Goal: Task Accomplishment & Management: Complete application form

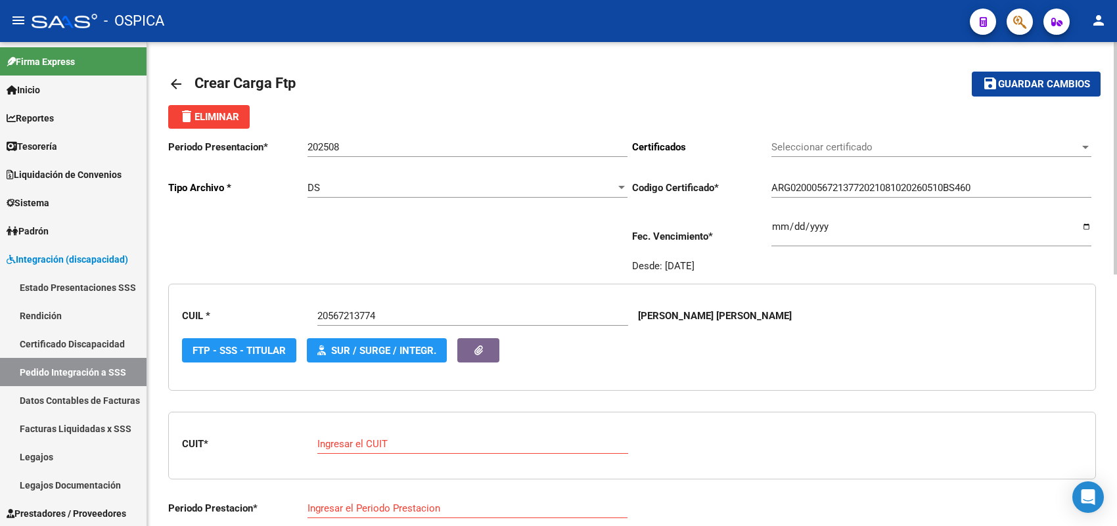
scroll to position [15, 0]
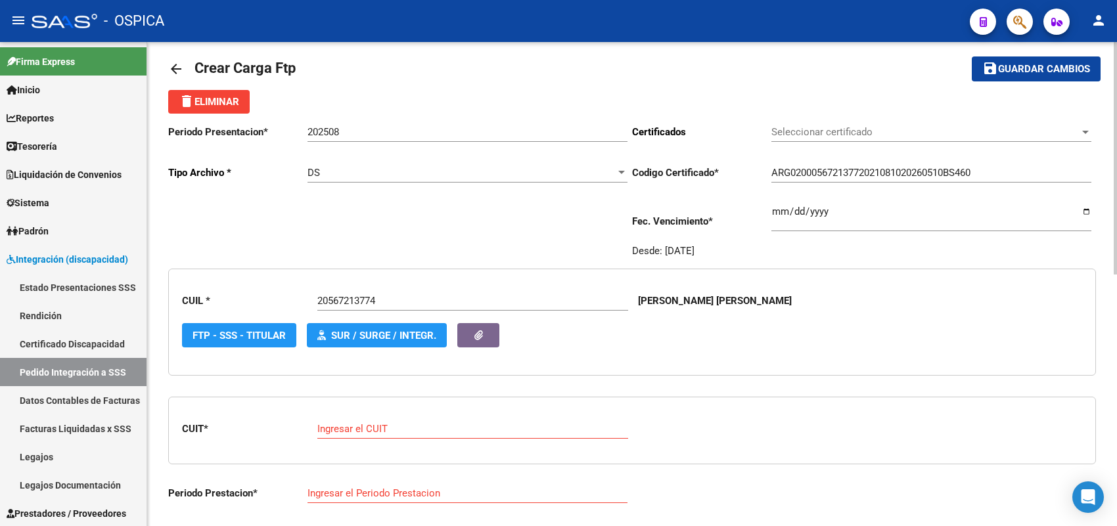
click at [423, 431] on input "Ingresar el CUIT" at bounding box center [472, 429] width 311 height 12
paste input "30-71460690-1"
type input "30-71460690-1"
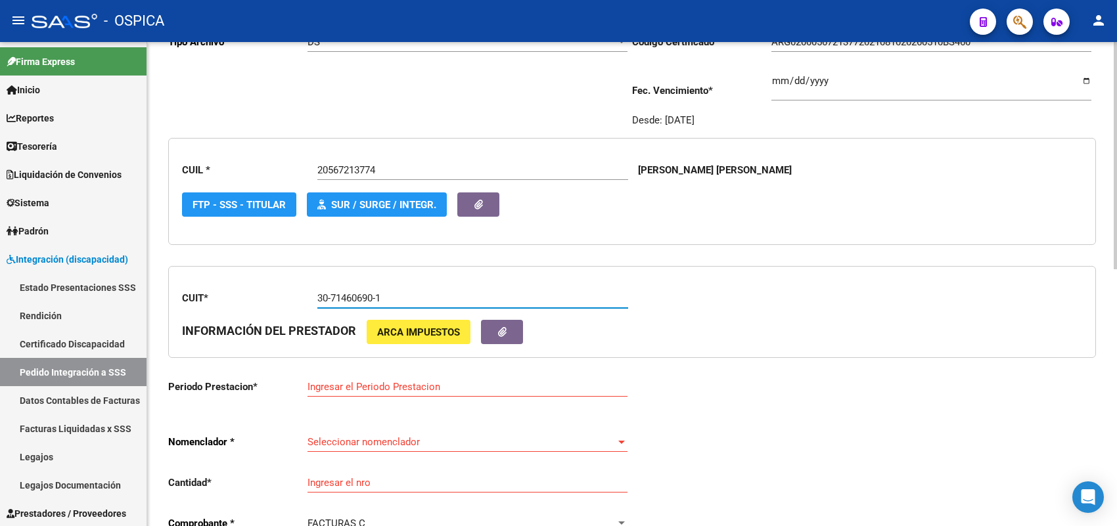
scroll to position [179, 0]
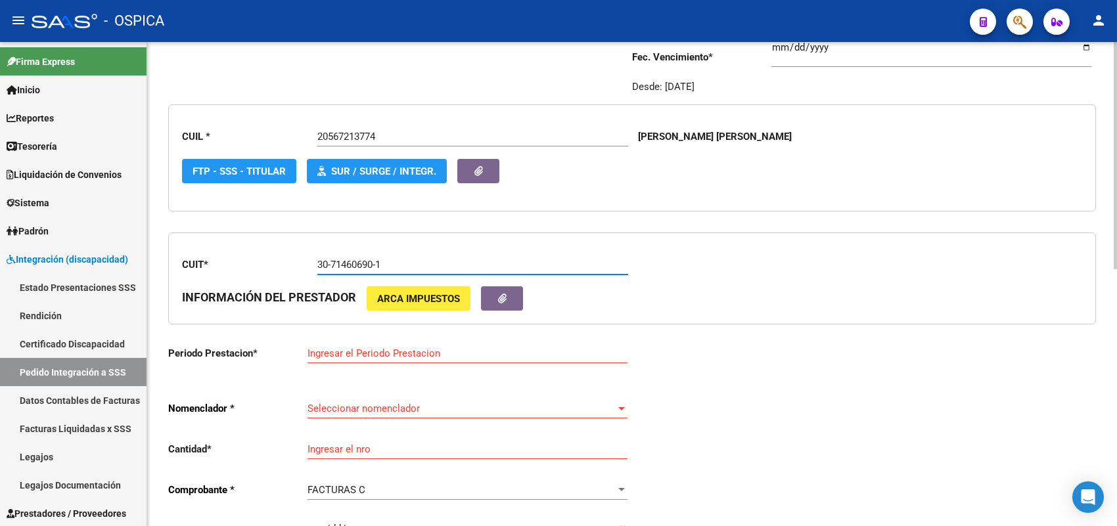
type input "202508"
type input "3"
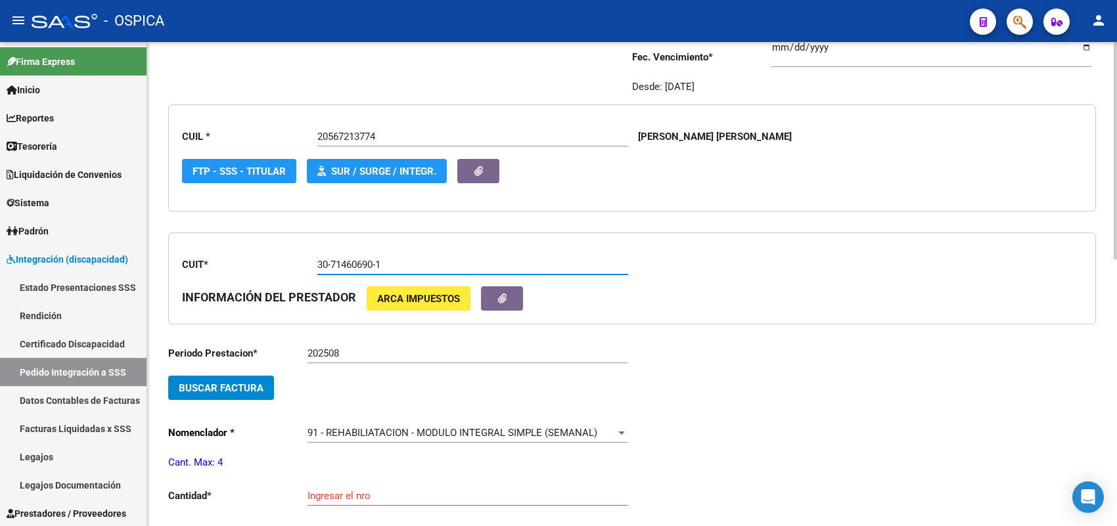
type input "30-71460690-1"
click at [359, 348] on input "202508" at bounding box center [468, 354] width 320 height 12
click at [258, 384] on span "Buscar Factura" at bounding box center [221, 388] width 85 height 12
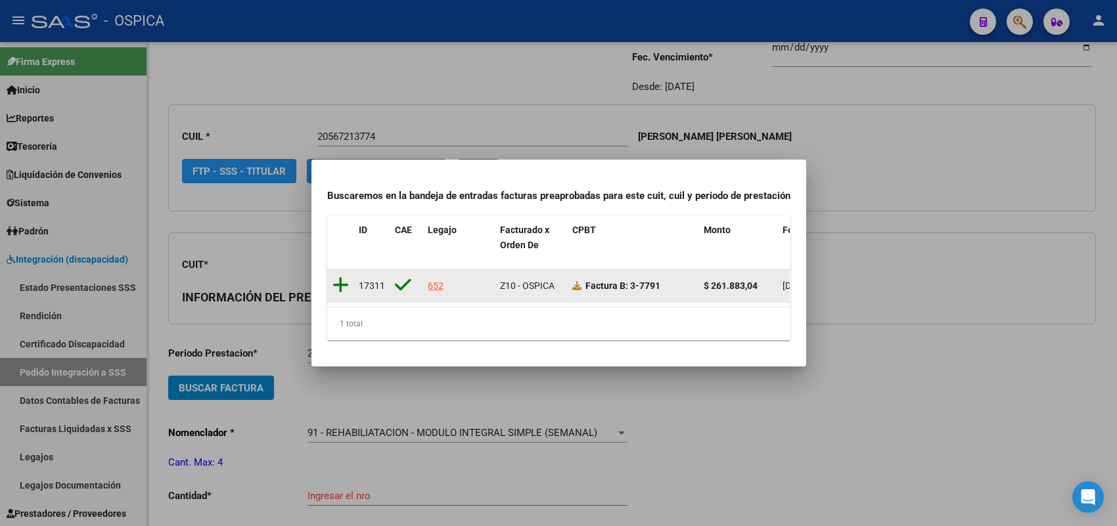
click at [343, 277] on icon at bounding box center [341, 285] width 16 height 18
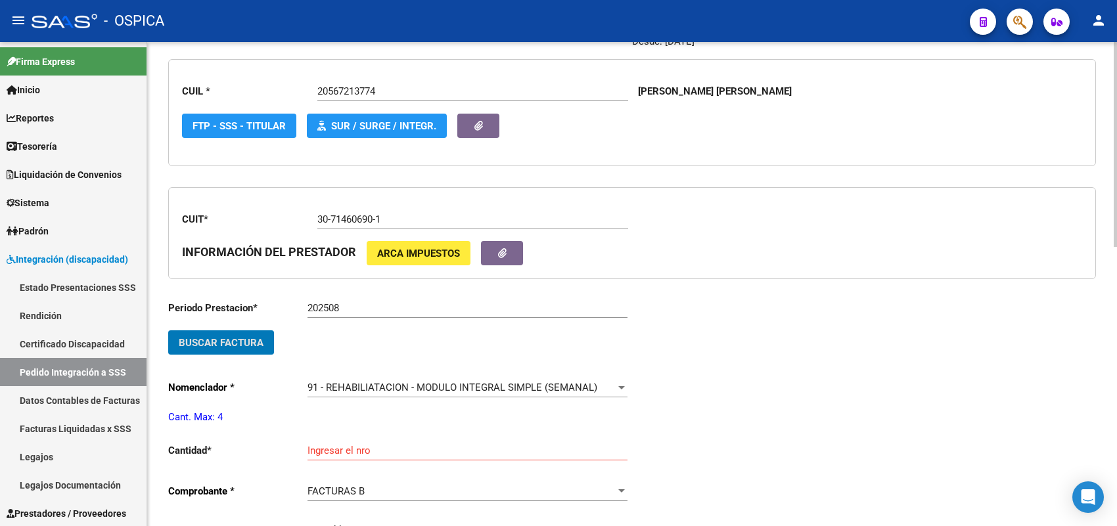
scroll to position [262, 0]
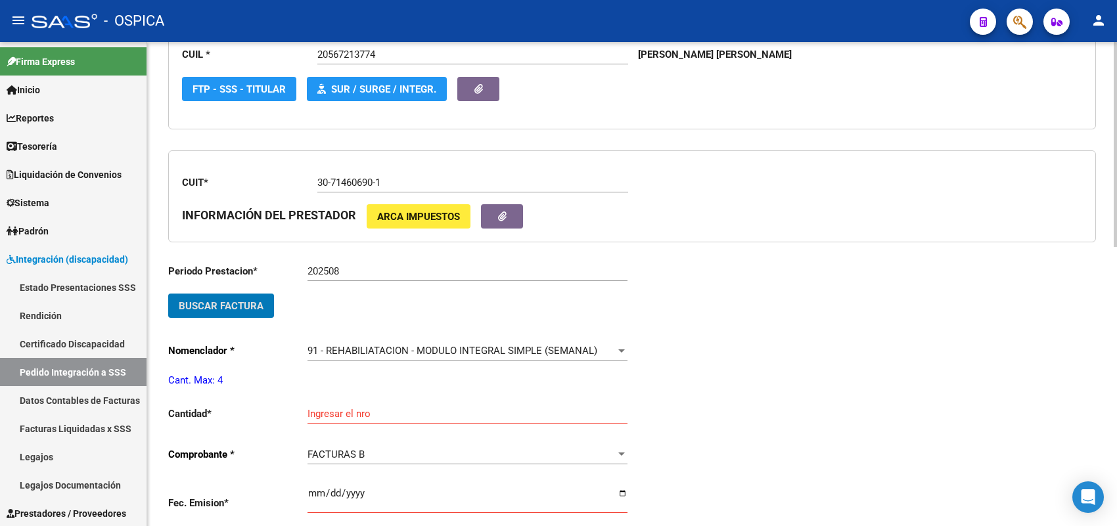
click at [345, 399] on div "Ingresar el nro" at bounding box center [468, 410] width 320 height 28
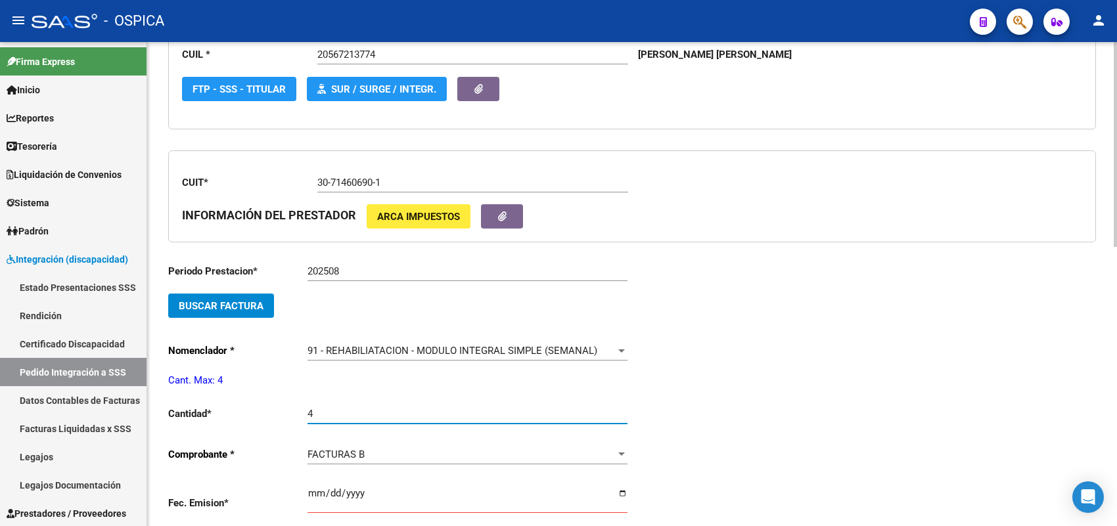
type input "4"
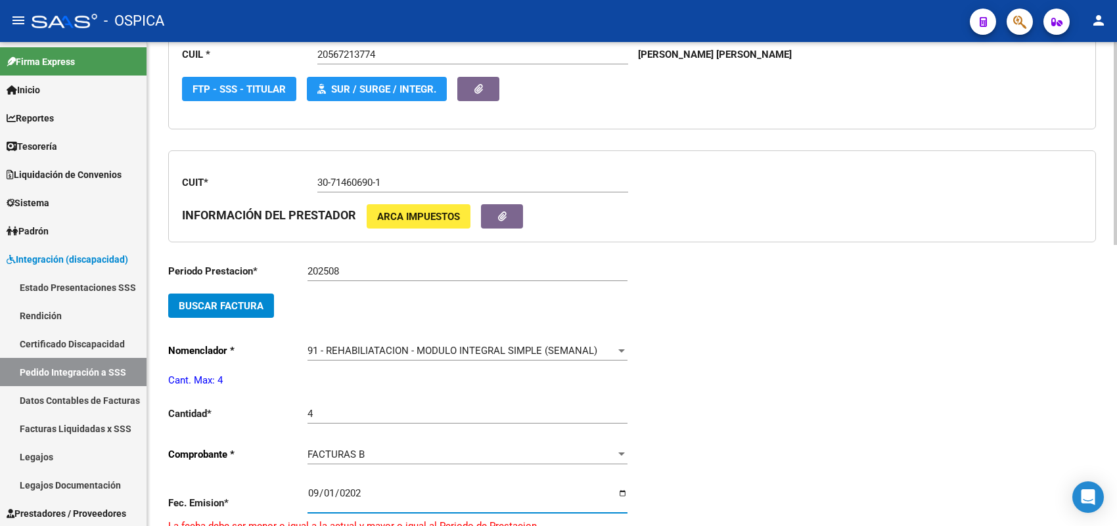
type input "[DATE]"
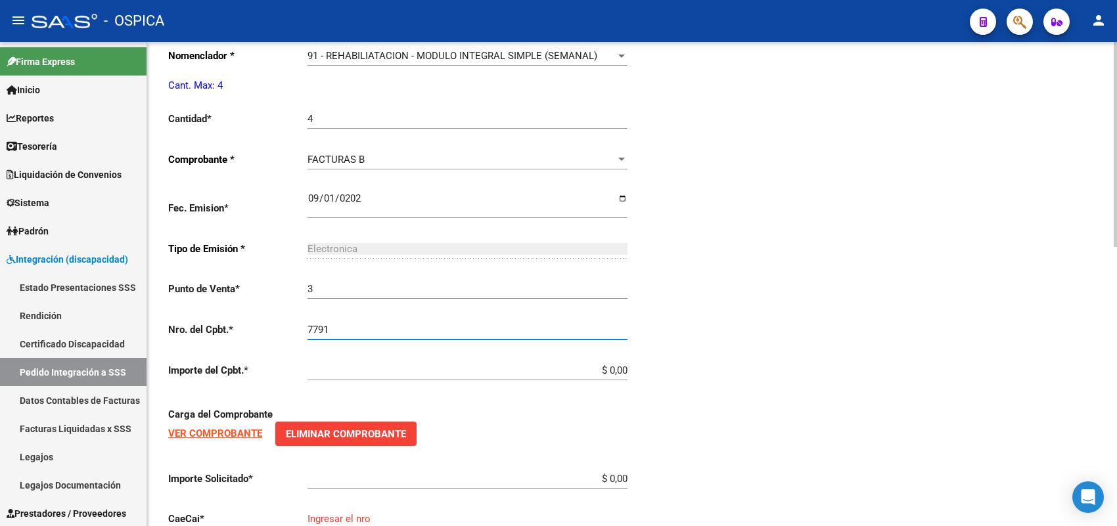
type input "7791"
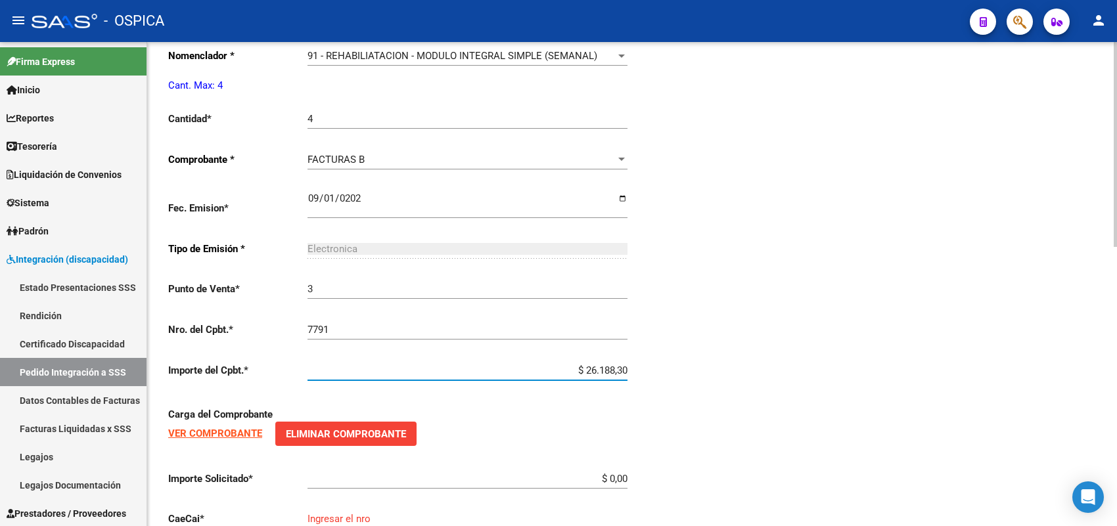
type input "$ 261.883,04"
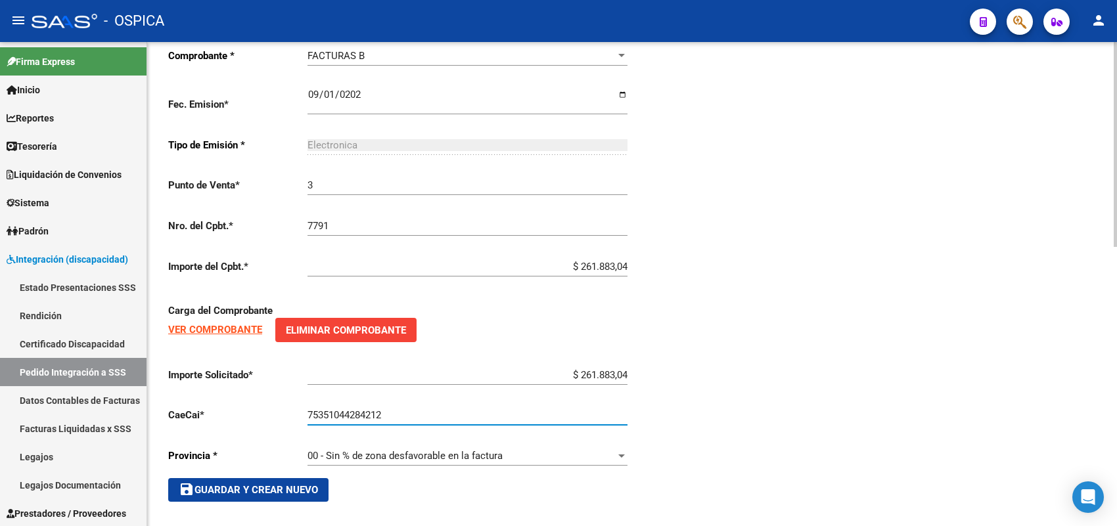
type input "75351044284212"
click at [312, 484] on span "save Guardar y Crear Nuevo" at bounding box center [248, 490] width 139 height 12
type input "$ 0,00"
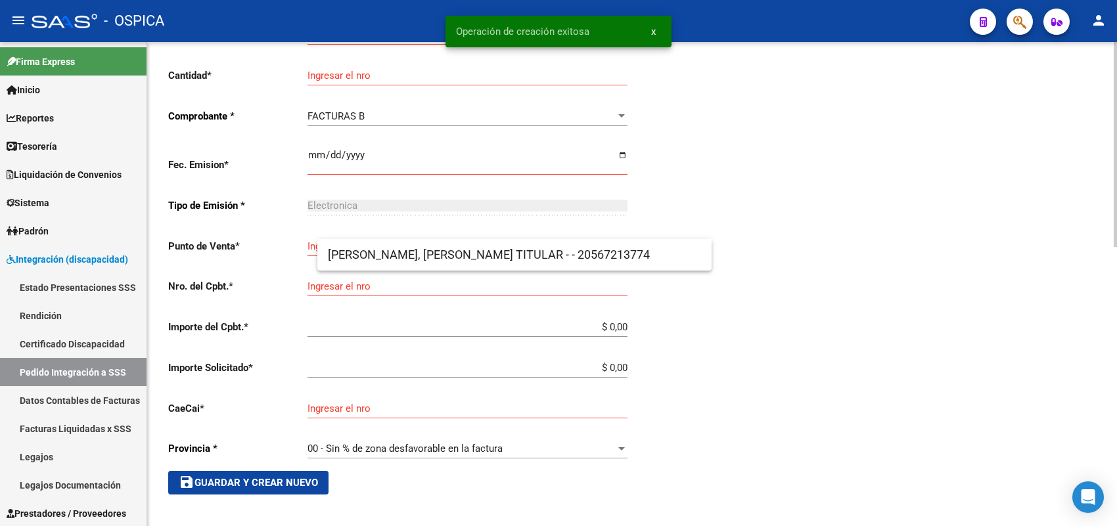
scroll to position [30, 0]
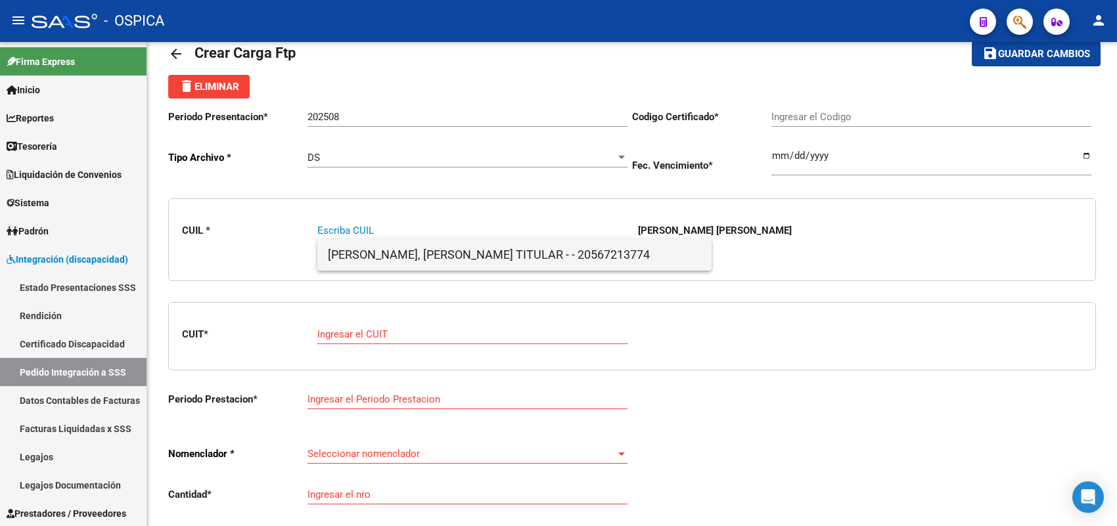
paste input "23309914589"
type input "23309914589"
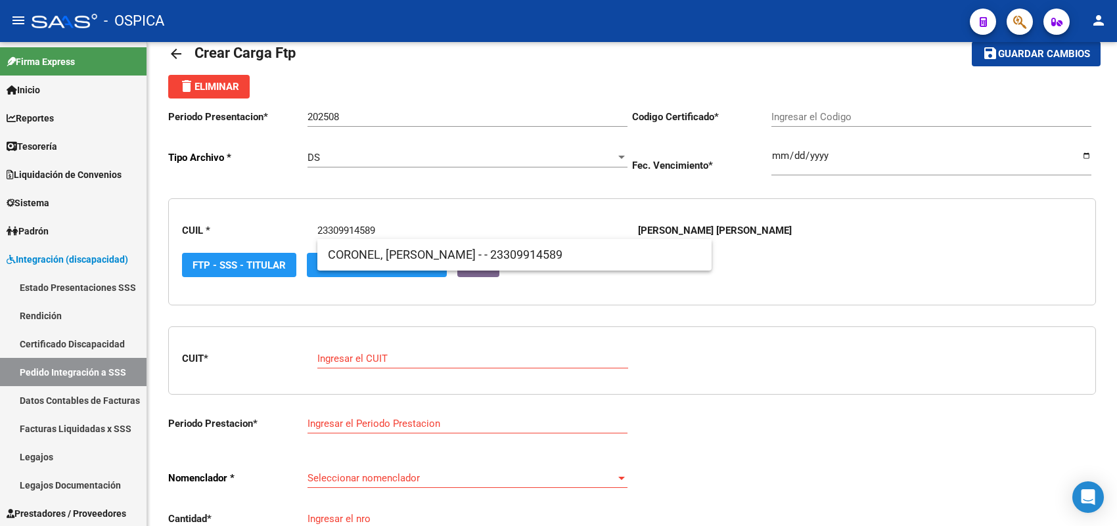
type input "ARG02000309914582018040520280405BS413"
type input "[DATE]"
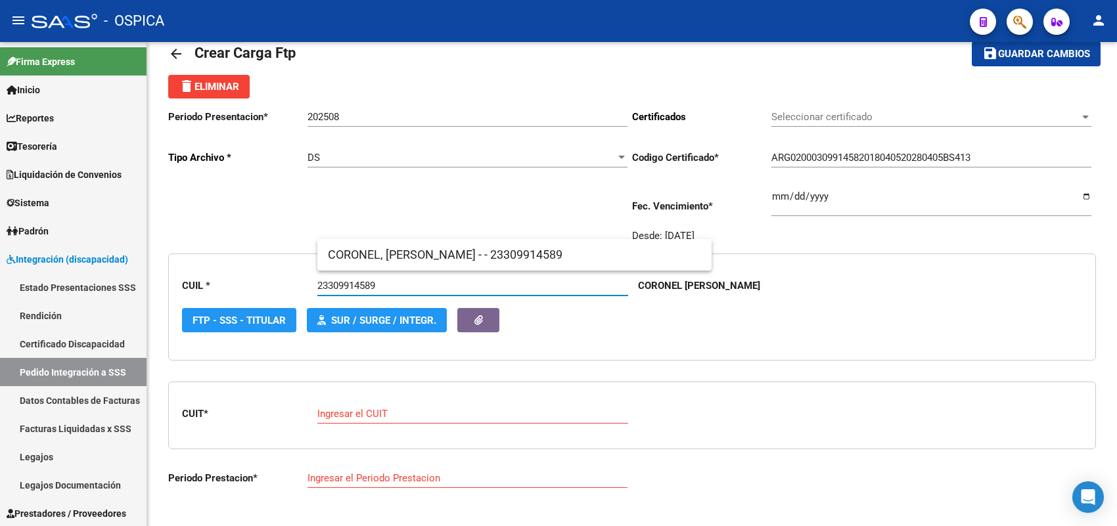
type input "23309914589"
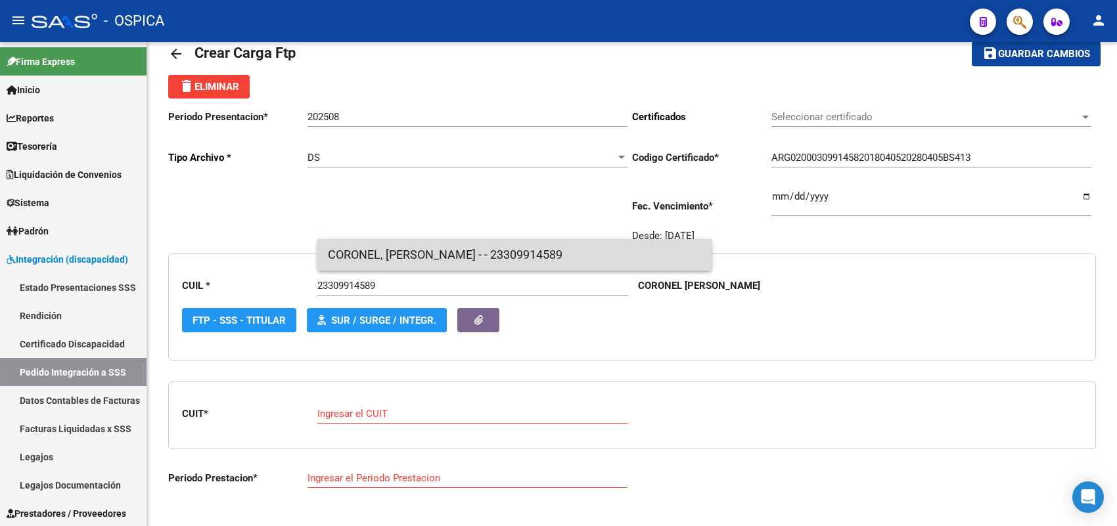
click at [356, 247] on span "CORONEL, [PERSON_NAME] - - 23309914589" at bounding box center [514, 255] width 373 height 32
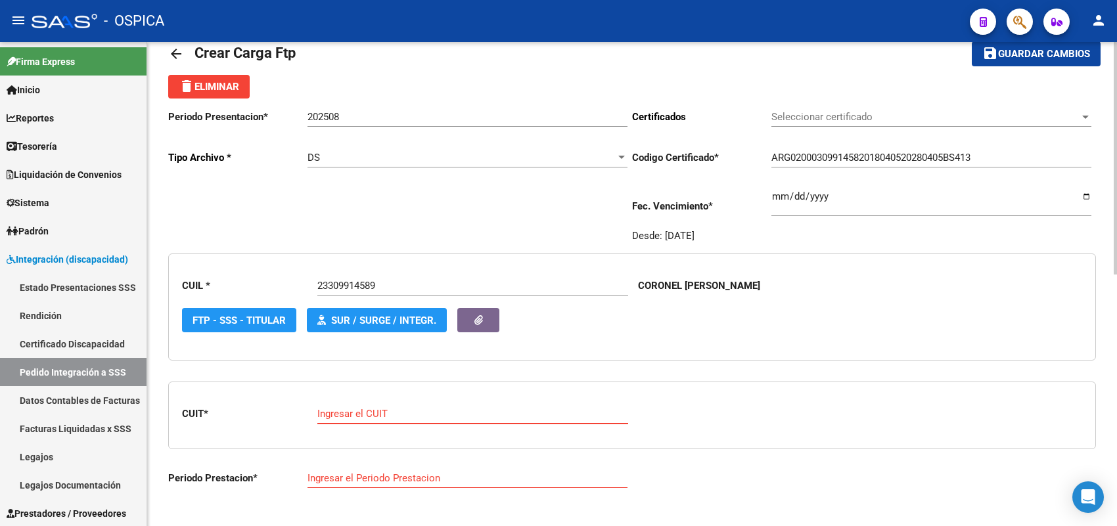
paste input "27-16266220-7"
type input "27-16266220-7"
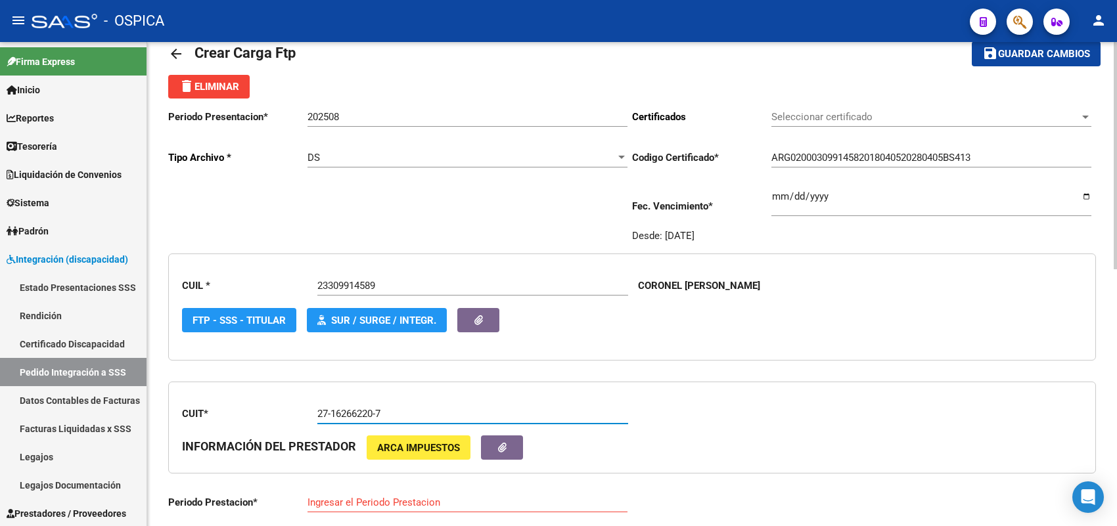
type input "202506"
type input "3"
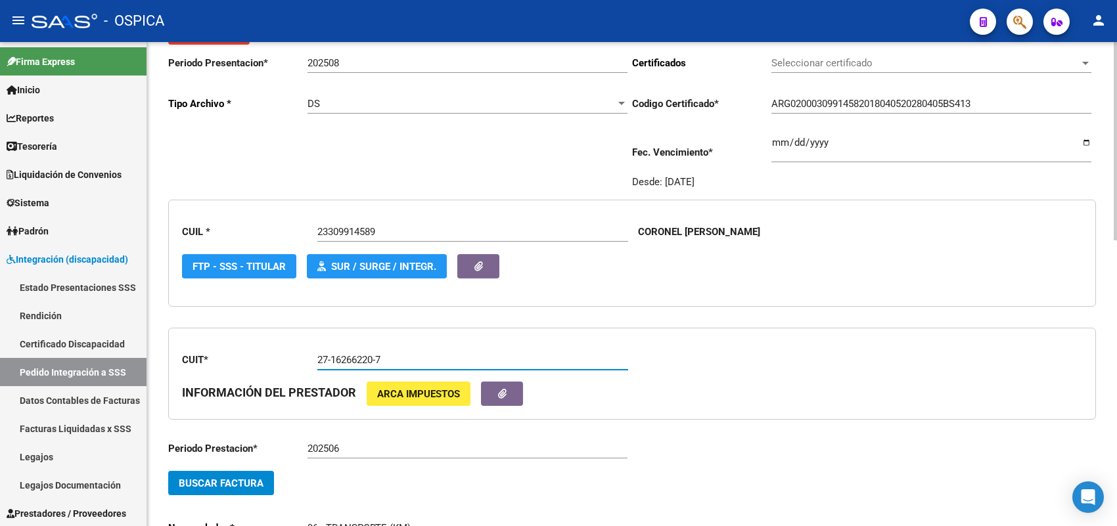
scroll to position [195, 0]
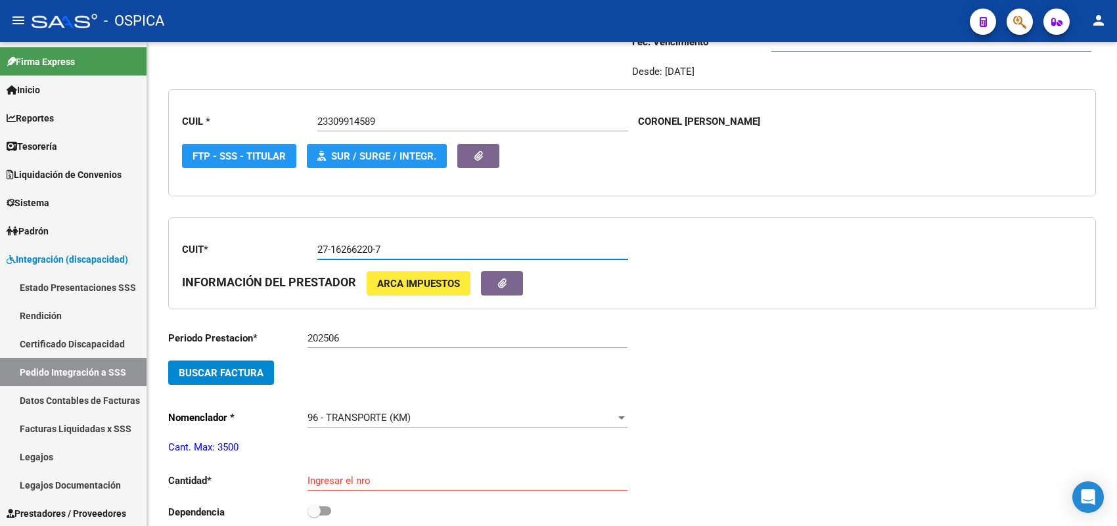
type input "27-16266220-7"
click at [345, 335] on input "202506" at bounding box center [468, 339] width 320 height 12
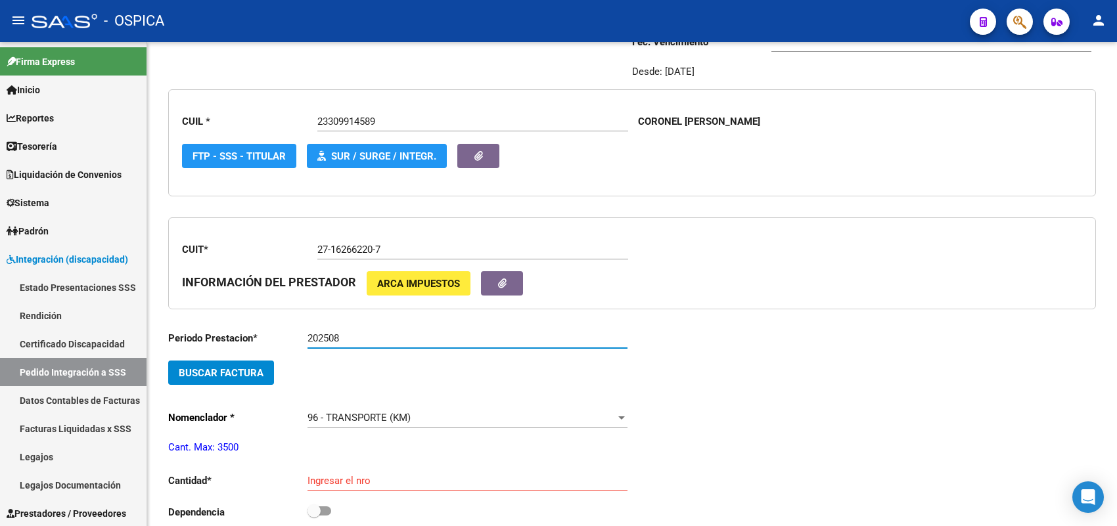
type input "202508"
click at [260, 362] on button "Buscar Factura" at bounding box center [221, 373] width 106 height 24
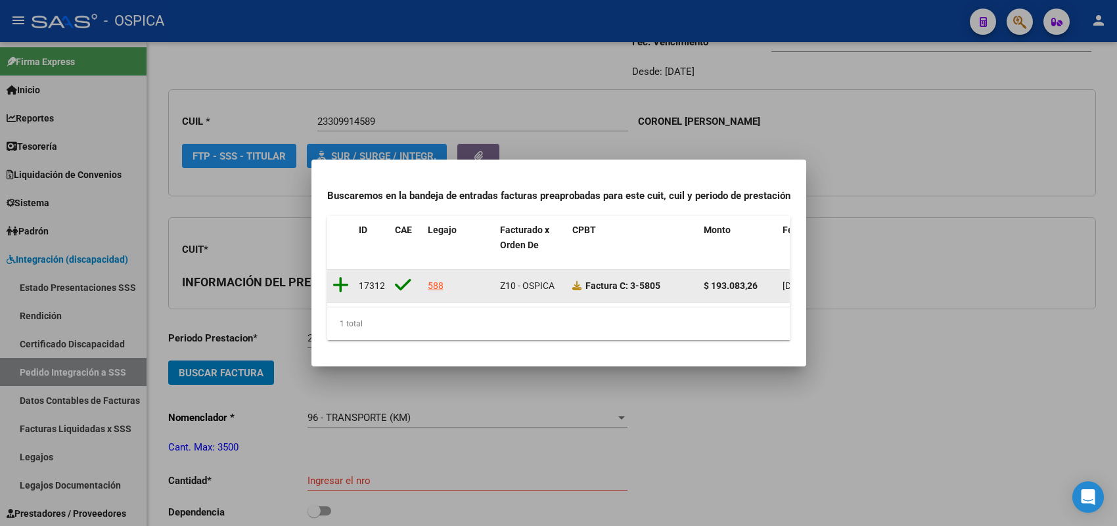
click at [335, 281] on icon at bounding box center [341, 285] width 16 height 18
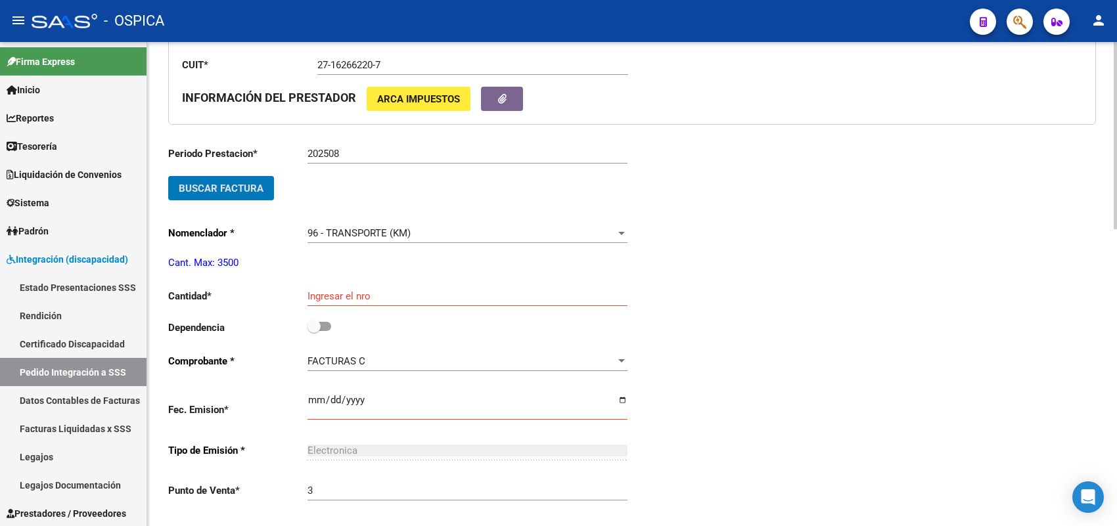
scroll to position [441, 0]
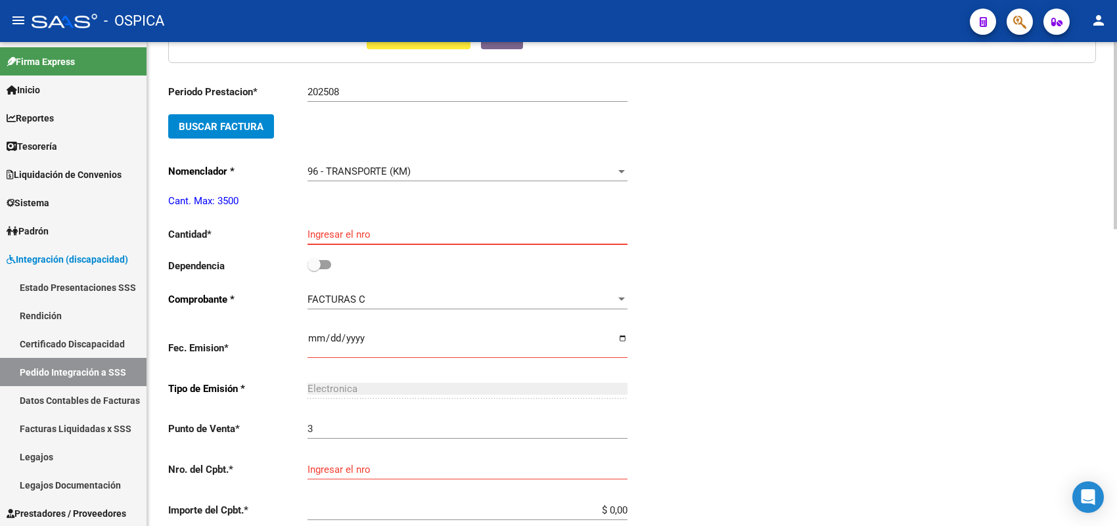
click at [361, 235] on input "Ingresar el nro" at bounding box center [468, 235] width 320 height 12
type input "357"
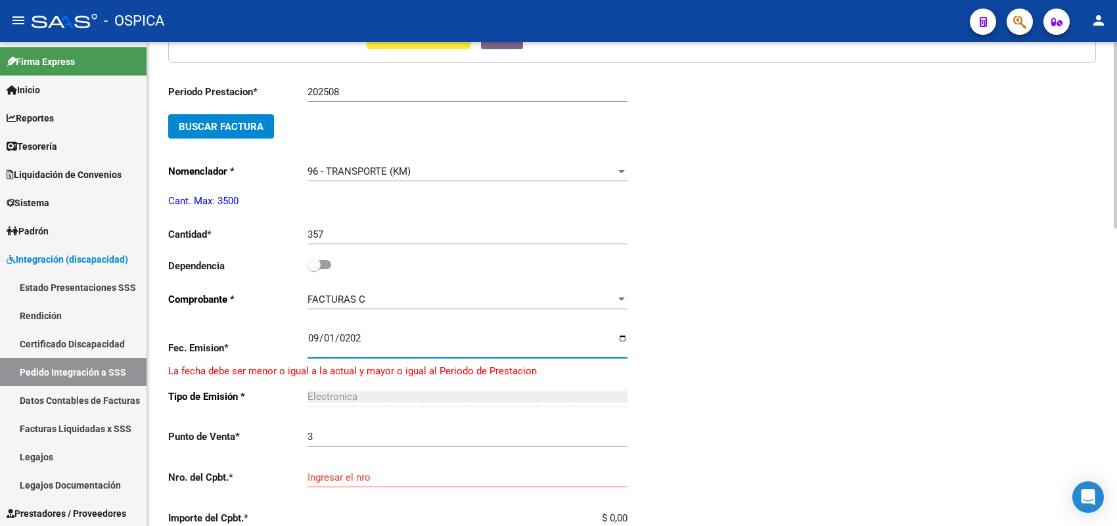
type input "[DATE]"
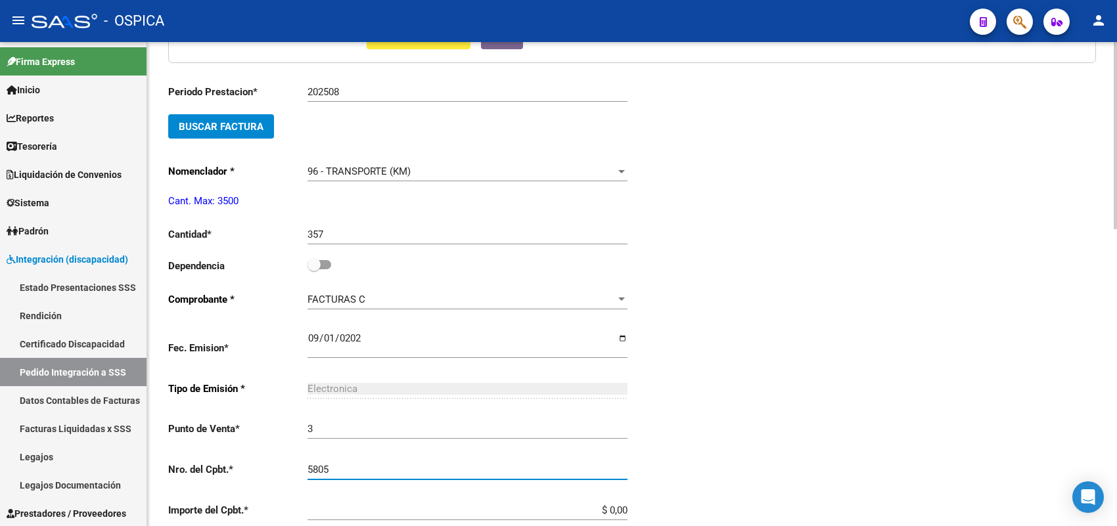
type input "5805"
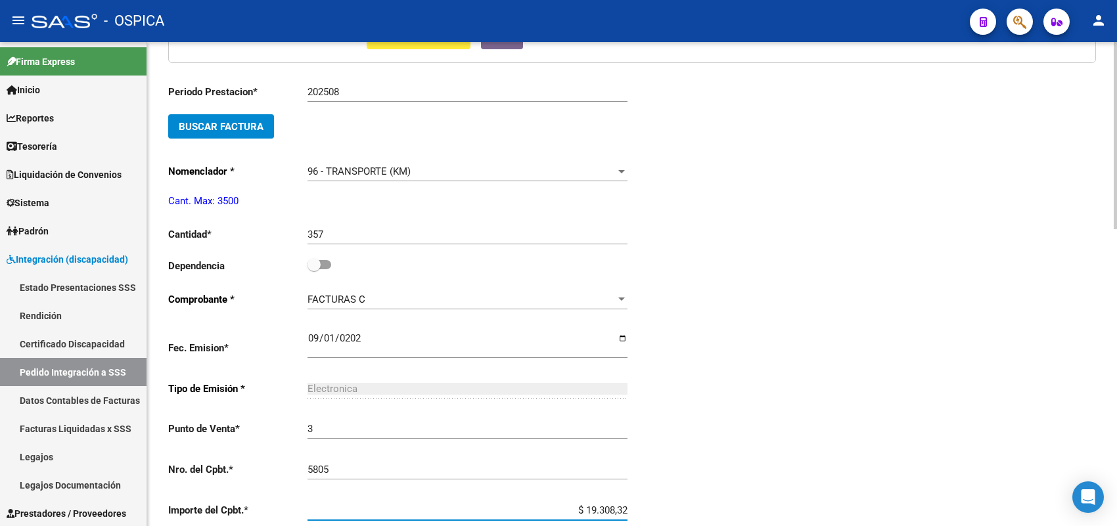
type input "$ 193.083,26"
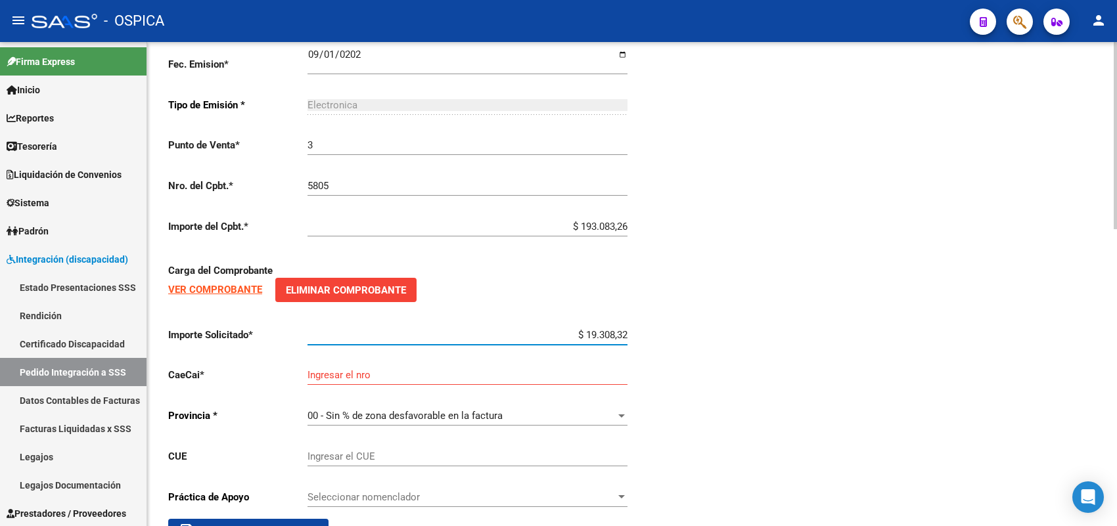
type input "$ 193.083,26"
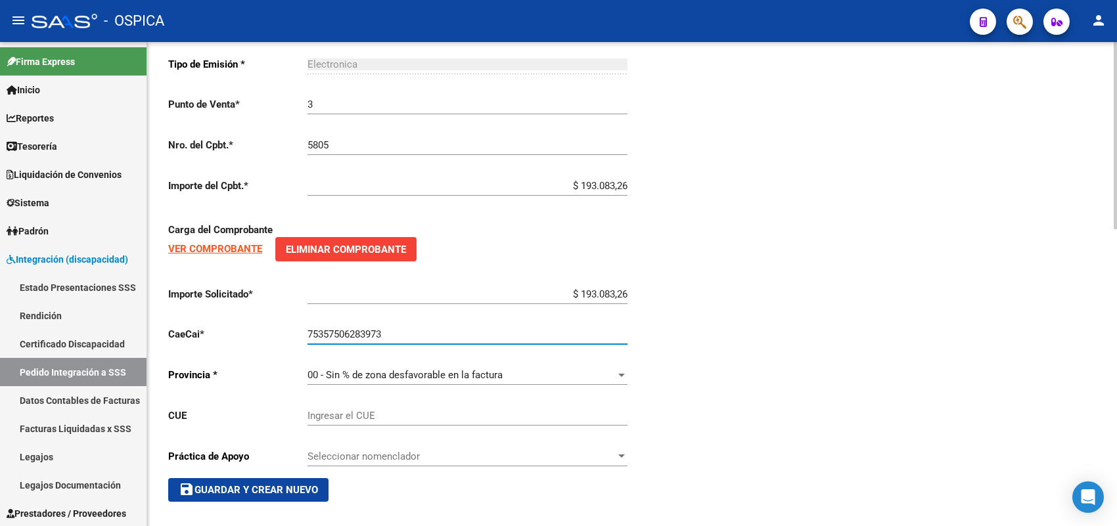
scroll to position [766, 0]
type input "75357506283973"
click at [299, 484] on span "save Guardar y Crear Nuevo" at bounding box center [248, 490] width 139 height 12
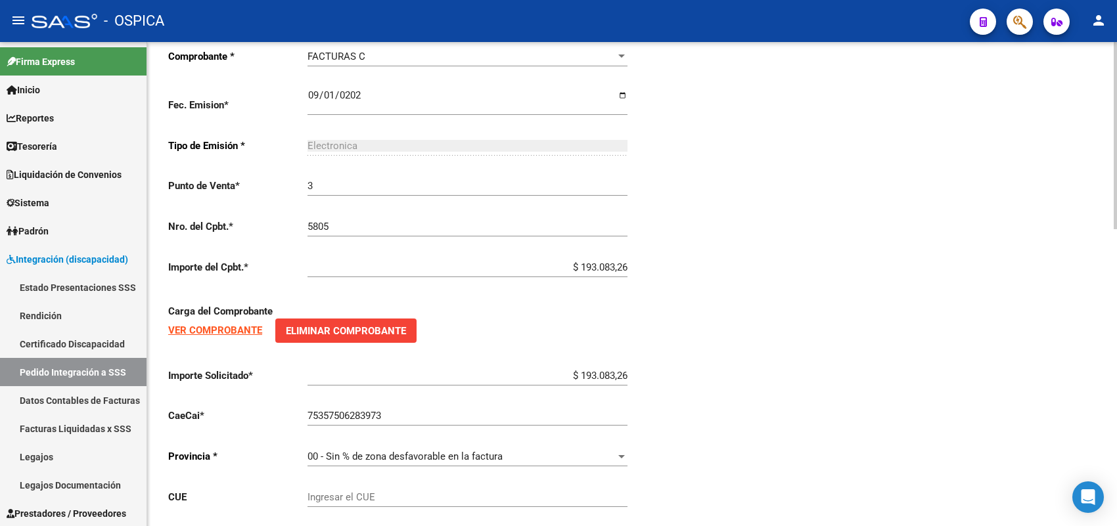
type input "$ 0,00"
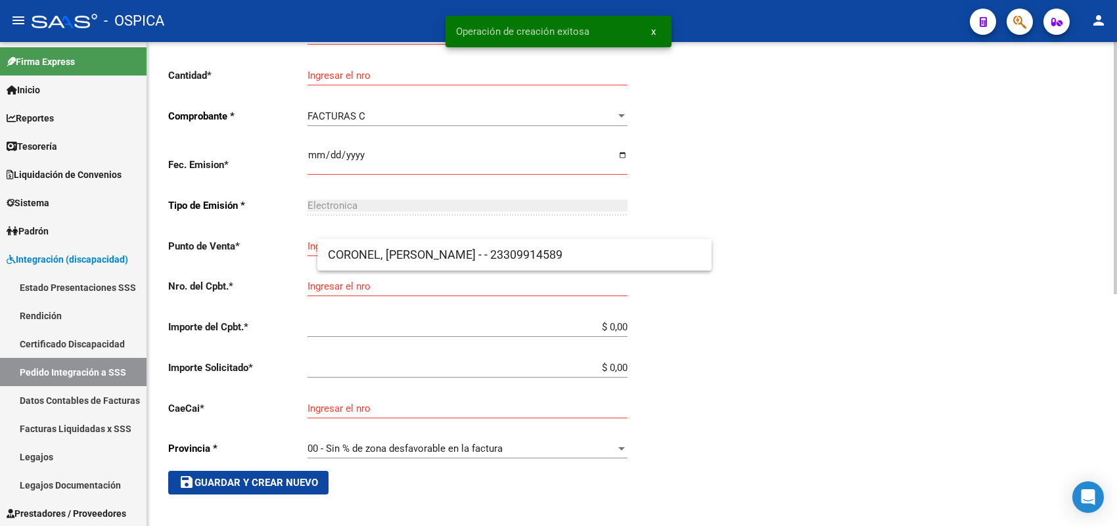
scroll to position [30, 0]
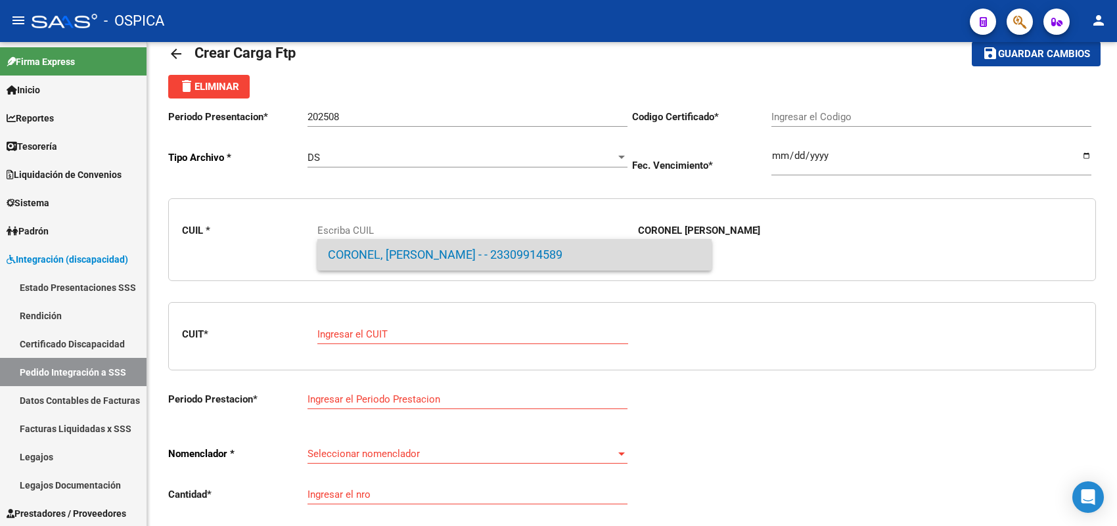
click at [467, 245] on span "CORONEL, [PERSON_NAME] - - 23309914589" at bounding box center [514, 255] width 373 height 32
type input "23309914589"
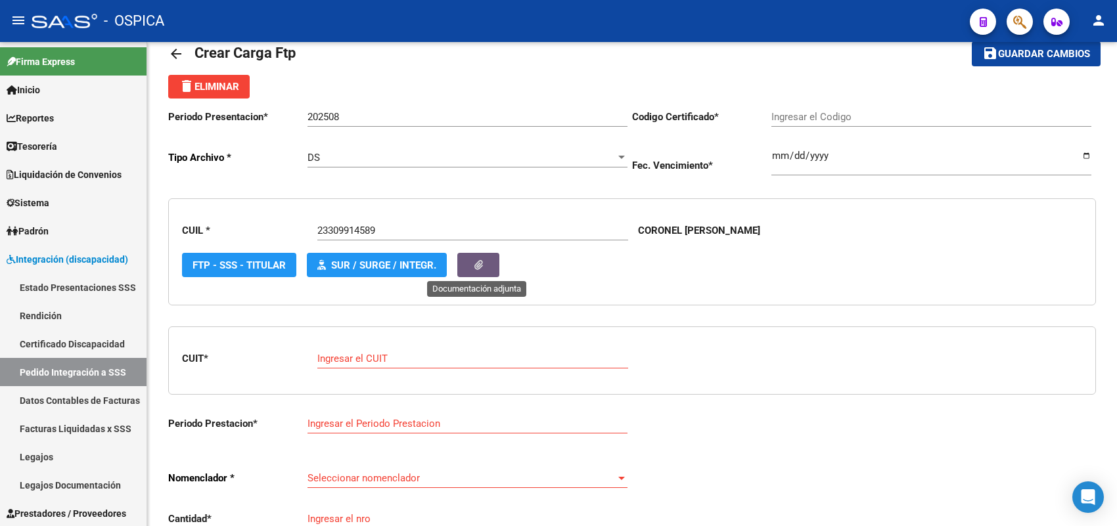
type input "ARG02000309914582018040520280405BS413"
type input "[DATE]"
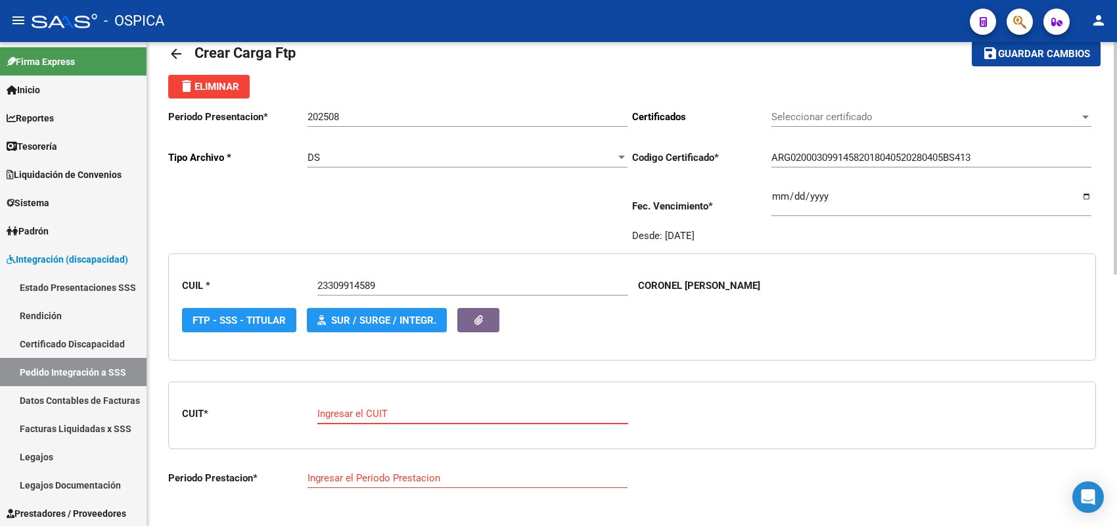
paste input "30-70860254-6"
type input "30-70860254-6"
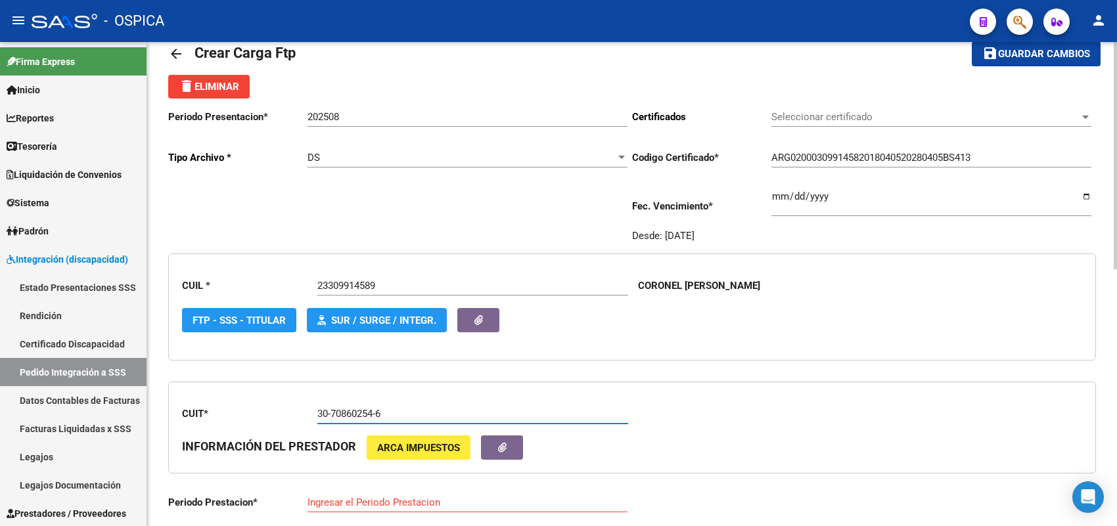
type input "202508"
type input "5"
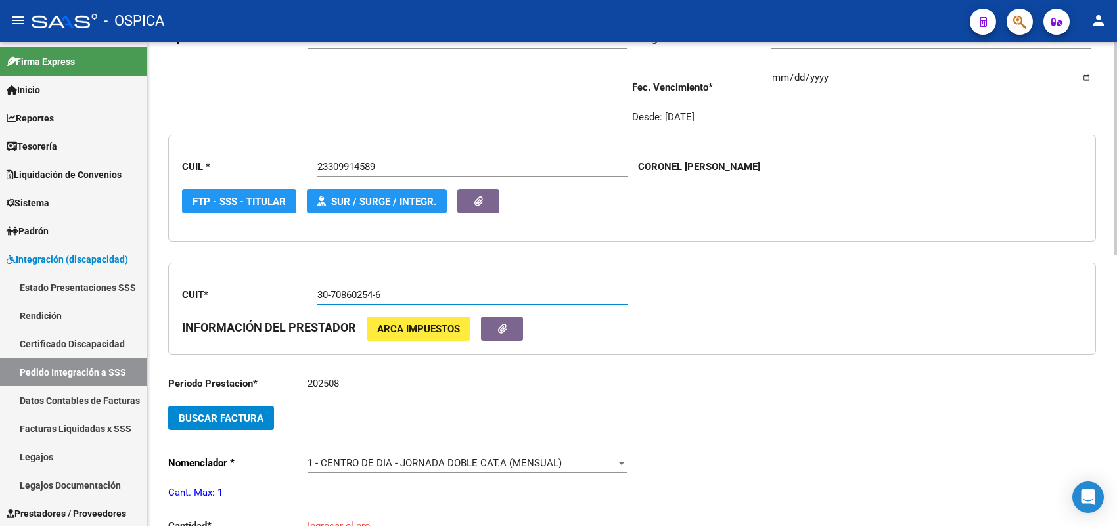
scroll to position [195, 0]
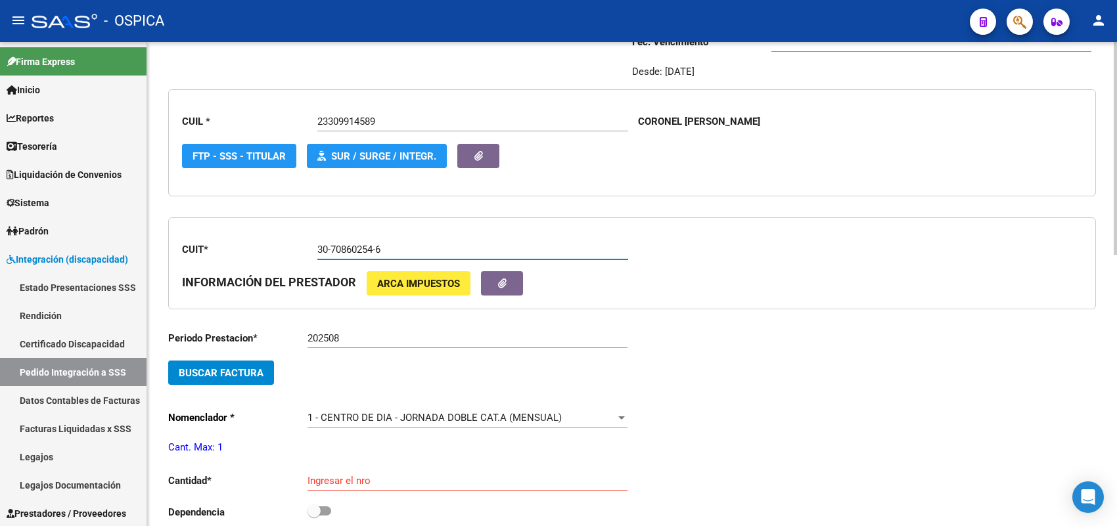
type input "30-70860254-6"
drag, startPoint x: 264, startPoint y: 353, endPoint x: 258, endPoint y: 366, distance: 14.7
click at [258, 367] on span "Buscar Factura" at bounding box center [221, 373] width 85 height 12
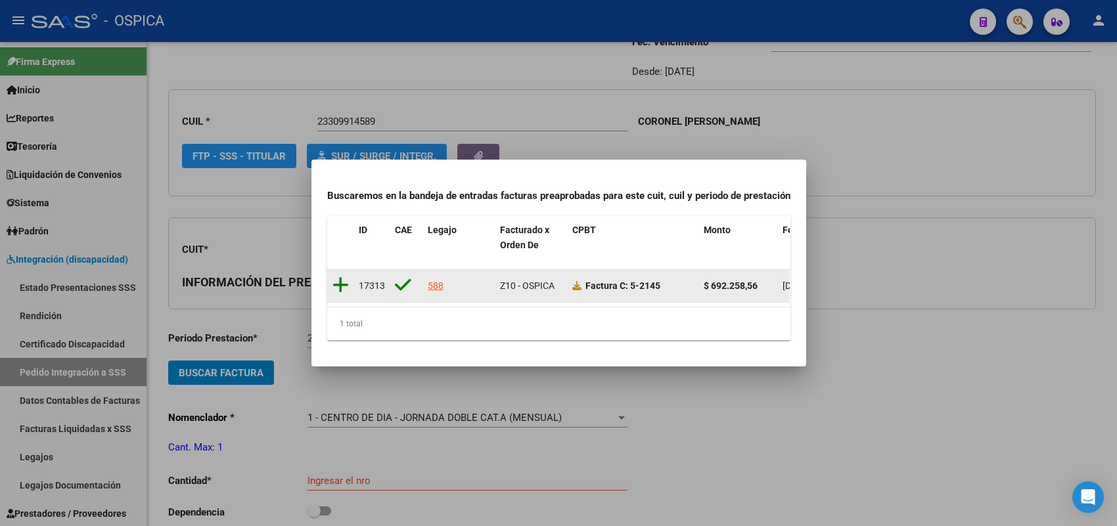
click at [342, 276] on icon at bounding box center [341, 285] width 16 height 18
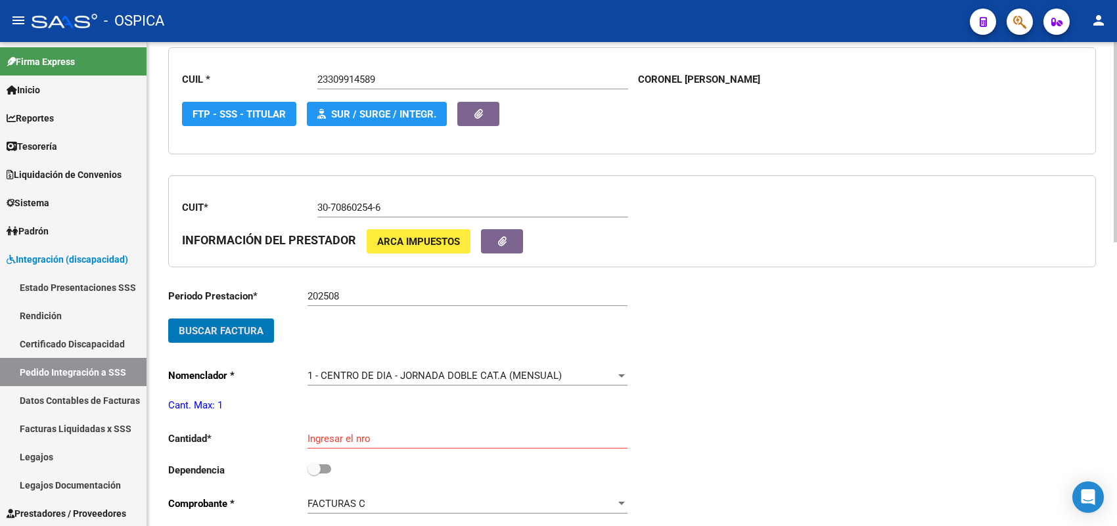
scroll to position [277, 0]
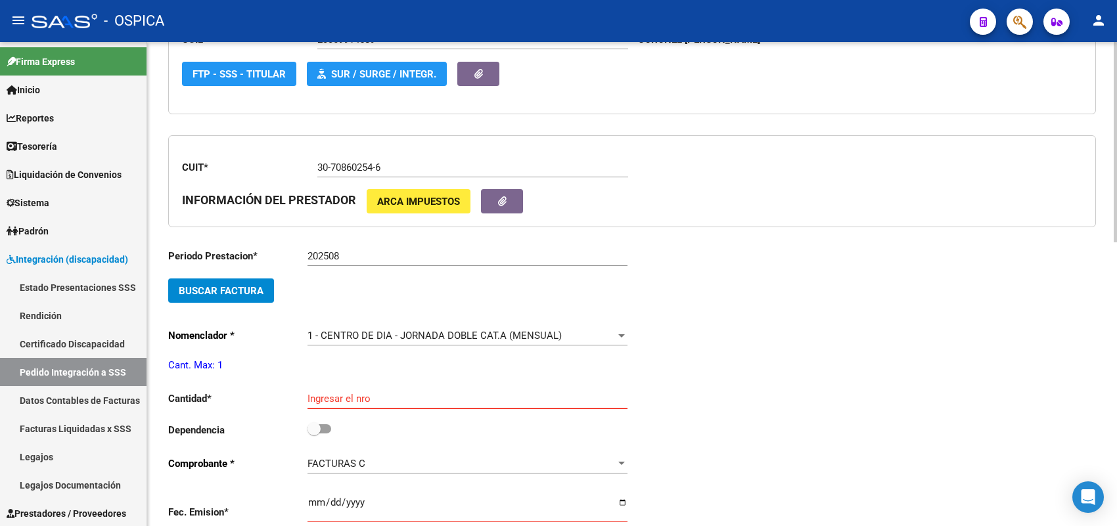
click at [355, 398] on input "Ingresar el nro" at bounding box center [468, 399] width 320 height 12
type input "1"
type input "[DATE]"
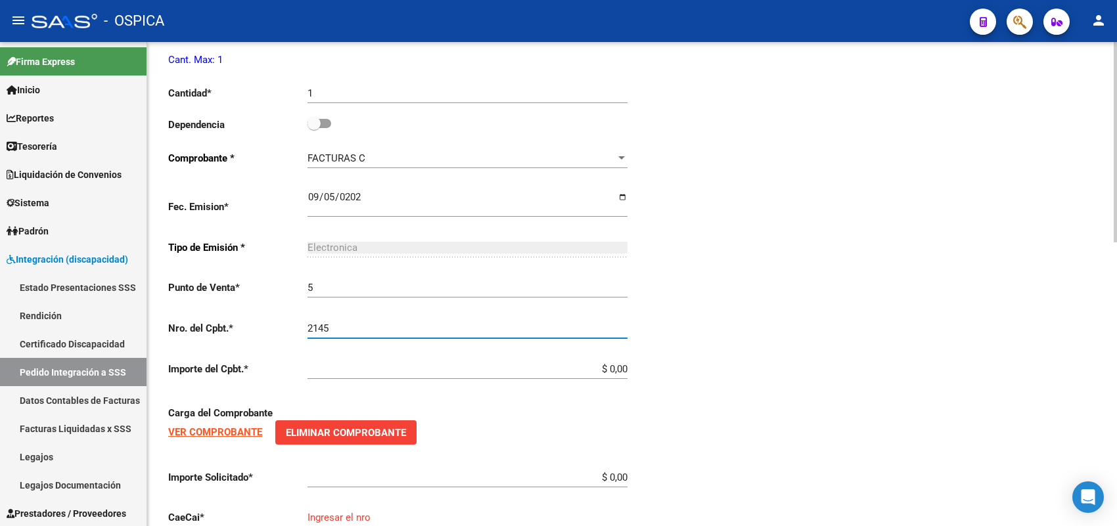
type input "2145"
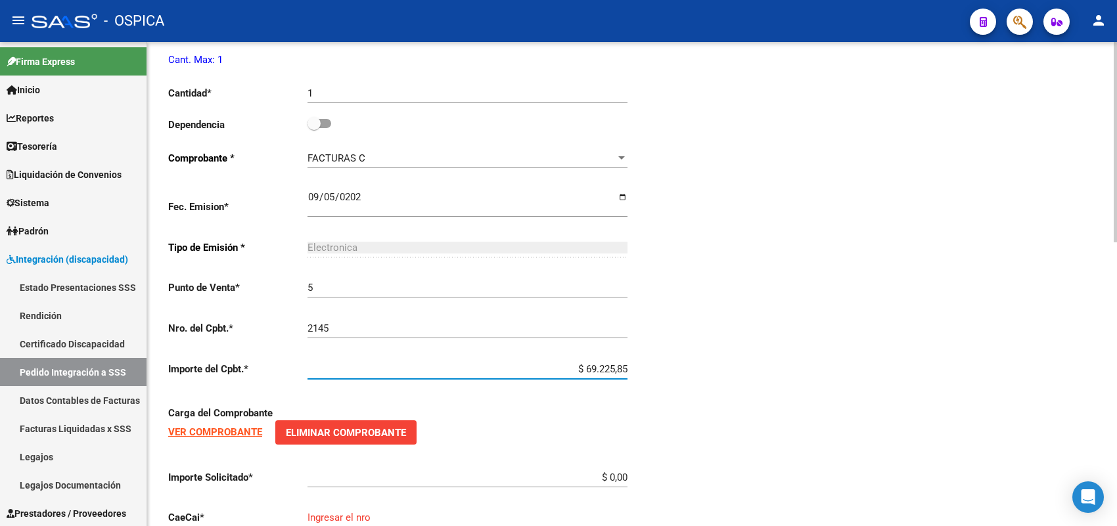
type input "$ 692.258,56"
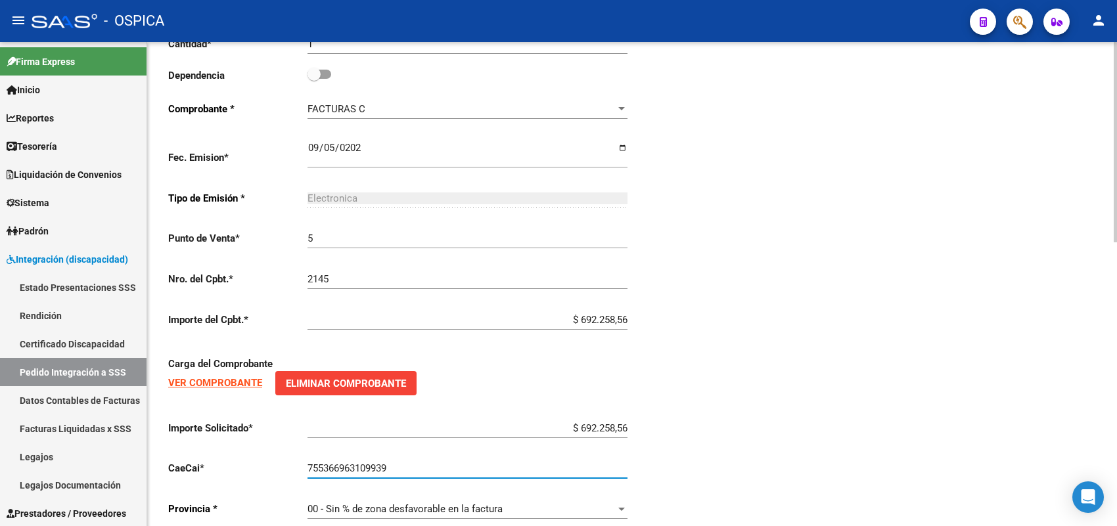
scroll to position [685, 0]
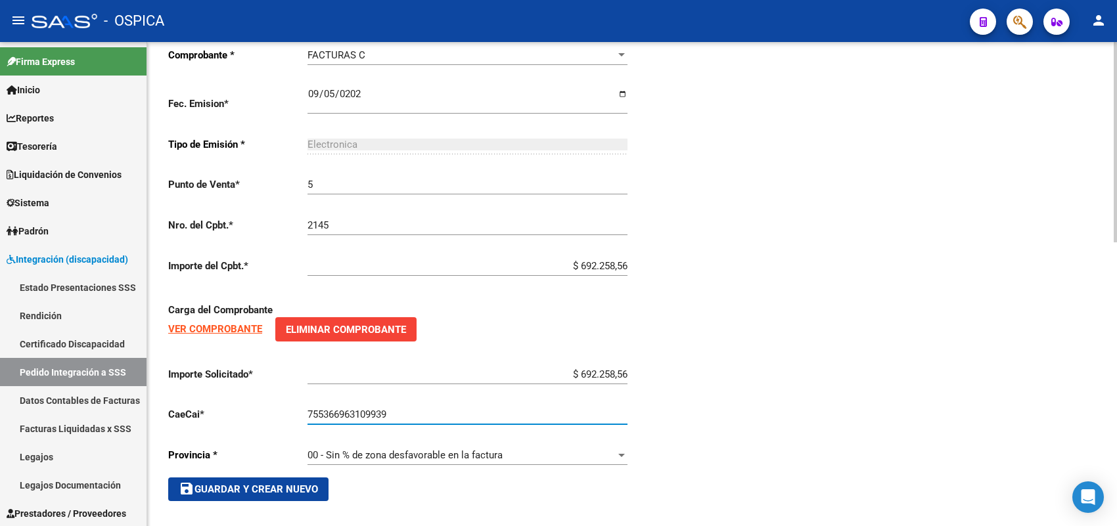
click at [312, 485] on span "save Guardar y Crear Nuevo" at bounding box center [248, 490] width 139 height 12
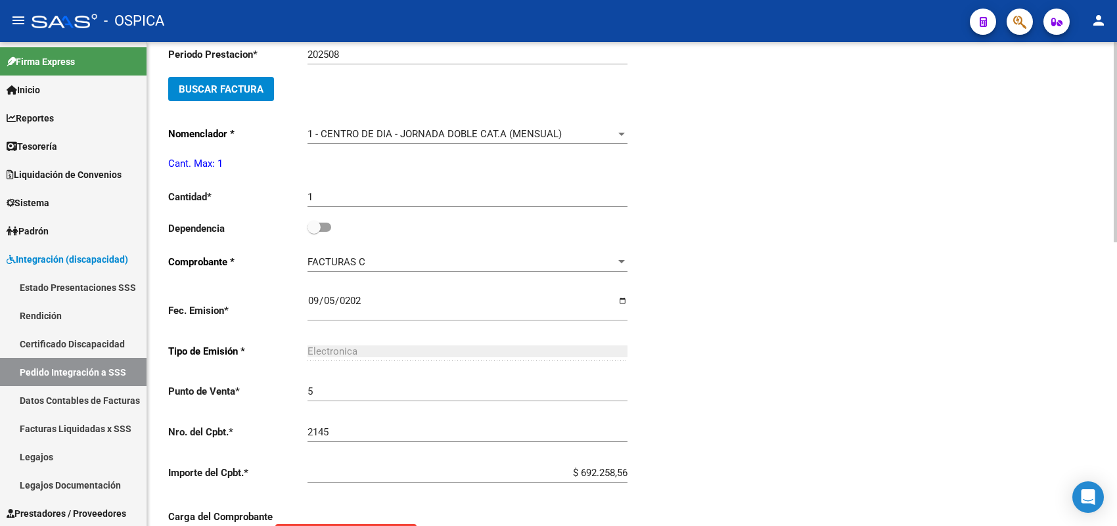
scroll to position [439, 0]
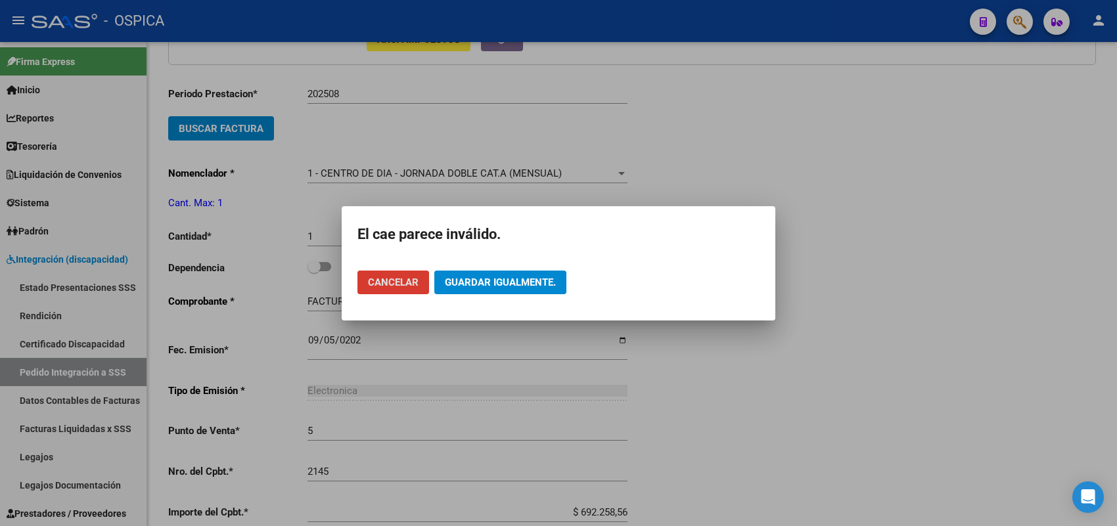
click at [394, 285] on span "Cancelar" at bounding box center [393, 283] width 51 height 12
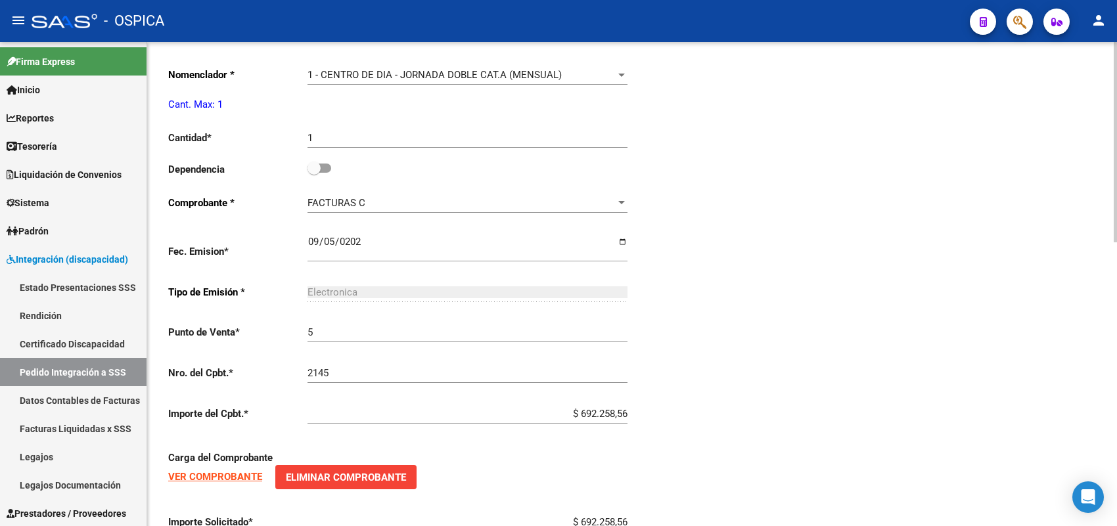
scroll to position [685, 0]
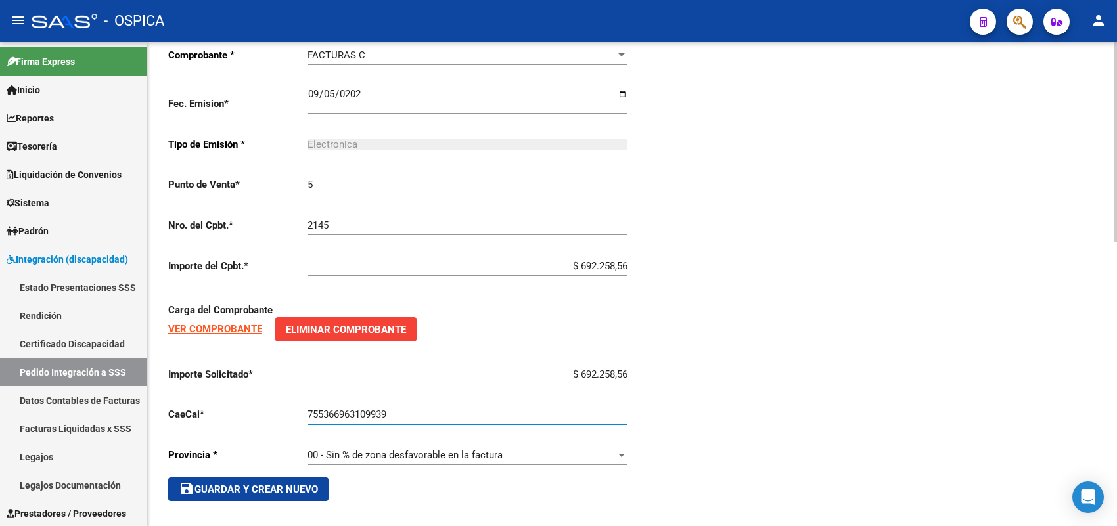
click at [419, 411] on input "755366963109939" at bounding box center [468, 415] width 320 height 12
click at [319, 409] on input "755366963109939" at bounding box center [468, 415] width 320 height 12
type input "75366963109939"
click at [283, 478] on button "save Guardar y Crear Nuevo" at bounding box center [248, 490] width 160 height 24
type input "$ 0,00"
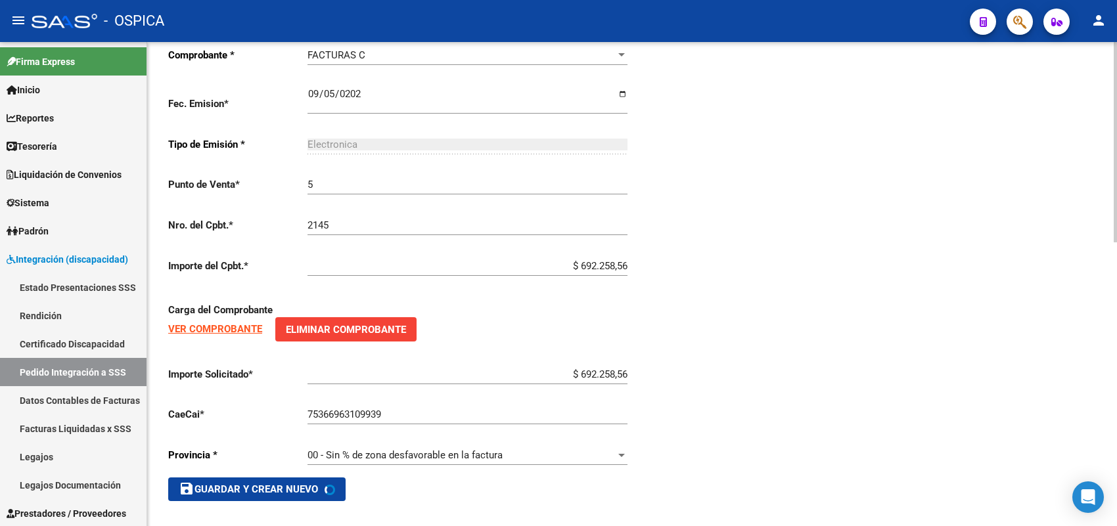
type input "$ 0,00"
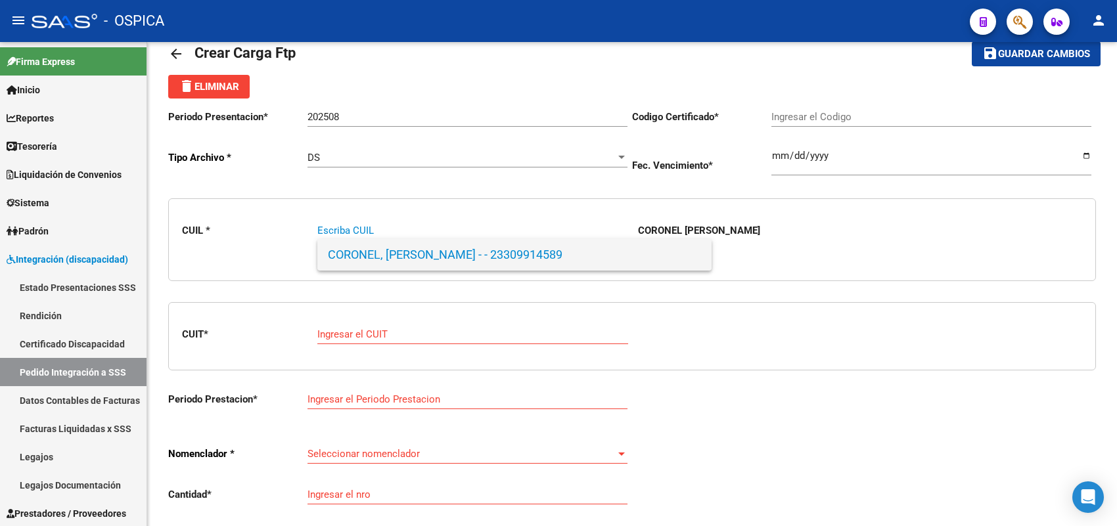
paste input "20514302791"
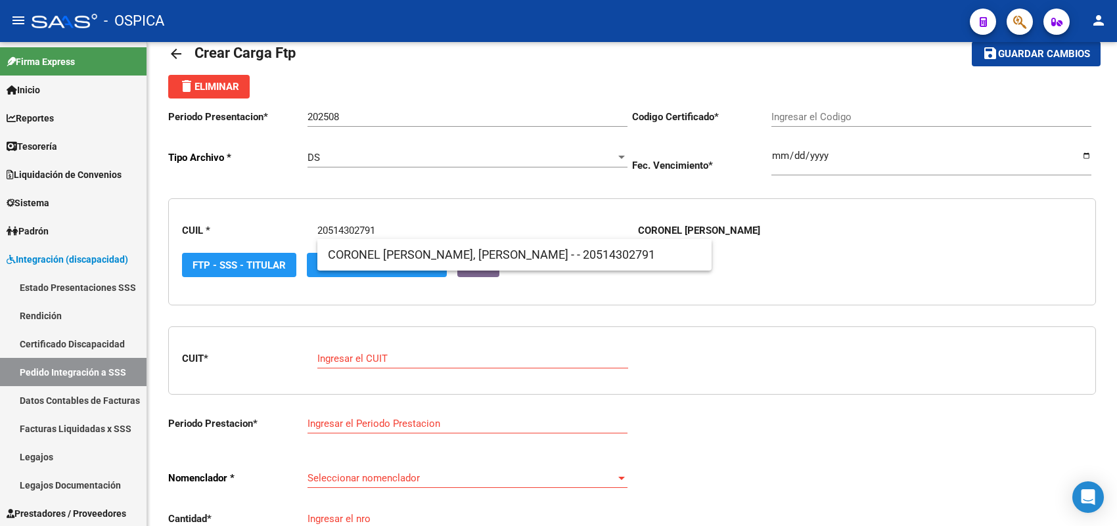
type input "20514302791"
type input "ARG02000514302792020071320250713BS427"
type input "[DATE]"
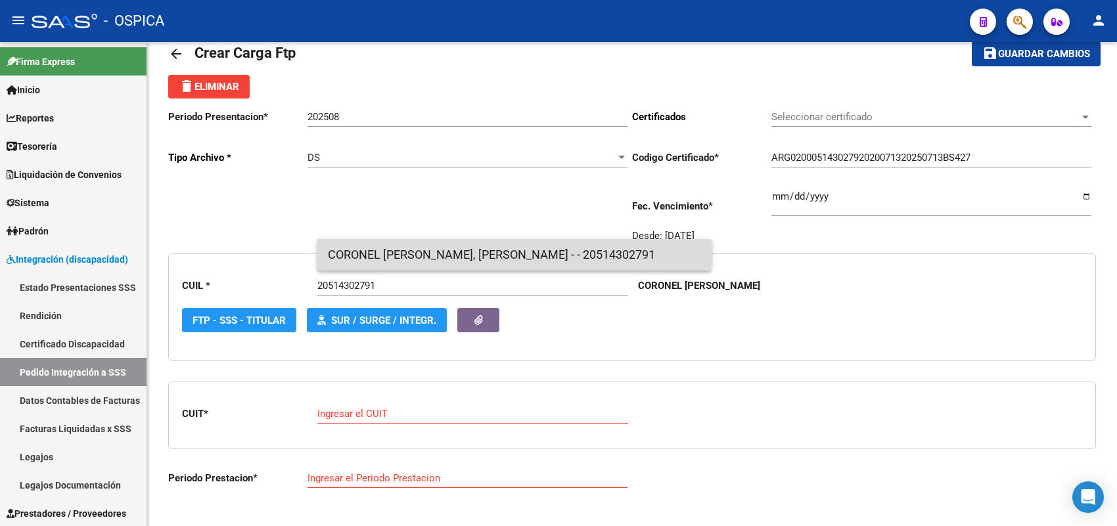
click at [363, 255] on span "CORONEL [PERSON_NAME], [PERSON_NAME] - - 20514302791" at bounding box center [514, 255] width 373 height 32
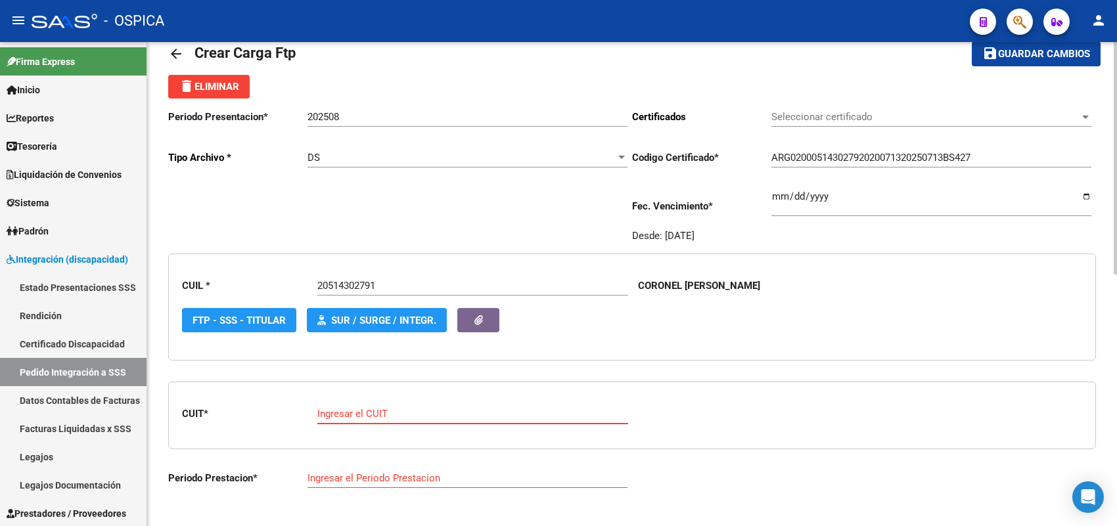
paste input "27-29950042-5"
type input "27-29950042-5"
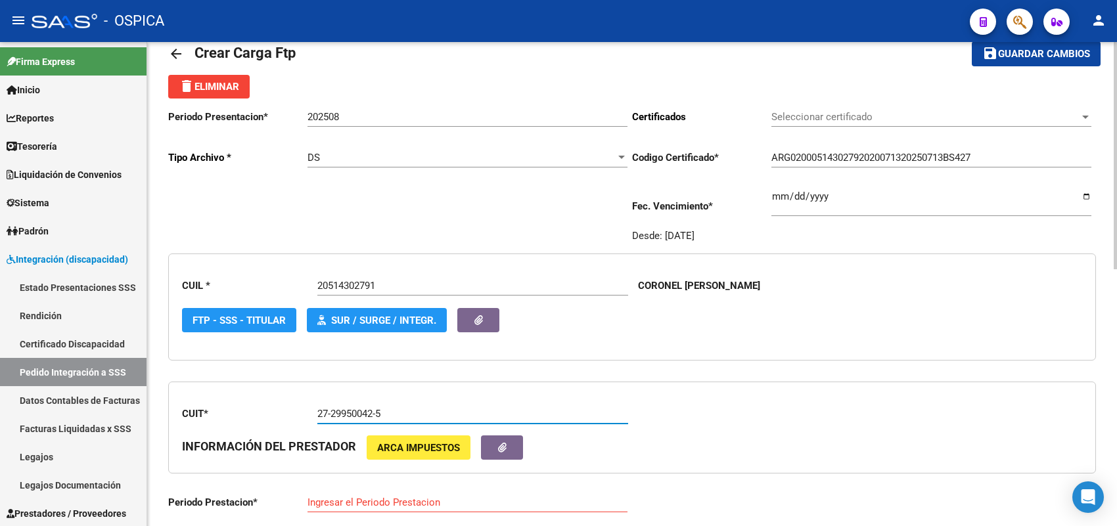
type input "202508"
type input "1"
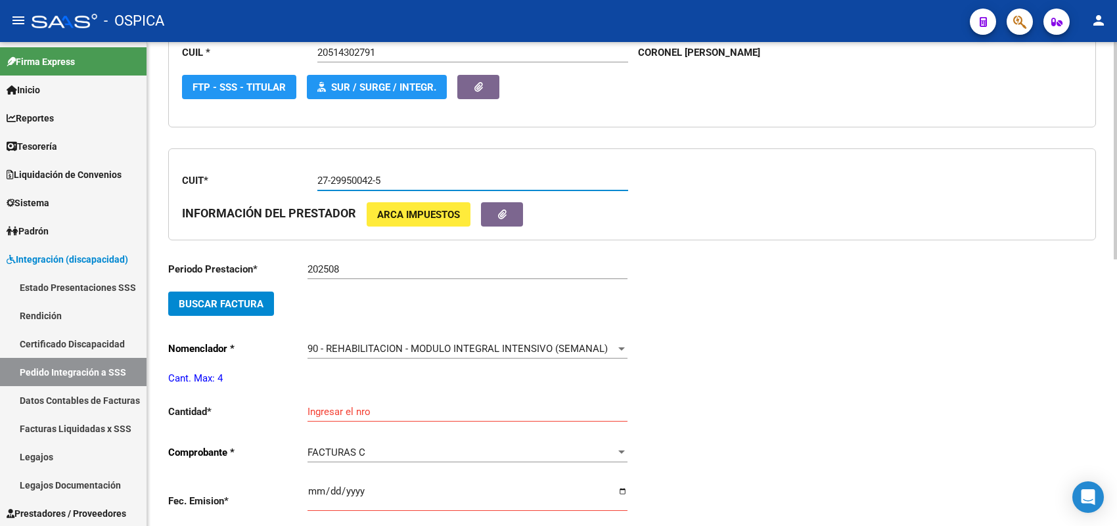
scroll to position [277, 0]
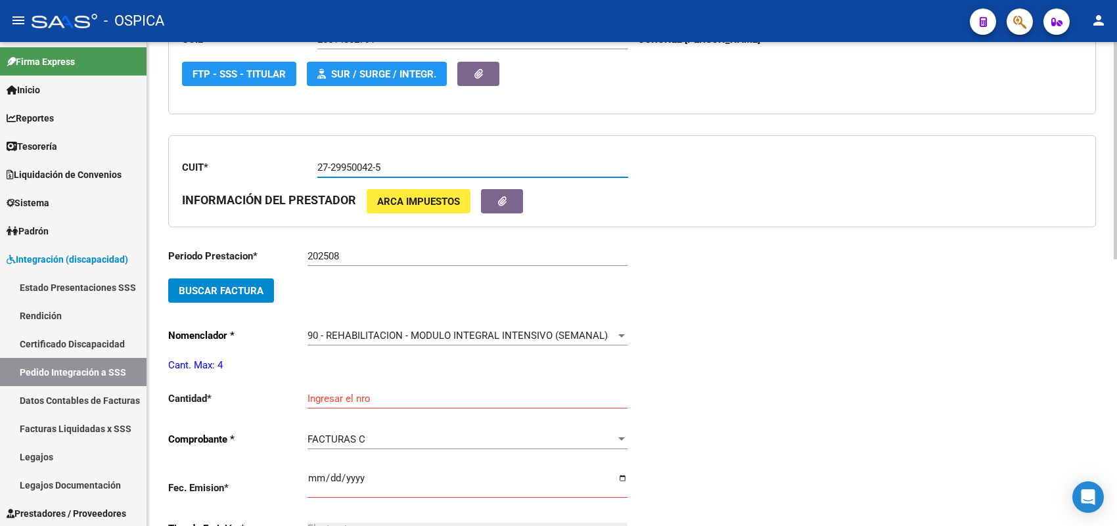
type input "27-29950042-5"
click at [241, 287] on span "Buscar Factura" at bounding box center [221, 291] width 85 height 12
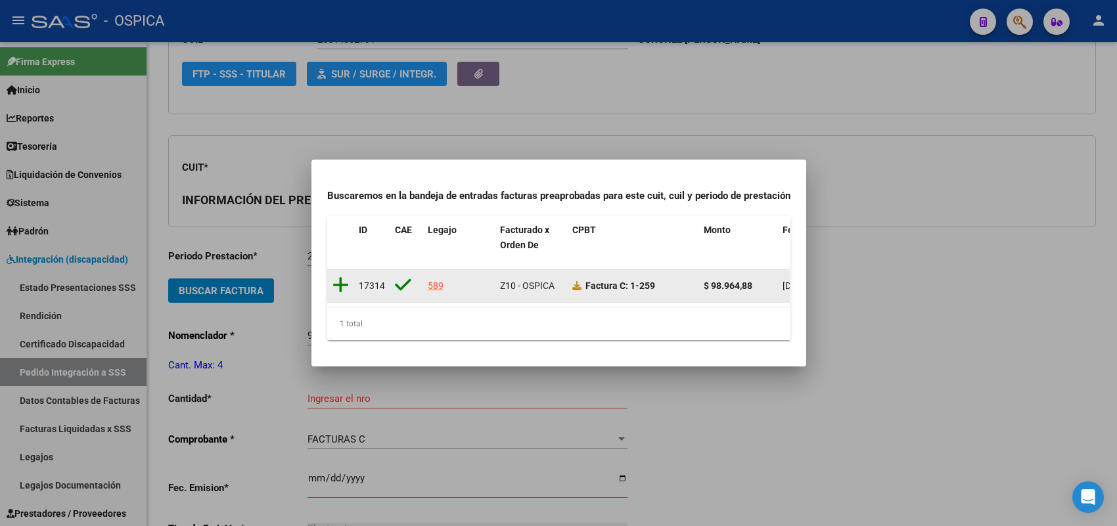
click at [340, 276] on icon at bounding box center [341, 285] width 16 height 18
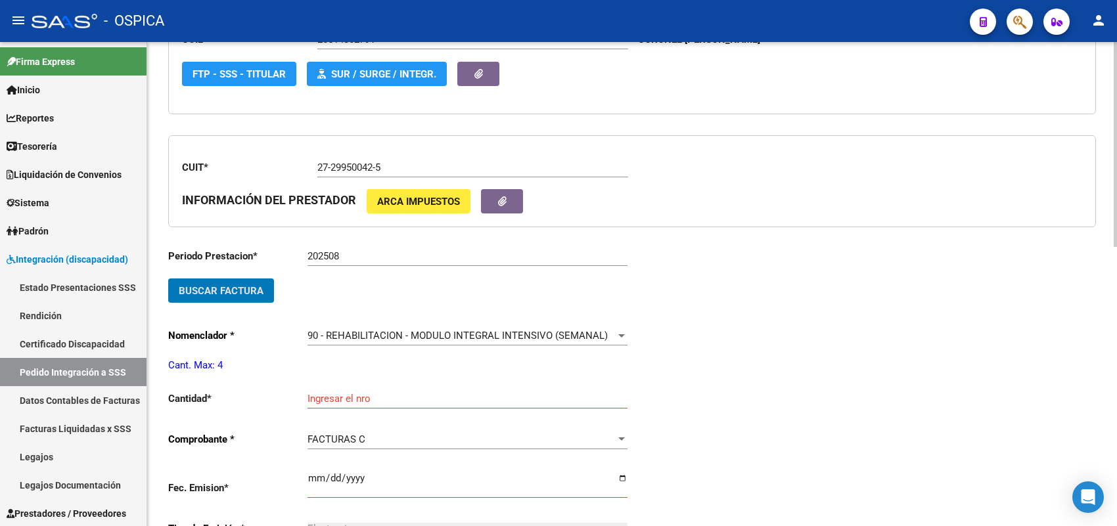
click at [343, 388] on div "Ingresar el nro" at bounding box center [468, 395] width 320 height 28
type input "4"
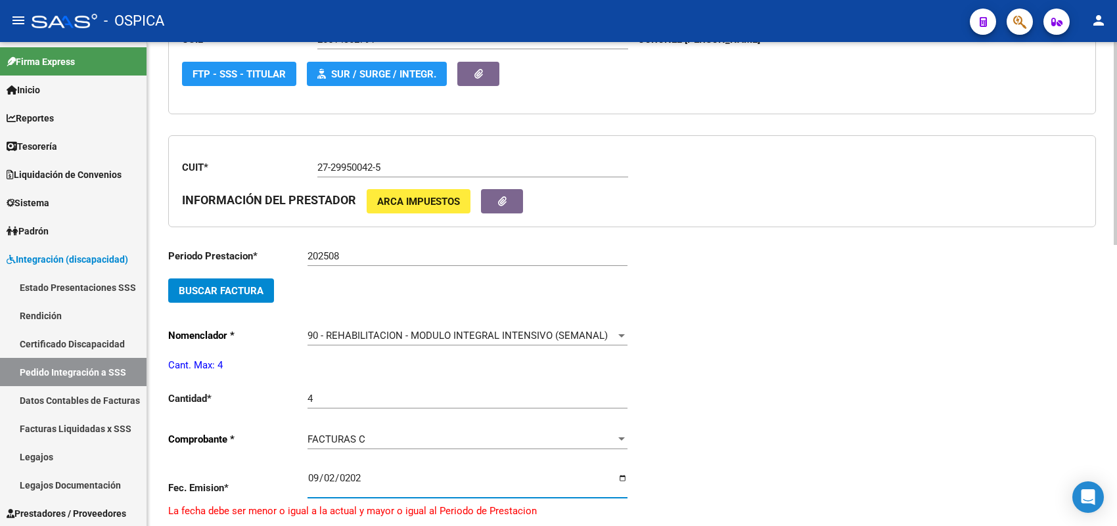
type input "[DATE]"
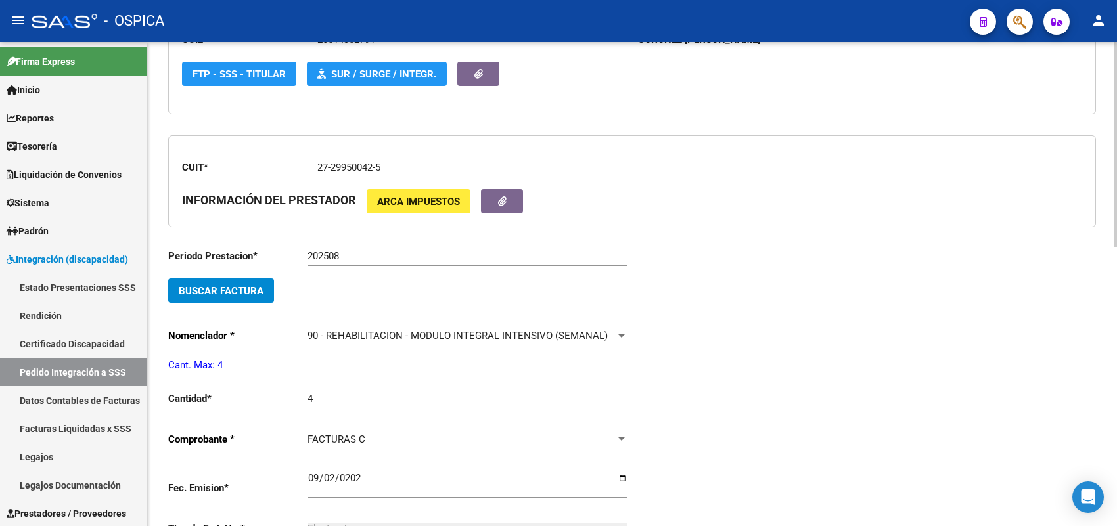
scroll to position [557, 0]
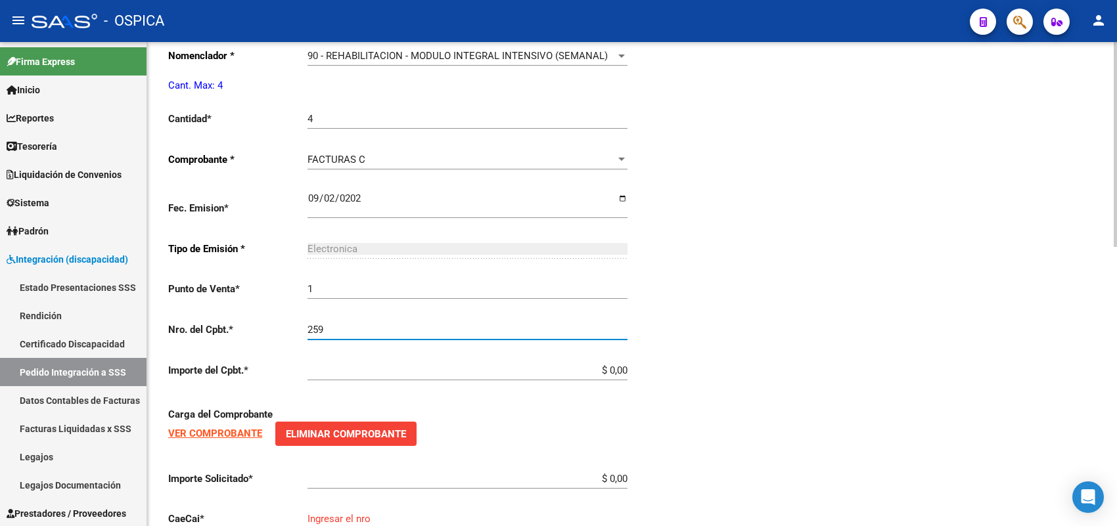
type input "259"
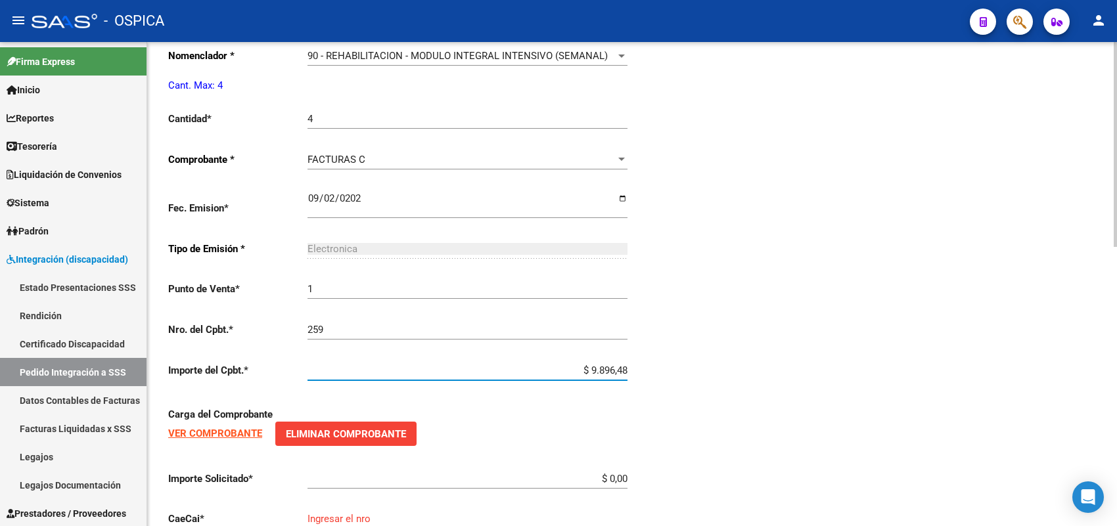
type input "$ 98.964,88"
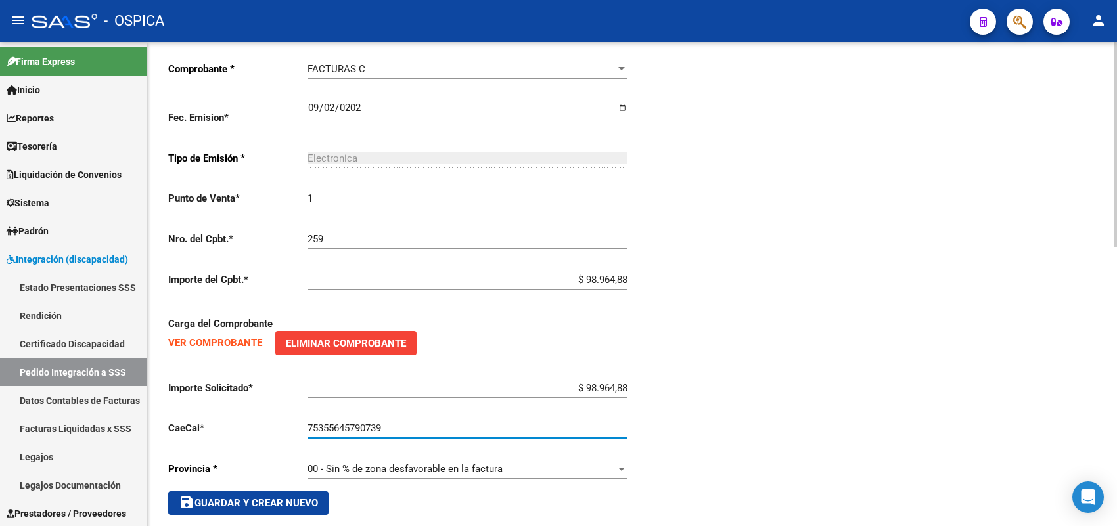
scroll to position [660, 0]
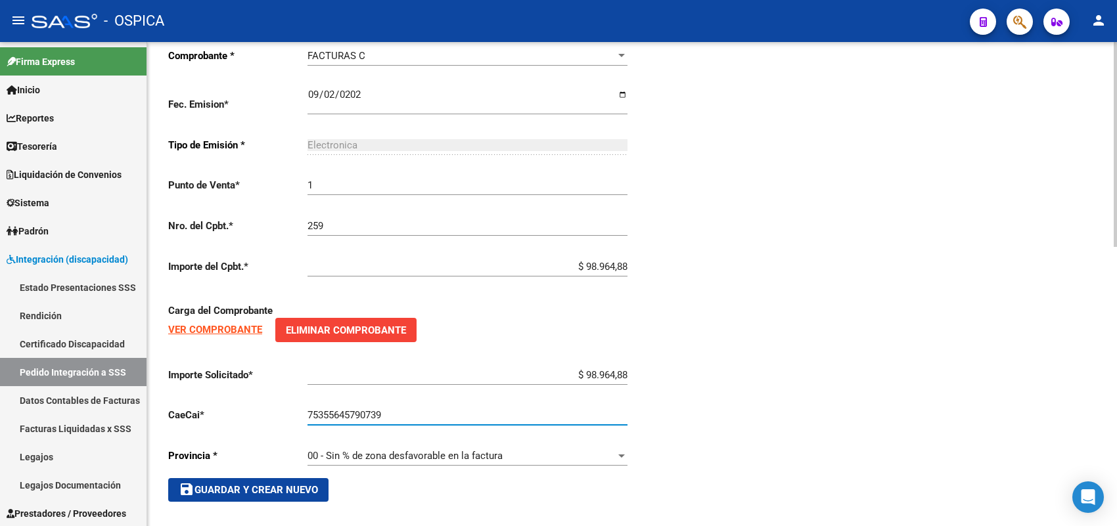
type input "75355645790739"
click at [310, 484] on span "save Guardar y Crear Nuevo" at bounding box center [248, 490] width 139 height 12
type input "$ 0,00"
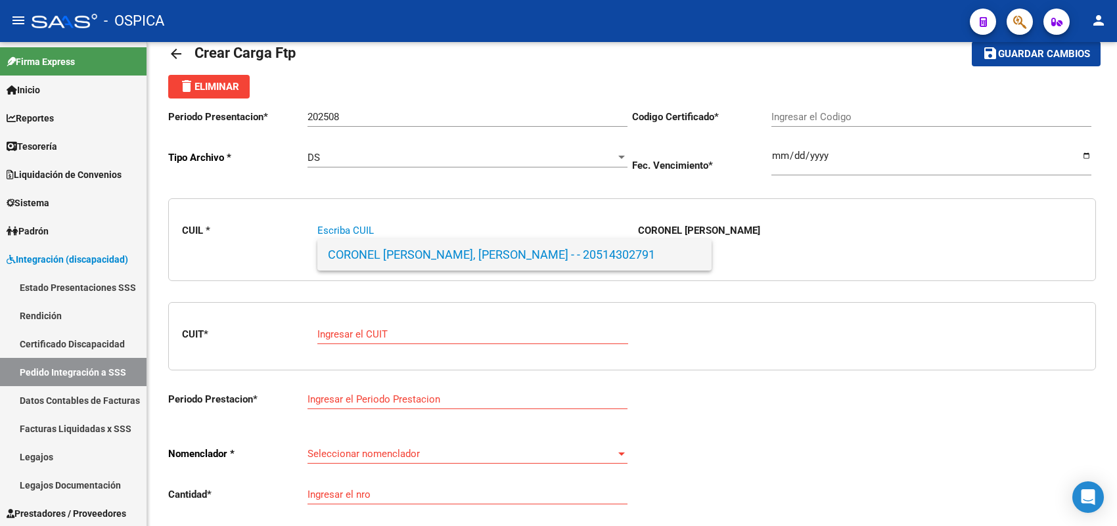
click at [350, 255] on span "CORONEL [PERSON_NAME], [PERSON_NAME] - - 20514302791" at bounding box center [514, 255] width 373 height 32
type input "20514302791"
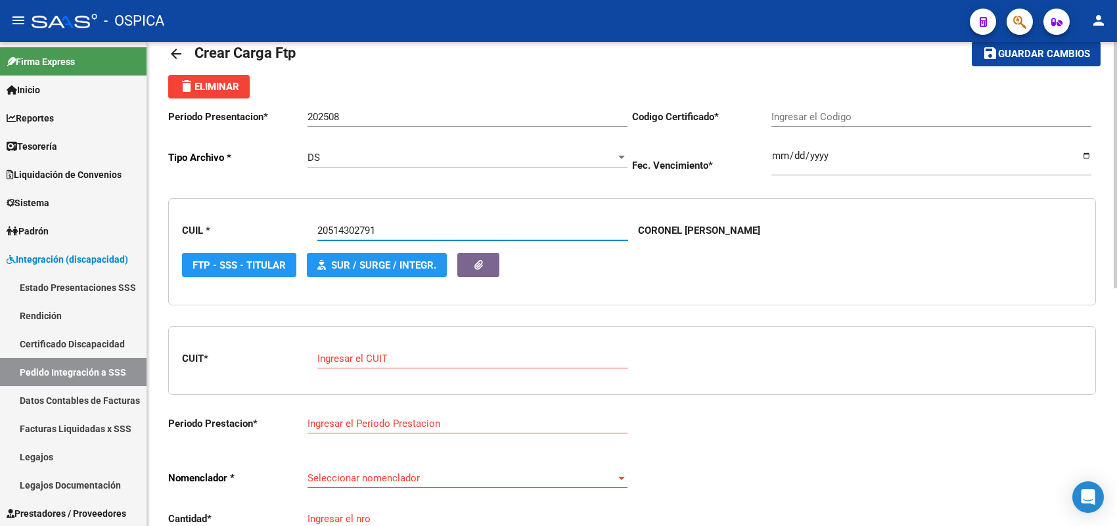
type input "ARG02000514302792020071320250713BS427"
type input "[DATE]"
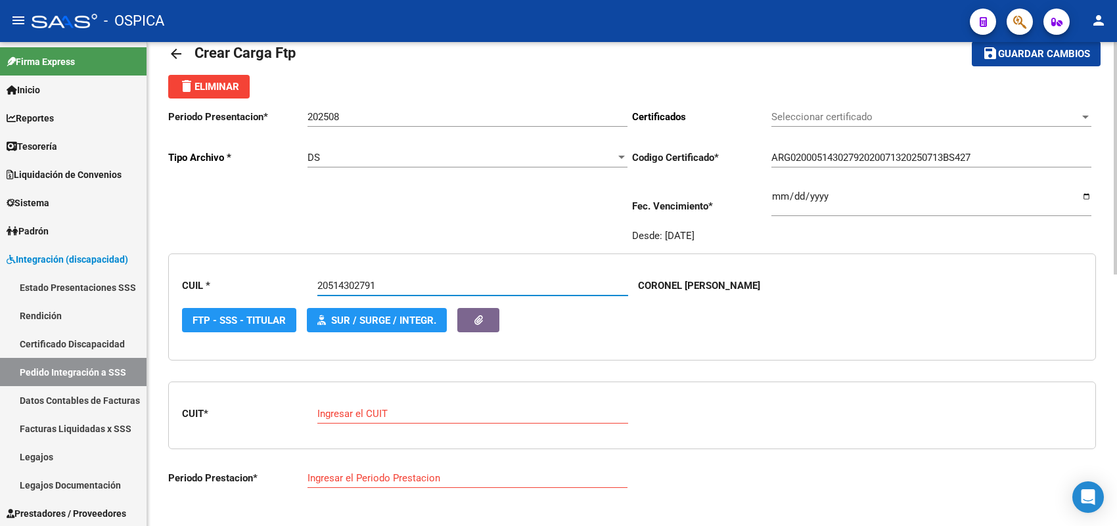
click at [355, 414] on input "Ingresar el CUIT" at bounding box center [472, 414] width 311 height 12
paste input "23-34862559-4"
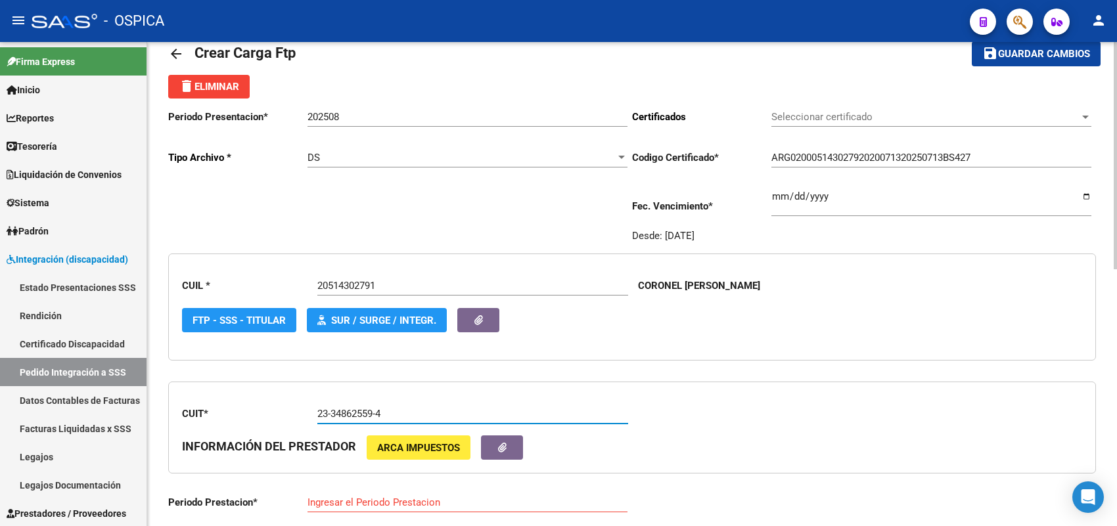
type input "23-34862559-4"
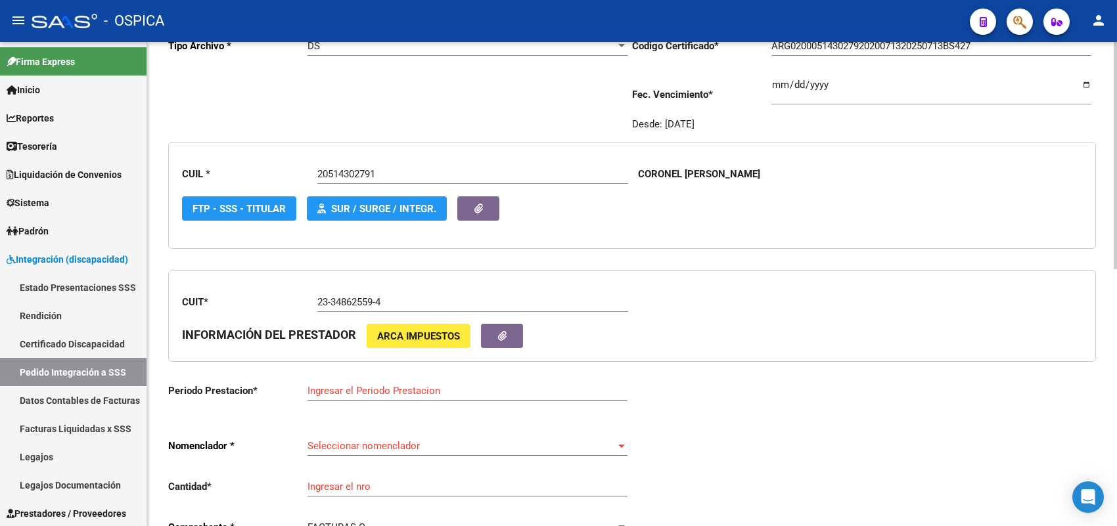
scroll to position [195, 0]
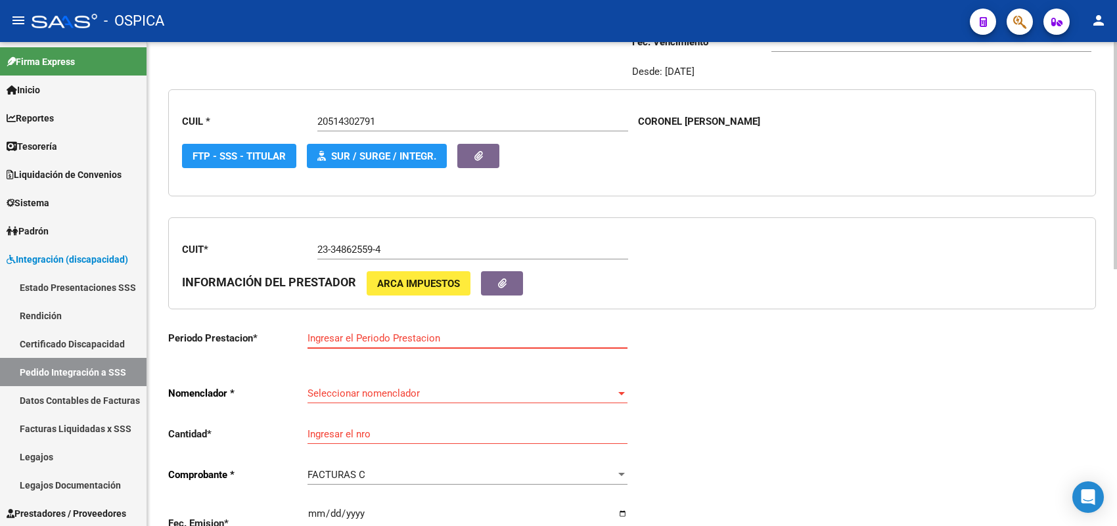
click at [385, 336] on input "Ingresar el Periodo Prestacion" at bounding box center [468, 339] width 320 height 12
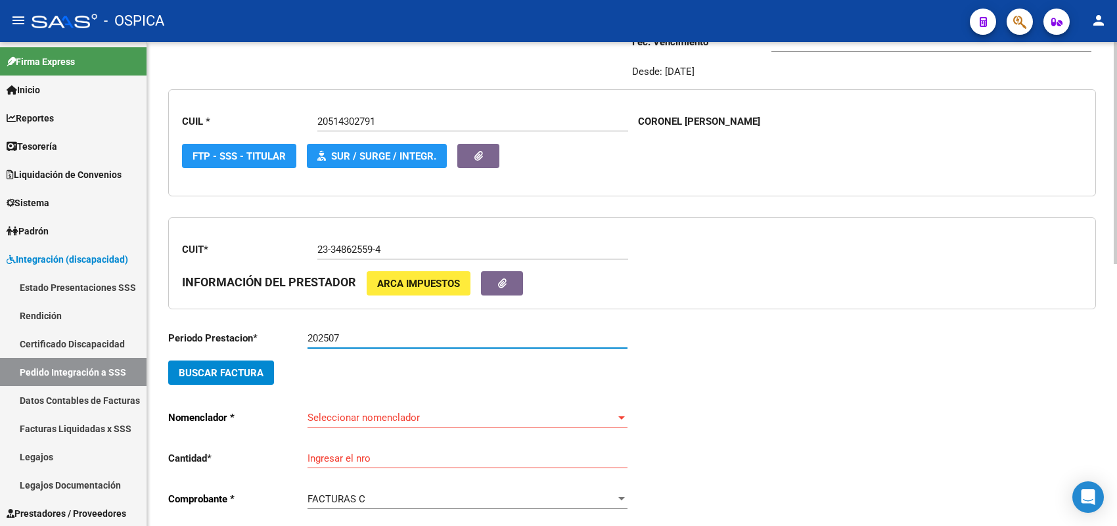
type input "202507"
click at [233, 369] on span "Buscar Factura" at bounding box center [221, 373] width 85 height 12
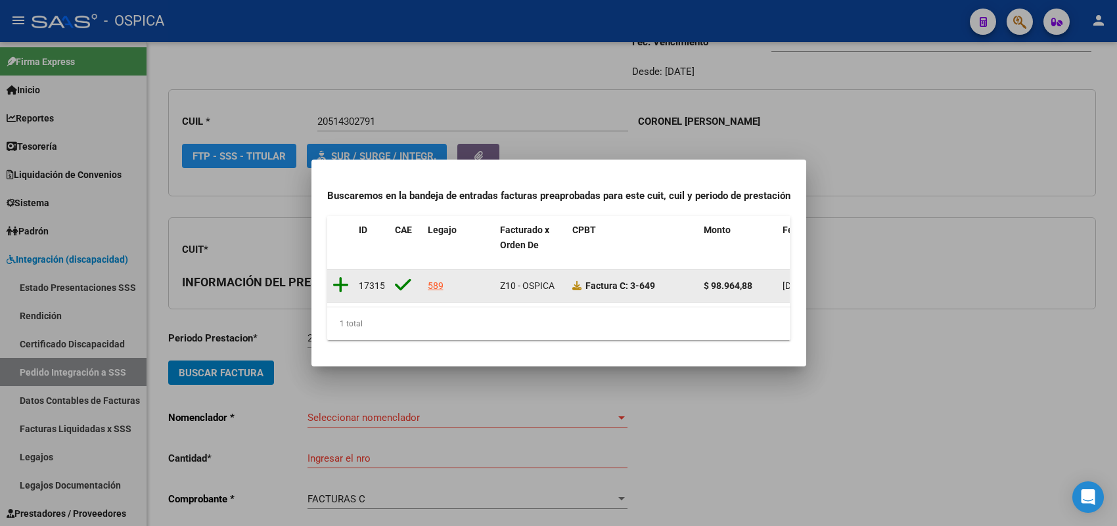
click at [336, 276] on icon at bounding box center [341, 285] width 16 height 18
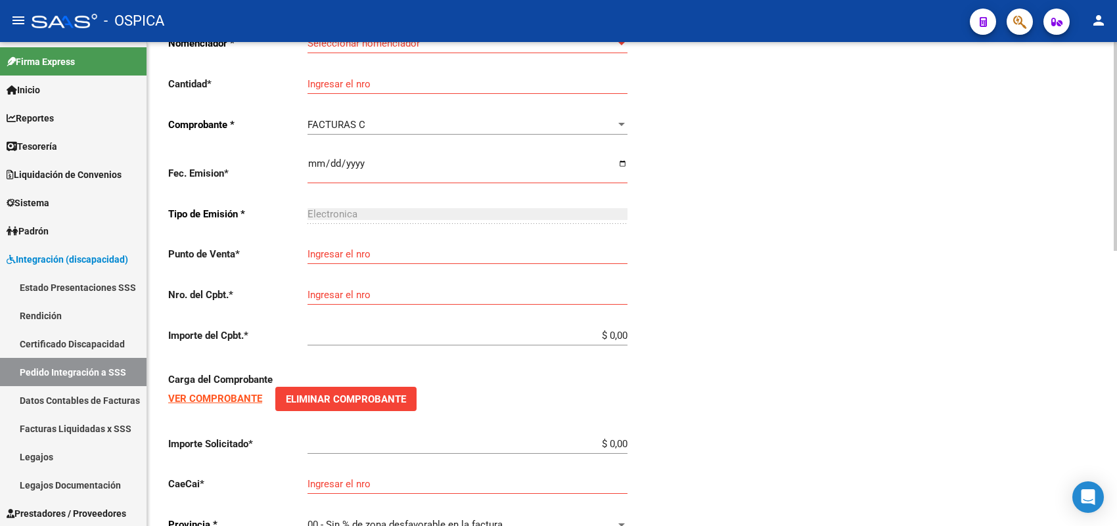
scroll to position [638, 0]
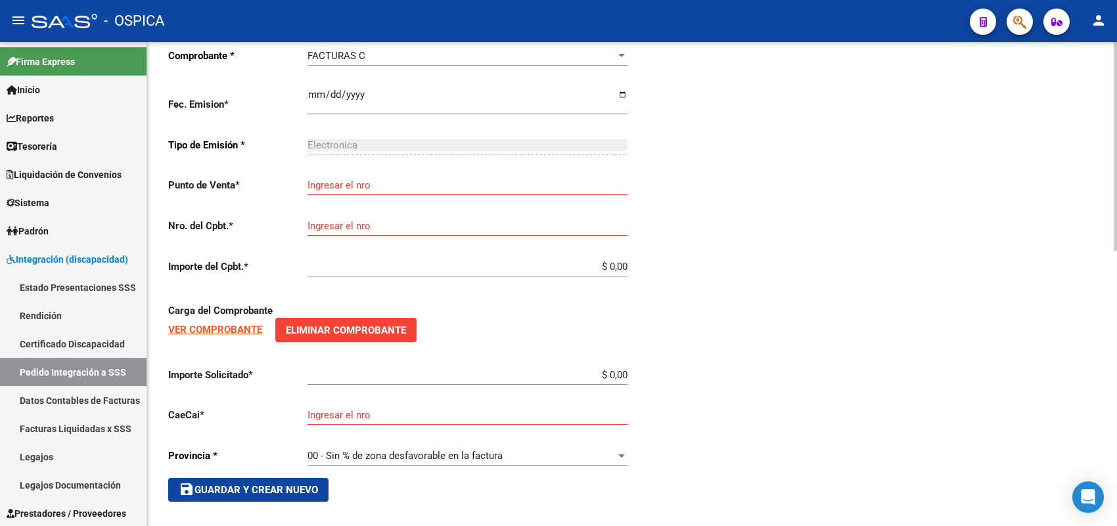
click at [247, 484] on span "save Guardar y Crear Nuevo" at bounding box center [248, 490] width 139 height 12
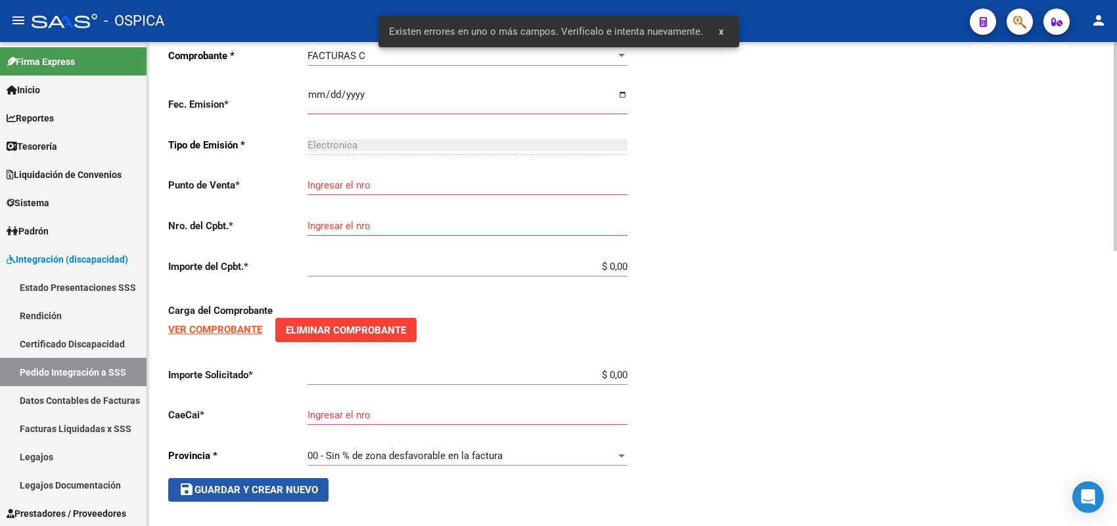
click at [247, 484] on span "save Guardar y Crear Nuevo" at bounding box center [248, 490] width 139 height 12
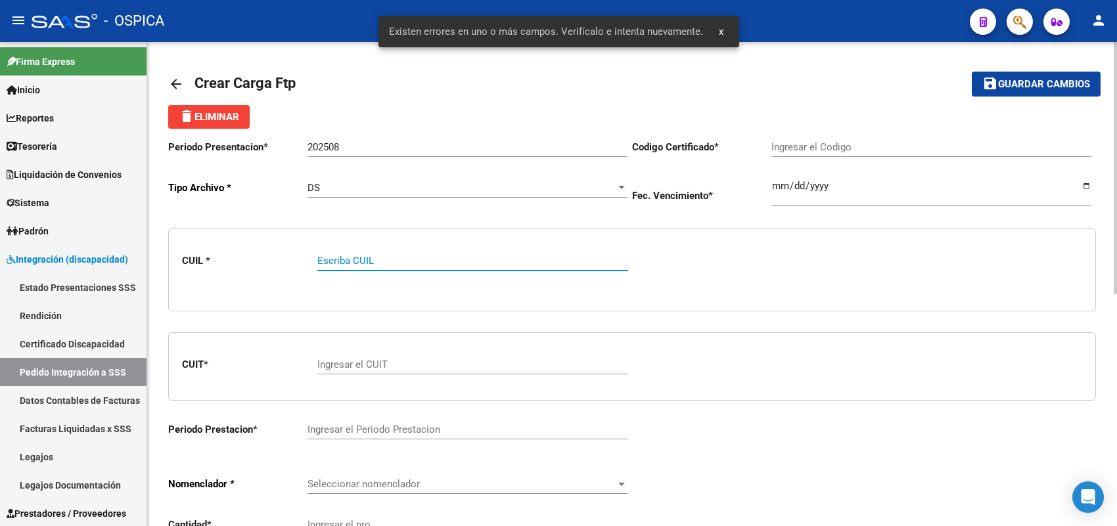
paste input "20514302791"
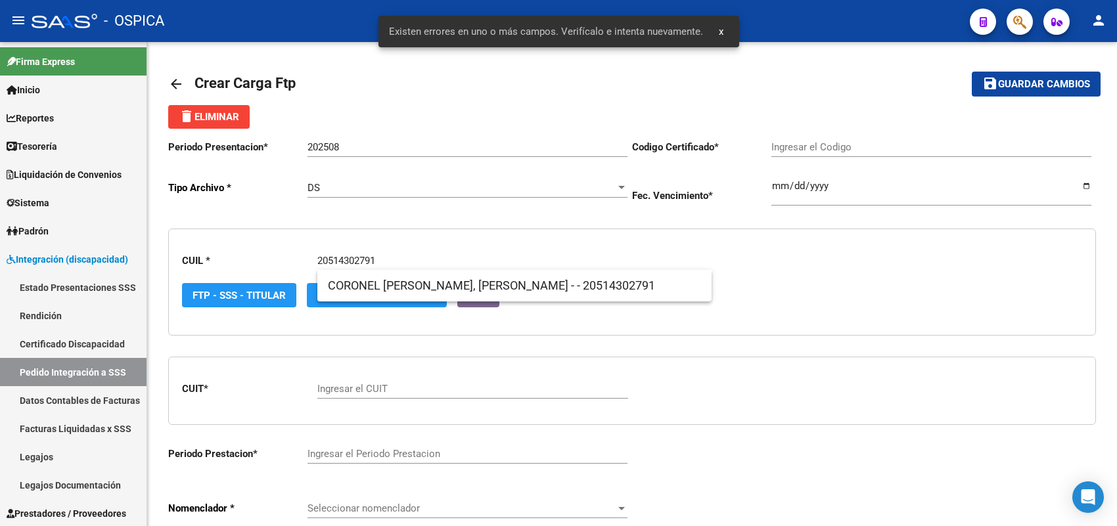
type input "20514302791"
type input "ARG02000514302792020071320250713BS427"
type input "[DATE]"
click at [369, 280] on span "CORONEL [PERSON_NAME], [PERSON_NAME] - - 20514302791" at bounding box center [514, 286] width 373 height 32
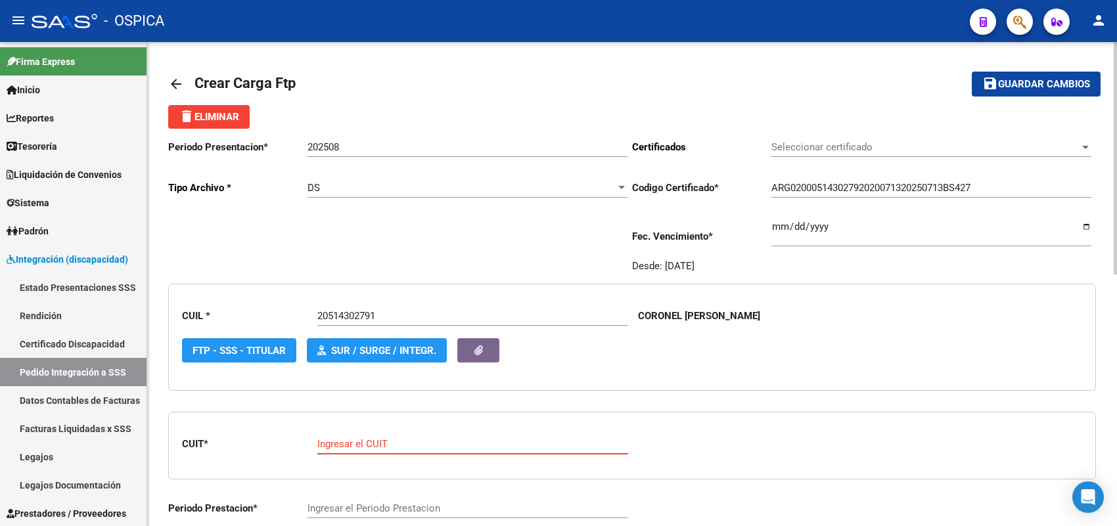
paste input "23-34862559-4"
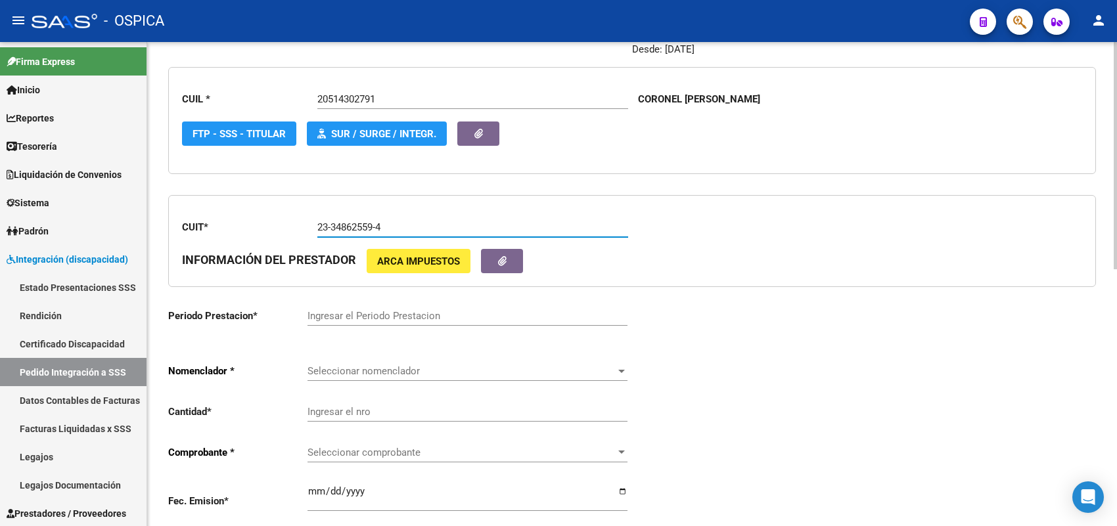
scroll to position [246, 0]
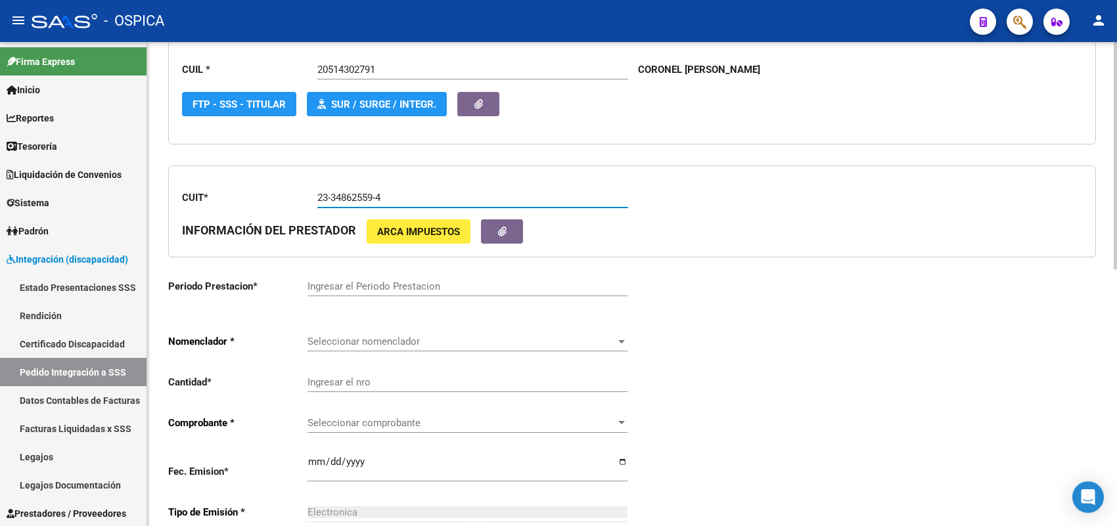
type input "23-34862559-4"
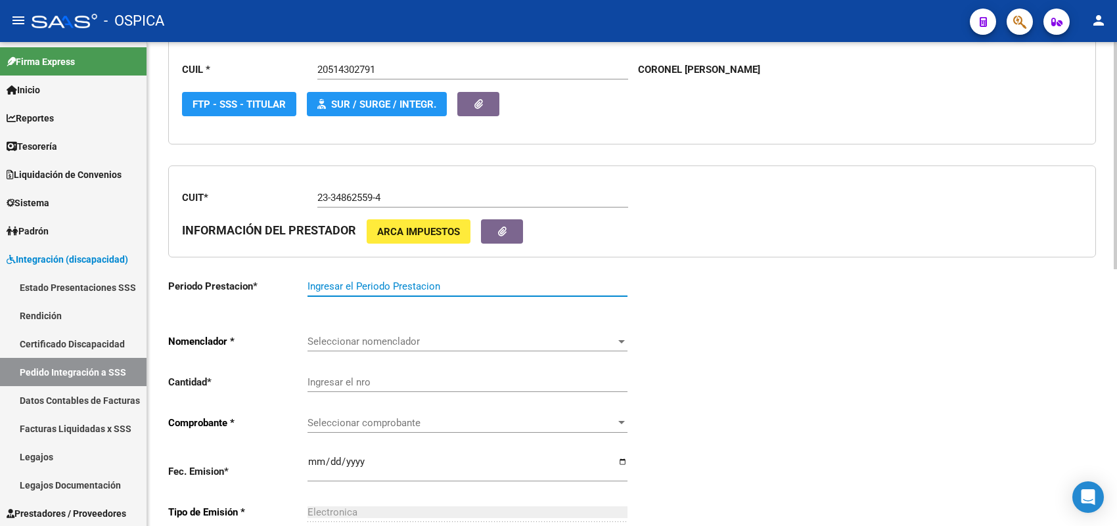
click at [360, 290] on input "Ingresar el Periodo Prestacion" at bounding box center [468, 287] width 320 height 12
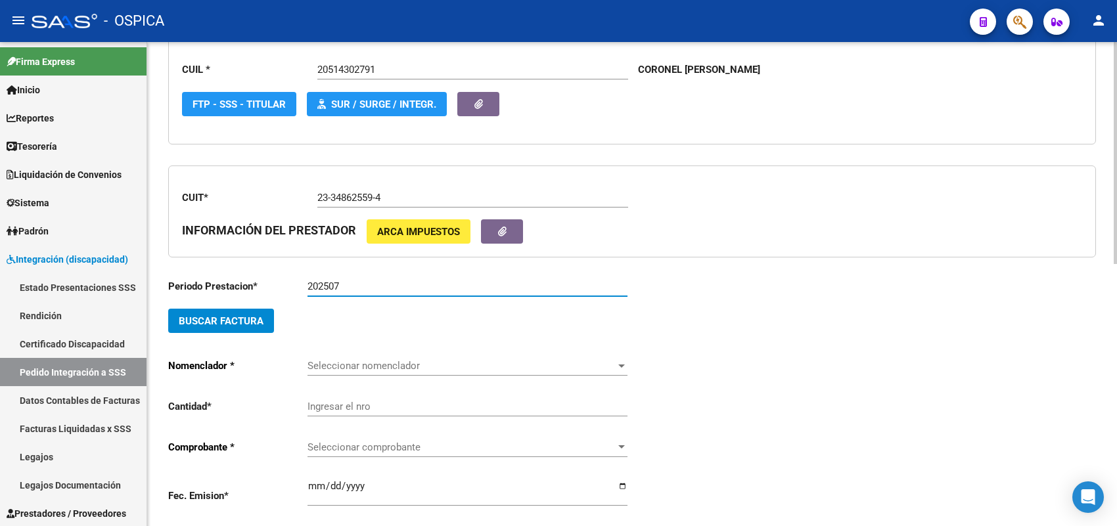
type input "202507"
click at [231, 319] on span "Buscar Factura" at bounding box center [221, 321] width 85 height 12
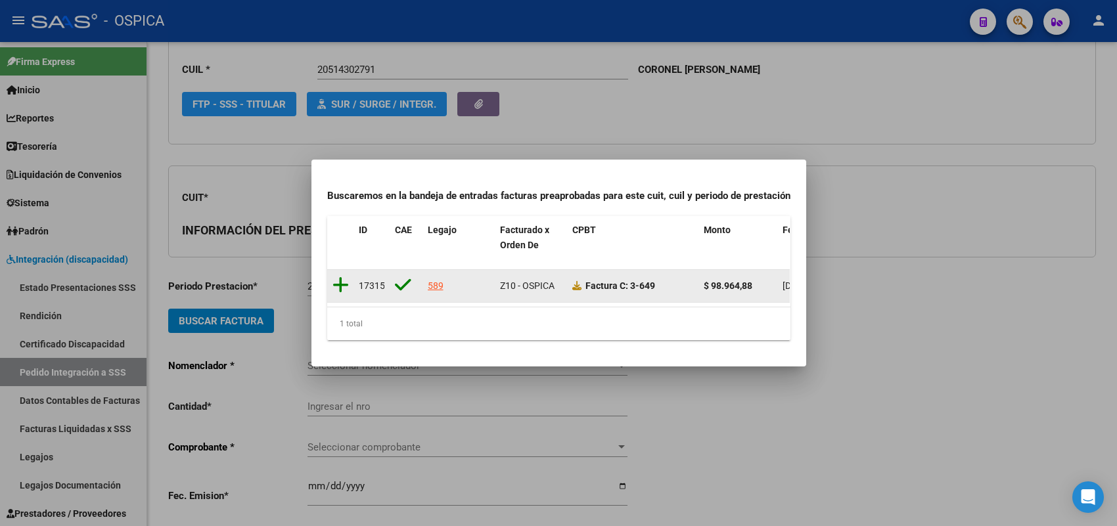
click at [343, 277] on icon at bounding box center [341, 285] width 16 height 18
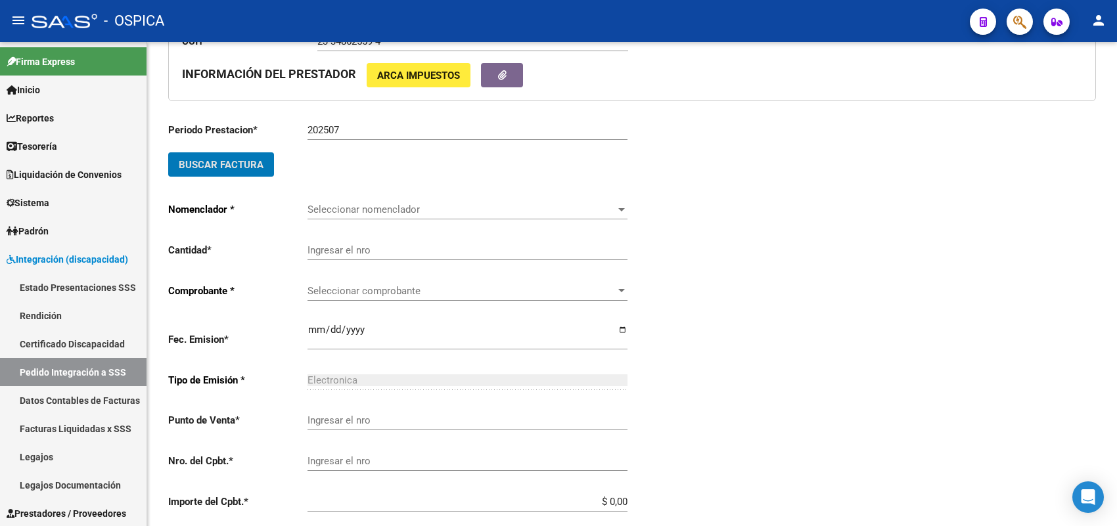
scroll to position [411, 0]
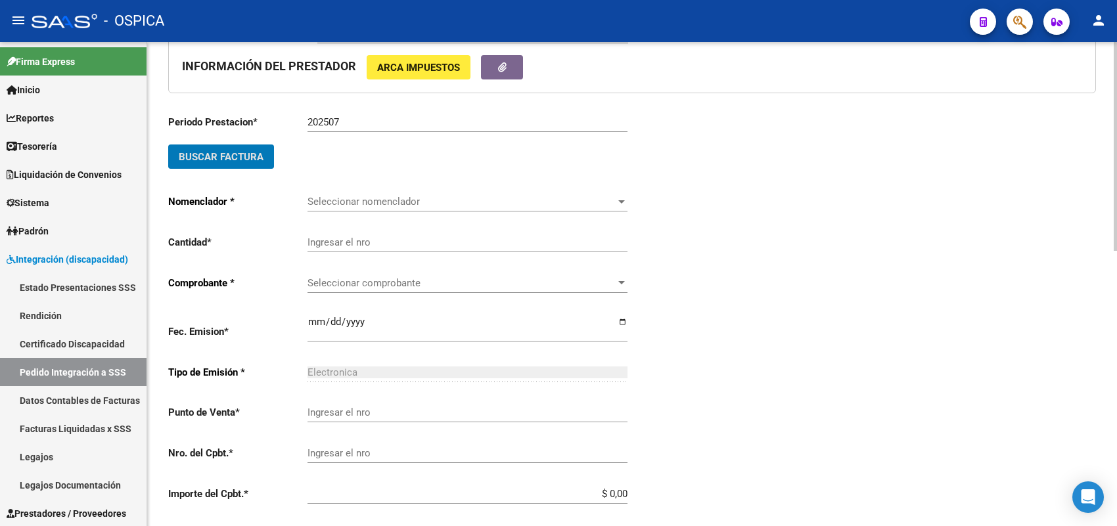
click at [342, 198] on span "Seleccionar nomenclador" at bounding box center [462, 202] width 308 height 12
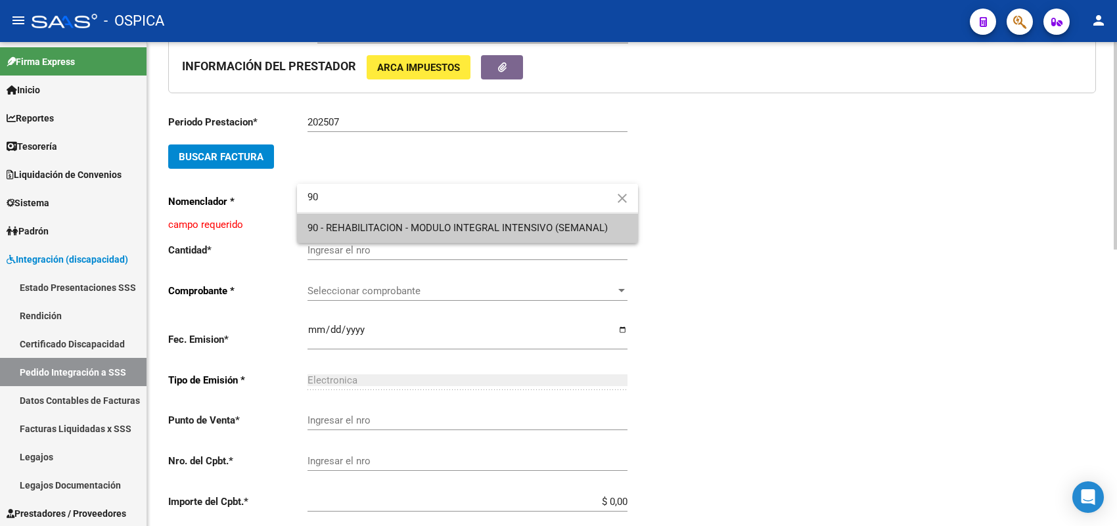
type input "90"
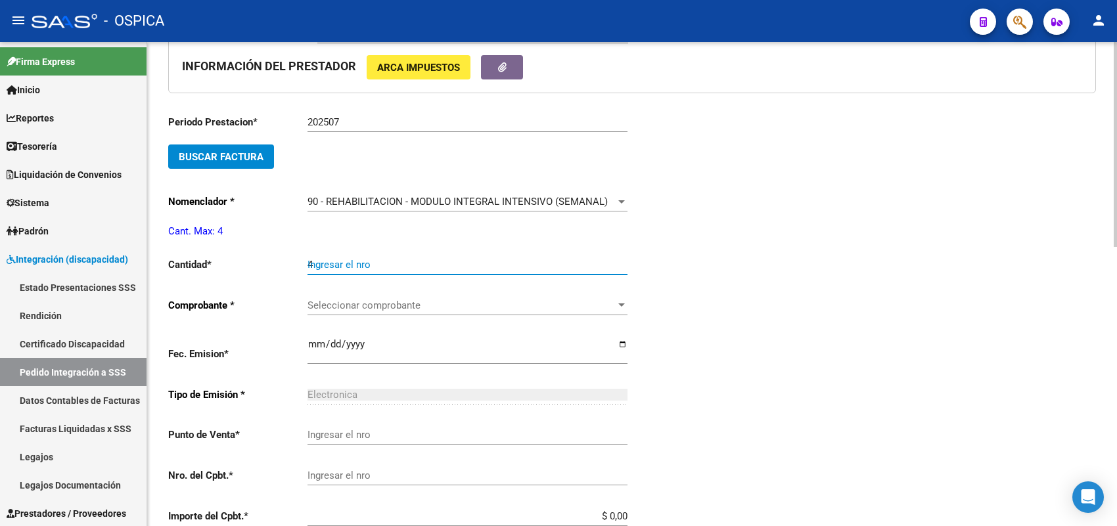
type input "4"
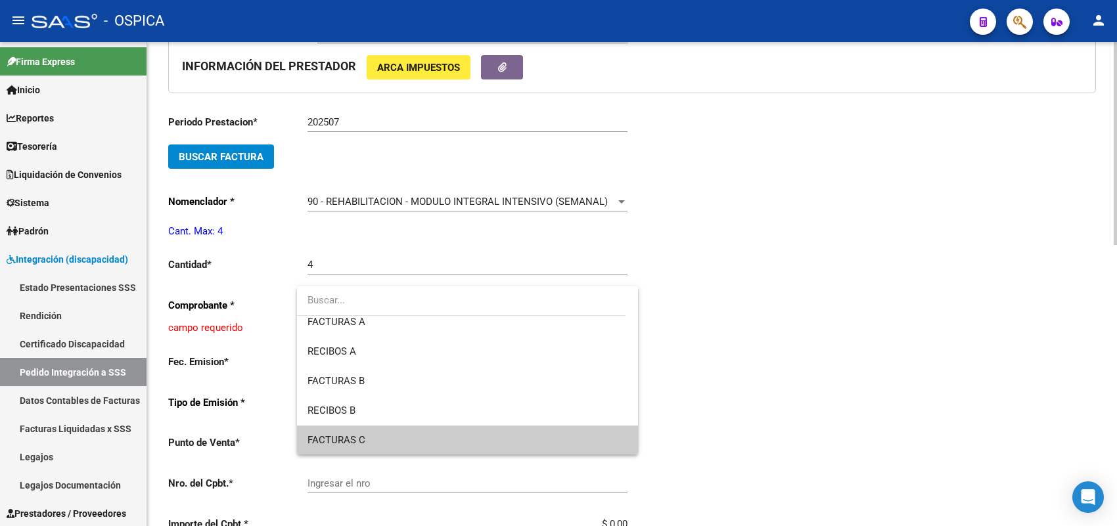
scroll to position [38, 0]
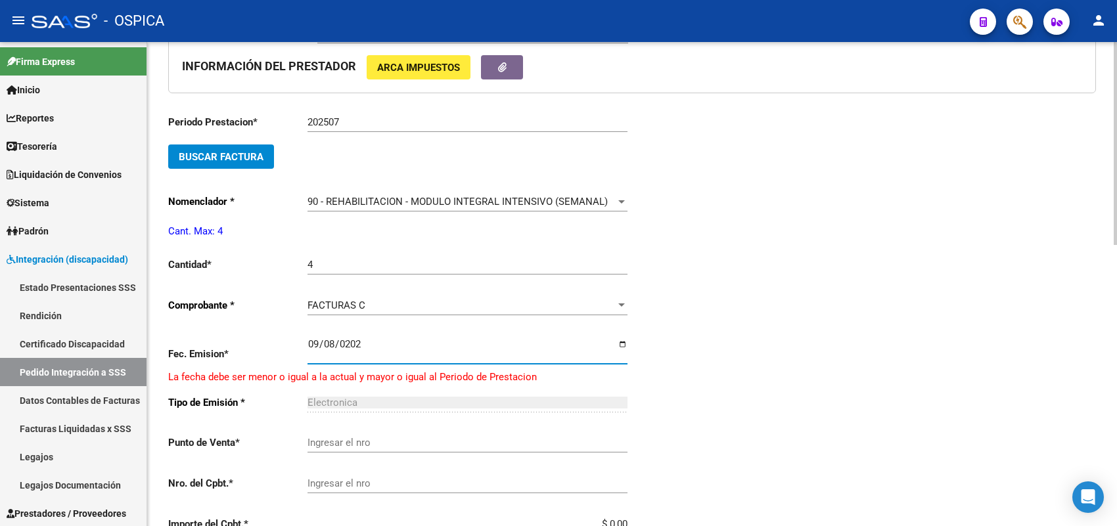
type input "[DATE]"
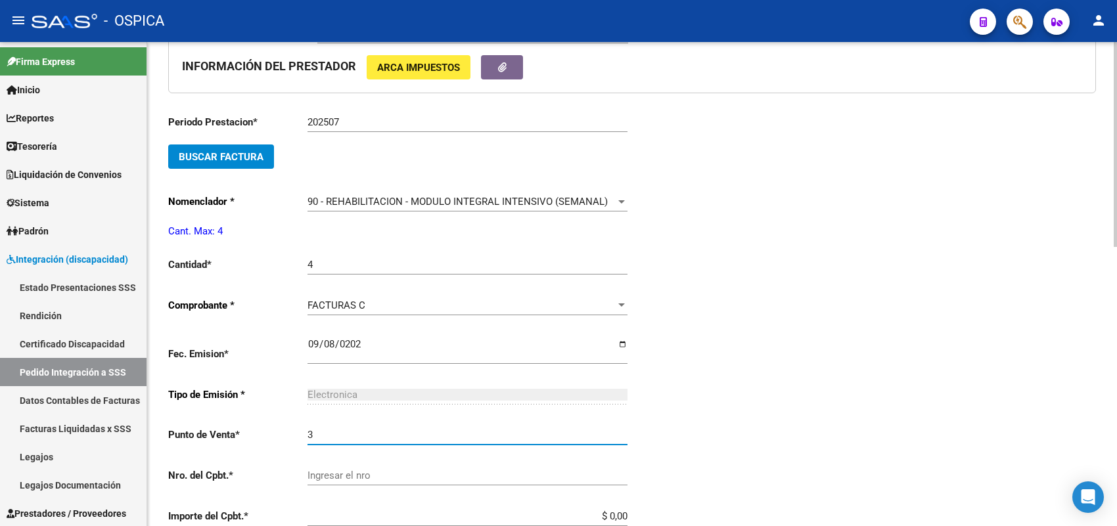
type input "3"
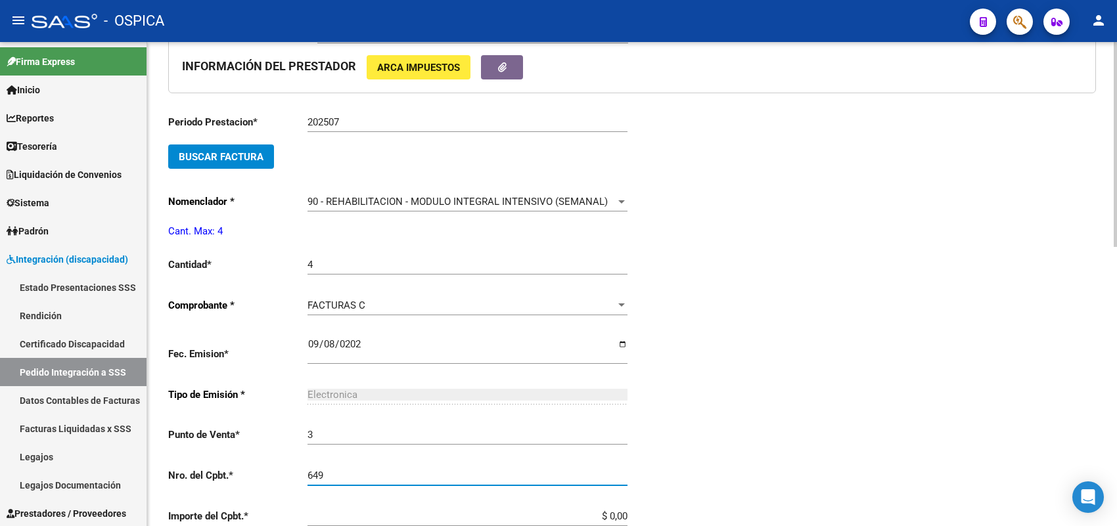
type input "649"
type input "$ 98.964,88"
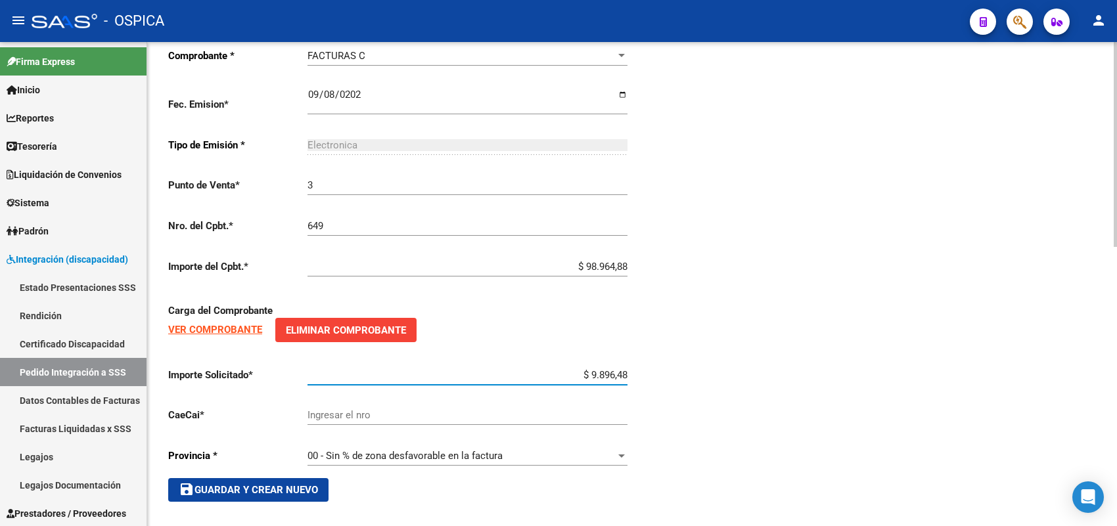
type input "$ 98.964,88"
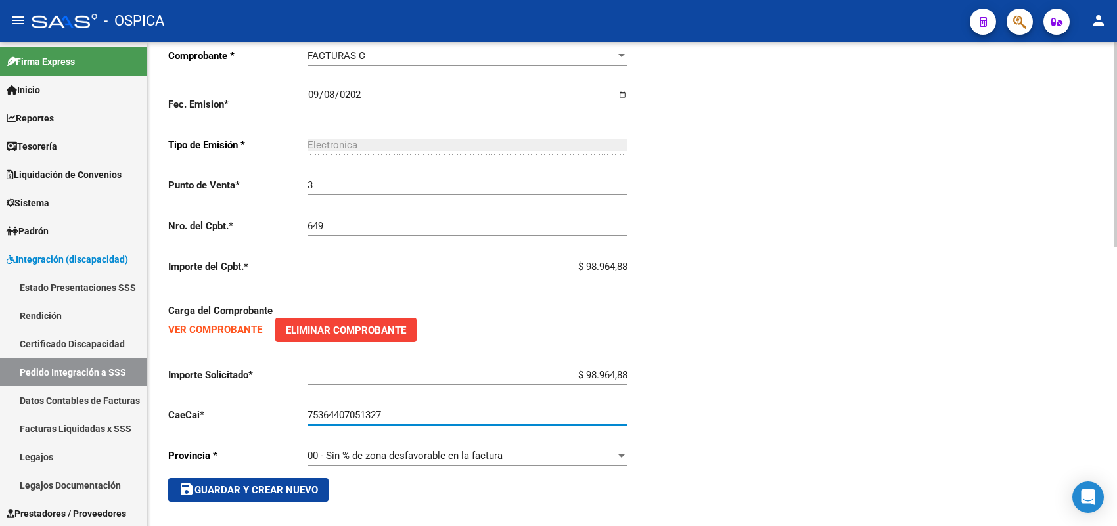
type input "75364407051327"
click at [281, 474] on div "Periodo Prestacion * 202507 Ingresar el Periodo Prestacion Buscar Factura Nomen…" at bounding box center [400, 178] width 464 height 648
drag, startPoint x: 277, startPoint y: 486, endPoint x: 277, endPoint y: 469, distance: 17.8
click at [275, 486] on span "save Guardar y Crear Nuevo" at bounding box center [248, 490] width 139 height 12
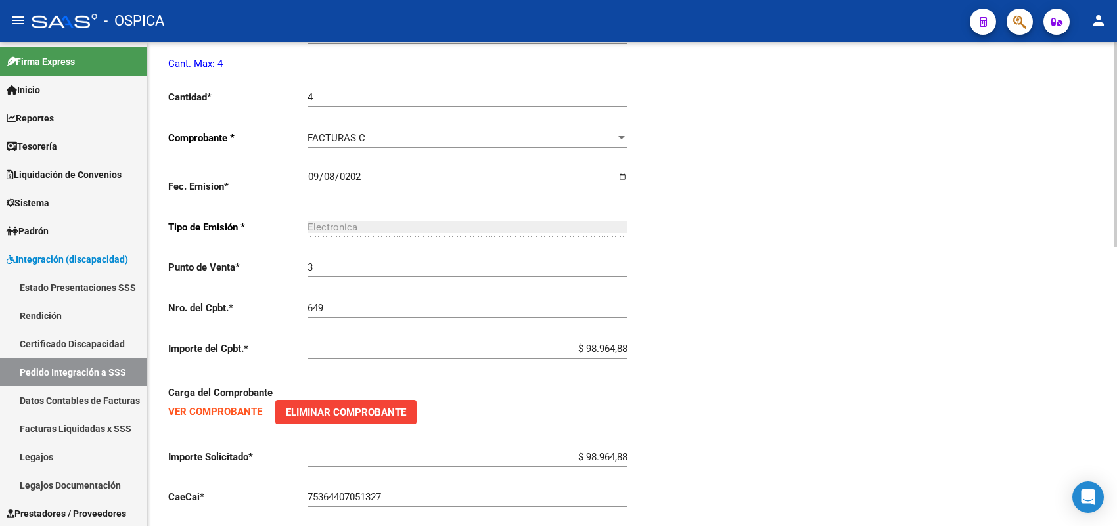
type input "$ 0,00"
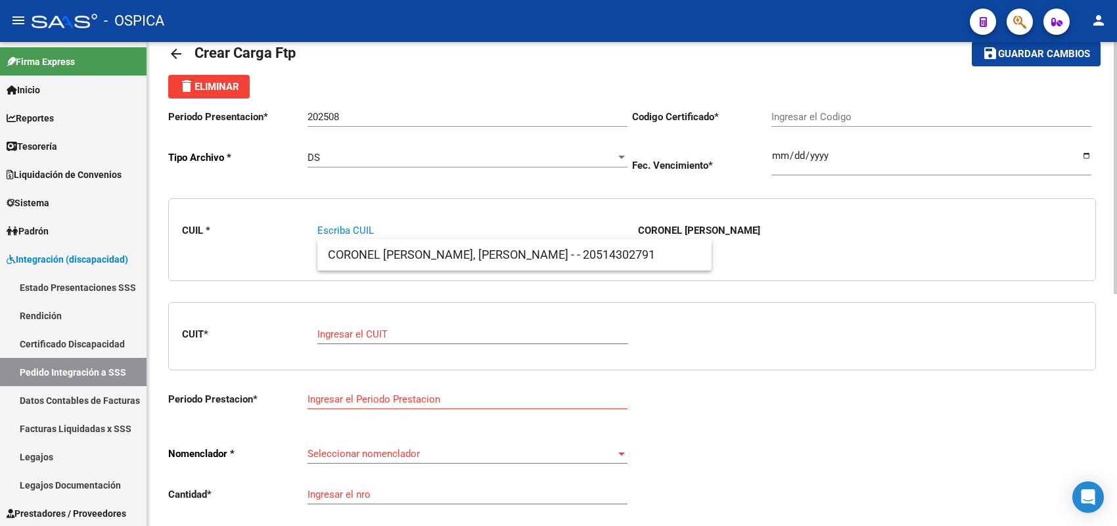
paste input "20574258414"
type input "20574258414"
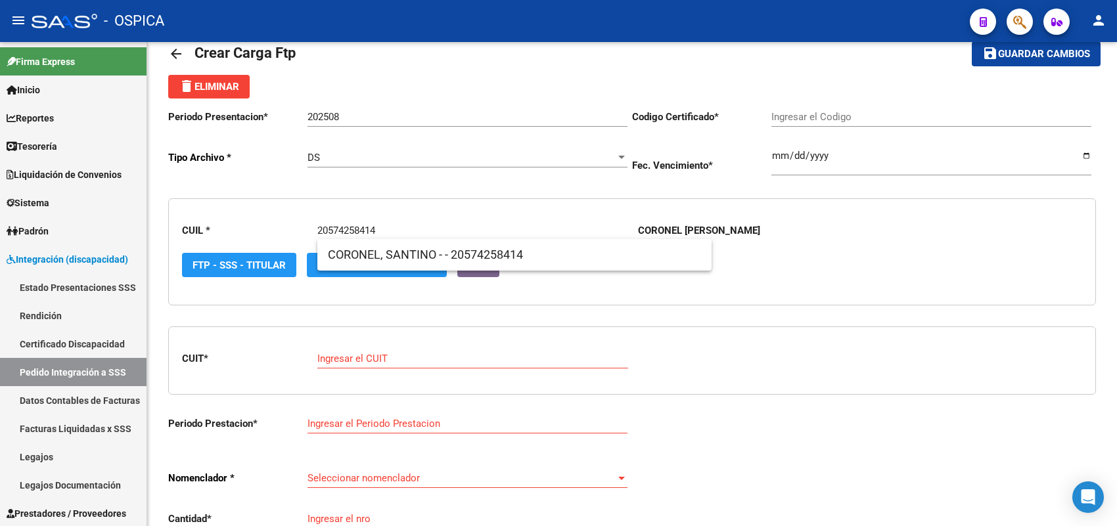
type input "ARG02000574258412022040620240406BS437"
type input "[DATE]"
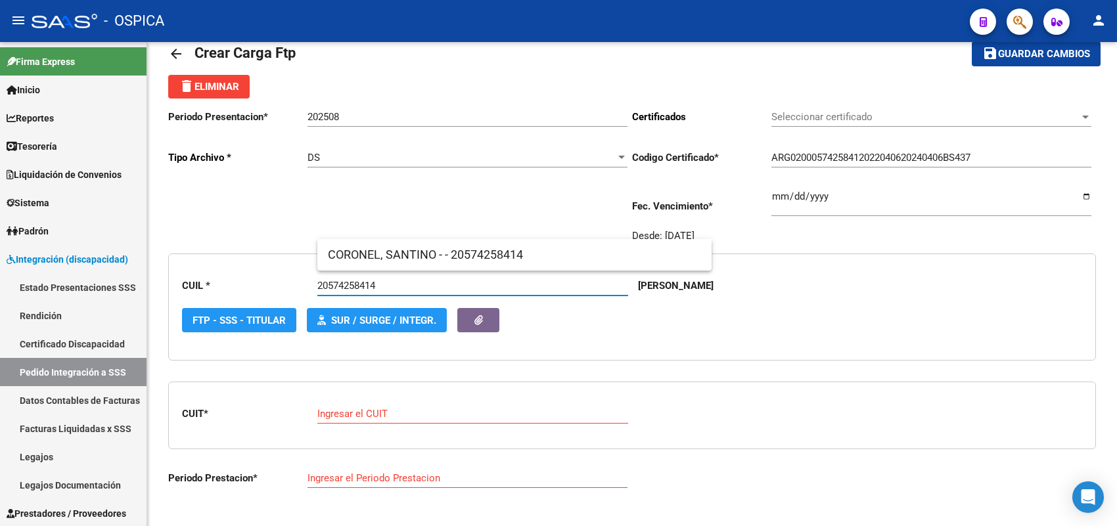
type input "20574258414"
click at [356, 251] on span "CORONEL, SANTINO - - 20574258414" at bounding box center [514, 255] width 373 height 32
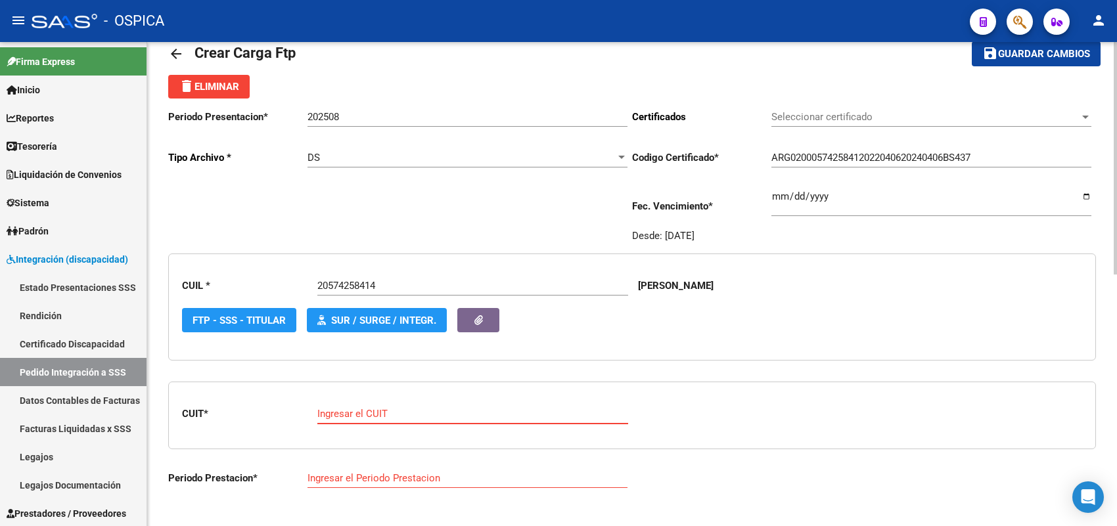
paste input "27-30333865-4"
type input "27-30333865-4"
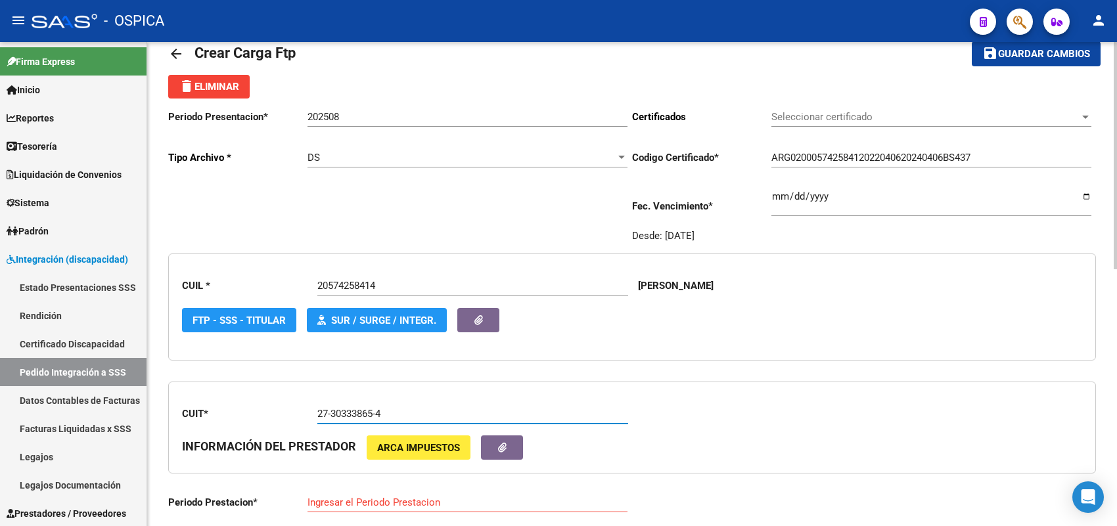
type input "202508"
type input "2"
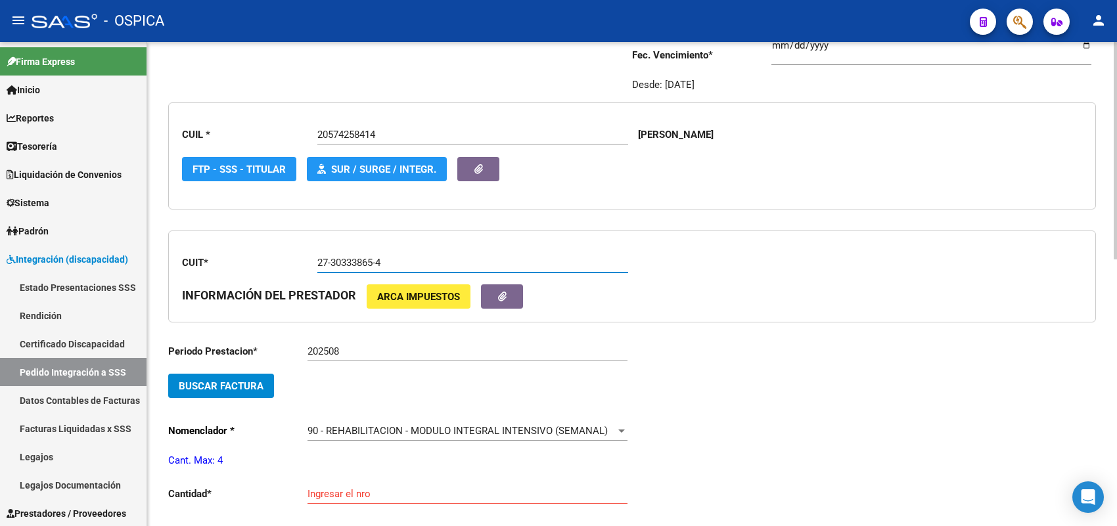
scroll to position [195, 0]
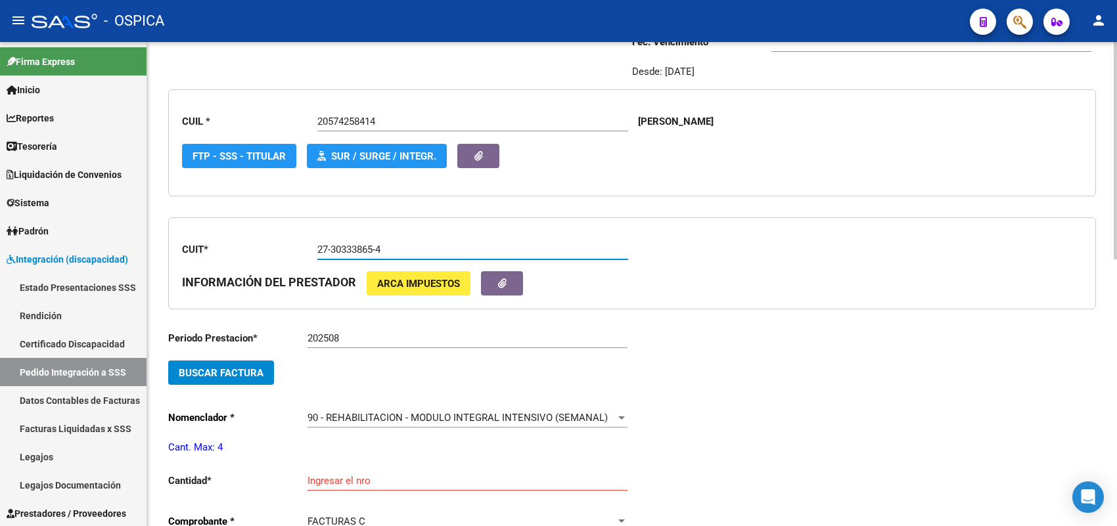
type input "27-30333865-4"
click at [267, 372] on button "Buscar Factura" at bounding box center [221, 373] width 106 height 24
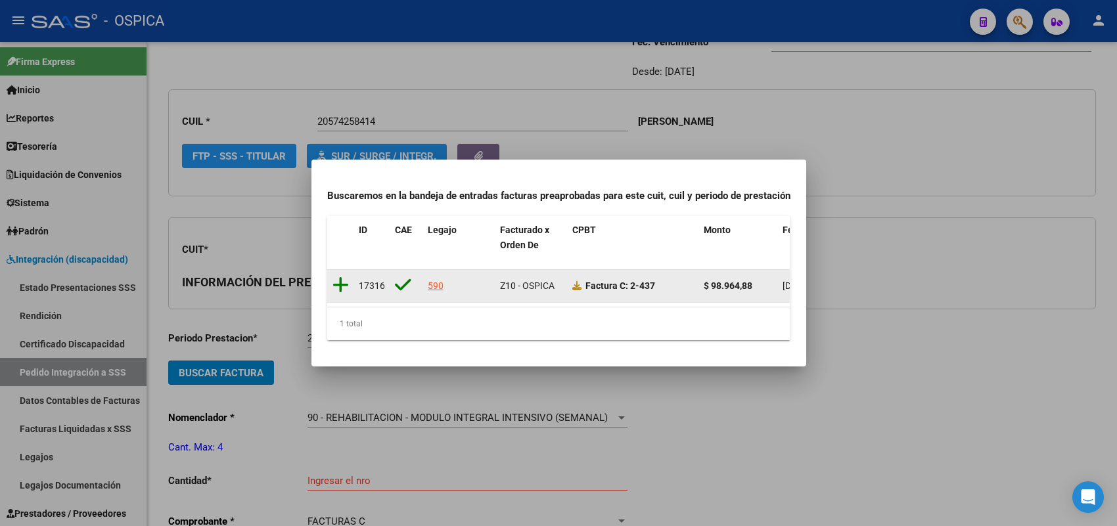
click at [337, 276] on icon at bounding box center [341, 285] width 16 height 18
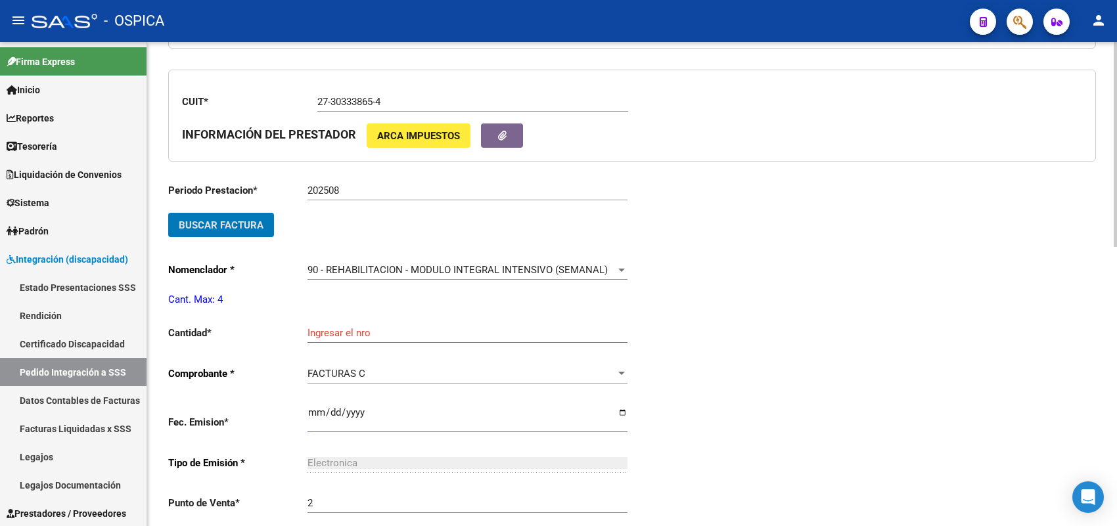
scroll to position [359, 0]
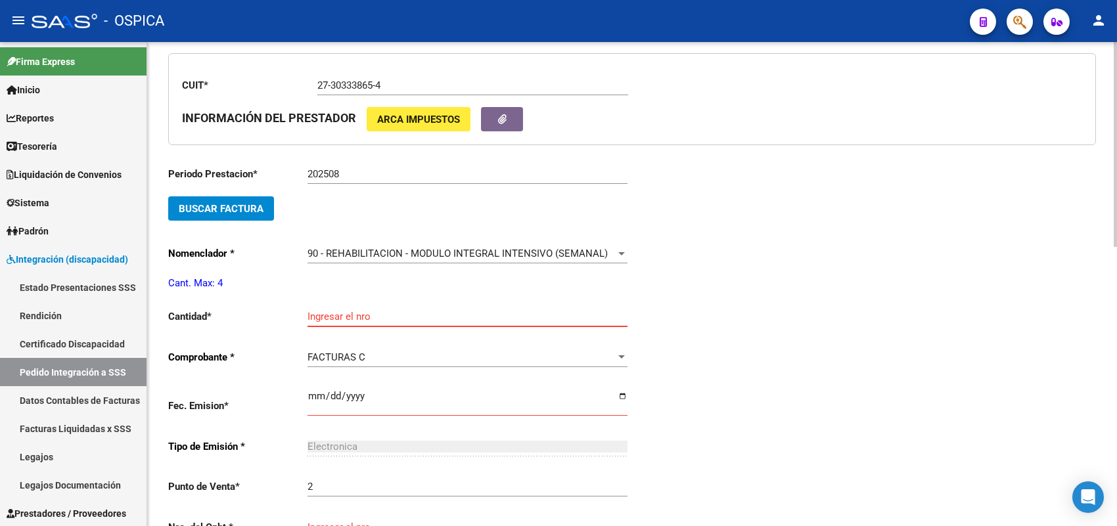
click at [346, 317] on input "Ingresar el nro" at bounding box center [468, 317] width 320 height 12
type input "4"
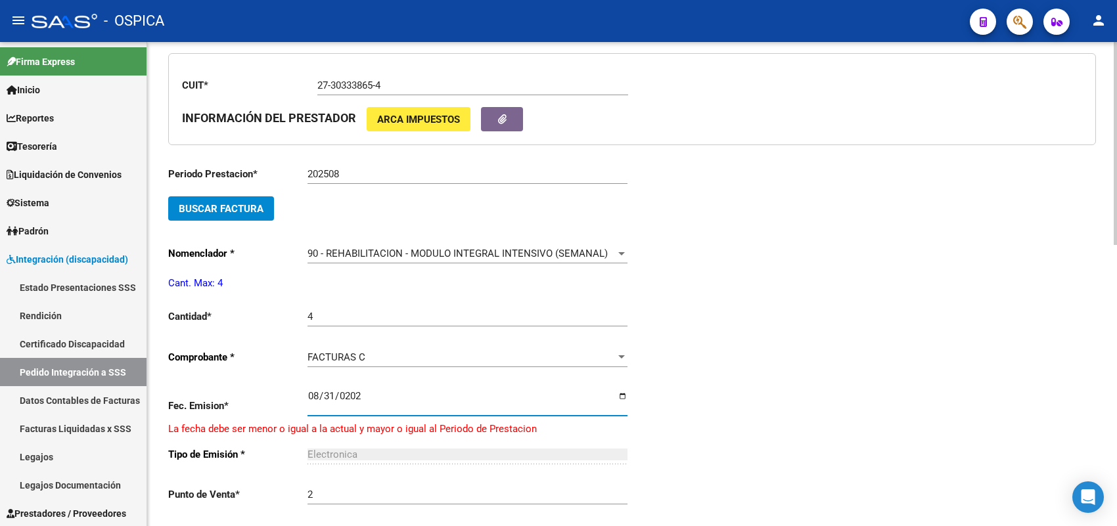
type input "[DATE]"
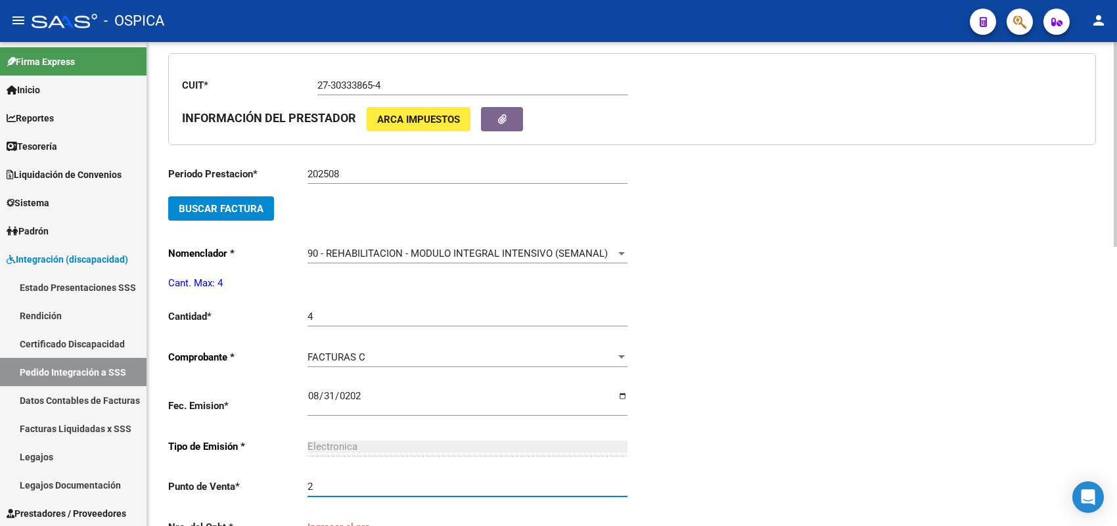
scroll to position [361, 0]
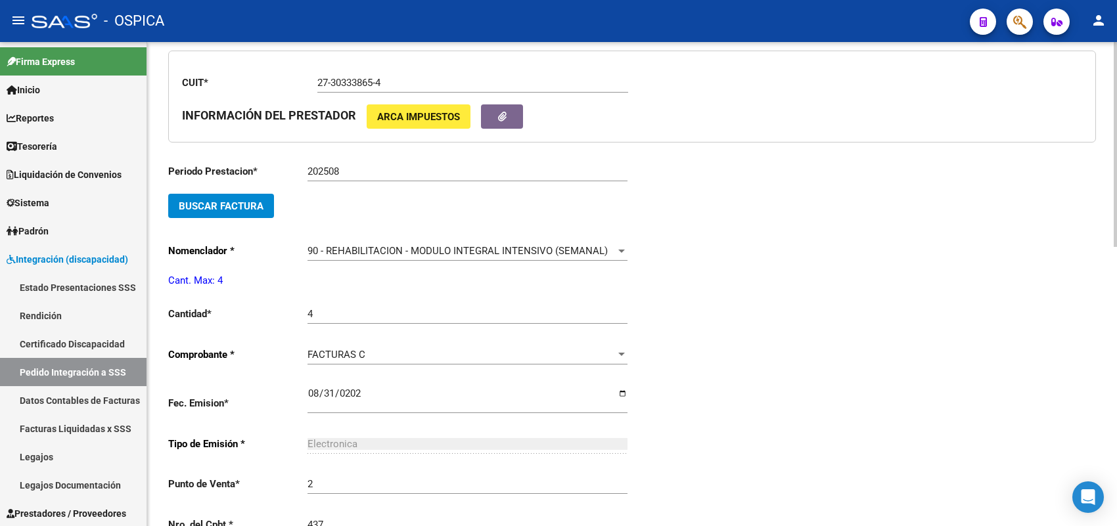
type input "437"
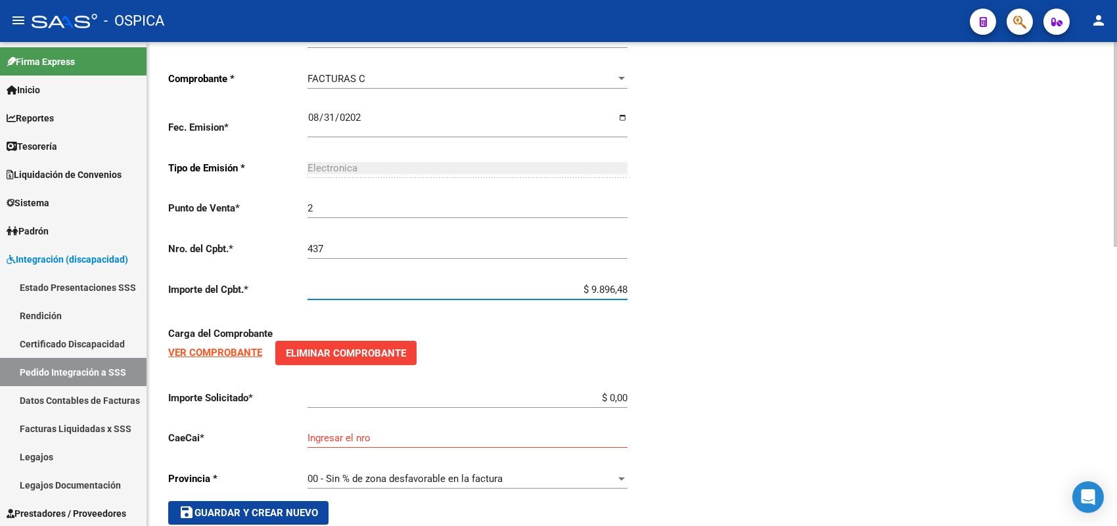
type input "$ 98.964,88"
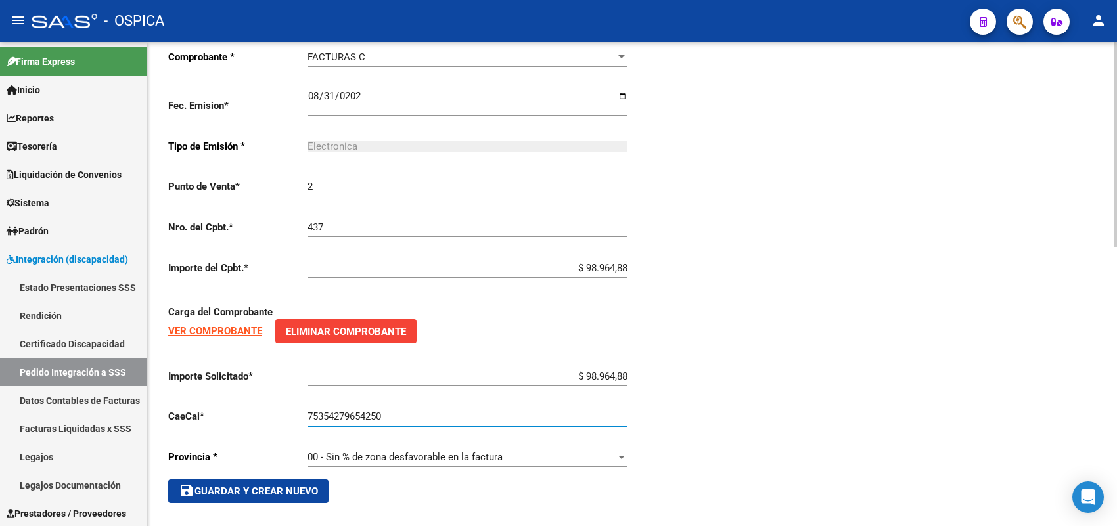
scroll to position [660, 0]
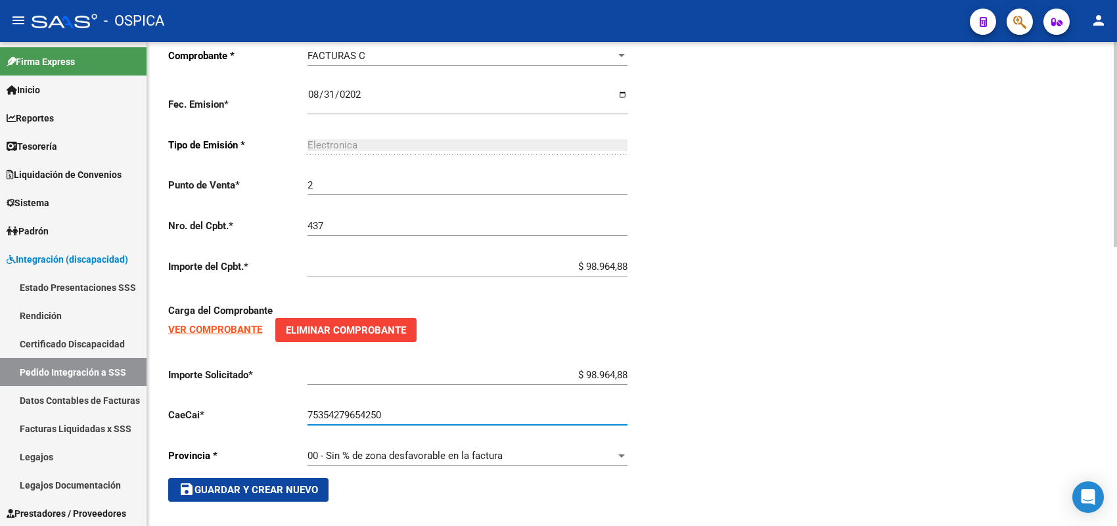
type input "75354279654250"
click at [280, 478] on button "save Guardar y Crear Nuevo" at bounding box center [248, 490] width 160 height 24
type input "$ 0,00"
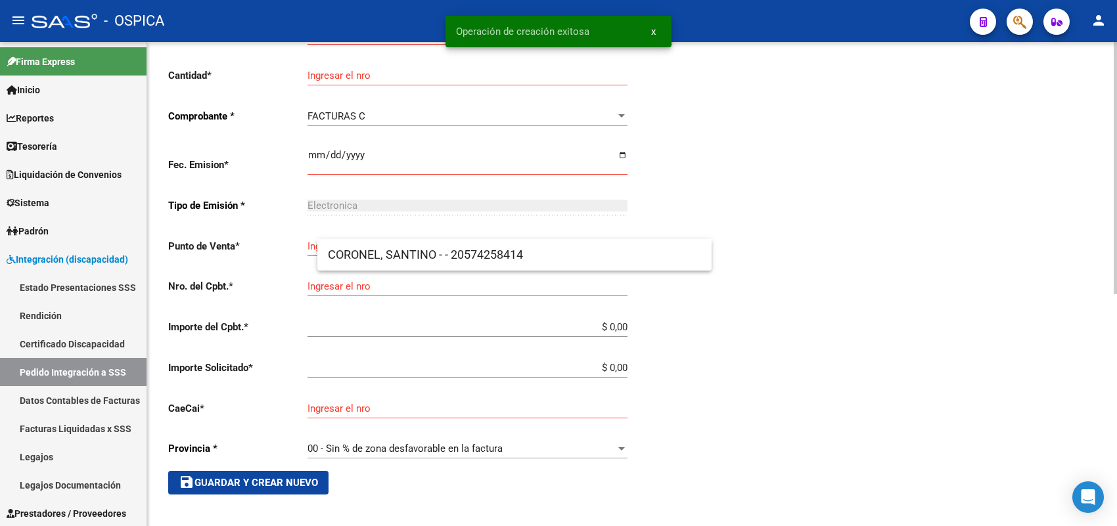
scroll to position [30, 0]
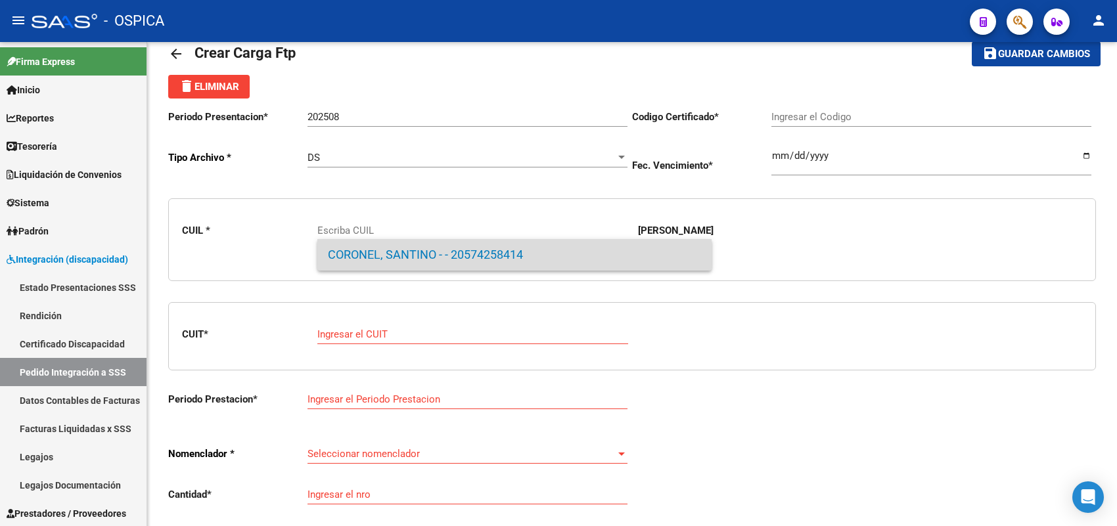
click at [400, 240] on span "CORONEL, SANTINO - - 20574258414" at bounding box center [514, 255] width 373 height 32
type input "20574258414"
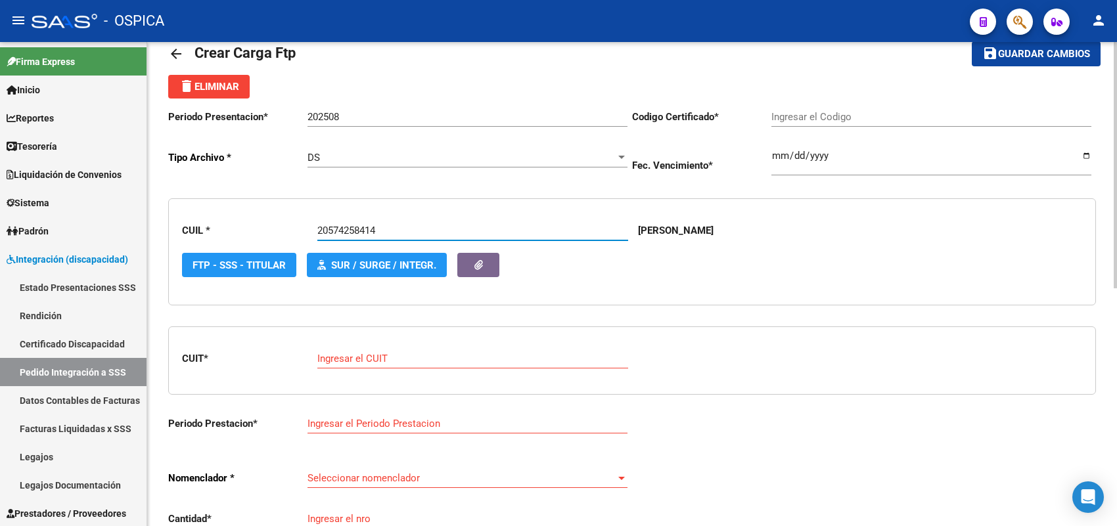
type input "ARG02000574258412022040620240406BS437"
type input "[DATE]"
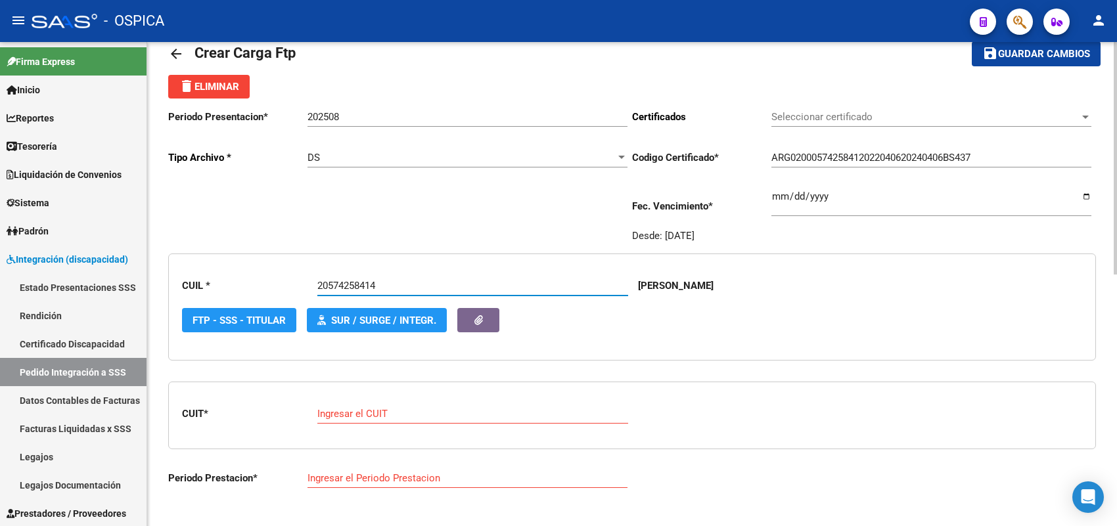
click at [352, 419] on div "Ingresar el CUIT" at bounding box center [472, 410] width 311 height 28
paste input "27-42043931-3"
type input "27-42043931-3"
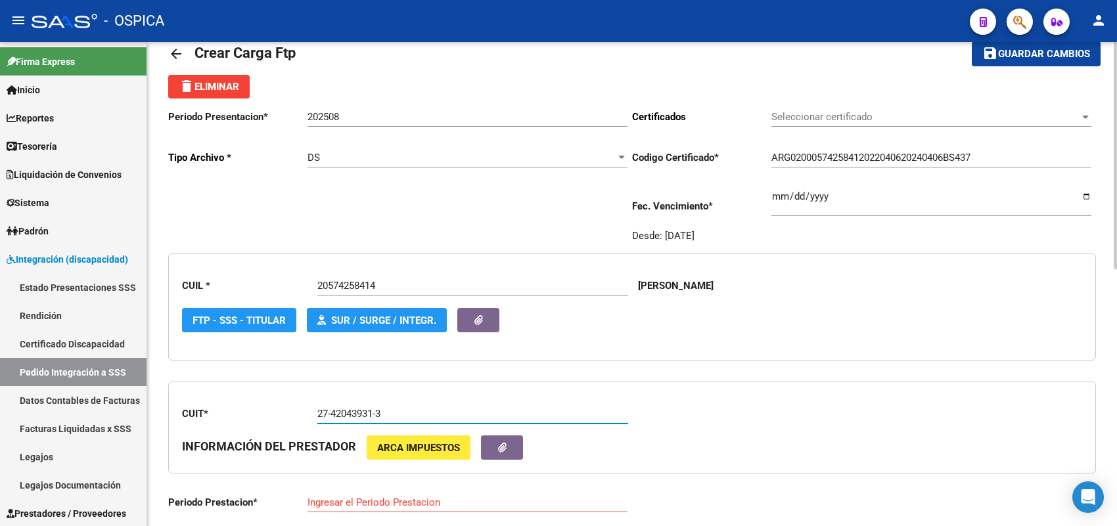
type input "202508"
type input "1"
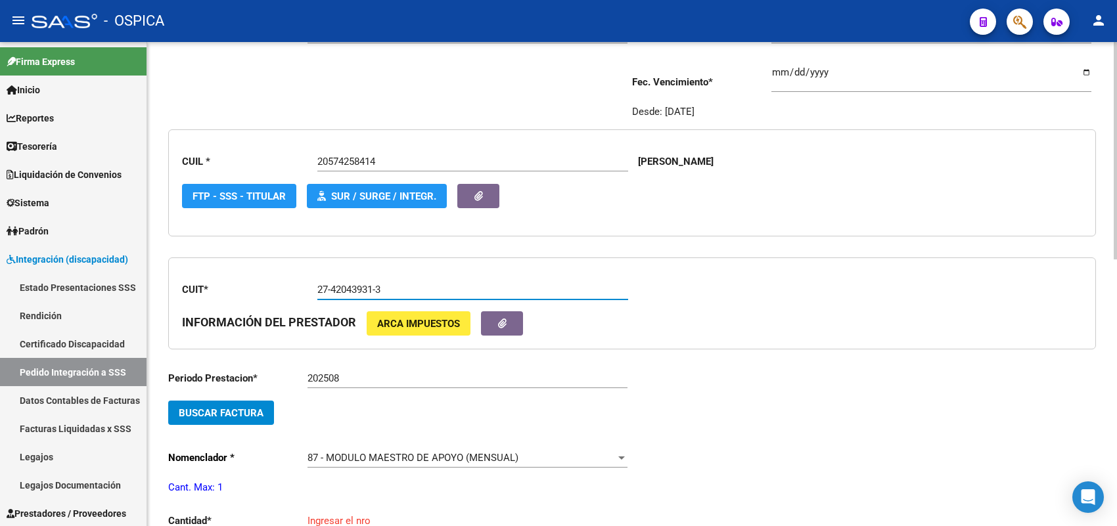
scroll to position [195, 0]
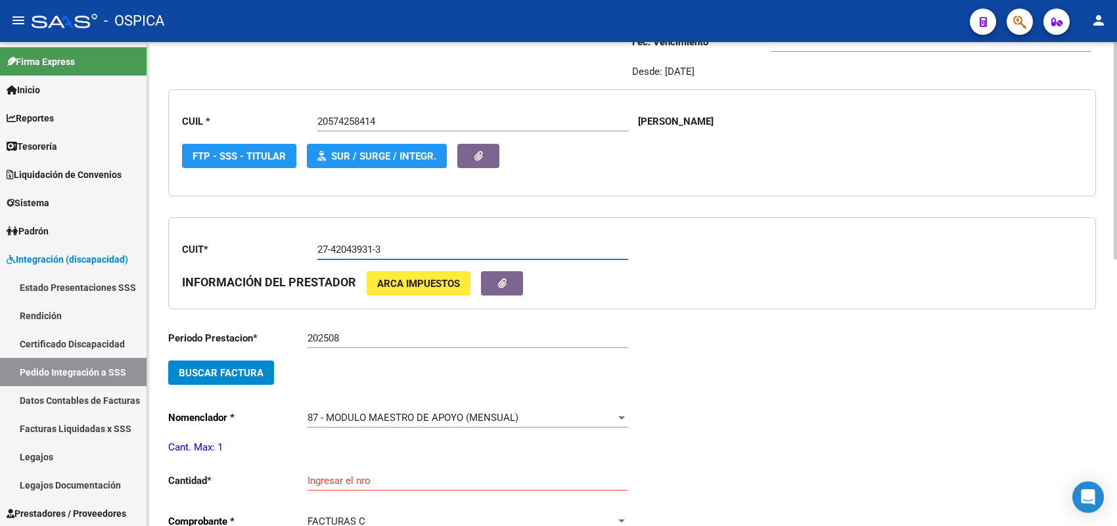
type input "27-42043931-3"
click at [266, 375] on button "Buscar Factura" at bounding box center [221, 373] width 106 height 24
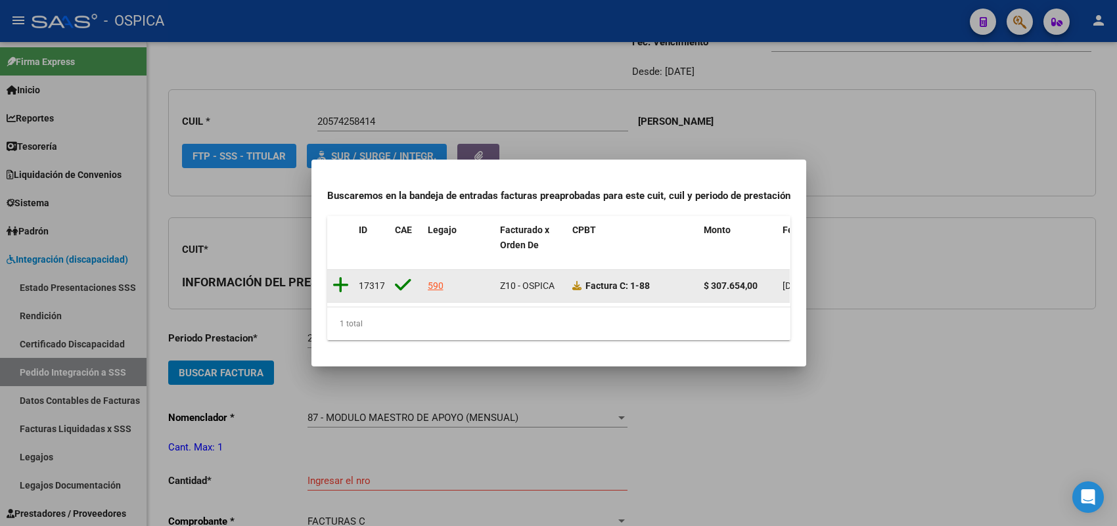
click at [343, 276] on icon at bounding box center [341, 285] width 16 height 18
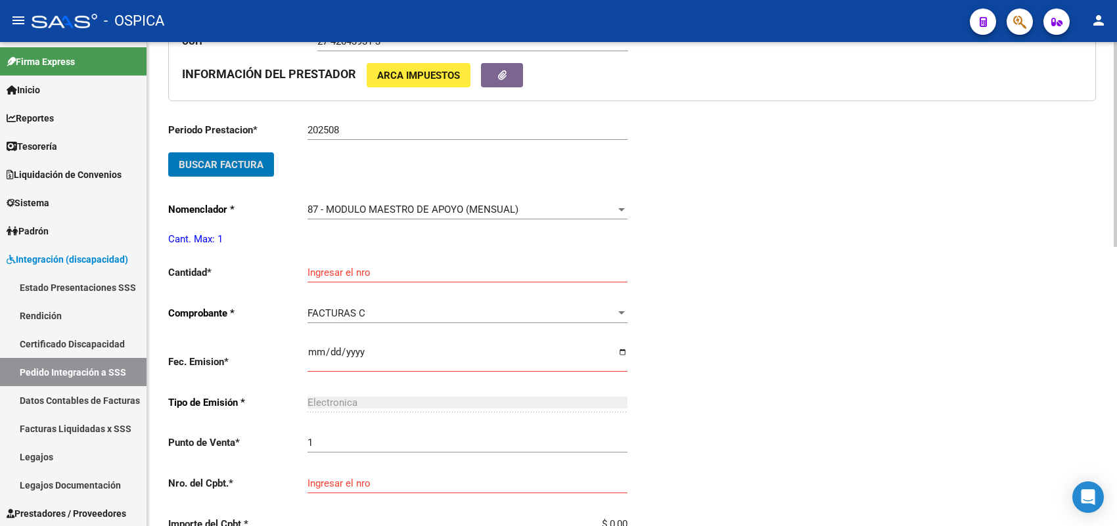
scroll to position [441, 0]
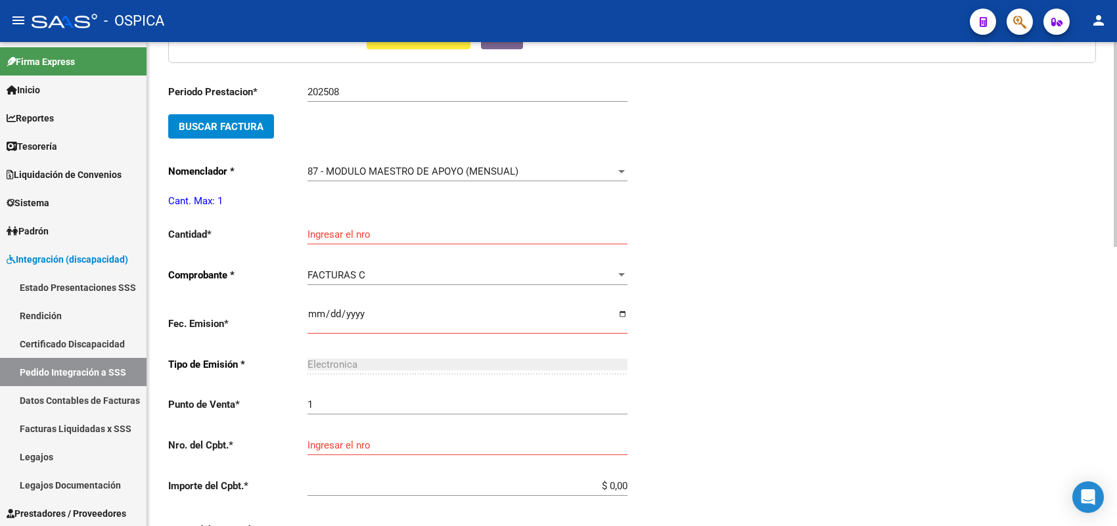
click at [394, 238] on div "Ingresar el nro" at bounding box center [468, 230] width 320 height 28
click at [388, 231] on input "Ingresar el nro" at bounding box center [468, 235] width 320 height 12
type input "1"
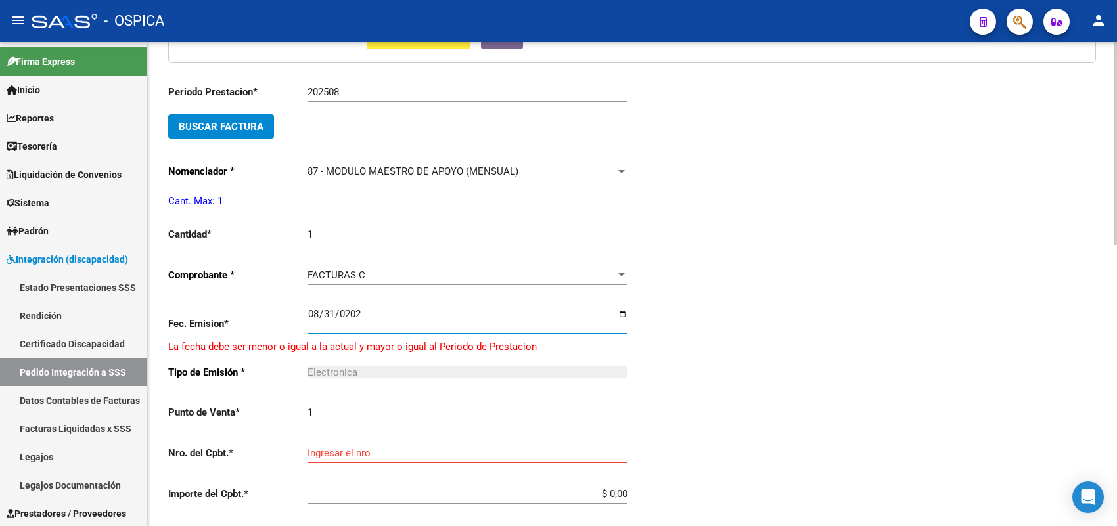
type input "[DATE]"
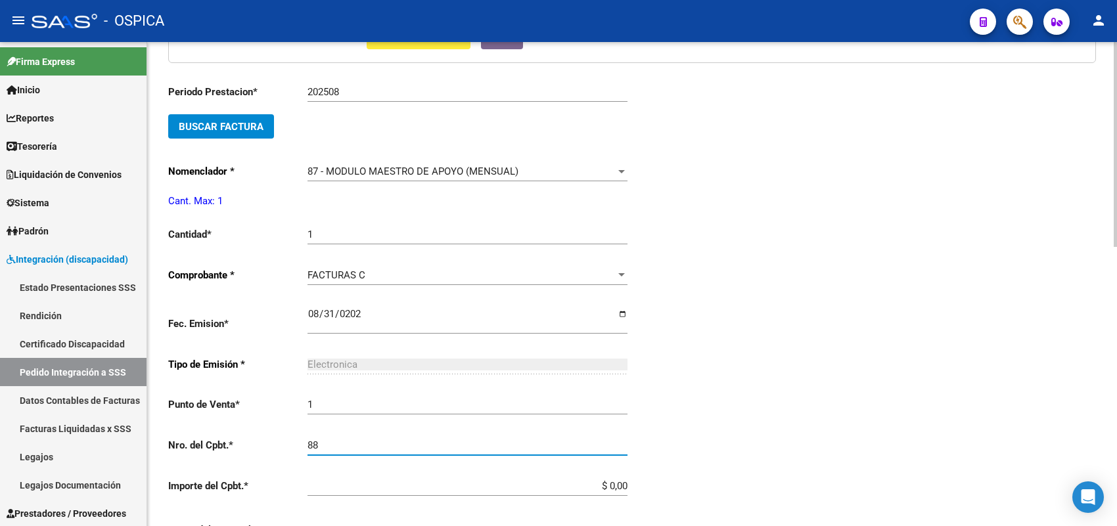
type input "88"
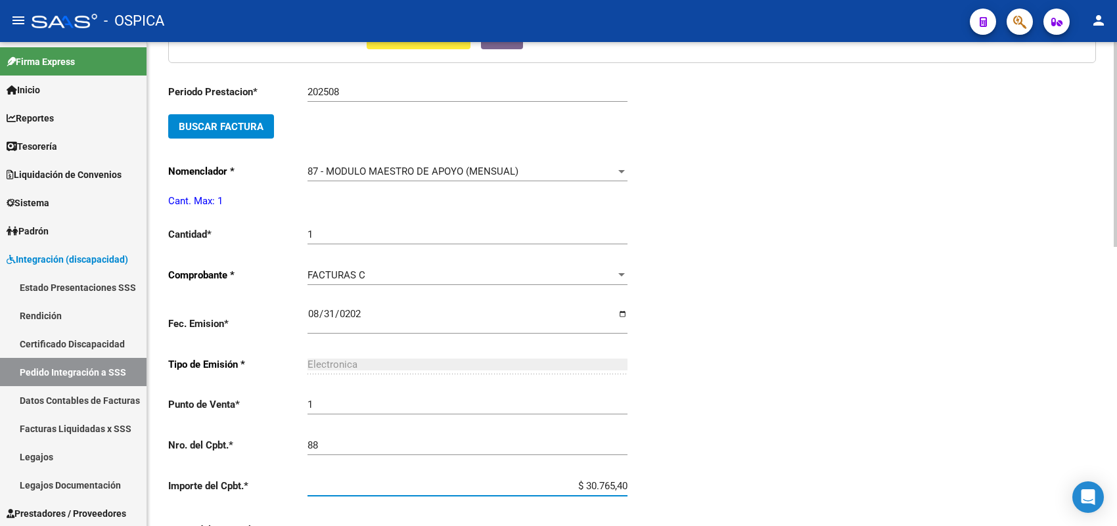
type input "$ 307.654,00"
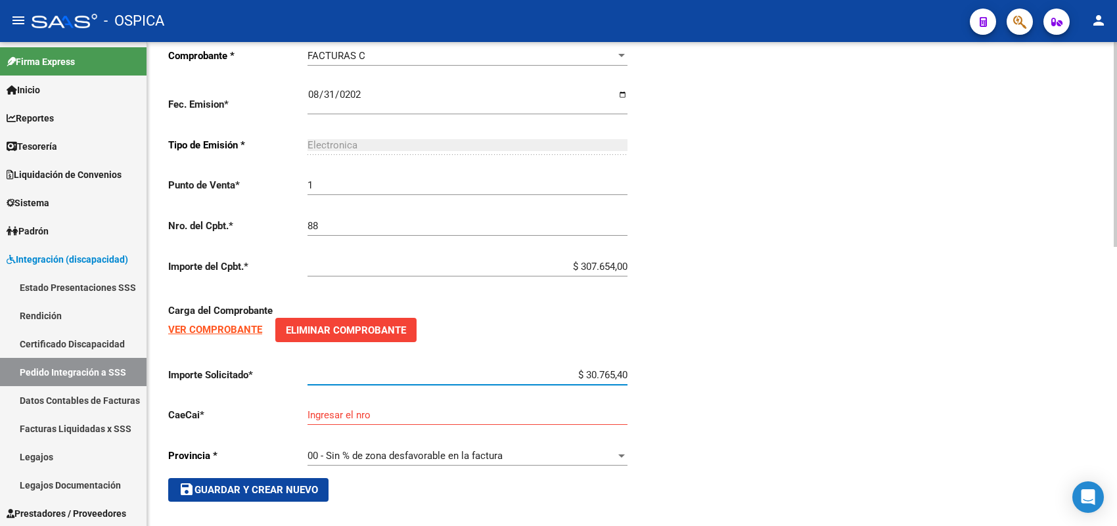
type input "$ 307.654,00"
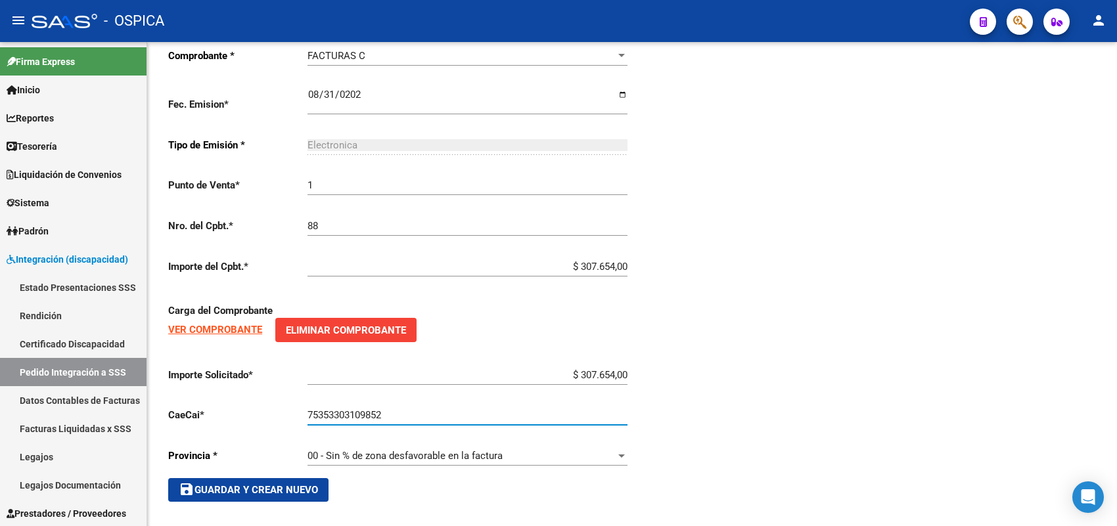
type input "75353303109852"
click at [260, 486] on span "save Guardar y Crear Nuevo" at bounding box center [248, 490] width 139 height 12
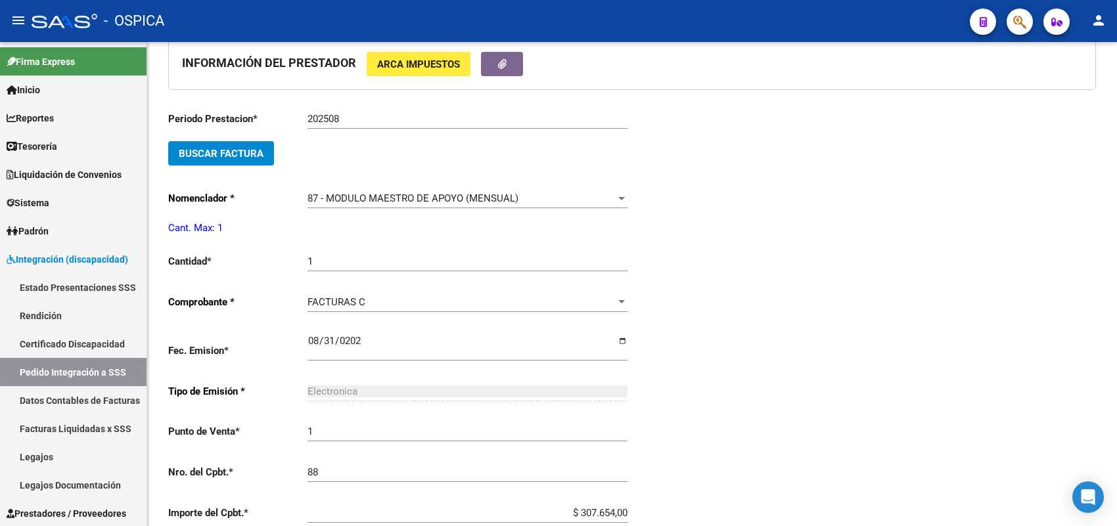
type input "$ 0,00"
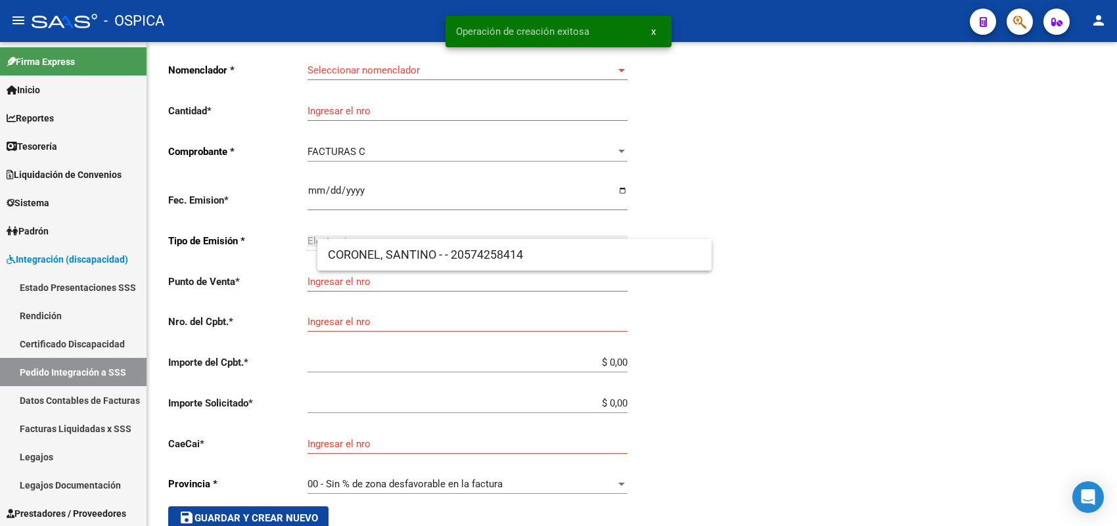
scroll to position [30, 0]
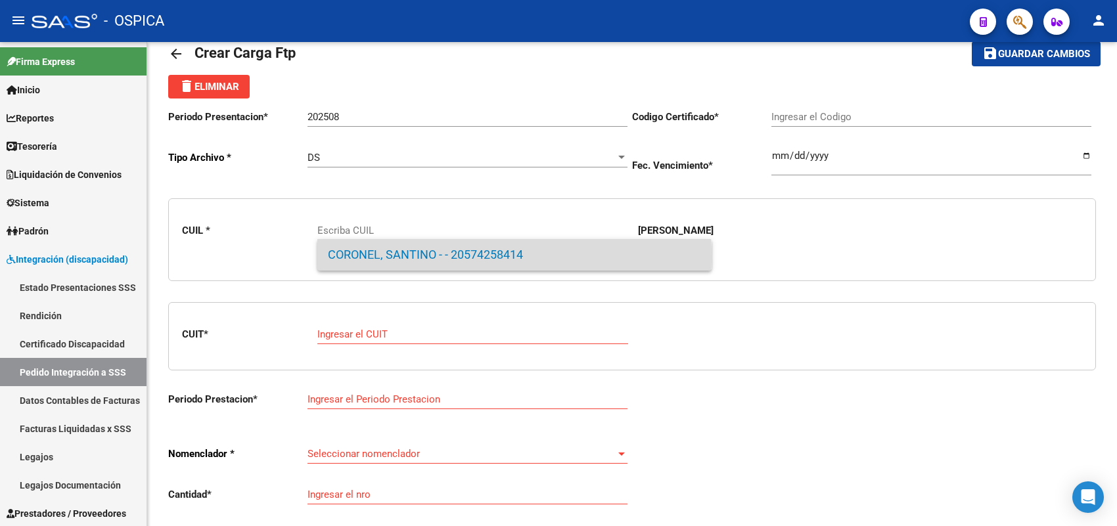
click at [361, 258] on span "CORONEL, SANTINO - - 20574258414" at bounding box center [514, 255] width 373 height 32
type input "20574258414"
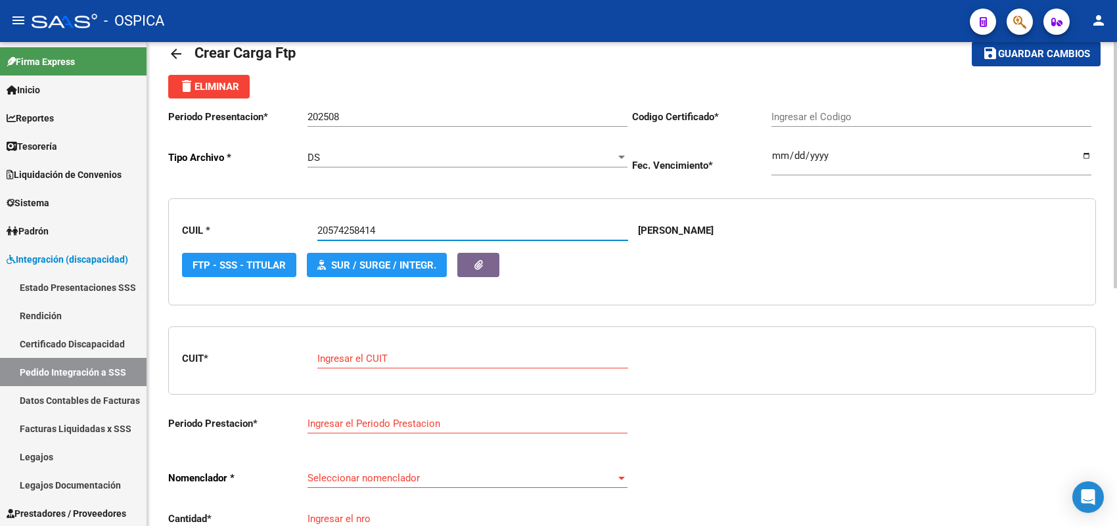
type input "ARG02000574258412022040620240406BS437"
type input "[DATE]"
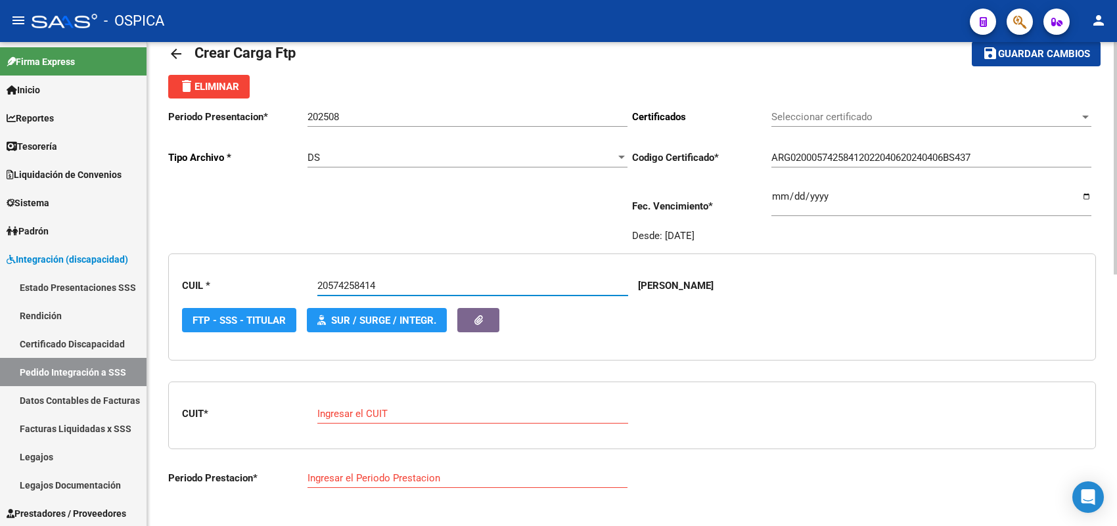
click at [371, 403] on div "Ingresar el CUIT" at bounding box center [472, 410] width 311 height 28
paste input "27-23771026-1"
type input "27-23771026-1"
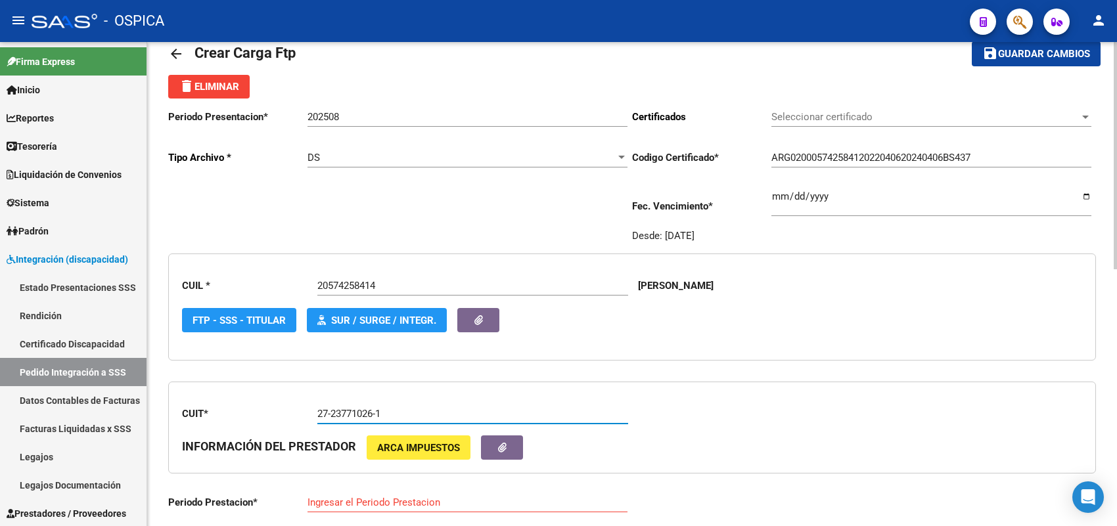
type input "202508"
type input "2"
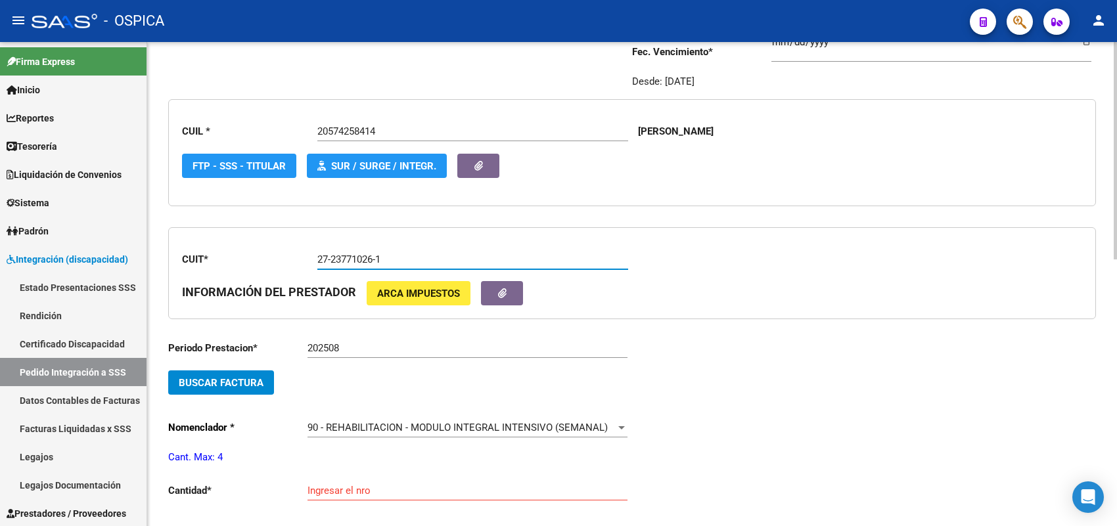
scroll to position [195, 0]
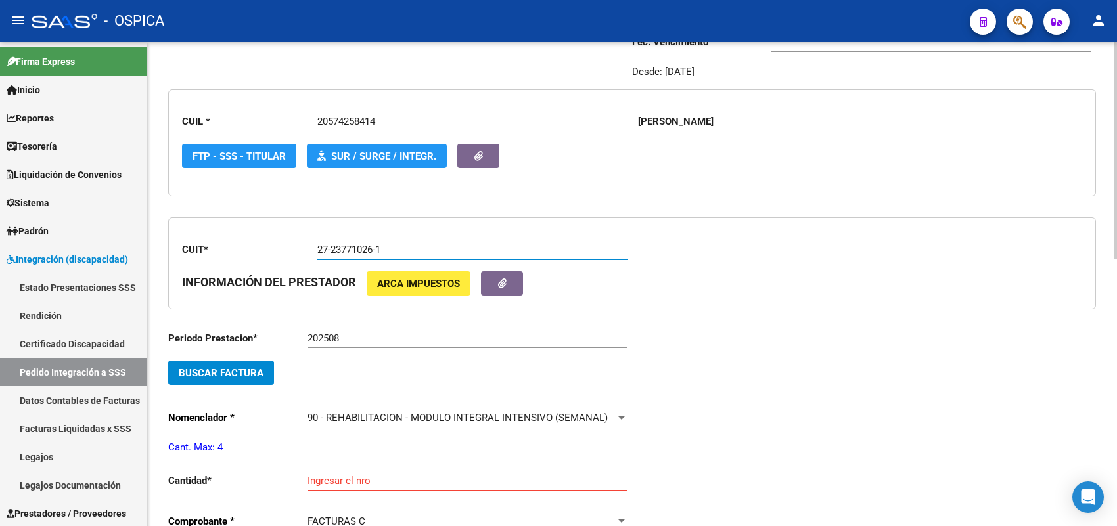
click at [264, 373] on button "Buscar Factura" at bounding box center [221, 373] width 106 height 24
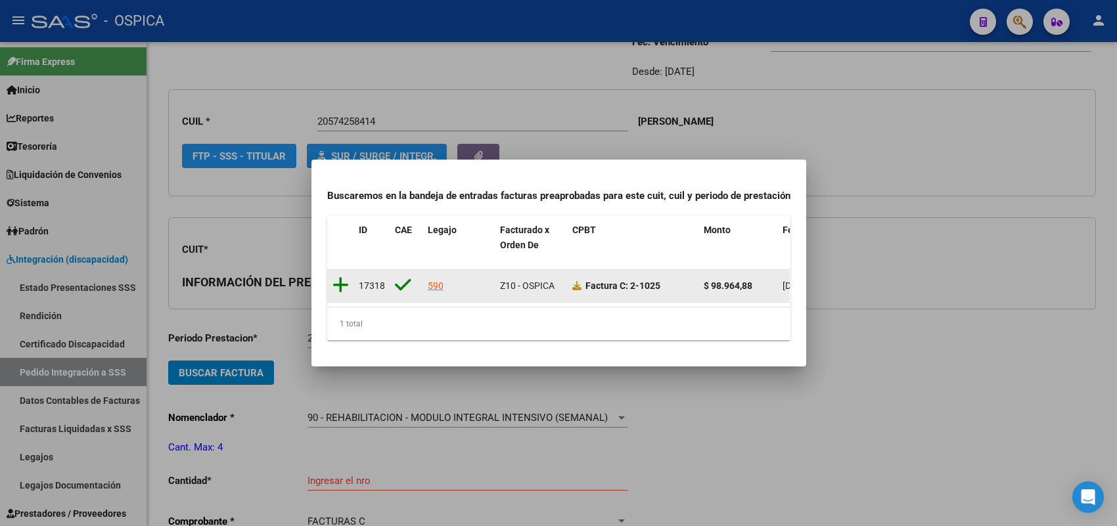
click at [344, 276] on icon at bounding box center [341, 285] width 16 height 18
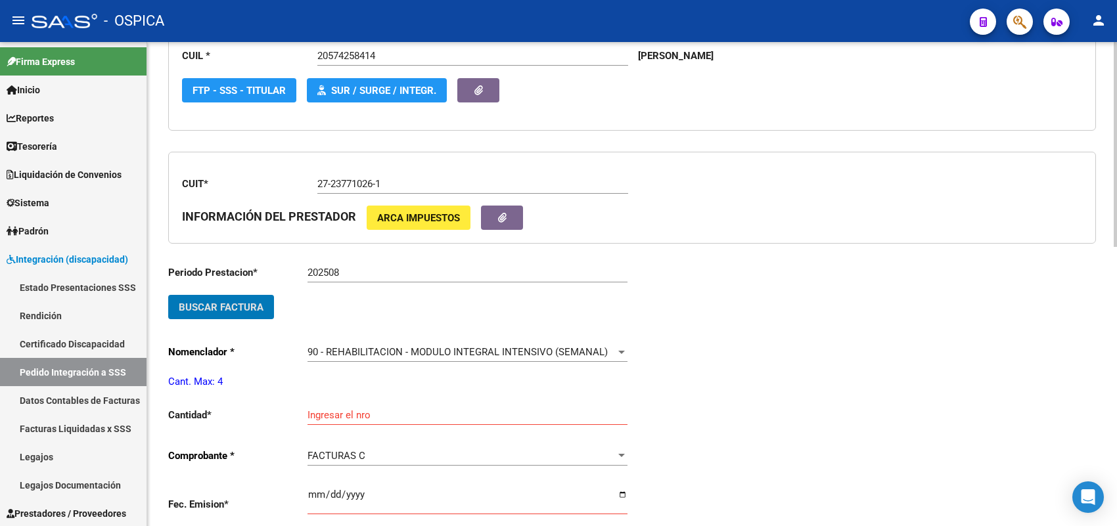
scroll to position [359, 0]
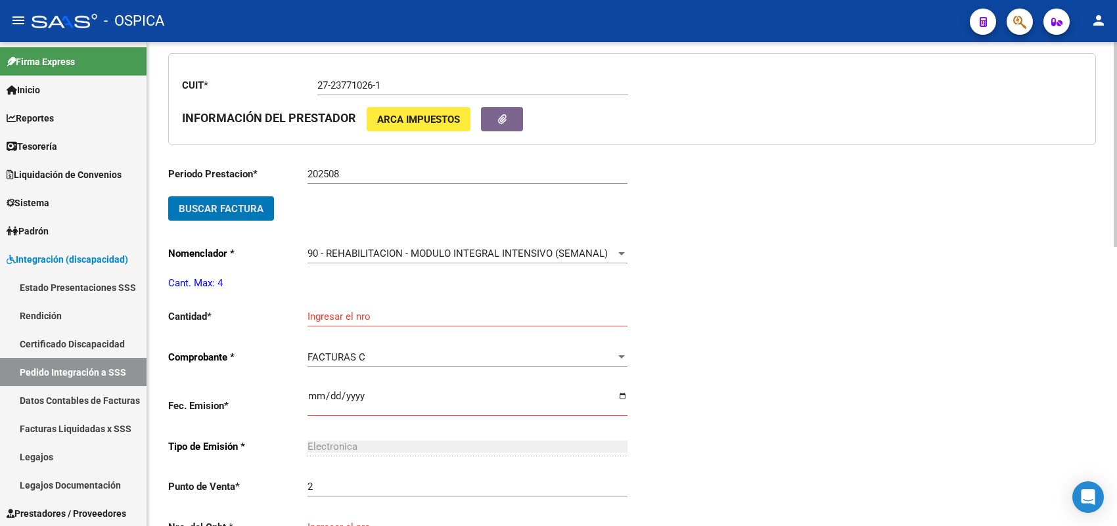
click at [333, 320] on div "Ingresar el nro" at bounding box center [468, 312] width 320 height 28
click at [333, 316] on input "Ingresar el nro" at bounding box center [468, 317] width 320 height 12
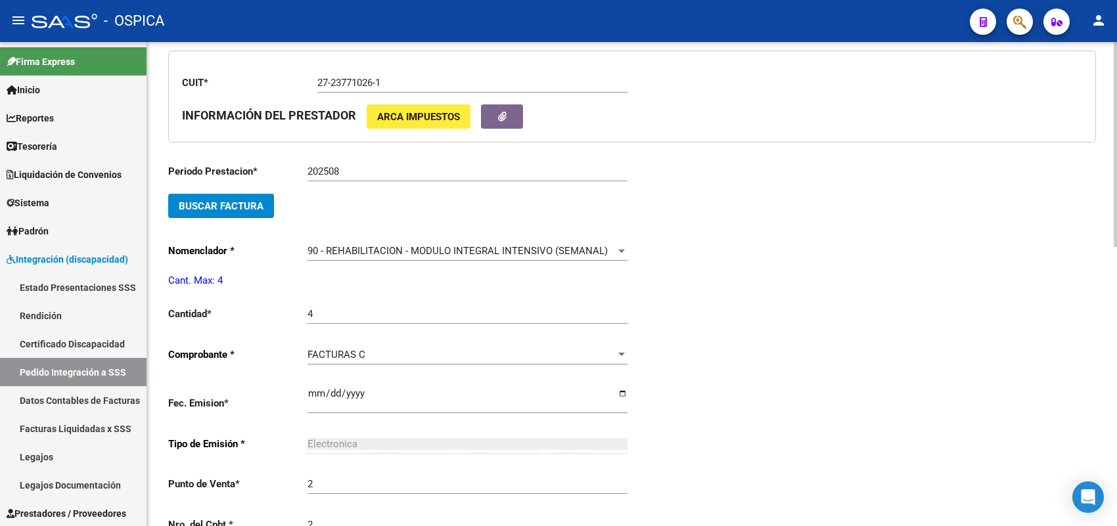
scroll to position [637, 0]
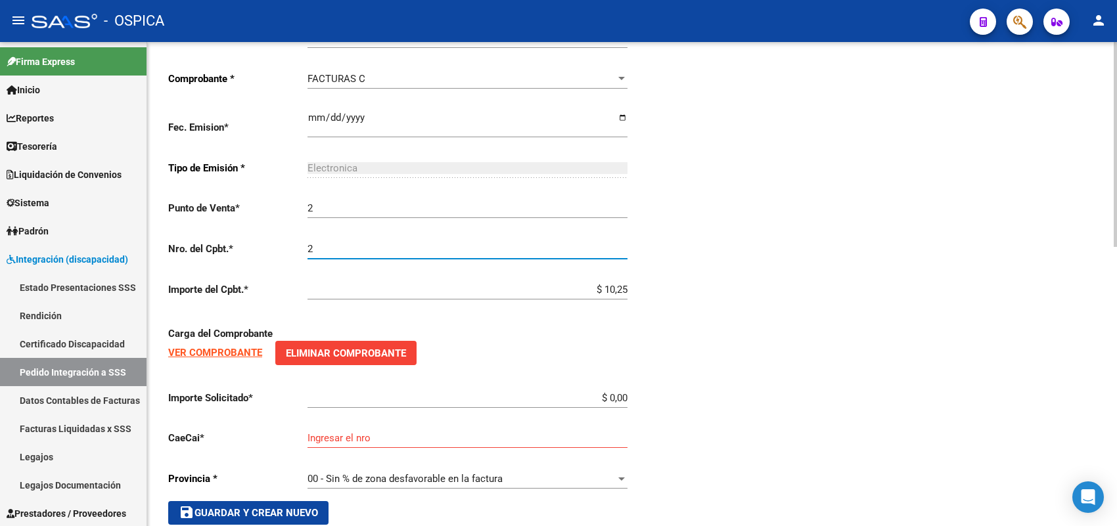
drag, startPoint x: 329, startPoint y: 238, endPoint x: 292, endPoint y: 235, distance: 36.9
click at [292, 235] on div "Periodo Prestacion * 202508 Ingresar el Periodo Prestacion Buscar Factura Nomen…" at bounding box center [400, 201] width 464 height 648
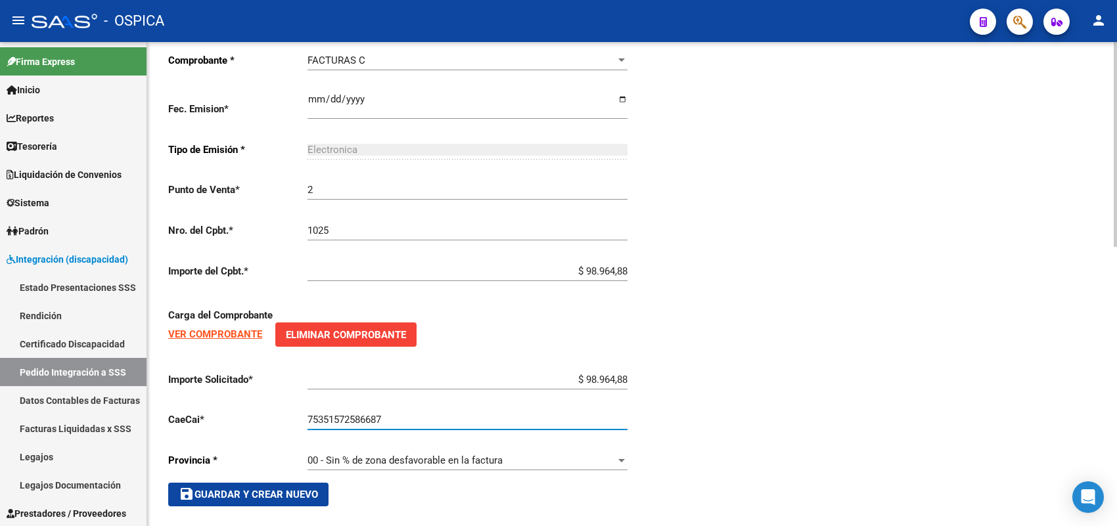
scroll to position [660, 0]
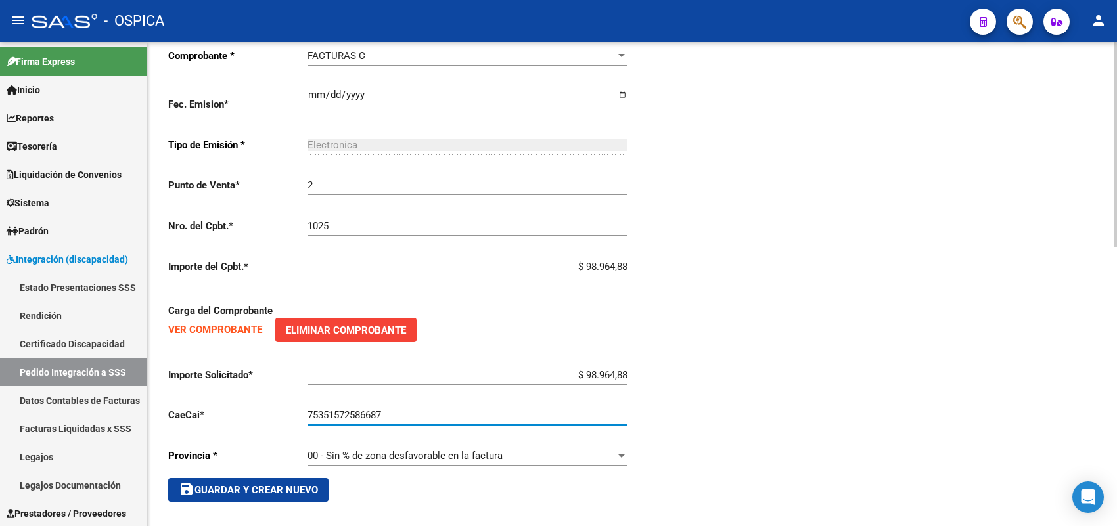
click at [310, 484] on span "save Guardar y Crear Nuevo" at bounding box center [248, 490] width 139 height 12
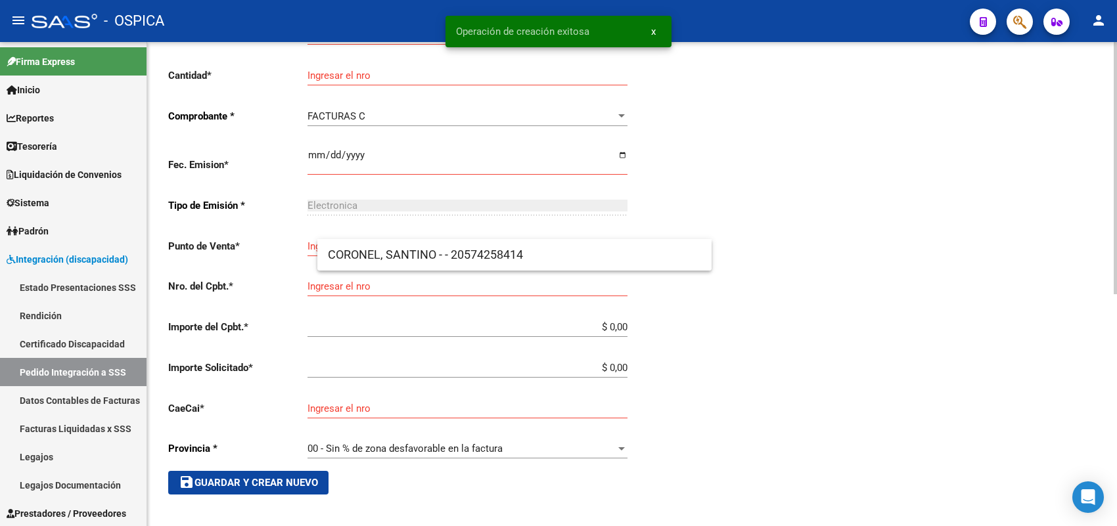
scroll to position [30, 0]
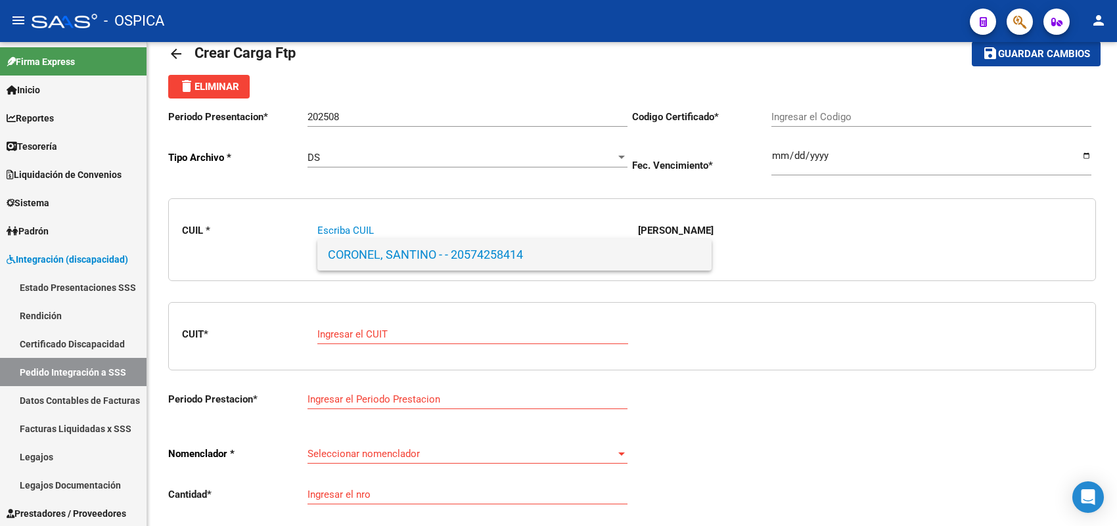
click at [402, 262] on span "CORONEL, SANTINO - - 20574258414" at bounding box center [514, 255] width 373 height 32
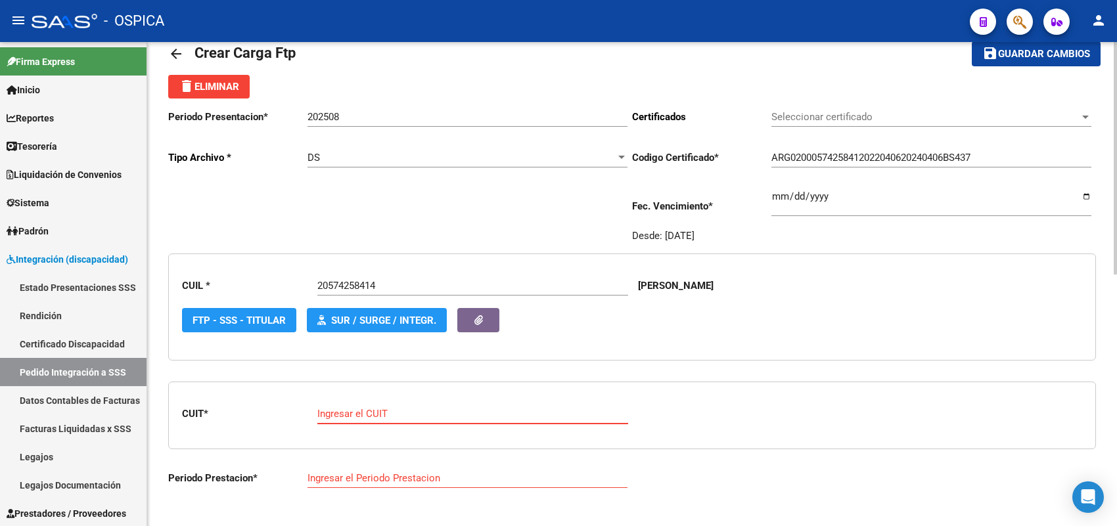
paste input "27-31920924-2"
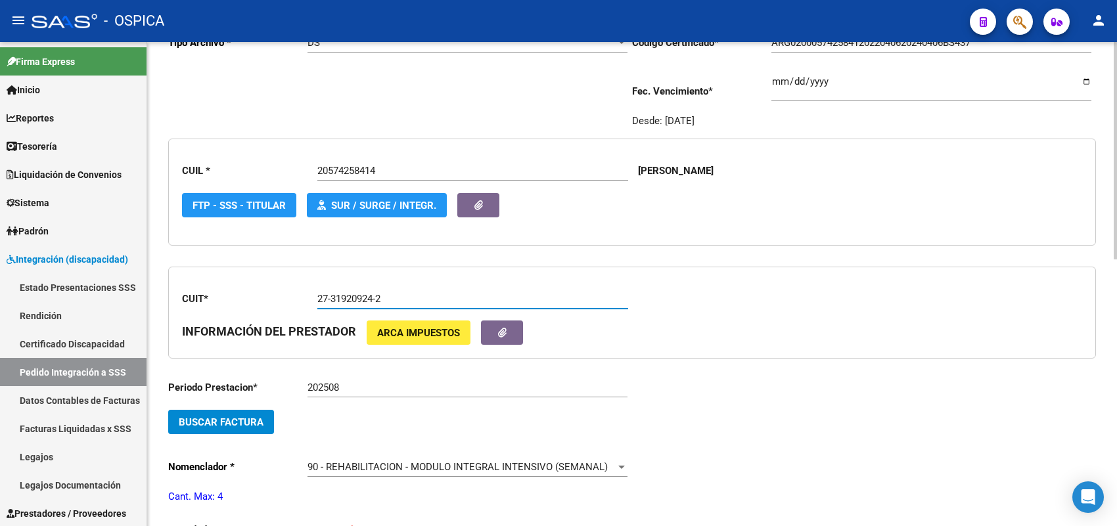
scroll to position [195, 0]
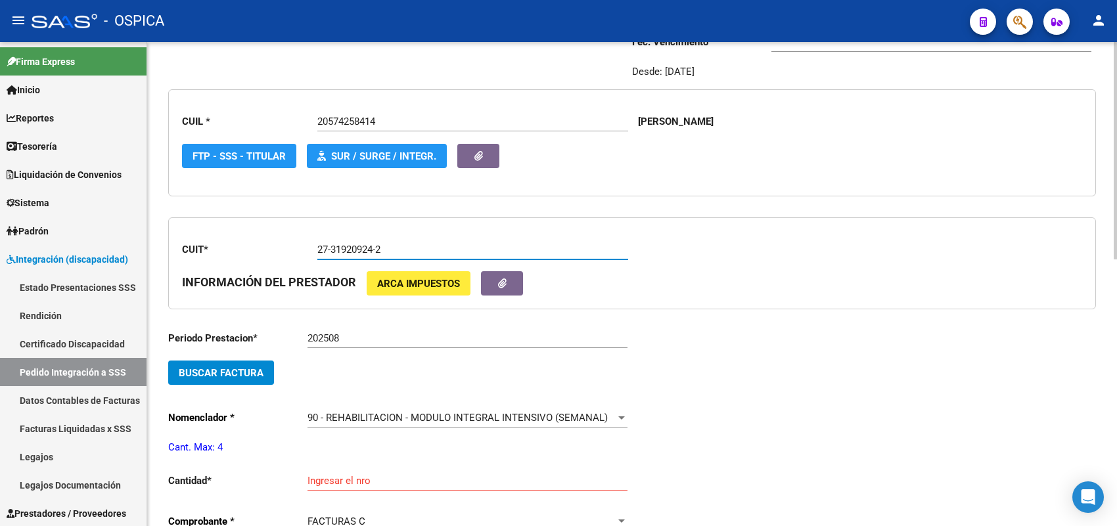
click at [258, 372] on span "Buscar Factura" at bounding box center [221, 373] width 85 height 12
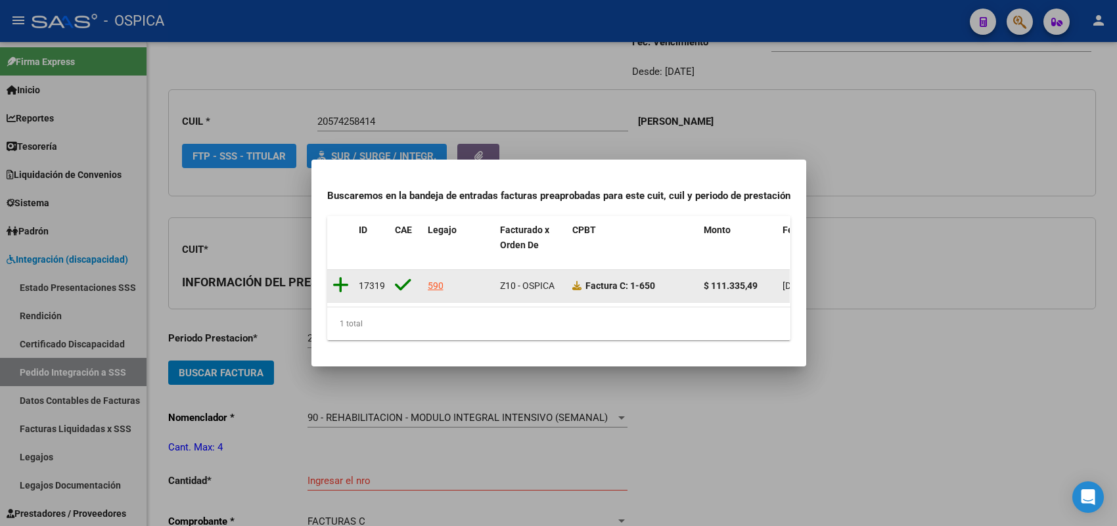
click at [342, 281] on icon at bounding box center [341, 285] width 16 height 18
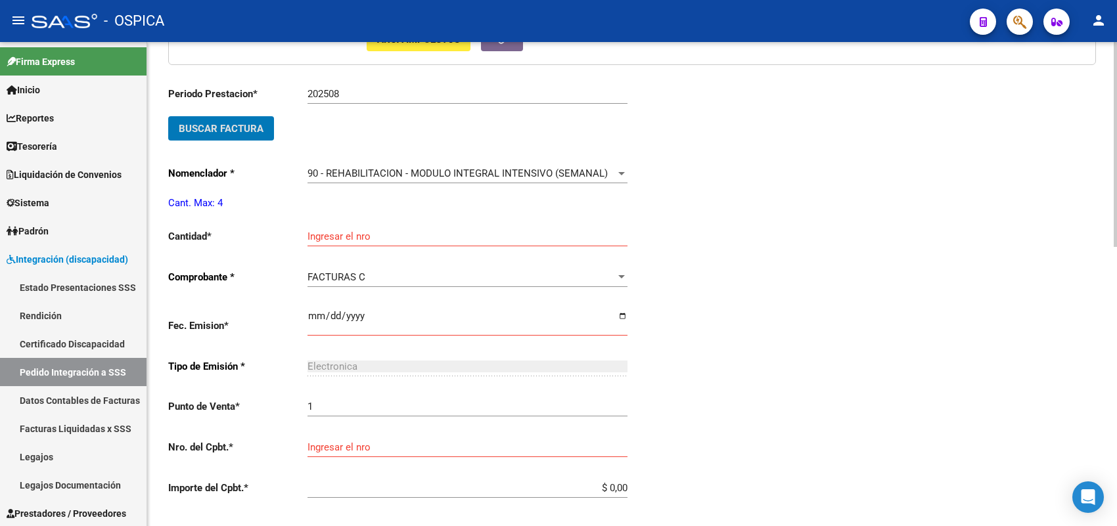
scroll to position [441, 0]
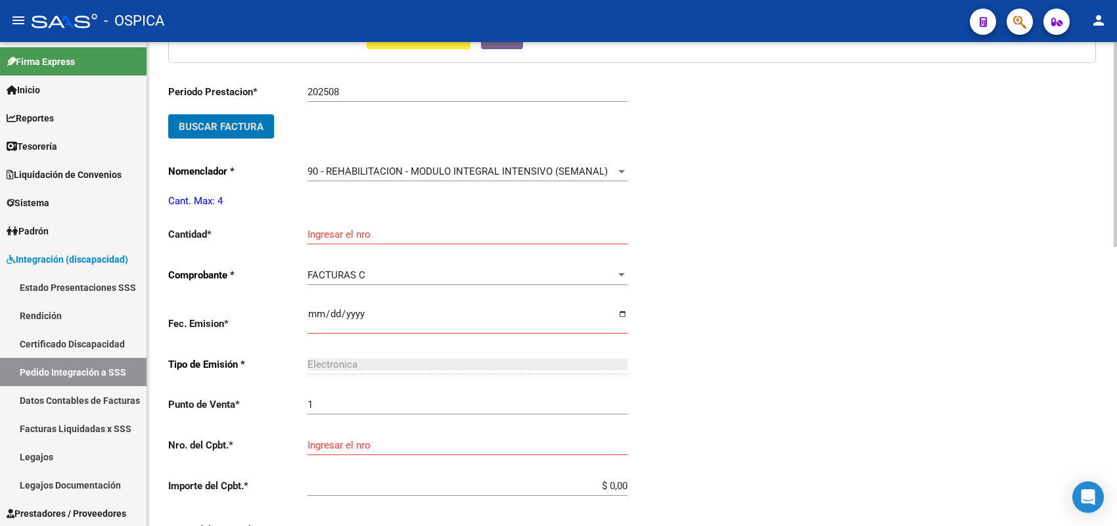
click at [337, 229] on input "Ingresar el nro" at bounding box center [468, 235] width 320 height 12
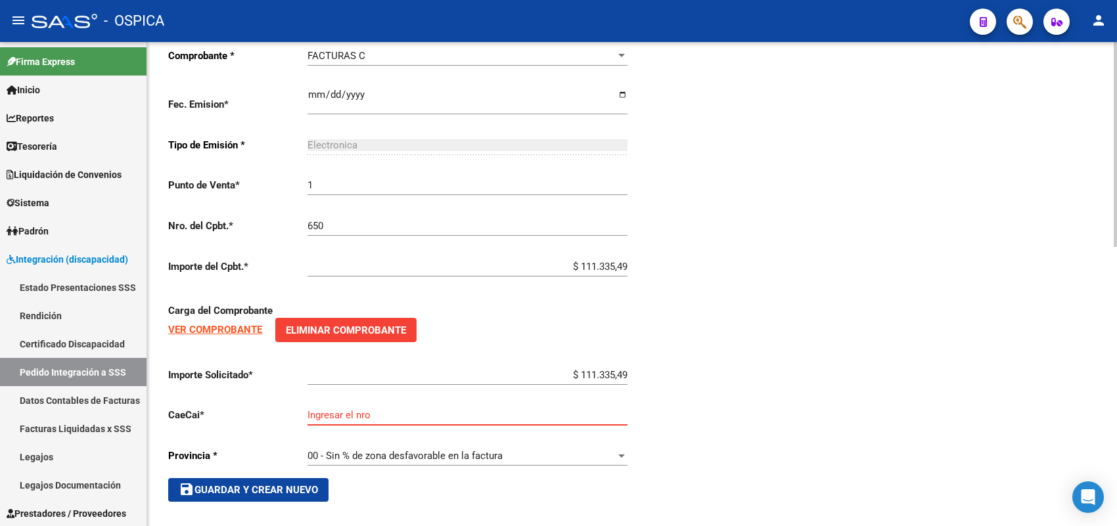
click at [450, 413] on input "Ingresar el nro" at bounding box center [468, 415] width 320 height 12
click at [285, 494] on button "save Guardar y Crear Nuevo" at bounding box center [248, 490] width 160 height 24
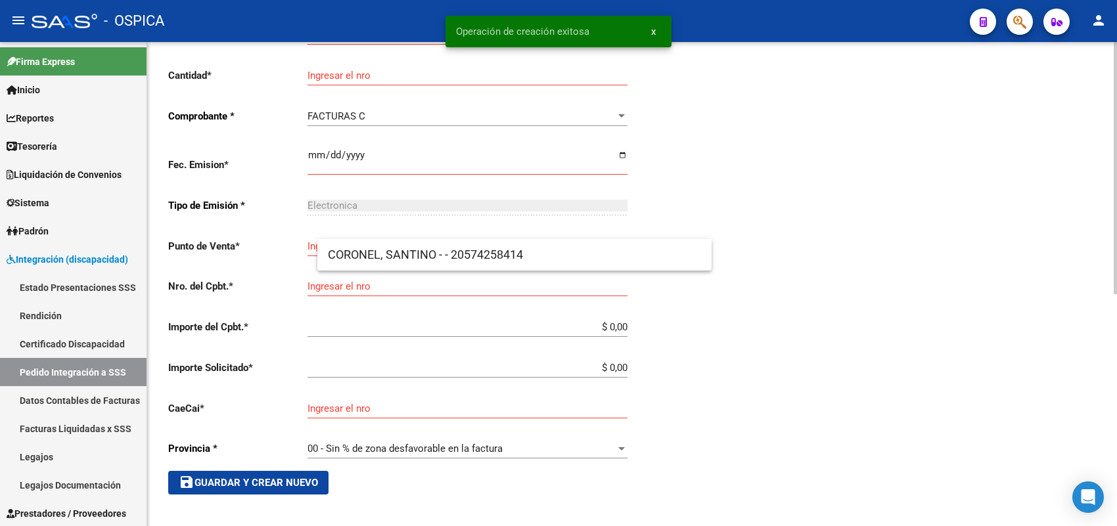
scroll to position [30, 0]
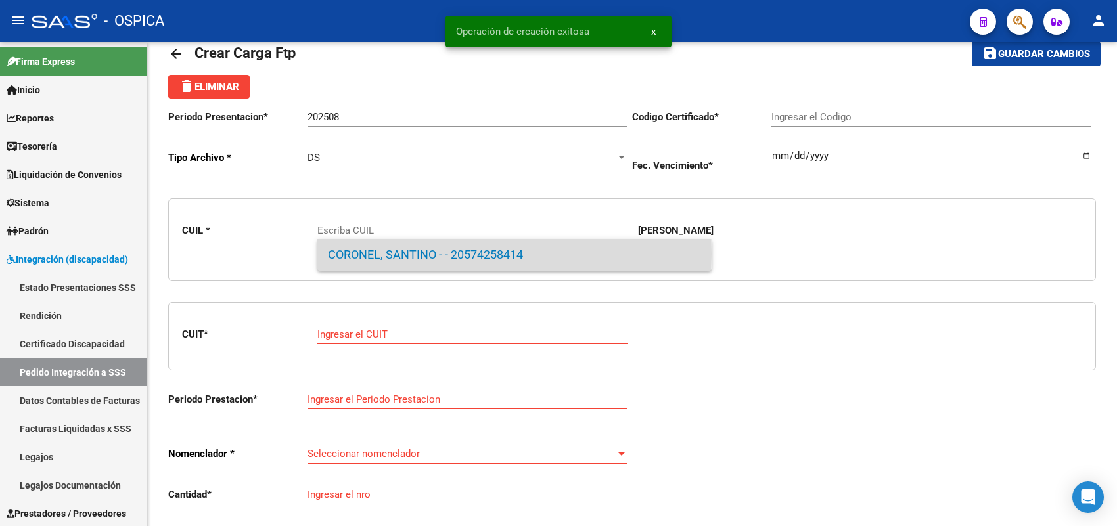
click at [379, 254] on span "CORONEL, SANTINO - - 20574258414" at bounding box center [514, 255] width 373 height 32
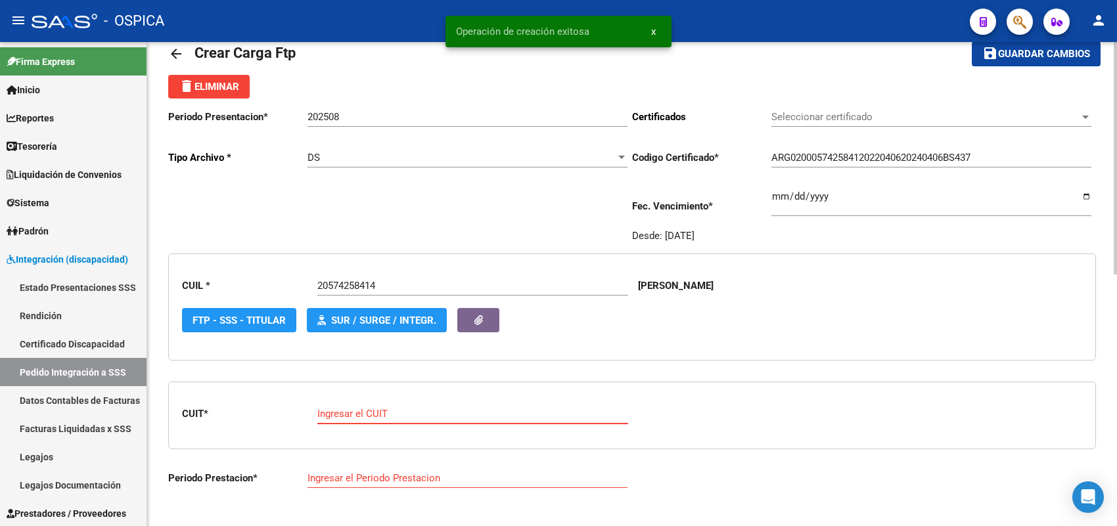
click at [378, 412] on input "Ingresar el CUIT" at bounding box center [472, 414] width 311 height 12
paste input "27-42113078-2"
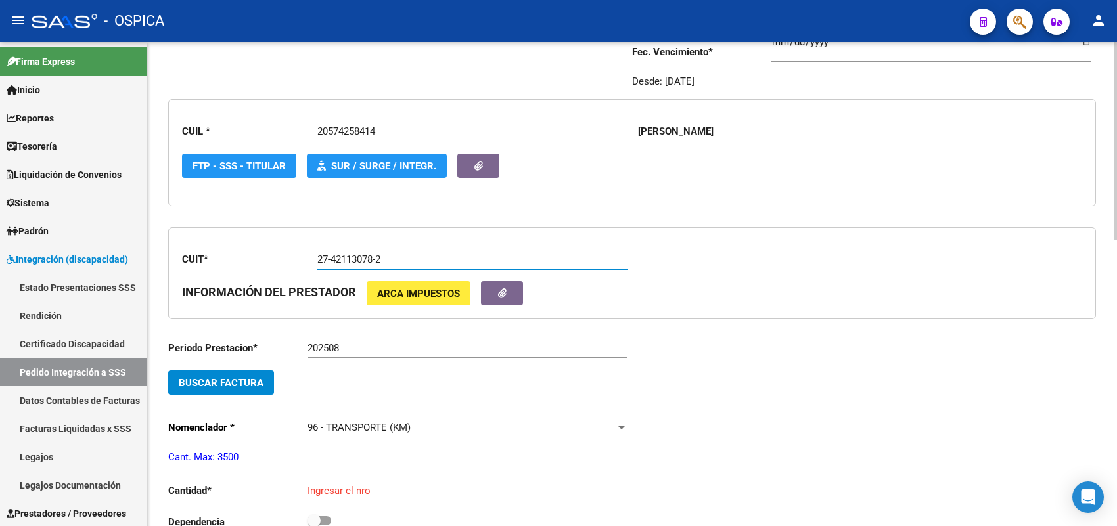
scroll to position [195, 0]
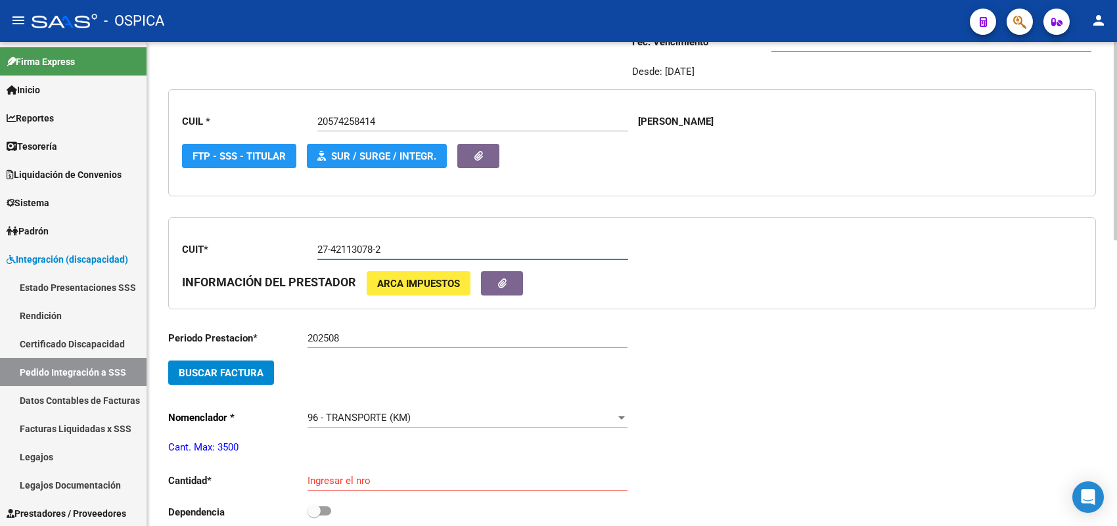
click at [258, 369] on span "Buscar Factura" at bounding box center [221, 373] width 85 height 12
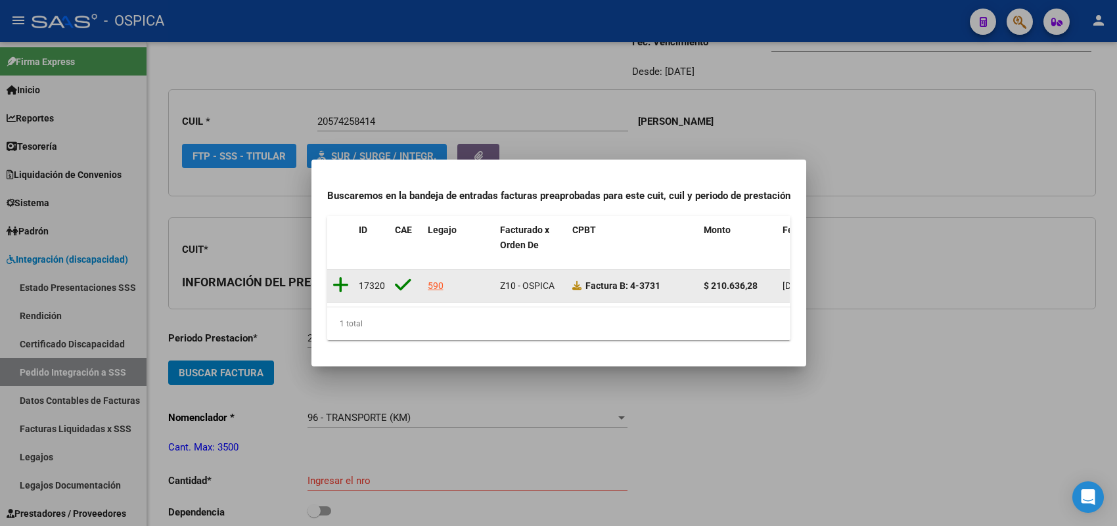
click at [342, 277] on icon at bounding box center [341, 285] width 16 height 18
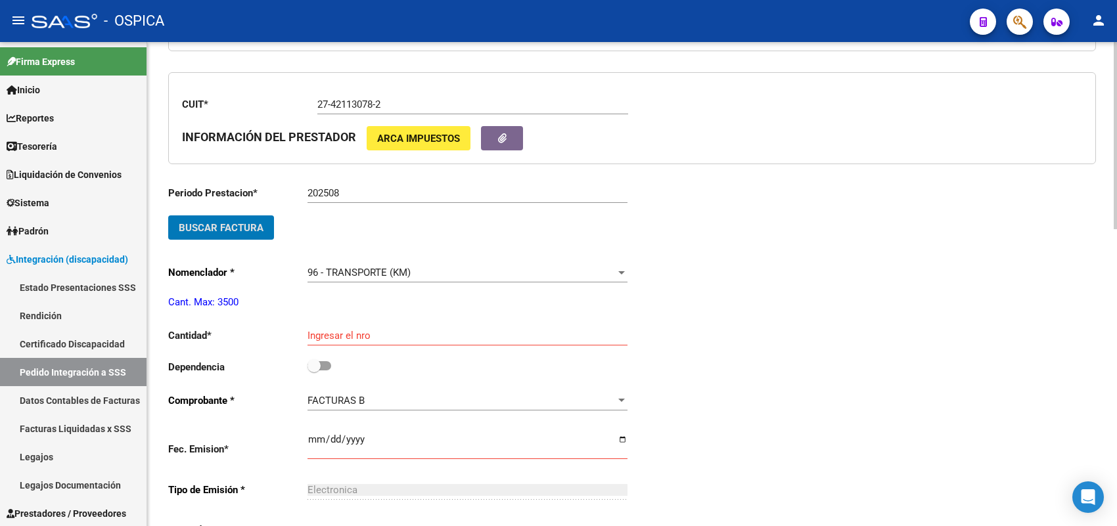
scroll to position [359, 0]
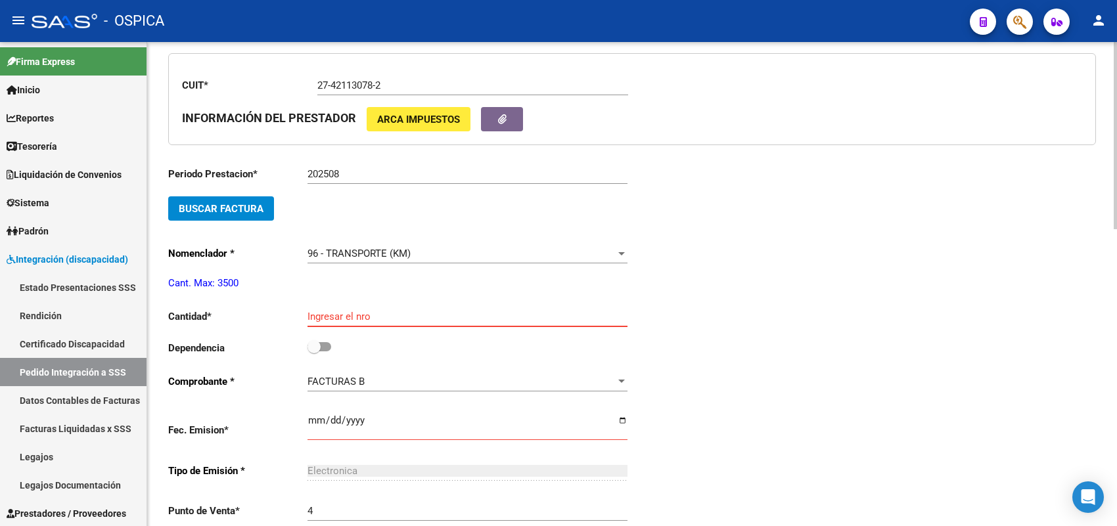
click at [346, 312] on input "Ingresar el nro" at bounding box center [468, 317] width 320 height 12
click at [313, 352] on input "checkbox" at bounding box center [313, 352] width 1 height 1
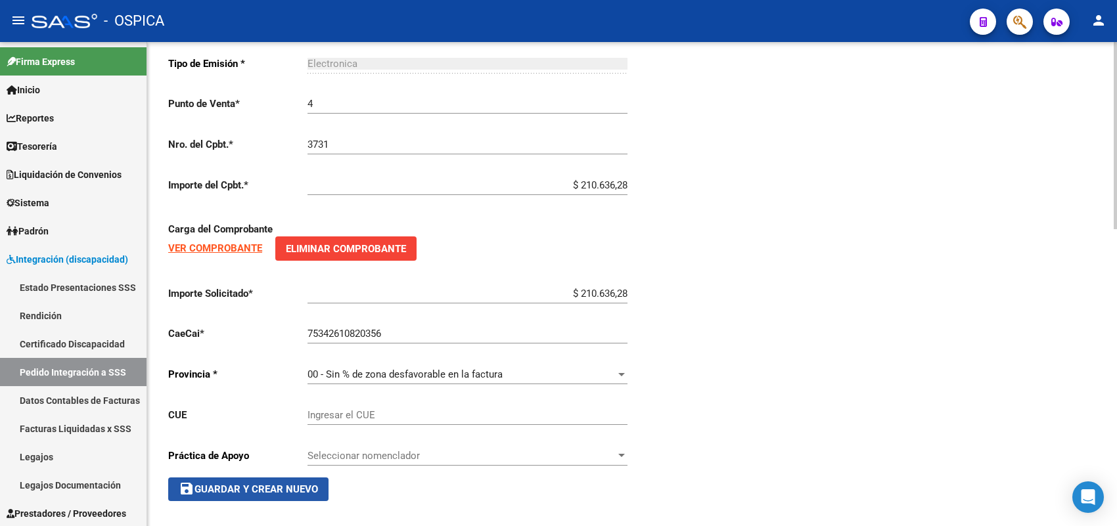
click at [311, 484] on span "save Guardar y Crear Nuevo" at bounding box center [248, 490] width 139 height 12
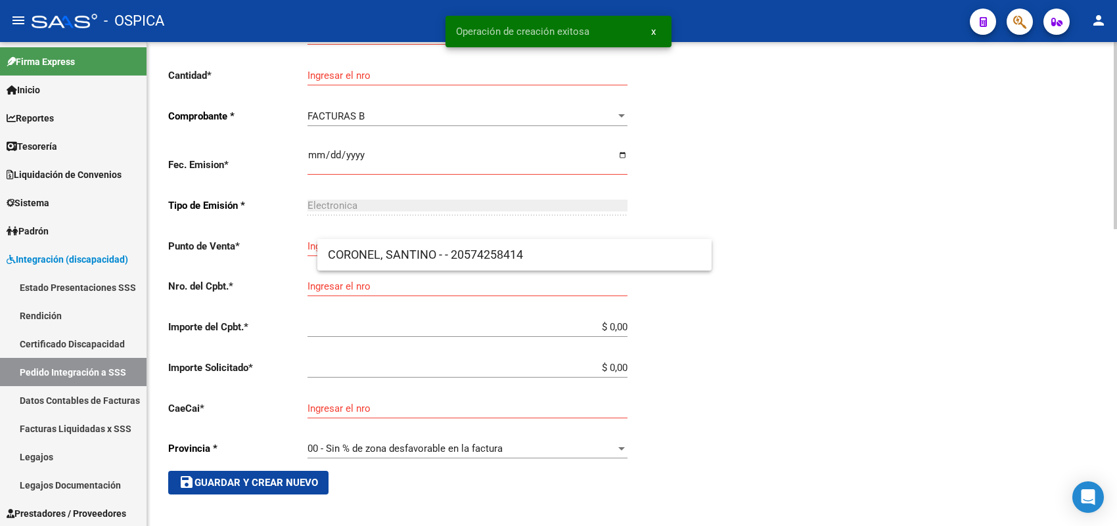
scroll to position [30, 0]
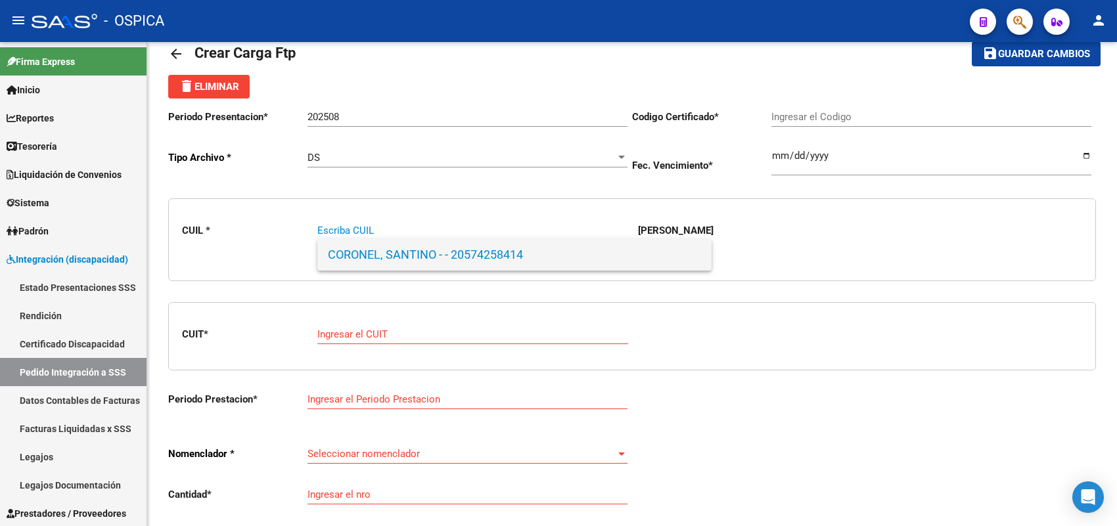
click at [373, 250] on span "CORONEL, SANTINO - - 20574258414" at bounding box center [514, 255] width 373 height 32
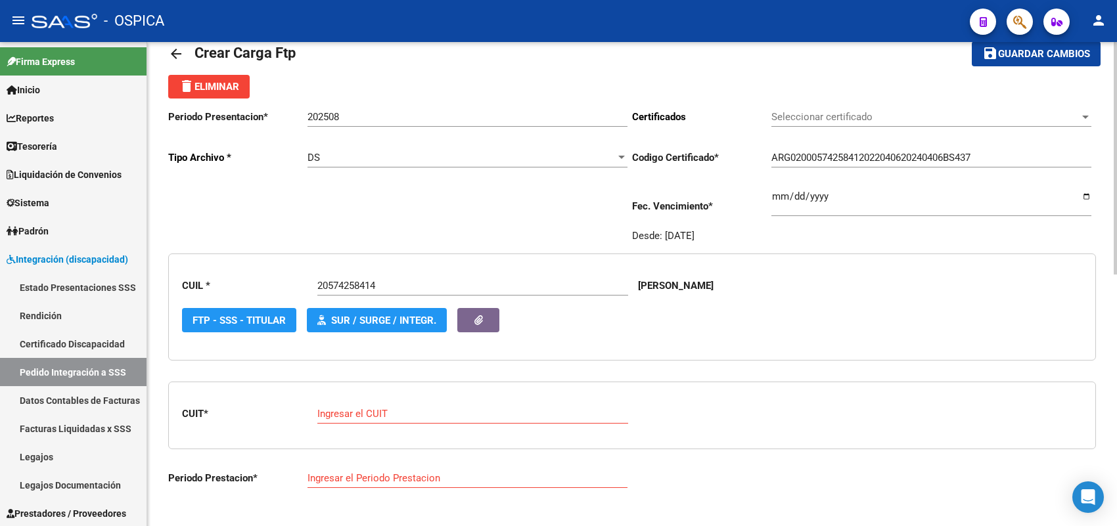
click at [373, 404] on div "Ingresar el CUIT" at bounding box center [472, 410] width 311 height 28
paste input "27-41141225-9"
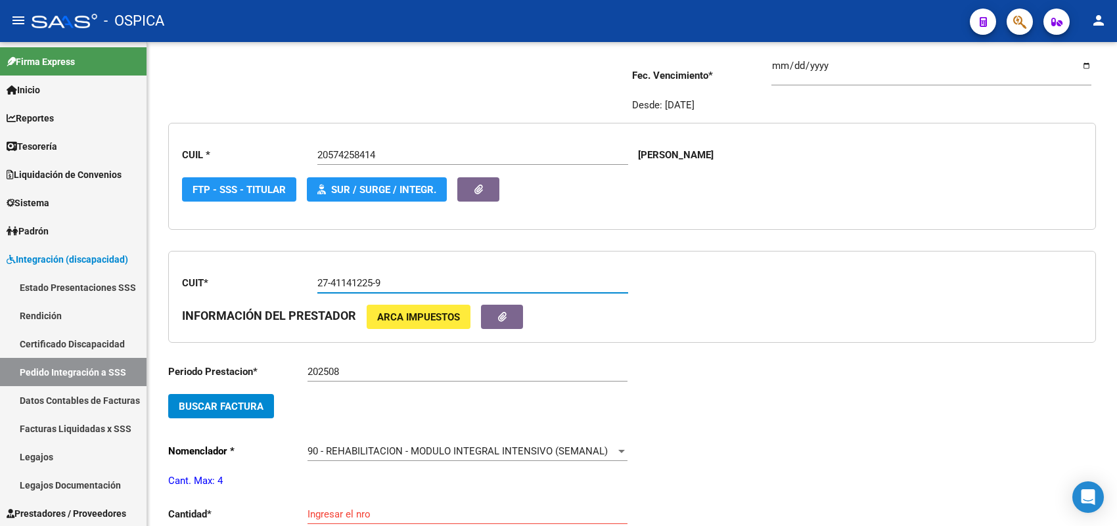
scroll to position [277, 0]
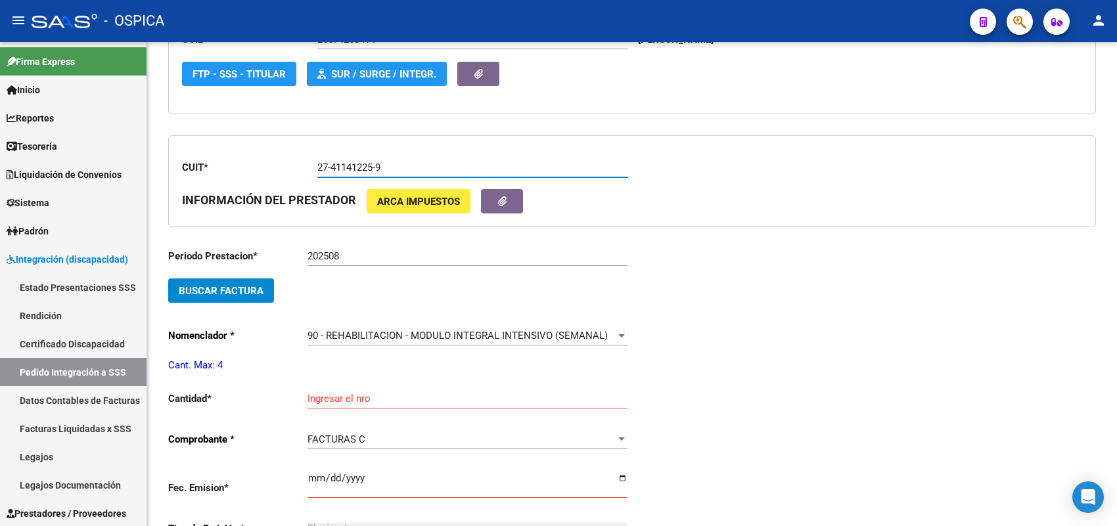
click at [253, 294] on button "Buscar Factura" at bounding box center [221, 291] width 106 height 24
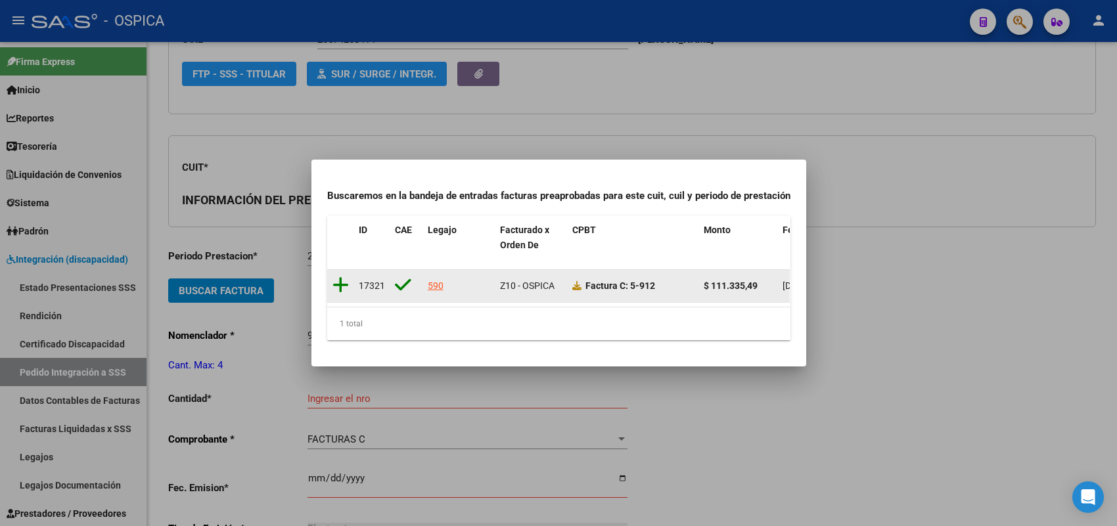
click at [338, 276] on icon at bounding box center [341, 285] width 16 height 18
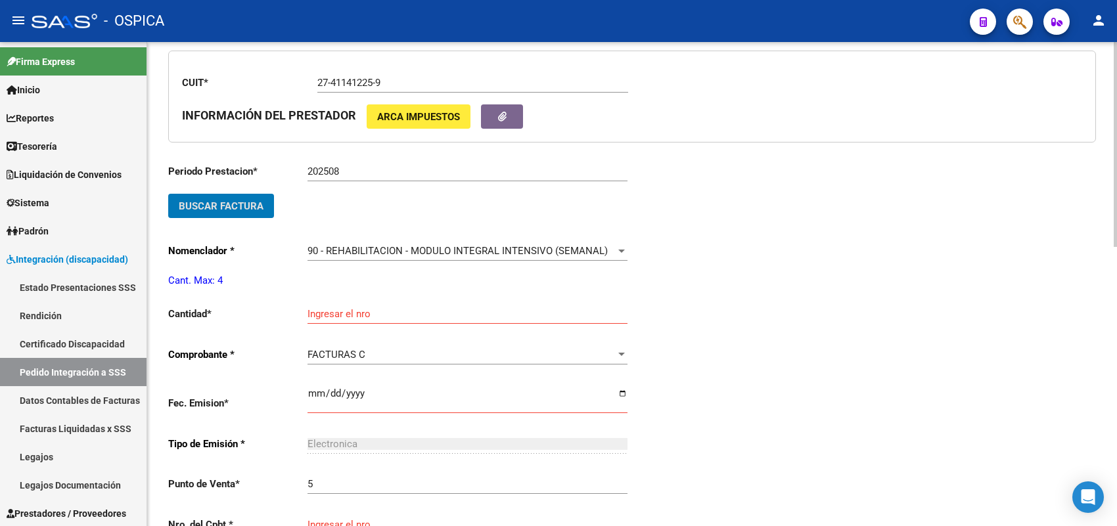
scroll to position [441, 0]
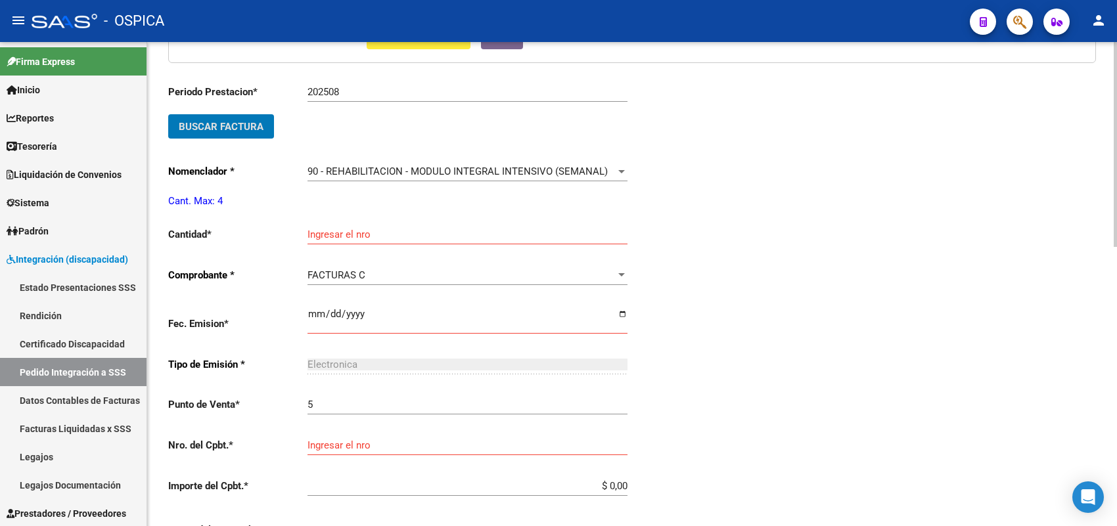
click at [359, 229] on input "Ingresar el nro" at bounding box center [468, 235] width 320 height 12
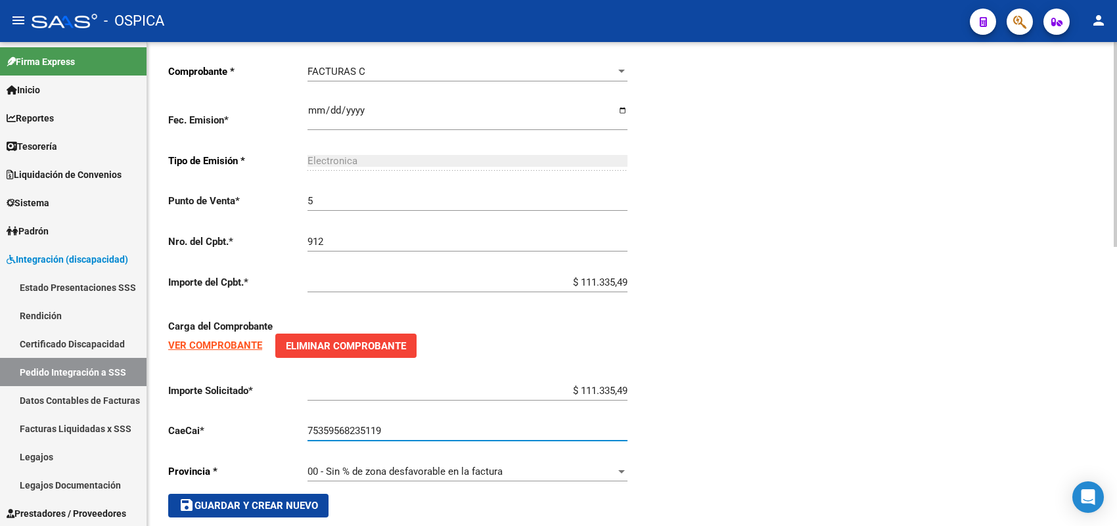
scroll to position [660, 0]
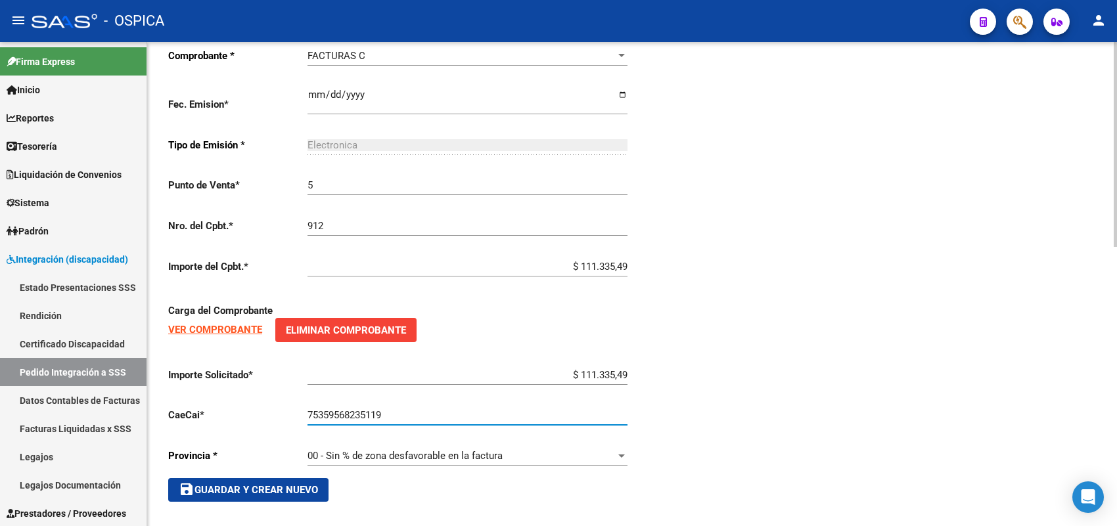
click at [292, 488] on span "save Guardar y Crear Nuevo" at bounding box center [248, 490] width 139 height 12
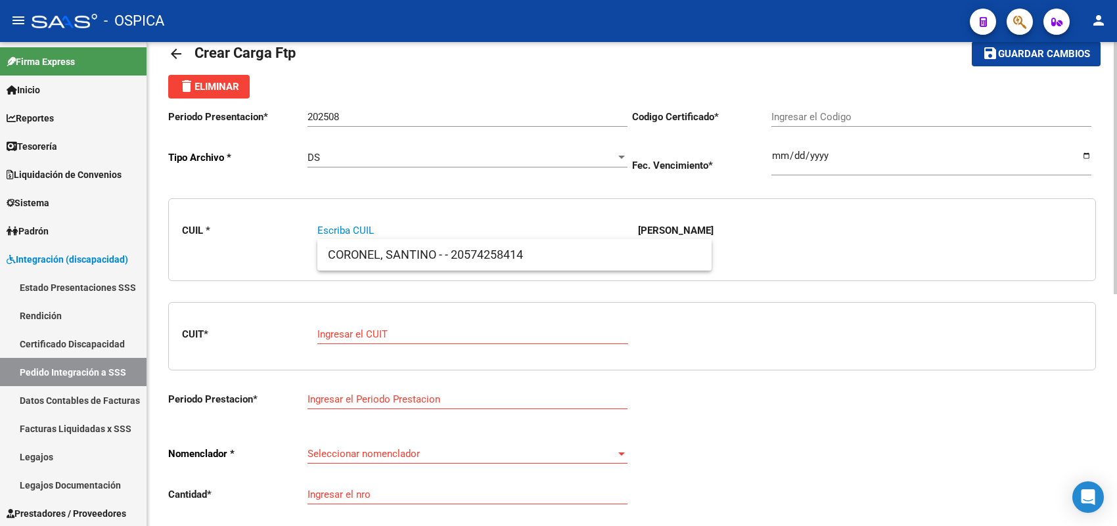
paste input "27578382815"
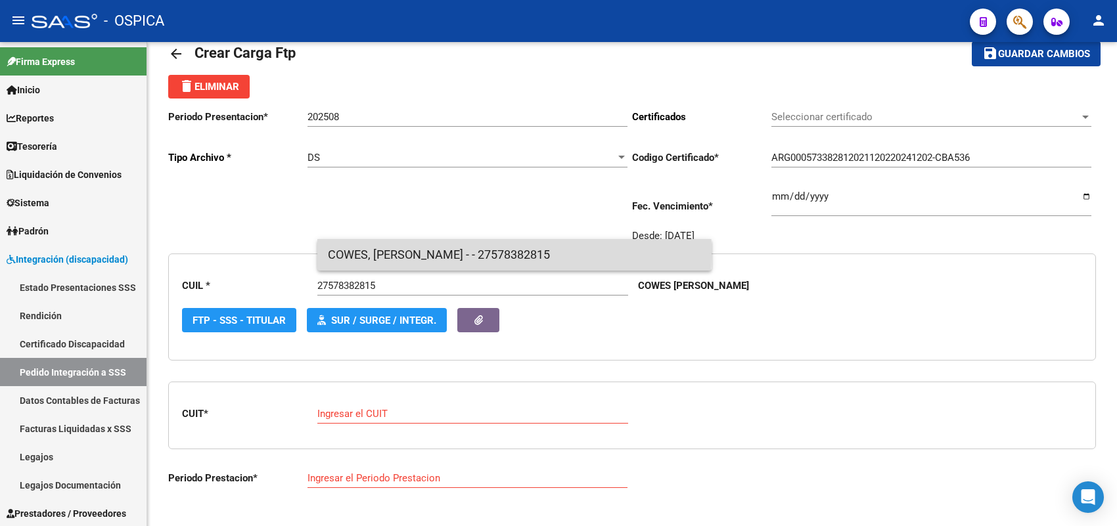
click at [361, 253] on span "COWES, [PERSON_NAME] - - 27578382815" at bounding box center [514, 255] width 373 height 32
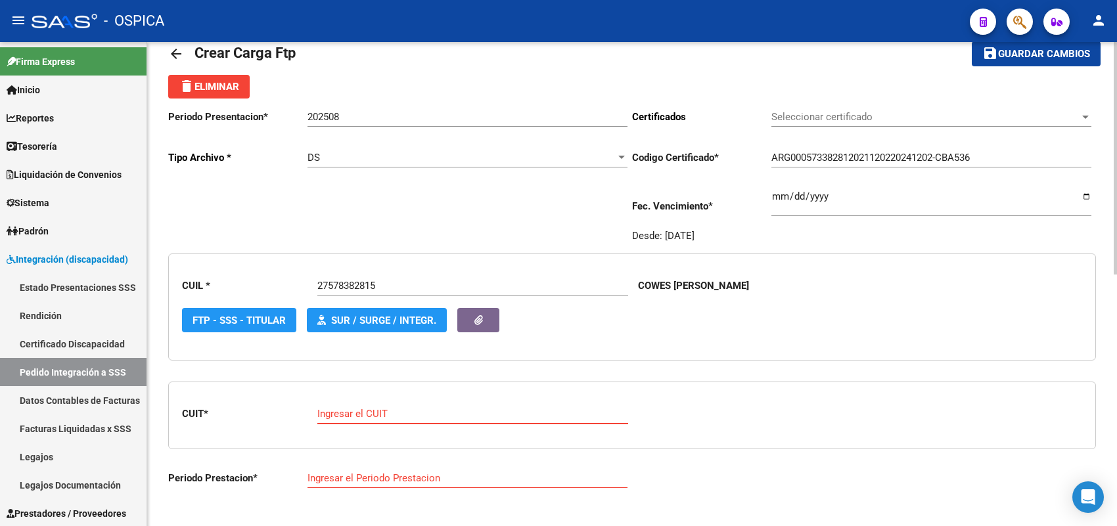
paste input "27-23297880-0"
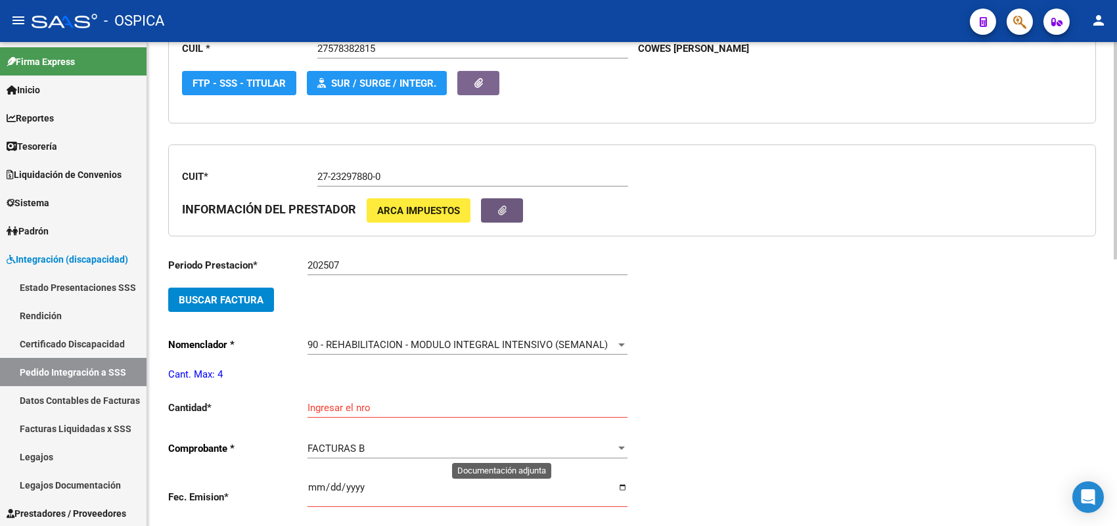
scroll to position [277, 0]
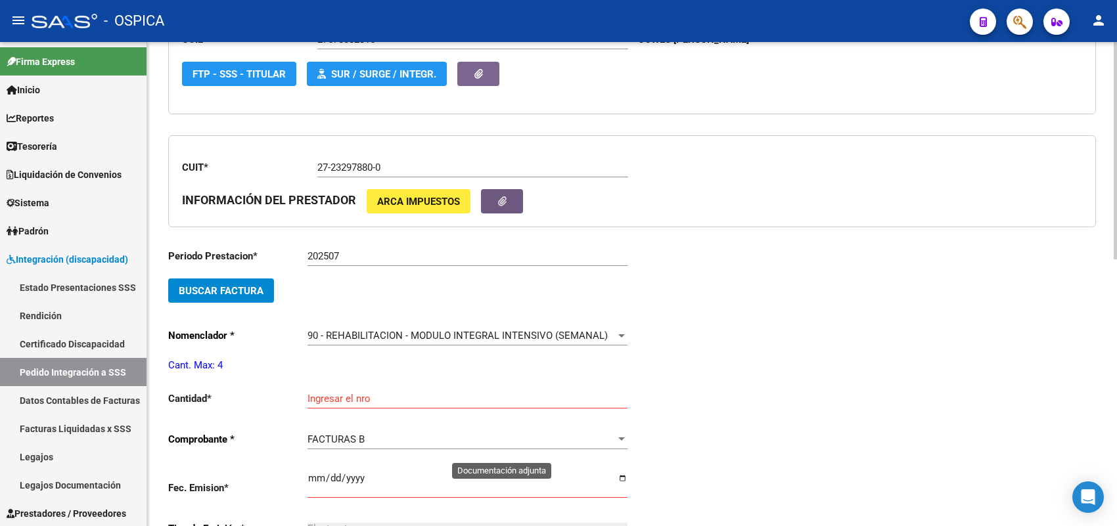
click at [258, 290] on span "Buscar Factura" at bounding box center [221, 291] width 85 height 12
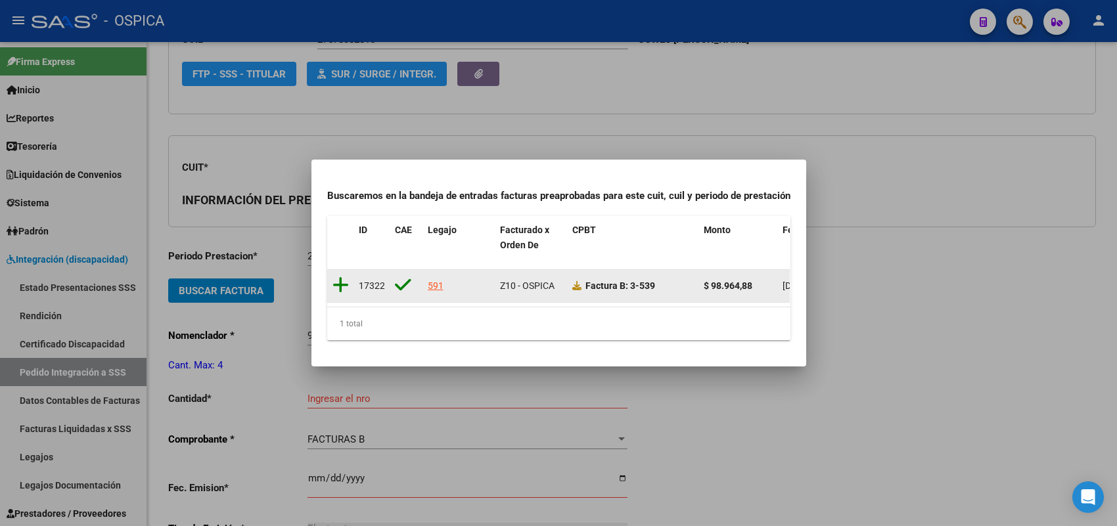
click at [342, 276] on icon at bounding box center [341, 285] width 16 height 18
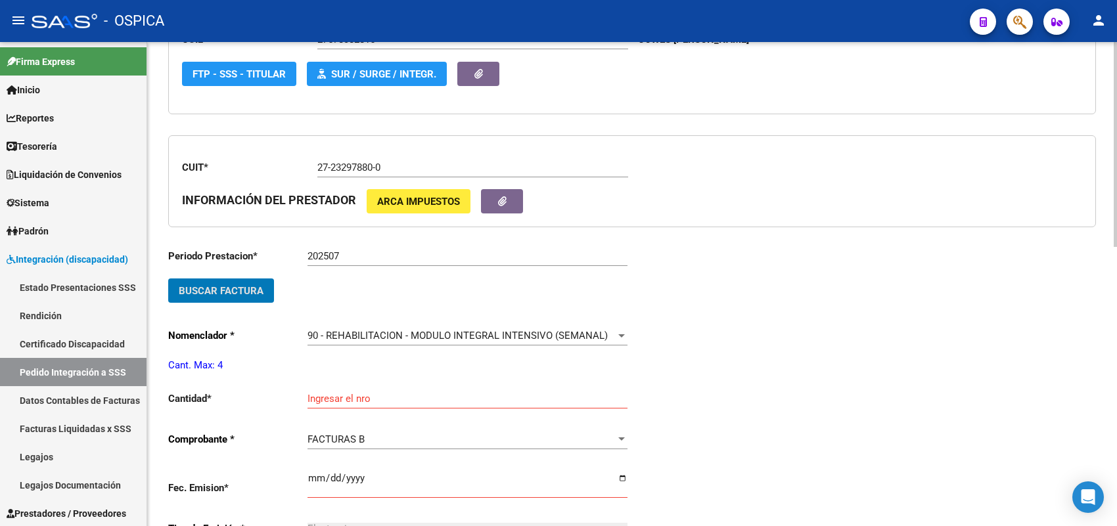
click at [345, 393] on input "Ingresar el nro" at bounding box center [468, 399] width 320 height 12
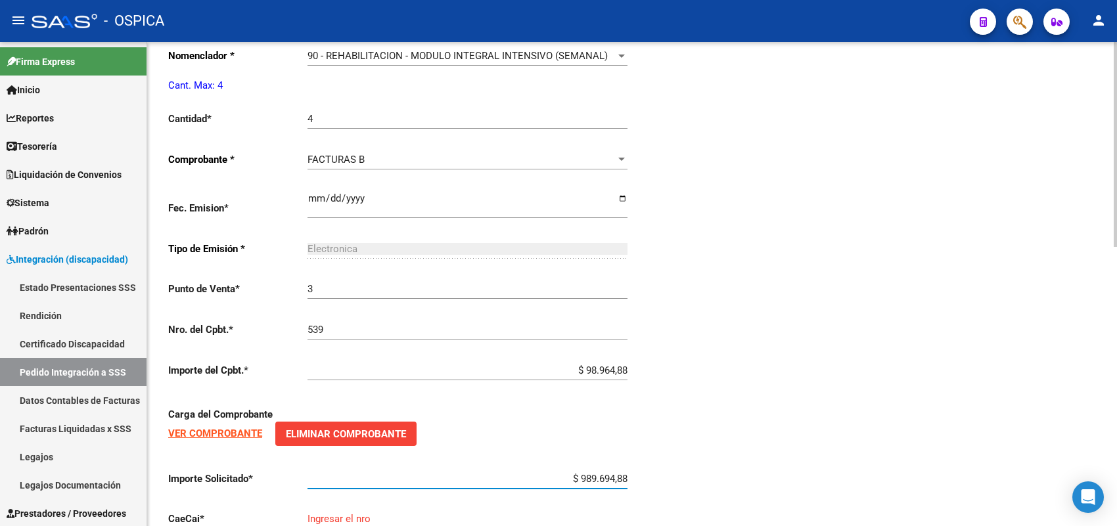
click at [609, 473] on input "$ 989.694,88" at bounding box center [468, 479] width 320 height 12
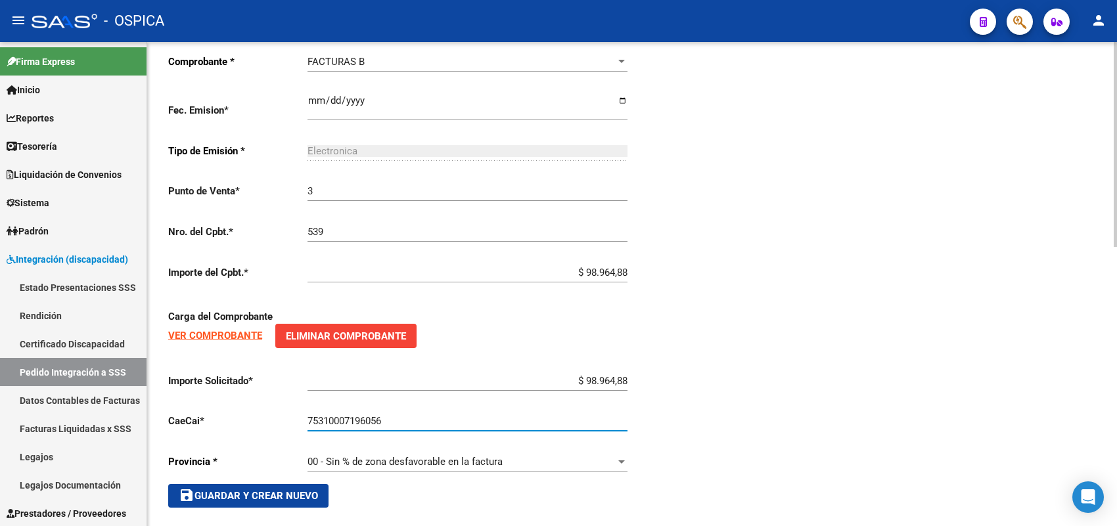
scroll to position [660, 0]
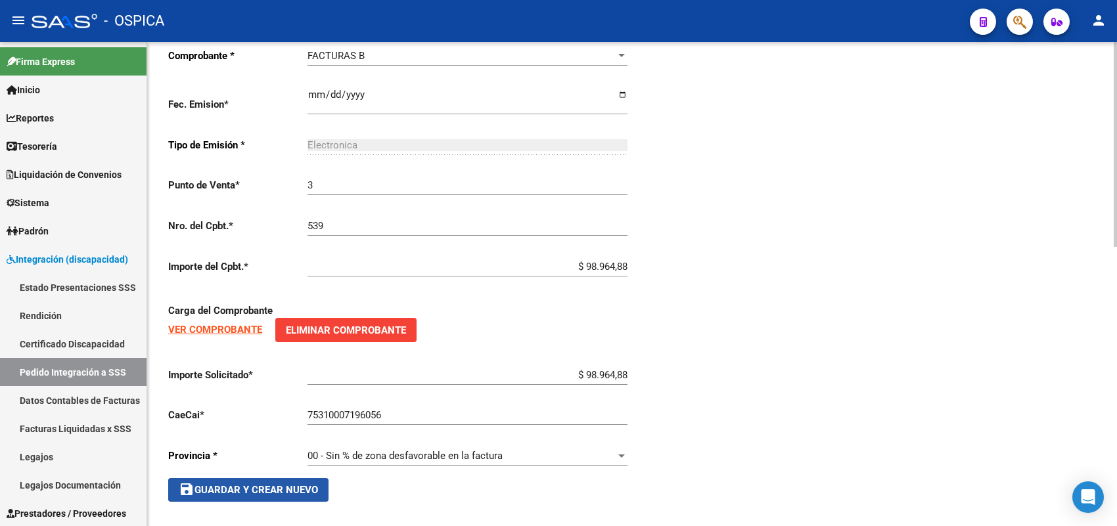
click at [327, 486] on button "save Guardar y Crear Nuevo" at bounding box center [248, 490] width 160 height 24
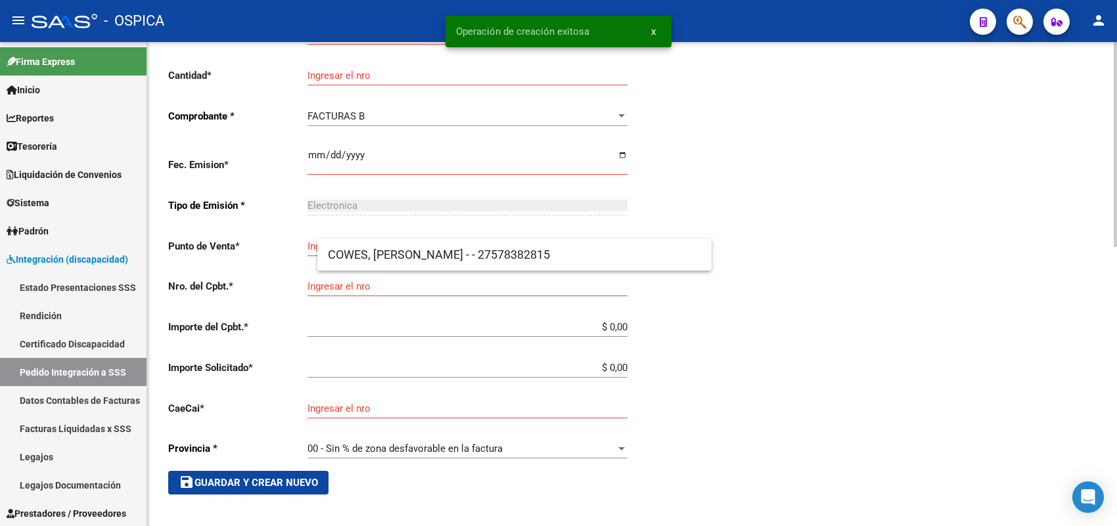
scroll to position [0, 0]
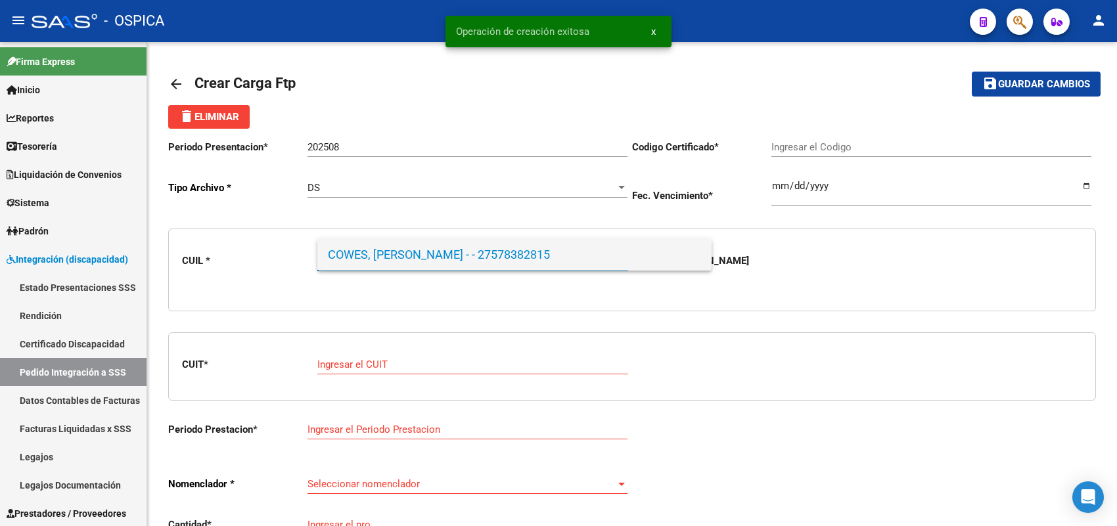
click at [432, 254] on span "COWES, [PERSON_NAME] - - 27578382815" at bounding box center [514, 255] width 373 height 32
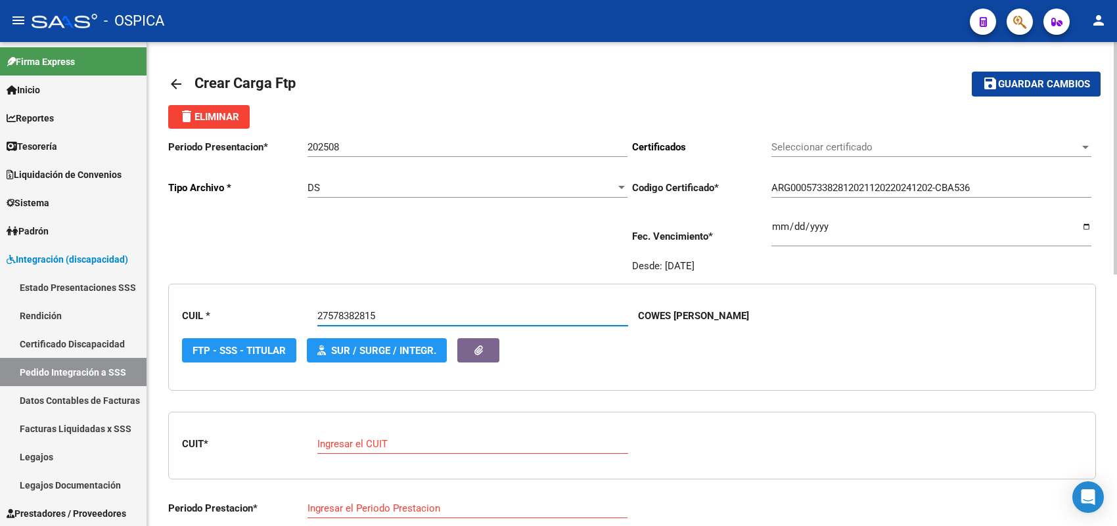
click at [379, 438] on input "Ingresar el CUIT" at bounding box center [472, 444] width 311 height 12
paste input "27-23297880-0"
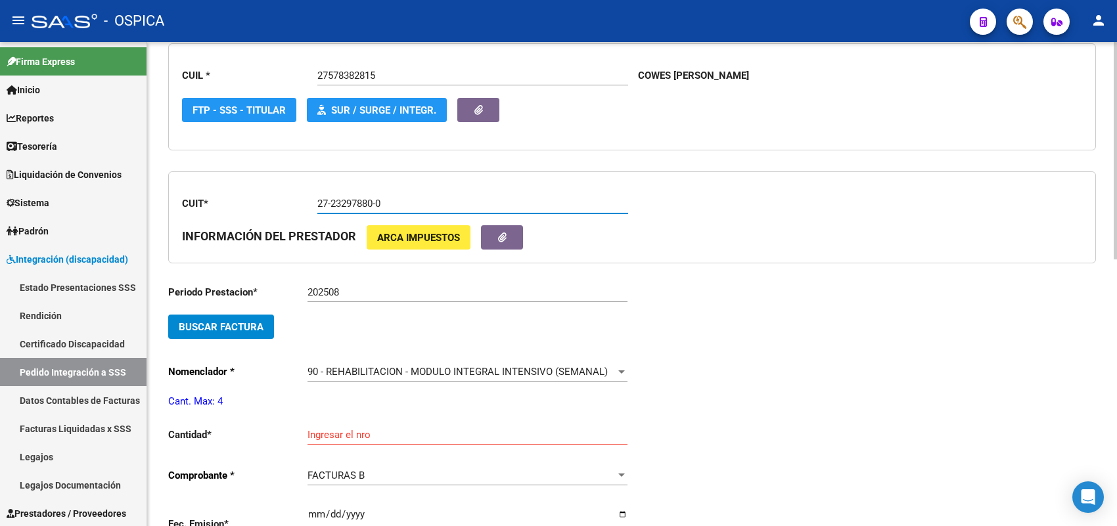
scroll to position [246, 0]
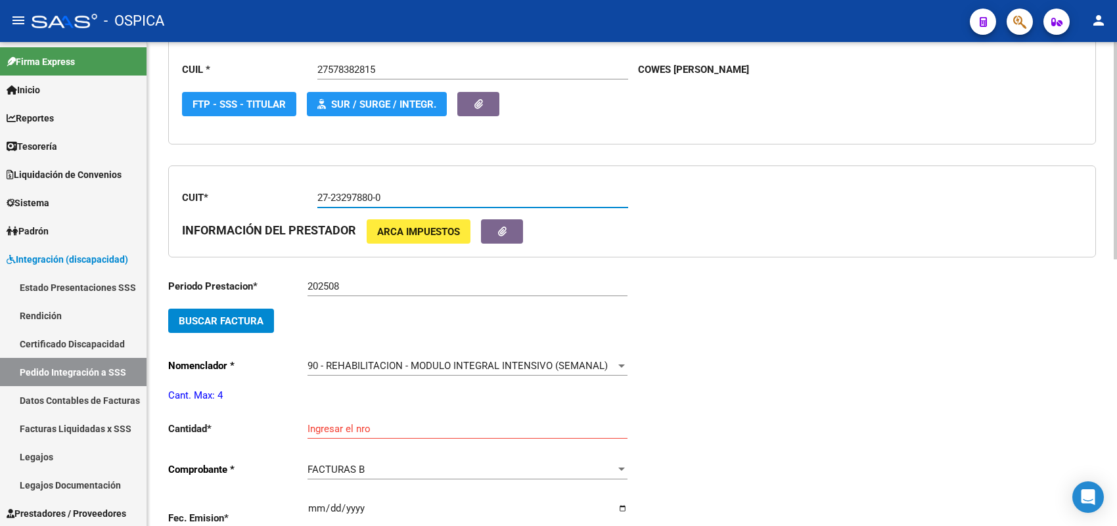
click at [250, 319] on span "Buscar Factura" at bounding box center [221, 321] width 85 height 12
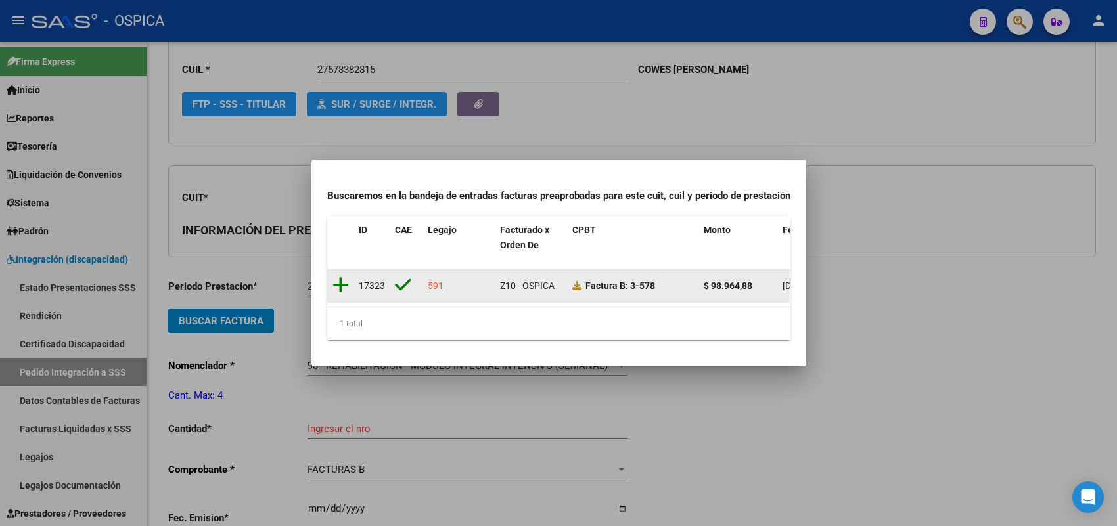
click at [340, 276] on icon at bounding box center [341, 285] width 16 height 18
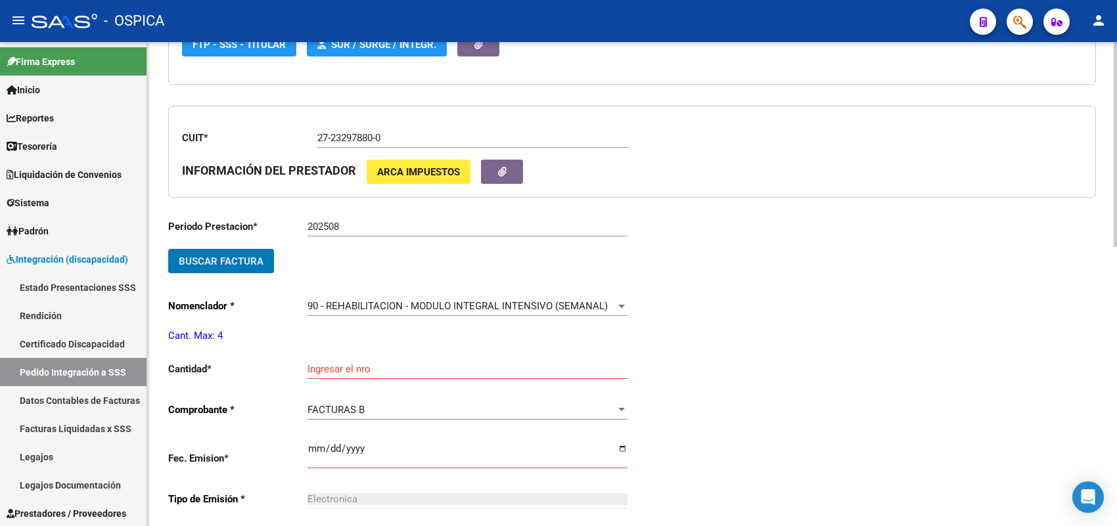
scroll to position [493, 0]
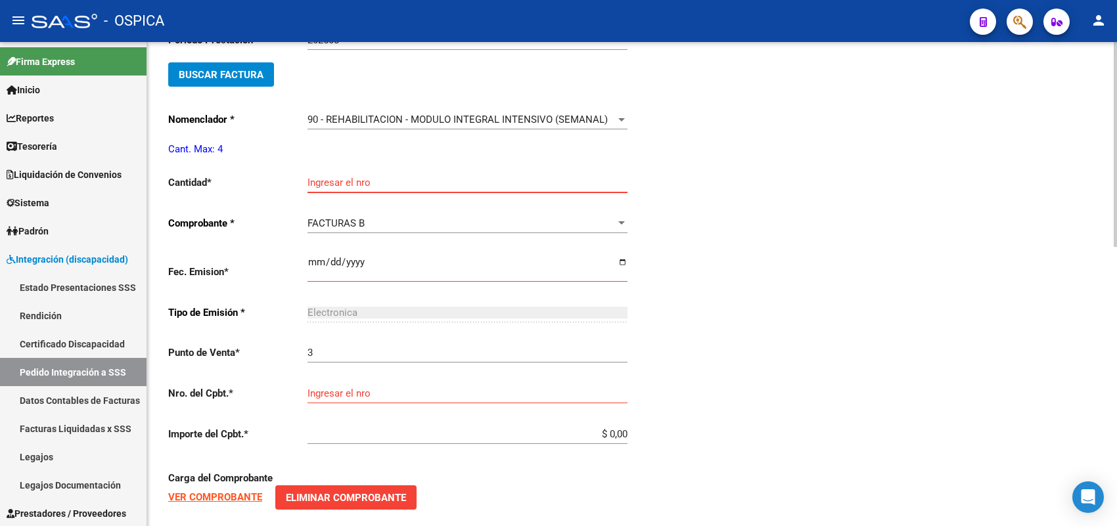
click at [342, 181] on input "Ingresar el nro" at bounding box center [468, 183] width 320 height 12
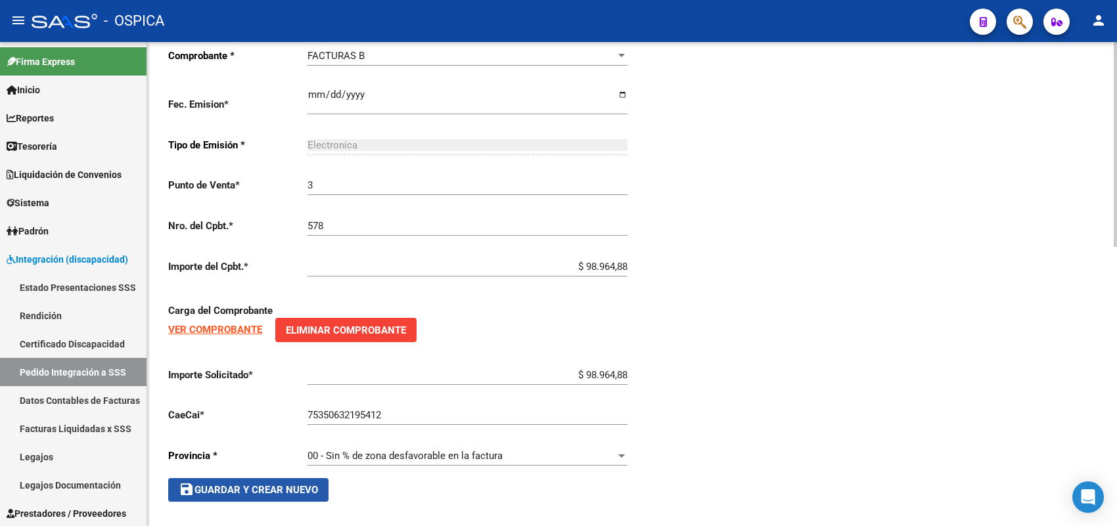
click at [287, 484] on span "save Guardar y Crear Nuevo" at bounding box center [248, 490] width 139 height 12
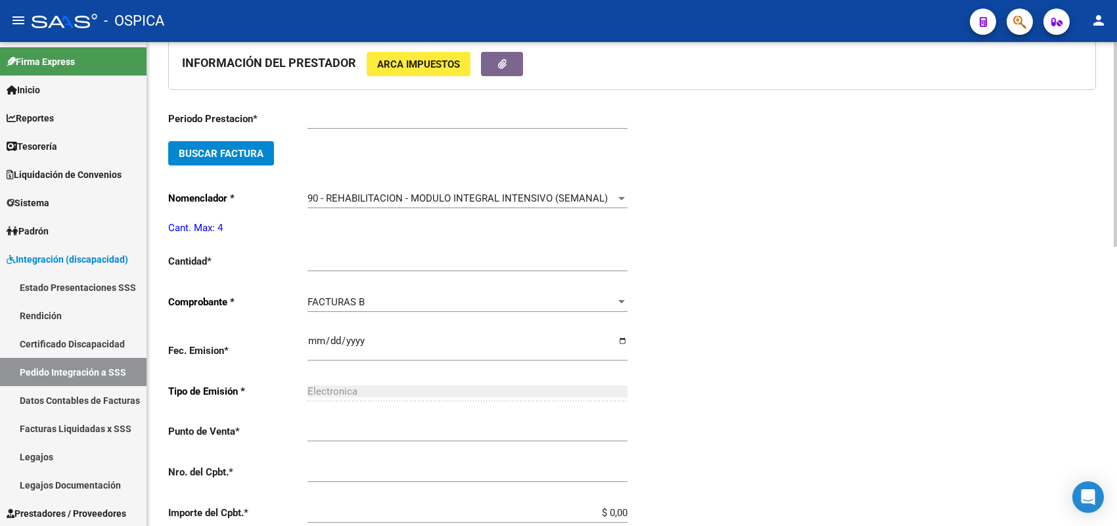
scroll to position [30, 0]
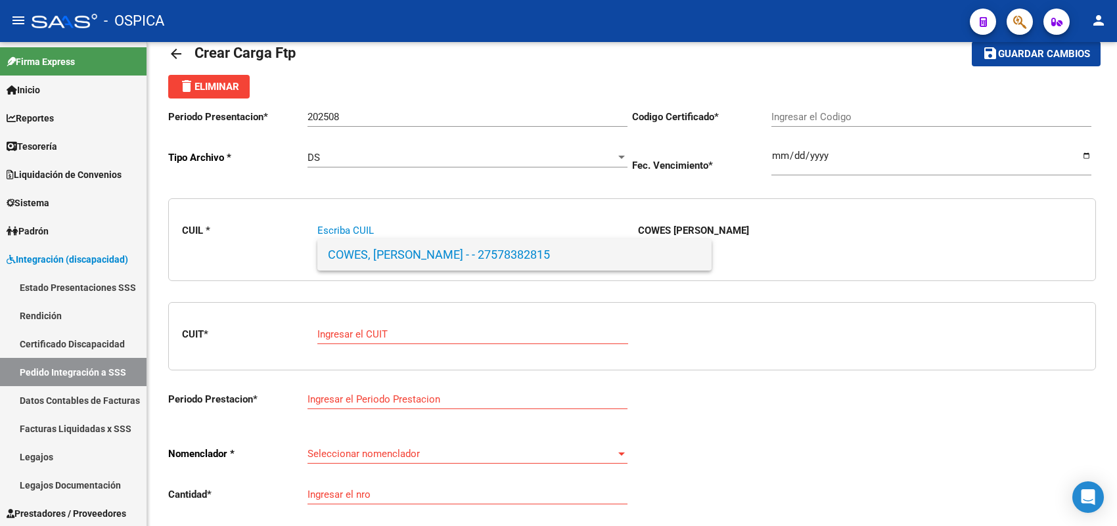
click at [412, 255] on span "COWES, [PERSON_NAME] - - 27578382815" at bounding box center [514, 255] width 373 height 32
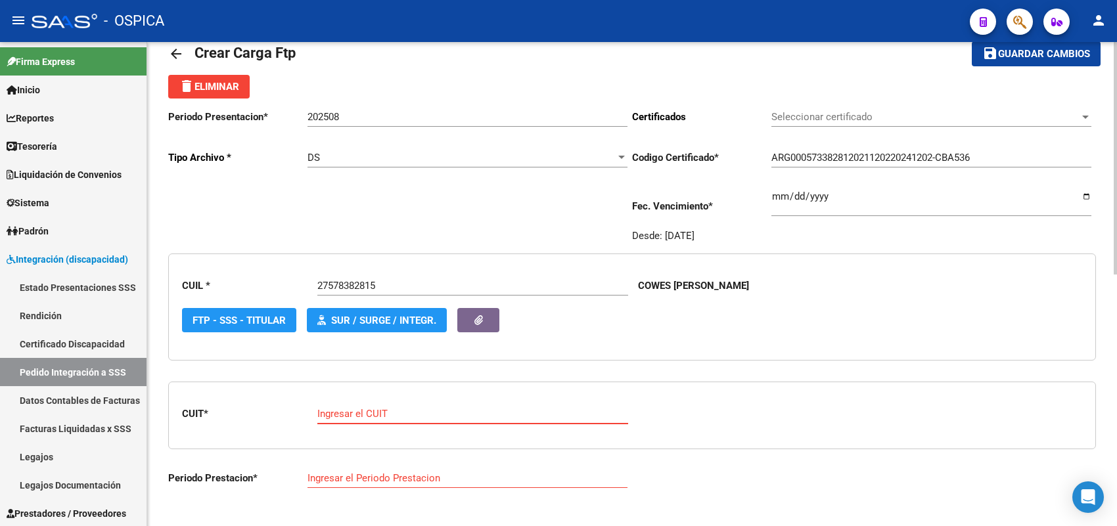
click at [382, 414] on input "Ingresar el CUIT" at bounding box center [472, 414] width 311 height 12
paste input "27-34438099-1"
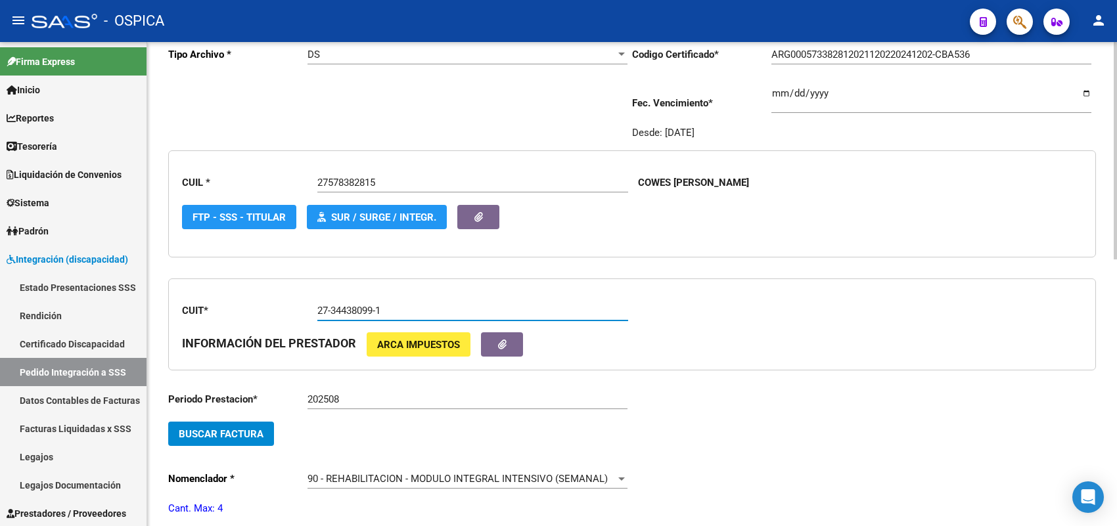
scroll to position [195, 0]
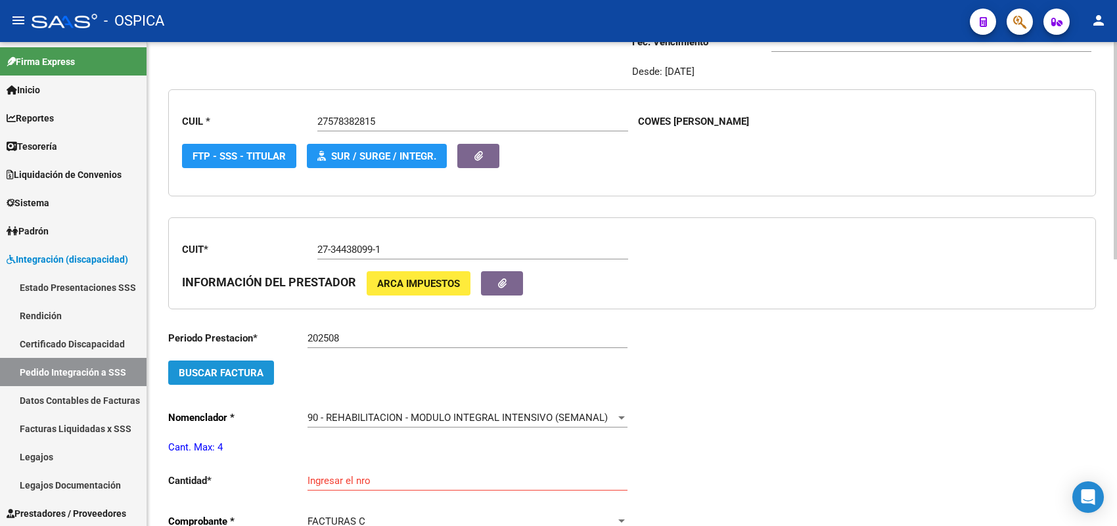
click at [251, 367] on span "Buscar Factura" at bounding box center [221, 373] width 85 height 12
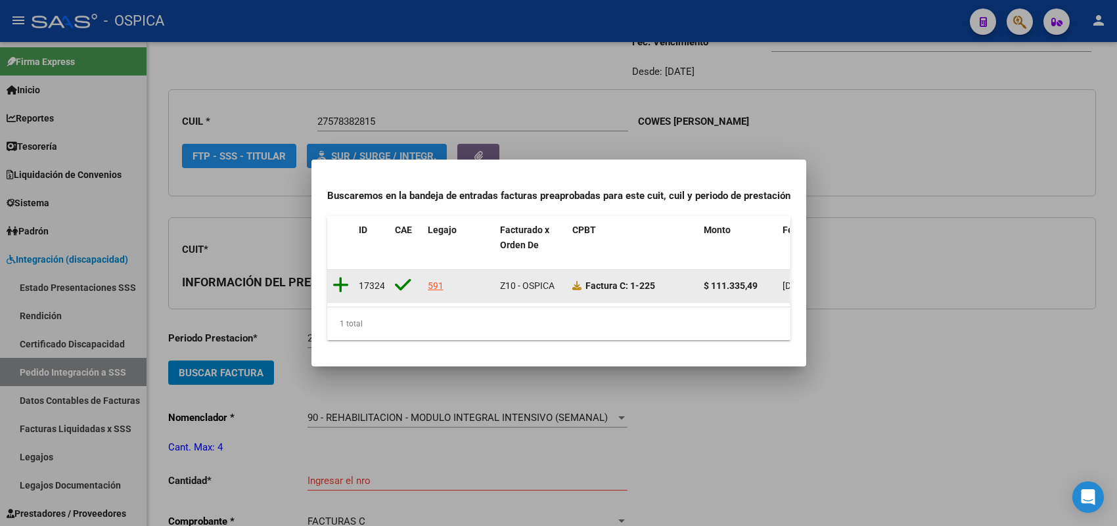
click at [342, 276] on icon at bounding box center [341, 285] width 16 height 18
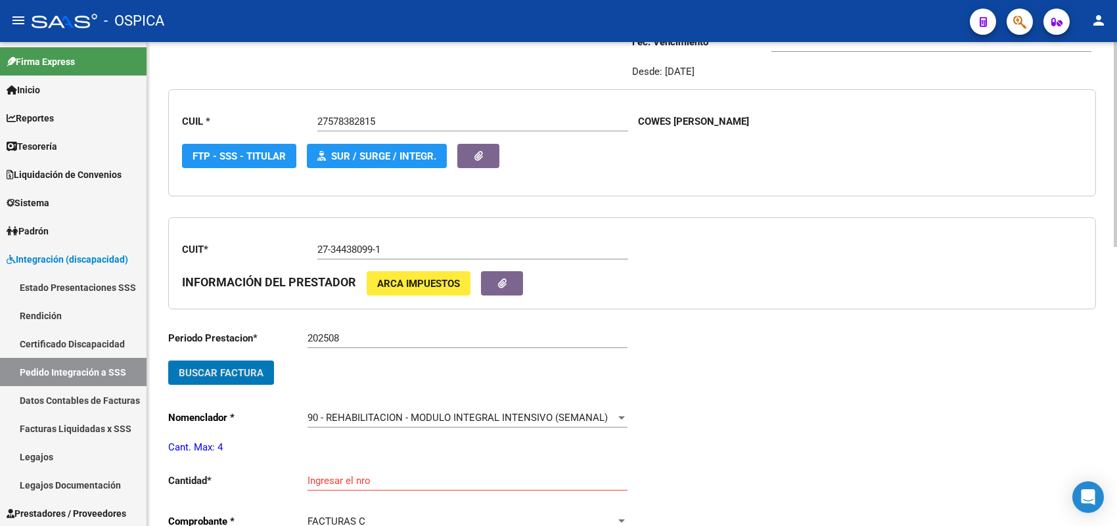
scroll to position [277, 0]
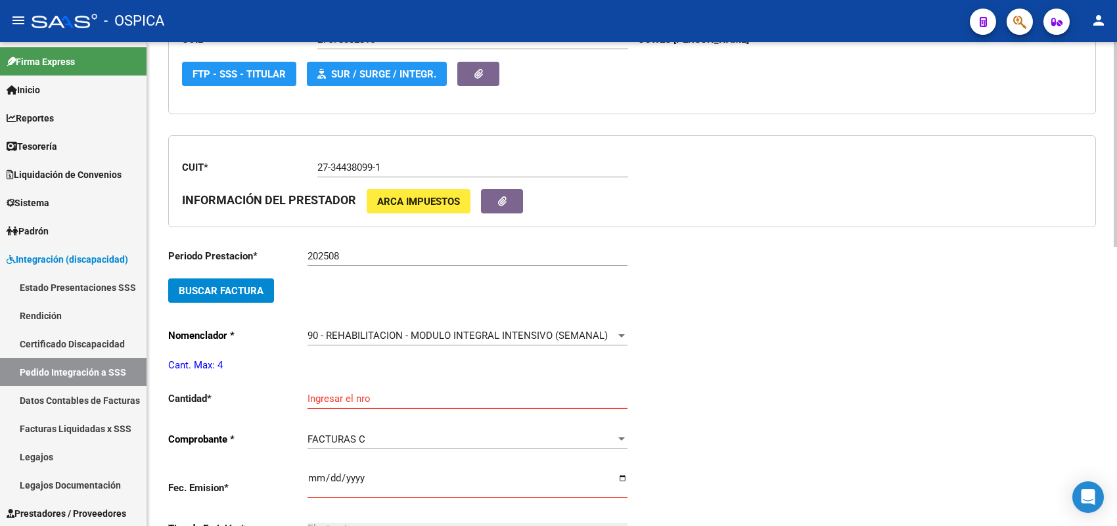
click at [338, 393] on input "Ingresar el nro" at bounding box center [468, 399] width 320 height 12
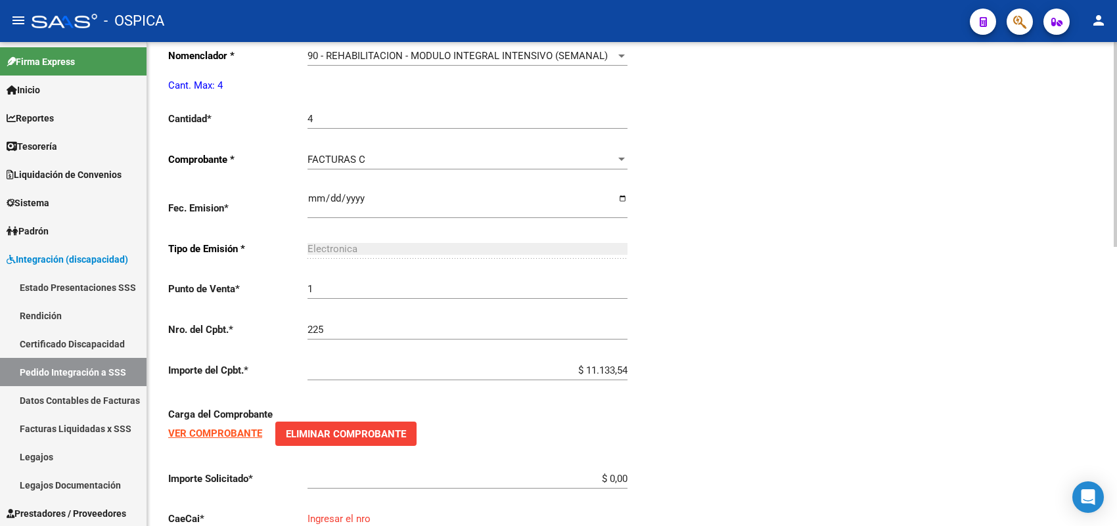
click at [626, 365] on input "$ 11.133,54" at bounding box center [468, 371] width 320 height 12
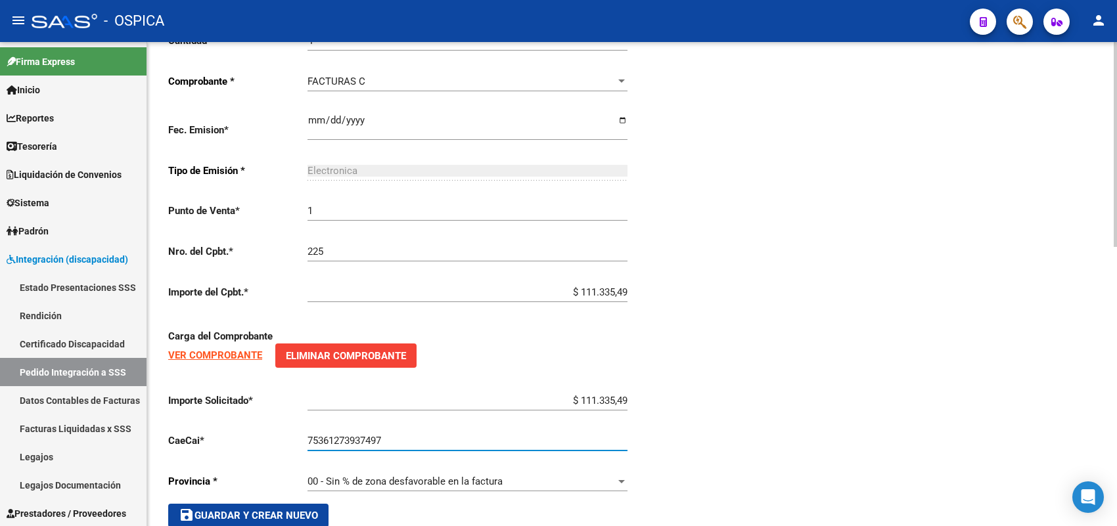
scroll to position [660, 0]
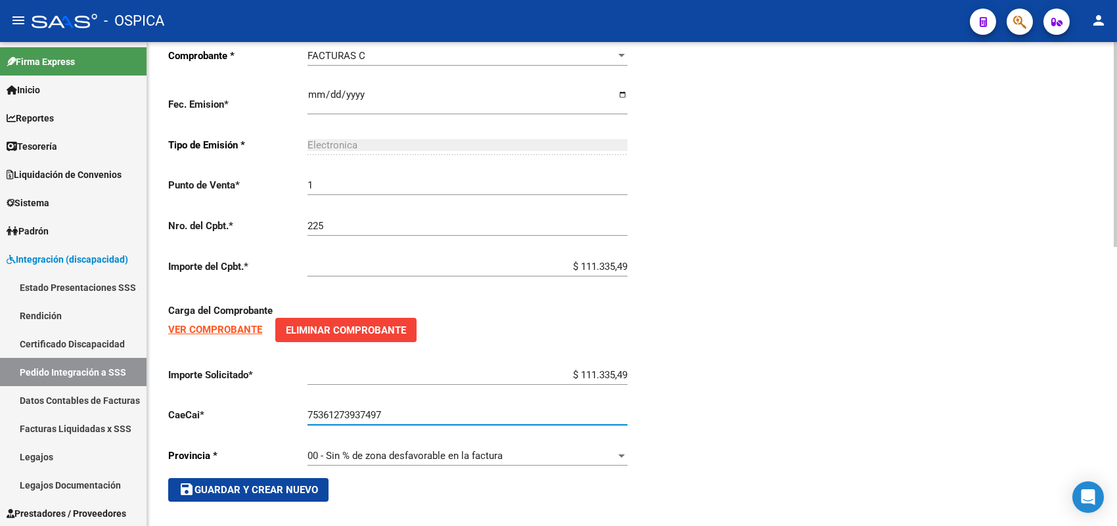
click at [309, 488] on span "save Guardar y Crear Nuevo" at bounding box center [248, 490] width 139 height 12
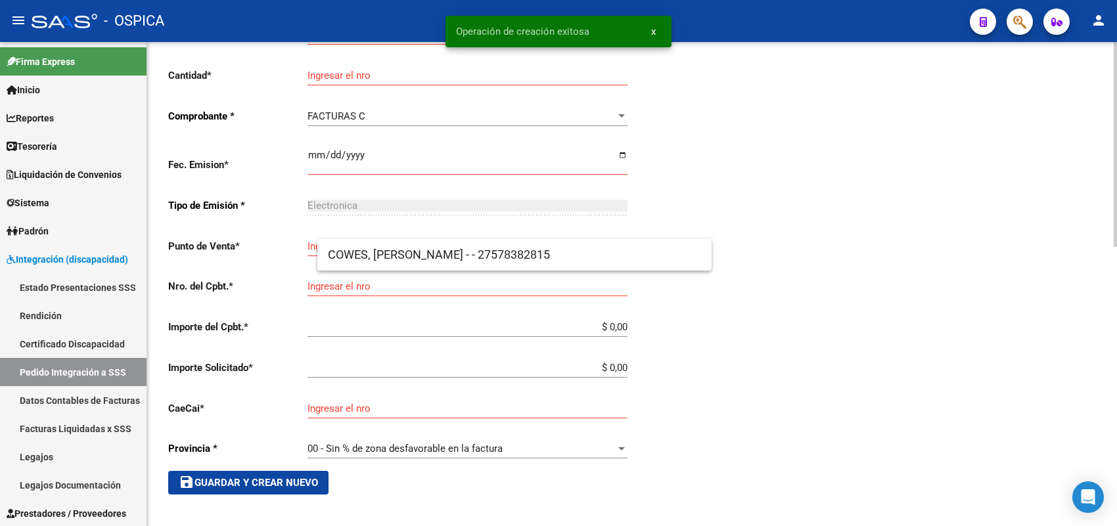
scroll to position [30, 0]
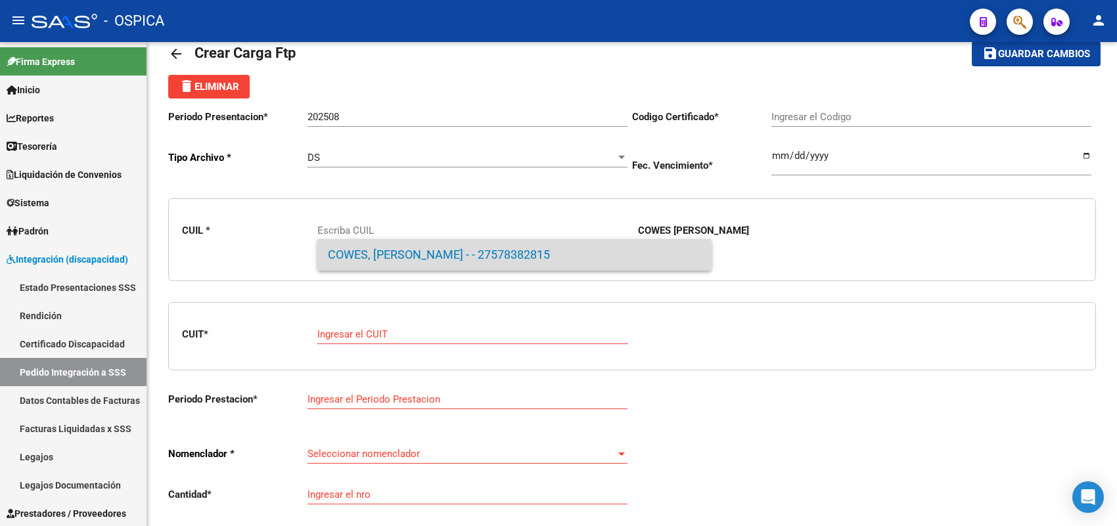
click at [356, 256] on span "COWES, [PERSON_NAME] - - 27578382815" at bounding box center [514, 255] width 373 height 32
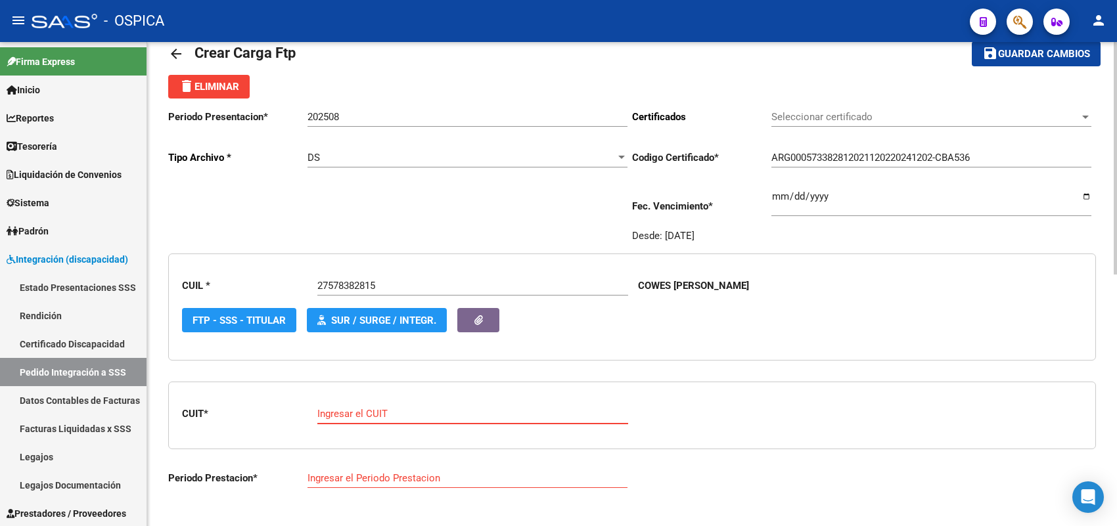
click at [393, 408] on input "Ingresar el CUIT" at bounding box center [472, 414] width 311 height 12
paste input "24-30655240-2"
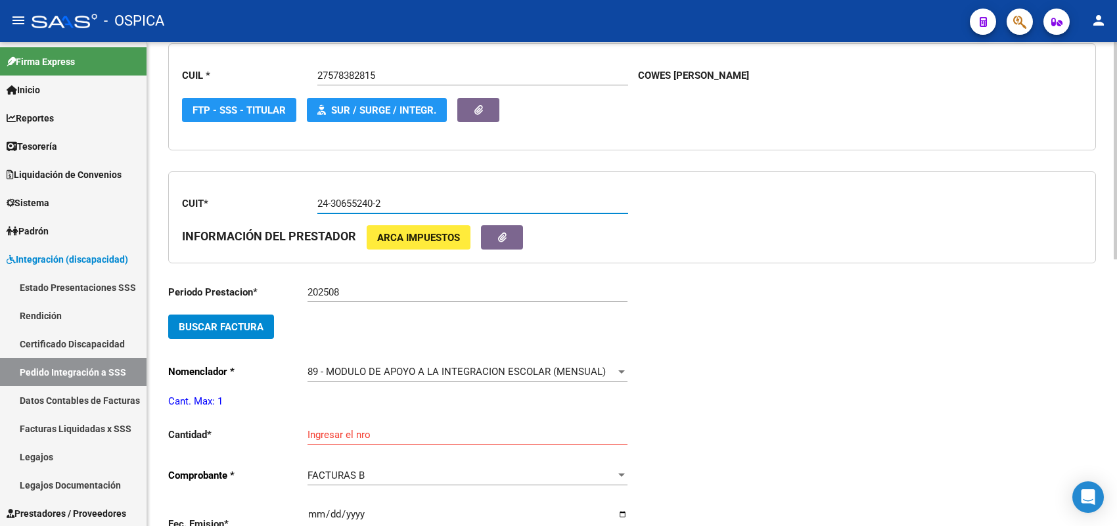
scroll to position [277, 0]
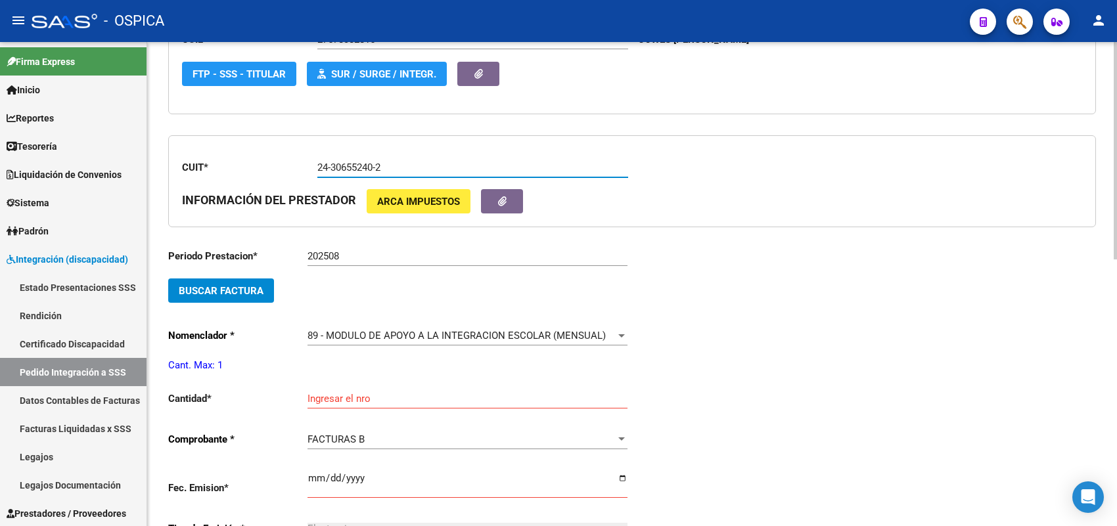
click at [241, 285] on span "Buscar Factura" at bounding box center [221, 291] width 85 height 12
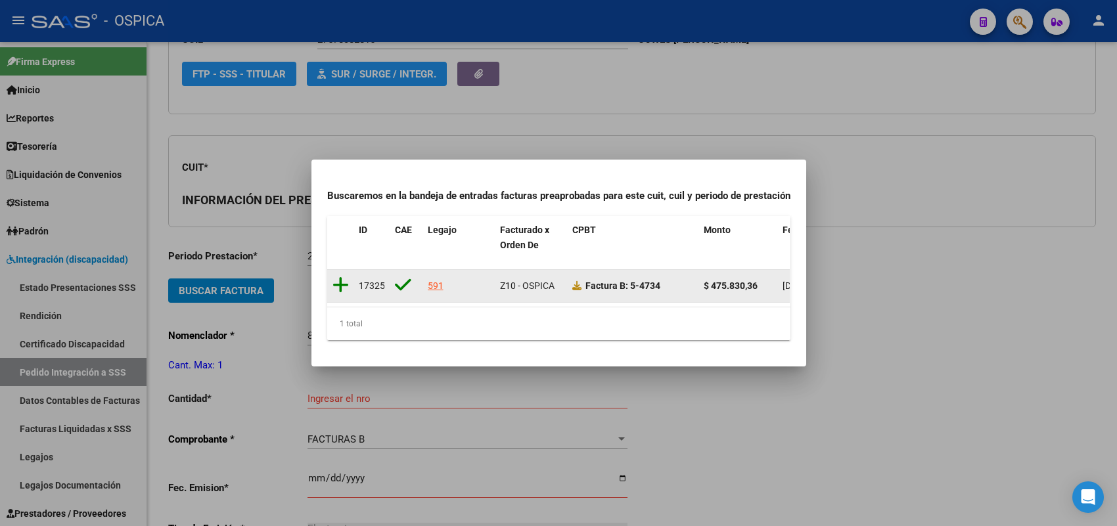
click at [339, 277] on icon at bounding box center [341, 285] width 16 height 18
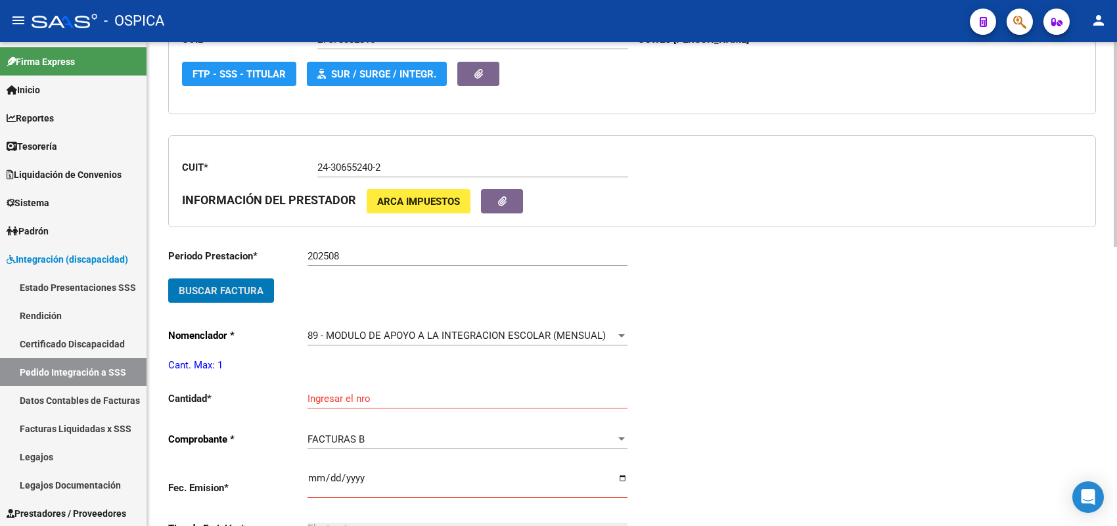
scroll to position [359, 0]
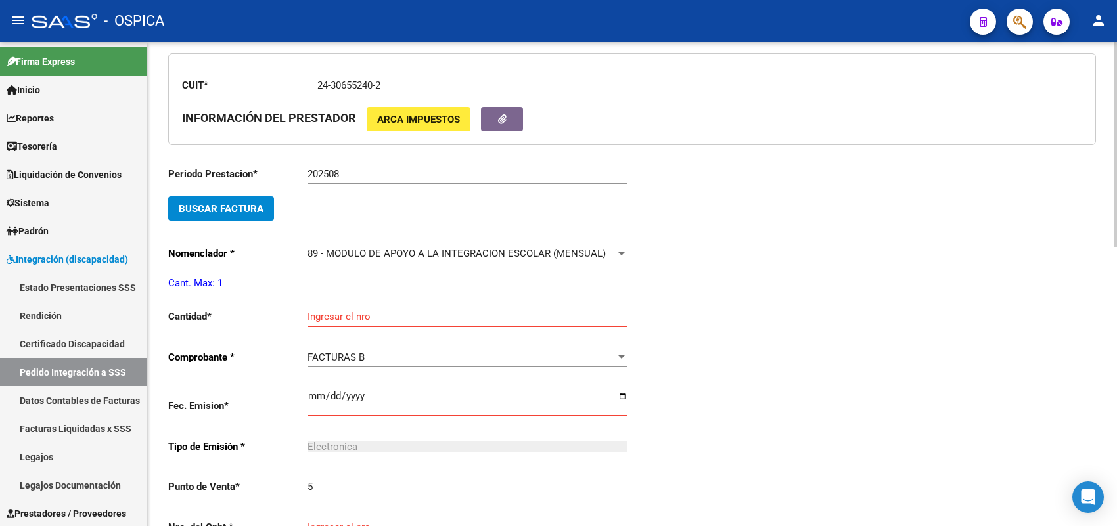
click at [338, 311] on input "Ingresar el nro" at bounding box center [468, 317] width 320 height 12
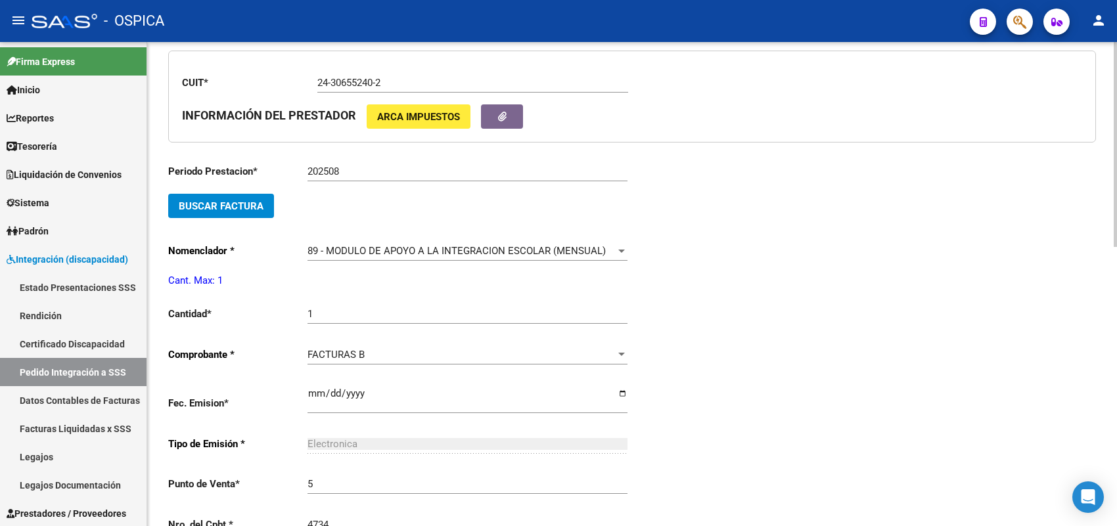
scroll to position [637, 0]
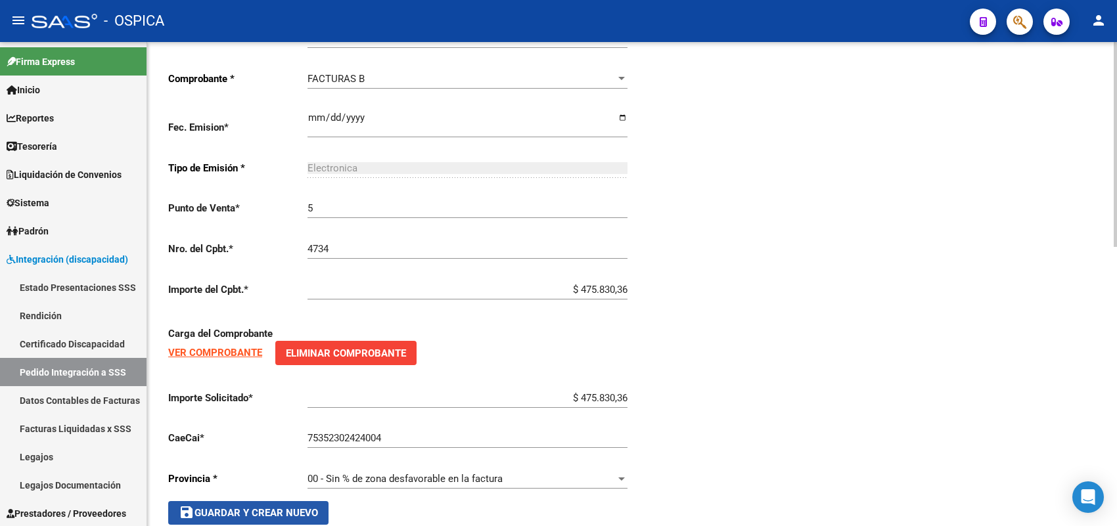
click at [310, 507] on span "save Guardar y Crear Nuevo" at bounding box center [248, 513] width 139 height 12
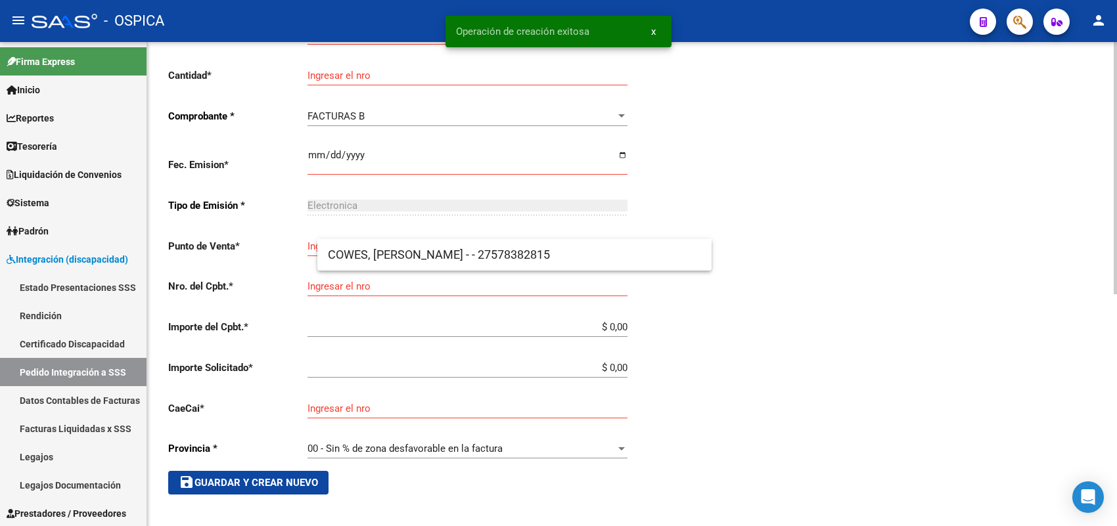
scroll to position [30, 0]
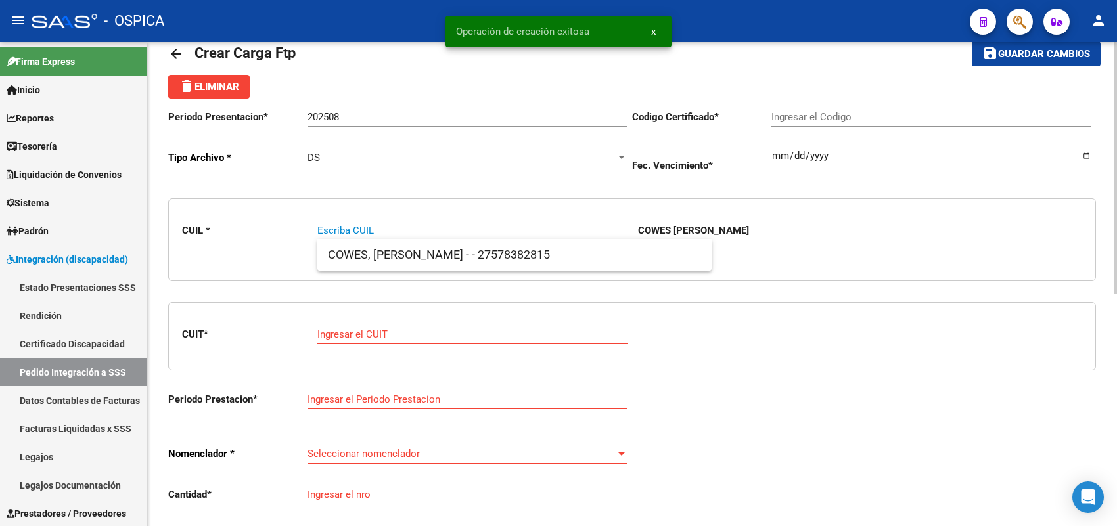
click at [382, 271] on div "CUIL * Escriba CUIL COWES [PERSON_NAME]" at bounding box center [632, 239] width 928 height 83
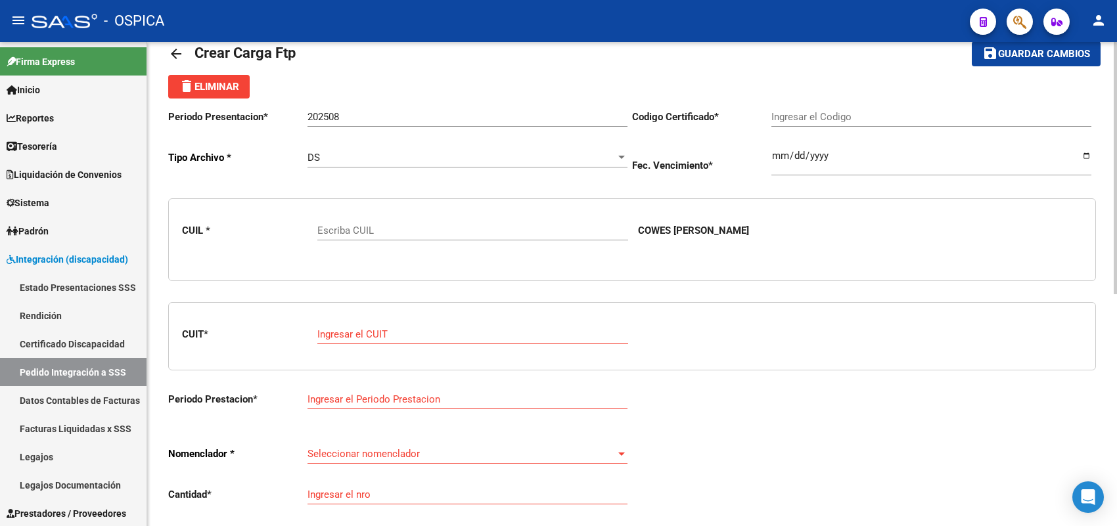
click at [382, 254] on div "CUIL * Escriba CUIL COWES [PERSON_NAME]" at bounding box center [632, 239] width 928 height 83
click at [382, 230] on input "Escriba CUIL" at bounding box center [472, 231] width 311 height 12
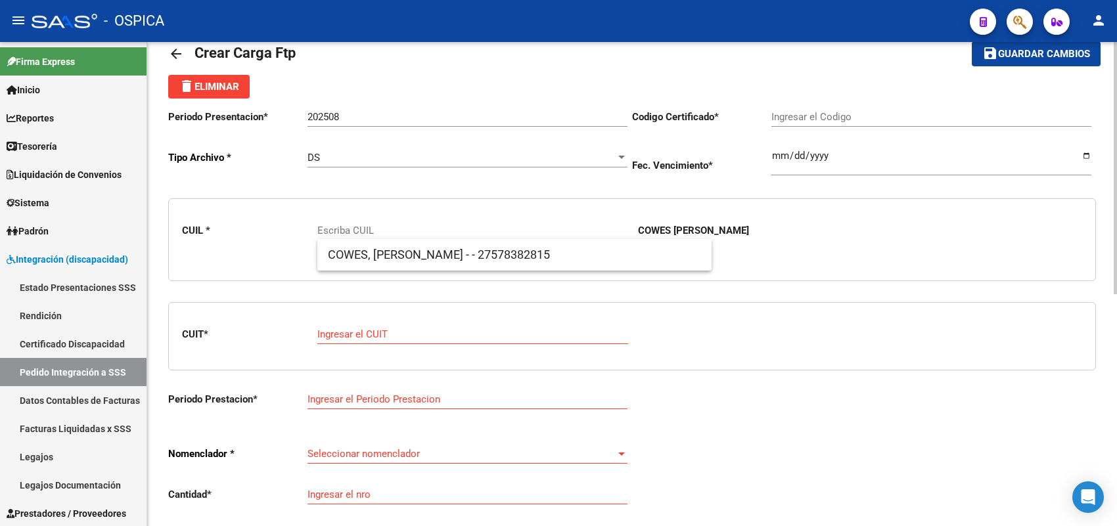
click at [380, 269] on body "menu - OSPICA person Firma Express Inicio Calendario SSS Instructivos Contacto …" at bounding box center [558, 263] width 1117 height 526
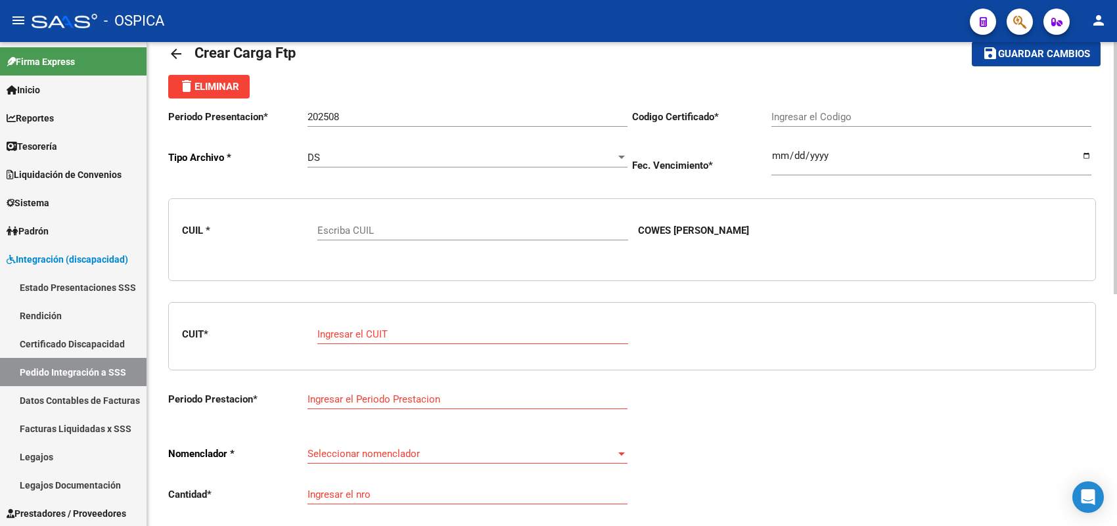
click at [379, 254] on div "CUIL * Escriba CUIL COWES [PERSON_NAME]" at bounding box center [632, 239] width 928 height 83
click at [379, 232] on input "Escriba CUIL" at bounding box center [472, 231] width 311 height 12
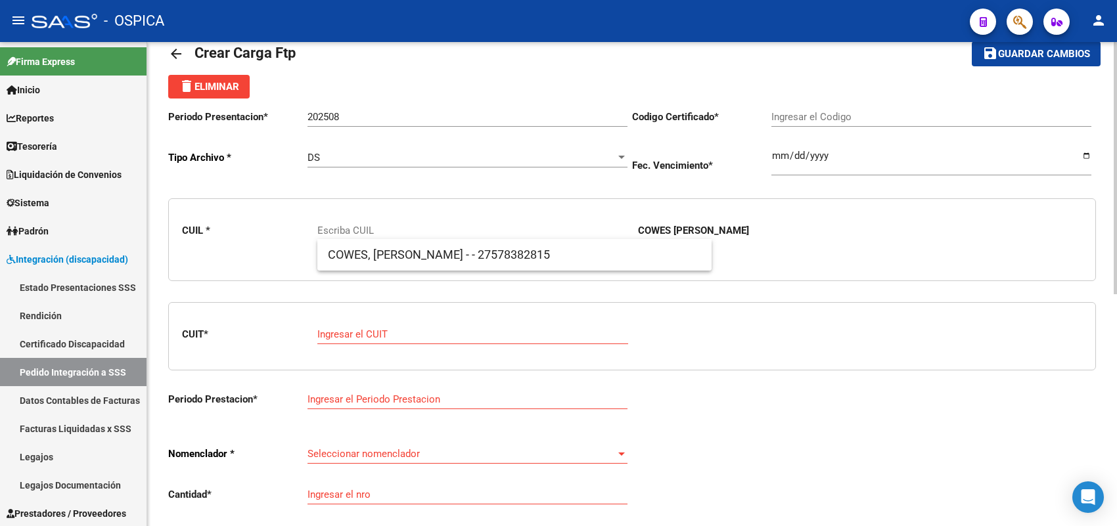
click at [385, 271] on div "CUIL * Escriba CUIL COWES [PERSON_NAME]" at bounding box center [632, 239] width 928 height 83
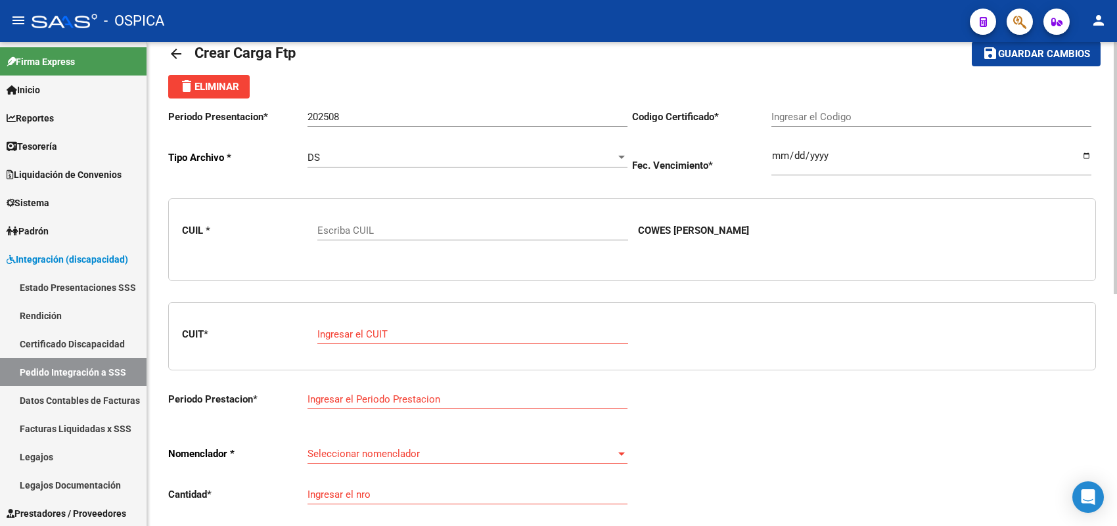
click at [382, 252] on div "CUIL * Escriba CUIL COWES [PERSON_NAME]" at bounding box center [632, 239] width 928 height 83
click at [382, 228] on input "Escriba CUIL" at bounding box center [472, 231] width 311 height 12
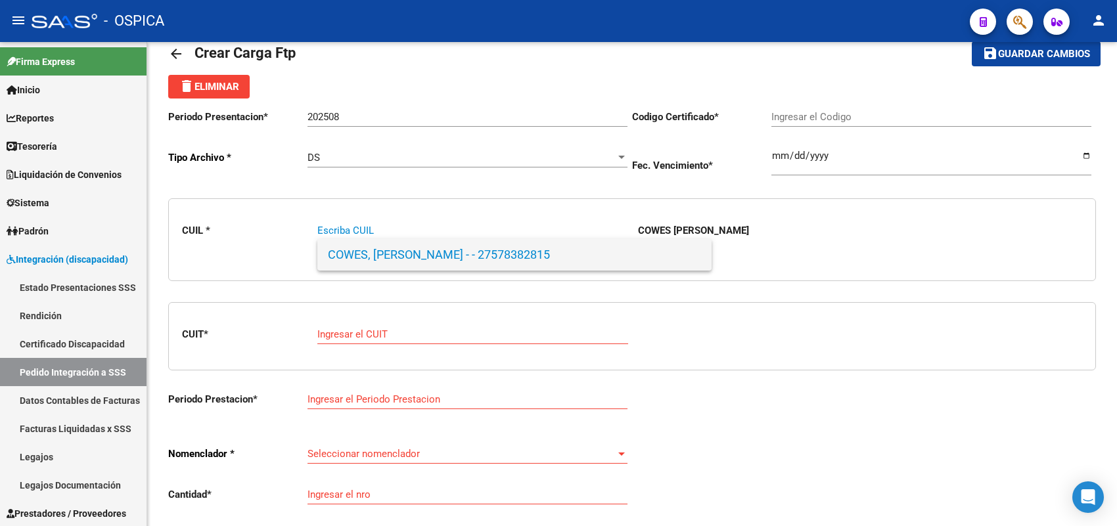
click at [379, 264] on span "COWES, [PERSON_NAME] - - 27578382815" at bounding box center [514, 255] width 373 height 32
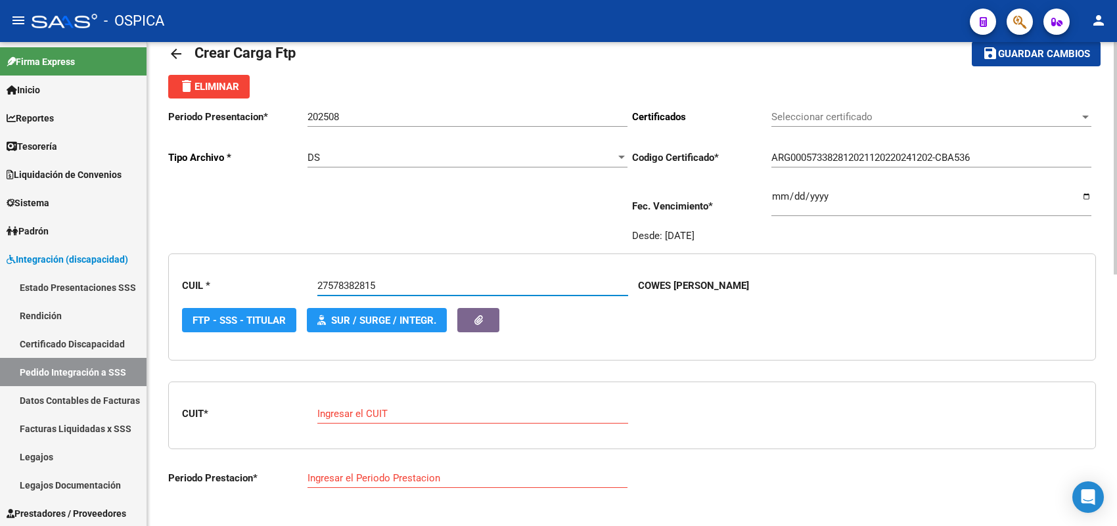
click at [383, 413] on input "Ingresar el CUIT" at bounding box center [472, 414] width 311 height 12
paste input "27-36663253-6"
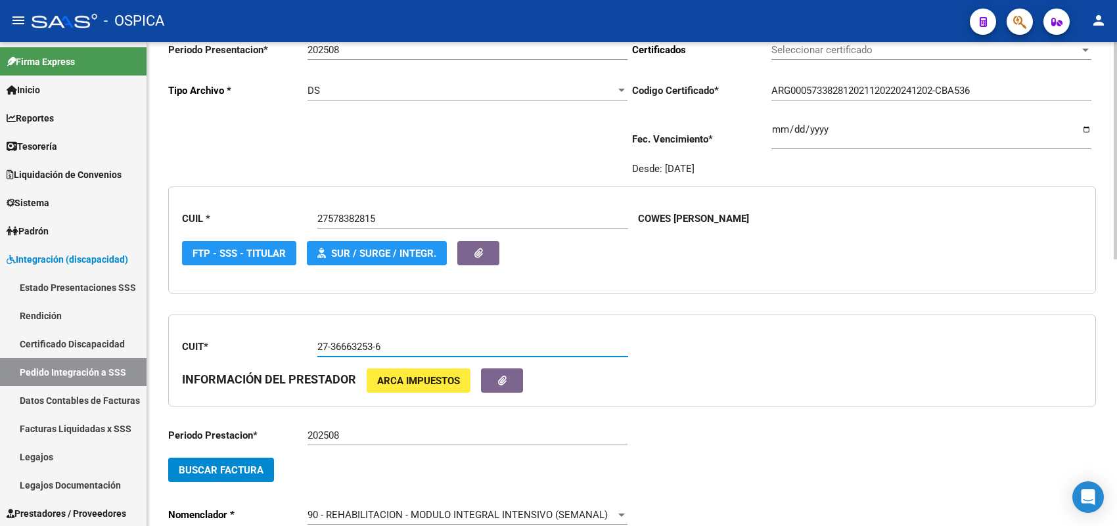
scroll to position [195, 0]
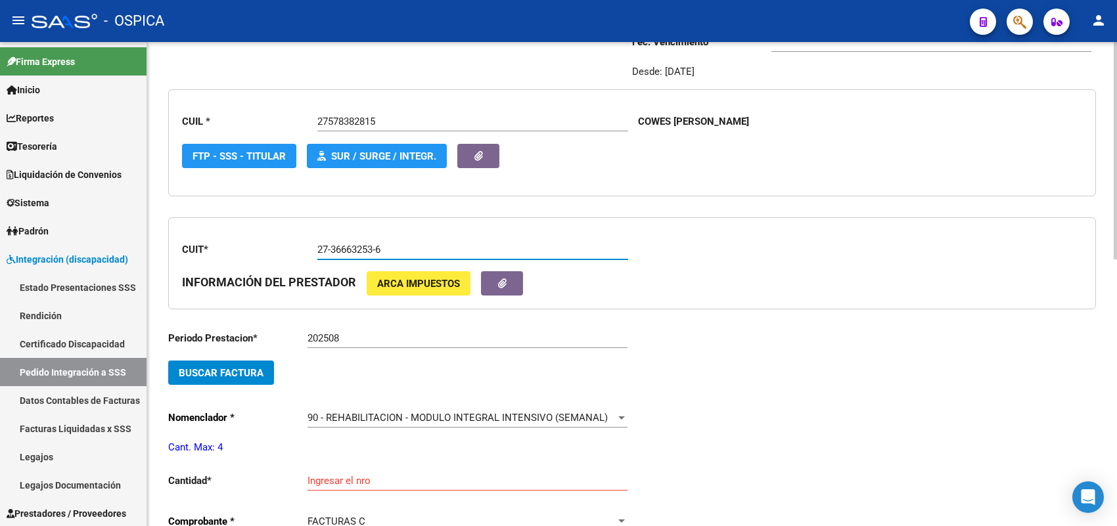
click at [262, 369] on span "Buscar Factura" at bounding box center [221, 373] width 85 height 12
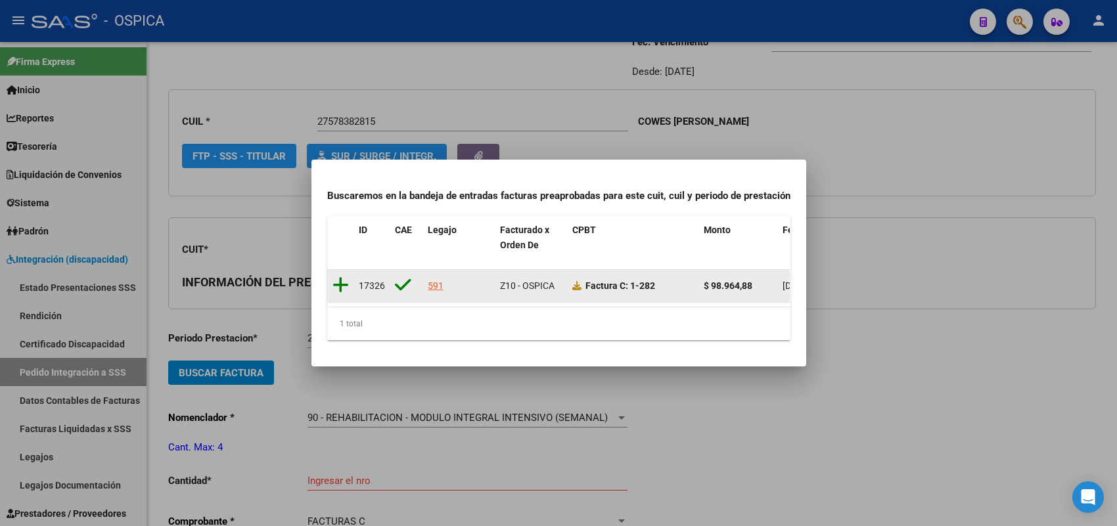
click at [336, 277] on icon at bounding box center [341, 285] width 16 height 18
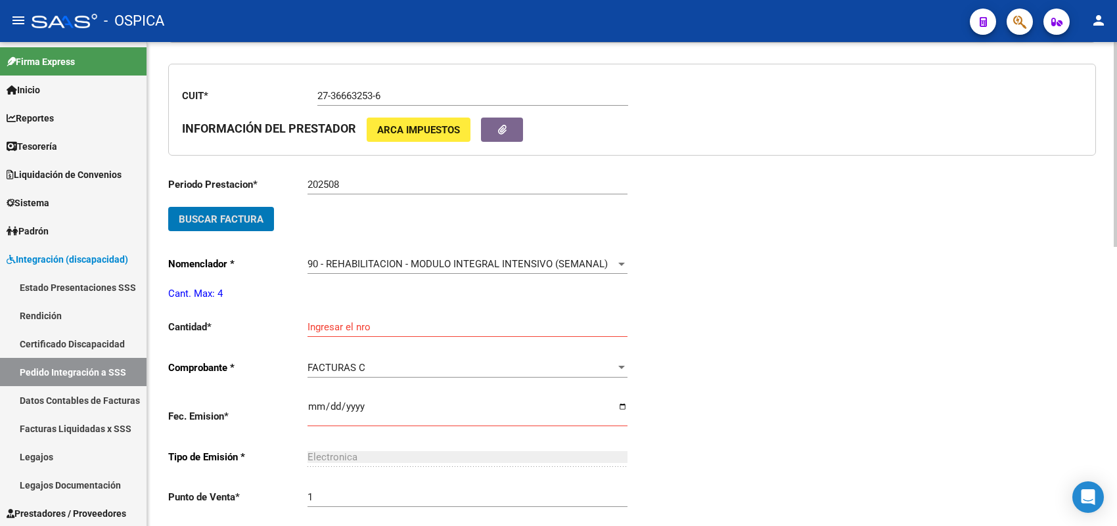
scroll to position [359, 0]
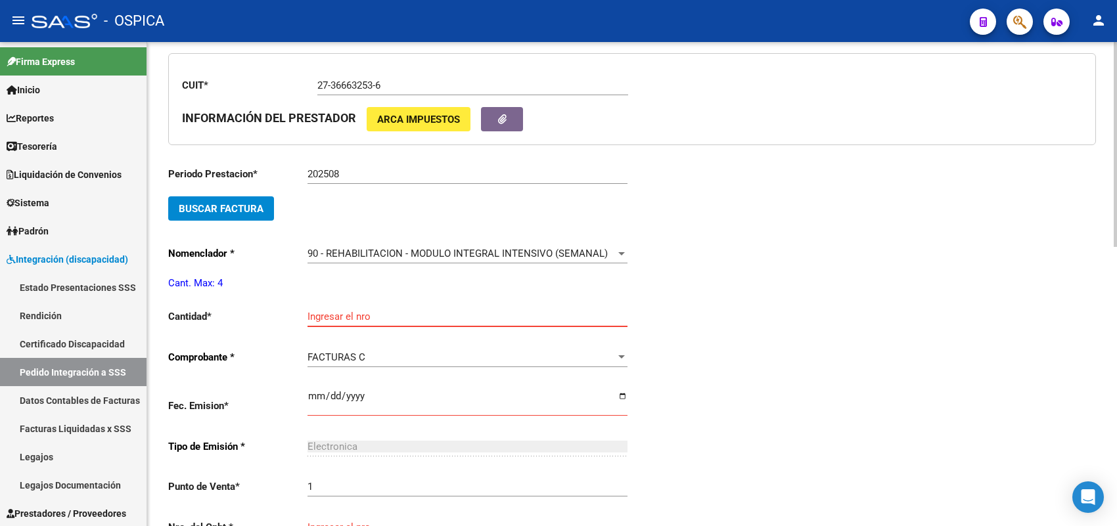
click at [344, 316] on input "Ingresar el nro" at bounding box center [468, 317] width 320 height 12
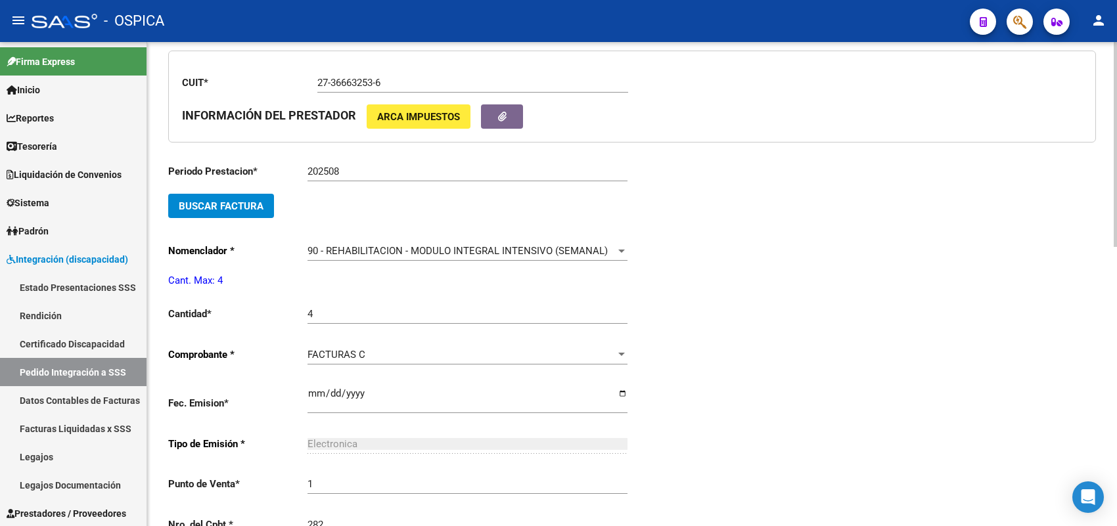
scroll to position [637, 0]
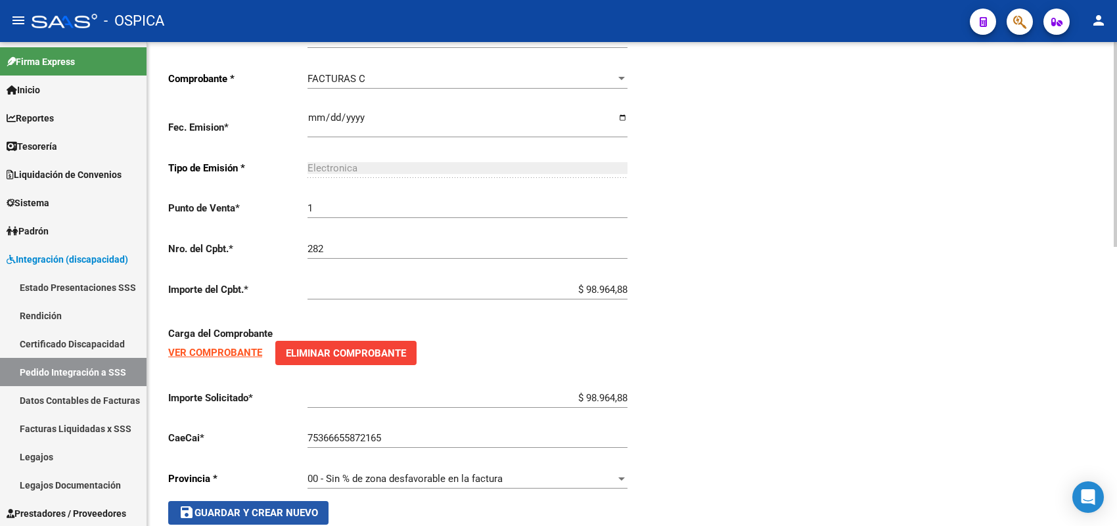
click at [278, 507] on span "save Guardar y Crear Nuevo" at bounding box center [248, 513] width 139 height 12
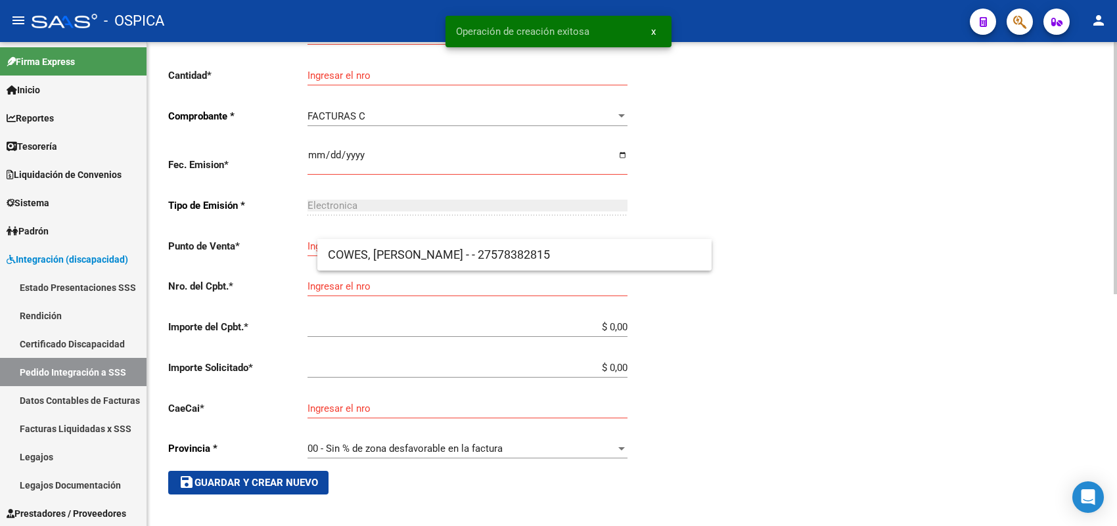
scroll to position [30, 0]
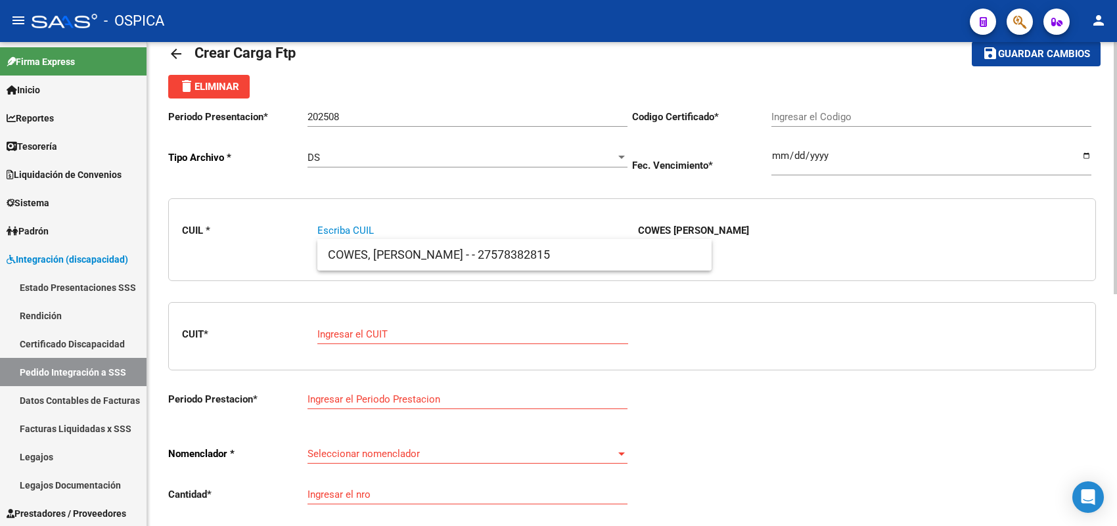
paste input "27550415386"
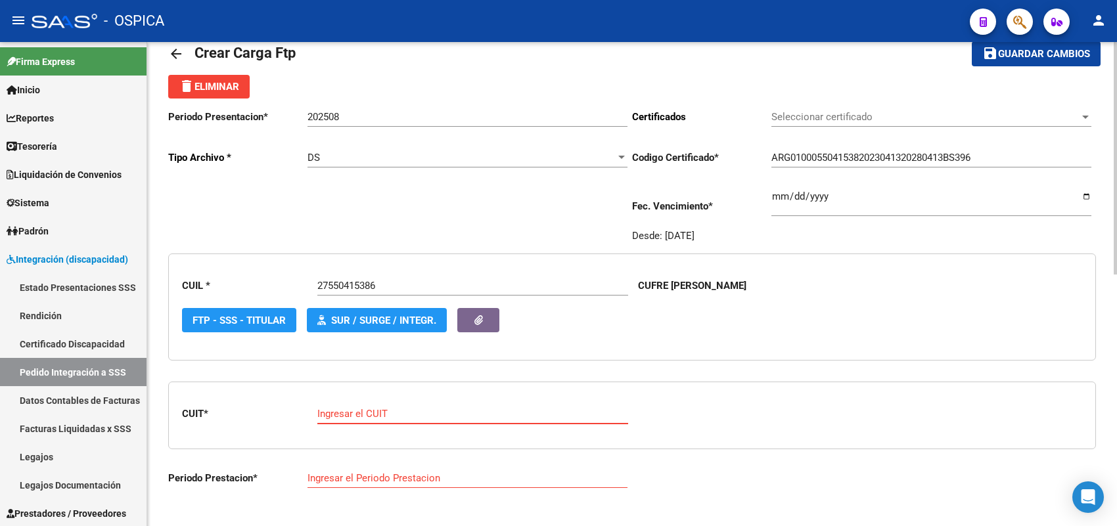
paste input "30-70792403-5"
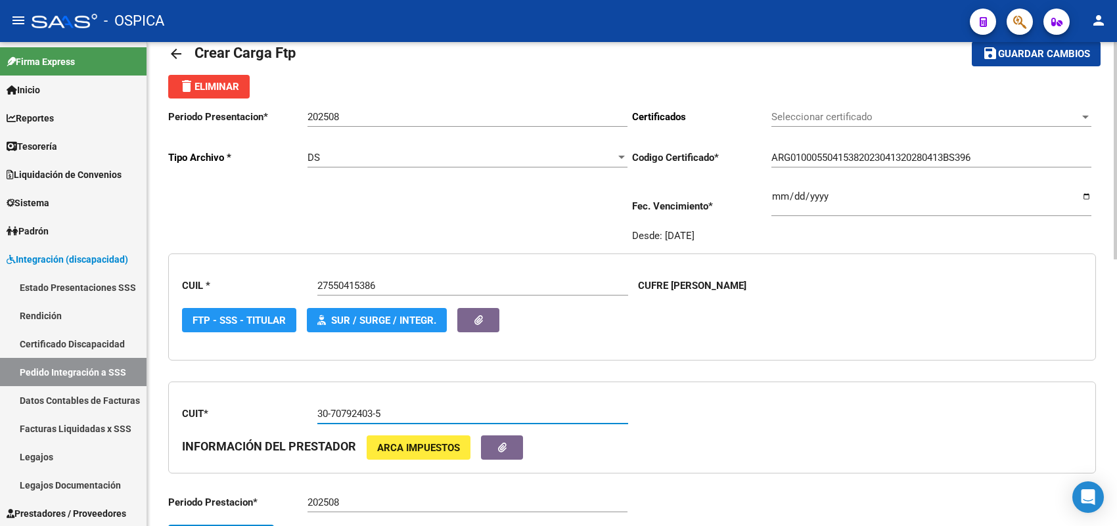
scroll to position [195, 0]
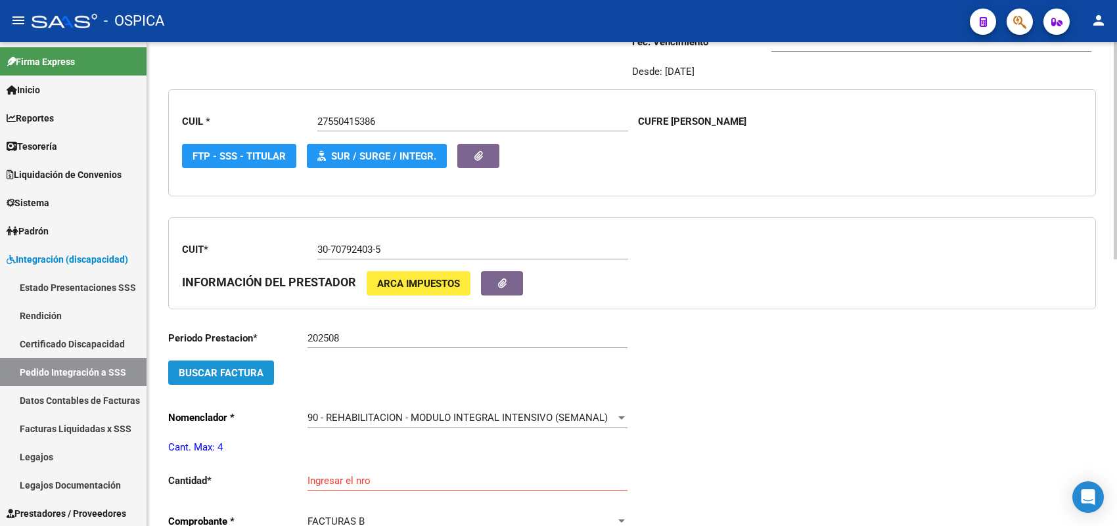
click at [243, 368] on span "Buscar Factura" at bounding box center [221, 373] width 85 height 12
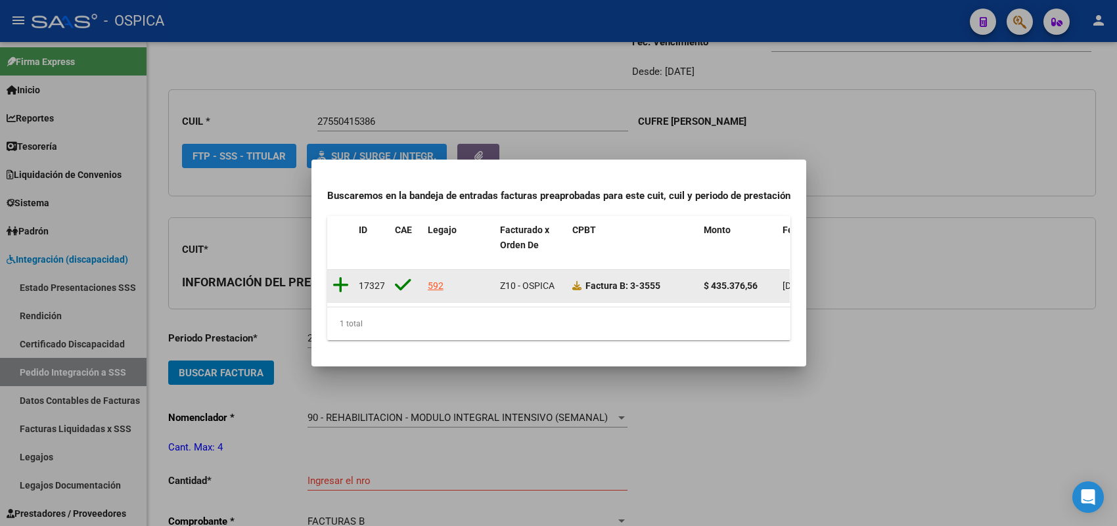
click at [342, 280] on icon at bounding box center [341, 285] width 16 height 18
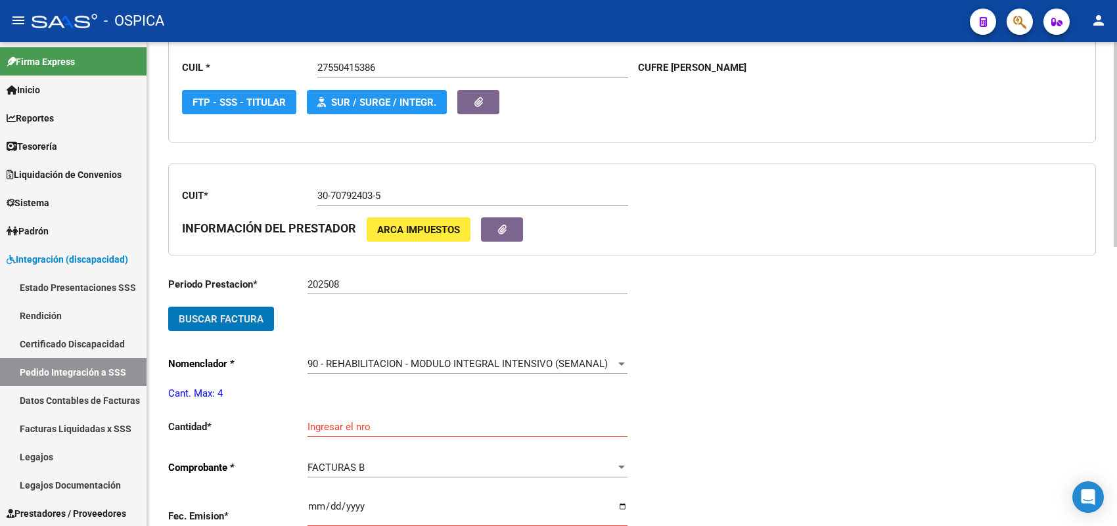
scroll to position [277, 0]
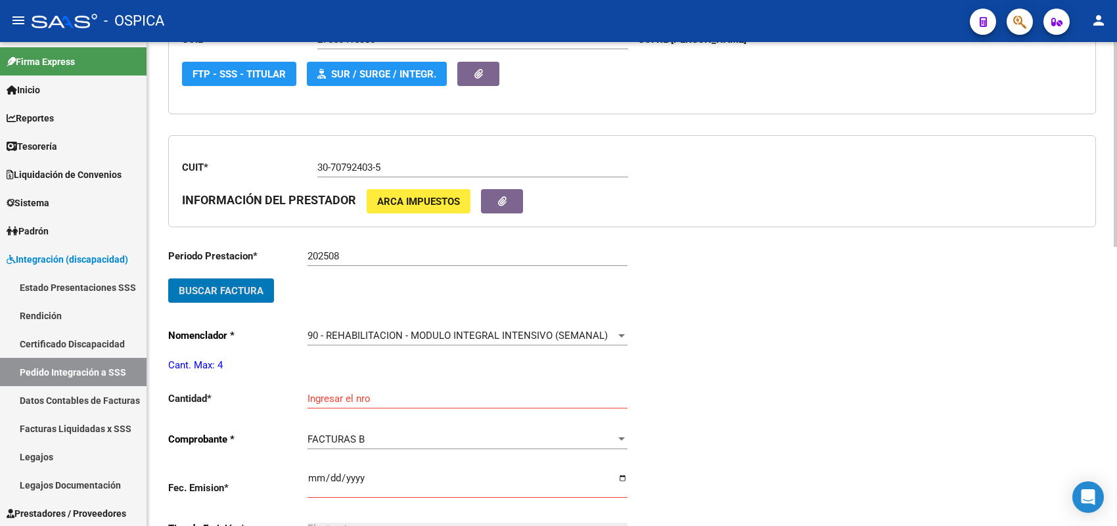
click at [346, 383] on div "Ingresar el nro" at bounding box center [468, 395] width 320 height 28
click at [360, 388] on div "Ingresar el nro" at bounding box center [468, 395] width 320 height 28
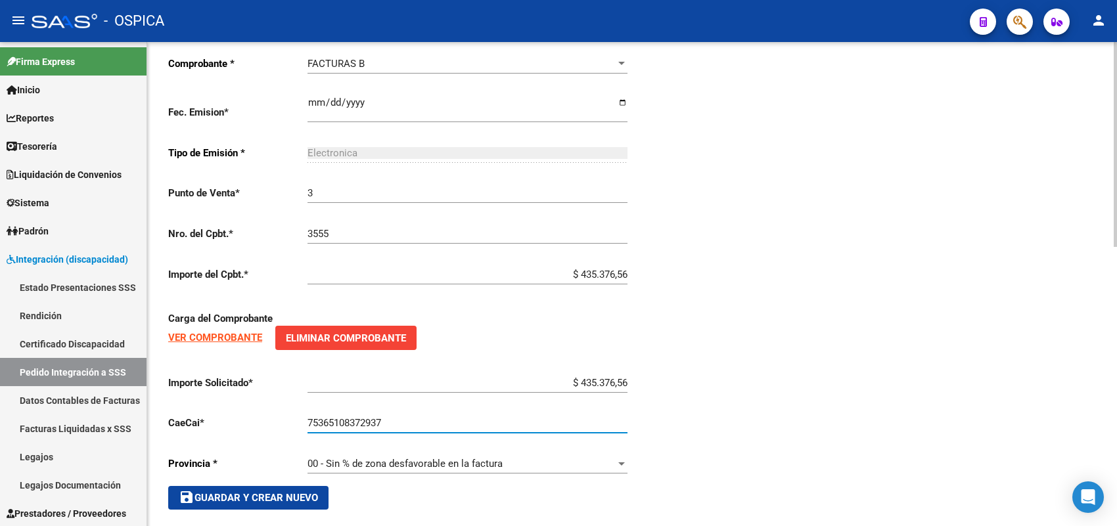
scroll to position [660, 0]
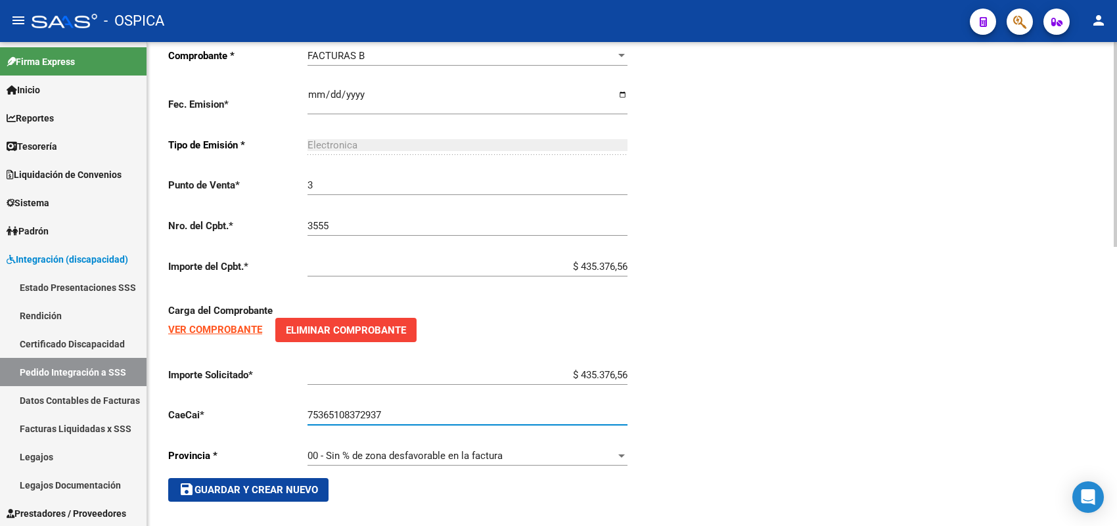
click at [225, 491] on button "save Guardar y Crear Nuevo" at bounding box center [248, 490] width 160 height 24
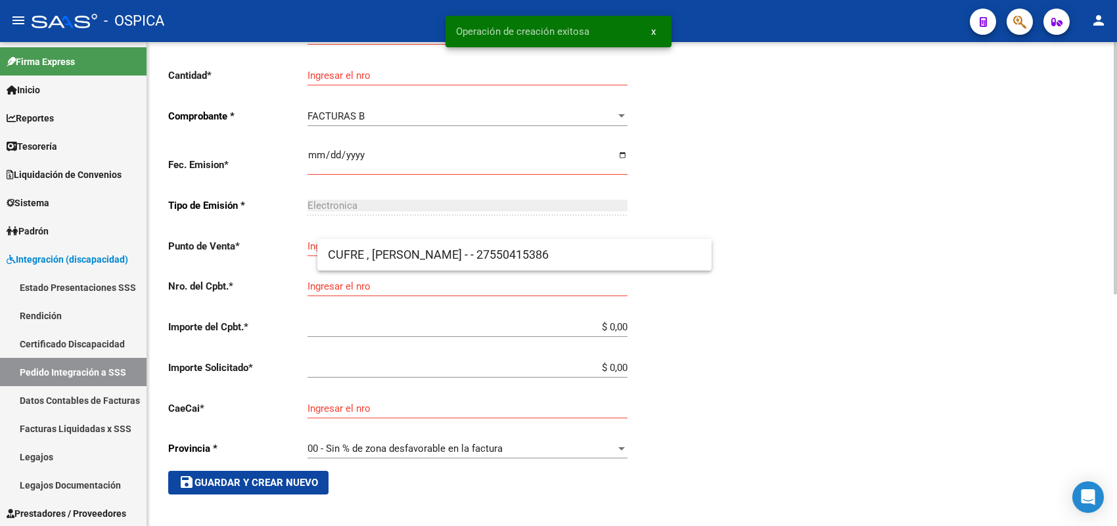
scroll to position [30, 0]
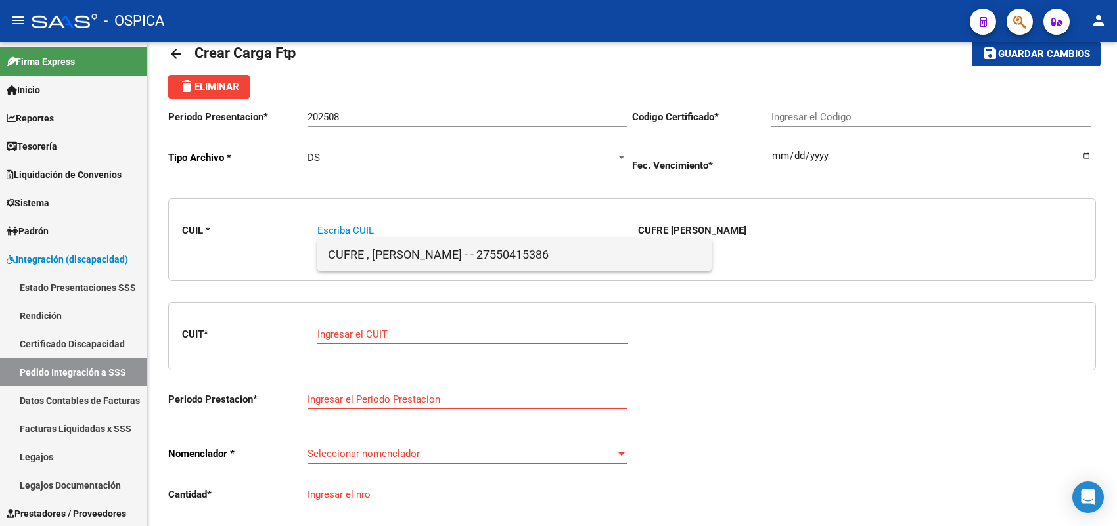
paste input "27452873430"
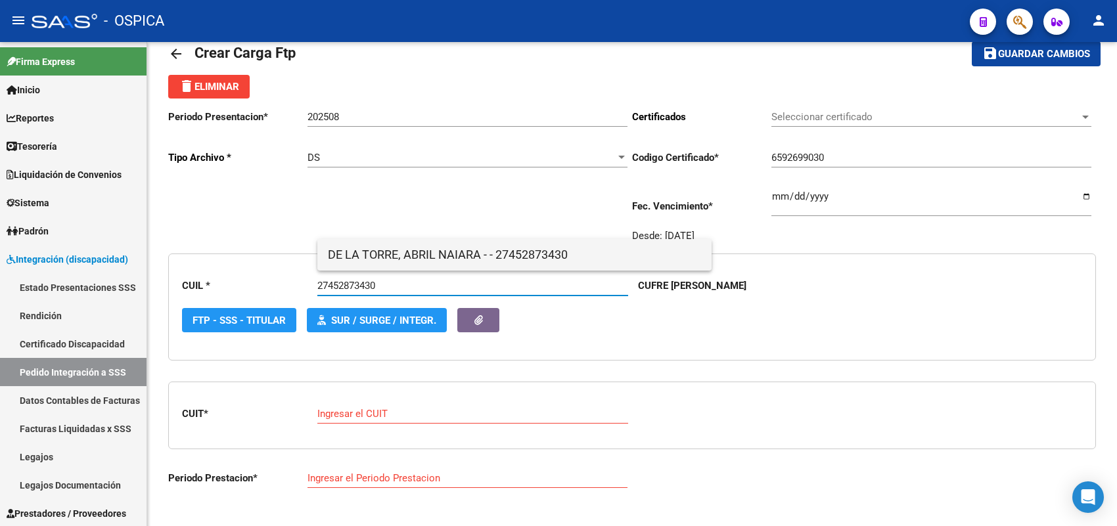
click at [359, 253] on span "DE LA TORRE, ABRIL NAIARA - - 27452873430" at bounding box center [514, 255] width 373 height 32
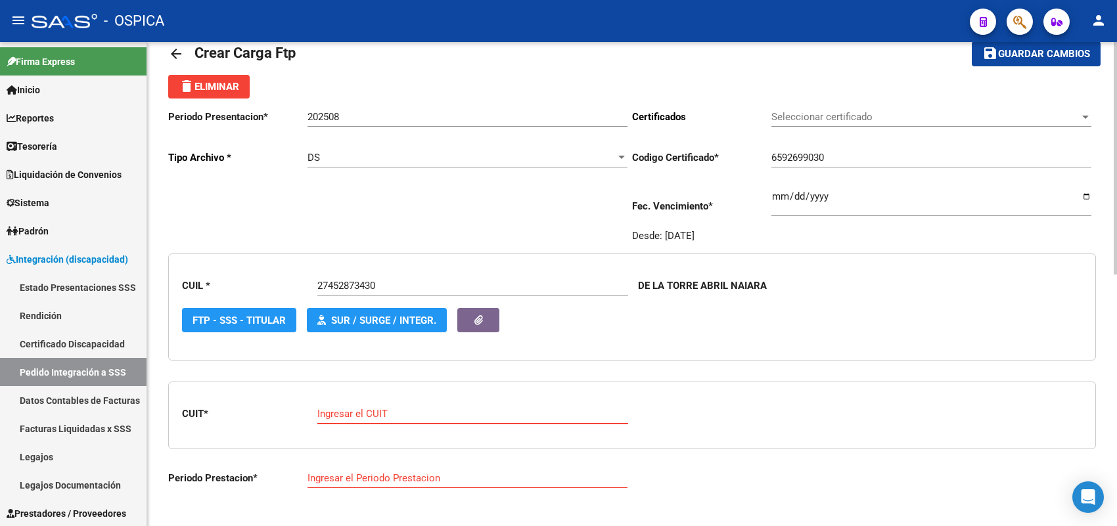
paste input "27-28304526-4"
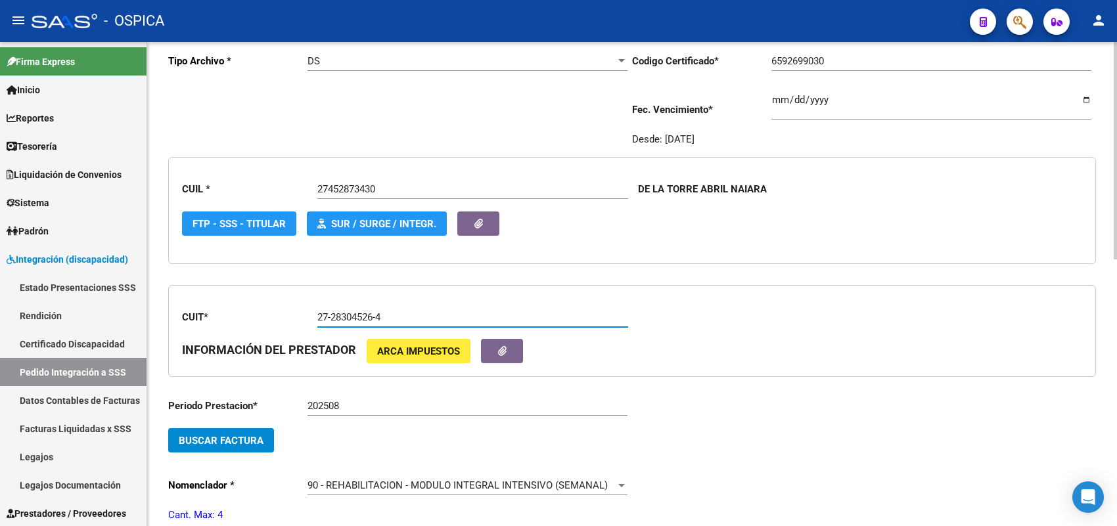
scroll to position [195, 0]
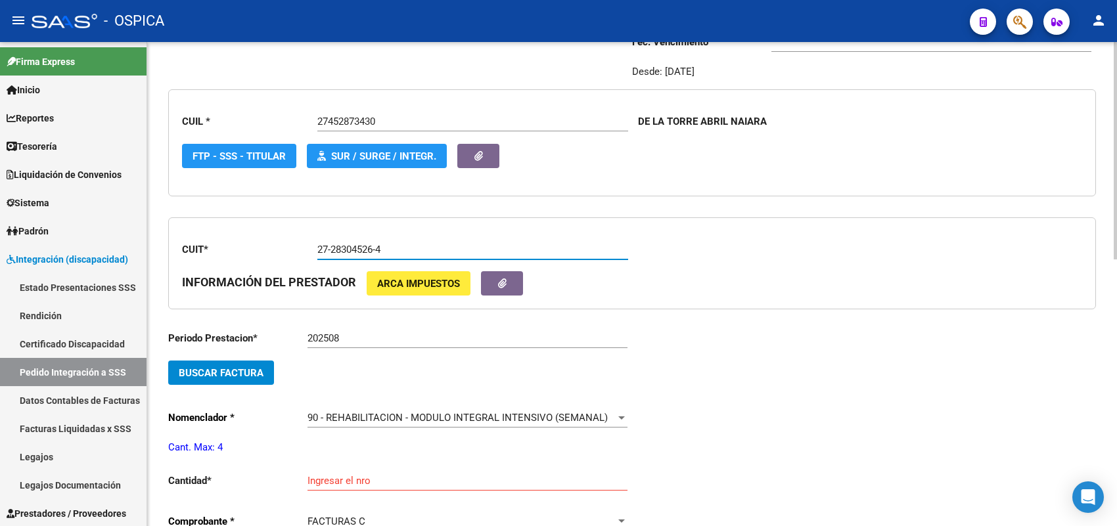
click at [255, 367] on span "Buscar Factura" at bounding box center [221, 373] width 85 height 12
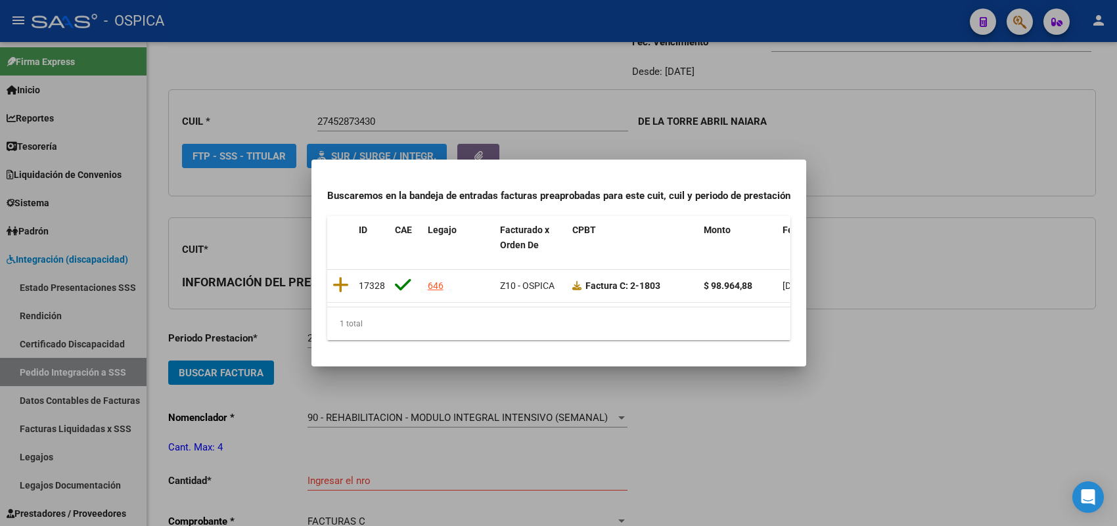
click at [258, 356] on div at bounding box center [558, 263] width 1117 height 526
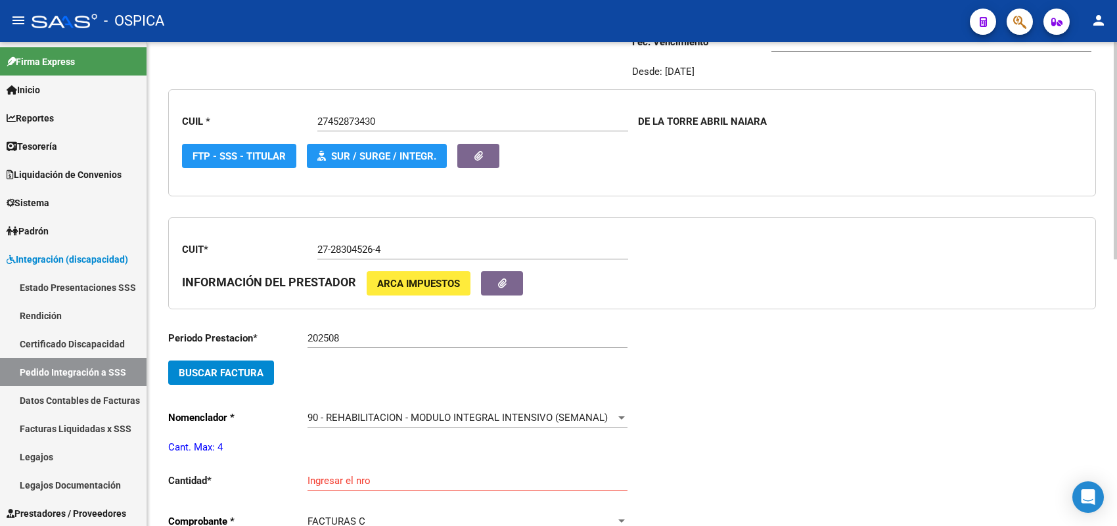
click at [264, 371] on button "Buscar Factura" at bounding box center [221, 373] width 106 height 24
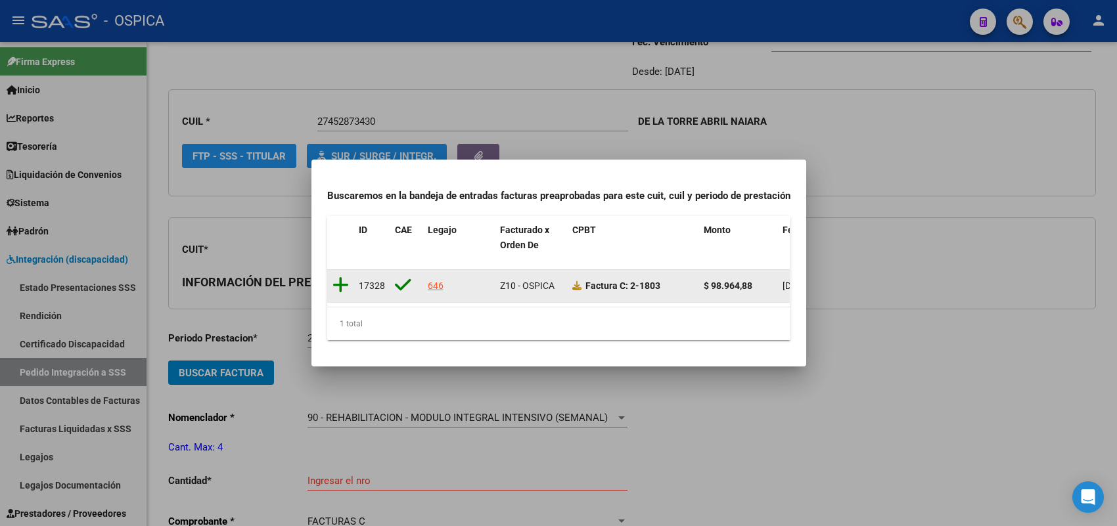
click at [340, 278] on icon at bounding box center [341, 285] width 16 height 18
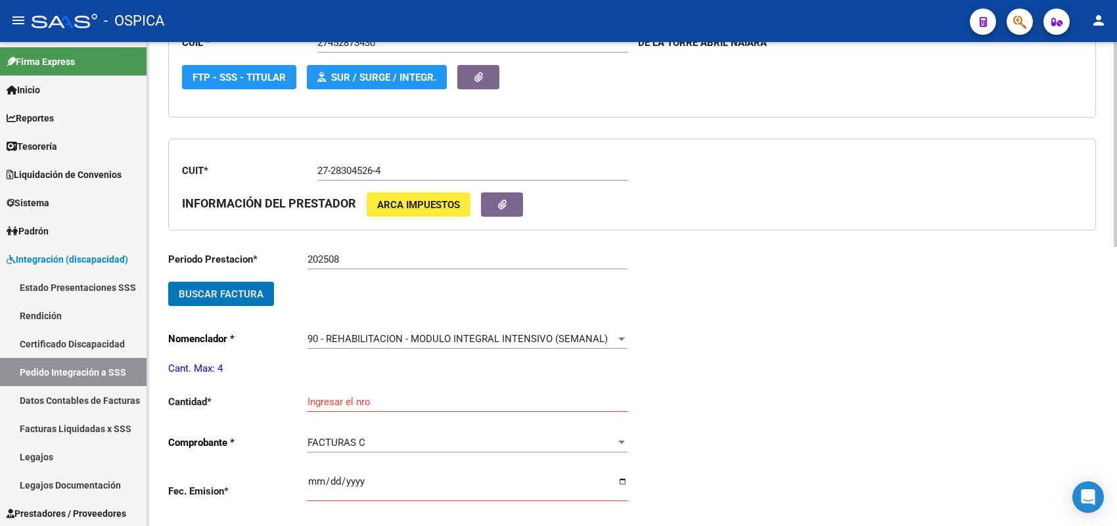
scroll to position [359, 0]
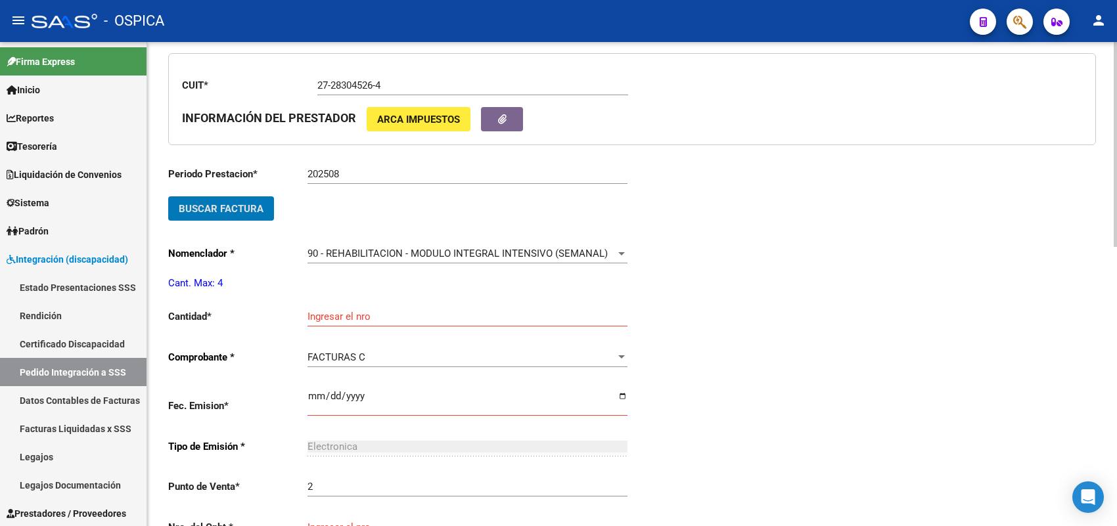
click at [343, 304] on div "Ingresar el nro" at bounding box center [468, 312] width 320 height 28
click at [317, 391] on input "[DATE]" at bounding box center [468, 401] width 320 height 21
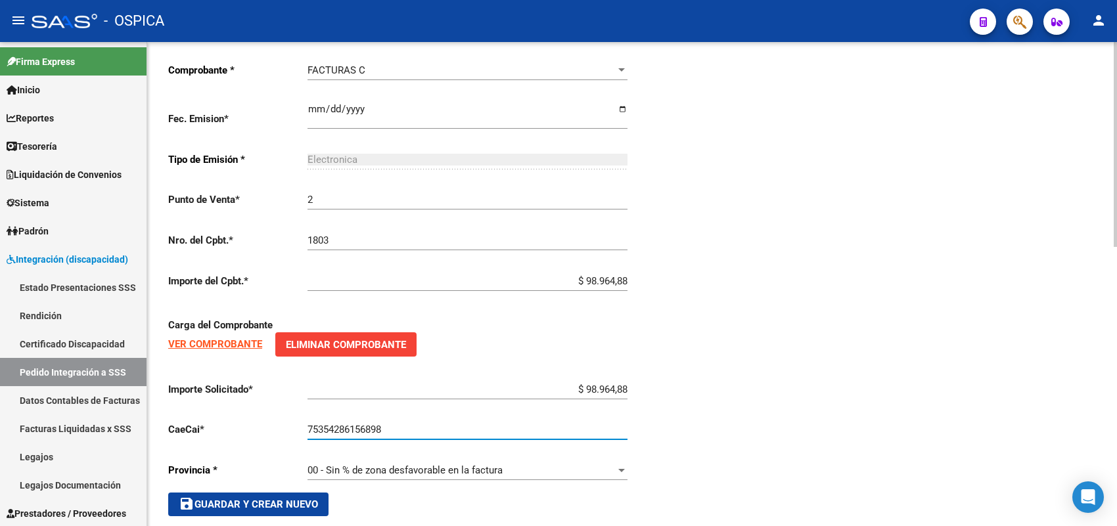
scroll to position [660, 0]
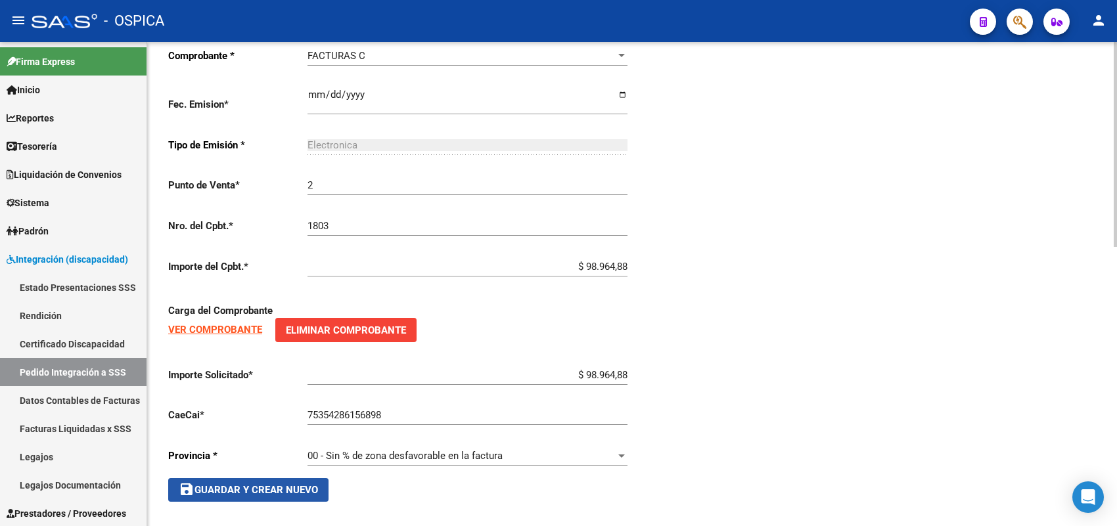
click at [294, 484] on span "save Guardar y Crear Nuevo" at bounding box center [248, 490] width 139 height 12
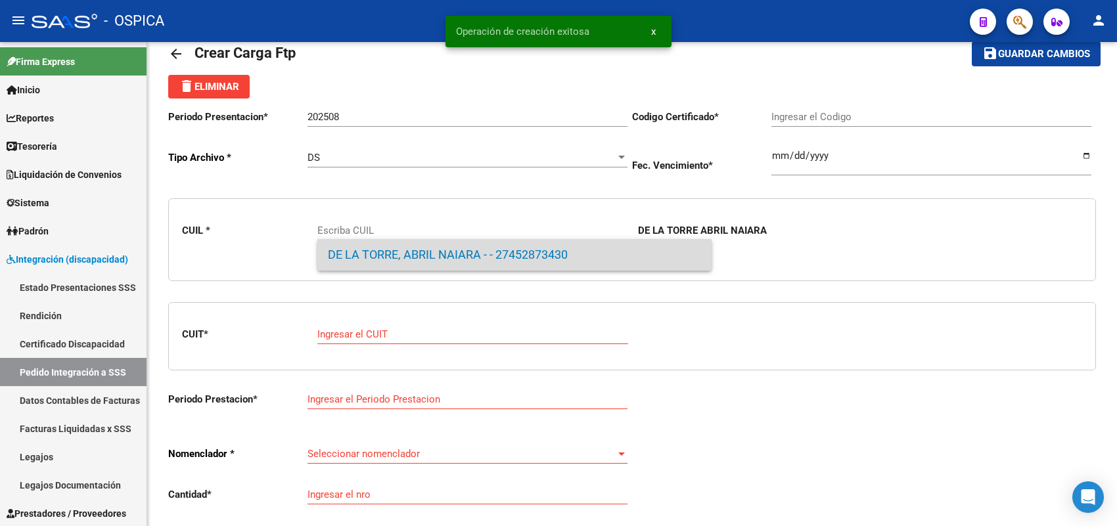
click at [352, 248] on span "DE LA TORRE, ABRIL NAIARA - - 27452873430" at bounding box center [514, 255] width 373 height 32
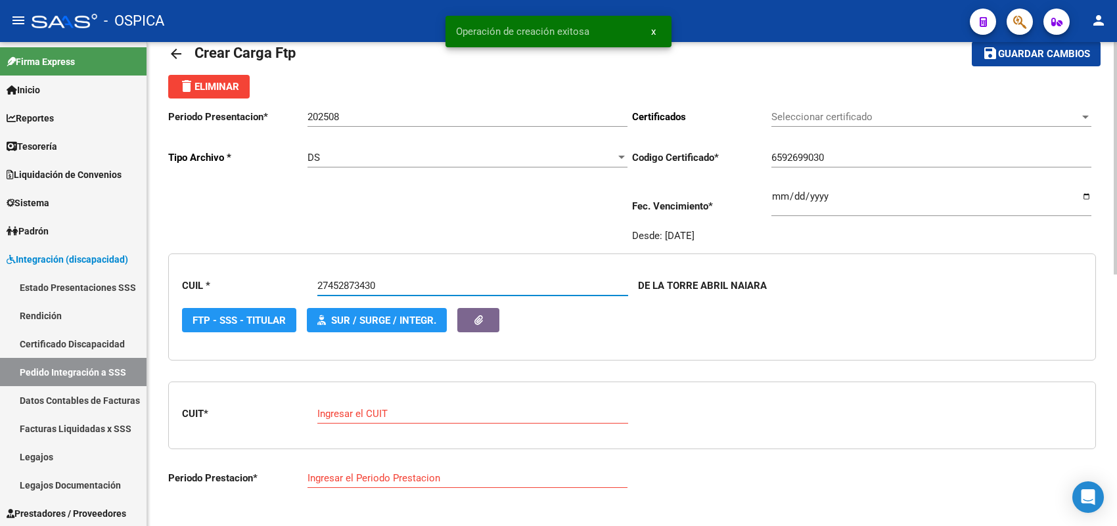
click at [346, 417] on input "Ingresar el CUIT" at bounding box center [472, 414] width 311 height 12
paste input "27-35536118-2"
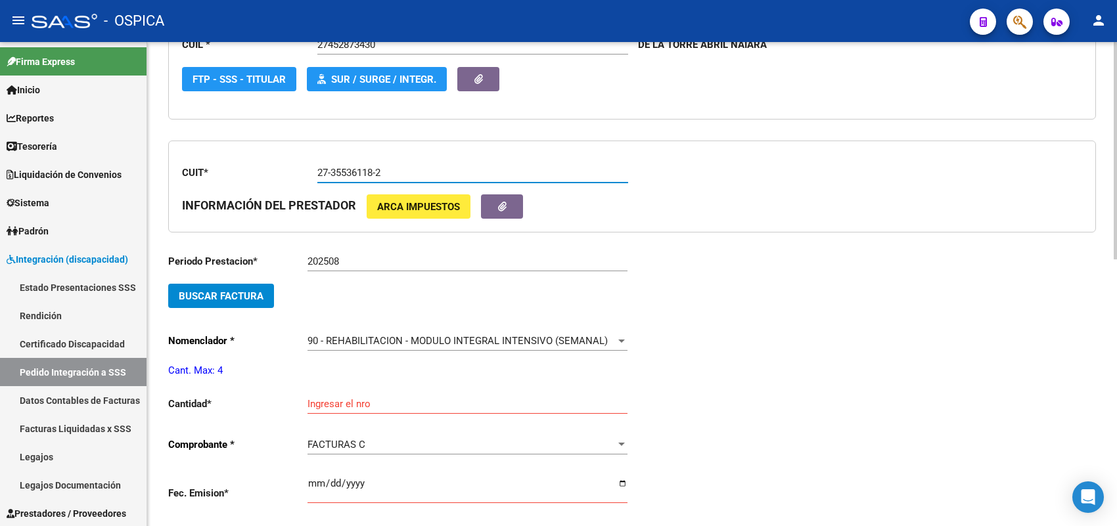
scroll to position [277, 0]
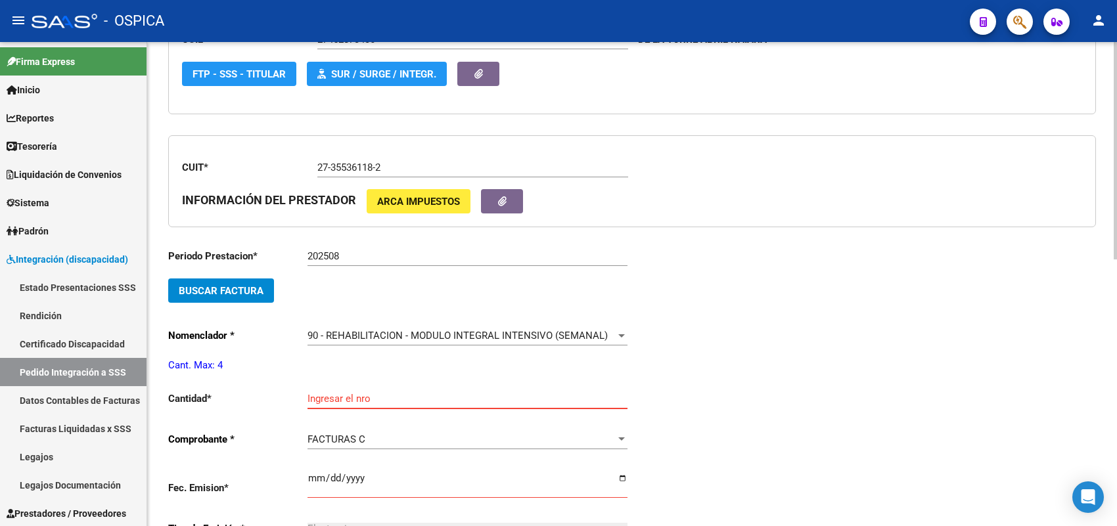
click at [340, 394] on input "Ingresar el nro" at bounding box center [468, 399] width 320 height 12
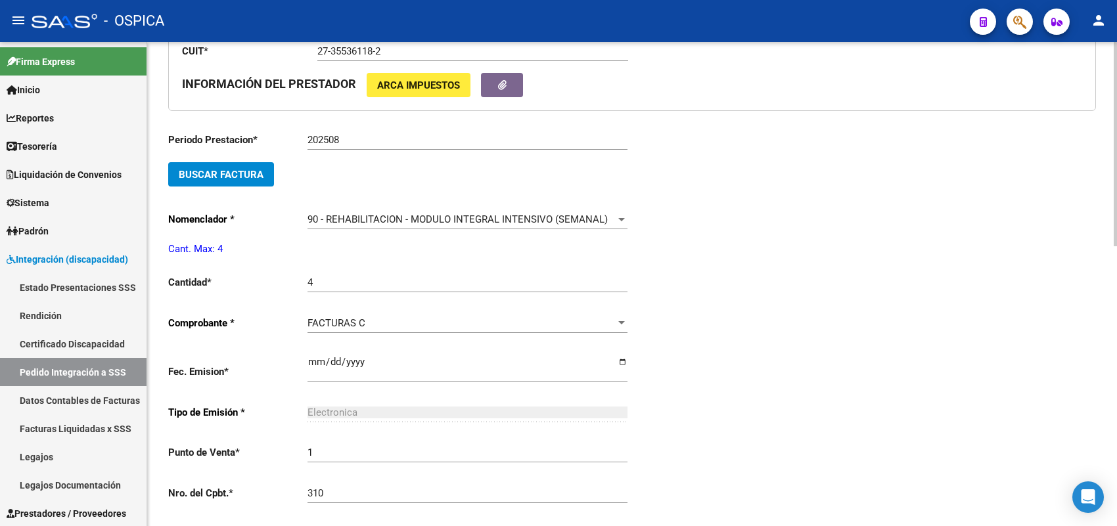
scroll to position [392, 0]
click at [223, 179] on button "Buscar Factura" at bounding box center [221, 175] width 106 height 24
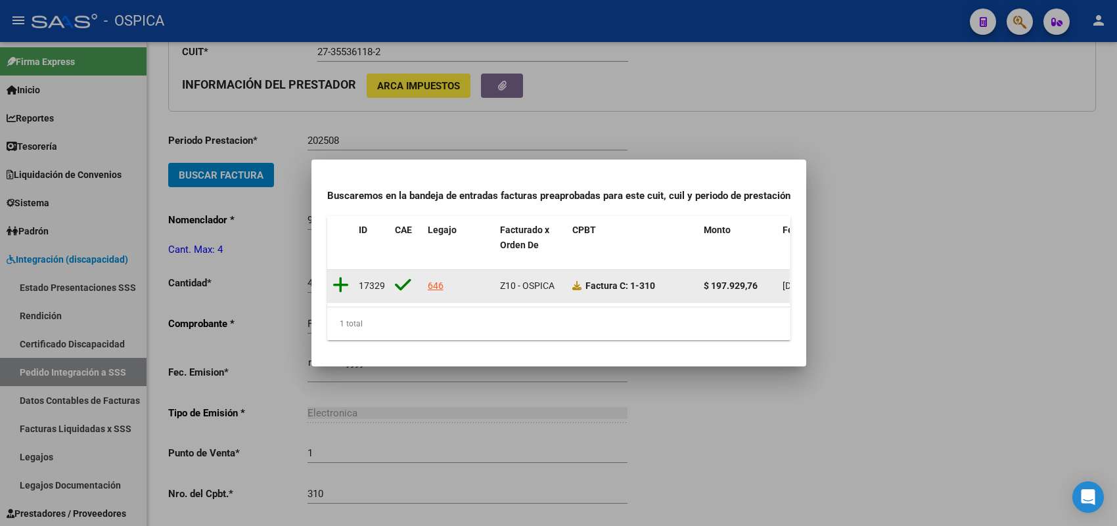
click at [340, 278] on icon at bounding box center [341, 285] width 16 height 18
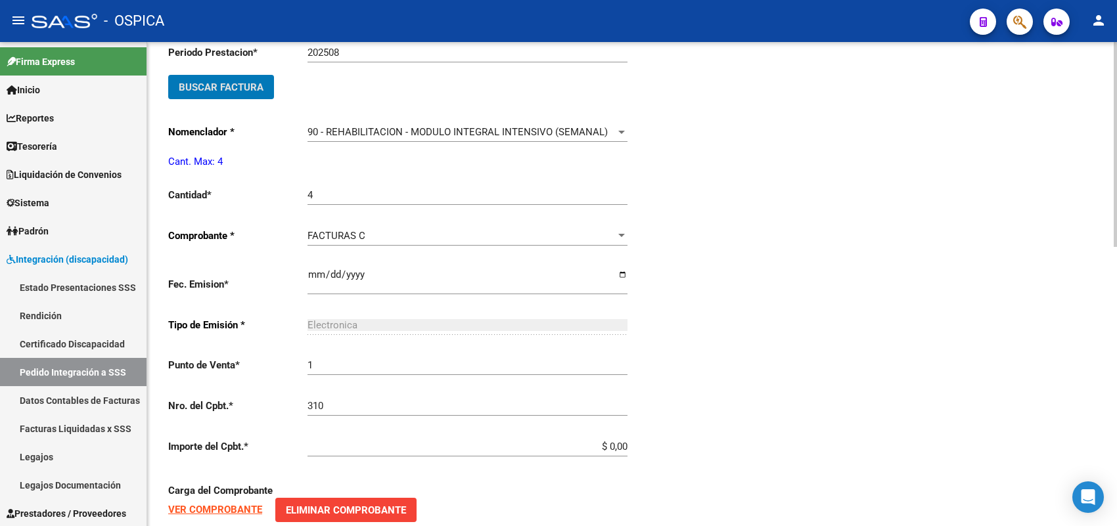
scroll to position [660, 0]
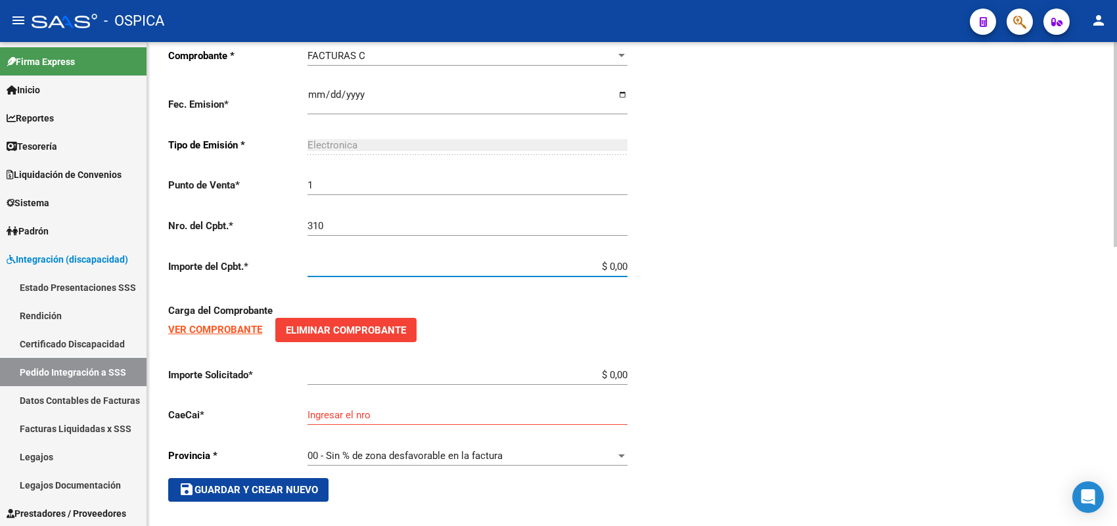
click at [625, 261] on input "$ 0,00" at bounding box center [468, 267] width 320 height 12
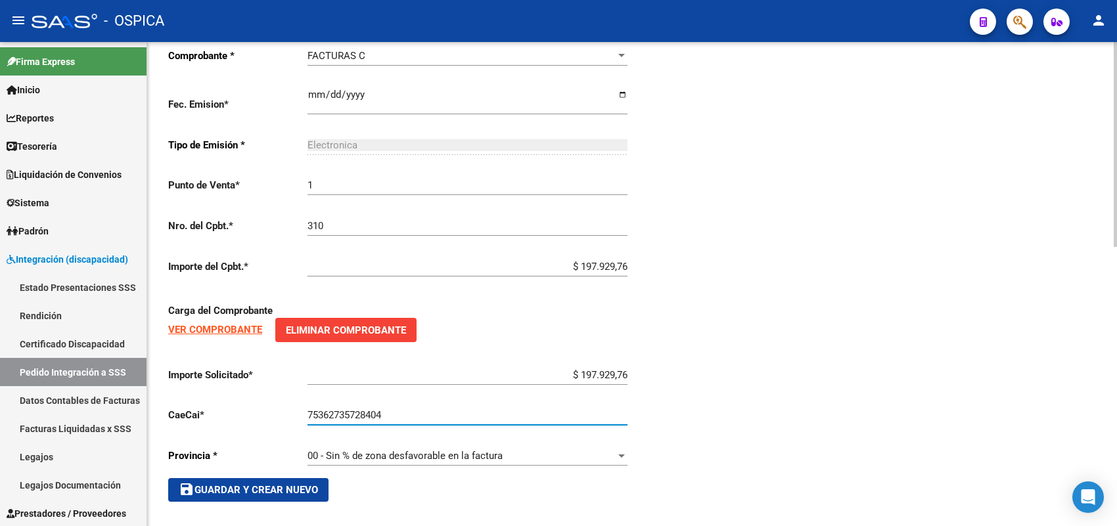
click at [315, 484] on span "save Guardar y Crear Nuevo" at bounding box center [248, 490] width 139 height 12
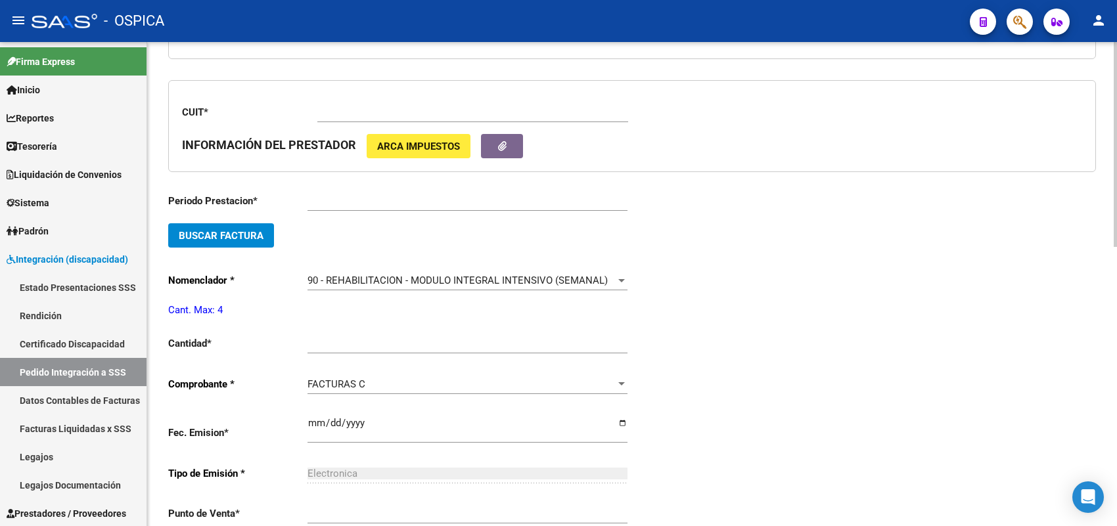
scroll to position [30, 0]
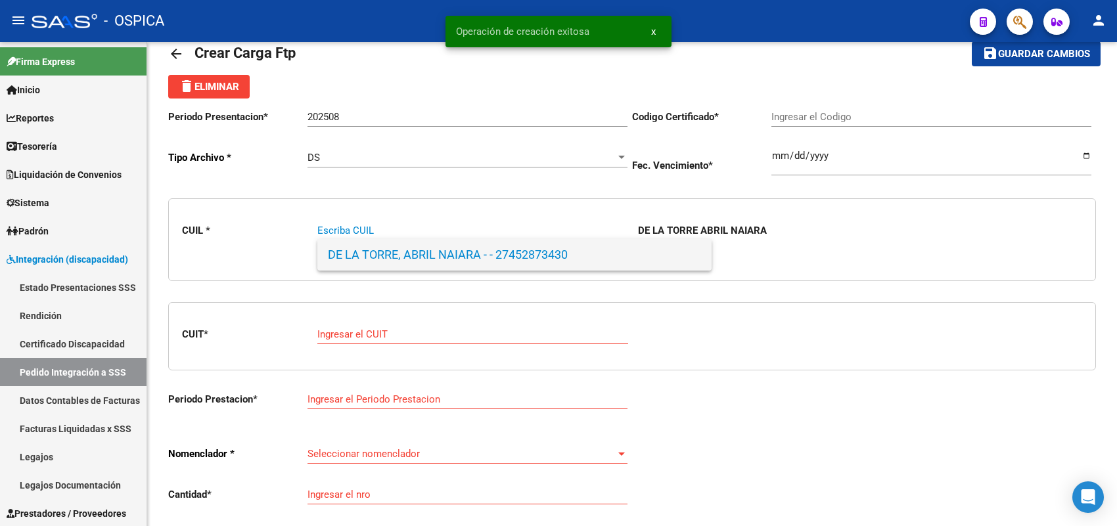
paste input "20509603376"
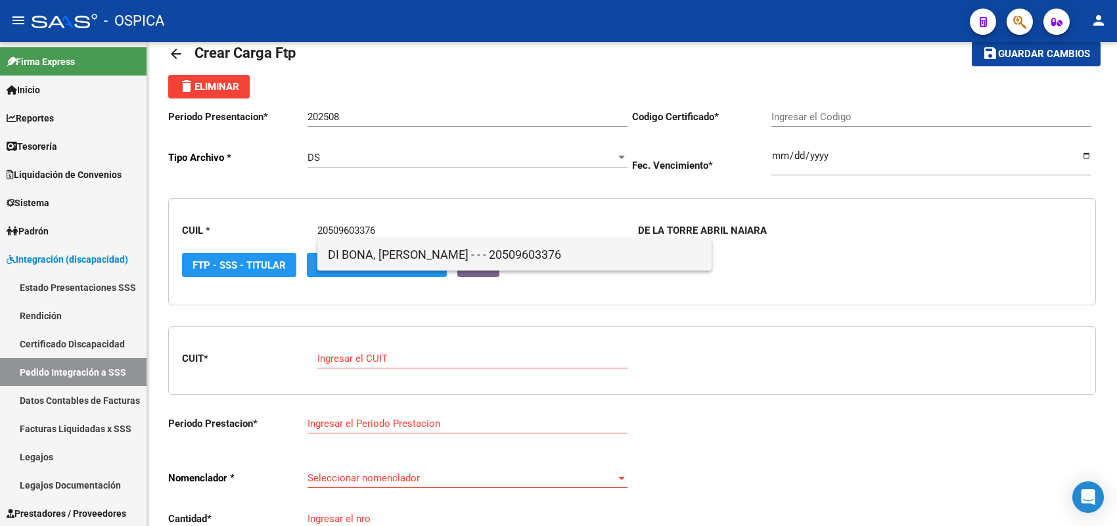
click at [379, 252] on span "DI BONA, [PERSON_NAME] - - - 20509603376" at bounding box center [514, 255] width 373 height 32
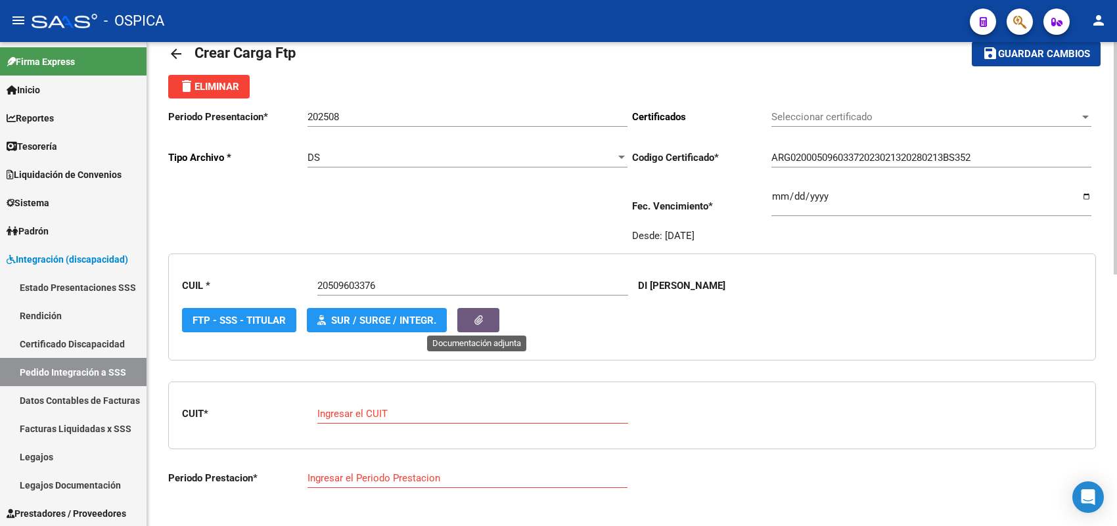
click at [383, 401] on div "Ingresar el CUIT" at bounding box center [472, 410] width 311 height 28
paste input "27-06174400-8"
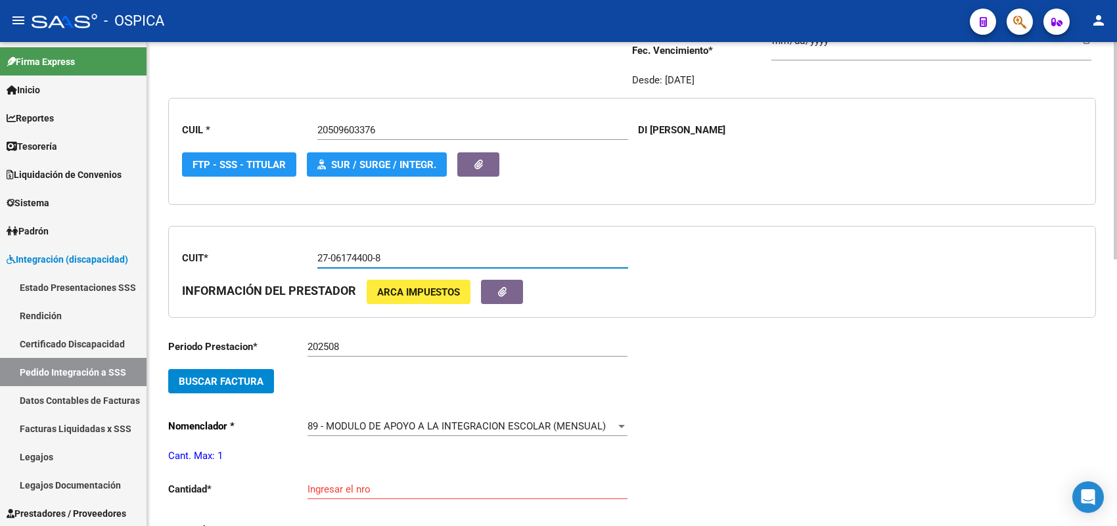
scroll to position [195, 0]
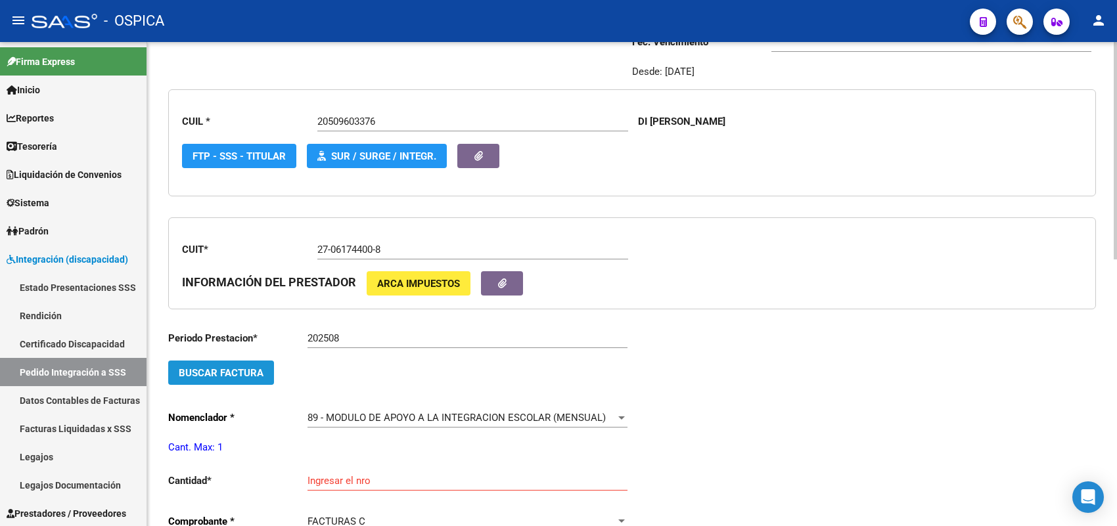
click at [252, 367] on span "Buscar Factura" at bounding box center [221, 373] width 85 height 12
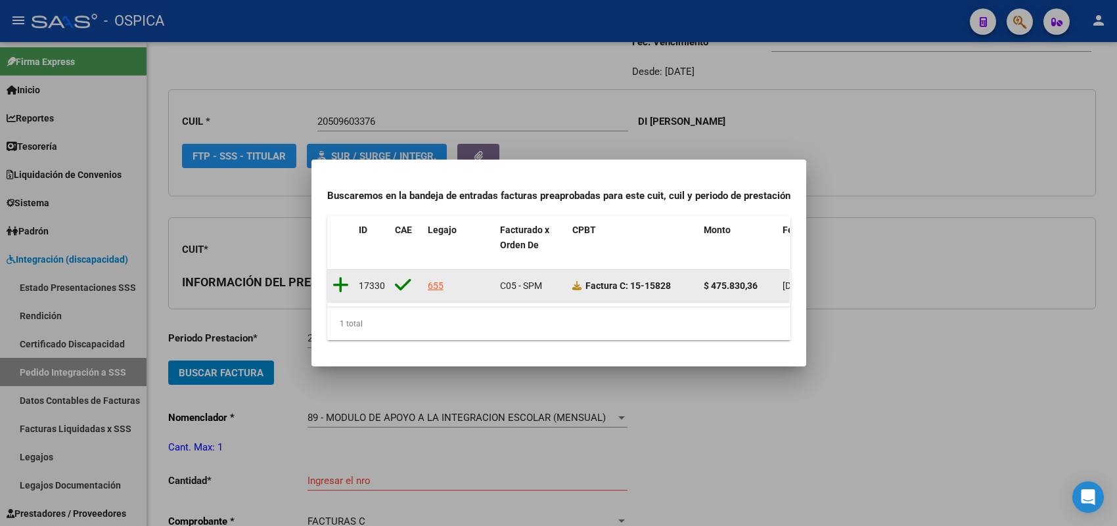
click at [339, 277] on icon at bounding box center [341, 285] width 16 height 18
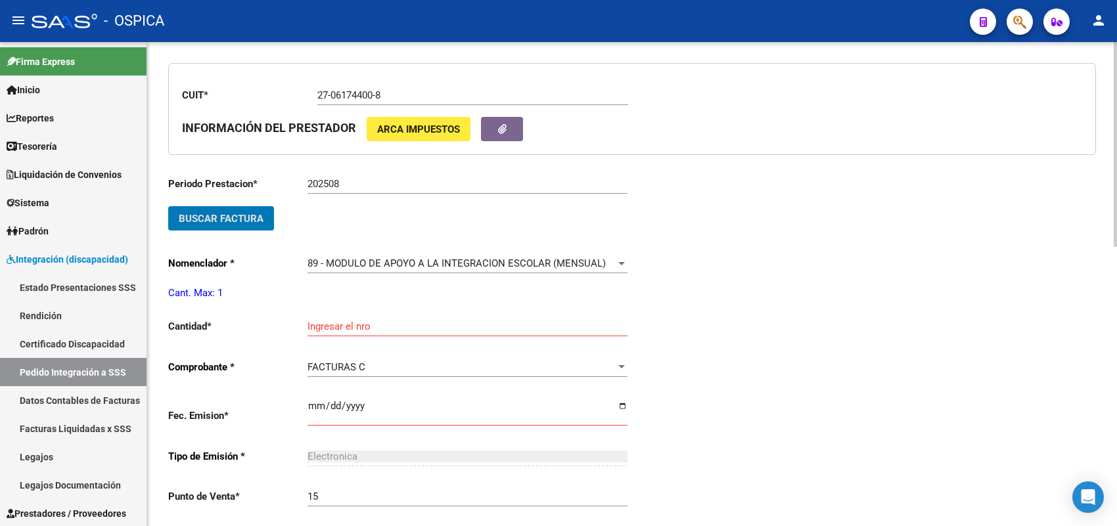
scroll to position [359, 0]
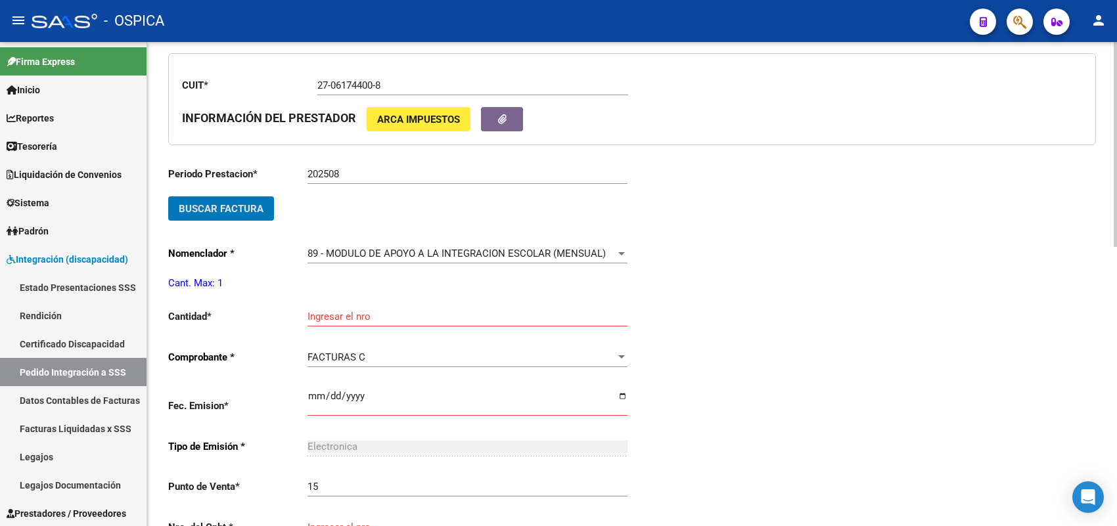
click at [386, 311] on input "Ingresar el nro" at bounding box center [468, 317] width 320 height 12
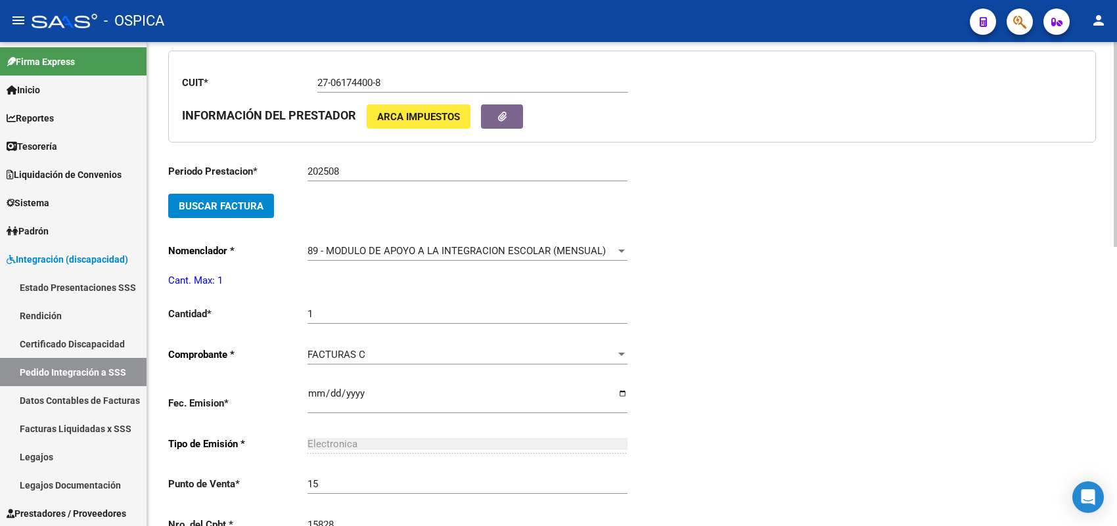
scroll to position [637, 0]
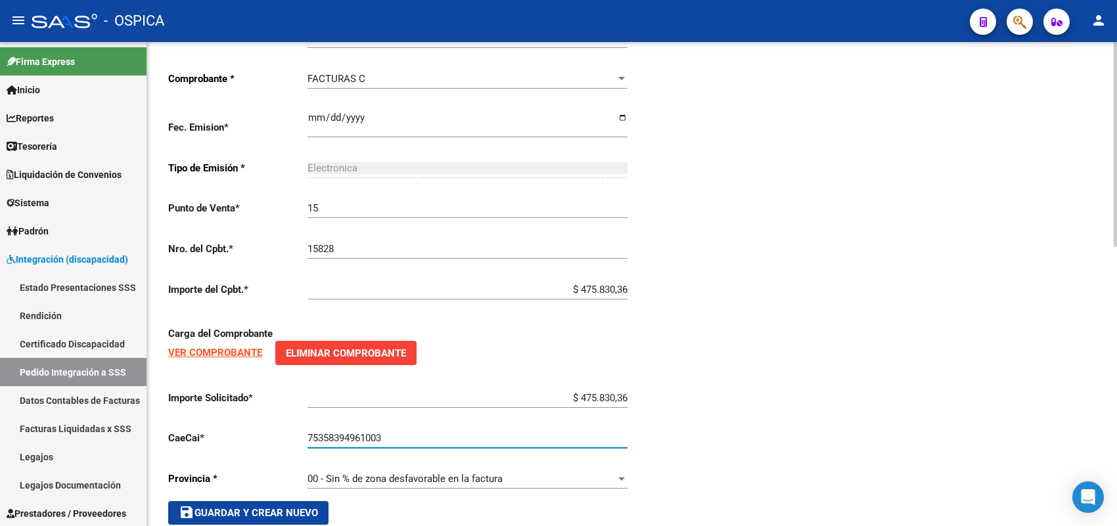
click at [281, 501] on button "save Guardar y Crear Nuevo" at bounding box center [248, 513] width 160 height 24
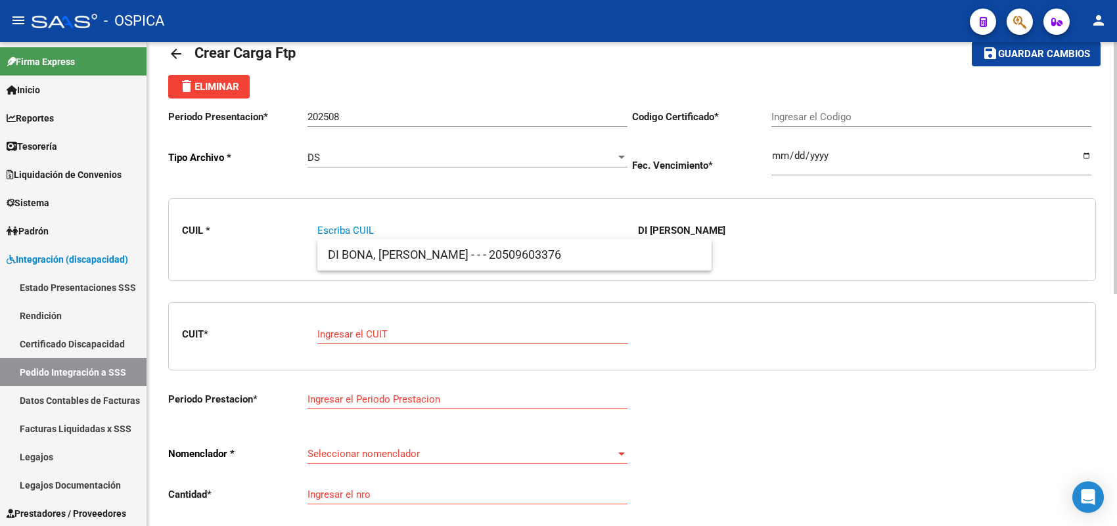
paste input "27476336495"
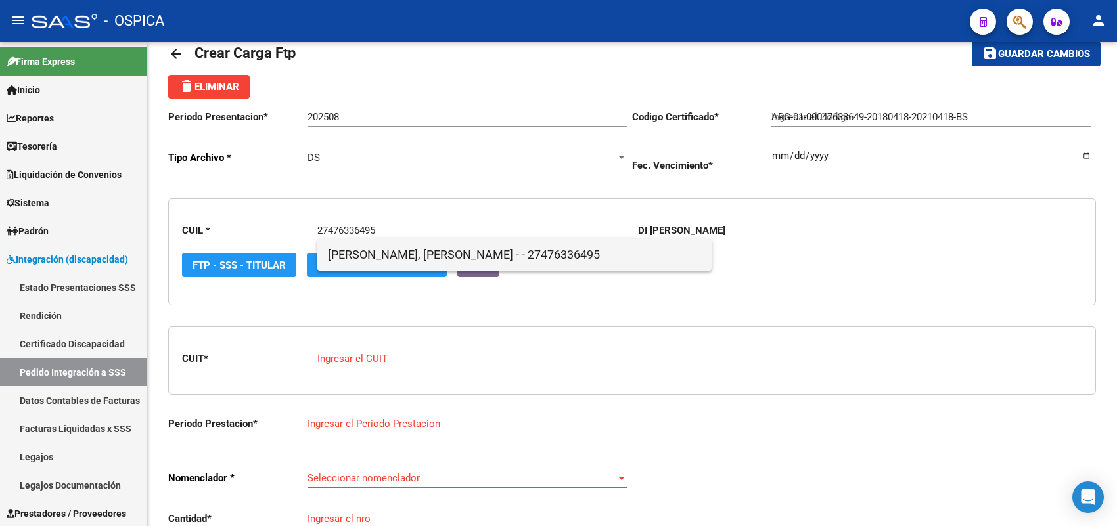
click at [354, 250] on span "[PERSON_NAME], [PERSON_NAME] - - 27476336495" at bounding box center [514, 255] width 373 height 32
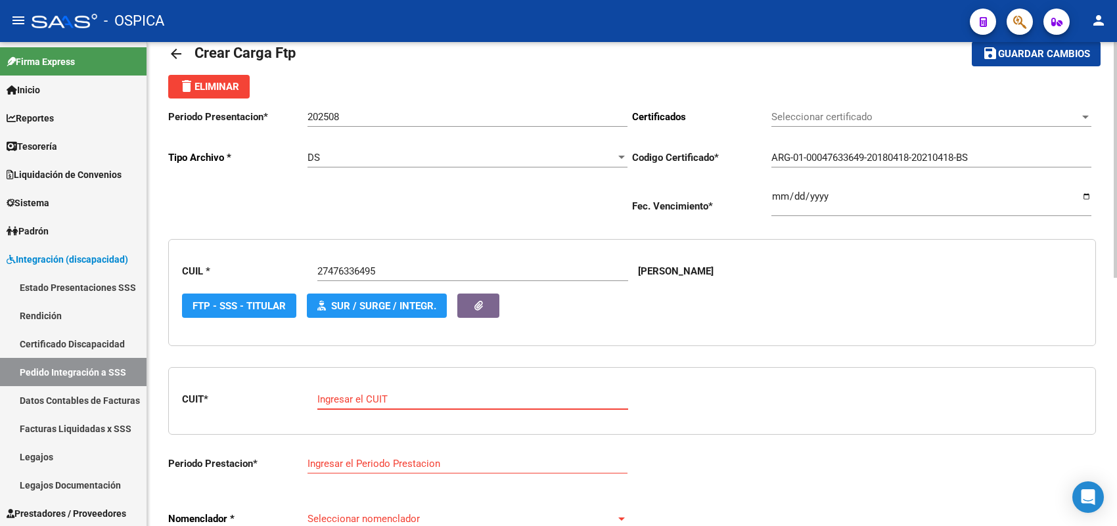
paste input "27-36344781-9"
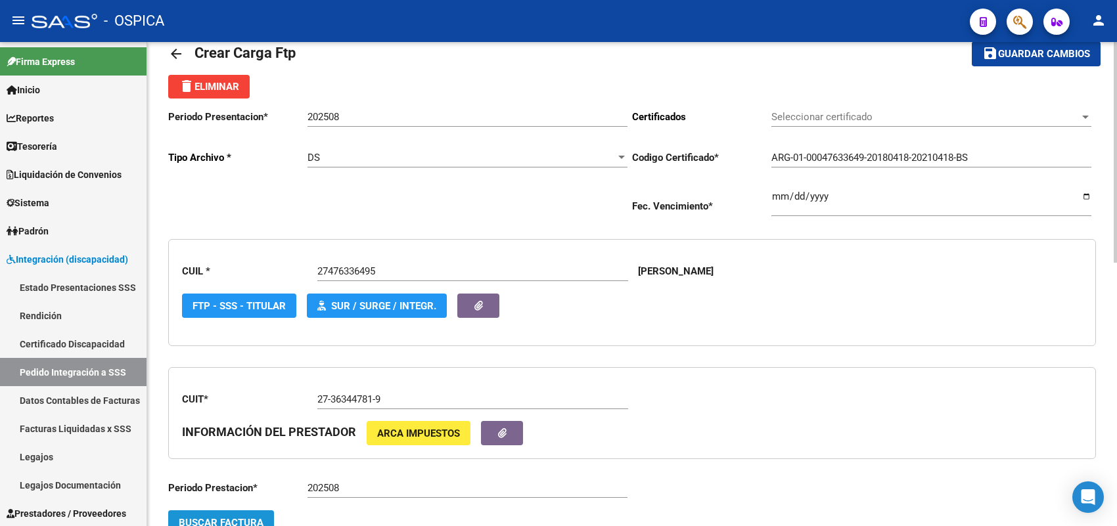
click at [260, 513] on button "Buscar Factura" at bounding box center [221, 523] width 106 height 24
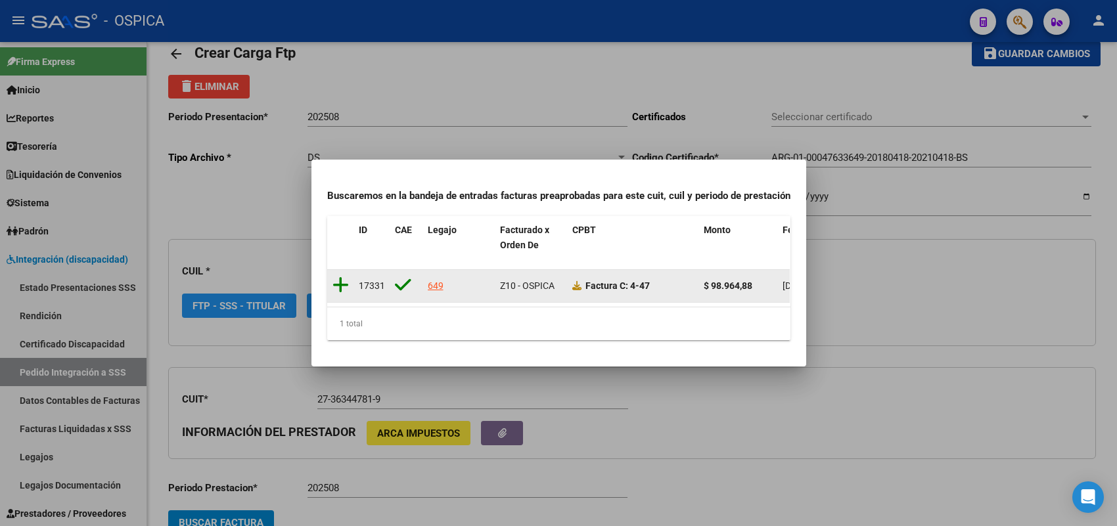
click at [338, 279] on icon at bounding box center [341, 285] width 16 height 18
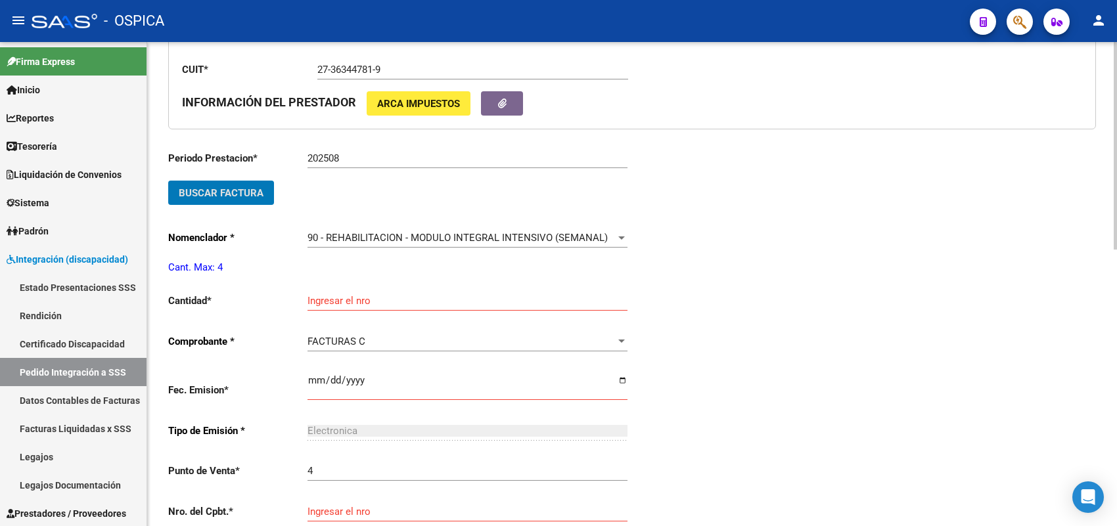
scroll to position [365, 0]
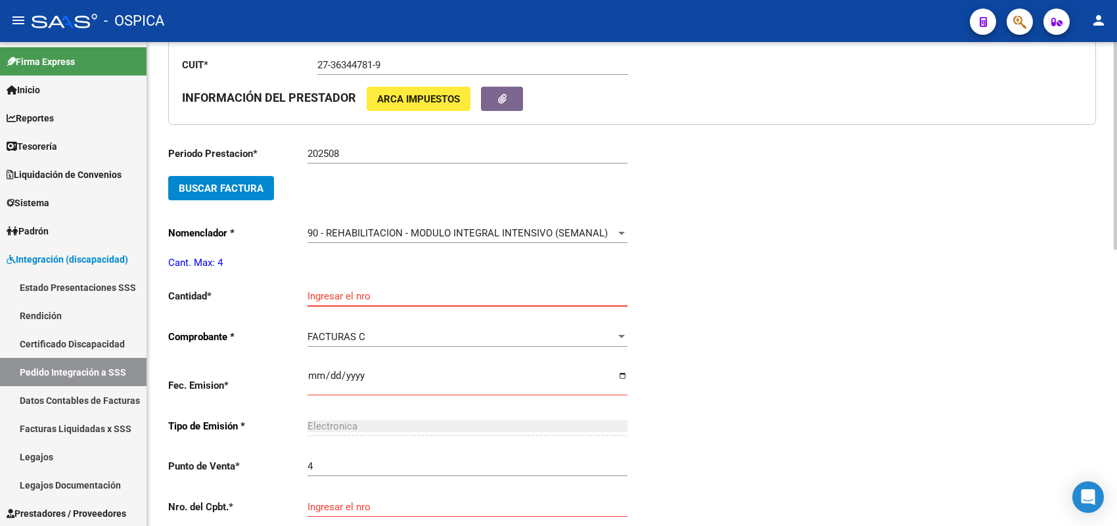
click at [343, 290] on input "Ingresar el nro" at bounding box center [468, 296] width 320 height 12
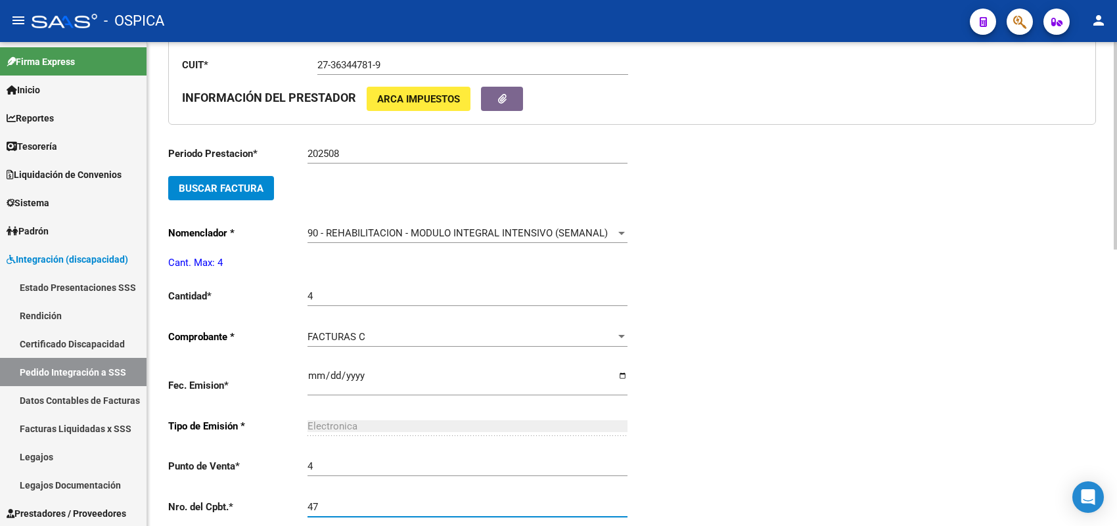
scroll to position [623, 0]
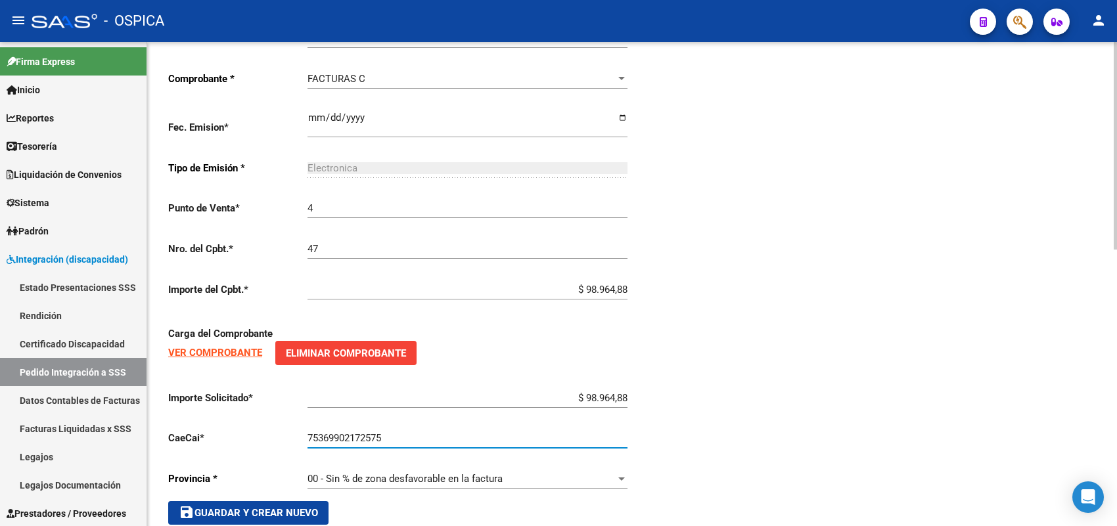
drag, startPoint x: 317, startPoint y: 501, endPoint x: 336, endPoint y: 477, distance: 30.9
click at [314, 501] on button "save Guardar y Crear Nuevo" at bounding box center [248, 513] width 160 height 24
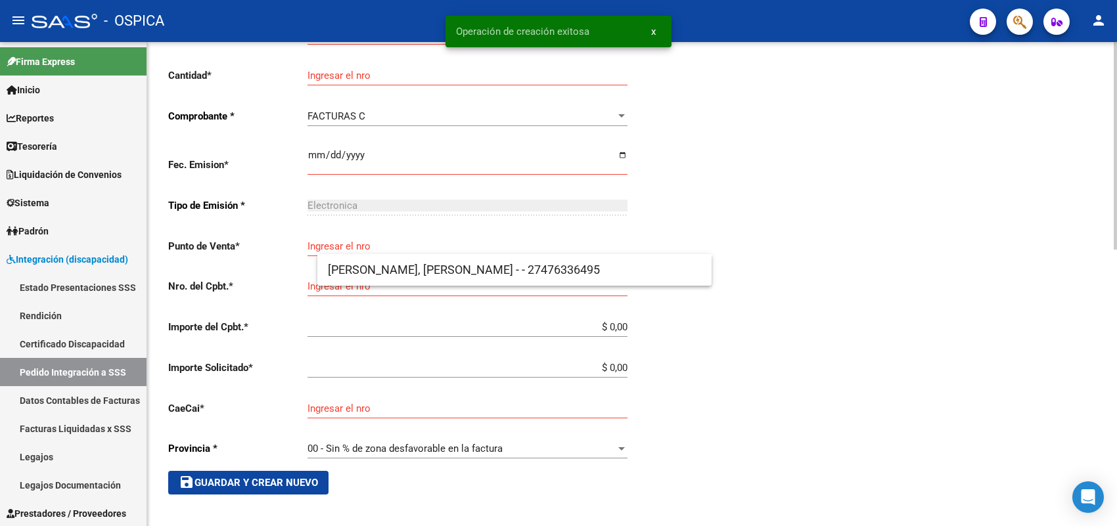
scroll to position [15, 0]
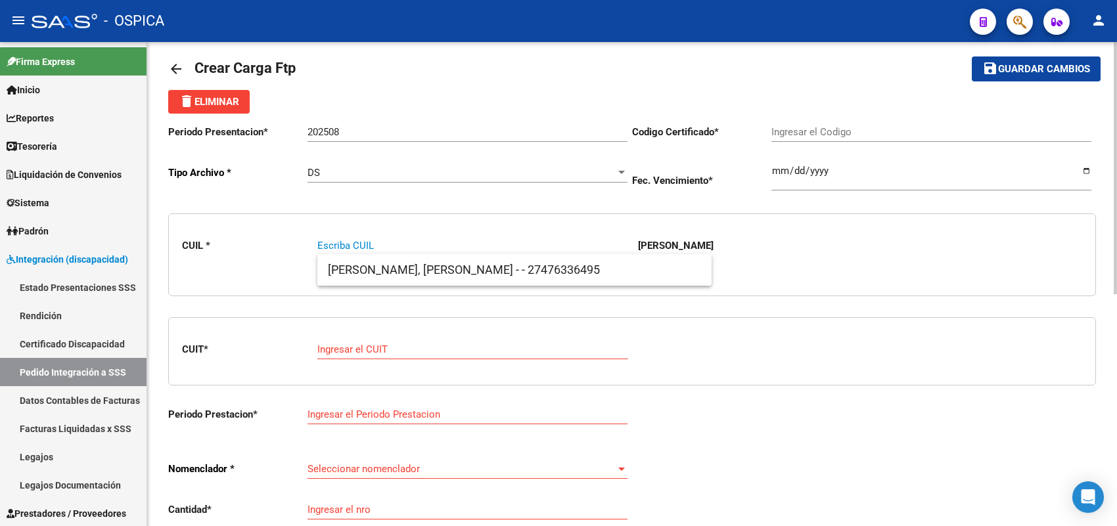
paste input "27586156816"
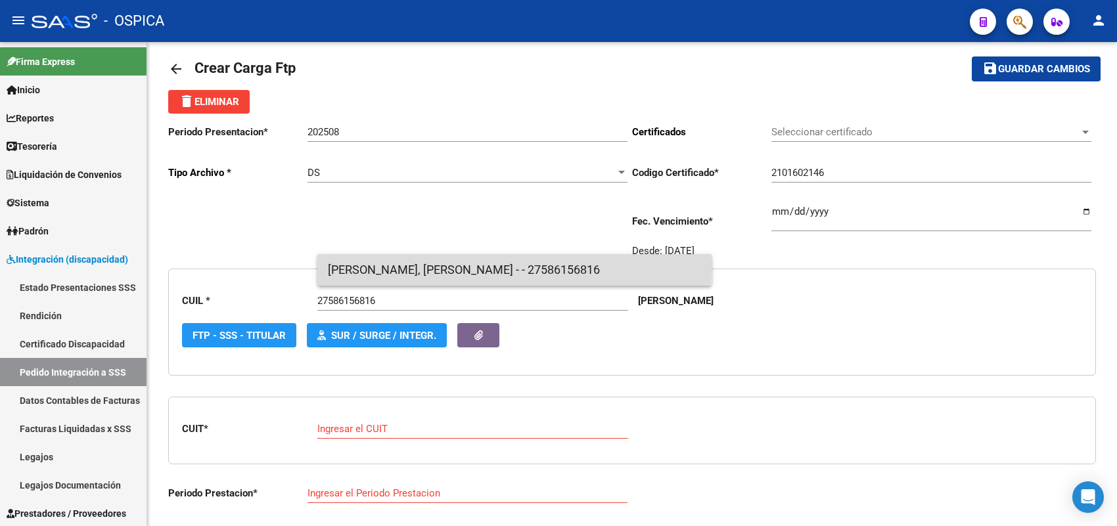
click at [361, 266] on span "[PERSON_NAME], [PERSON_NAME] - - 27586156816" at bounding box center [514, 270] width 373 height 32
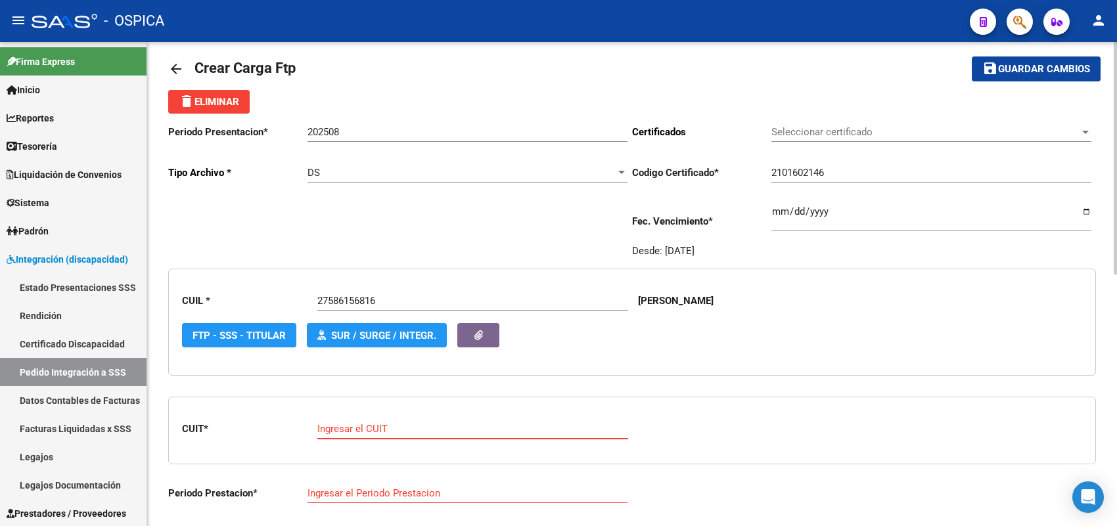
paste input "27-21471516-9"
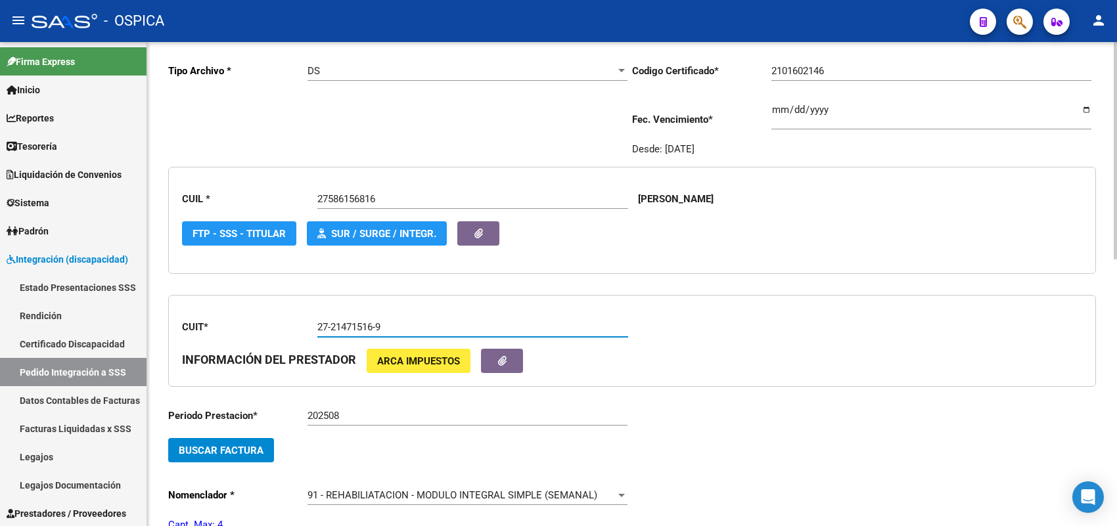
scroll to position [179, 0]
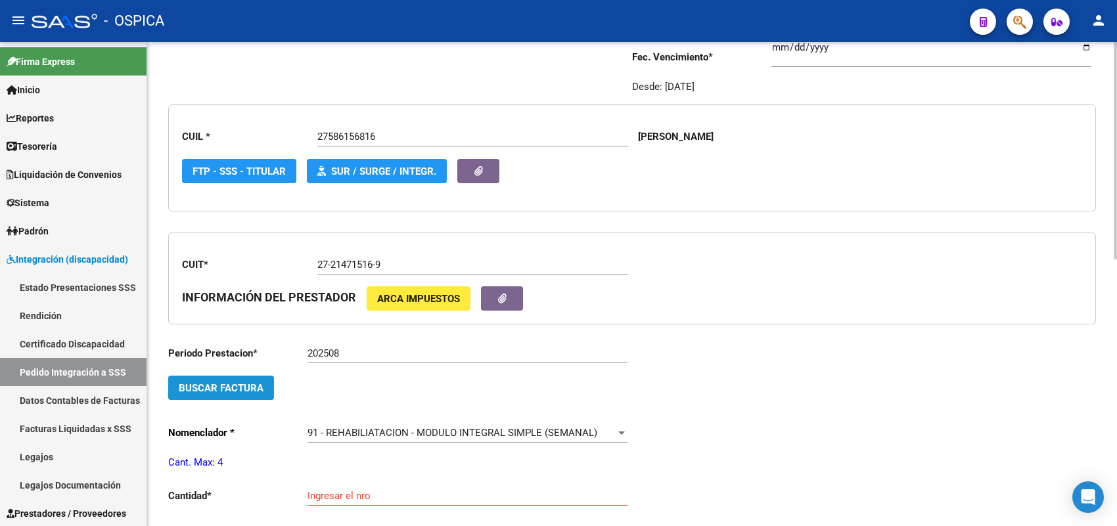
click at [264, 378] on button "Buscar Factura" at bounding box center [221, 388] width 106 height 24
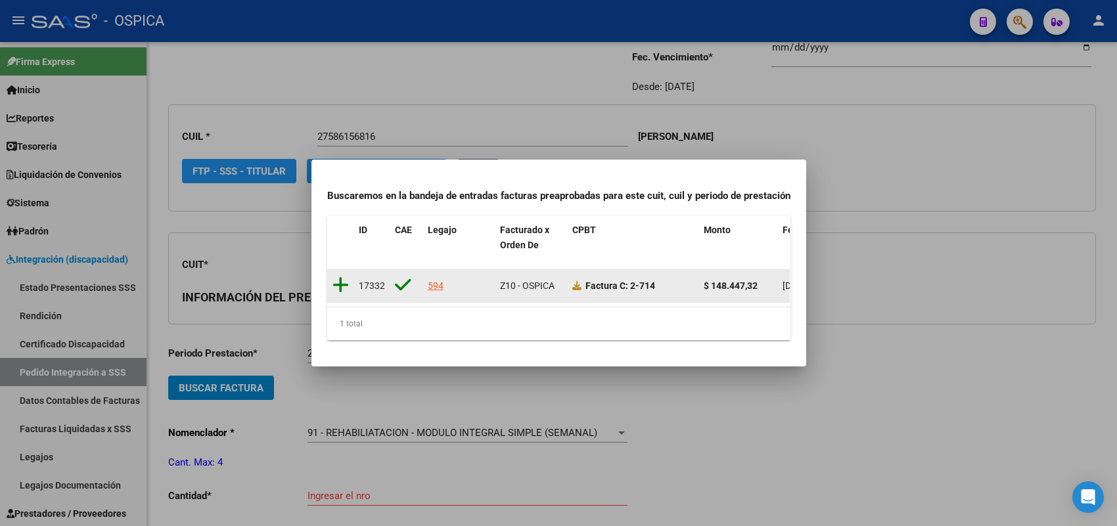
click at [340, 280] on icon at bounding box center [341, 285] width 16 height 18
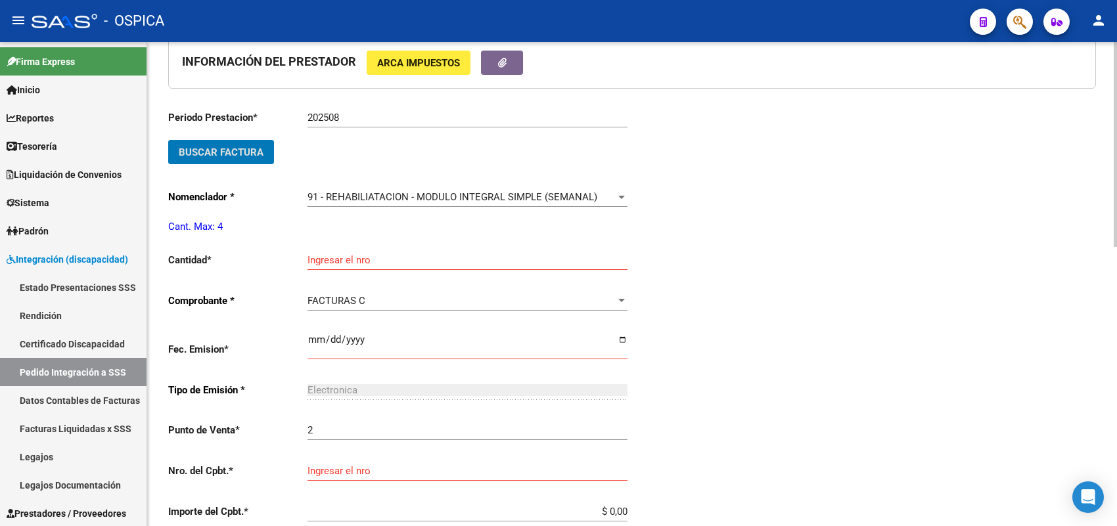
scroll to position [426, 0]
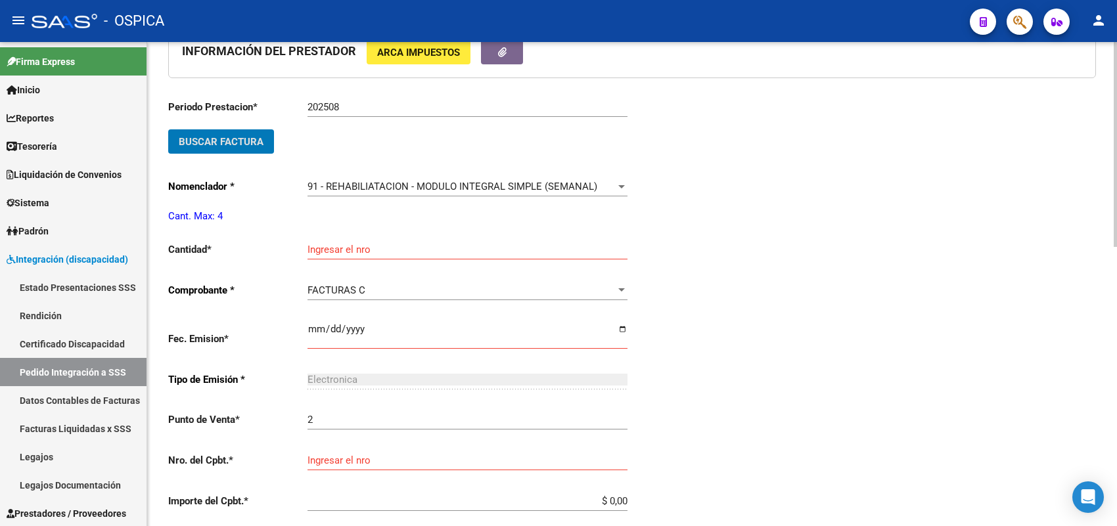
click at [339, 244] on input "Ingresar el nro" at bounding box center [468, 250] width 320 height 12
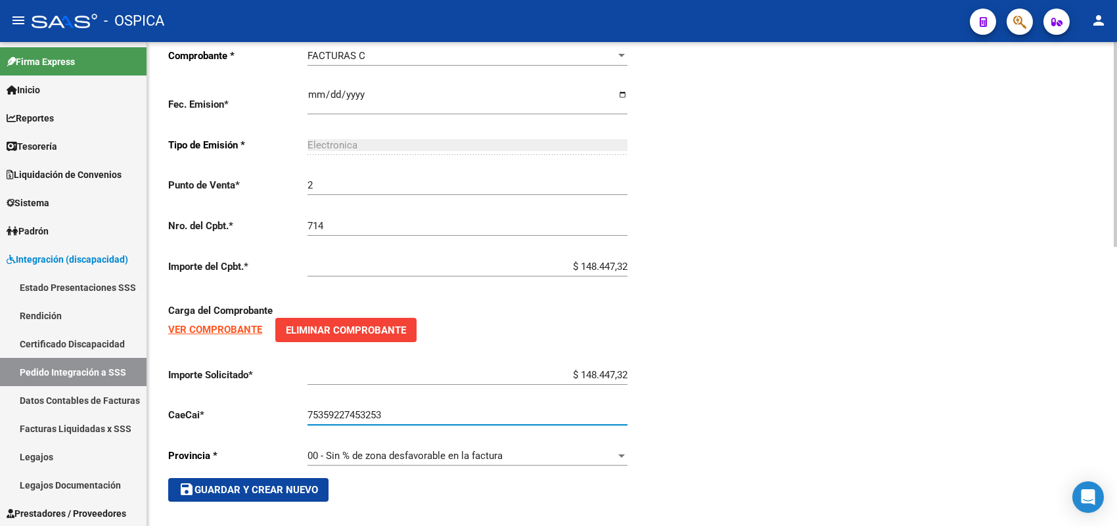
click at [277, 478] on button "save Guardar y Crear Nuevo" at bounding box center [248, 490] width 160 height 24
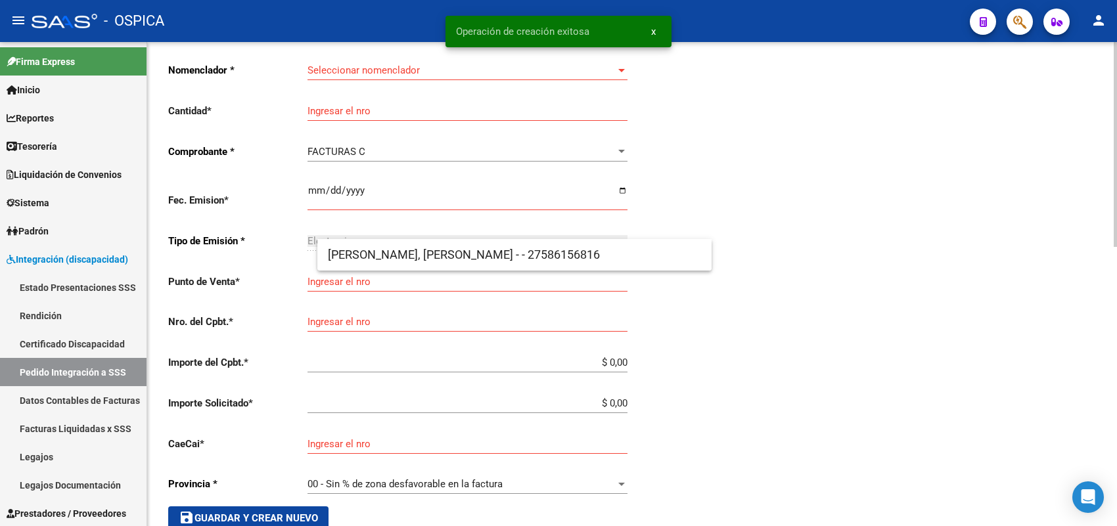
scroll to position [30, 0]
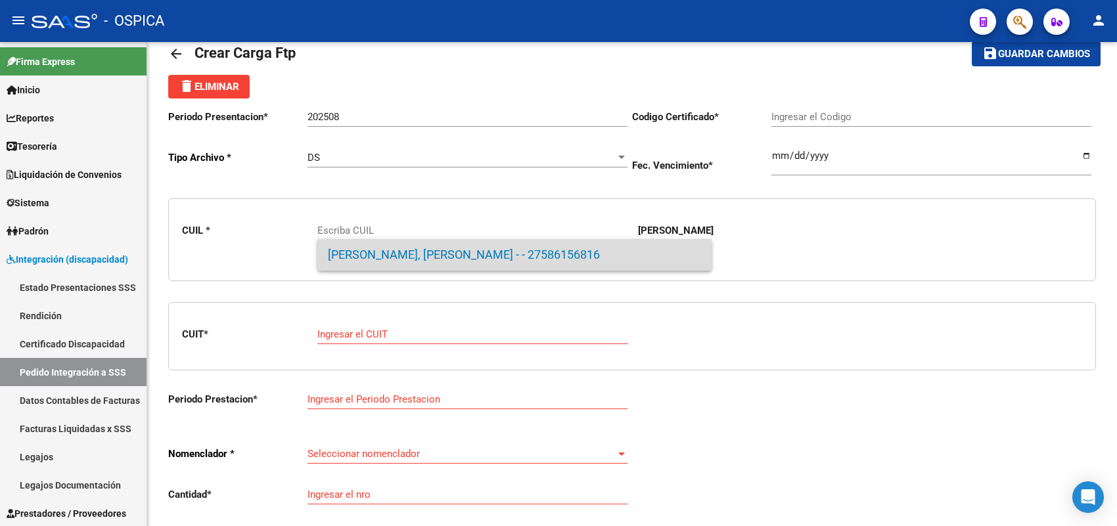
click at [356, 251] on span "[PERSON_NAME], [PERSON_NAME] - - 27586156816" at bounding box center [514, 255] width 373 height 32
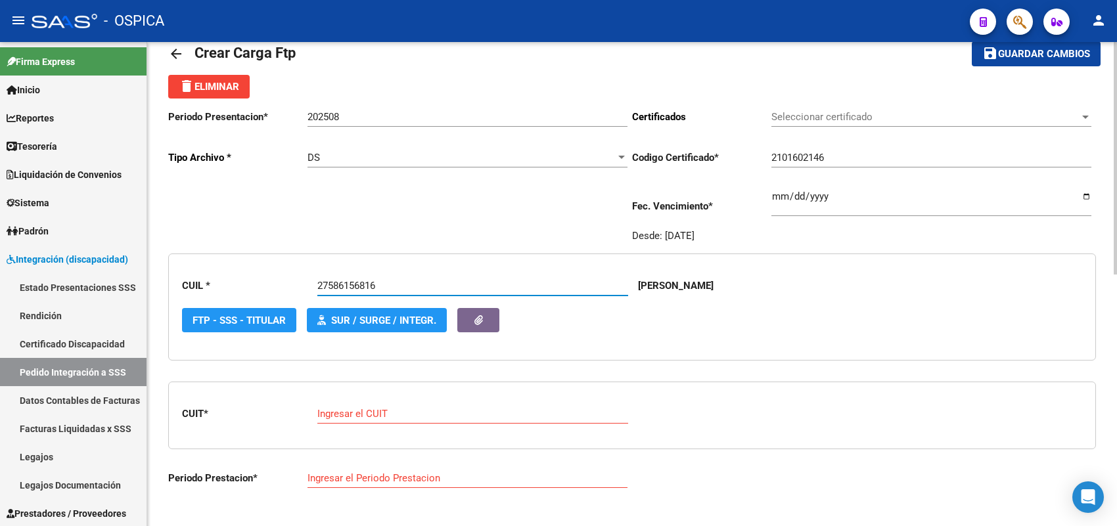
click at [382, 418] on div "Ingresar el CUIT" at bounding box center [472, 410] width 311 height 28
paste input "27-46732785-8"
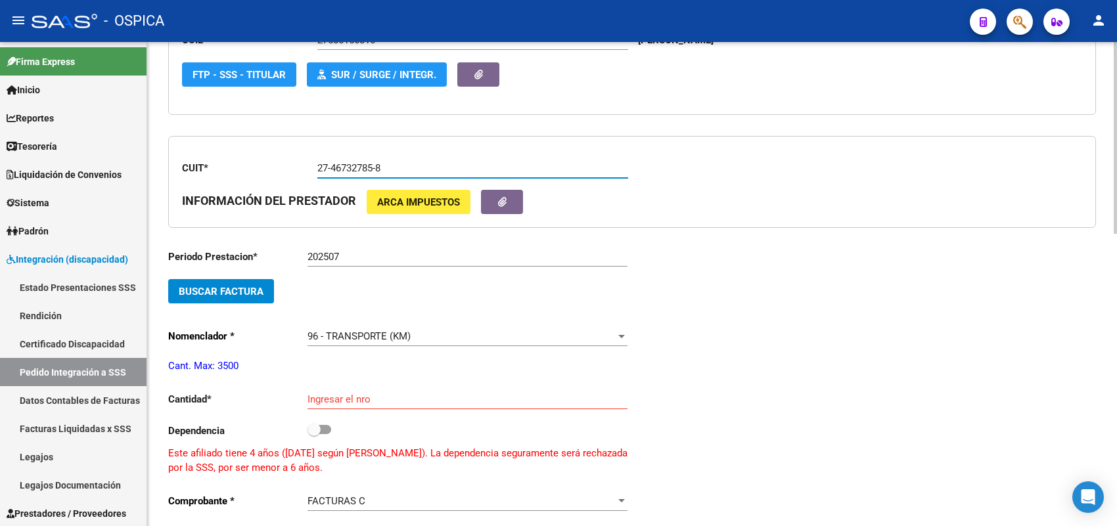
scroll to position [277, 0]
click at [253, 288] on span "Buscar Factura" at bounding box center [221, 291] width 85 height 12
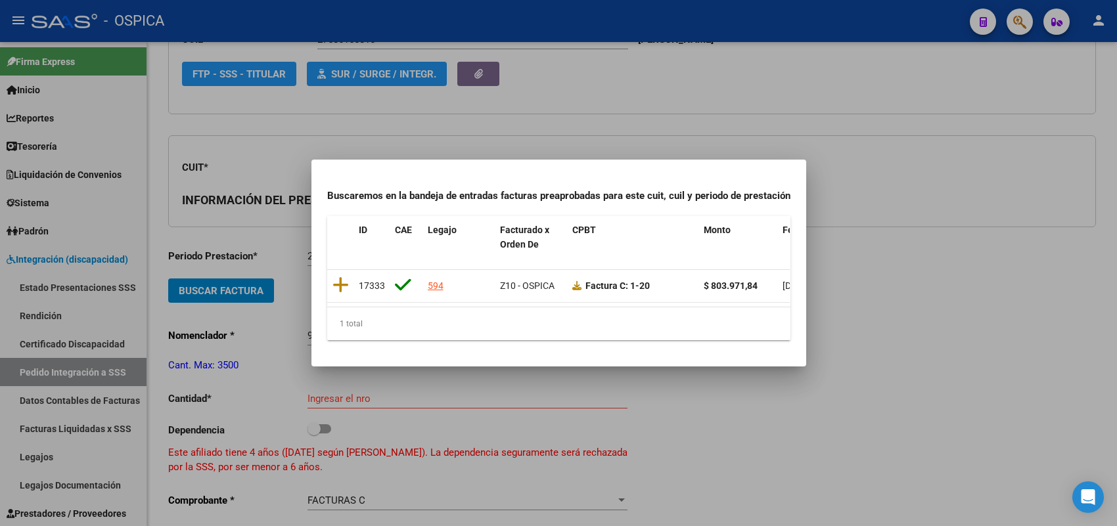
click at [266, 332] on div at bounding box center [558, 263] width 1117 height 526
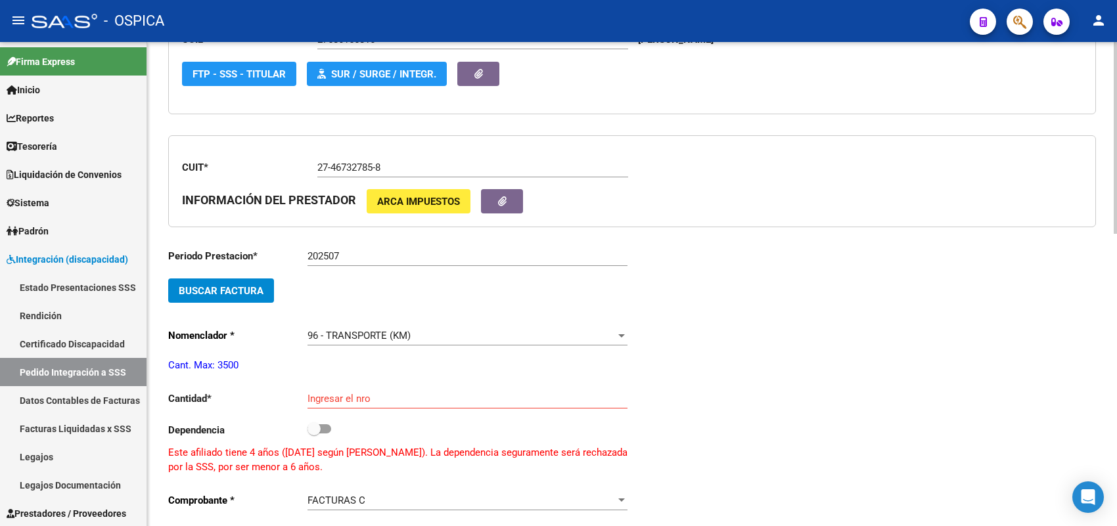
click at [250, 288] on span "Buscar Factura" at bounding box center [221, 291] width 85 height 12
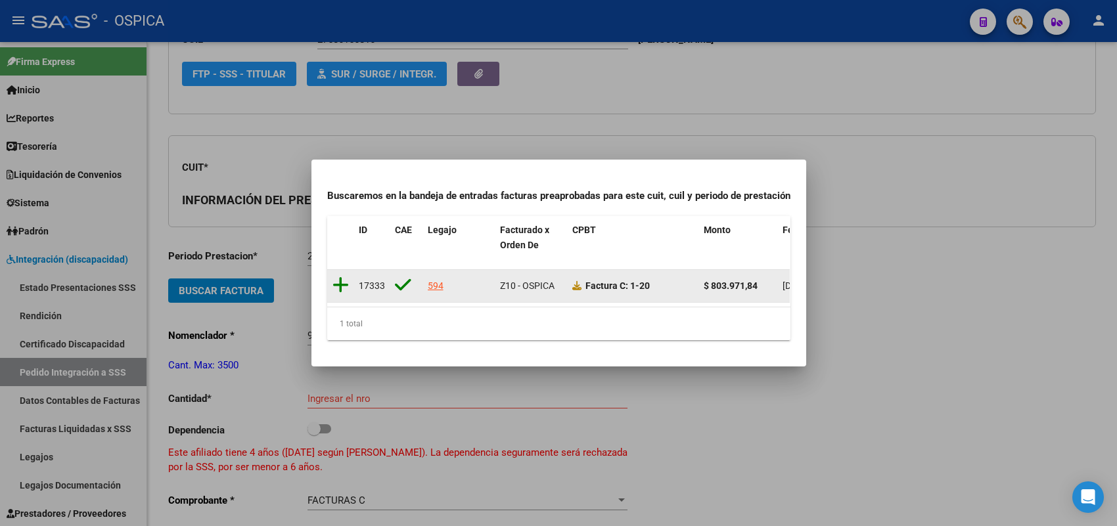
click at [339, 276] on icon at bounding box center [341, 285] width 16 height 18
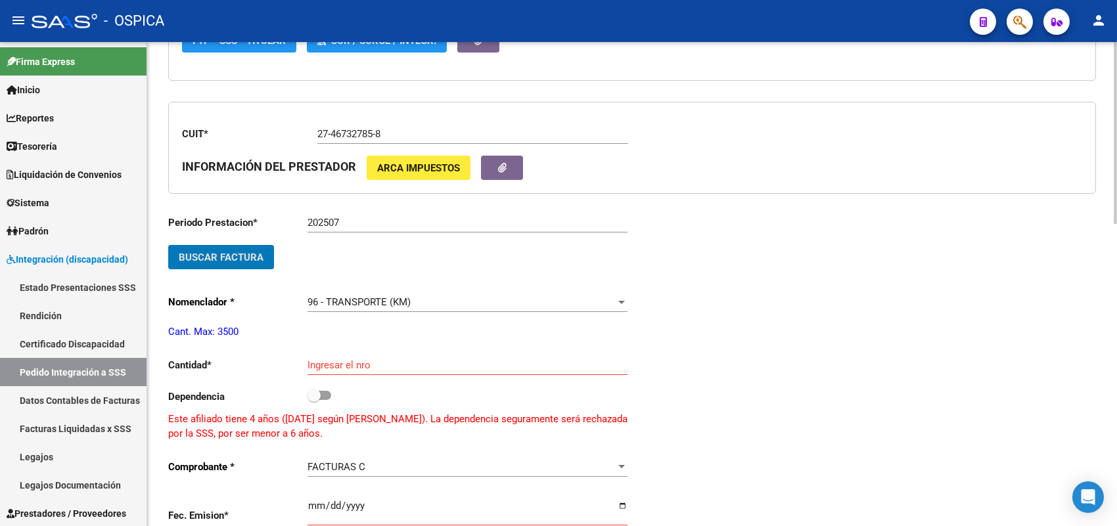
scroll to position [359, 0]
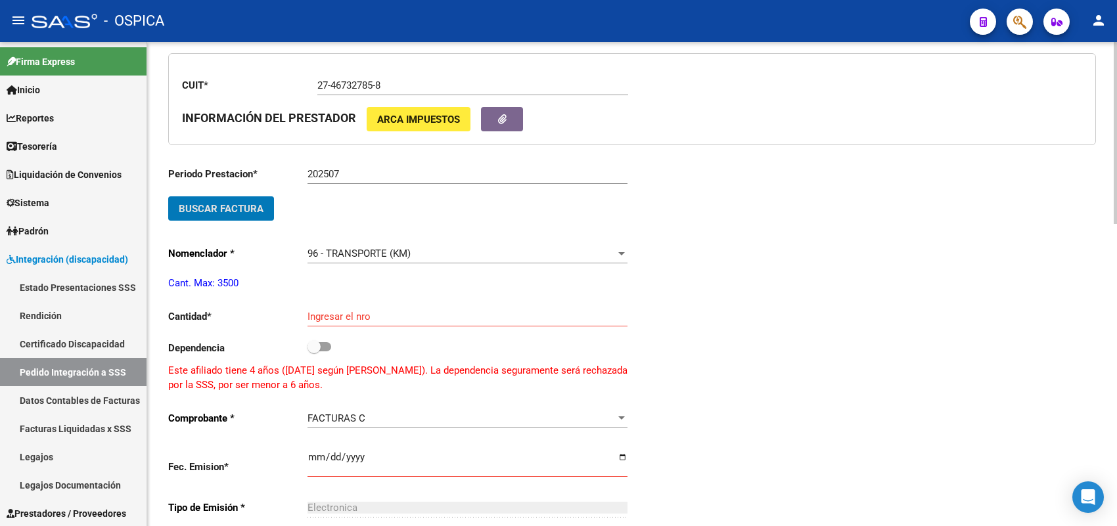
click at [337, 317] on input "Ingresar el nro" at bounding box center [468, 317] width 320 height 12
click at [313, 446] on div "Ingresar el fecha" at bounding box center [468, 458] width 320 height 37
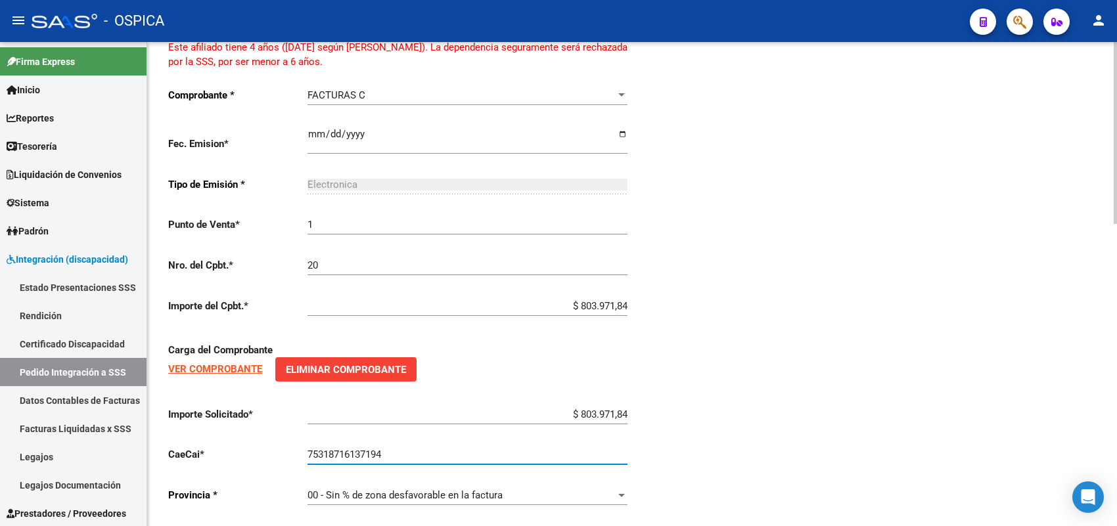
scroll to position [802, 0]
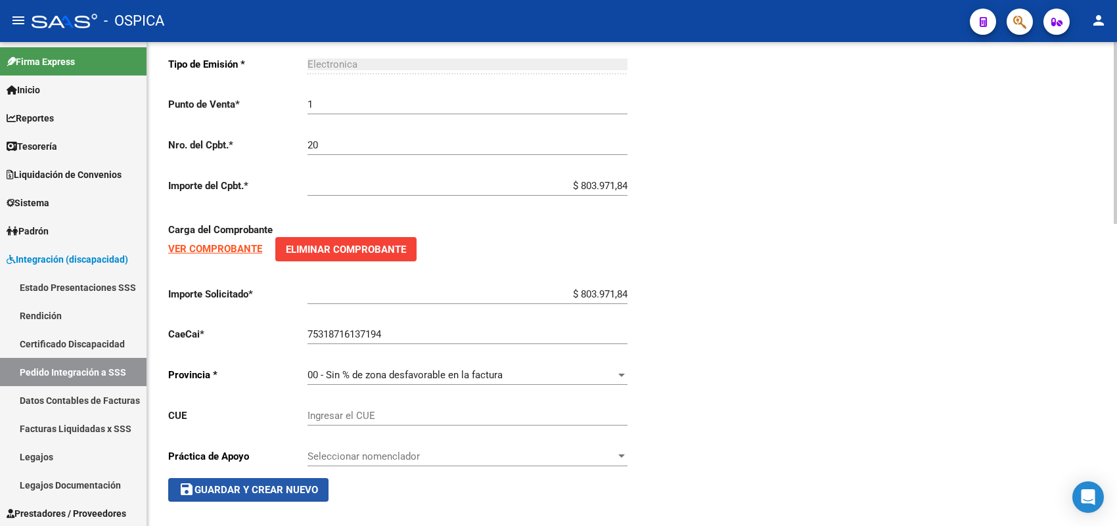
click at [307, 478] on button "save Guardar y Crear Nuevo" at bounding box center [248, 490] width 160 height 24
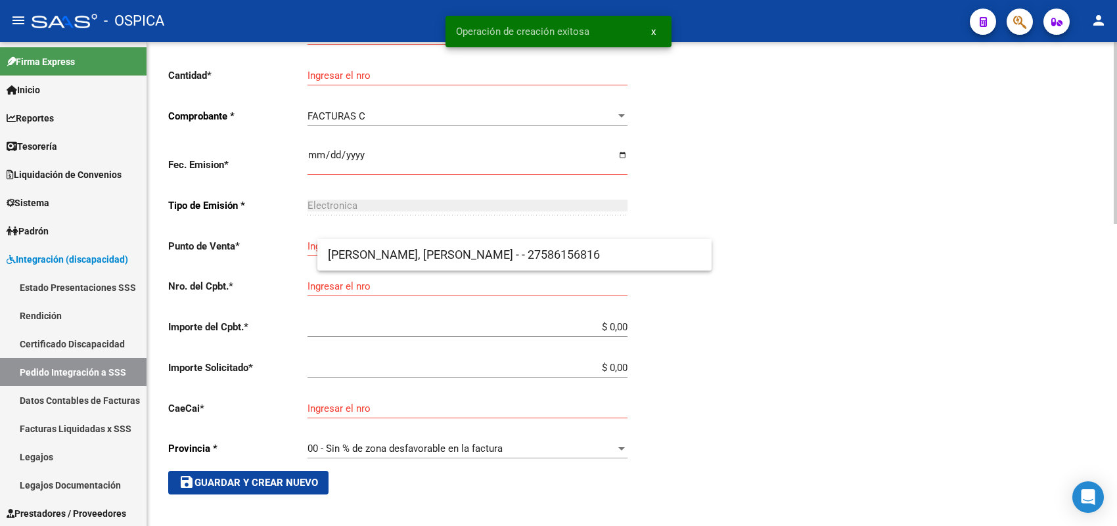
scroll to position [30, 0]
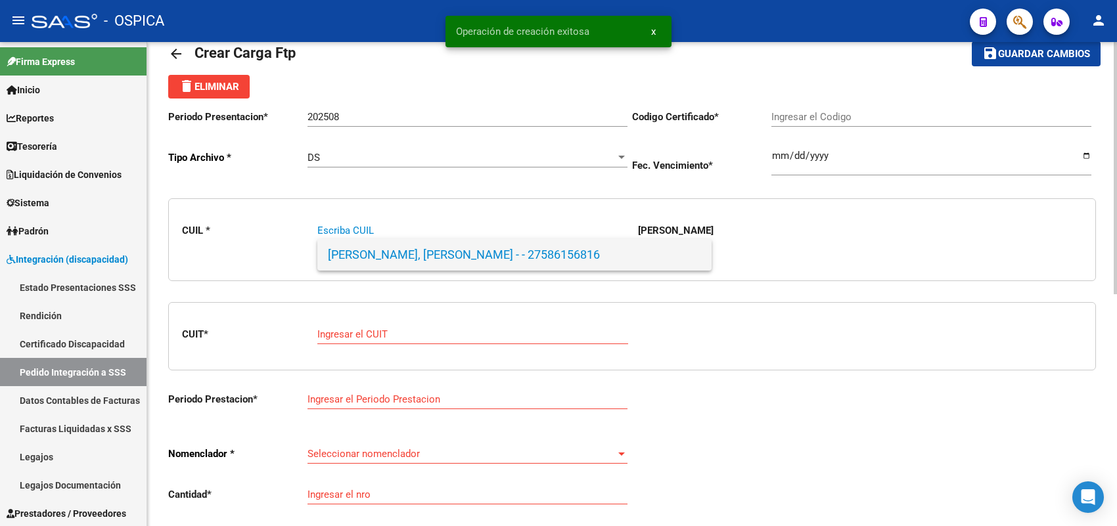
click at [422, 265] on span "[PERSON_NAME], [PERSON_NAME] - - 27586156816" at bounding box center [514, 255] width 373 height 32
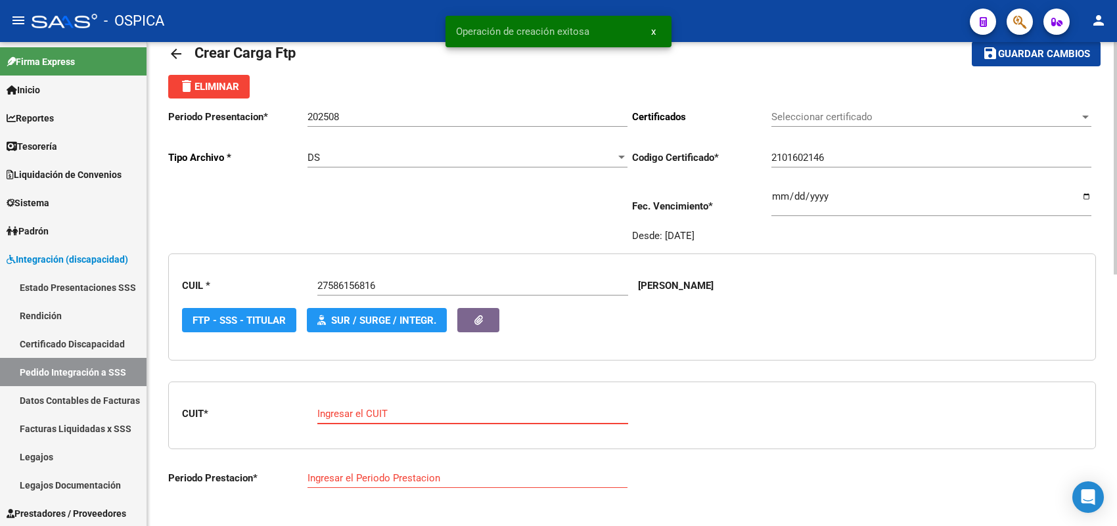
click at [375, 412] on input "Ingresar el CUIT" at bounding box center [472, 414] width 311 height 12
paste input "27-46732785-8"
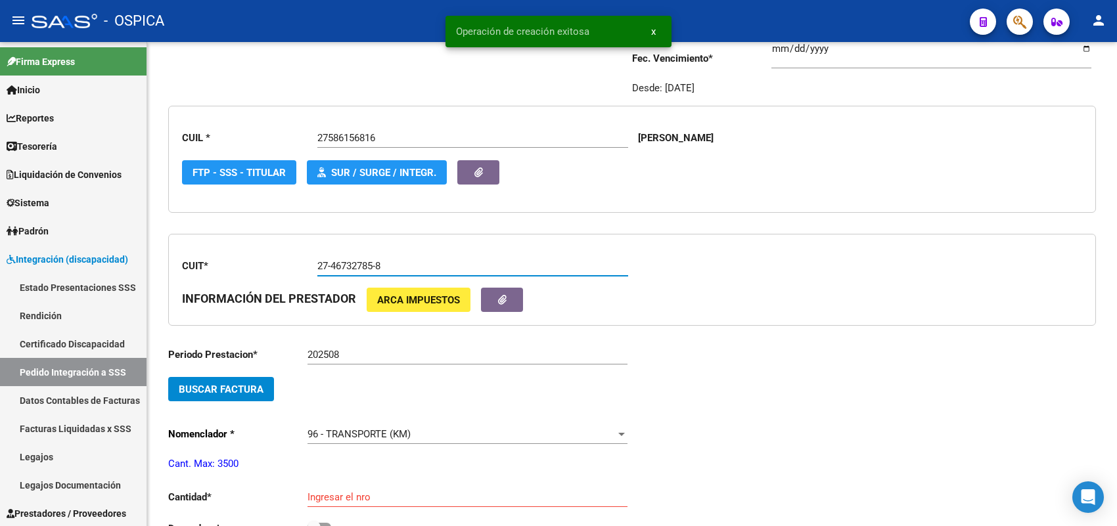
scroll to position [195, 0]
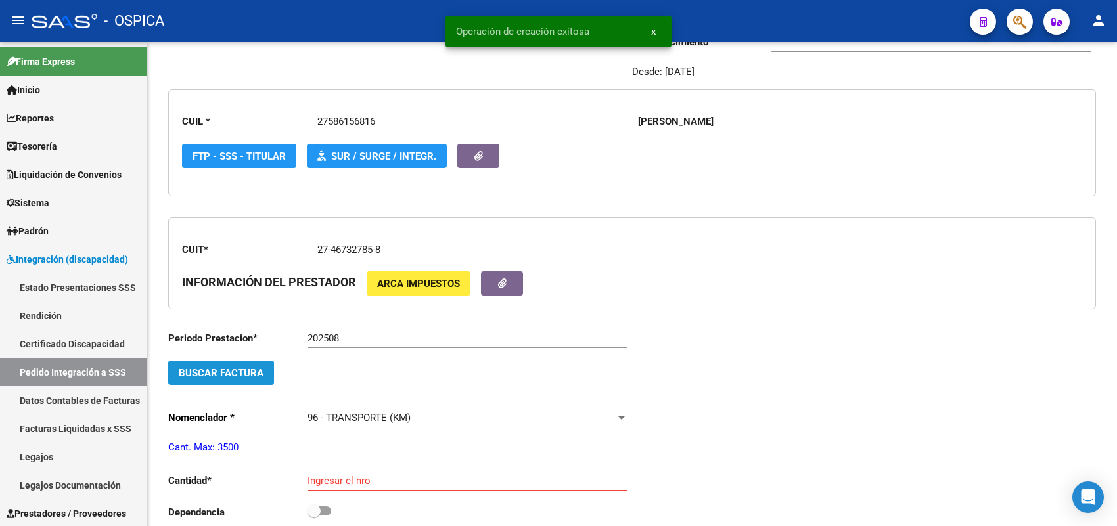
click at [256, 367] on span "Buscar Factura" at bounding box center [221, 373] width 85 height 12
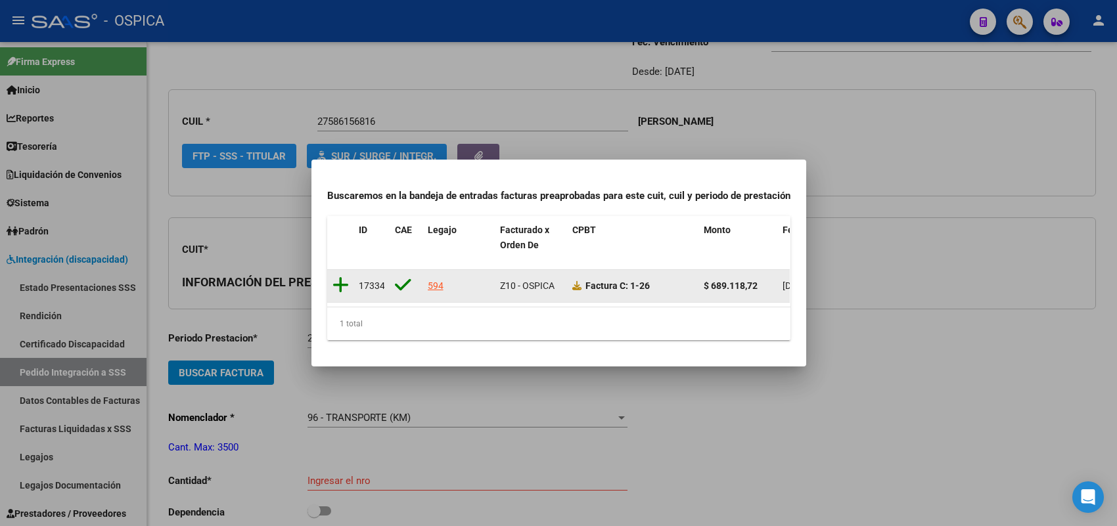
click at [340, 279] on icon at bounding box center [341, 285] width 16 height 18
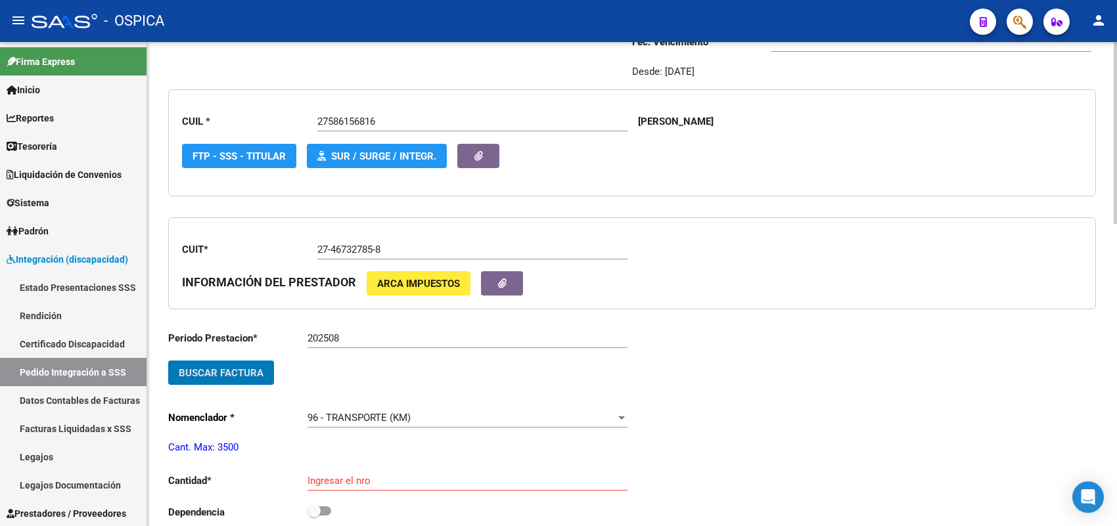
click at [335, 475] on input "Ingresar el nro" at bounding box center [468, 481] width 320 height 12
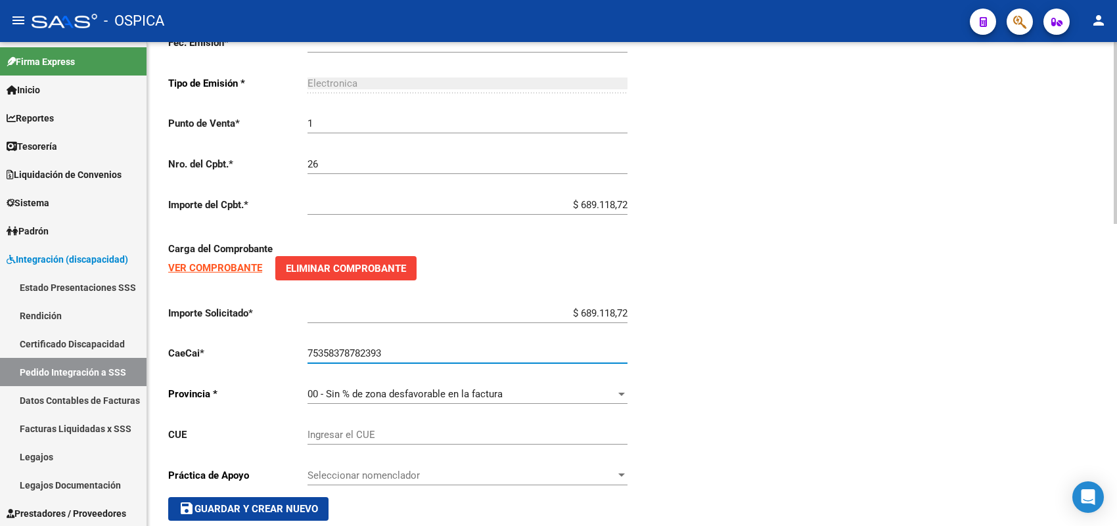
scroll to position [802, 0]
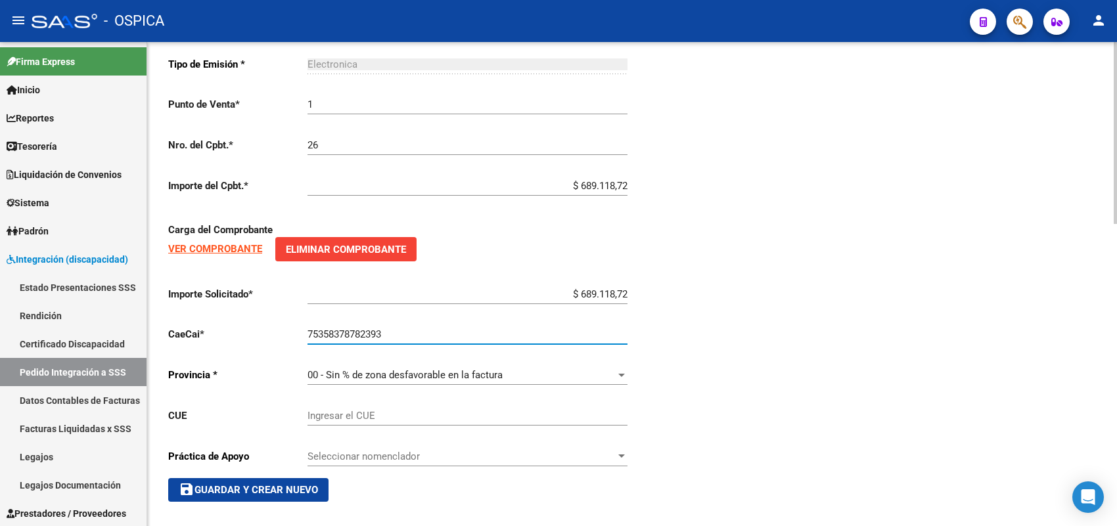
click at [247, 484] on span "save Guardar y Crear Nuevo" at bounding box center [248, 490] width 139 height 12
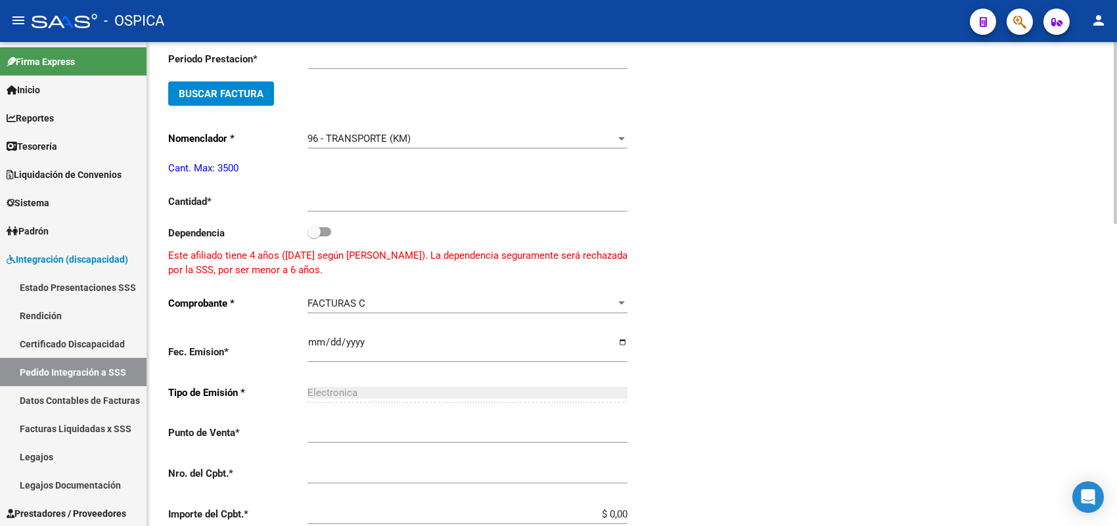
scroll to position [30, 0]
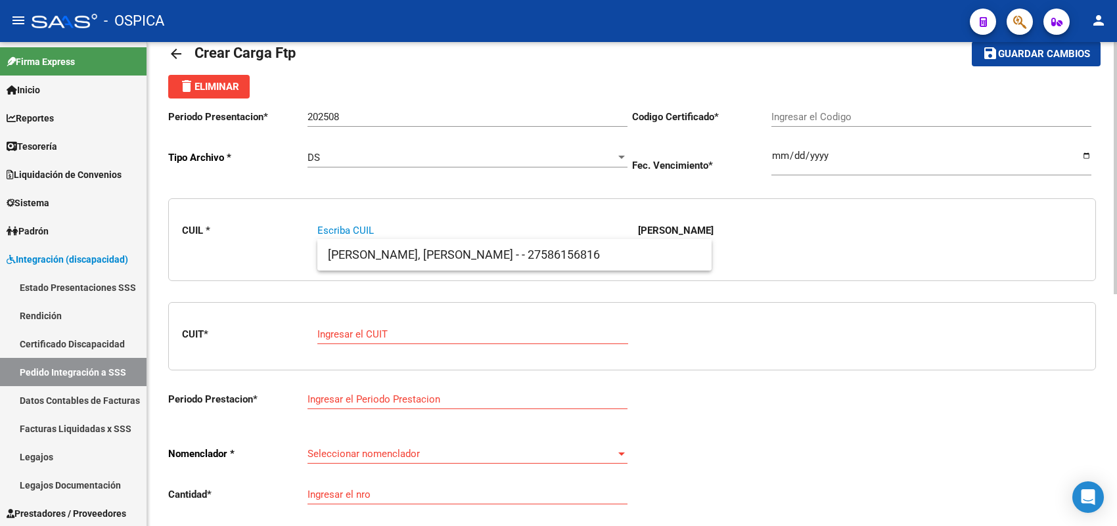
paste input "20583093800"
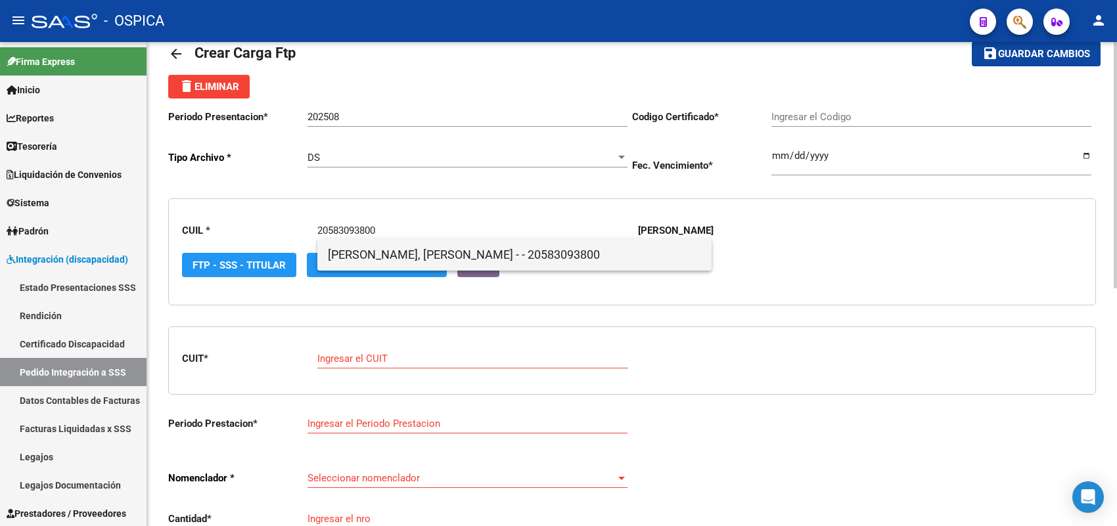
click at [355, 253] on span "[PERSON_NAME], [PERSON_NAME] - - 20583093800" at bounding box center [514, 255] width 373 height 32
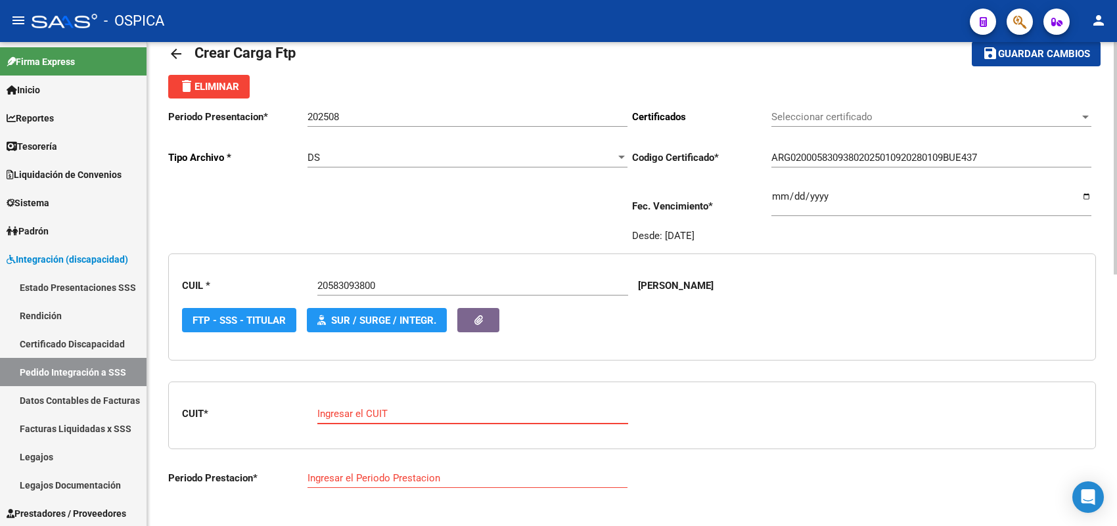
paste input "27-38846036-4"
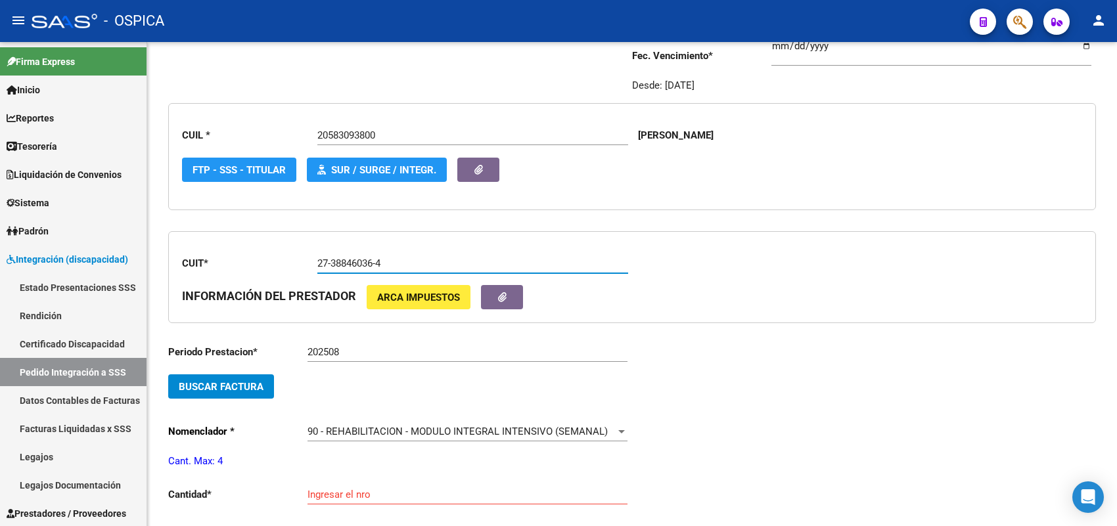
scroll to position [195, 0]
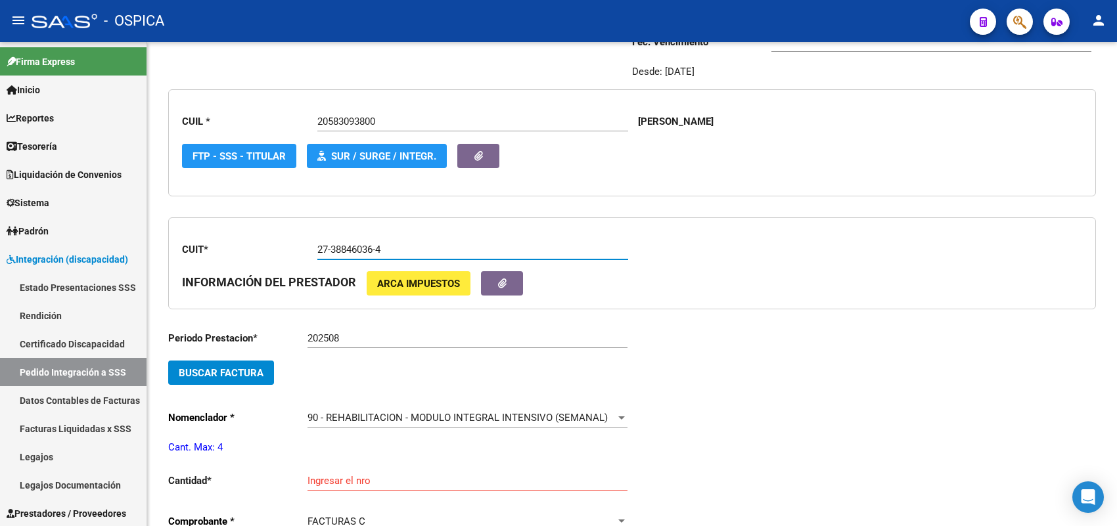
click at [261, 371] on span "Buscar Factura" at bounding box center [221, 373] width 85 height 12
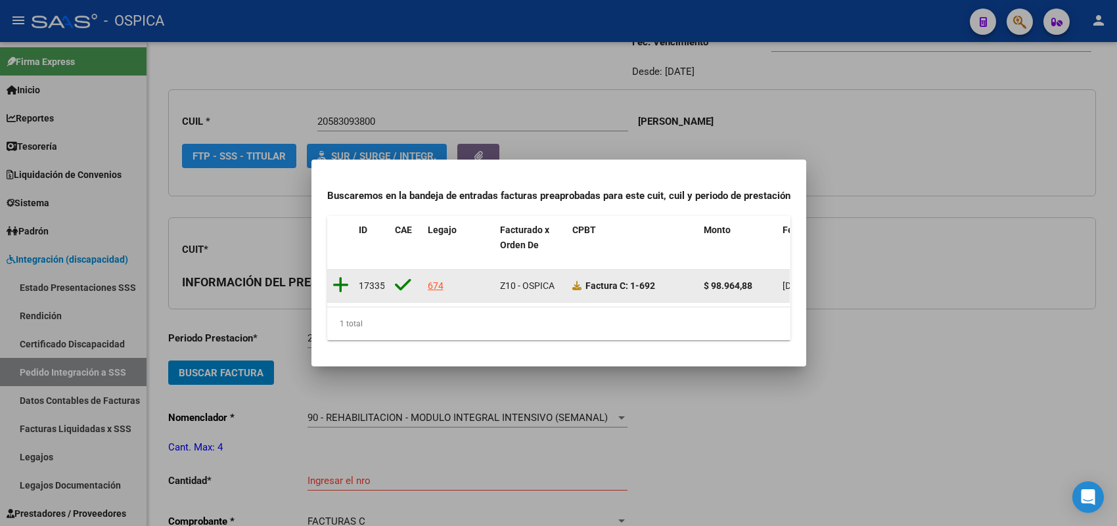
click at [336, 278] on icon at bounding box center [341, 285] width 16 height 18
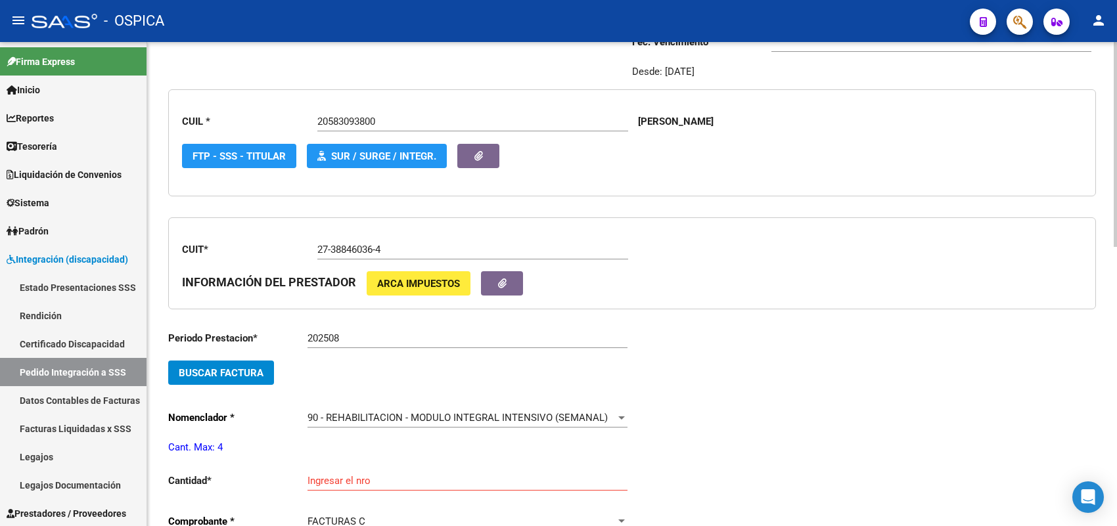
click at [327, 469] on div "Ingresar el nro" at bounding box center [468, 477] width 320 height 28
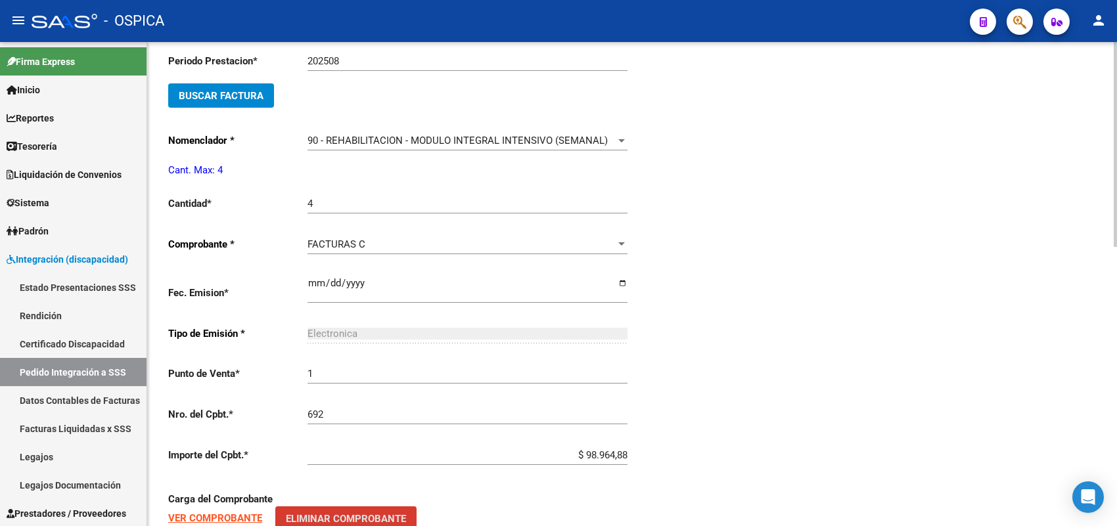
scroll to position [660, 0]
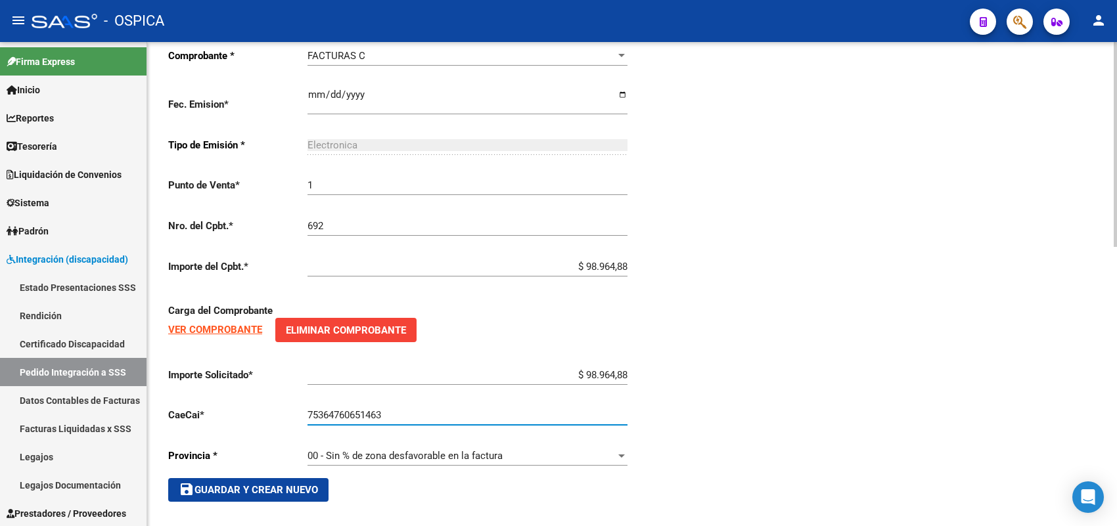
click at [276, 484] on span "save Guardar y Crear Nuevo" at bounding box center [248, 490] width 139 height 12
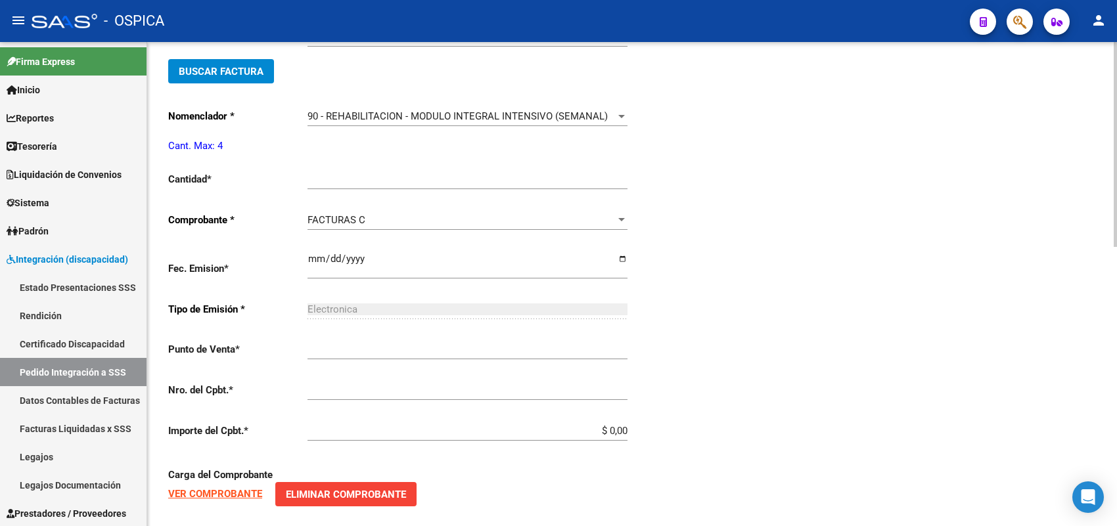
scroll to position [30, 0]
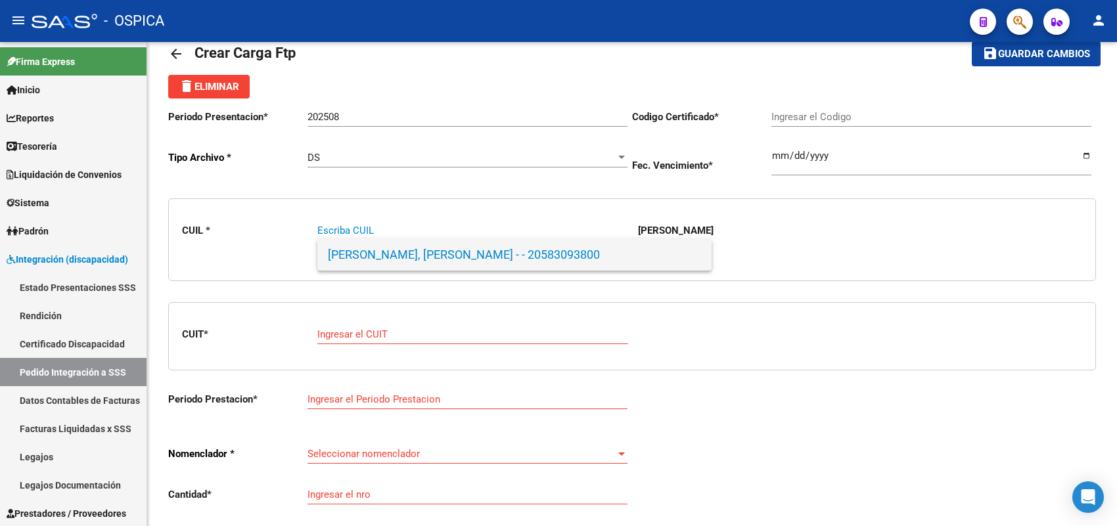
click at [384, 255] on span "[PERSON_NAME], [PERSON_NAME] - - 20583093800" at bounding box center [514, 255] width 373 height 32
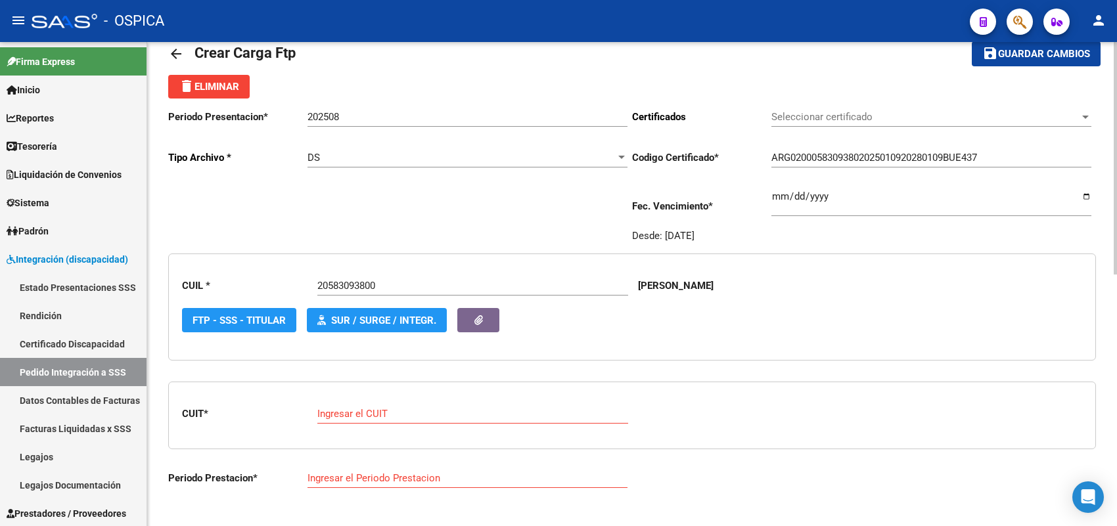
click at [411, 419] on div "Ingresar el CUIT" at bounding box center [472, 410] width 311 height 28
paste input "27-23682551-0"
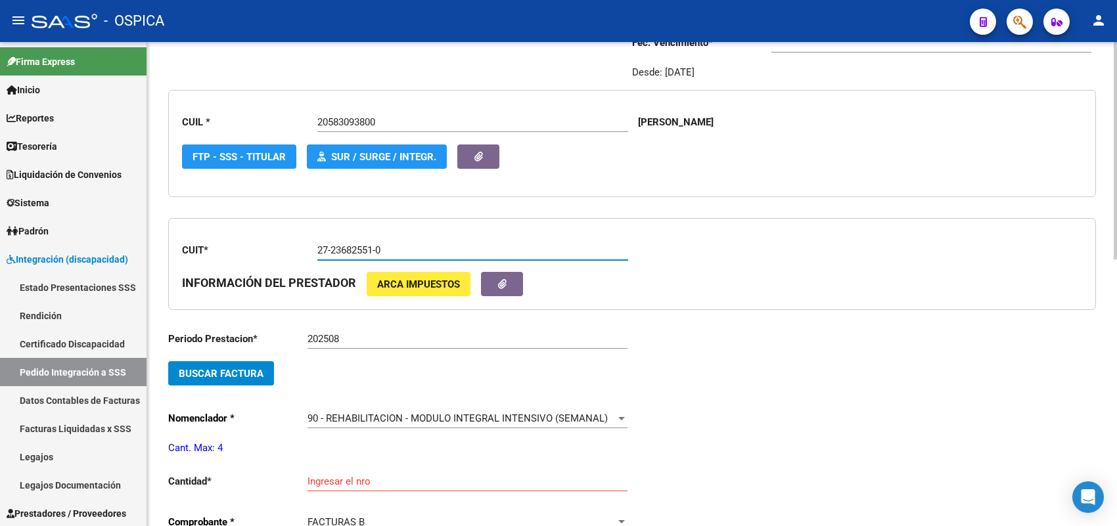
scroll to position [195, 0]
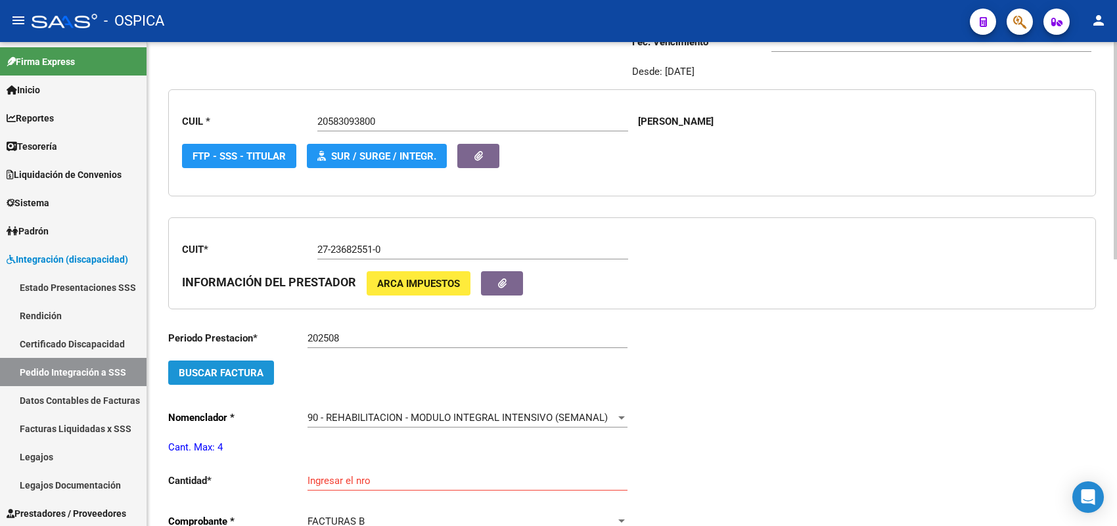
click at [260, 373] on span "Buscar Factura" at bounding box center [221, 373] width 85 height 12
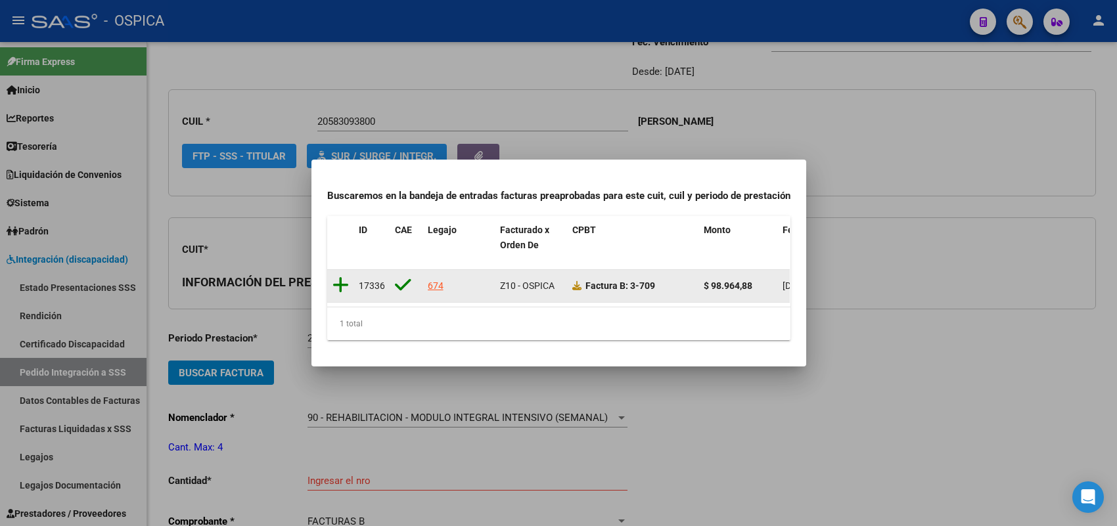
click at [339, 276] on icon at bounding box center [341, 285] width 16 height 18
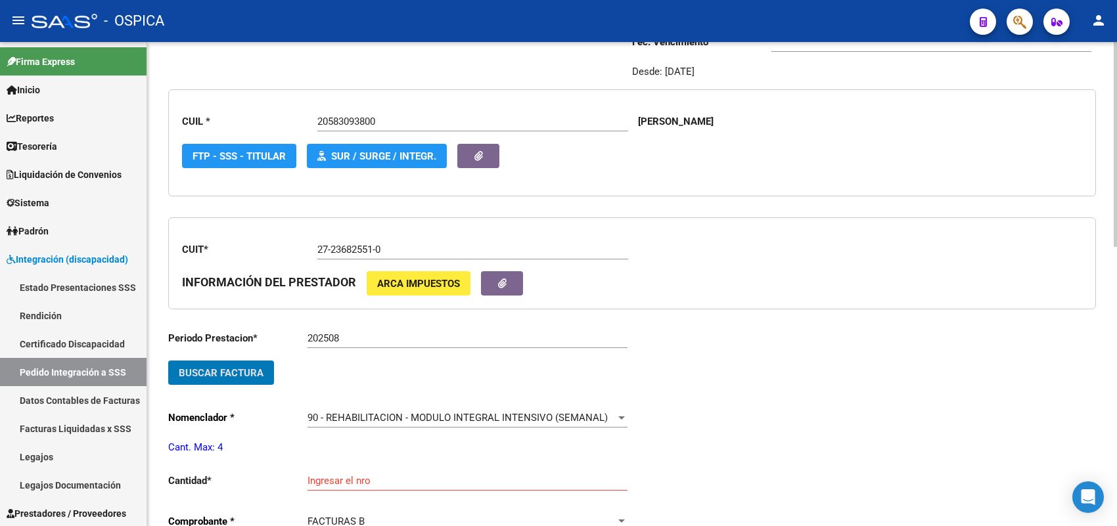
click at [345, 475] on input "Ingresar el nro" at bounding box center [468, 481] width 320 height 12
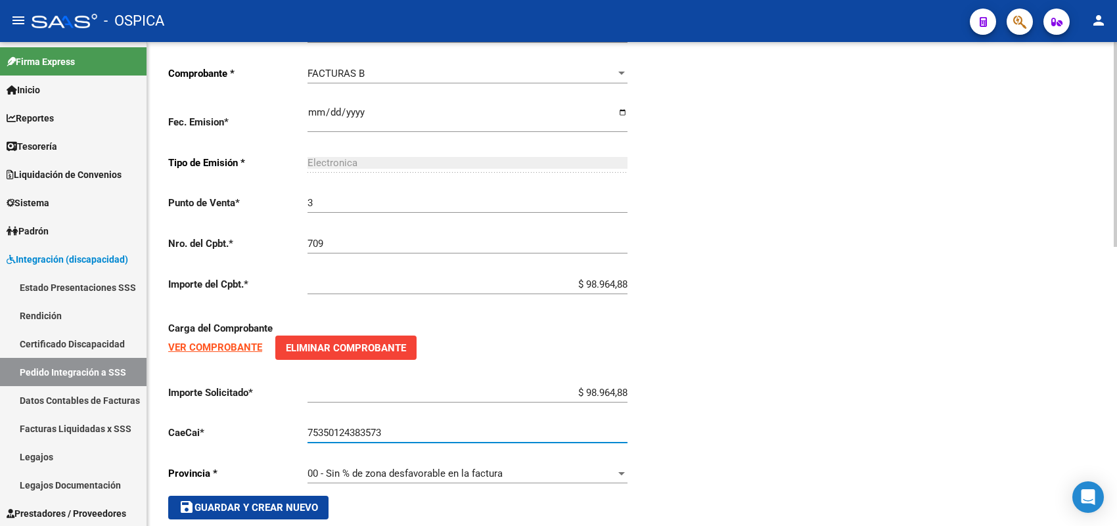
scroll to position [660, 0]
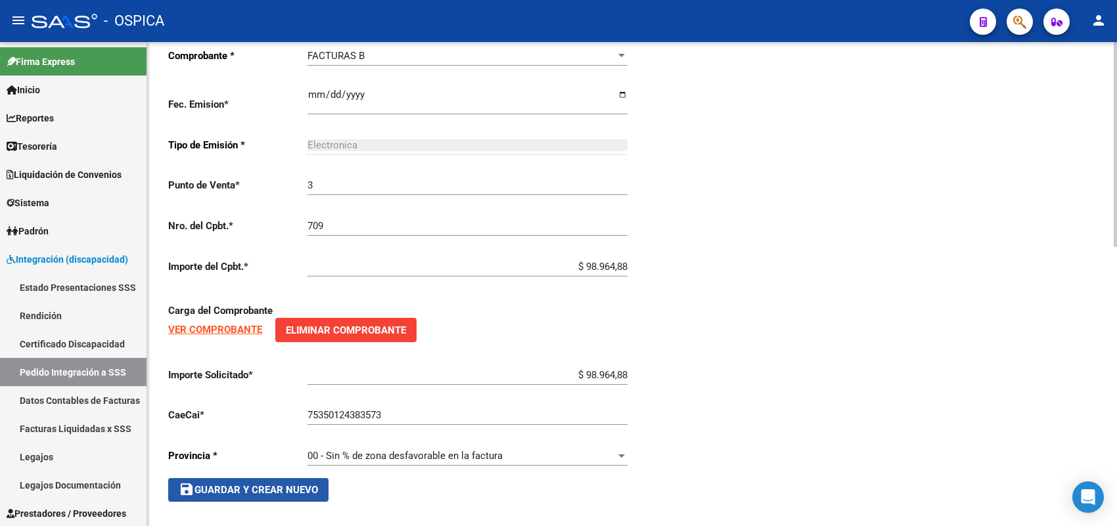
click at [306, 484] on span "save Guardar y Crear Nuevo" at bounding box center [248, 490] width 139 height 12
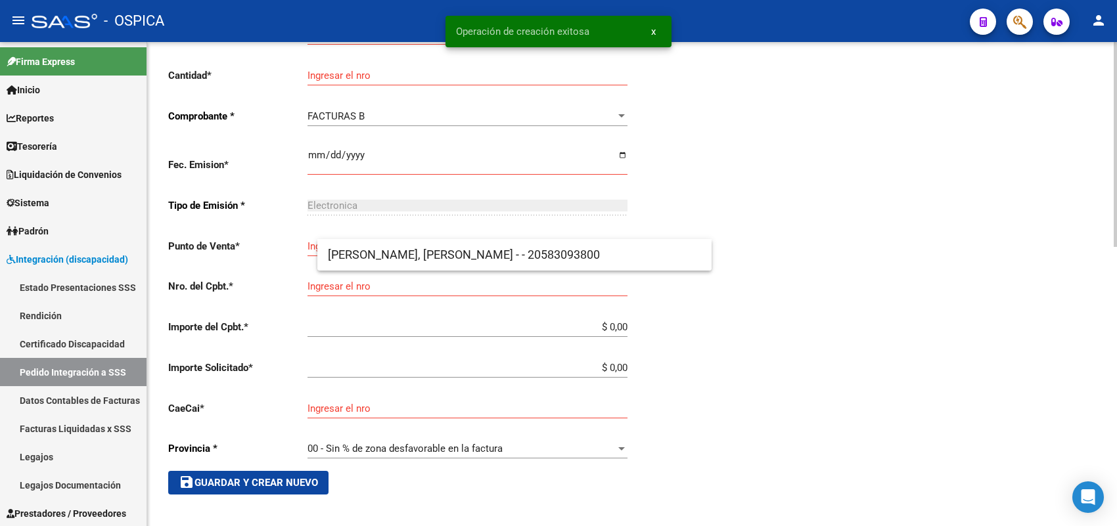
scroll to position [30, 0]
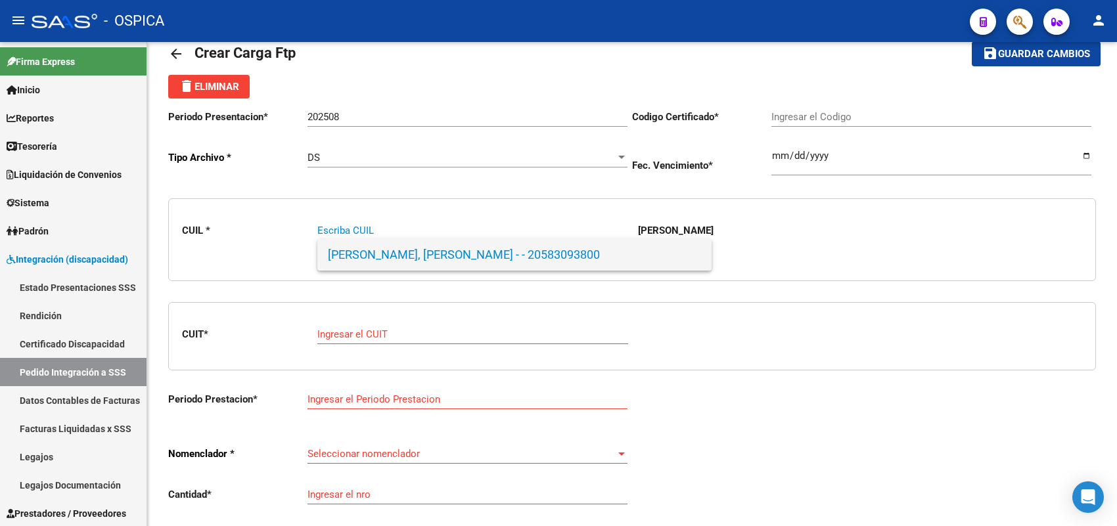
paste input "20445326551"
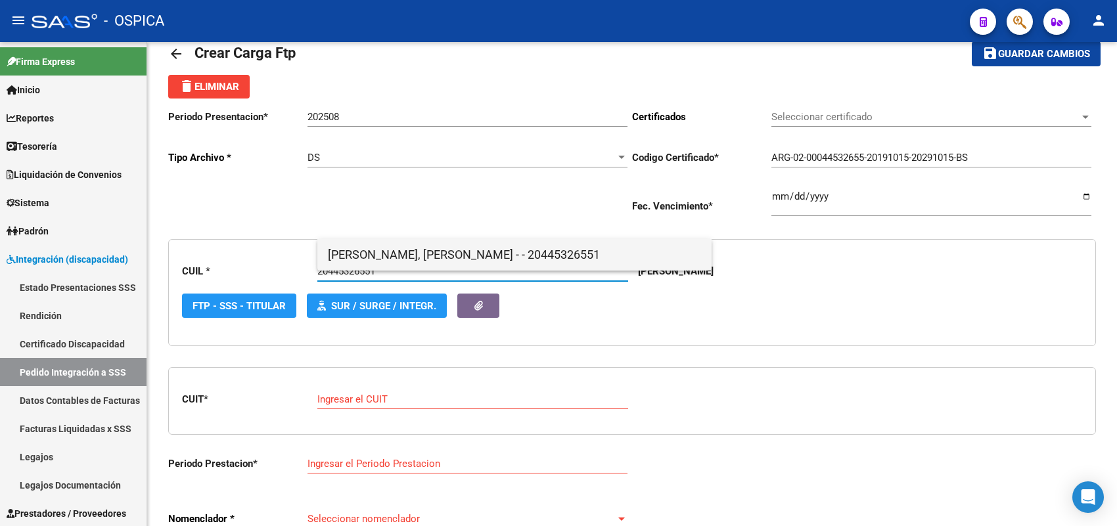
click at [370, 252] on span "[PERSON_NAME], [PERSON_NAME] - - 20445326551" at bounding box center [514, 255] width 373 height 32
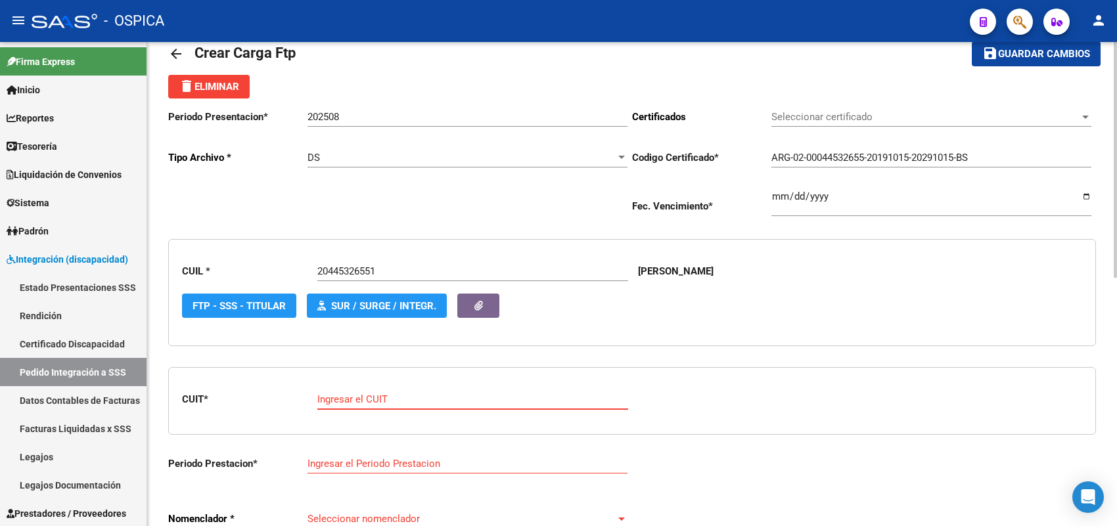
paste input "30-71713375-3"
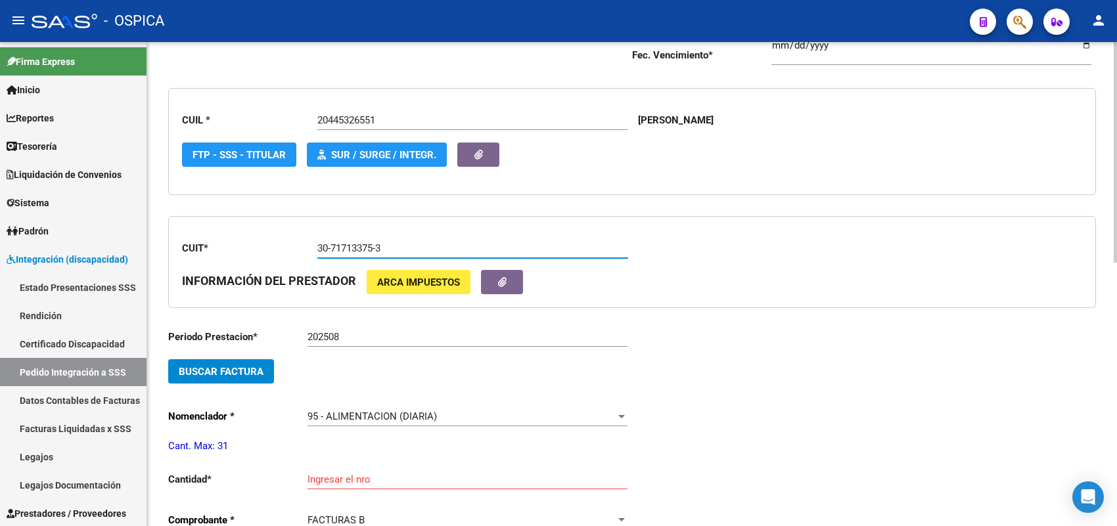
scroll to position [195, 0]
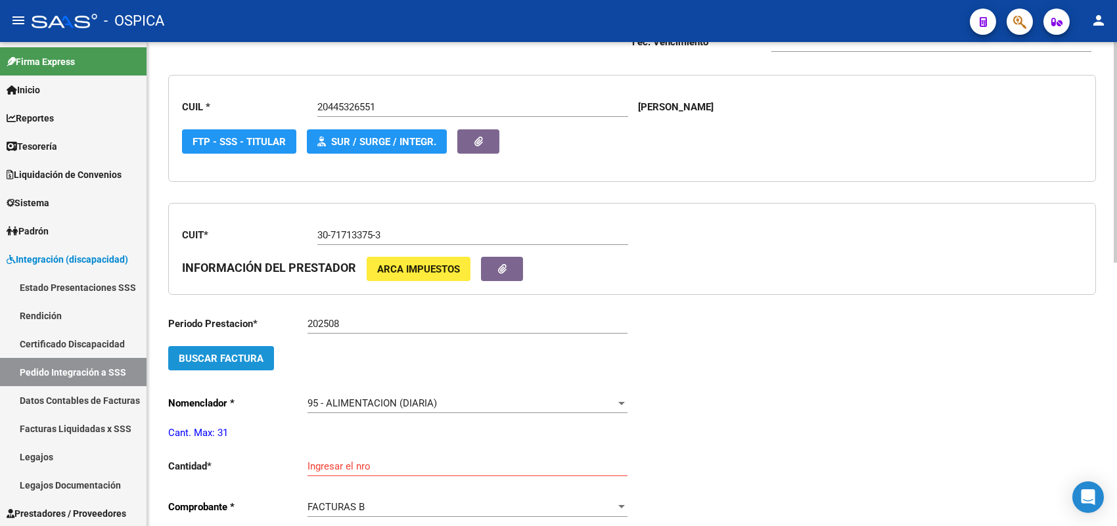
click at [264, 350] on button "Buscar Factura" at bounding box center [221, 358] width 106 height 24
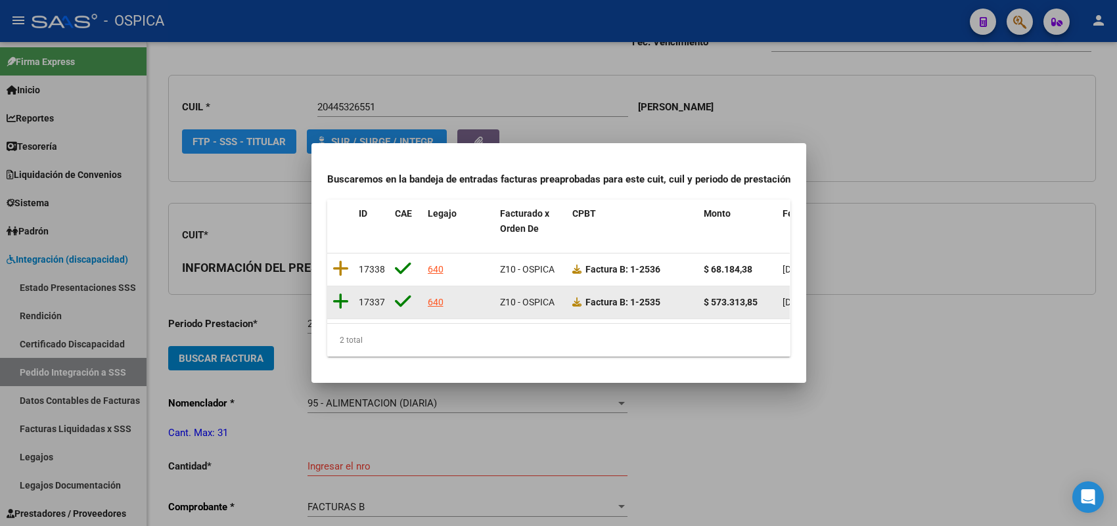
click at [343, 293] on icon at bounding box center [341, 301] width 16 height 18
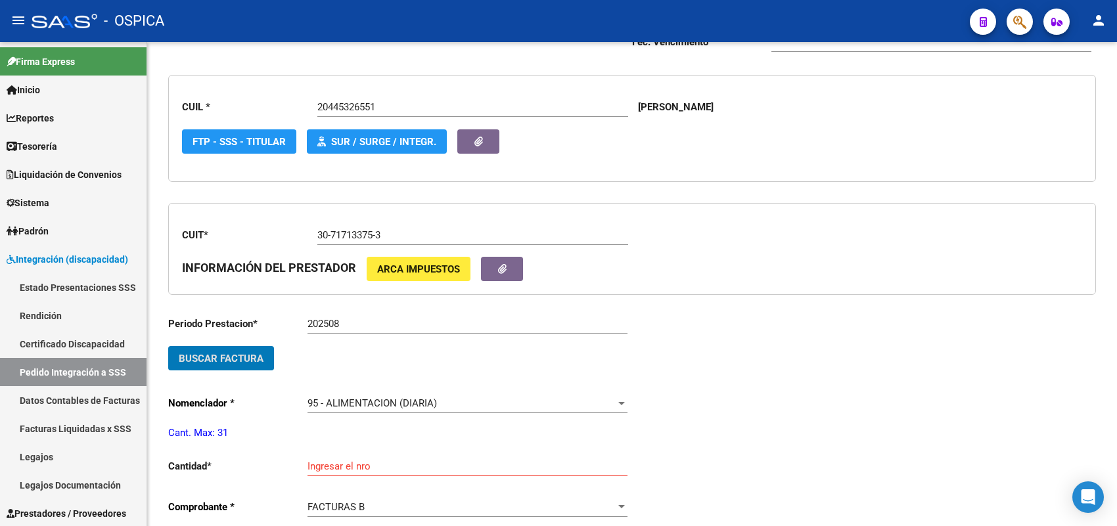
scroll to position [277, 0]
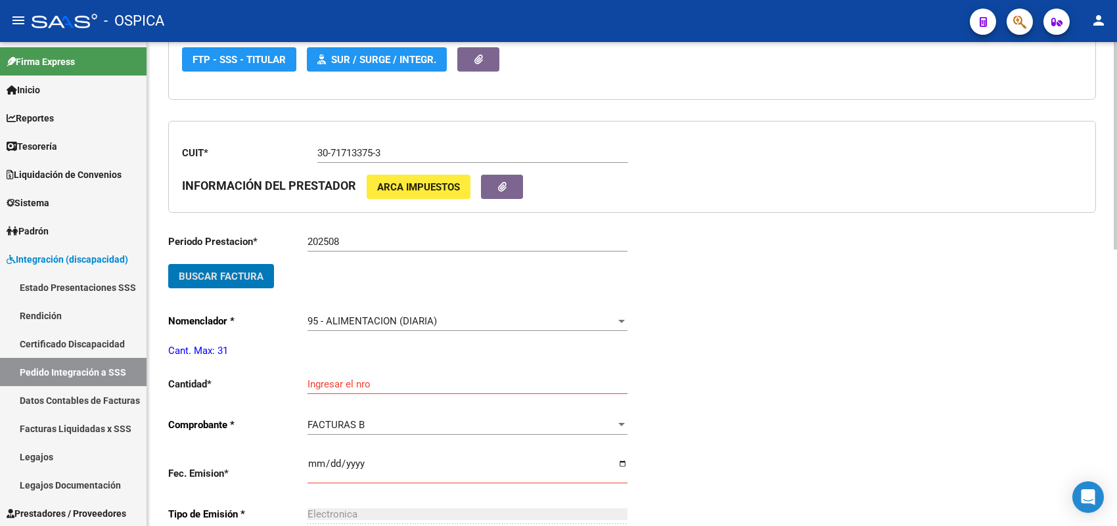
click at [343, 315] on span "95 - ALIMENTACION (DIARIA)" at bounding box center [372, 321] width 129 height 12
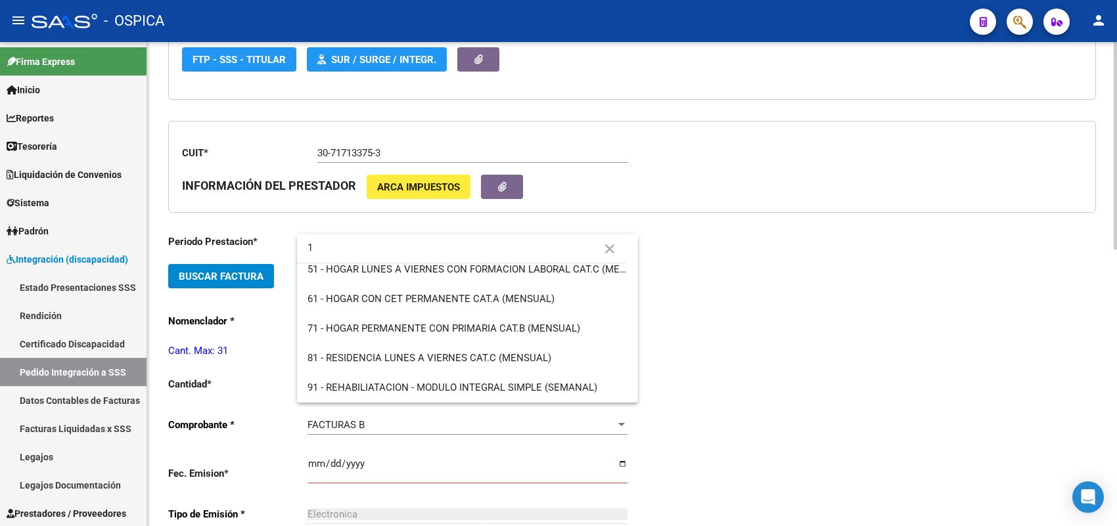
scroll to position [0, 0]
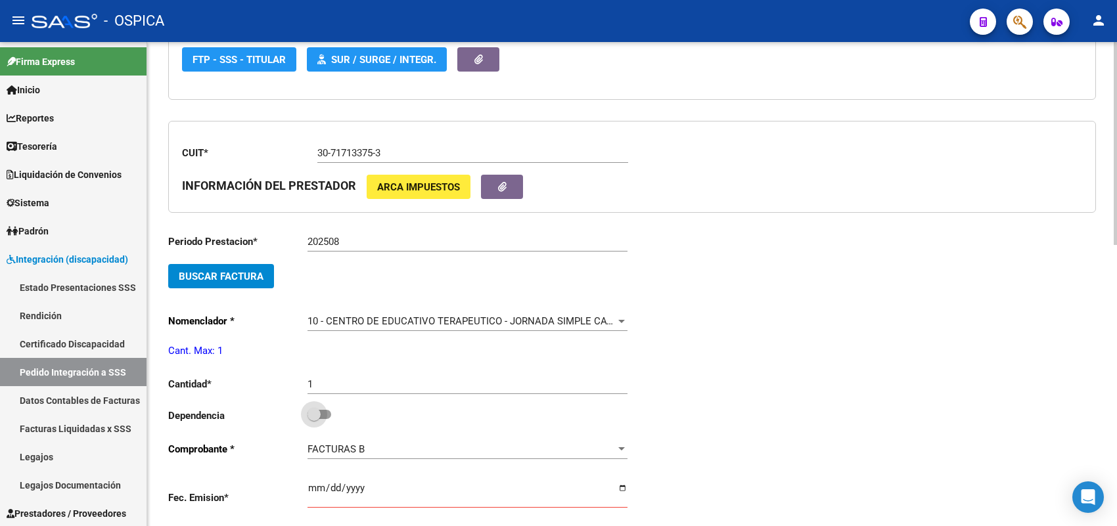
click at [313, 419] on input "checkbox" at bounding box center [313, 419] width 1 height 1
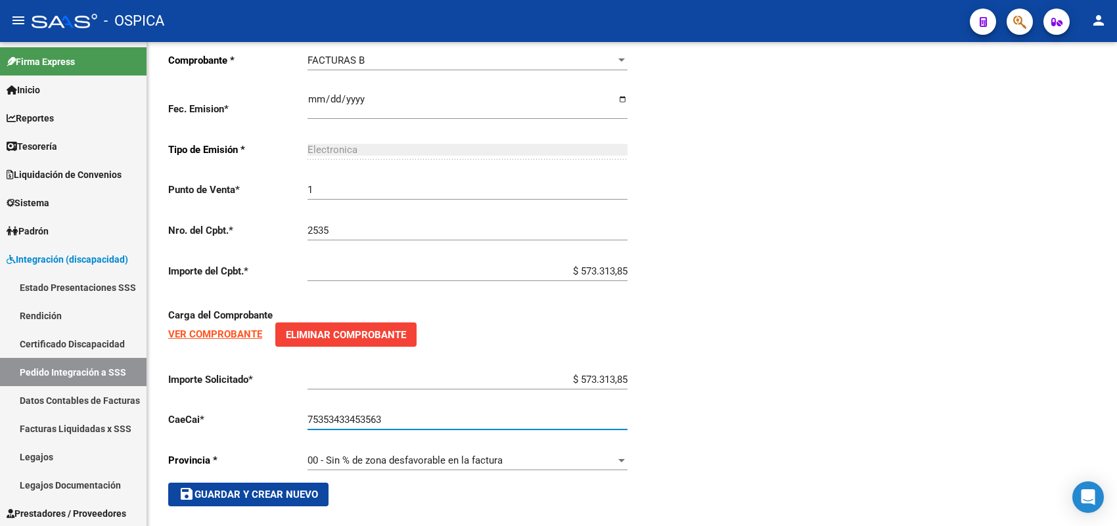
scroll to position [671, 0]
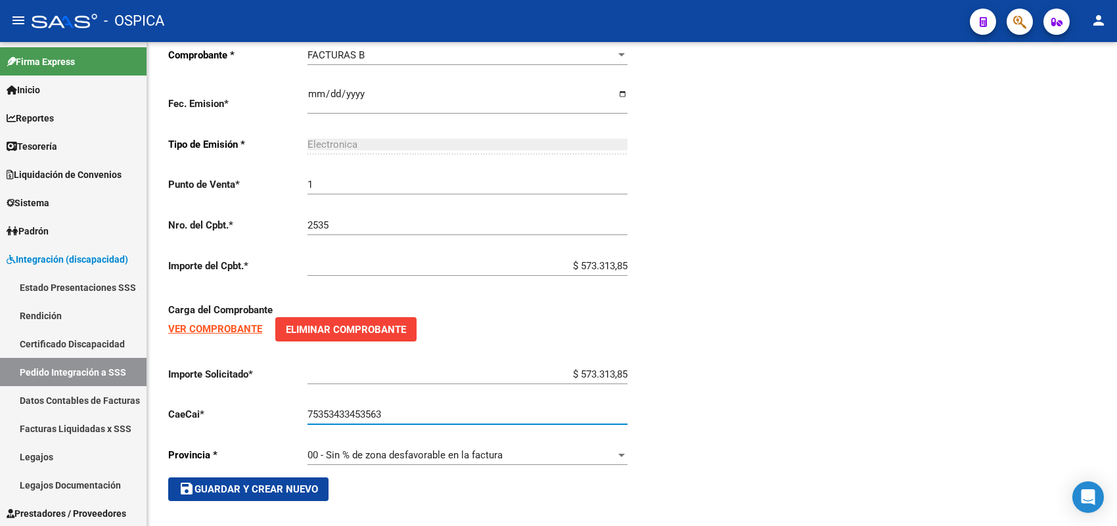
click at [311, 484] on span "save Guardar y Crear Nuevo" at bounding box center [248, 490] width 139 height 12
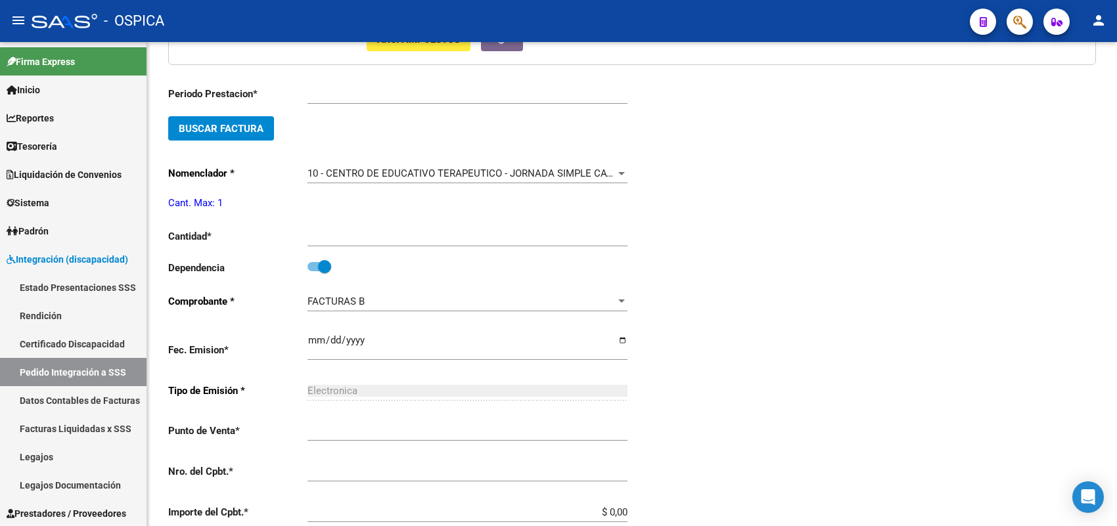
scroll to position [15, 0]
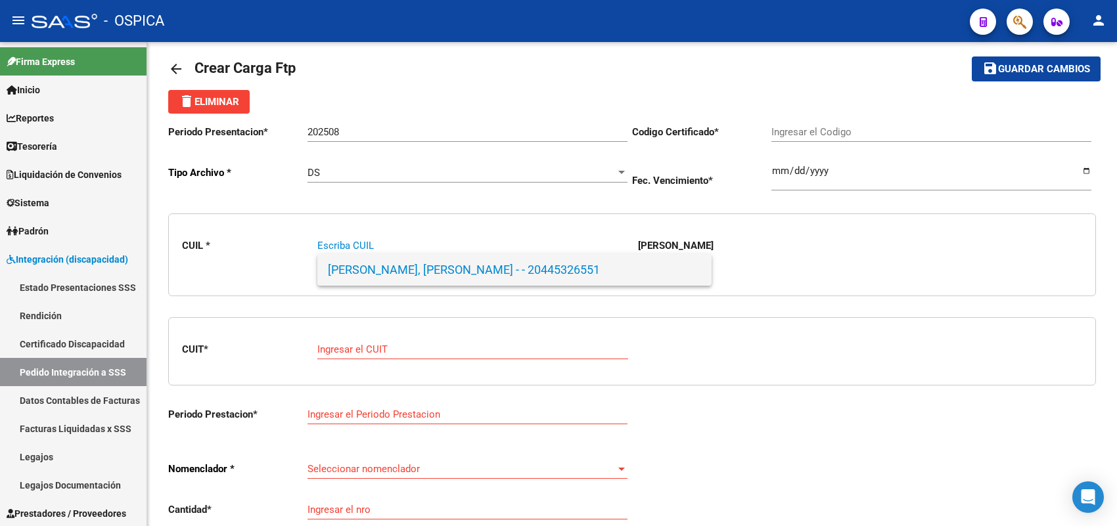
click at [350, 267] on span "[PERSON_NAME], [PERSON_NAME] - - 20445326551" at bounding box center [514, 270] width 373 height 32
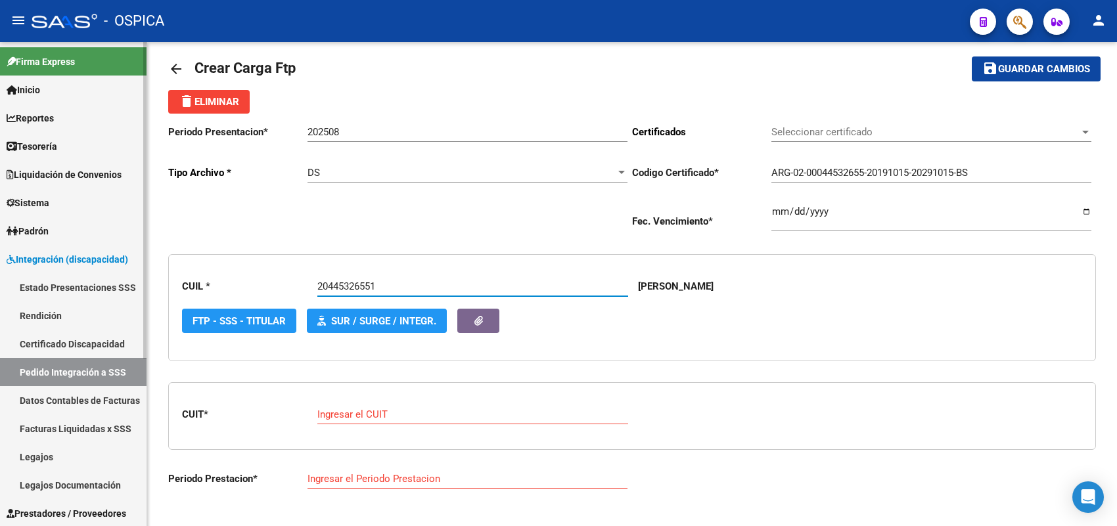
click at [92, 369] on link "Pedido Integración a SSS" at bounding box center [73, 372] width 147 height 28
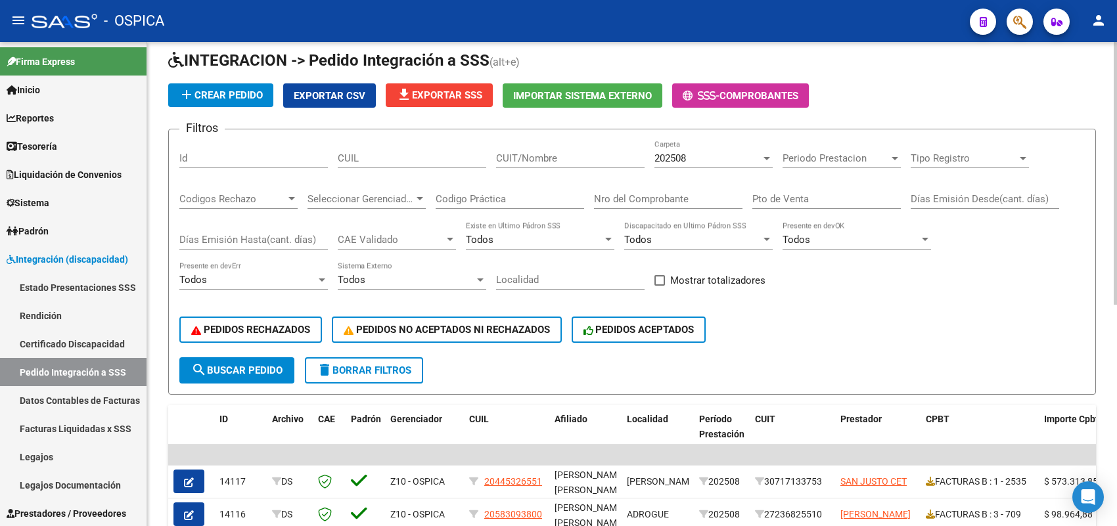
scroll to position [15, 0]
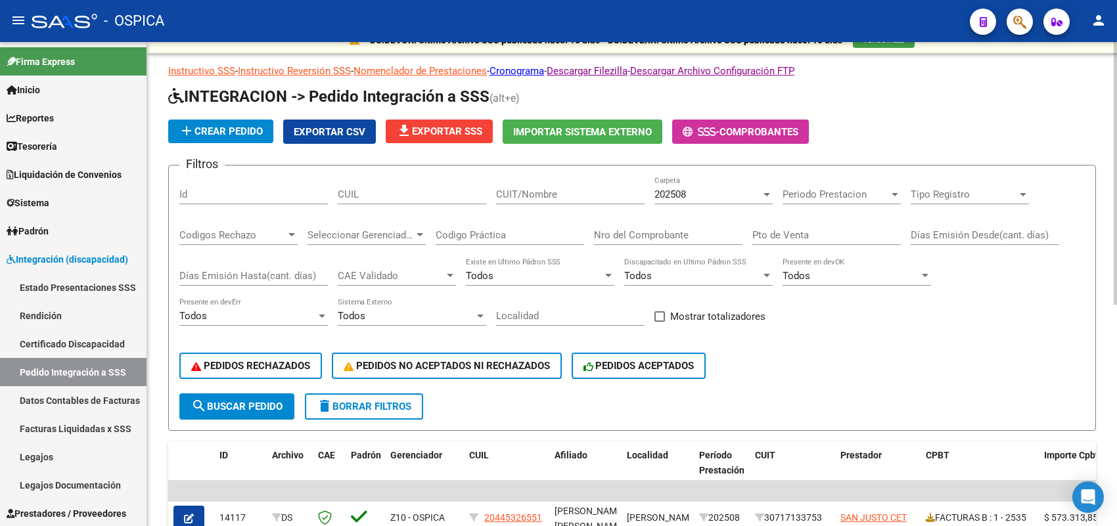
click at [230, 120] on button "add Crear Pedido" at bounding box center [220, 132] width 105 height 24
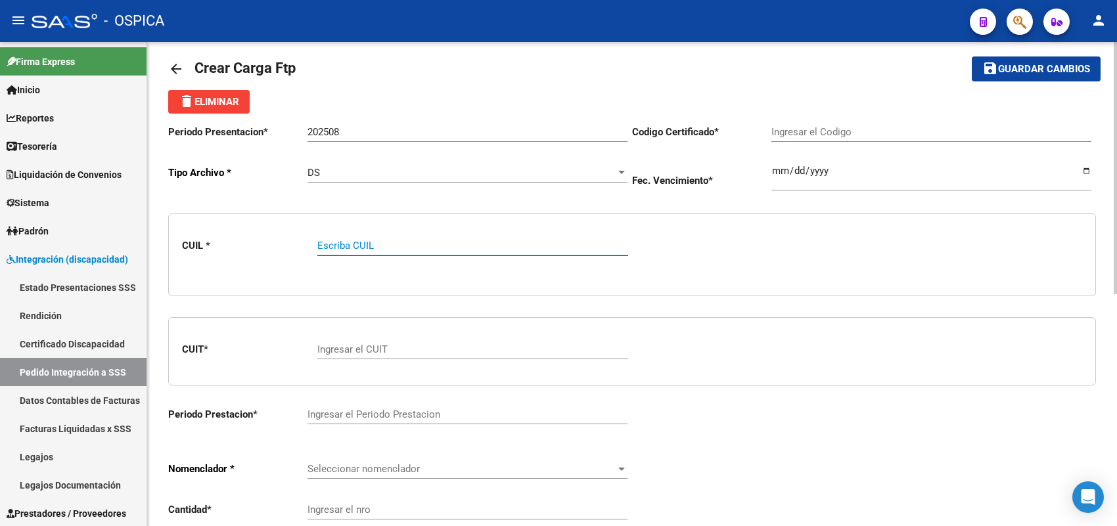
paste input "20445326551"
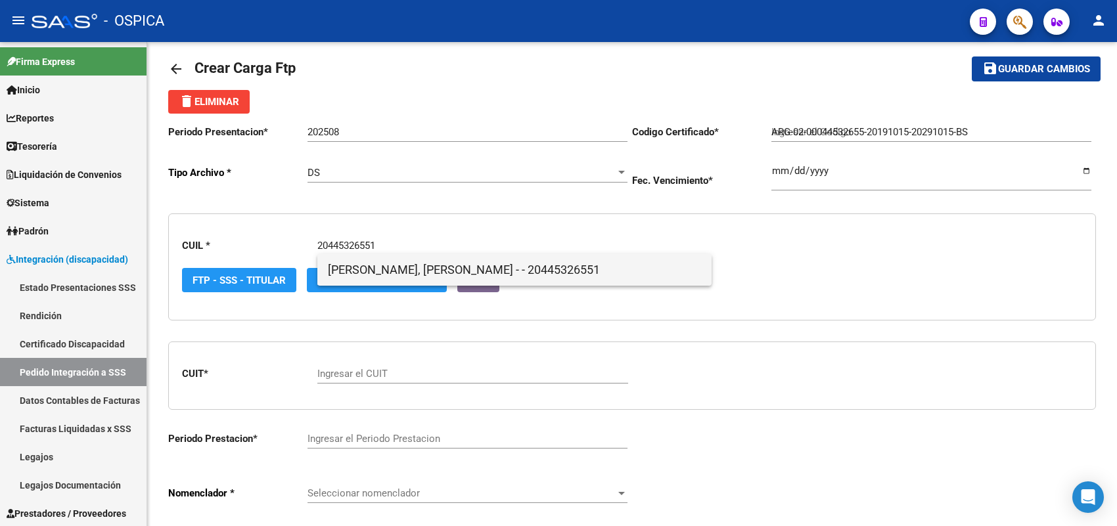
click at [378, 264] on span "[PERSON_NAME], [PERSON_NAME] - - 20445326551" at bounding box center [514, 270] width 373 height 32
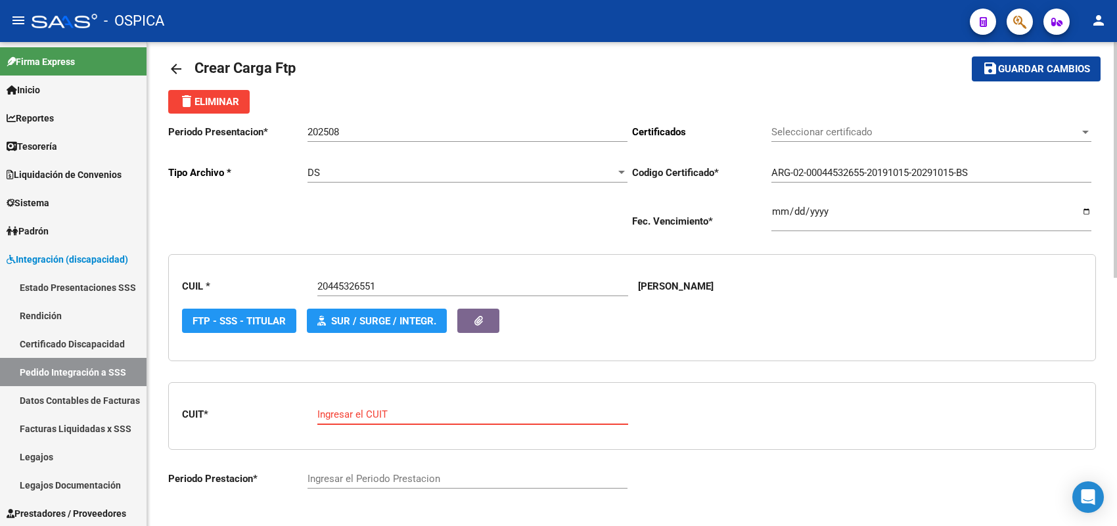
paste input "30-71713375-3"
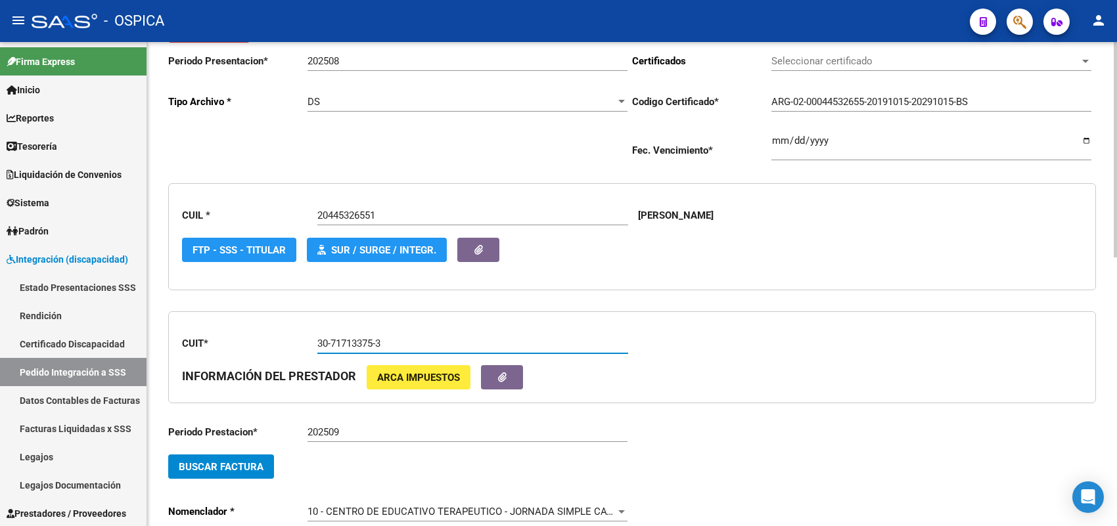
scroll to position [179, 0]
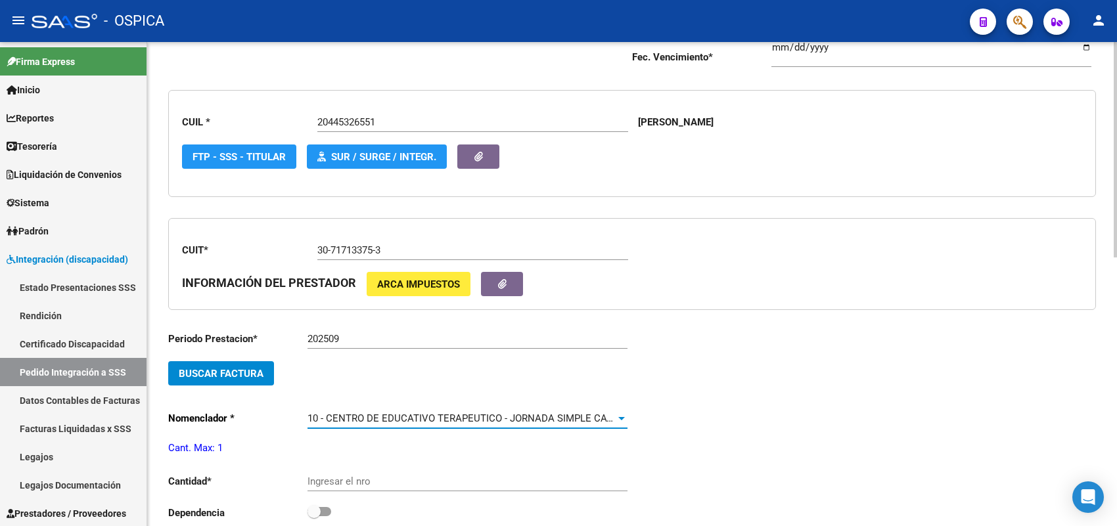
click at [338, 414] on span "10 - CENTRO DE EDUCATIVO TERAPEUTICO - JORNADA SIMPLE CAT.A (MENSUAL)" at bounding box center [492, 419] width 368 height 12
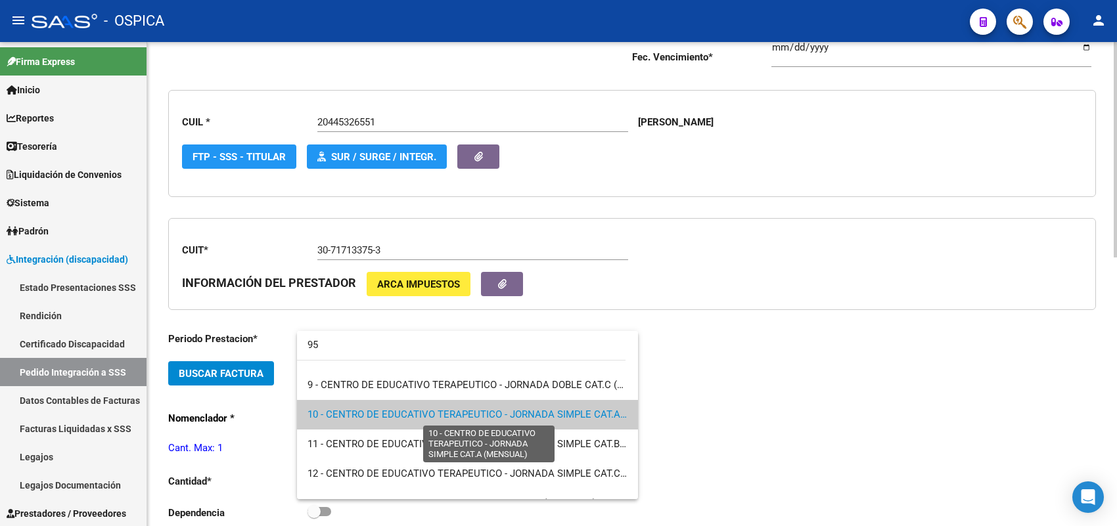
scroll to position [0, 0]
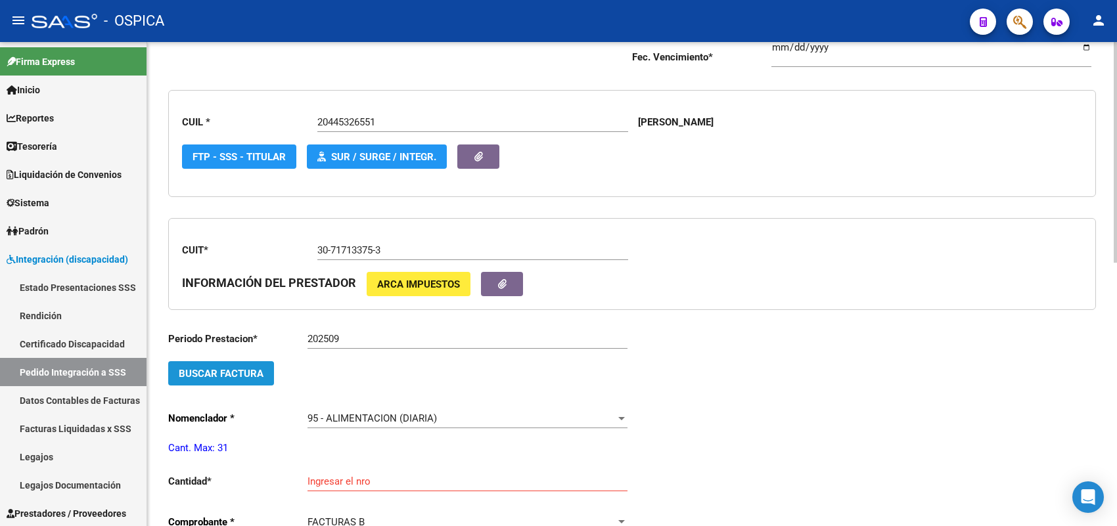
click at [261, 368] on span "Buscar Factura" at bounding box center [221, 374] width 85 height 12
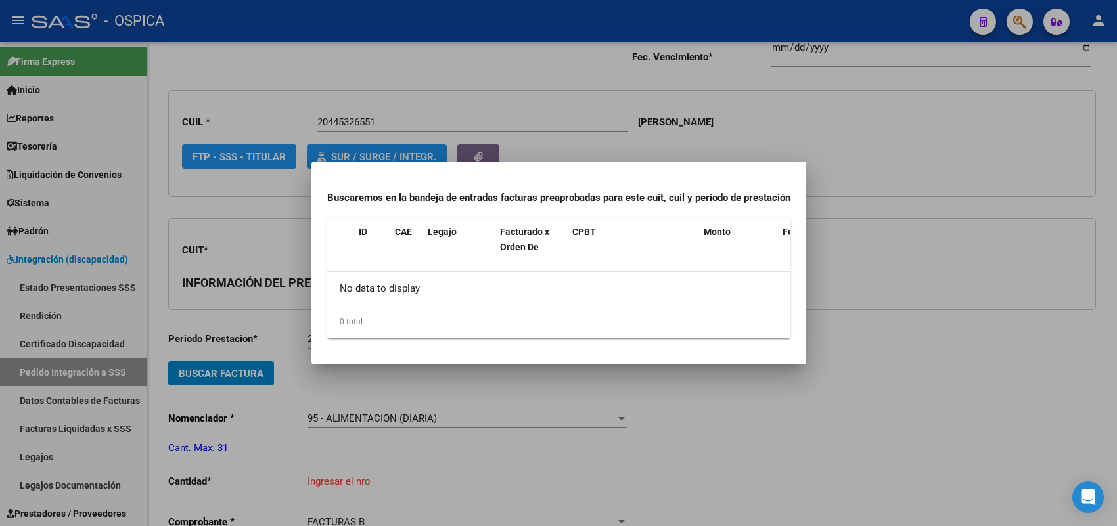
click at [298, 325] on div at bounding box center [558, 263] width 1117 height 526
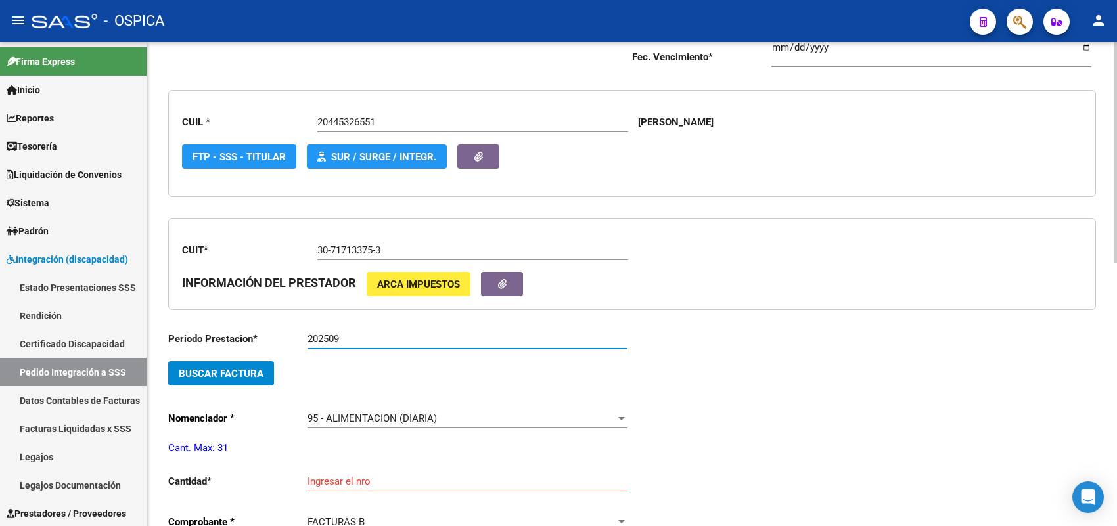
click at [349, 336] on input "202509" at bounding box center [468, 339] width 320 height 12
click at [245, 368] on span "Buscar Factura" at bounding box center [221, 374] width 85 height 12
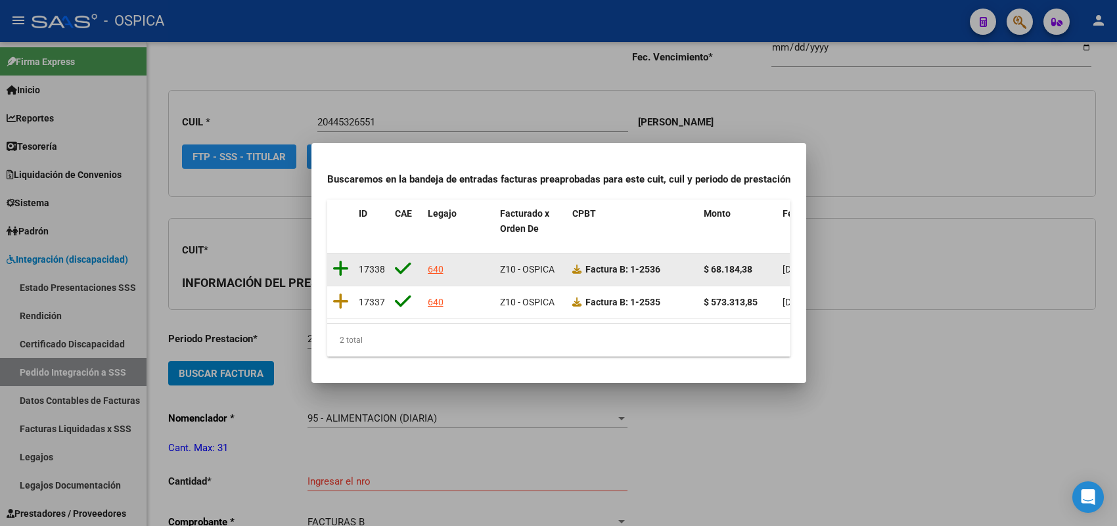
click at [342, 260] on icon at bounding box center [341, 269] width 16 height 18
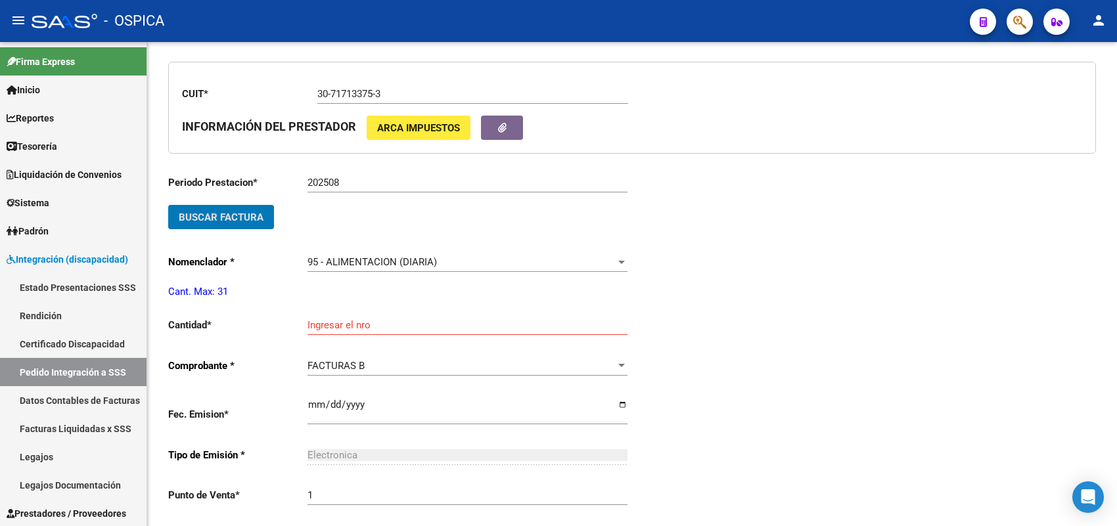
scroll to position [344, 0]
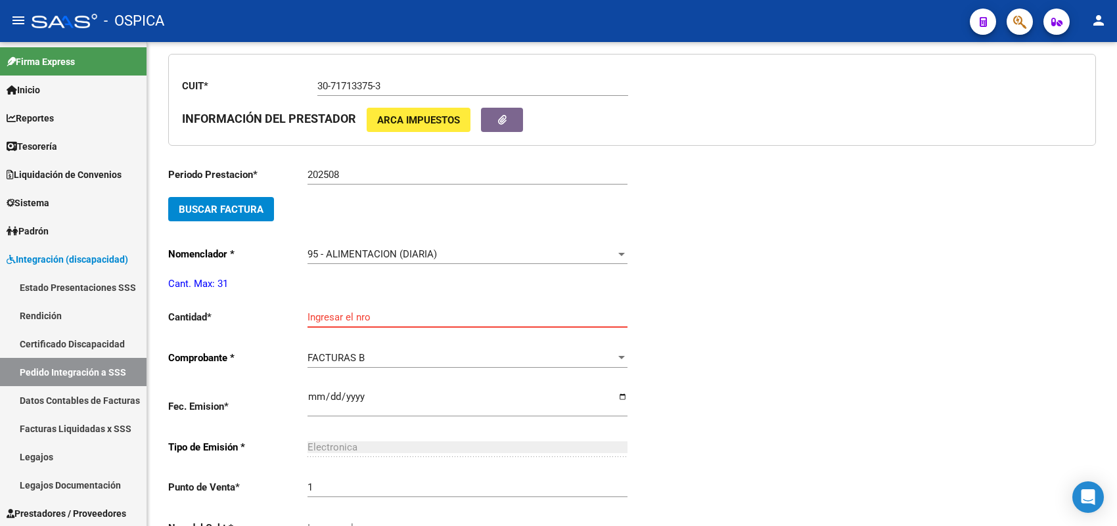
click at [354, 313] on input "Ingresar el nro" at bounding box center [468, 318] width 320 height 12
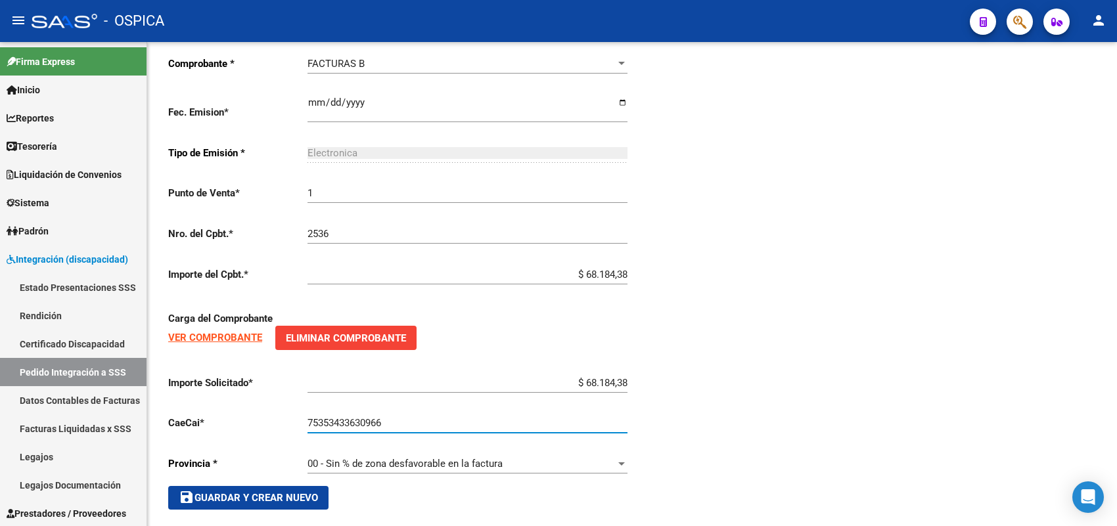
scroll to position [646, 0]
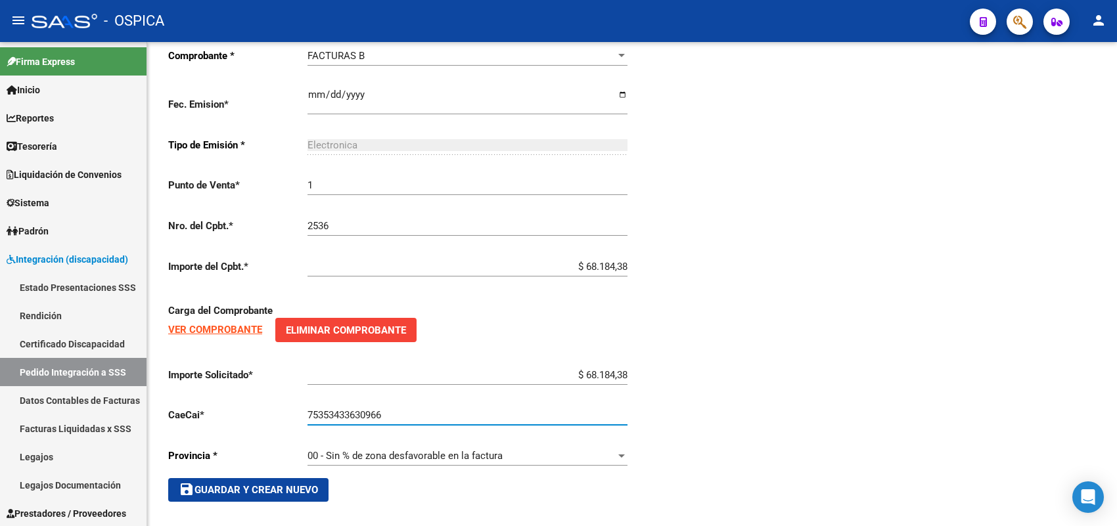
click at [294, 484] on span "save Guardar y Crear Nuevo" at bounding box center [248, 490] width 139 height 12
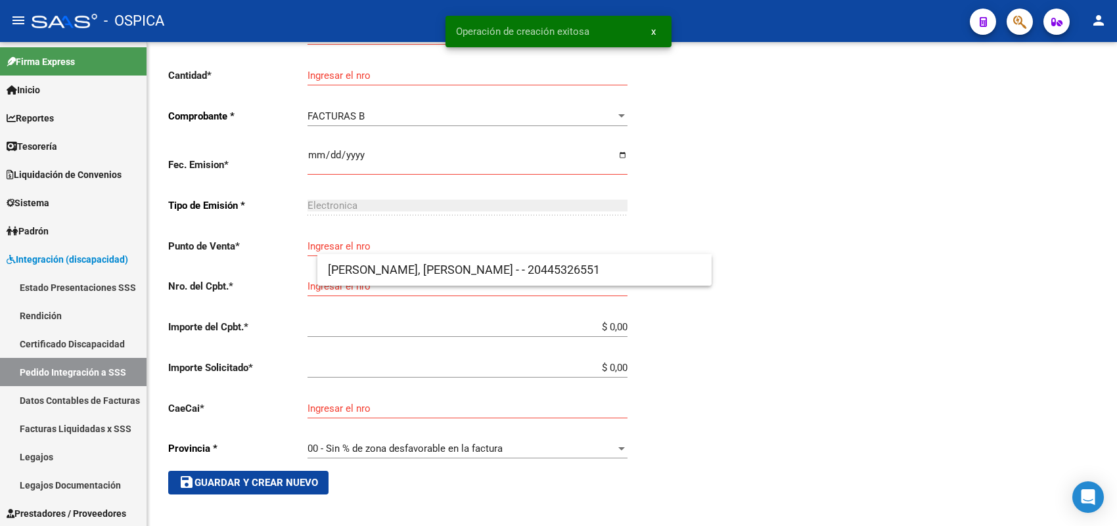
scroll to position [15, 0]
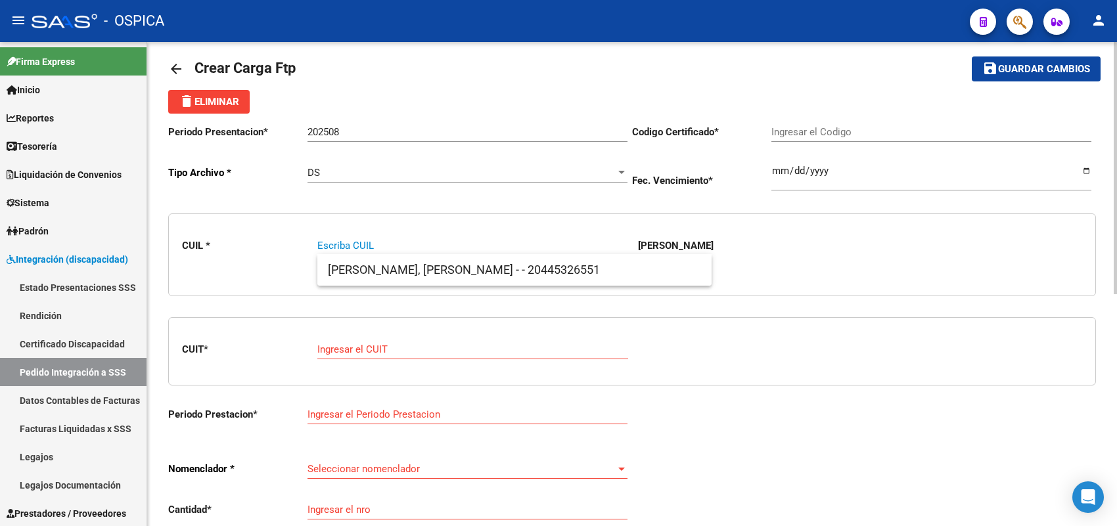
paste input "27598801555"
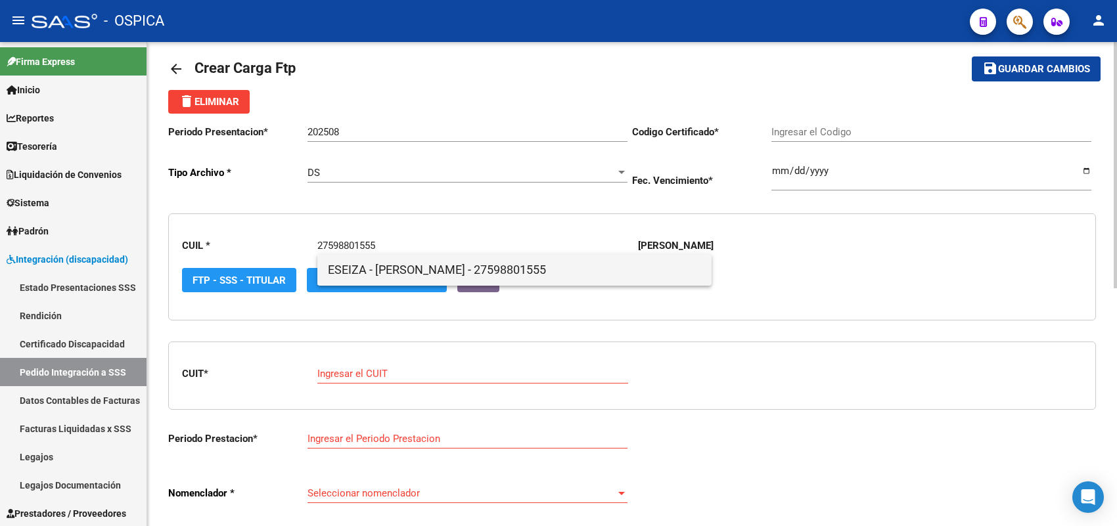
click at [358, 273] on span "ESEIZA - [PERSON_NAME] - 27598801555" at bounding box center [514, 270] width 373 height 32
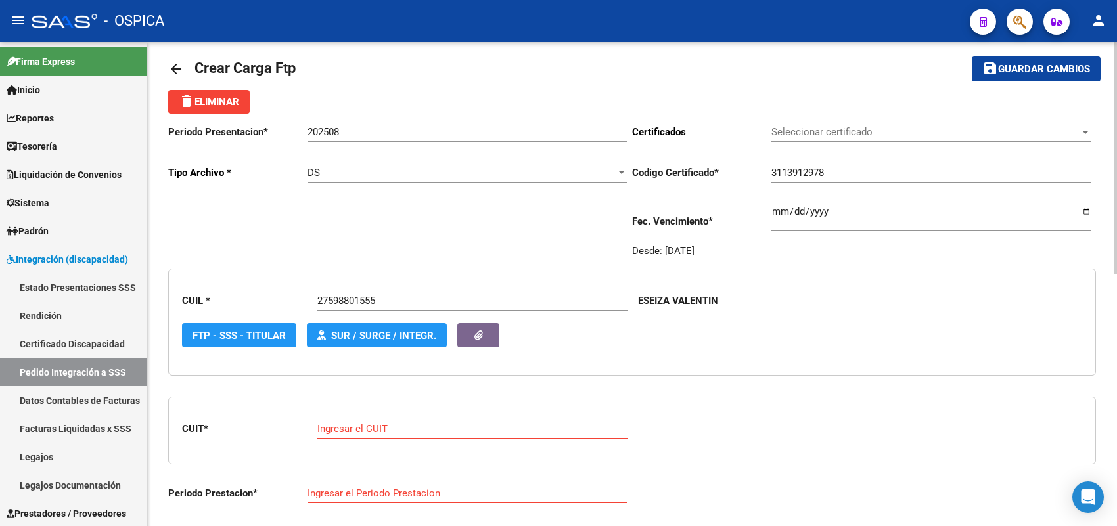
paste input "27-38858738-0"
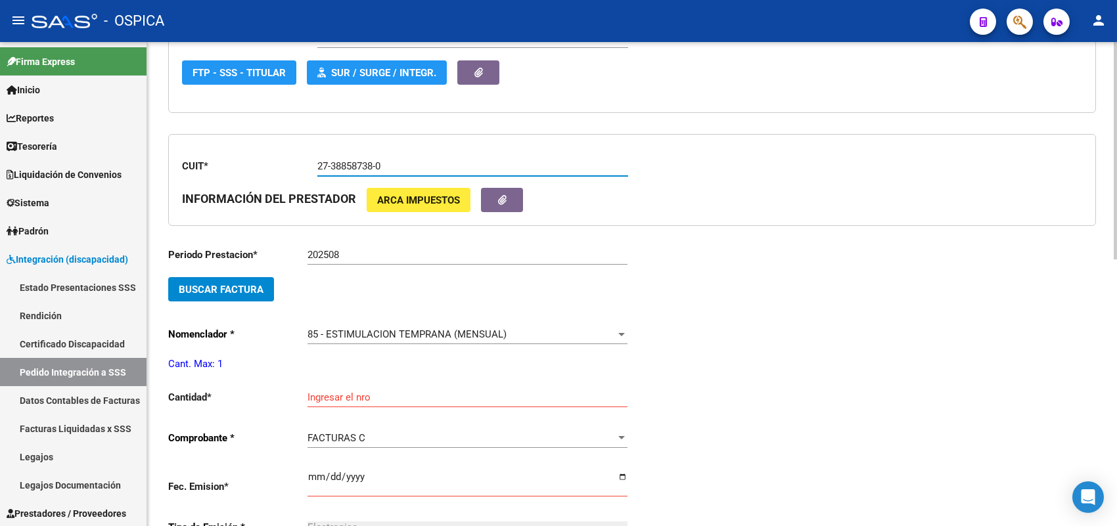
scroll to position [344, 0]
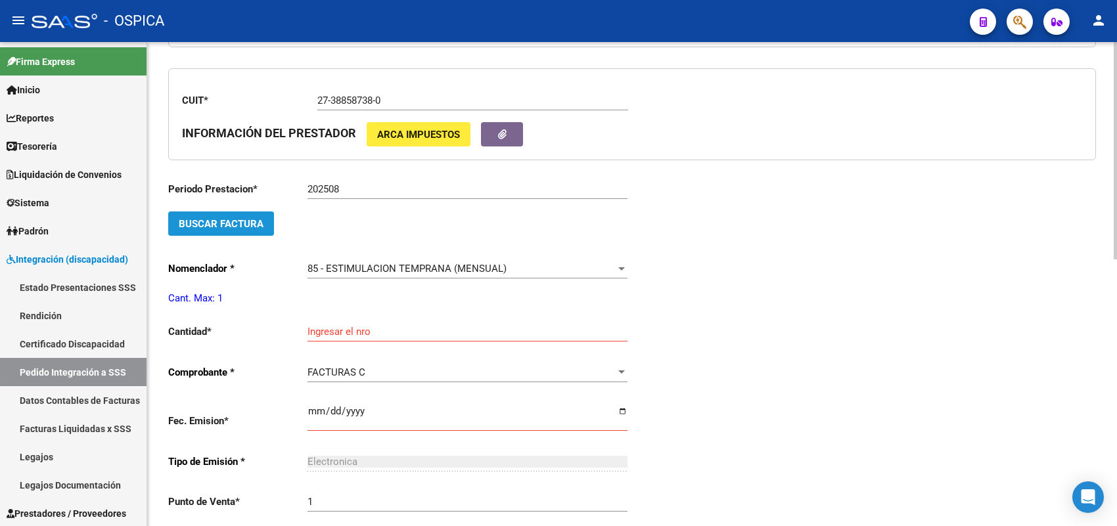
click at [257, 227] on button "Buscar Factura" at bounding box center [221, 224] width 106 height 24
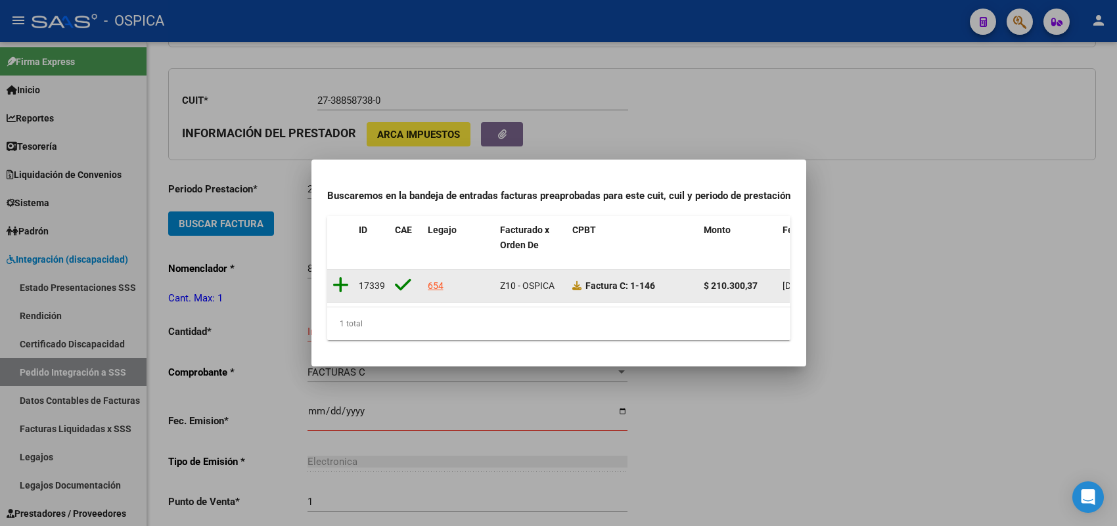
click at [336, 277] on icon at bounding box center [341, 285] width 16 height 18
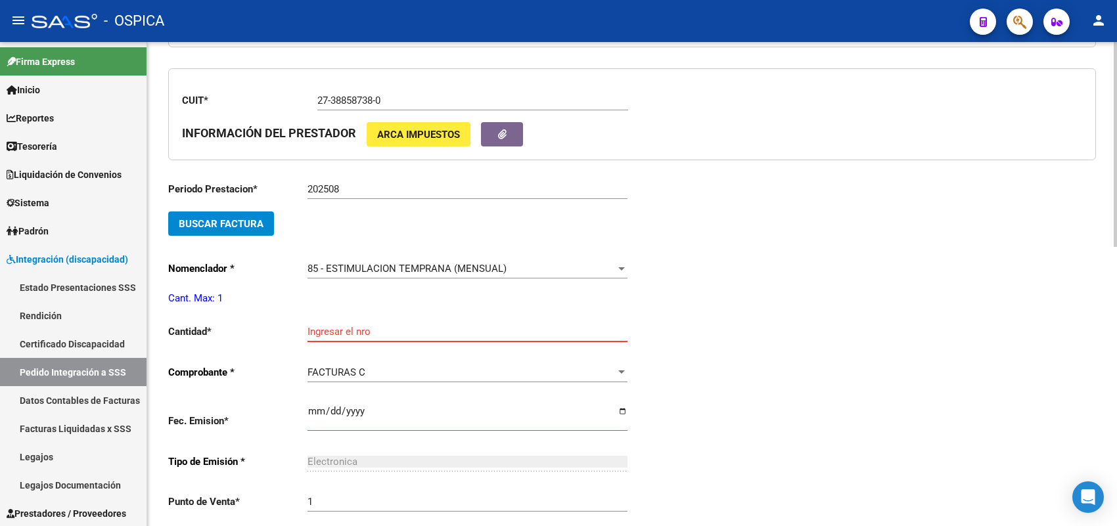
click at [334, 326] on input "Ingresar el nro" at bounding box center [468, 332] width 320 height 12
click at [334, 326] on input "17" at bounding box center [468, 332] width 320 height 12
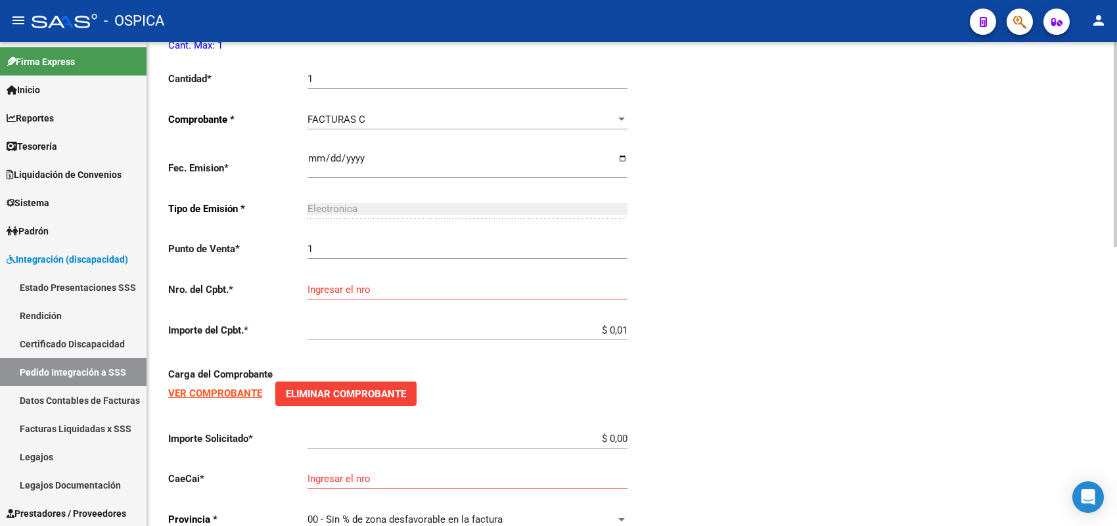
click at [323, 291] on div "Ingresar el nro" at bounding box center [468, 285] width 320 height 28
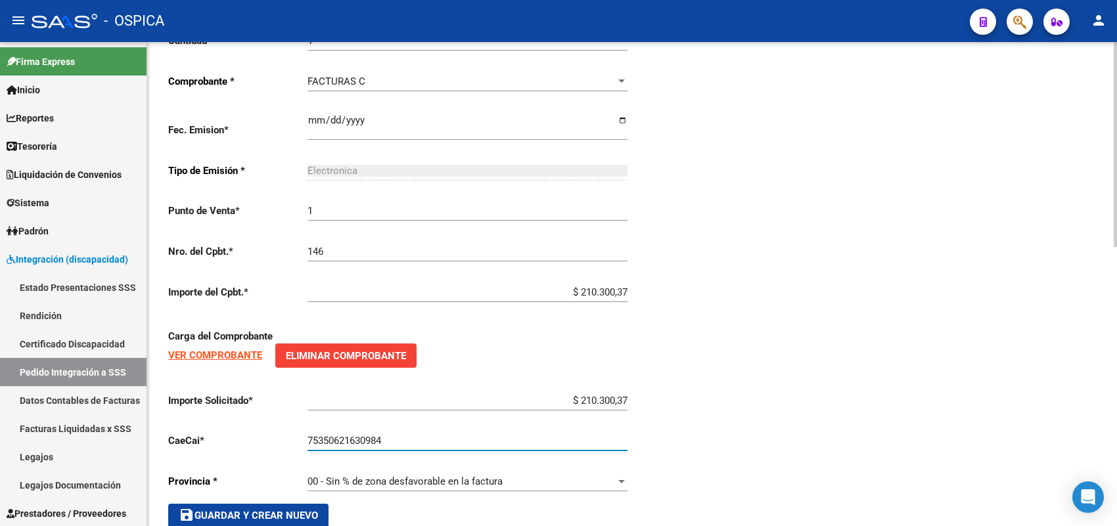
scroll to position [660, 0]
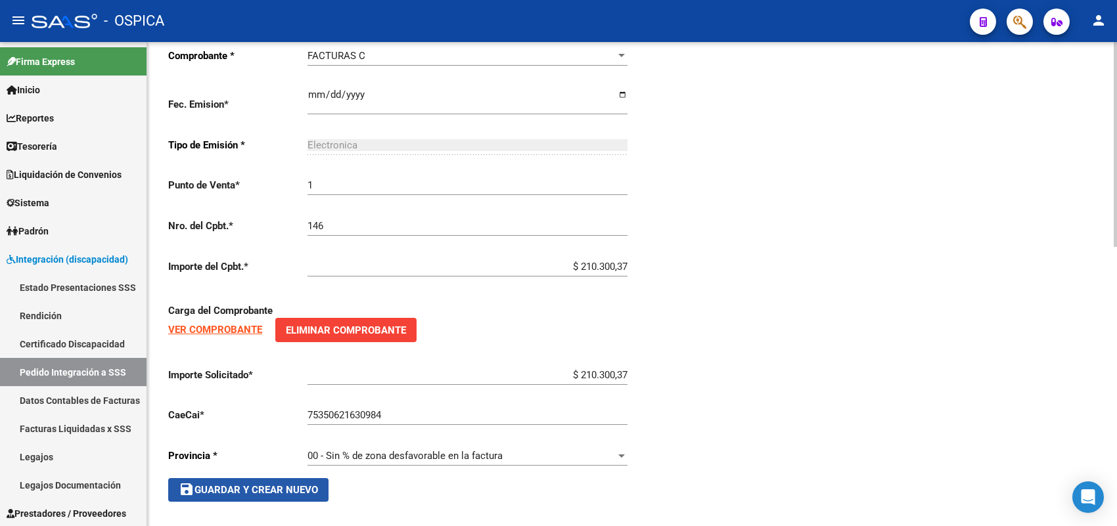
click at [281, 484] on span "save Guardar y Crear Nuevo" at bounding box center [248, 490] width 139 height 12
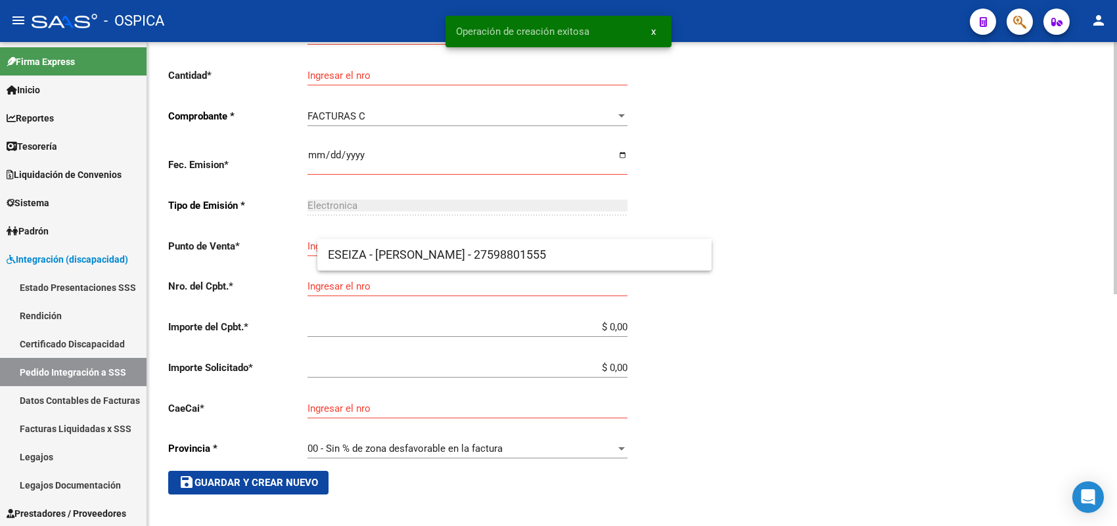
scroll to position [30, 0]
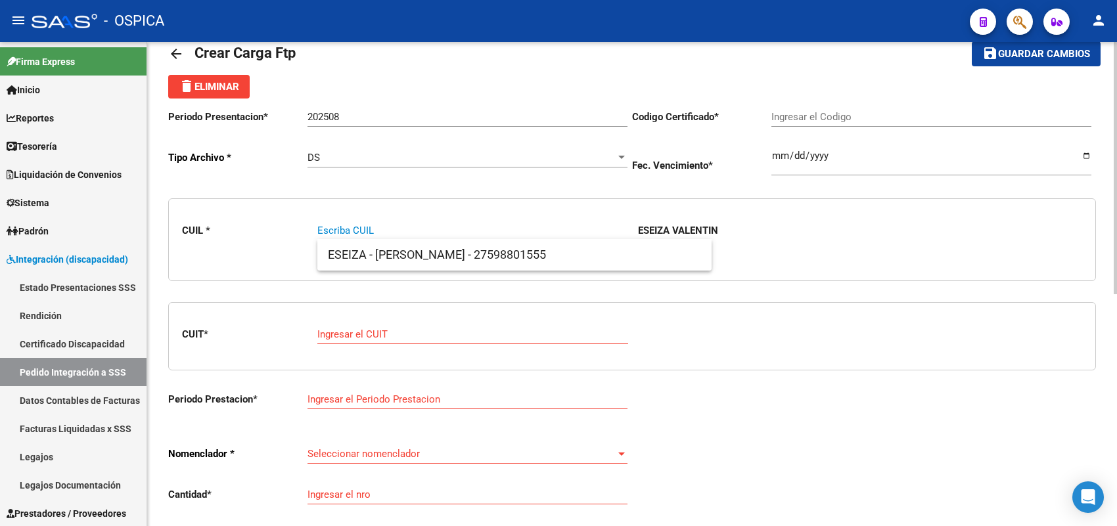
paste input "27553255142"
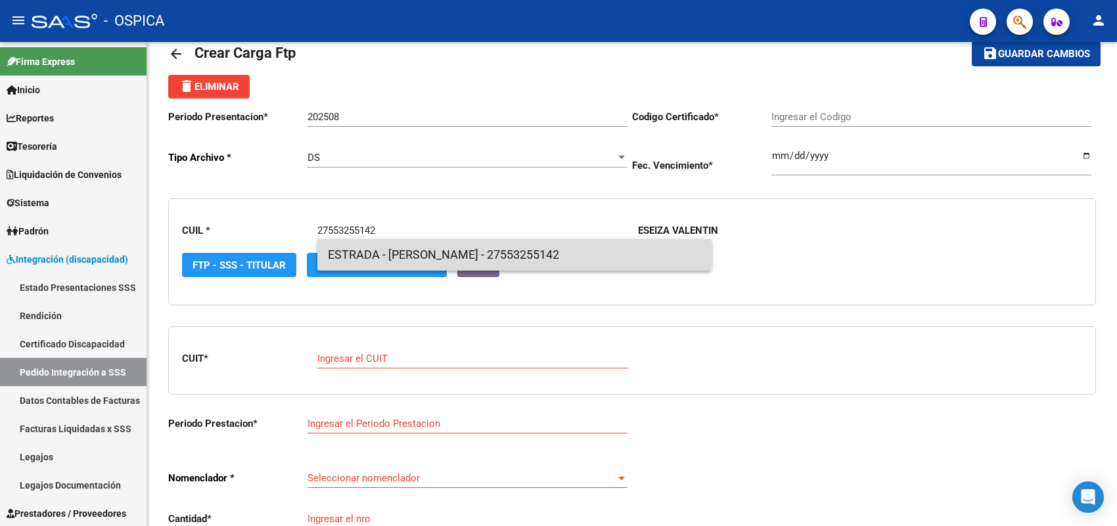
click at [352, 254] on span "ESTRADA - [PERSON_NAME] - 27553255142" at bounding box center [514, 255] width 373 height 32
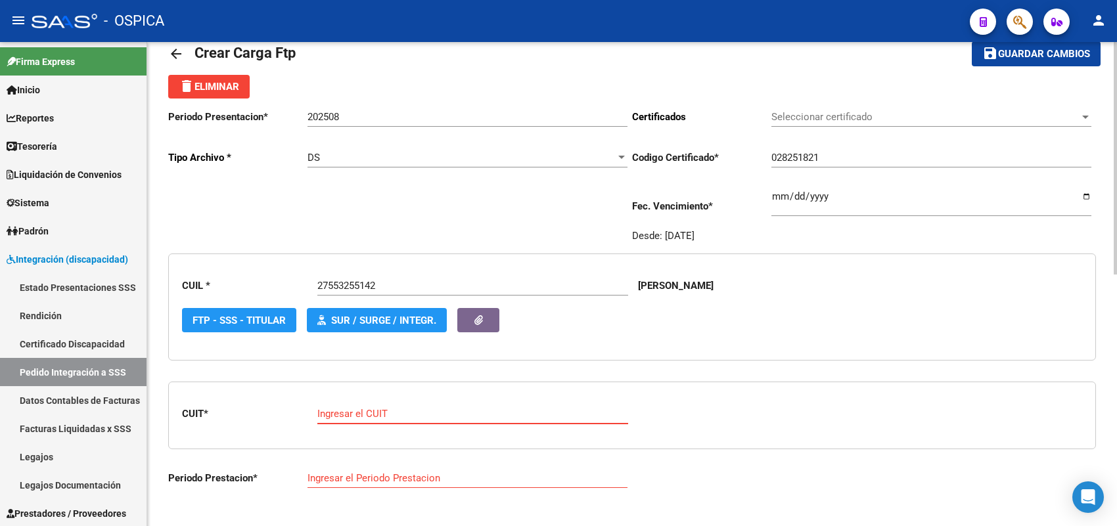
paste input "30-71222771-7"
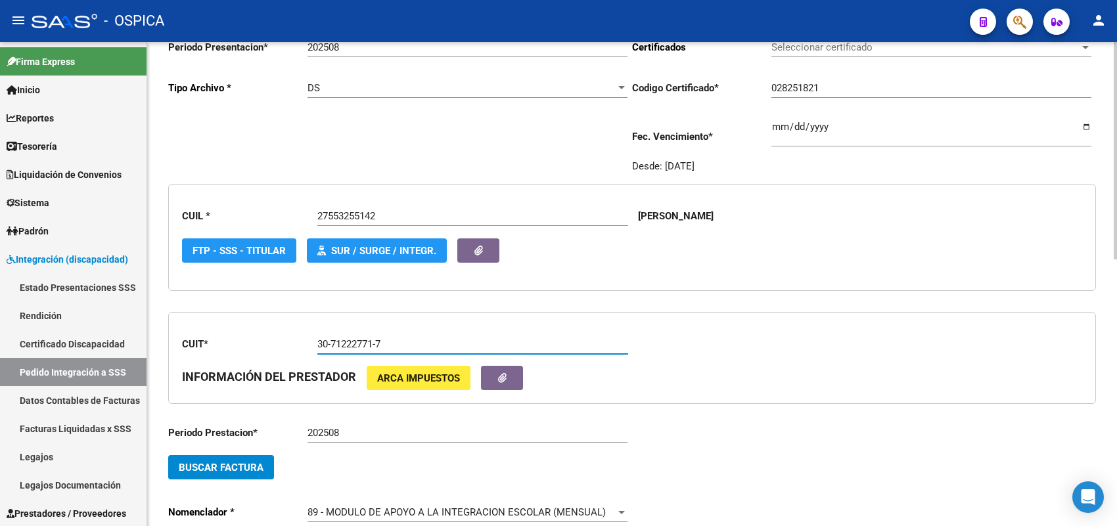
scroll to position [195, 0]
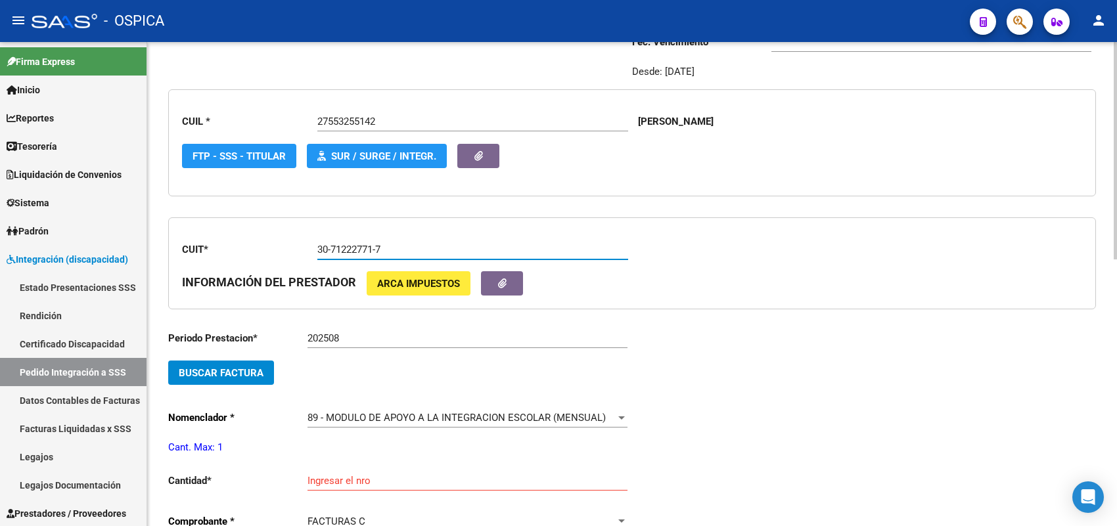
click at [258, 375] on span "Buscar Factura" at bounding box center [221, 373] width 85 height 12
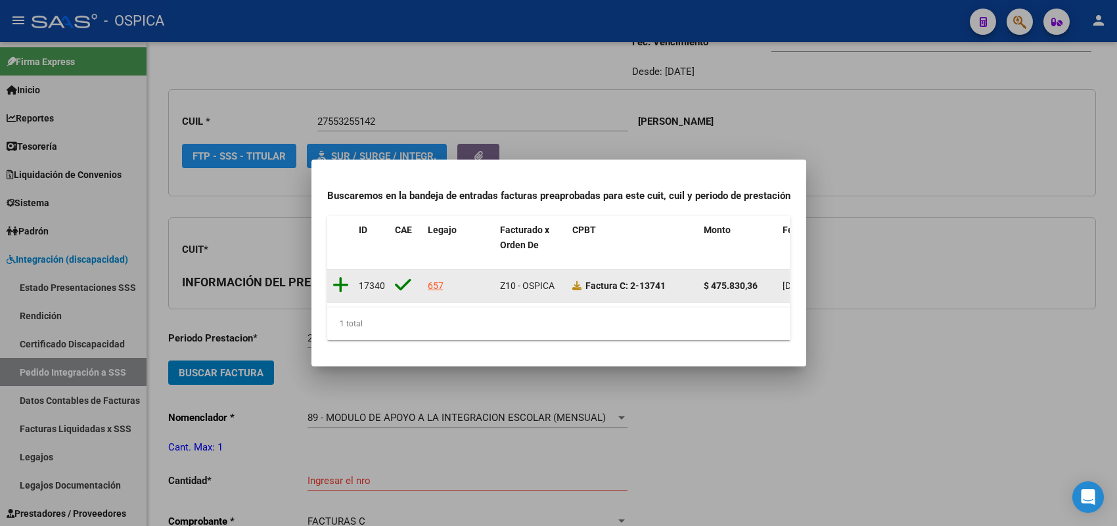
click at [340, 276] on icon at bounding box center [341, 285] width 16 height 18
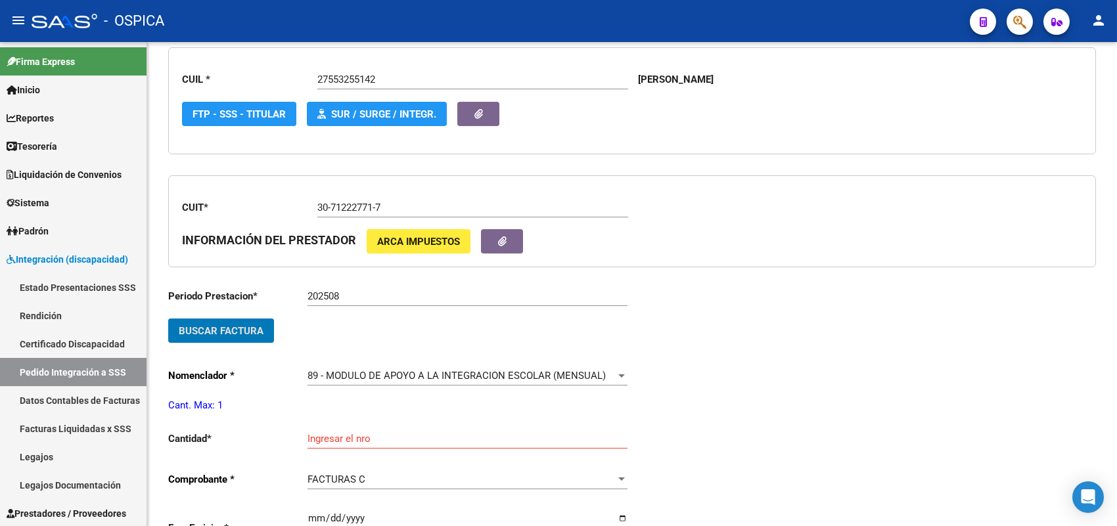
scroll to position [277, 0]
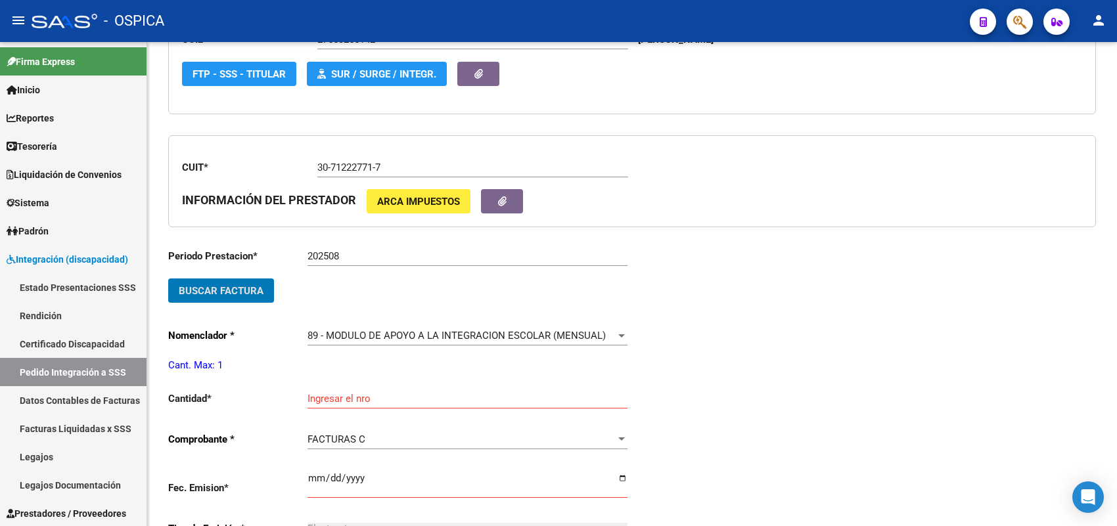
drag, startPoint x: 329, startPoint y: 369, endPoint x: 329, endPoint y: 377, distance: 7.2
click at [329, 393] on input "Ingresar el nro" at bounding box center [468, 399] width 320 height 12
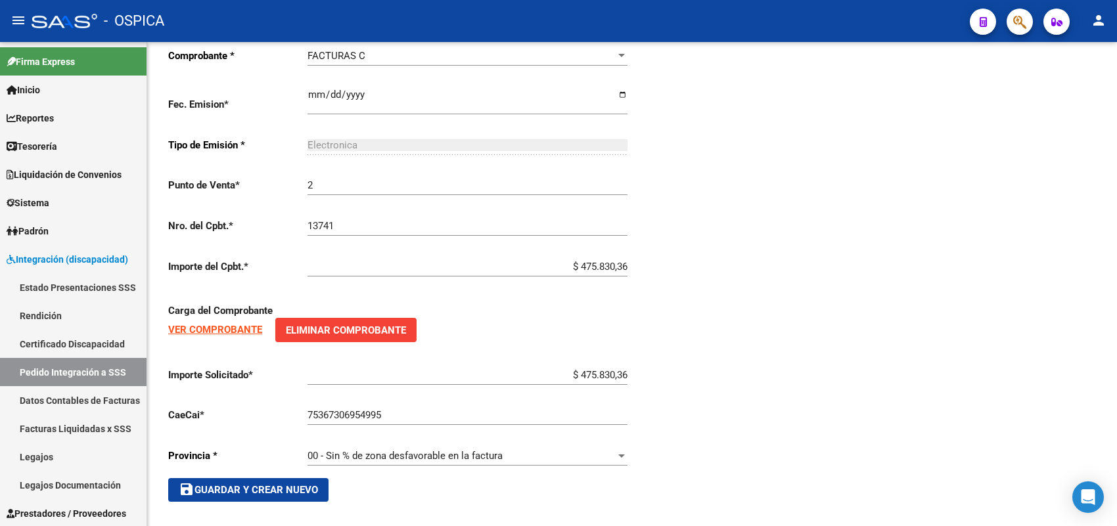
click at [317, 478] on button "save Guardar y Crear Nuevo" at bounding box center [248, 490] width 160 height 24
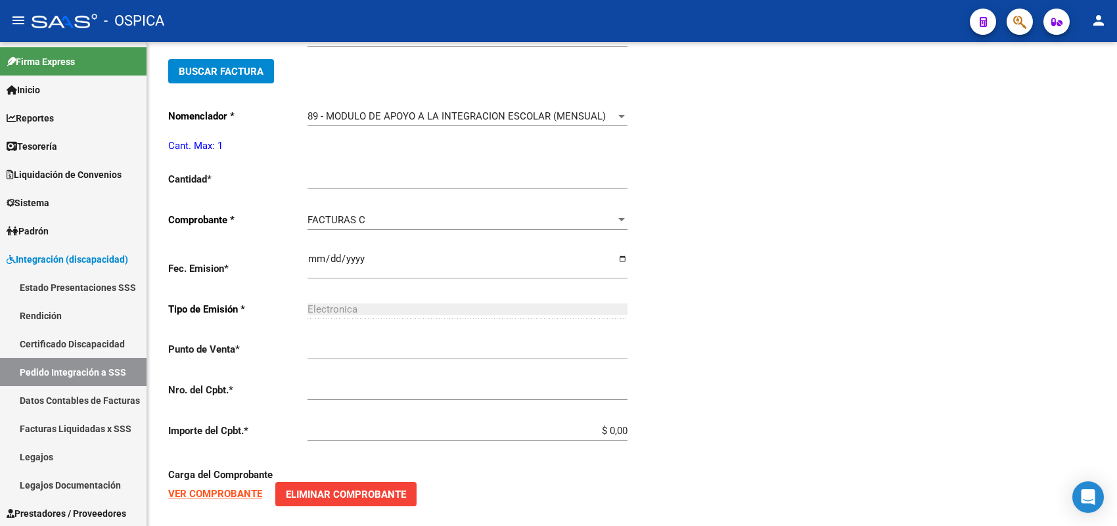
scroll to position [30, 0]
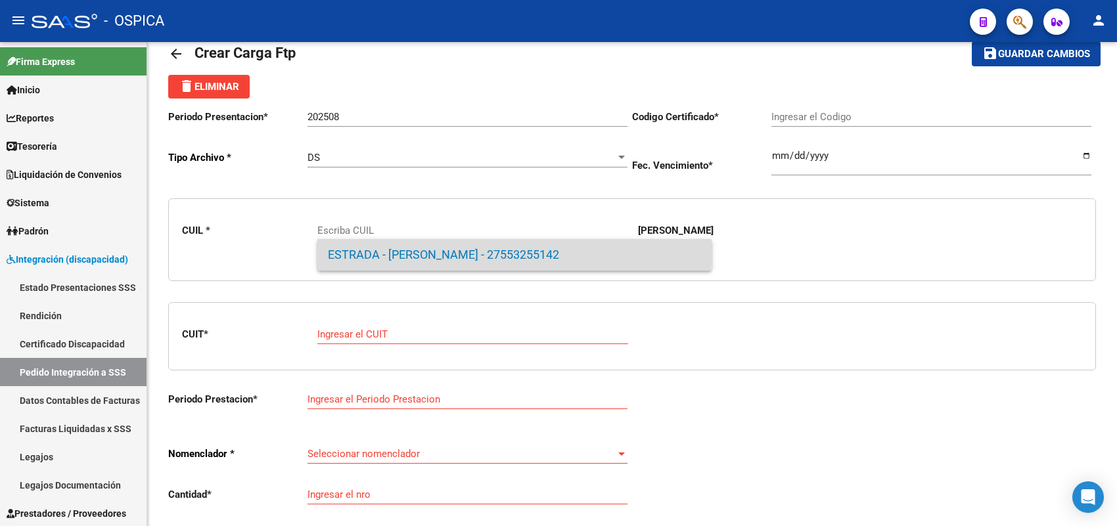
click at [432, 245] on span "ESTRADA - [PERSON_NAME] - 27553255142" at bounding box center [514, 255] width 373 height 32
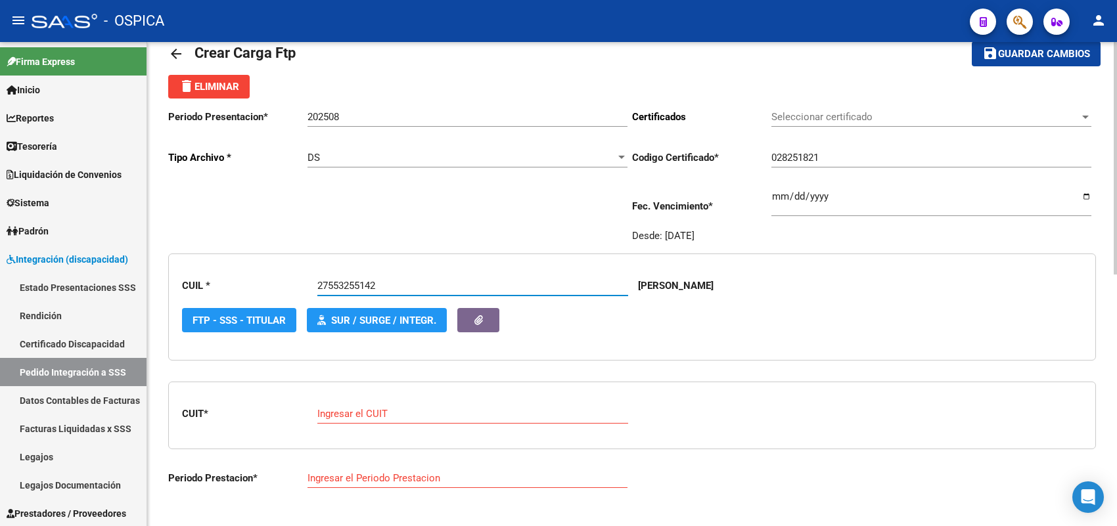
click at [379, 408] on input "Ingresar el CUIT" at bounding box center [472, 414] width 311 height 12
paste input "30-71521419-5"
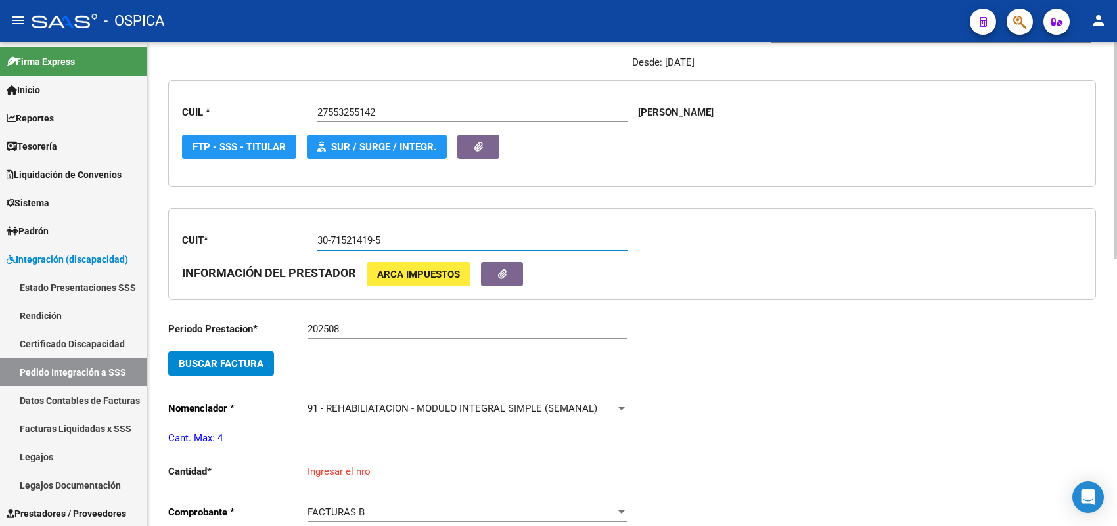
scroll to position [277, 0]
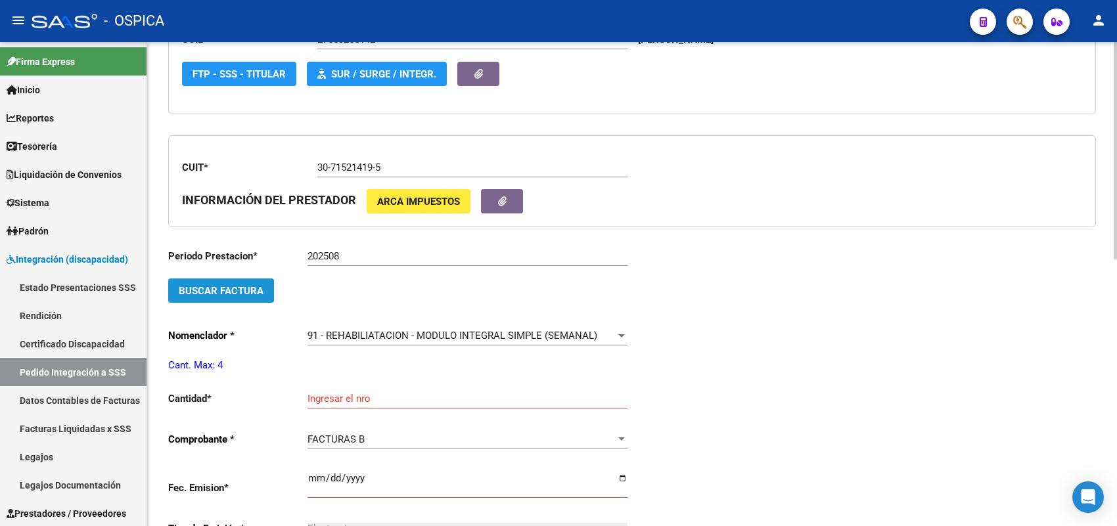
click at [241, 287] on span "Buscar Factura" at bounding box center [221, 291] width 85 height 12
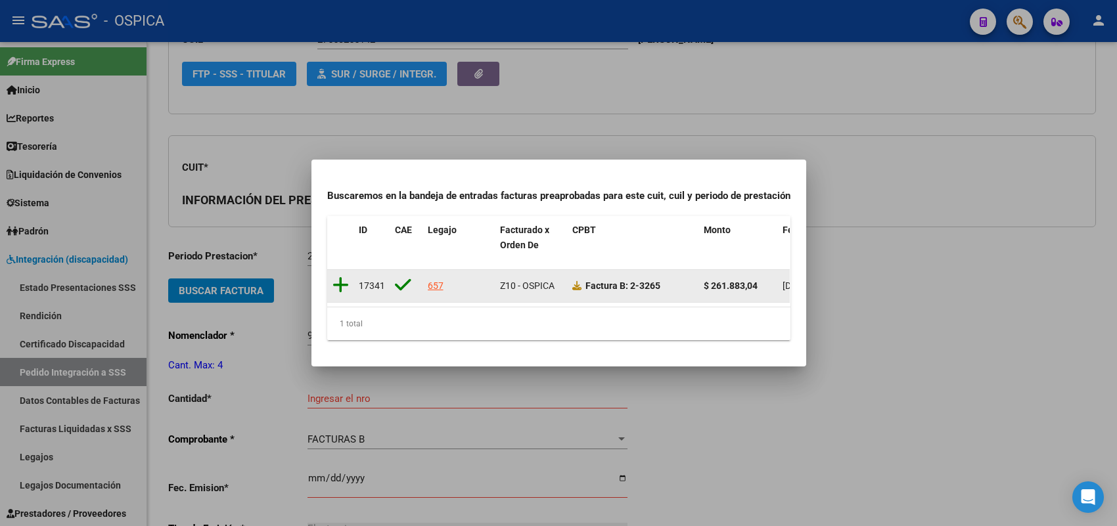
click at [344, 278] on icon at bounding box center [341, 285] width 16 height 18
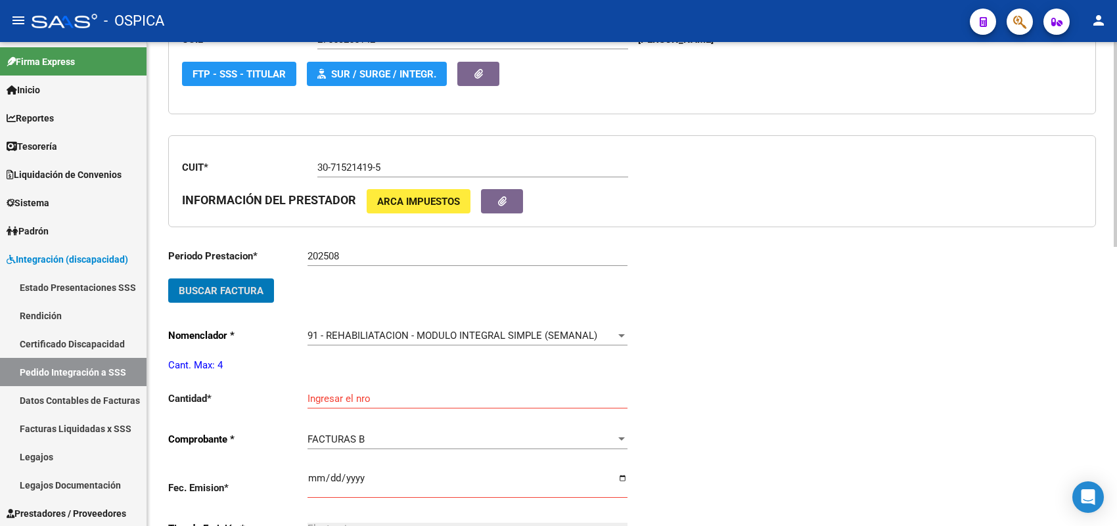
click at [395, 393] on input "Ingresar el nro" at bounding box center [468, 399] width 320 height 12
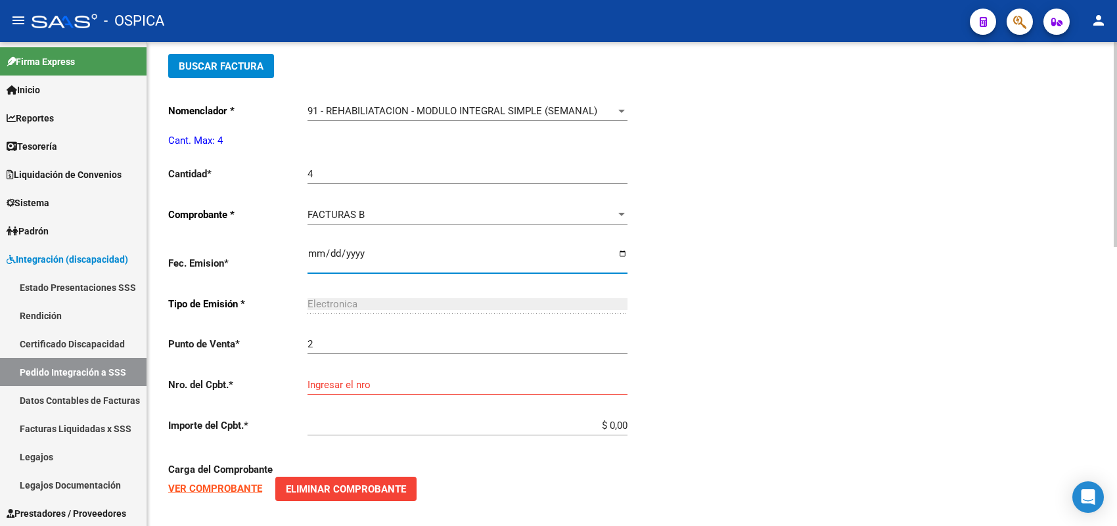
scroll to position [523, 0]
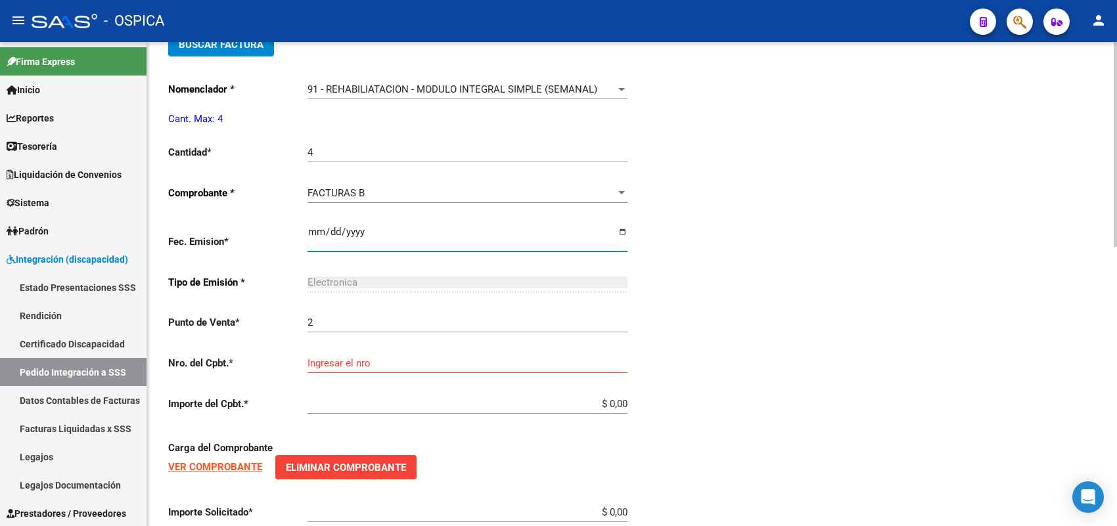
click at [345, 358] on input "Ingresar el nro" at bounding box center [468, 364] width 320 height 12
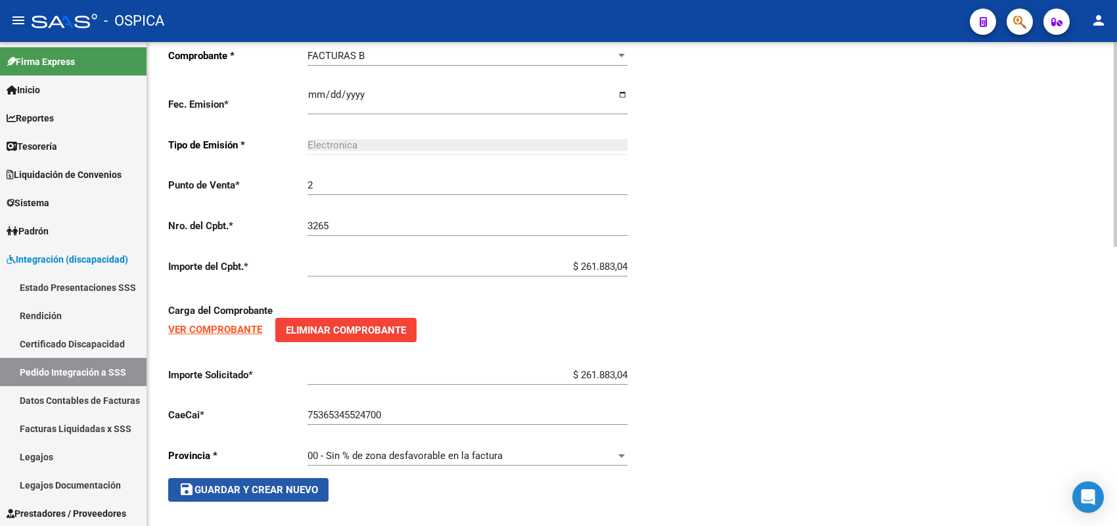
click at [304, 478] on button "save Guardar y Crear Nuevo" at bounding box center [248, 490] width 160 height 24
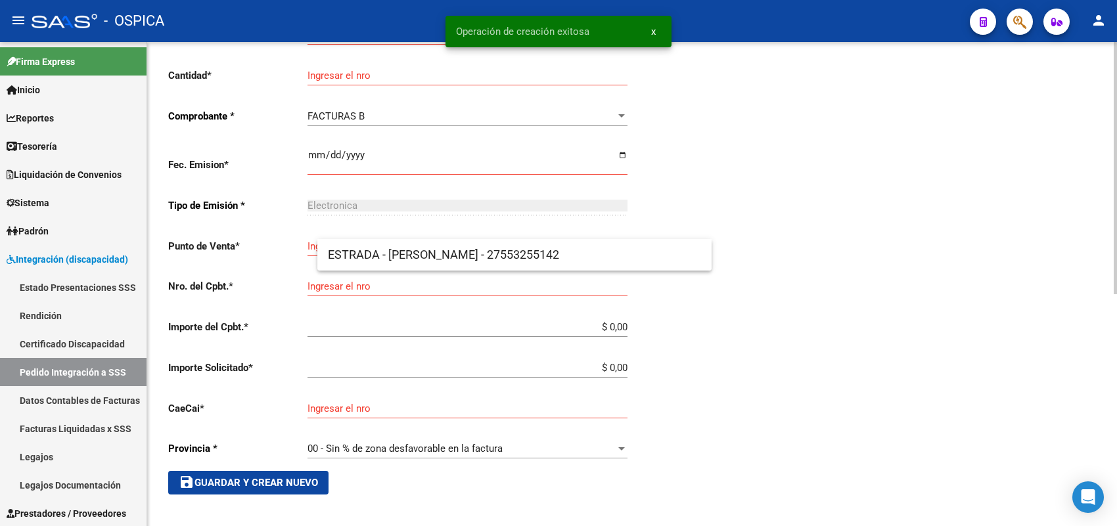
scroll to position [30, 0]
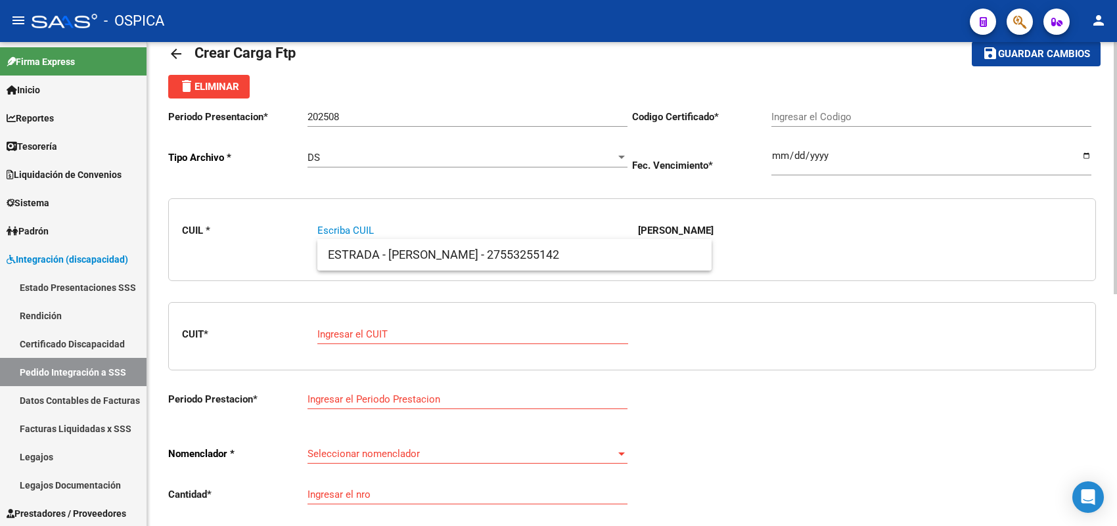
paste input "20489836042"
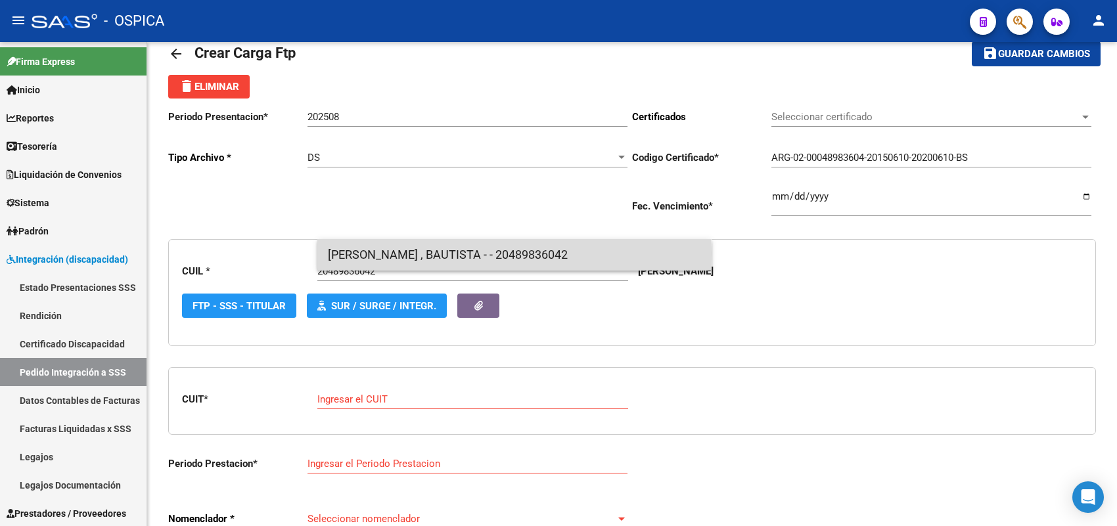
click at [372, 255] on span "[PERSON_NAME] , BAUTISTA - - 20489836042" at bounding box center [514, 255] width 373 height 32
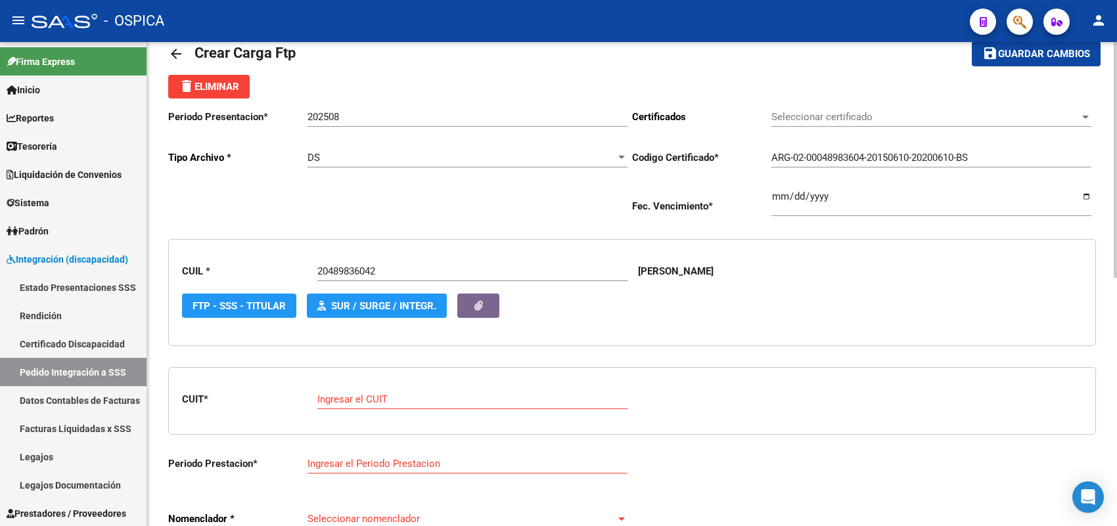
click at [375, 403] on div "Ingresar el CUIT" at bounding box center [472, 395] width 311 height 28
paste input "30-64102908-0"
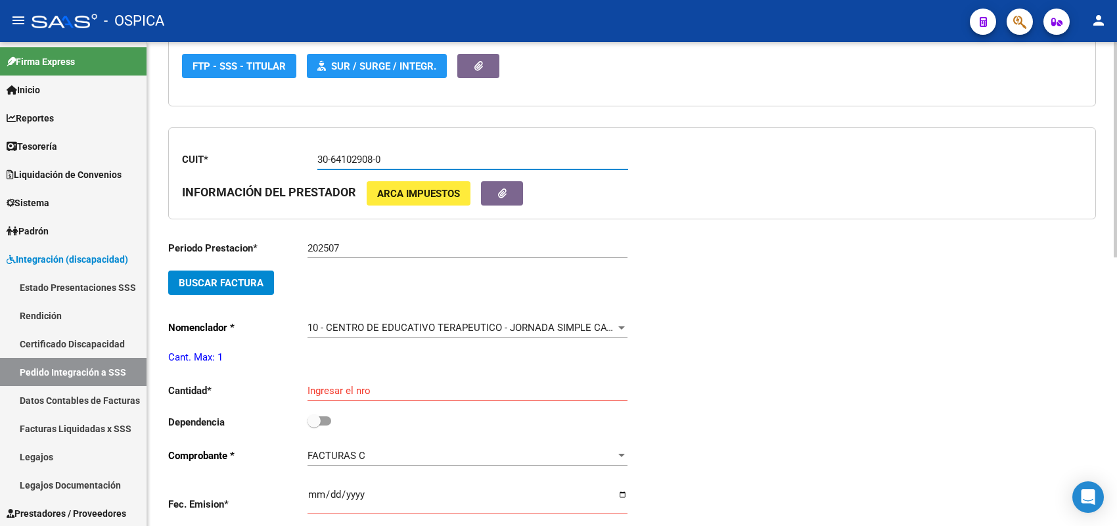
scroll to position [277, 0]
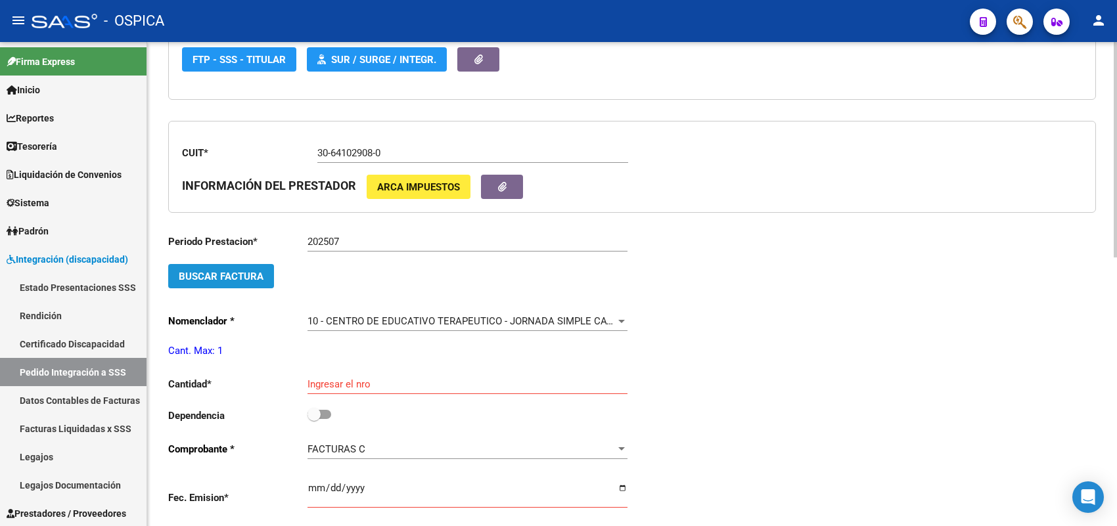
click at [256, 279] on span "Buscar Factura" at bounding box center [221, 277] width 85 height 12
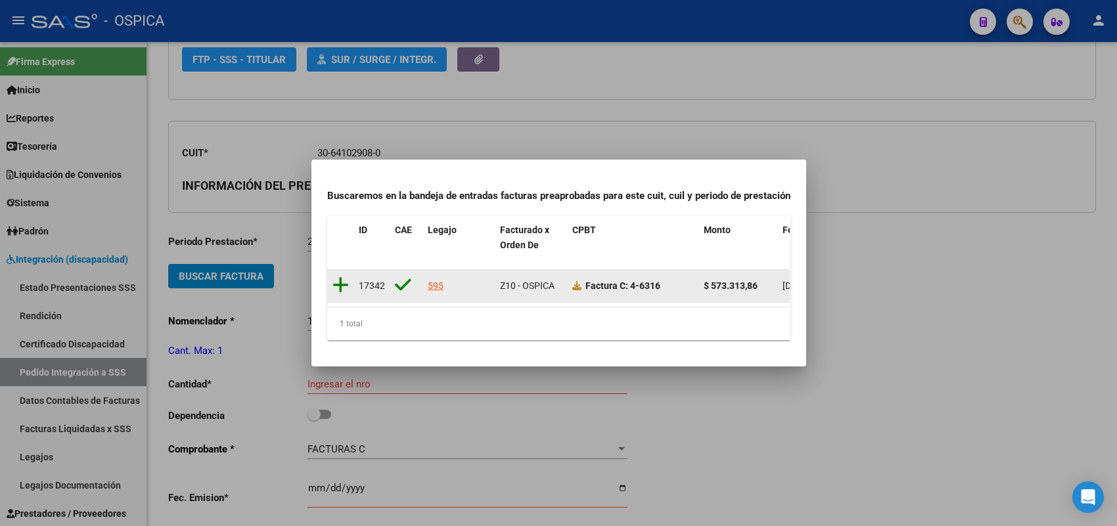
click at [333, 276] on icon at bounding box center [341, 285] width 16 height 18
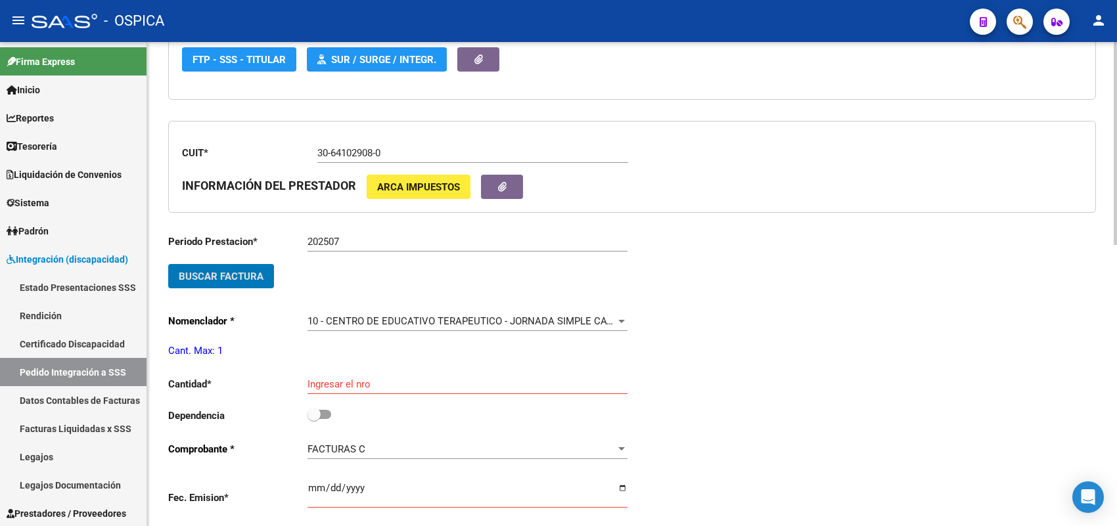
click at [265, 276] on button "Buscar Factura" at bounding box center [221, 276] width 106 height 24
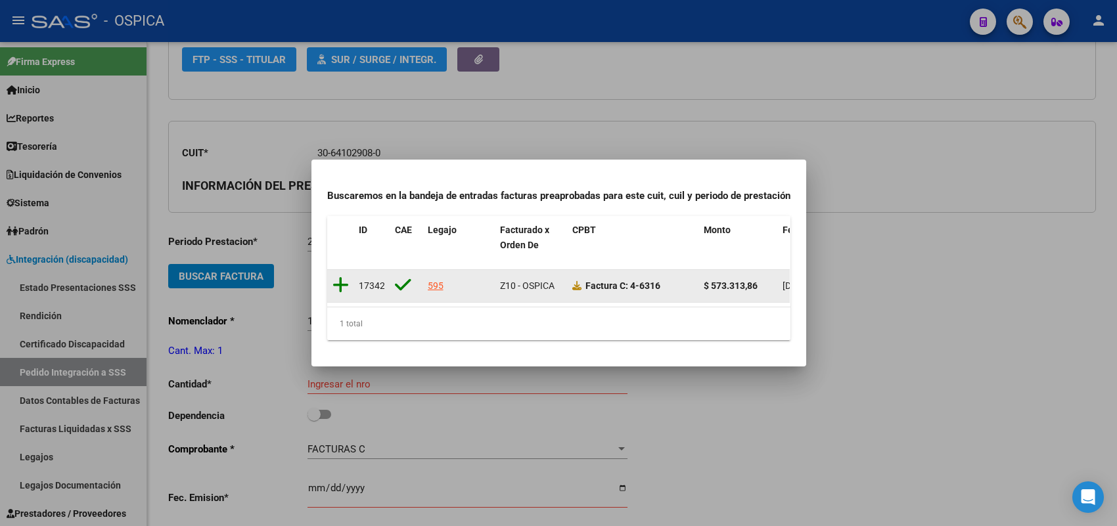
click at [333, 277] on icon at bounding box center [341, 285] width 16 height 18
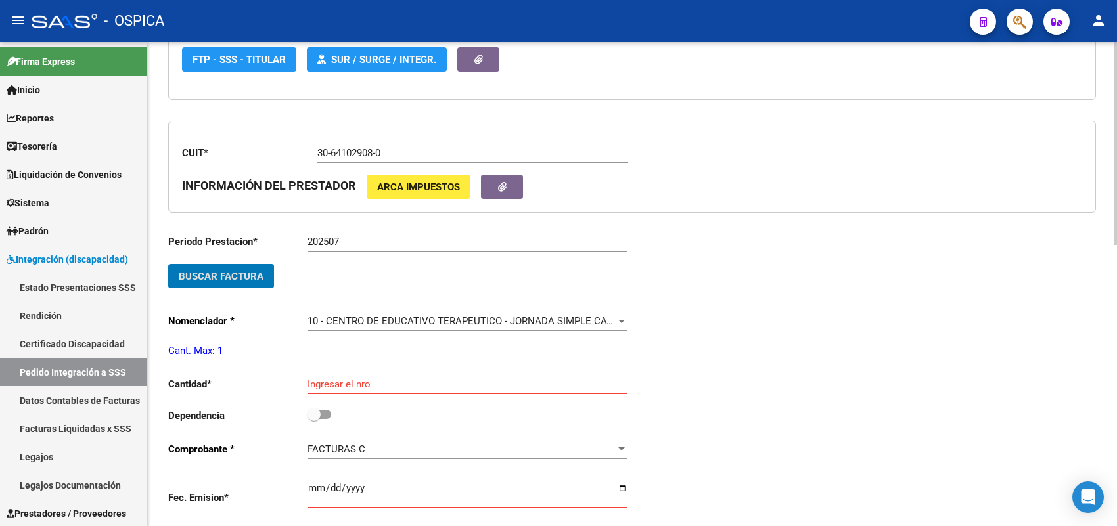
click at [338, 373] on div "Ingresar el nro" at bounding box center [468, 380] width 320 height 28
click at [323, 415] on label at bounding box center [320, 415] width 24 height 16
click at [314, 419] on input "checkbox" at bounding box center [313, 419] width 1 height 1
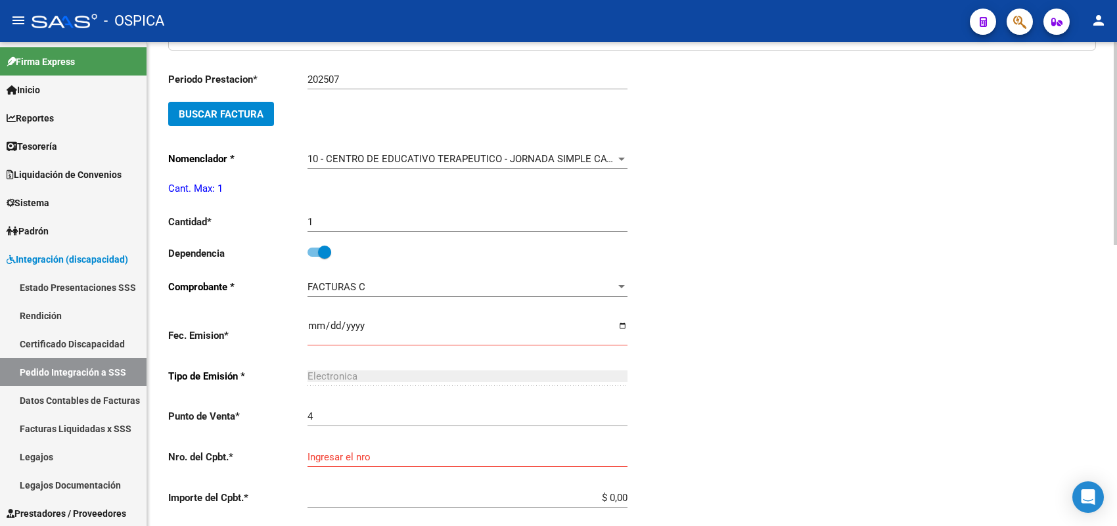
scroll to position [441, 0]
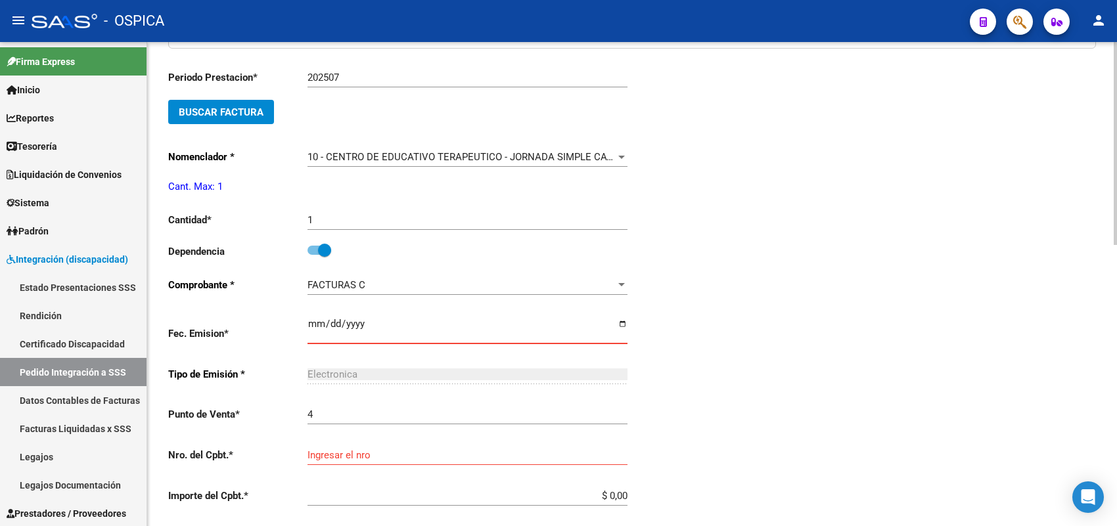
click at [314, 323] on input "Ingresar el fecha" at bounding box center [468, 329] width 320 height 21
click at [325, 458] on div "Ingresar el nro" at bounding box center [468, 451] width 320 height 28
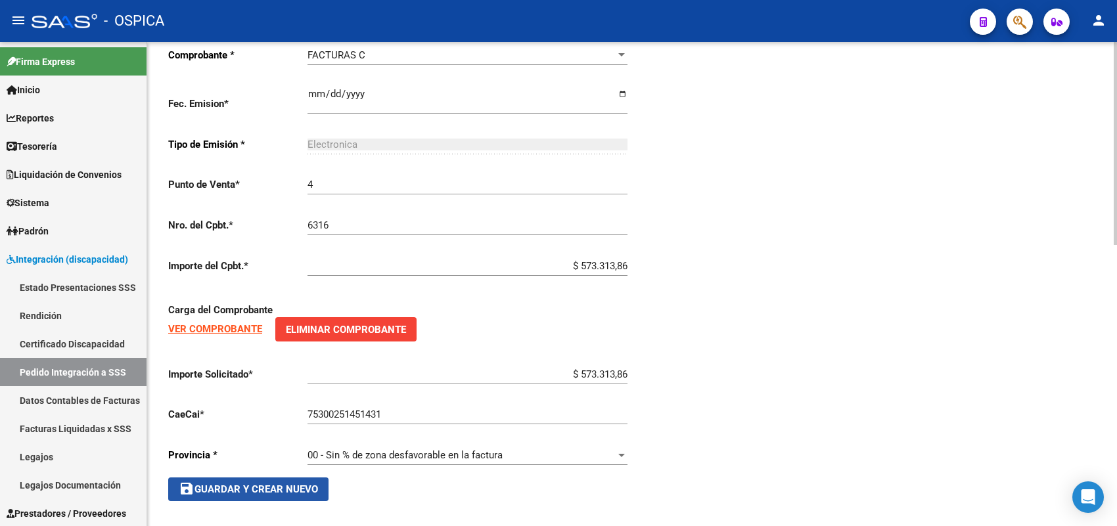
click at [278, 484] on span "save Guardar y Crear Nuevo" at bounding box center [248, 490] width 139 height 12
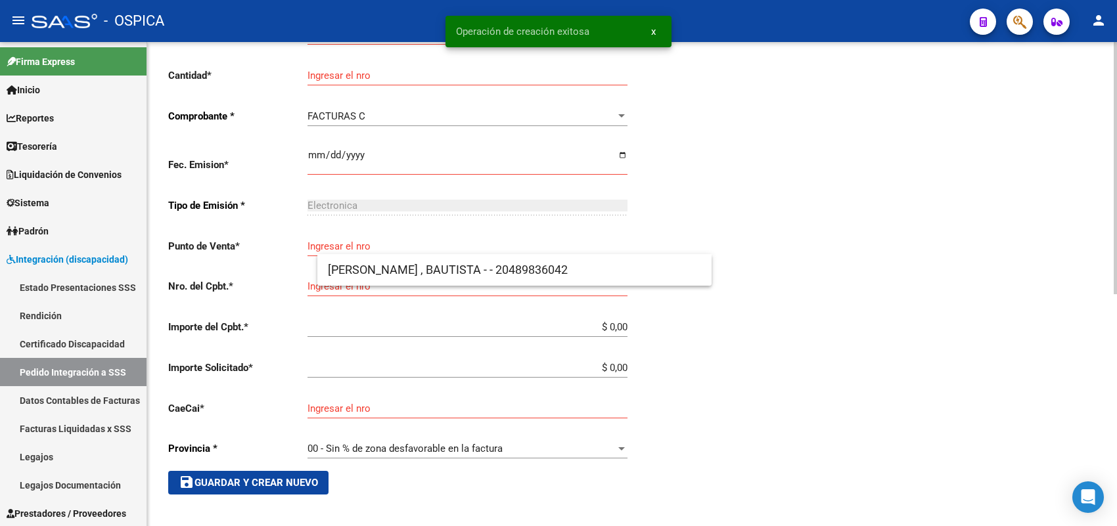
scroll to position [15, 0]
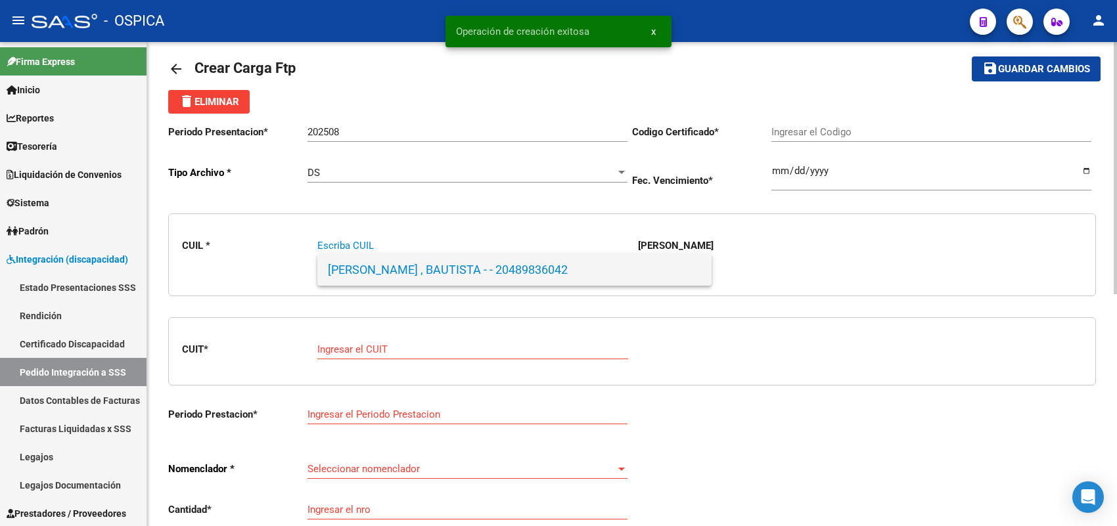
click at [353, 273] on span "[PERSON_NAME] , BAUTISTA - - 20489836042" at bounding box center [514, 270] width 373 height 32
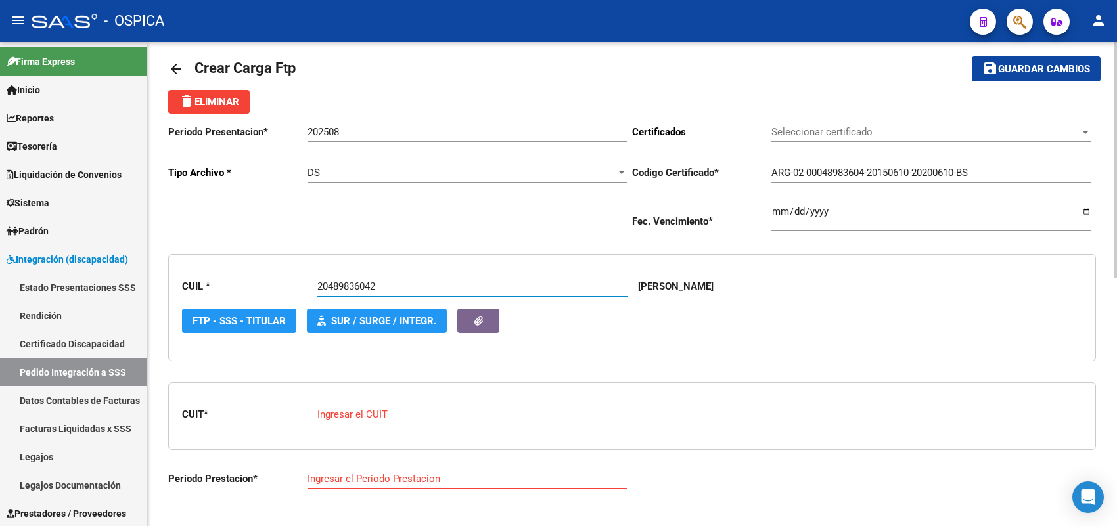
click at [350, 405] on div "Ingresar el CUIT" at bounding box center [472, 410] width 311 height 28
paste input "30-64102908-0"
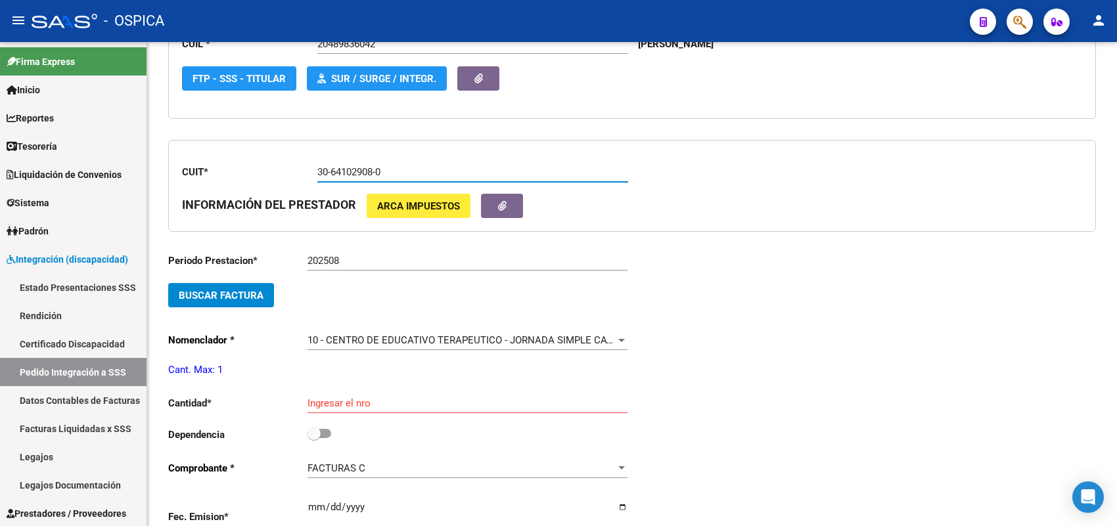
scroll to position [262, 0]
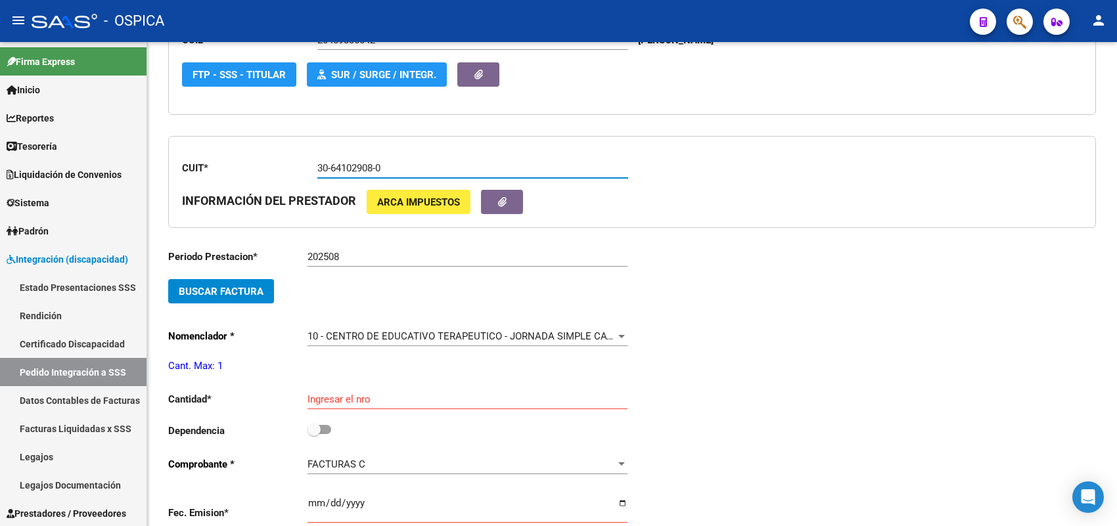
click at [241, 286] on span "Buscar Factura" at bounding box center [221, 292] width 85 height 12
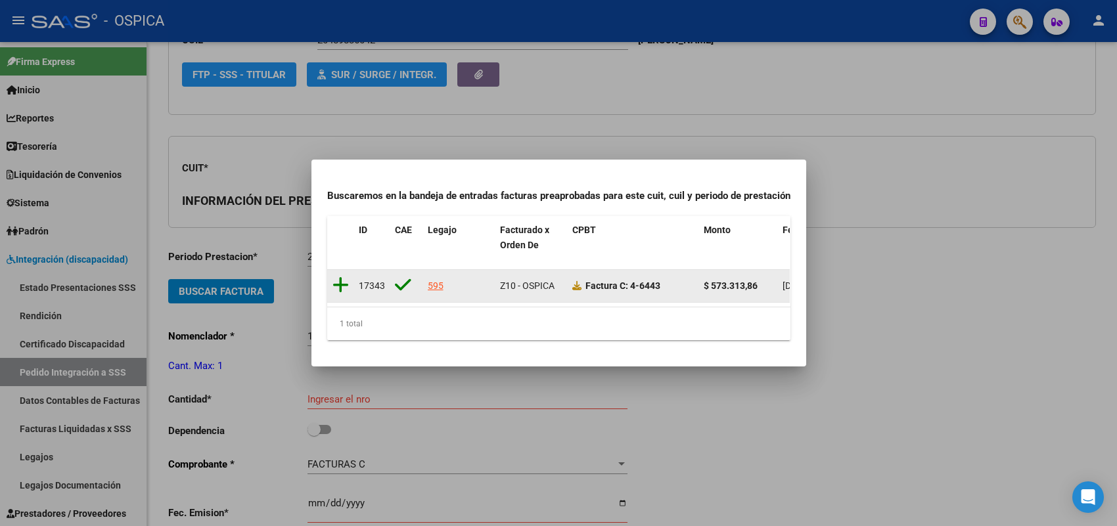
click at [346, 276] on icon at bounding box center [341, 285] width 16 height 18
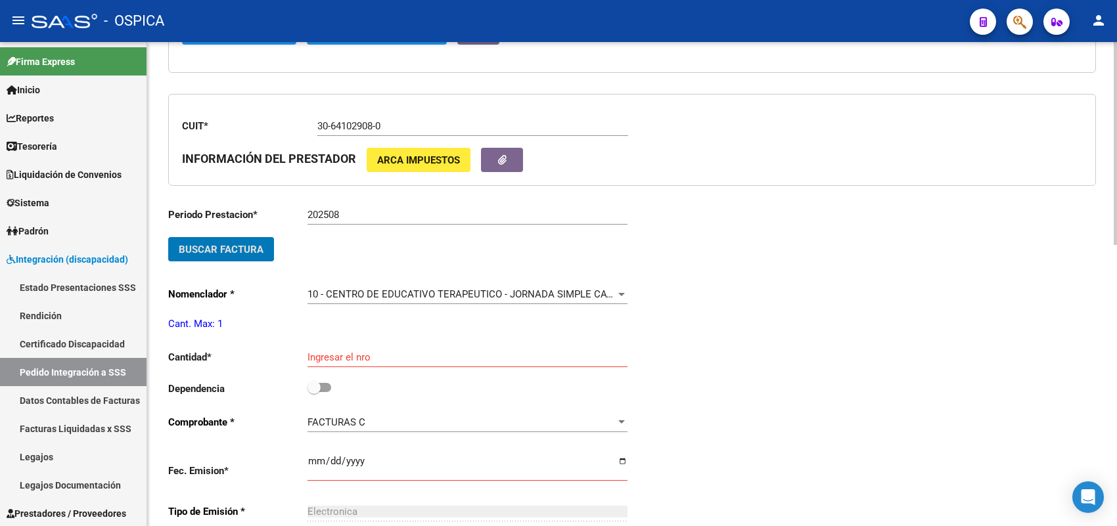
scroll to position [344, 0]
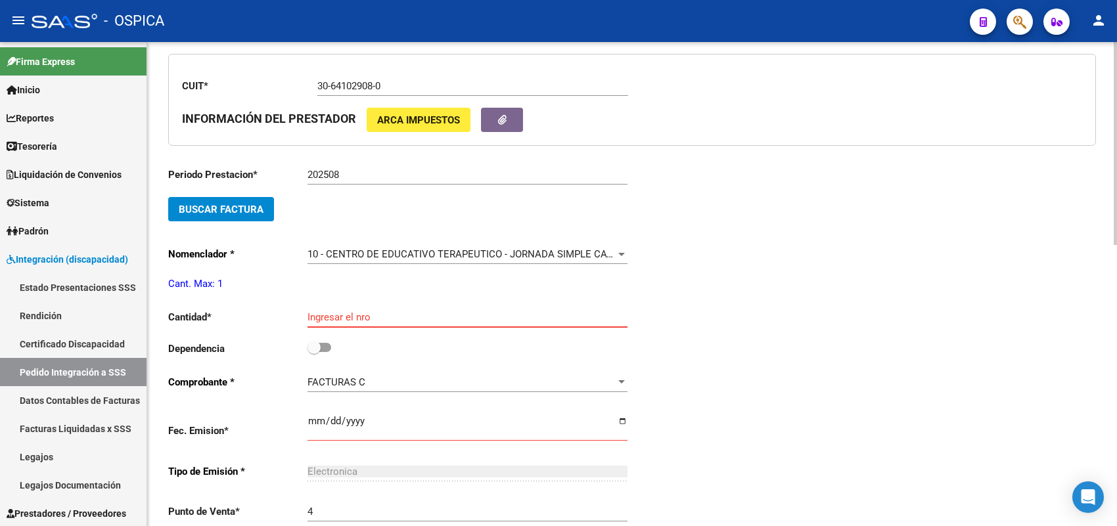
click at [346, 312] on input "Ingresar el nro" at bounding box center [468, 318] width 320 height 12
drag, startPoint x: 329, startPoint y: 336, endPoint x: 326, endPoint y: 382, distance: 45.4
click at [329, 340] on label at bounding box center [320, 348] width 24 height 16
click at [314, 352] on input "checkbox" at bounding box center [313, 352] width 1 height 1
click at [316, 417] on input "Ingresar el fecha" at bounding box center [468, 426] width 320 height 21
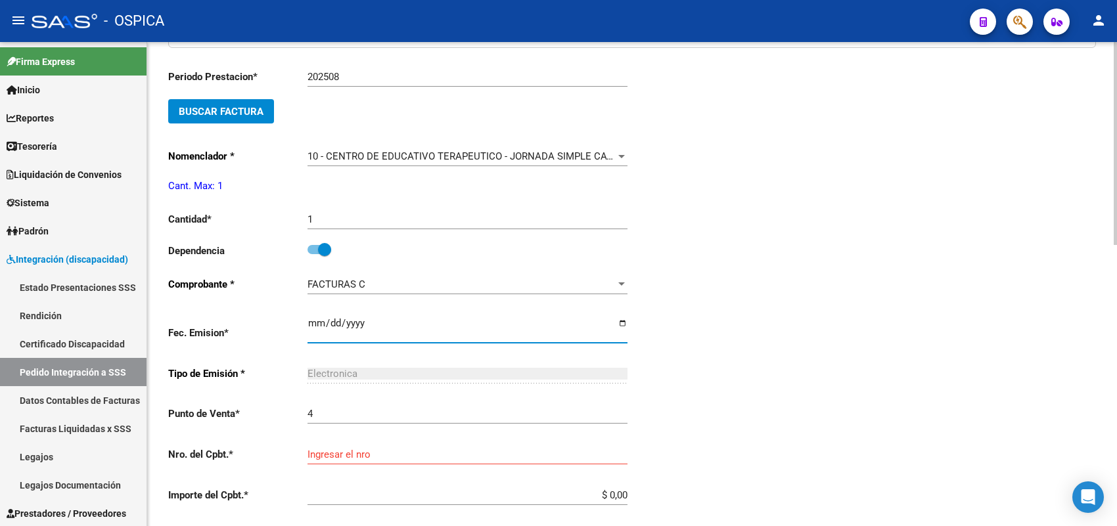
scroll to position [590, 0]
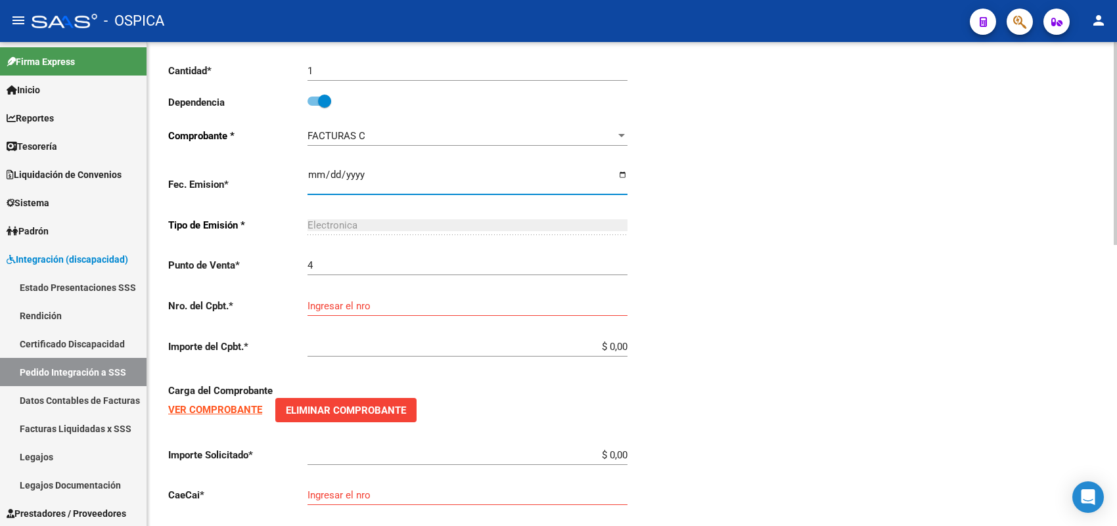
click at [325, 310] on div "Ingresar el nro" at bounding box center [468, 302] width 320 height 28
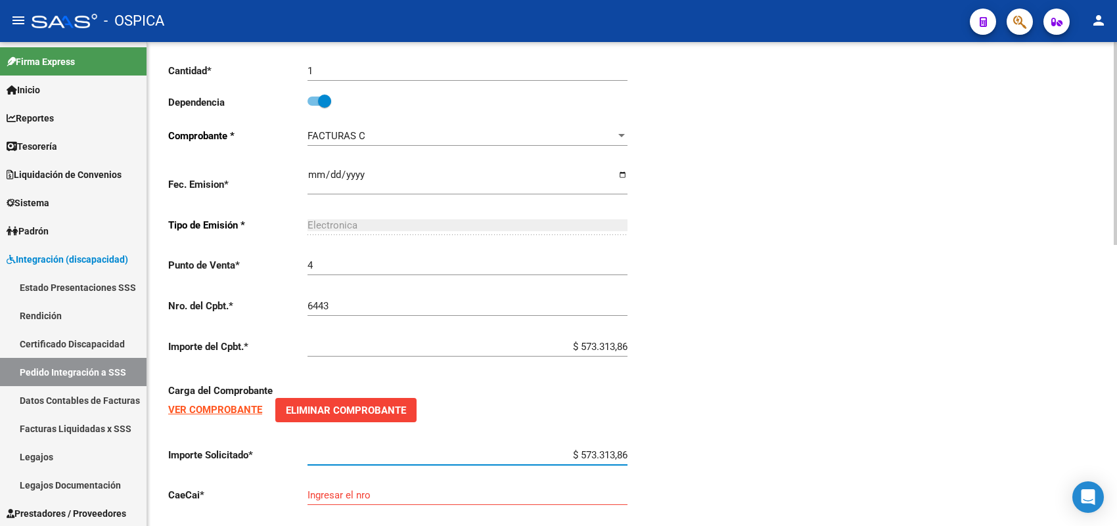
scroll to position [671, 0]
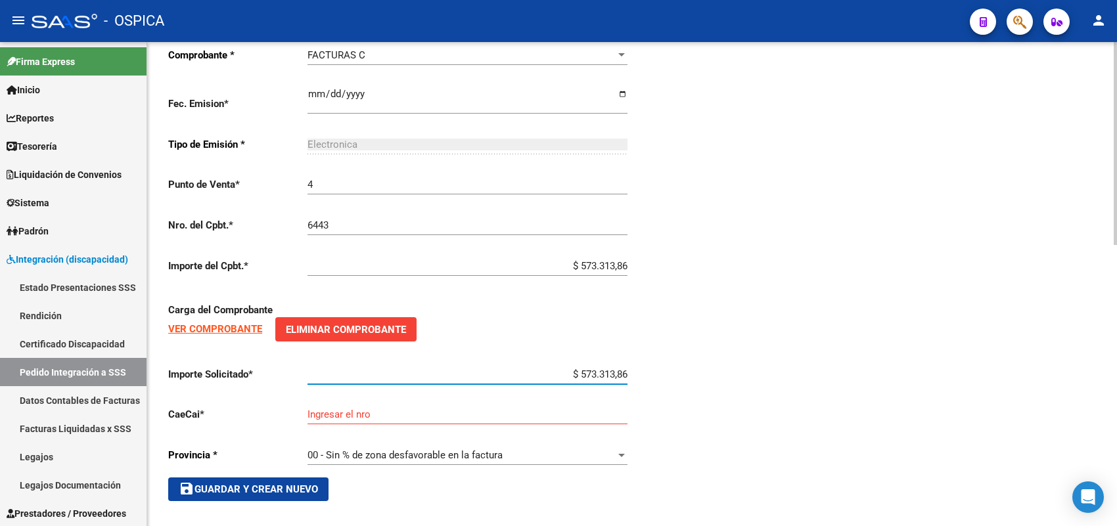
click at [356, 409] on input "Ingresar el nro" at bounding box center [468, 415] width 320 height 12
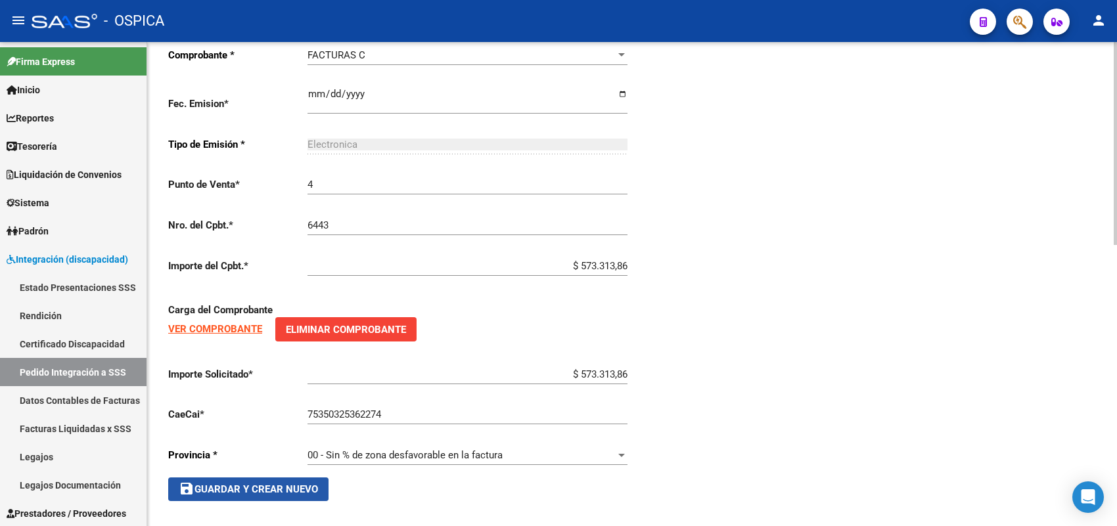
click at [316, 490] on button "save Guardar y Crear Nuevo" at bounding box center [248, 490] width 160 height 24
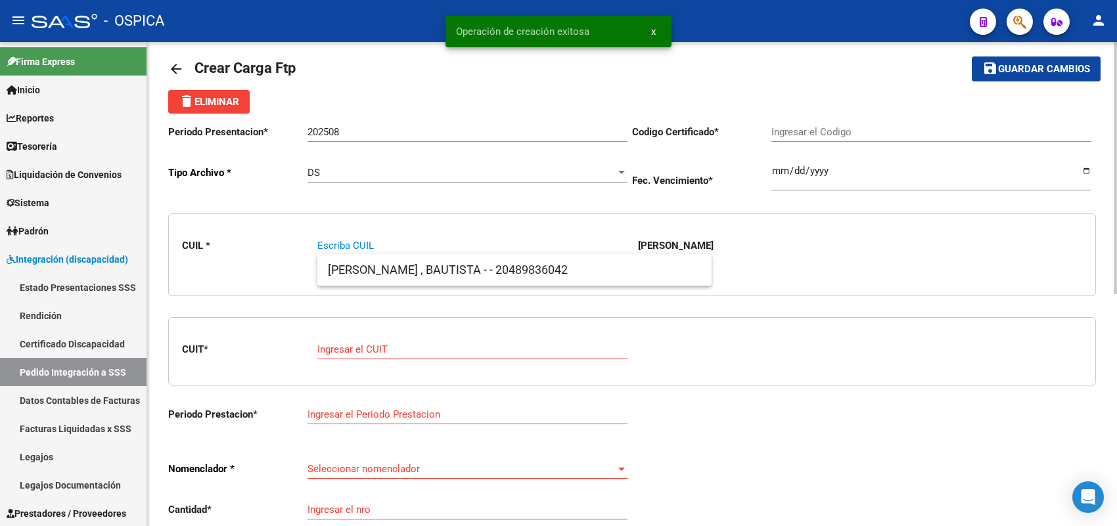
scroll to position [0, 0]
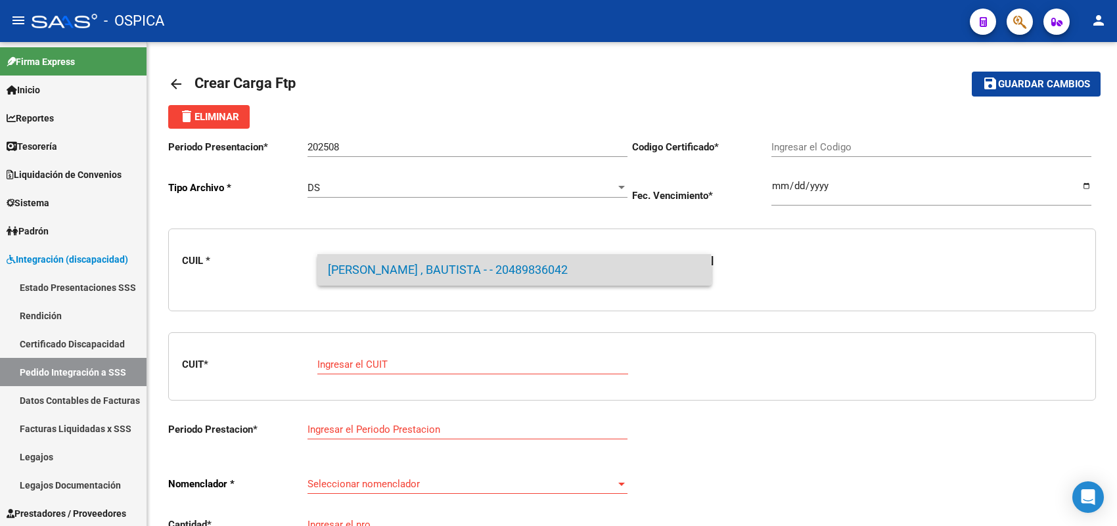
click at [392, 273] on span "[PERSON_NAME] , BAUTISTA - - 20489836042" at bounding box center [514, 270] width 373 height 32
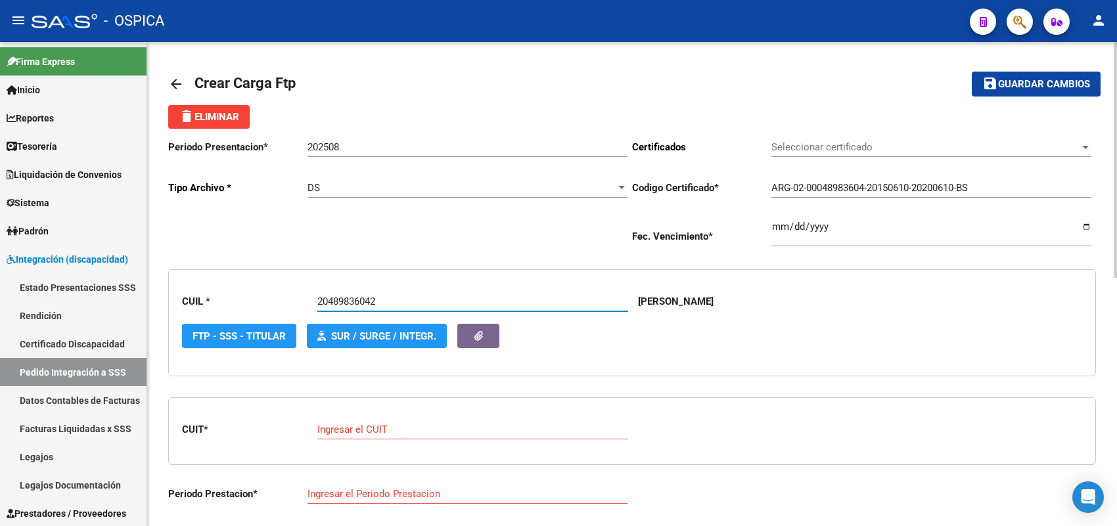
click at [369, 426] on input "Ingresar el CUIT" at bounding box center [472, 430] width 311 height 12
paste input "30-64102908-0"
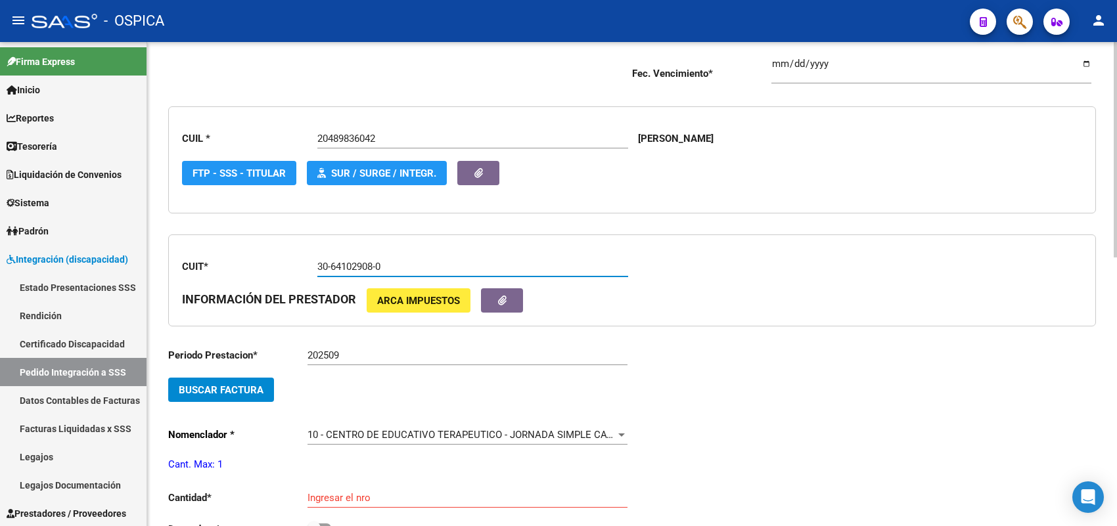
scroll to position [164, 0]
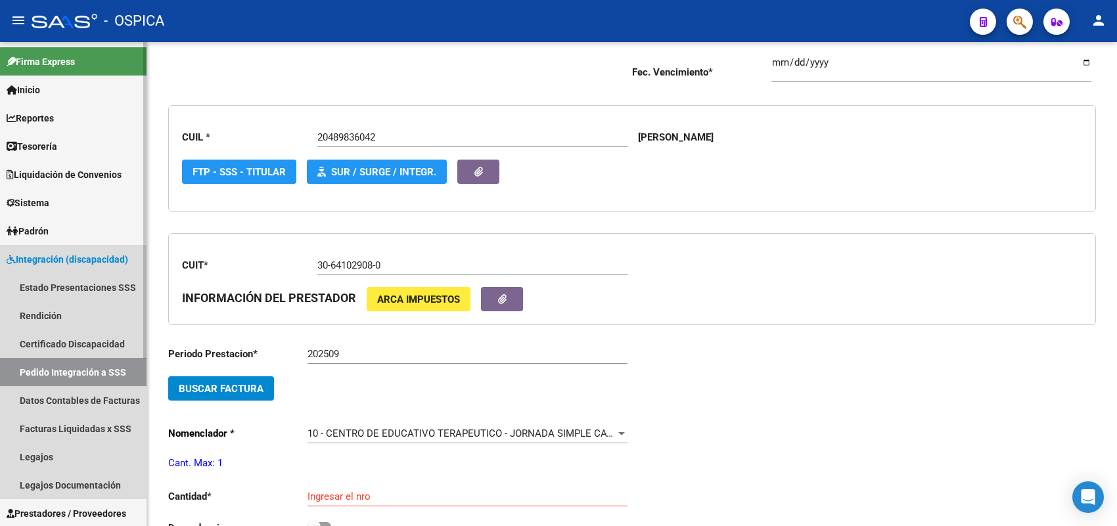
click at [102, 366] on link "Pedido Integración a SSS" at bounding box center [73, 372] width 147 height 28
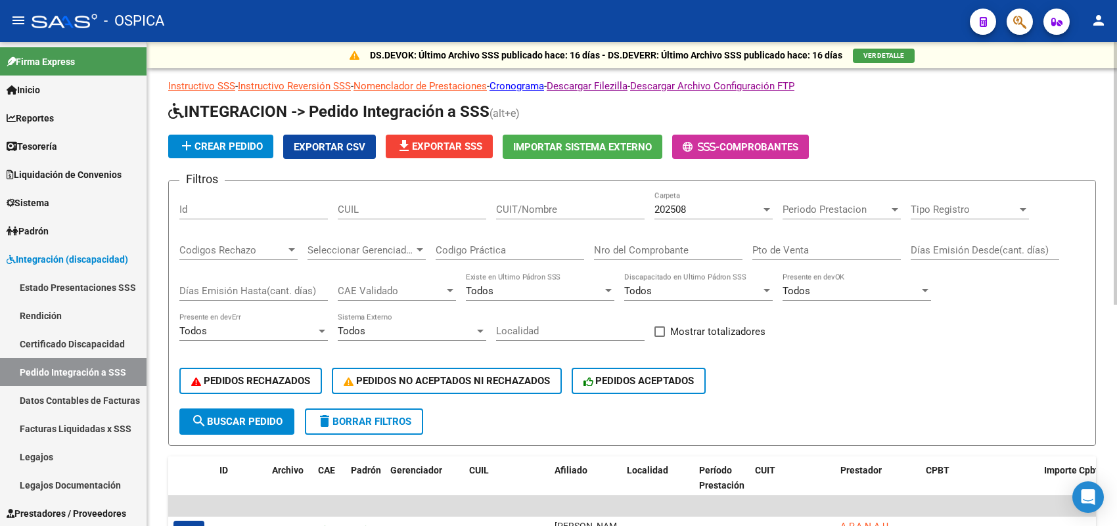
click at [258, 148] on span "add Crear Pedido" at bounding box center [221, 147] width 84 height 12
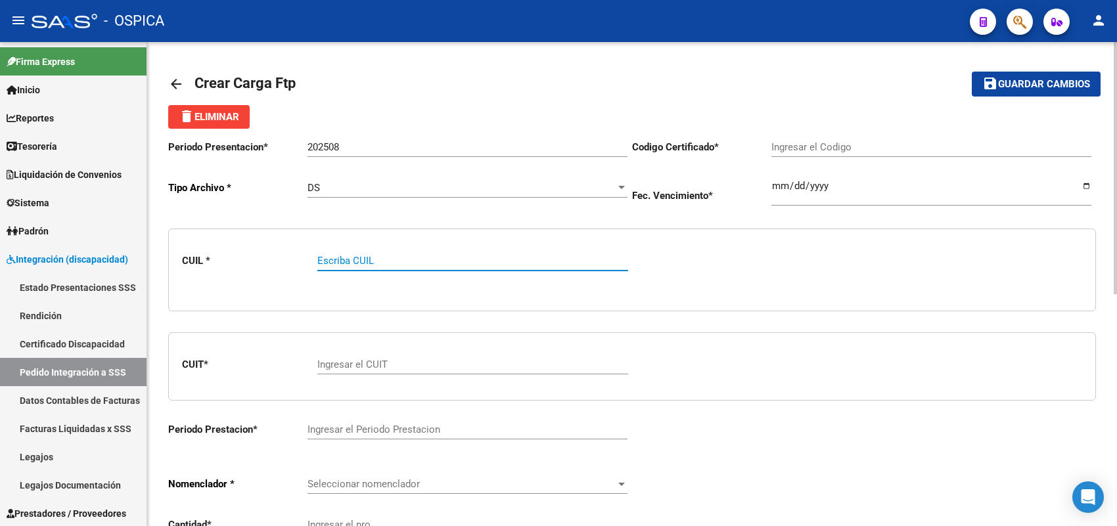
paste input "20489836042"
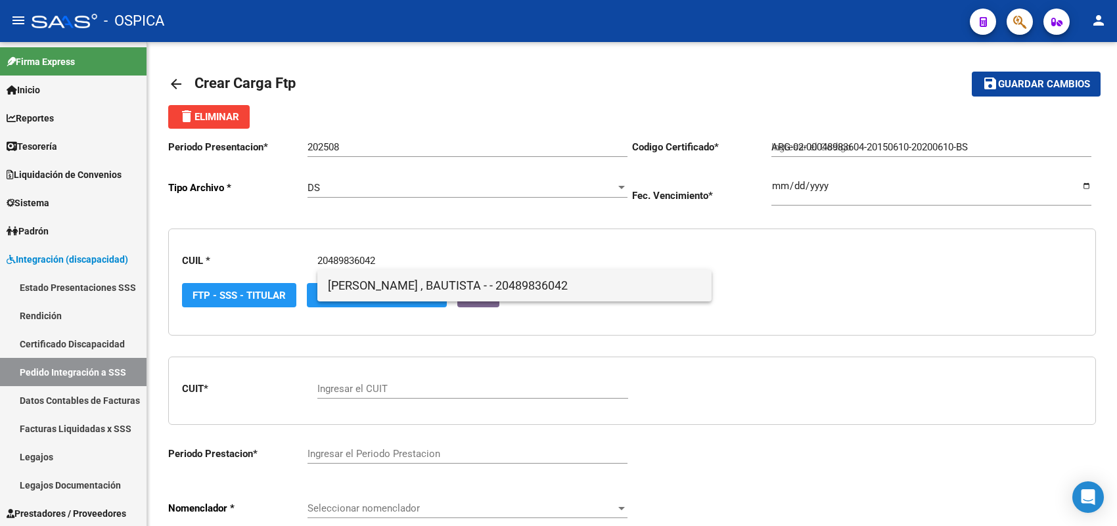
click at [344, 287] on span "[PERSON_NAME] , BAUTISTA - - 20489836042" at bounding box center [514, 286] width 373 height 32
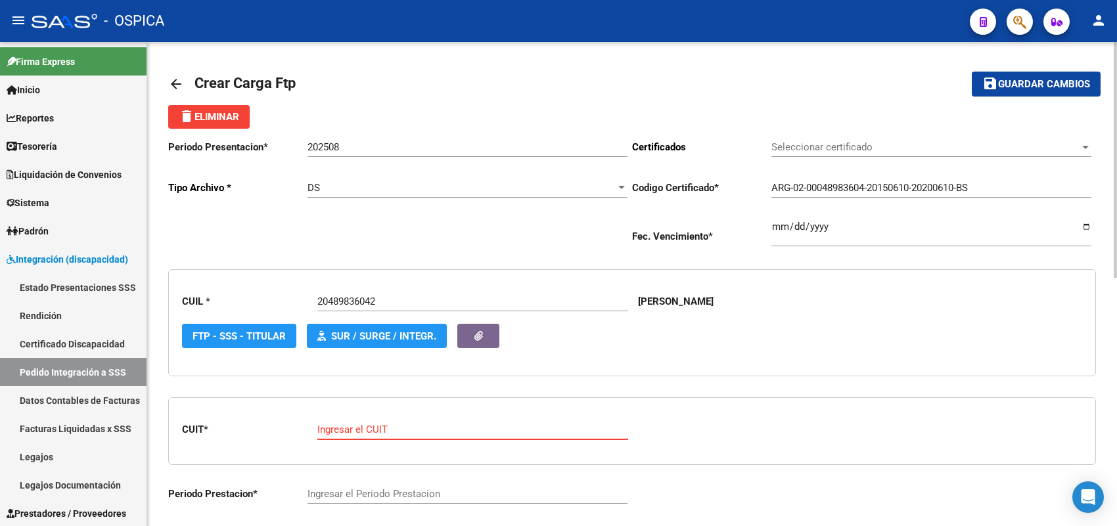
paste input "27-36630916-6"
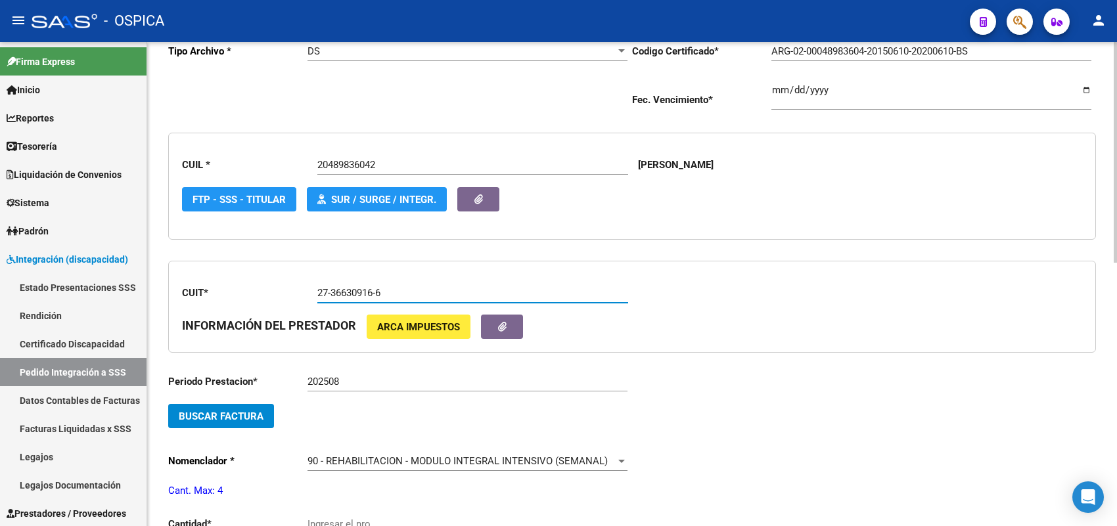
scroll to position [164, 0]
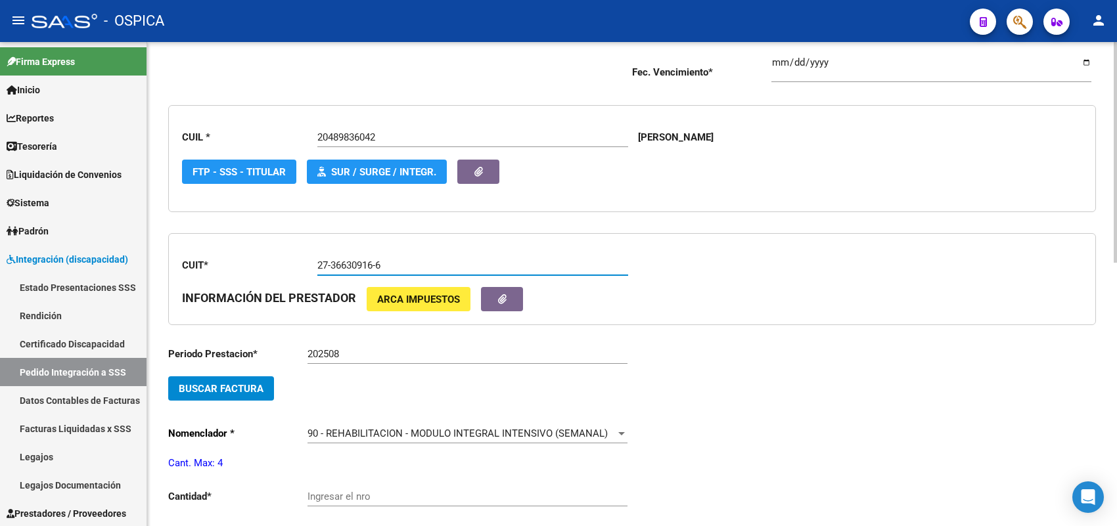
click at [242, 389] on span "Buscar Factura" at bounding box center [221, 389] width 85 height 12
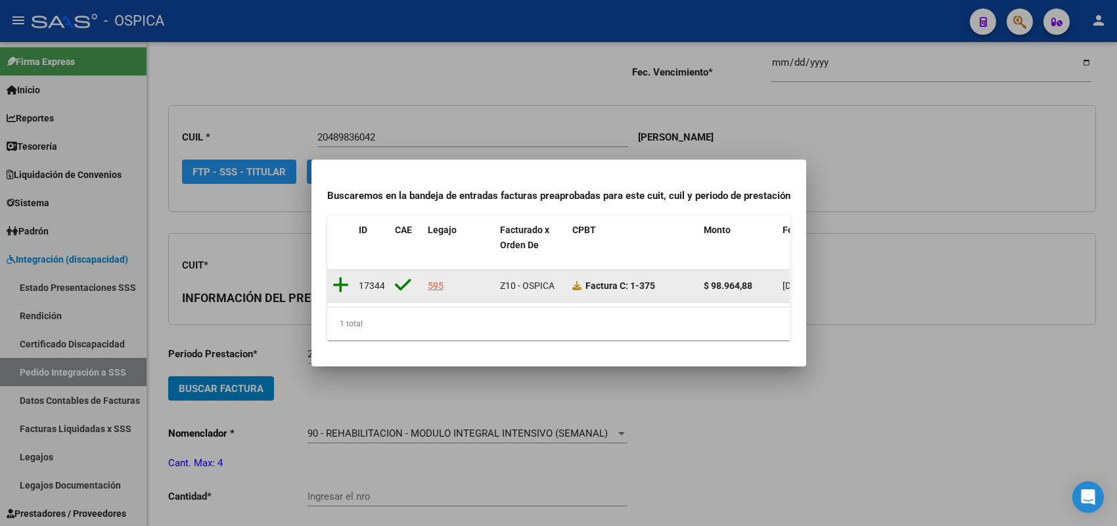
click at [337, 279] on icon at bounding box center [341, 285] width 16 height 18
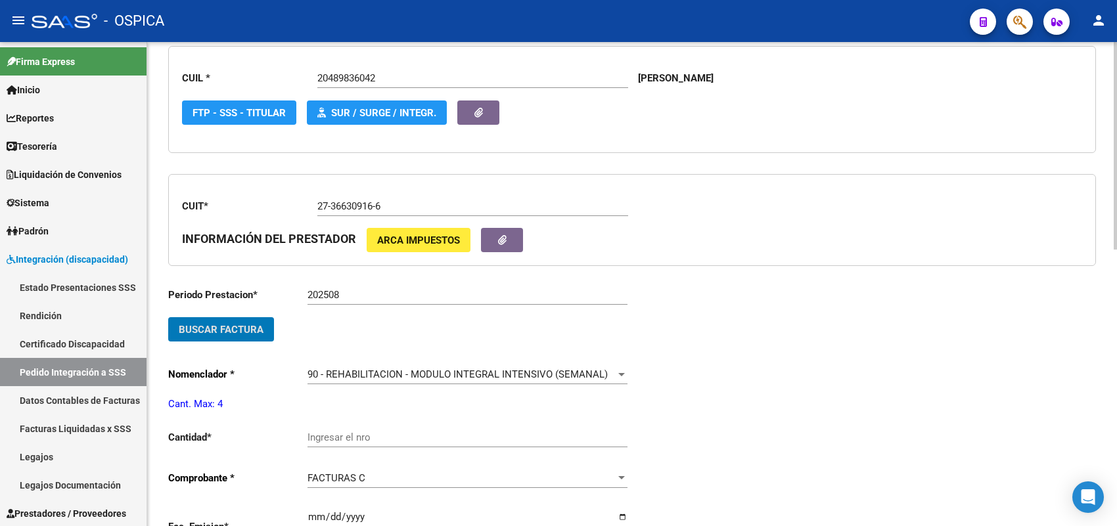
scroll to position [246, 0]
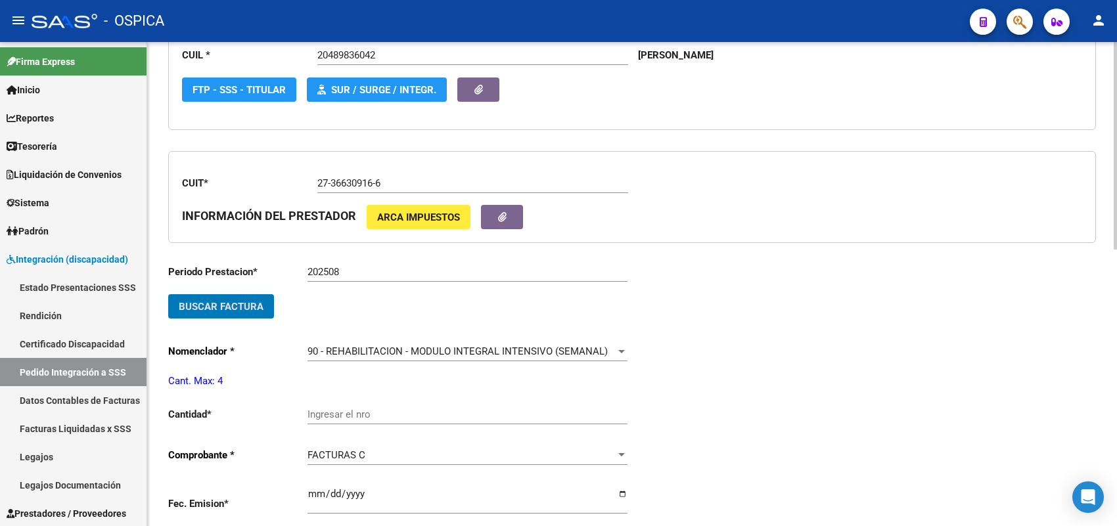
click at [322, 402] on div "Ingresar el nro" at bounding box center [468, 410] width 320 height 28
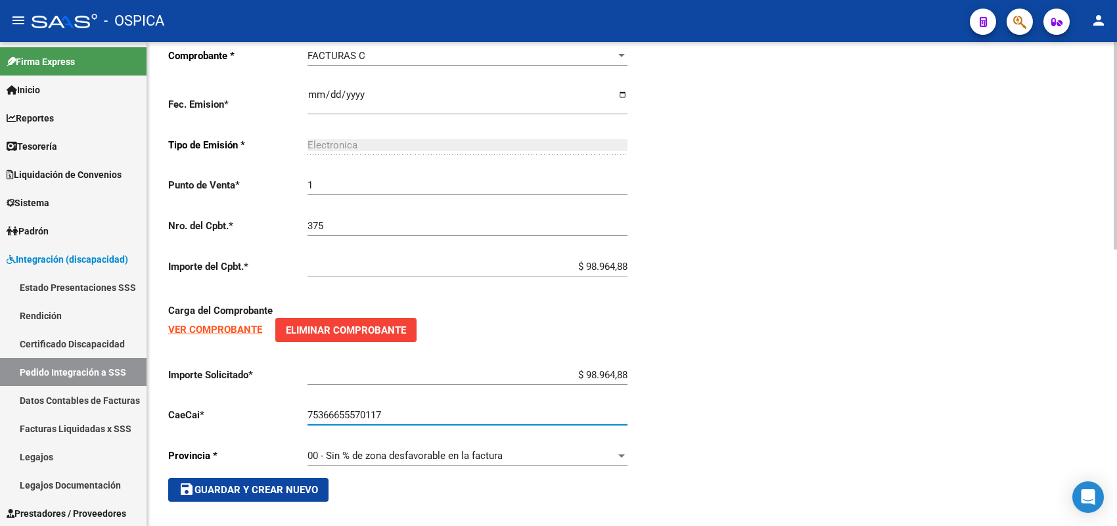
click at [317, 490] on button "save Guardar y Crear Nuevo" at bounding box center [248, 490] width 160 height 24
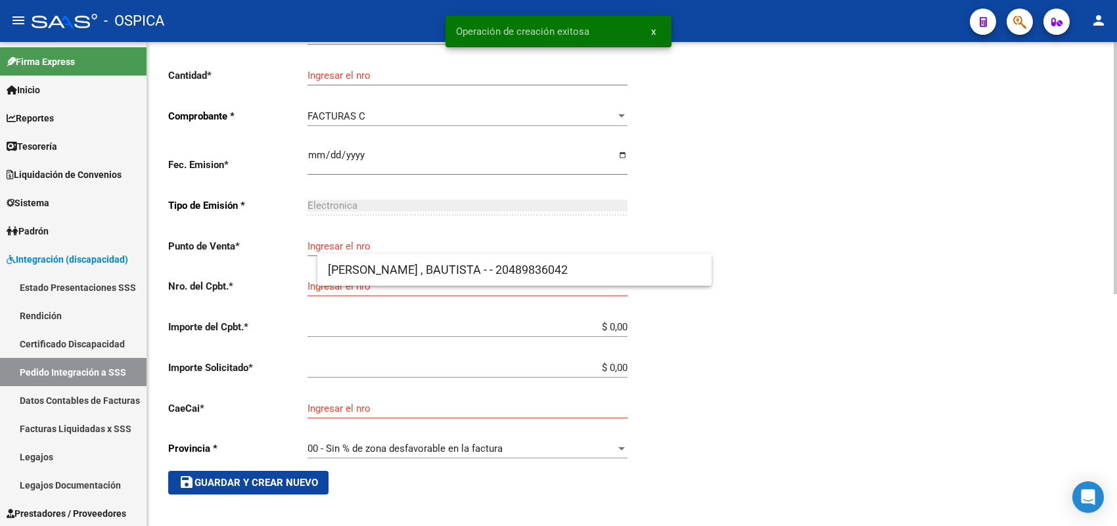
scroll to position [15, 0]
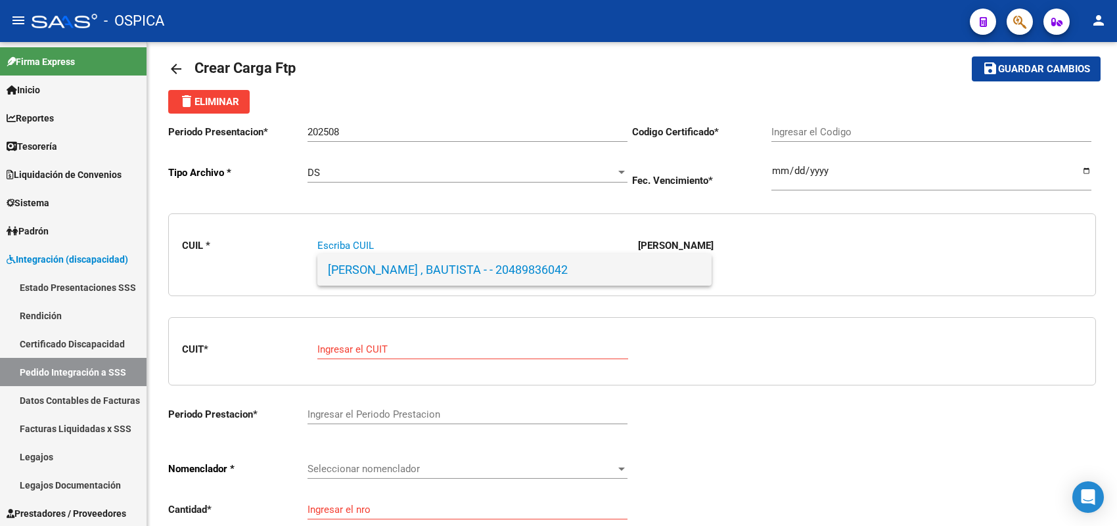
click at [363, 270] on span "[PERSON_NAME] , BAUTISTA - - 20489836042" at bounding box center [514, 270] width 373 height 32
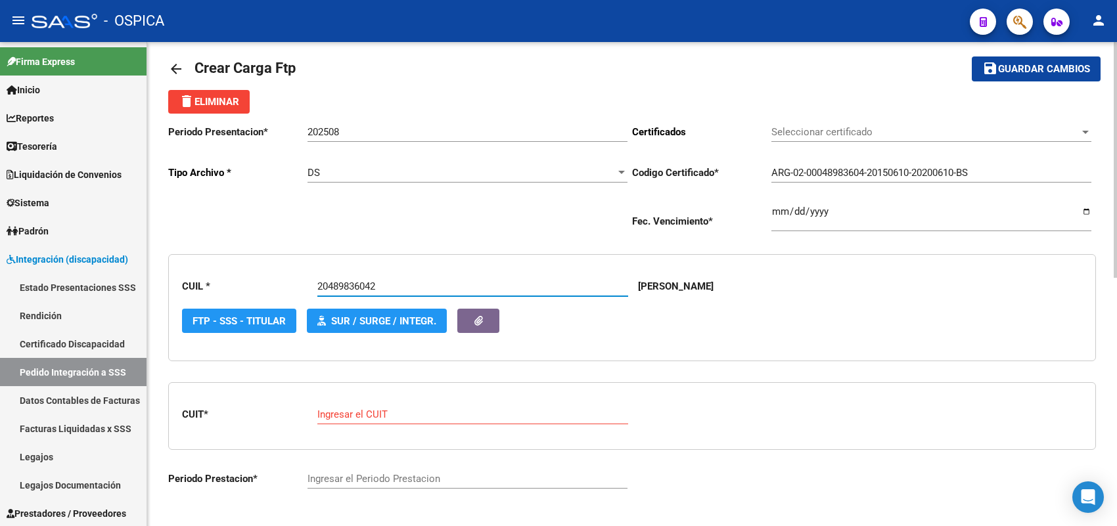
click at [358, 421] on div "Ingresar el CUIT" at bounding box center [472, 410] width 311 height 28
paste input "23-26715881-9"
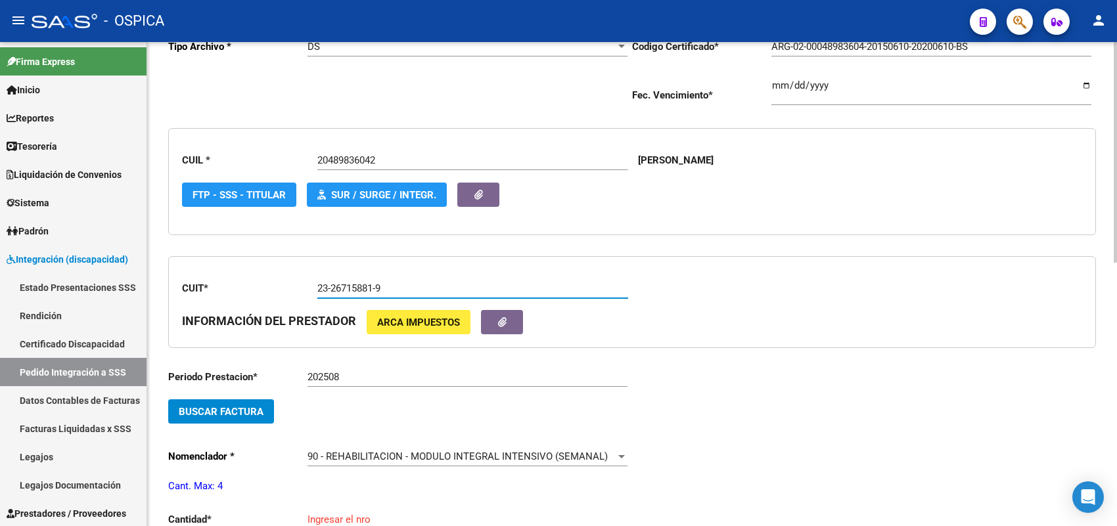
scroll to position [262, 0]
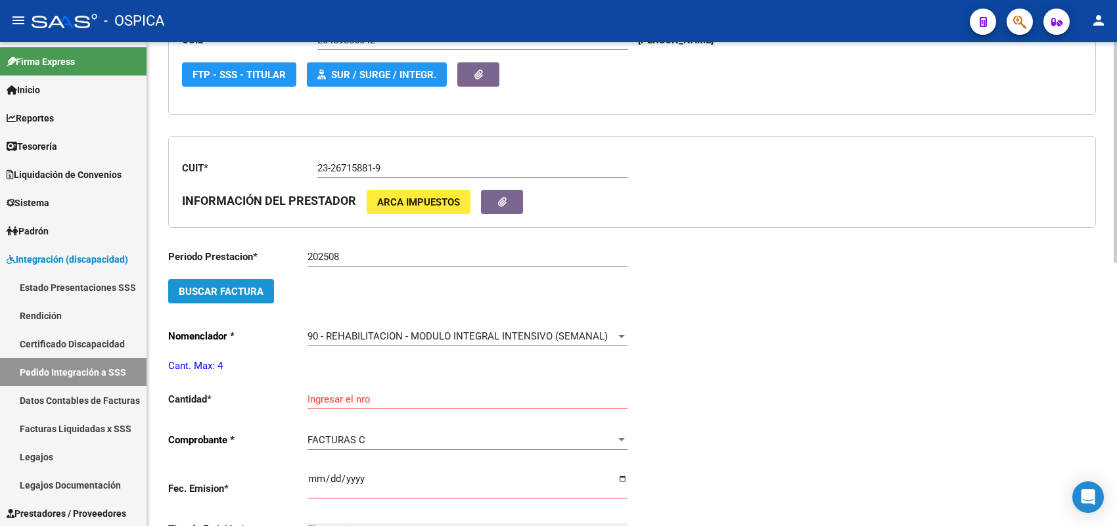
click at [251, 293] on span "Buscar Factura" at bounding box center [221, 292] width 85 height 12
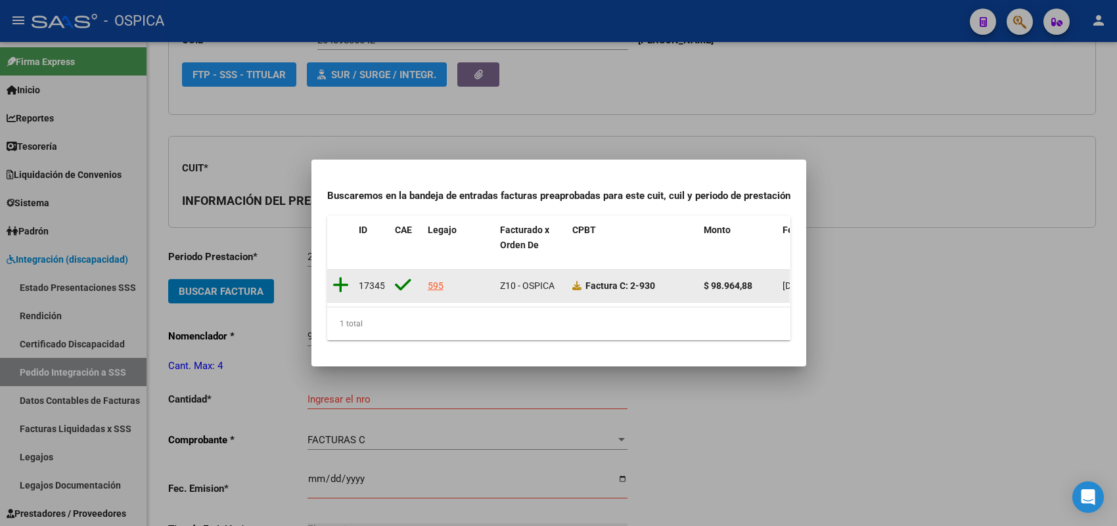
click at [336, 280] on icon at bounding box center [341, 285] width 16 height 18
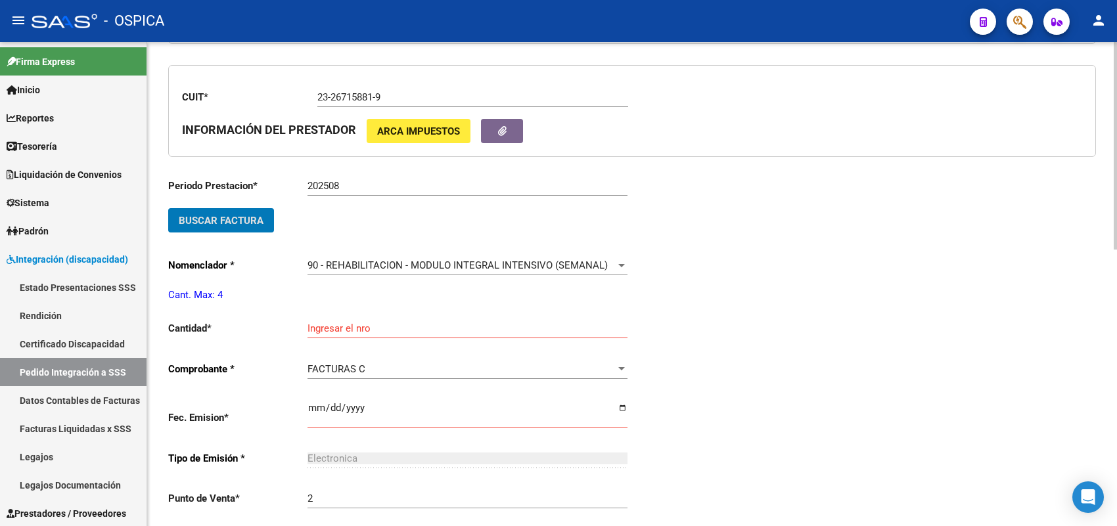
scroll to position [426, 0]
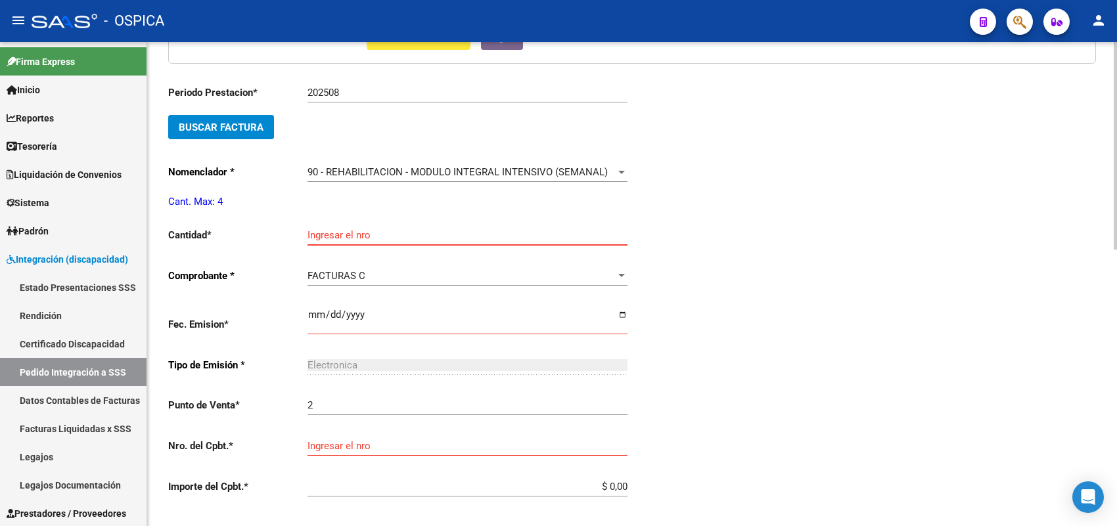
click at [332, 233] on input "Ingresar el nro" at bounding box center [468, 235] width 320 height 12
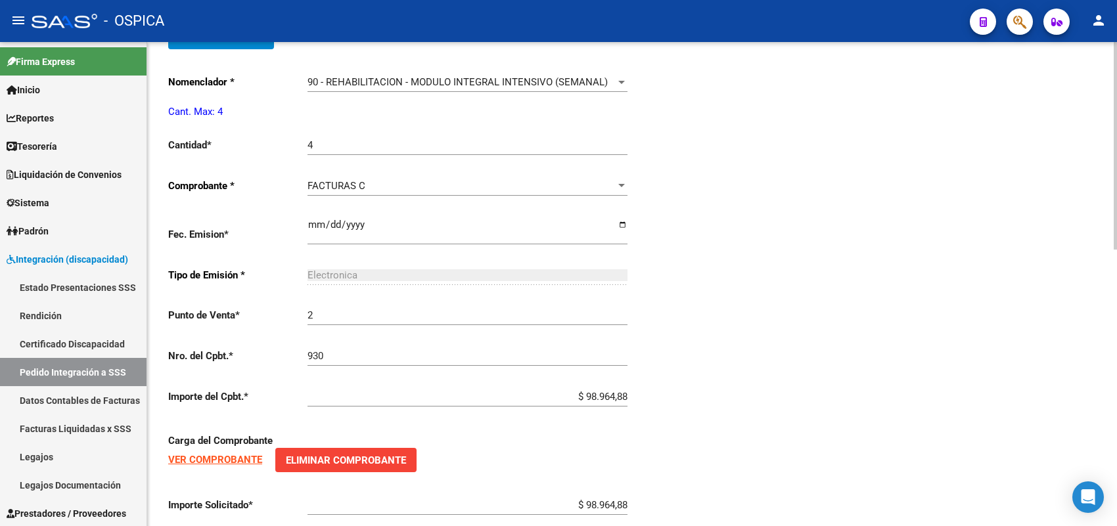
scroll to position [646, 0]
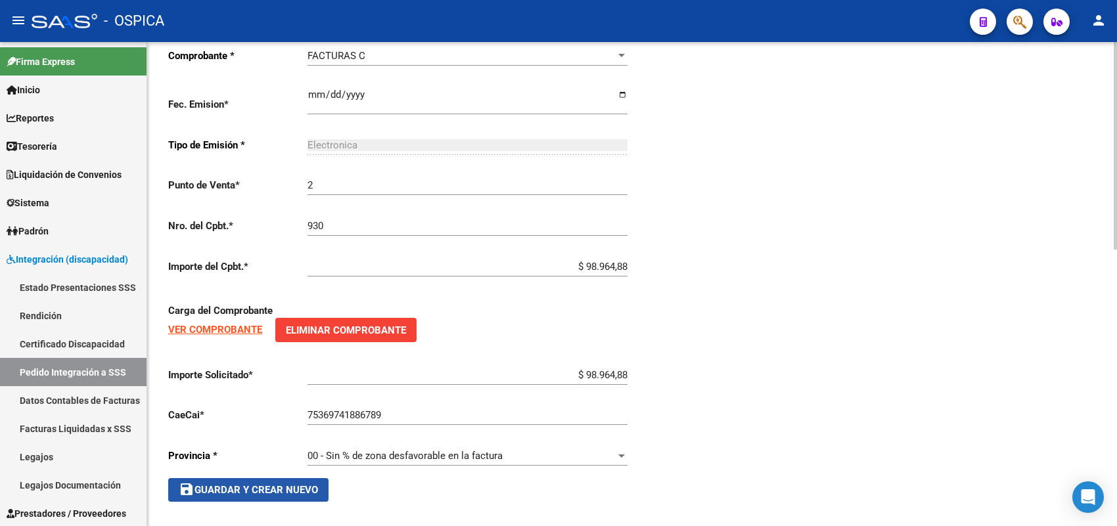
click at [294, 488] on button "save Guardar y Crear Nuevo" at bounding box center [248, 490] width 160 height 24
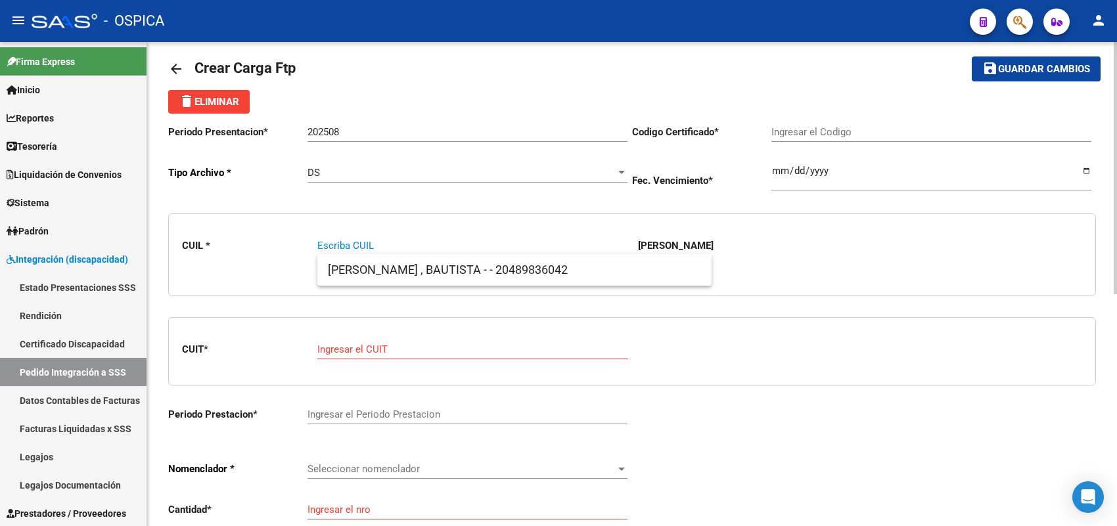
paste input "27500296475"
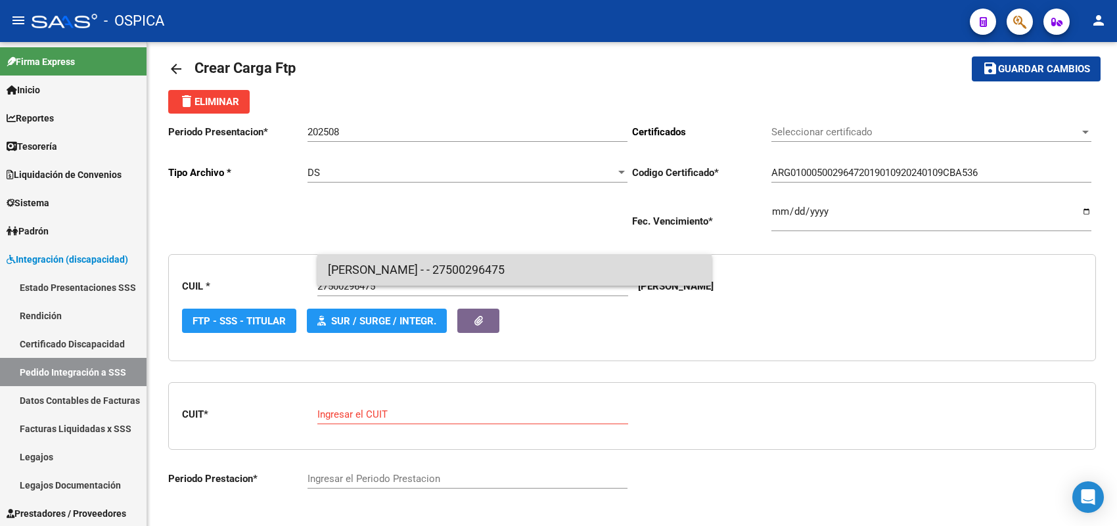
click at [365, 262] on span "[PERSON_NAME] - - 27500296475" at bounding box center [514, 270] width 373 height 32
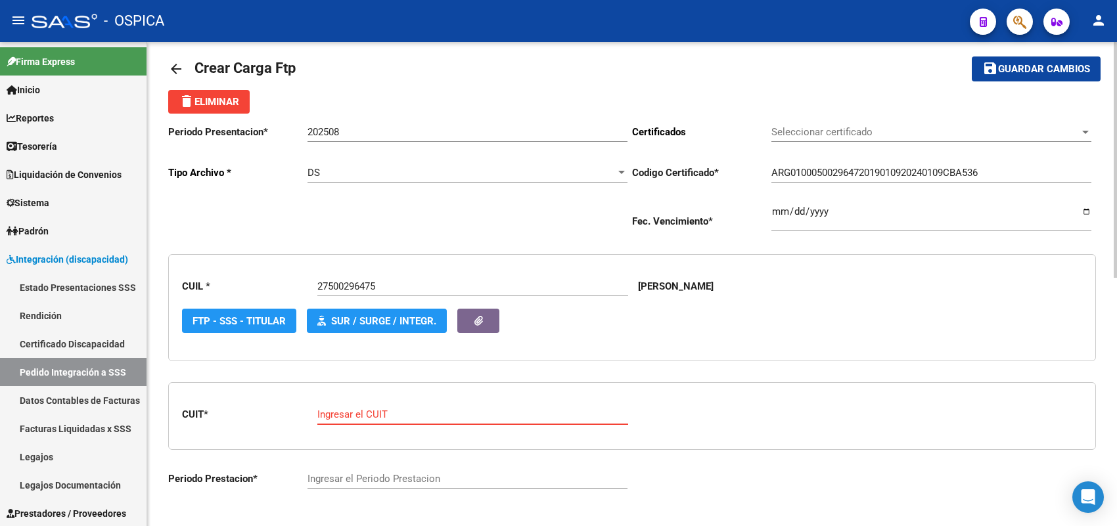
paste input "27-17802440-5"
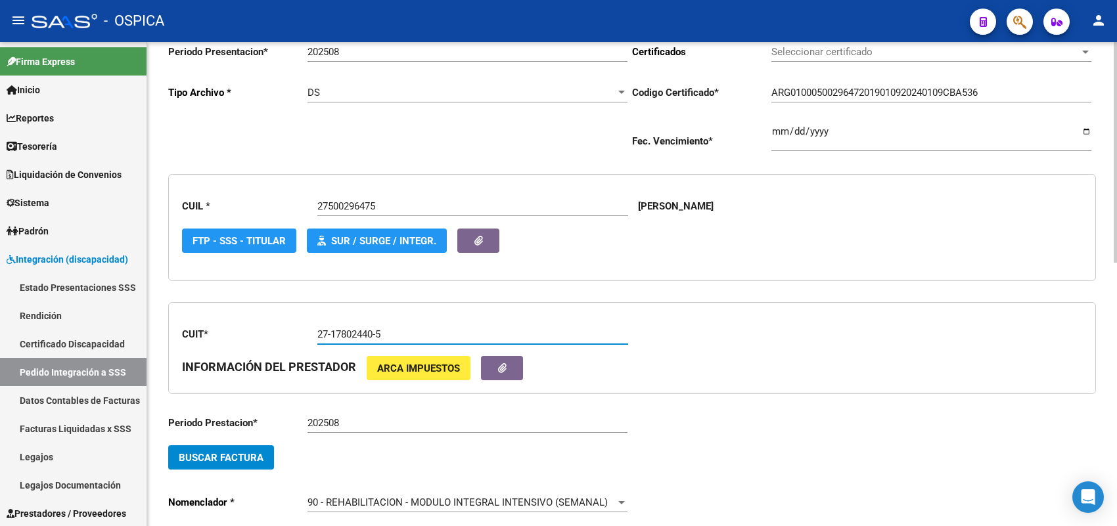
scroll to position [179, 0]
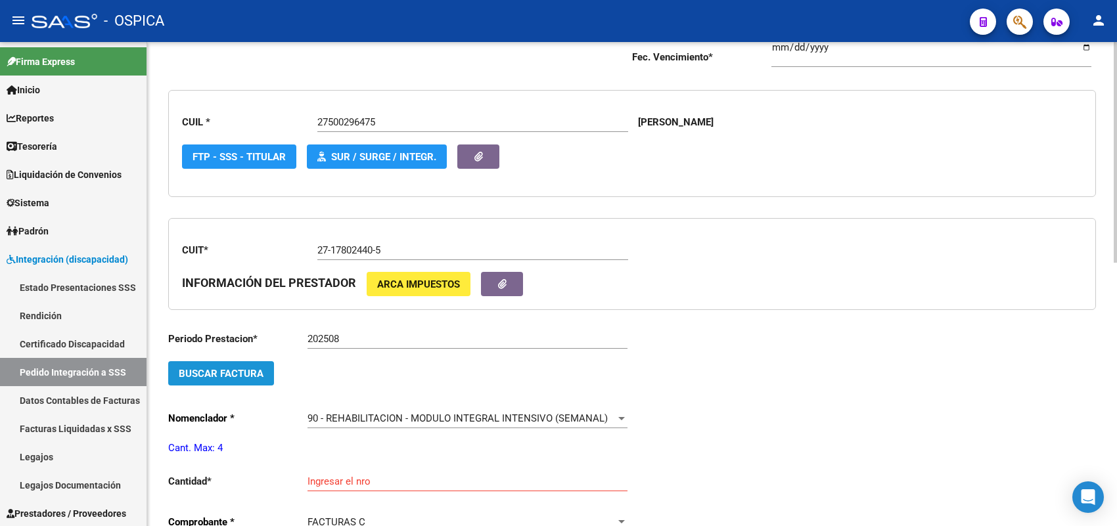
click at [240, 368] on span "Buscar Factura" at bounding box center [221, 374] width 85 height 12
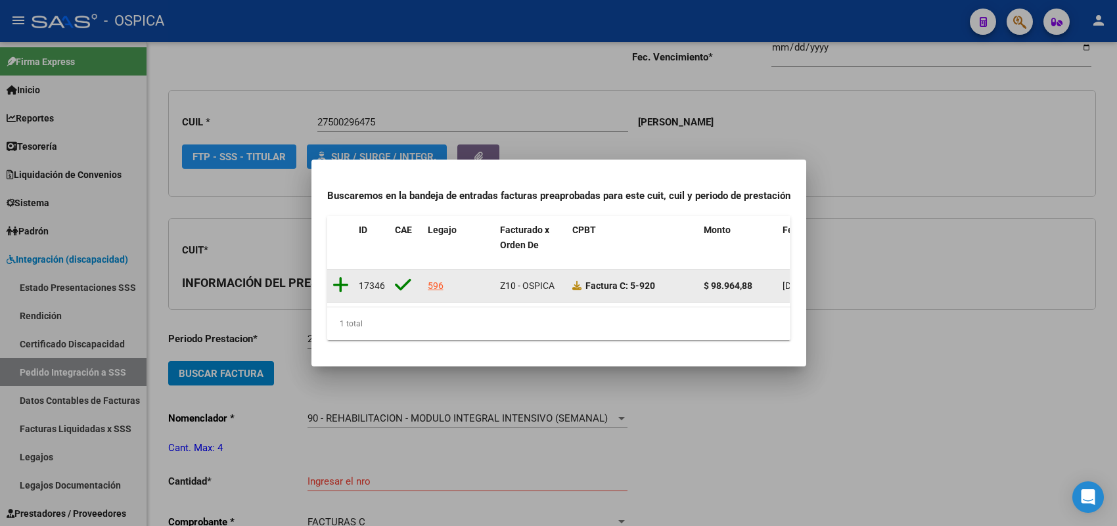
click at [334, 276] on icon at bounding box center [341, 285] width 16 height 18
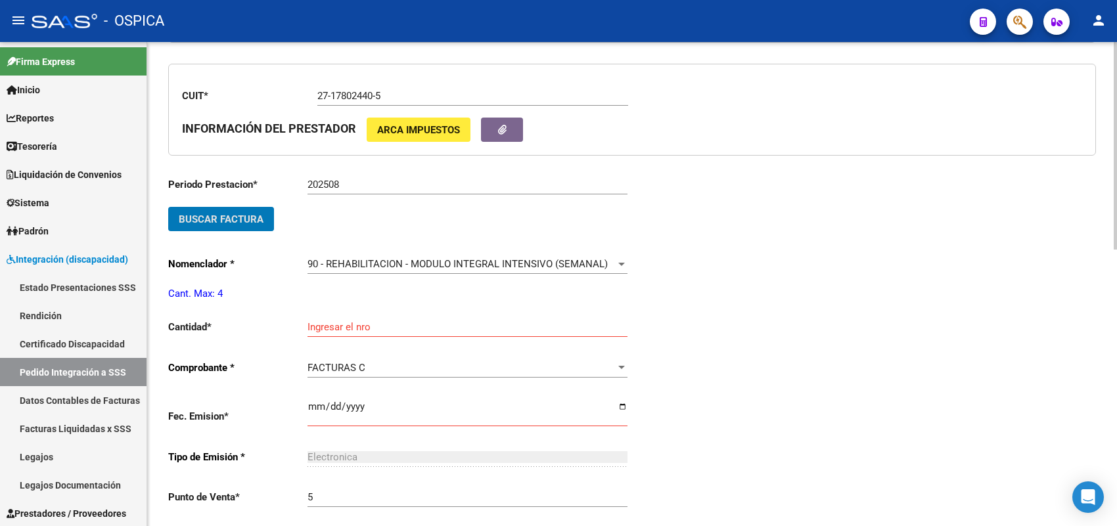
scroll to position [344, 0]
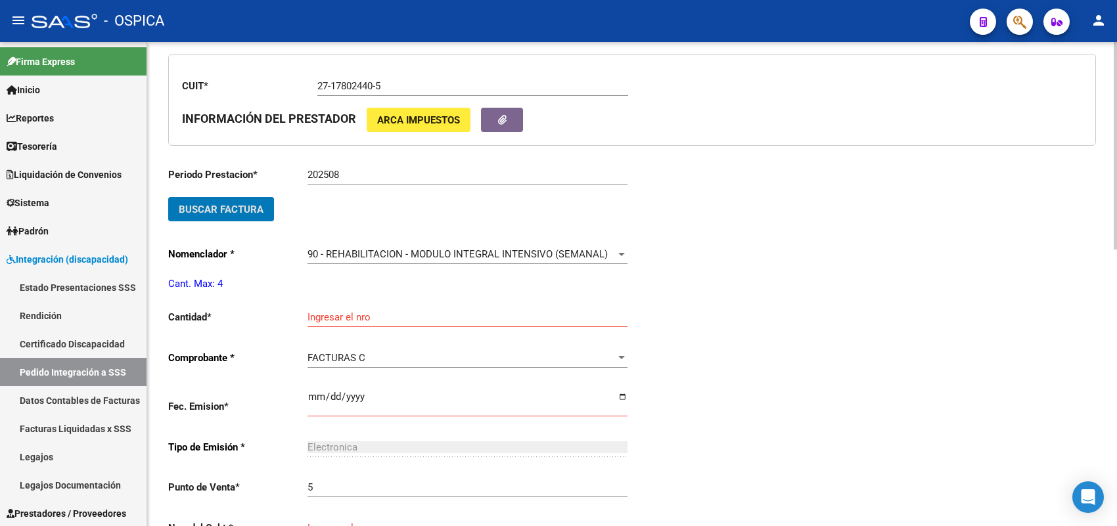
click at [335, 313] on input "Ingresar el nro" at bounding box center [468, 318] width 320 height 12
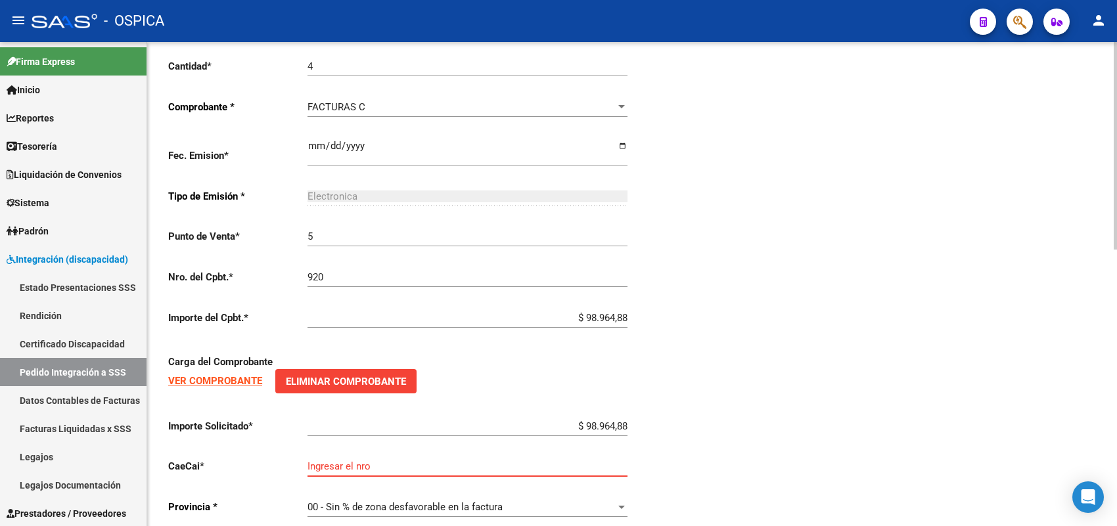
scroll to position [646, 0]
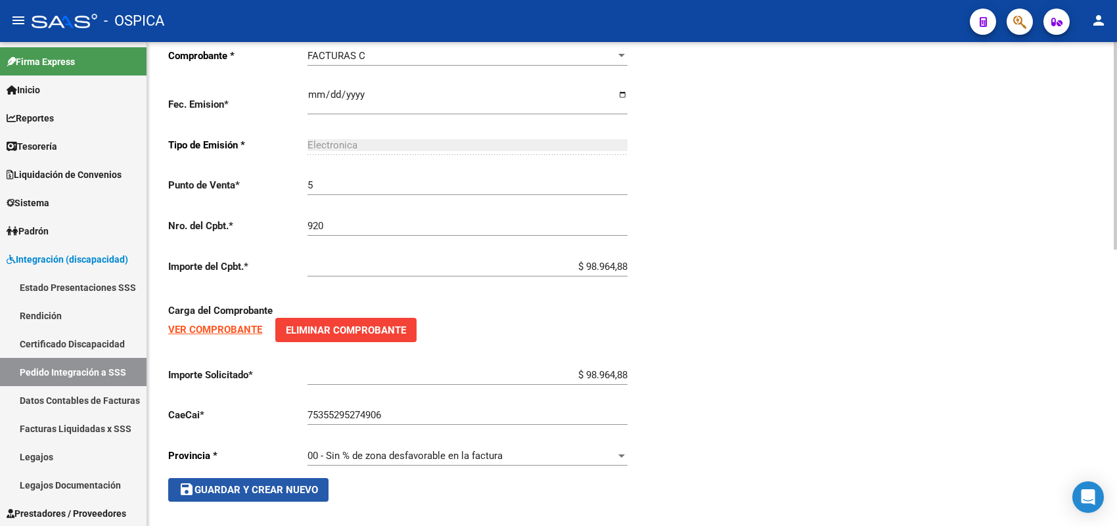
click at [307, 484] on span "save Guardar y Crear Nuevo" at bounding box center [248, 490] width 139 height 12
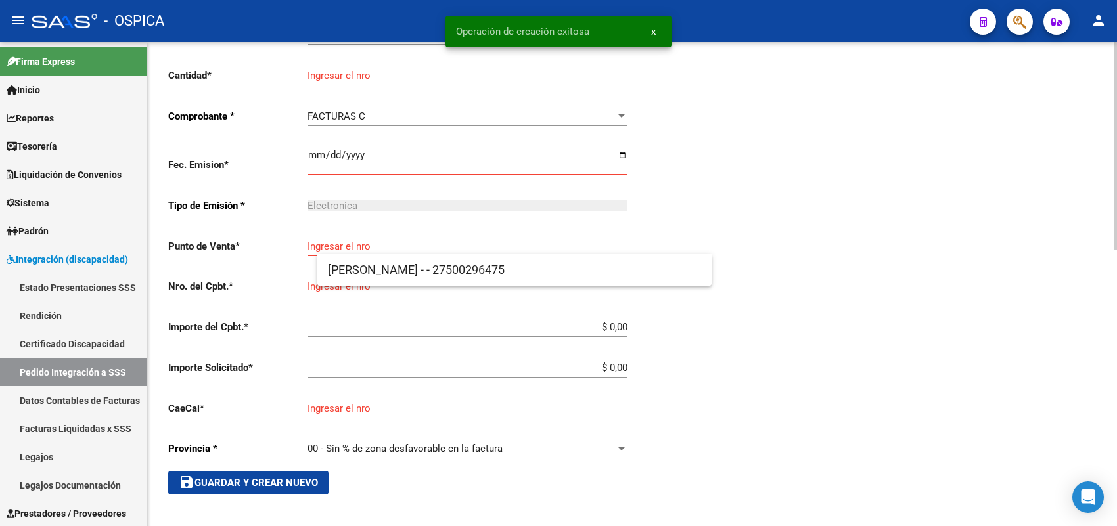
scroll to position [15, 0]
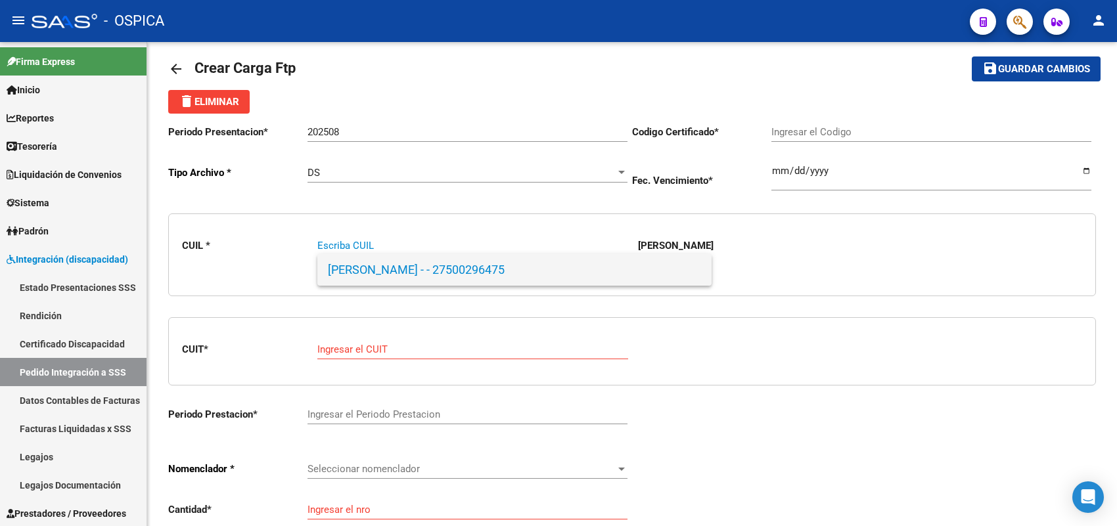
click at [361, 271] on span "[PERSON_NAME] - - 27500296475" at bounding box center [514, 270] width 373 height 32
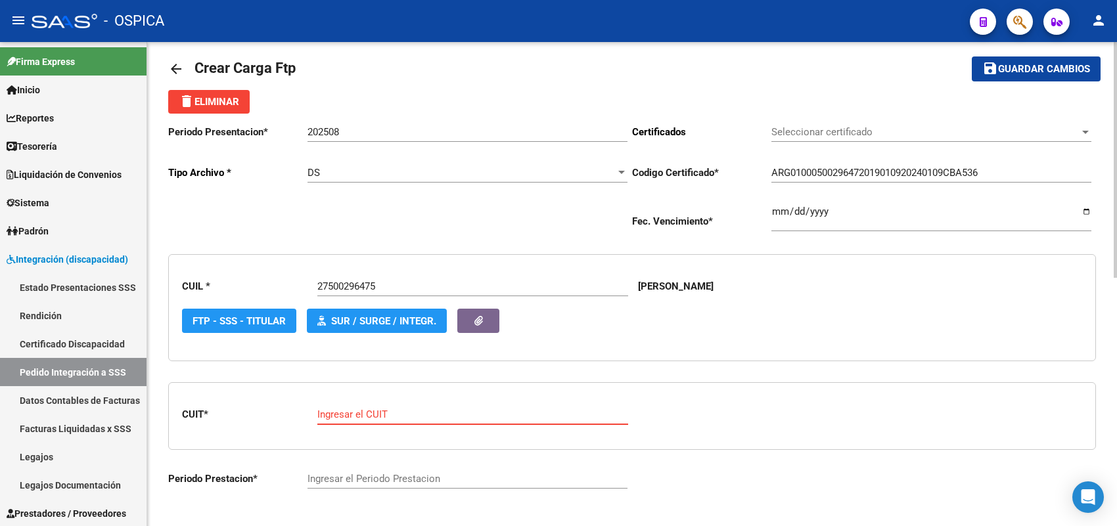
click at [365, 416] on input "Ingresar el CUIT" at bounding box center [472, 415] width 311 height 12
paste input "23-24106806-4"
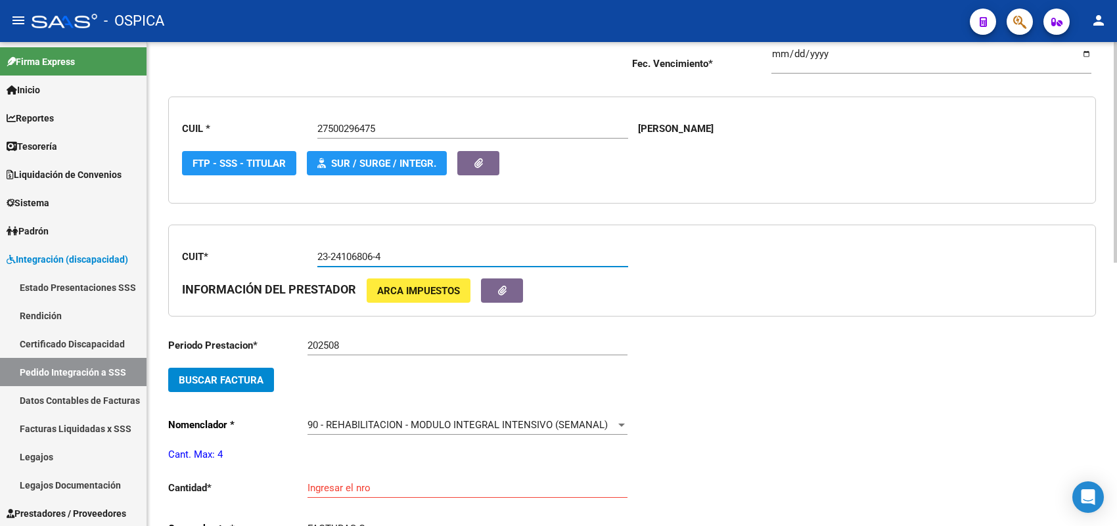
scroll to position [179, 0]
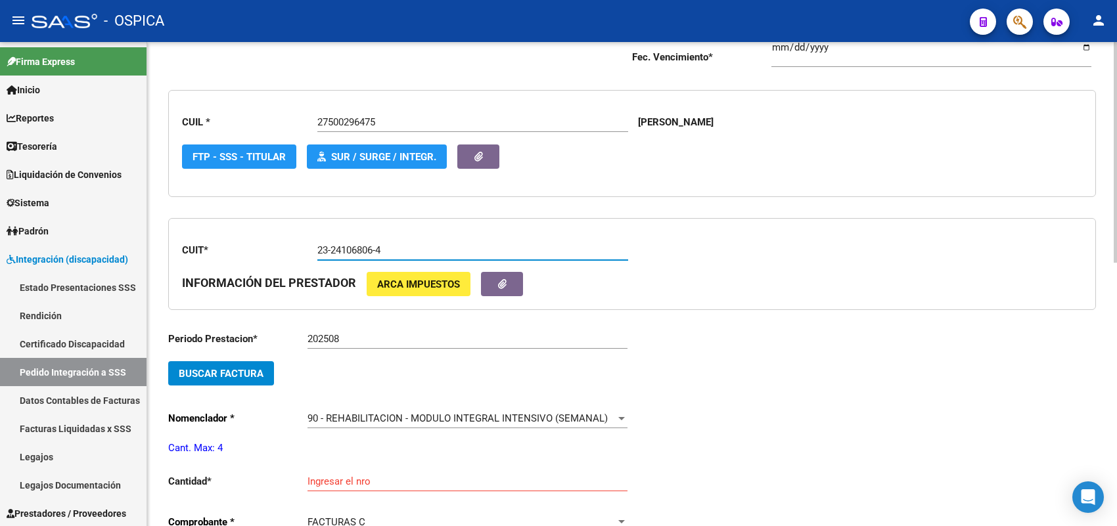
click at [241, 378] on button "Buscar Factura" at bounding box center [221, 373] width 106 height 24
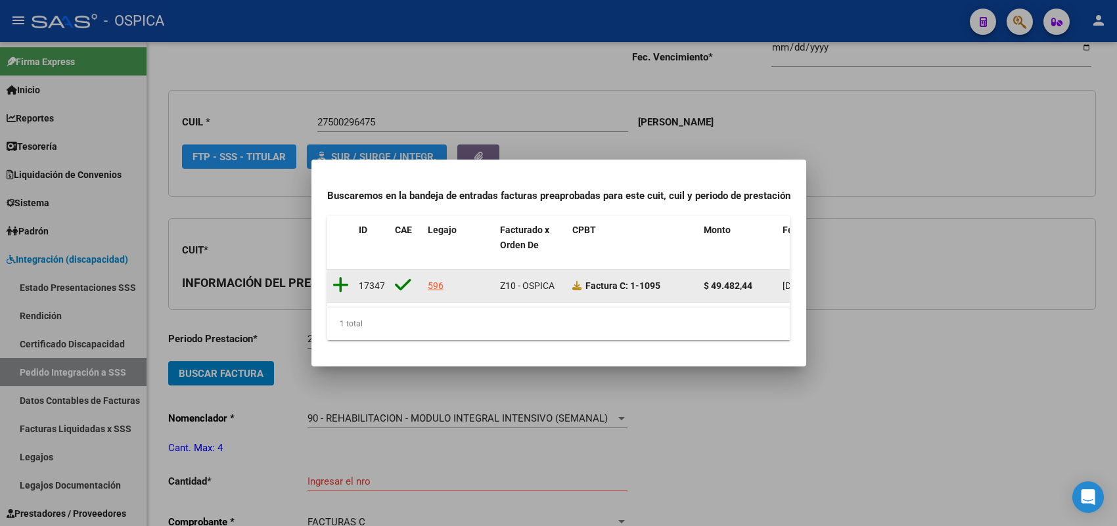
click at [343, 277] on icon at bounding box center [341, 285] width 16 height 18
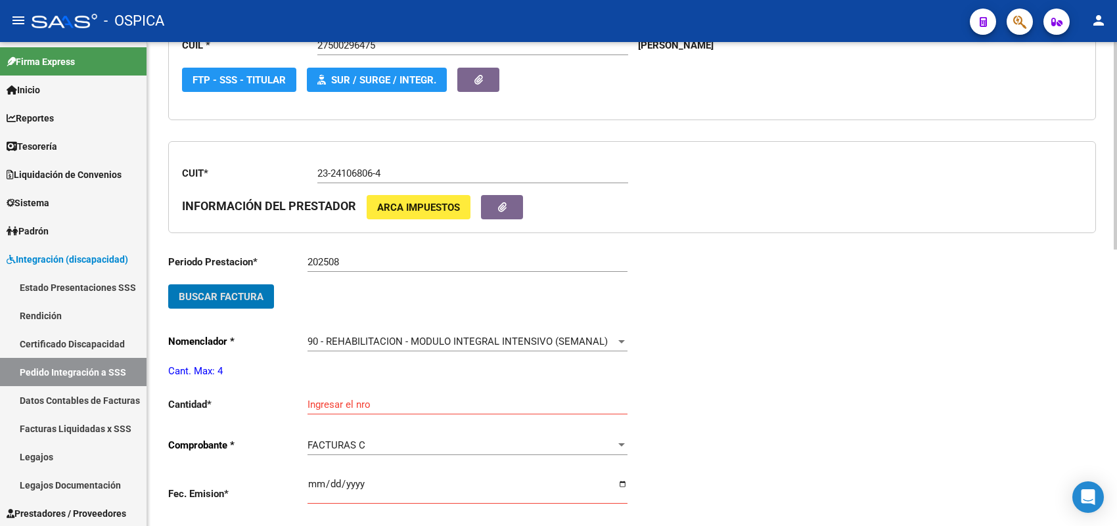
scroll to position [508, 0]
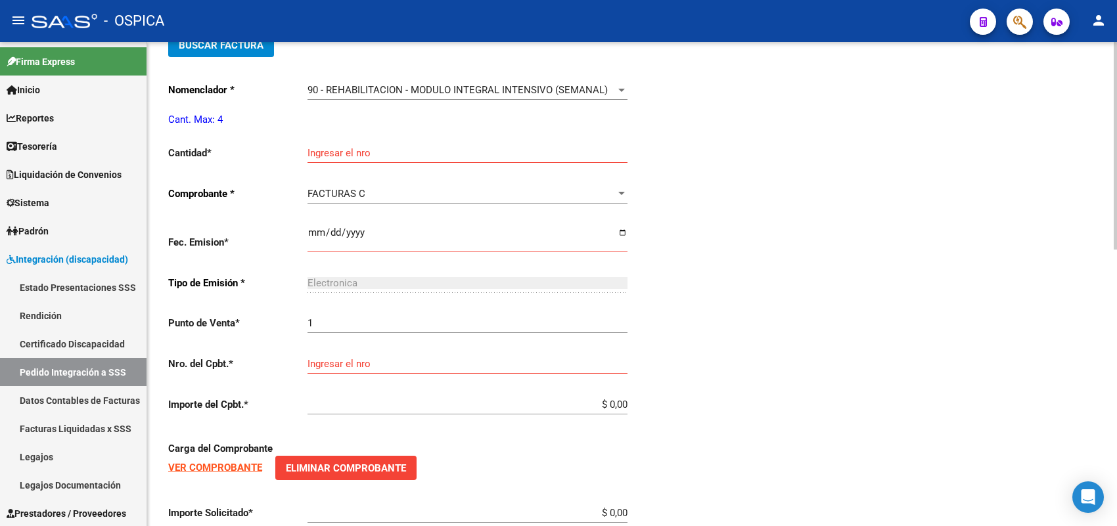
drag, startPoint x: 346, startPoint y: 136, endPoint x: 349, endPoint y: 149, distance: 13.4
click at [346, 137] on div "Ingresar el nro" at bounding box center [468, 149] width 320 height 28
click at [349, 149] on input "Ingresar el nro" at bounding box center [468, 153] width 320 height 12
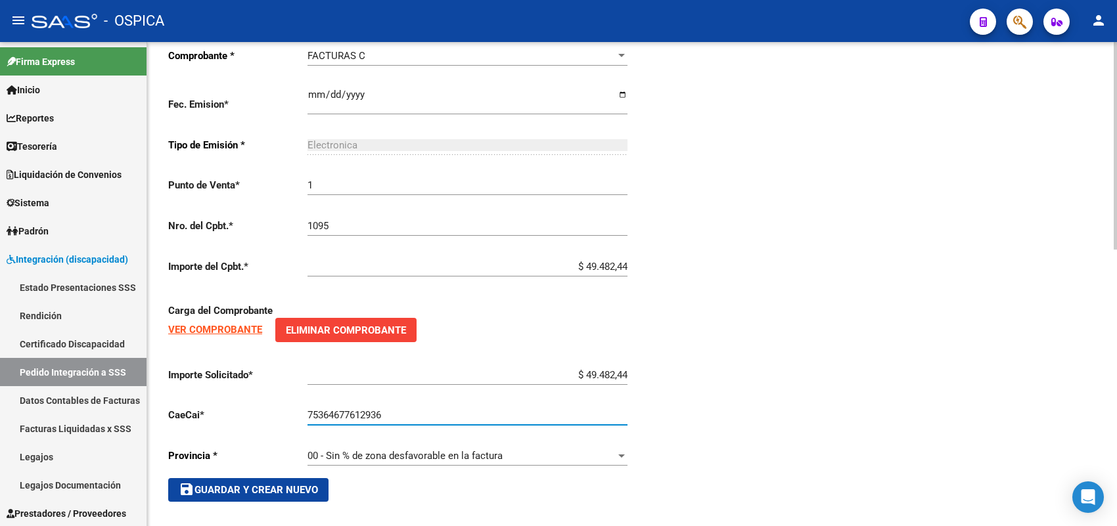
click at [323, 478] on button "save Guardar y Crear Nuevo" at bounding box center [248, 490] width 160 height 24
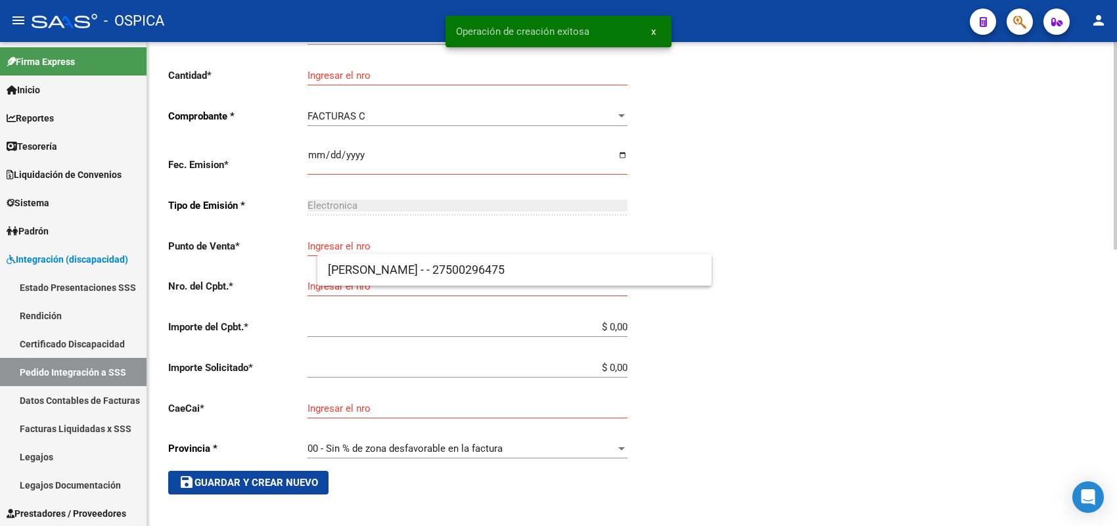
scroll to position [15, 0]
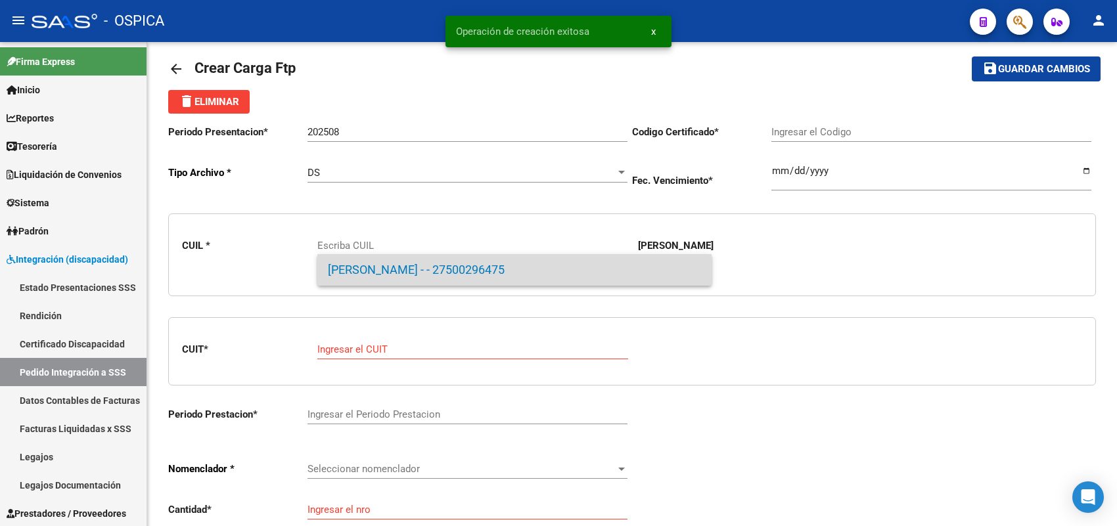
click at [418, 264] on span "[PERSON_NAME] - - 27500296475" at bounding box center [514, 270] width 373 height 32
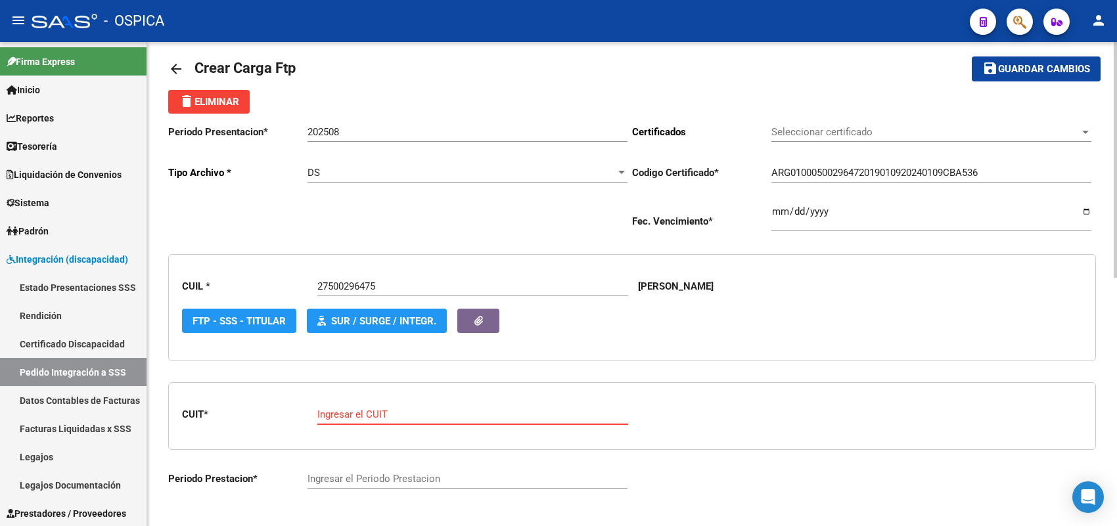
click at [368, 414] on input "Ingresar el CUIT" at bounding box center [472, 415] width 311 height 12
paste input "23-26542374-4"
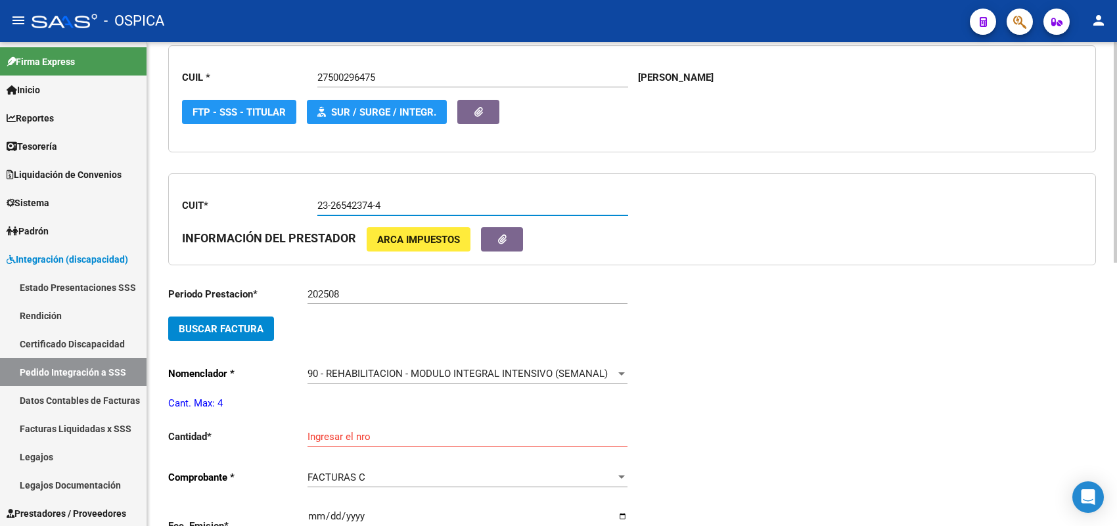
scroll to position [262, 0]
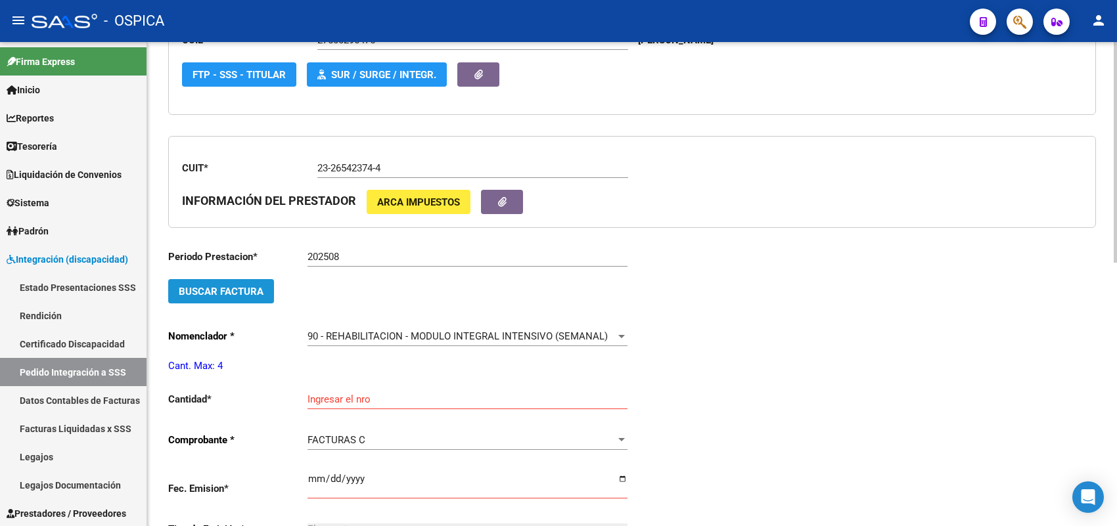
click at [260, 290] on span "Buscar Factura" at bounding box center [221, 292] width 85 height 12
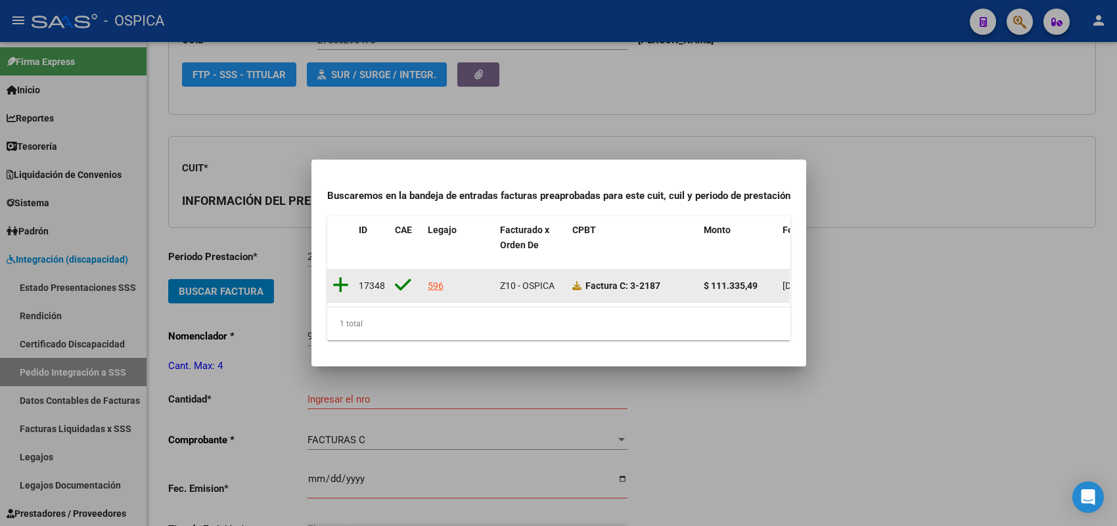
click at [338, 277] on icon at bounding box center [341, 285] width 16 height 18
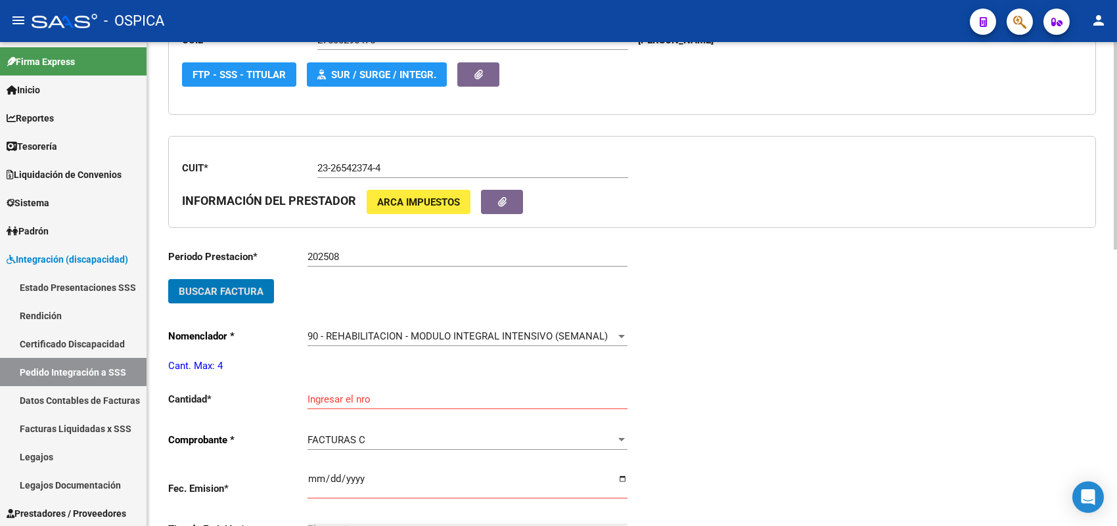
click at [337, 395] on input "Ingresar el nro" at bounding box center [468, 400] width 320 height 12
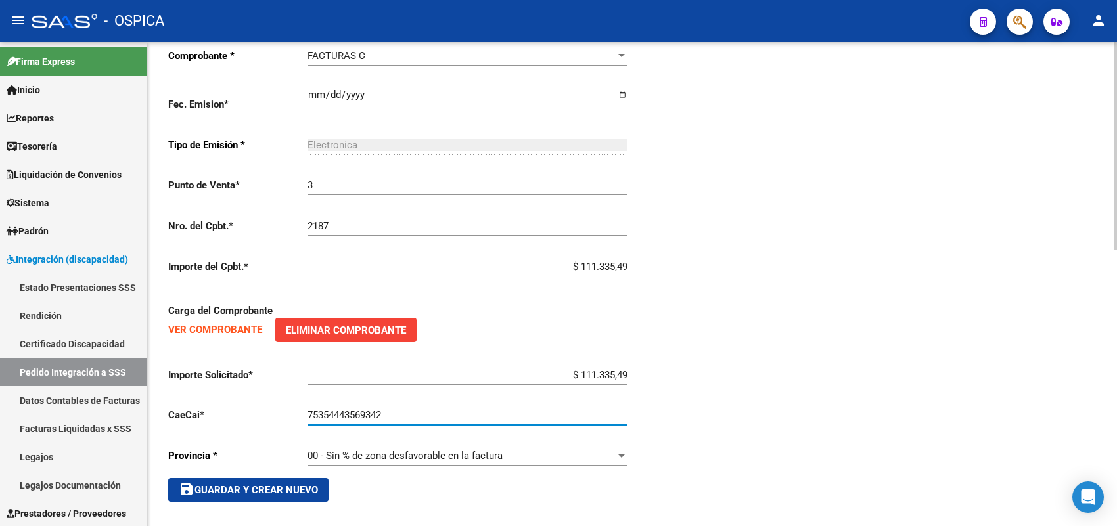
click at [274, 490] on button "save Guardar y Crear Nuevo" at bounding box center [248, 490] width 160 height 24
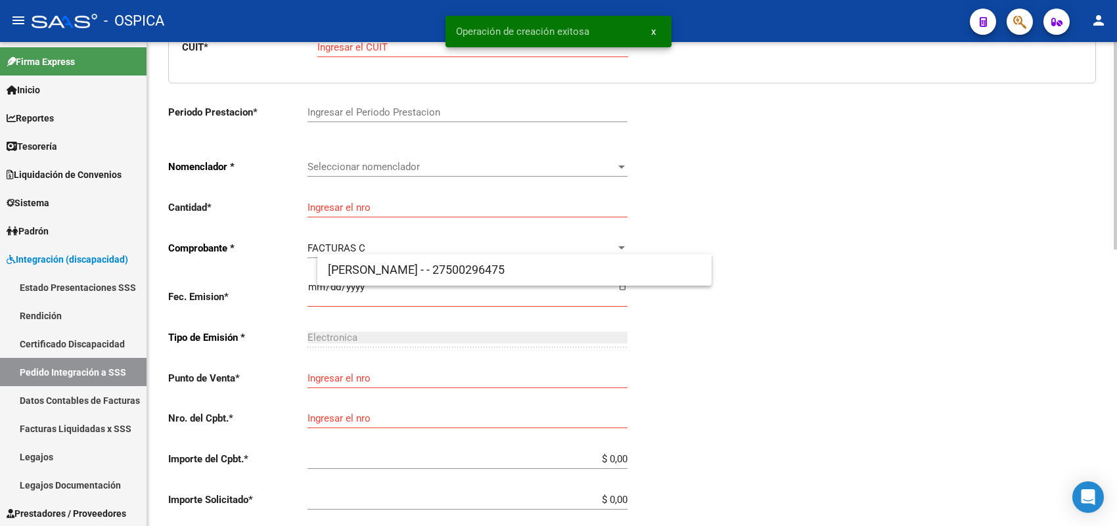
scroll to position [15, 0]
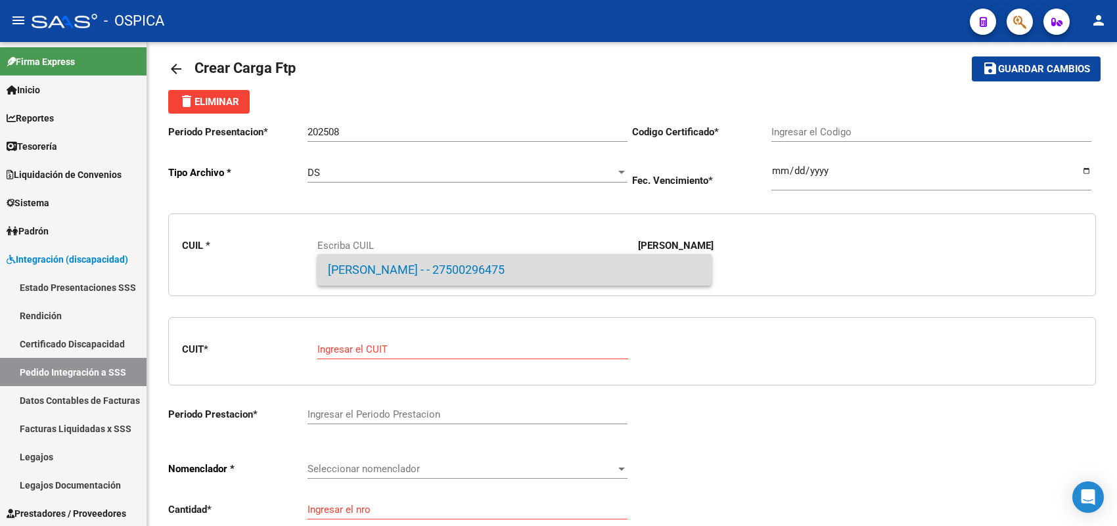
click at [422, 267] on span "[PERSON_NAME] - - 27500296475" at bounding box center [514, 270] width 373 height 32
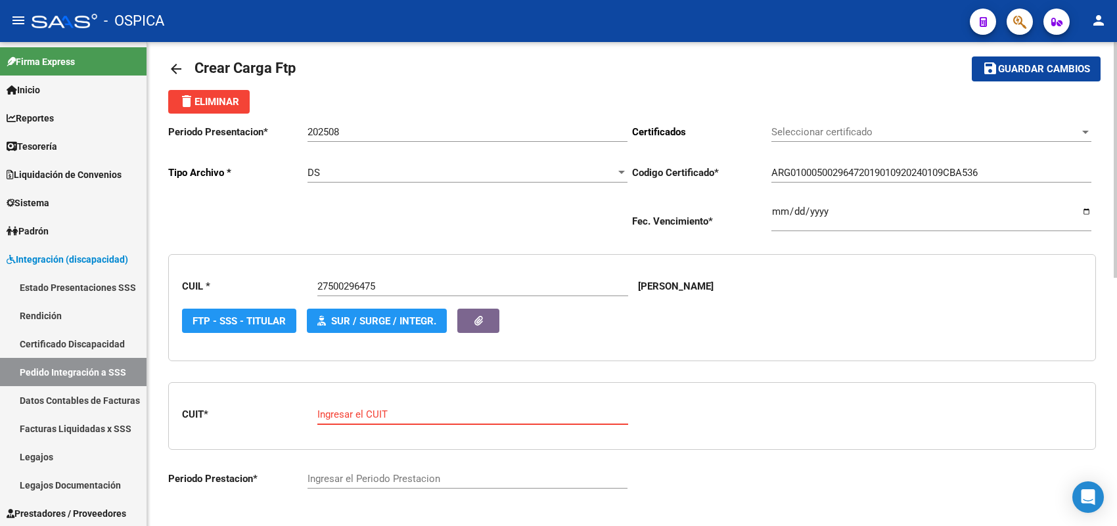
click at [388, 409] on input "Ingresar el CUIT" at bounding box center [472, 415] width 311 height 12
paste input "23-23846678-4"
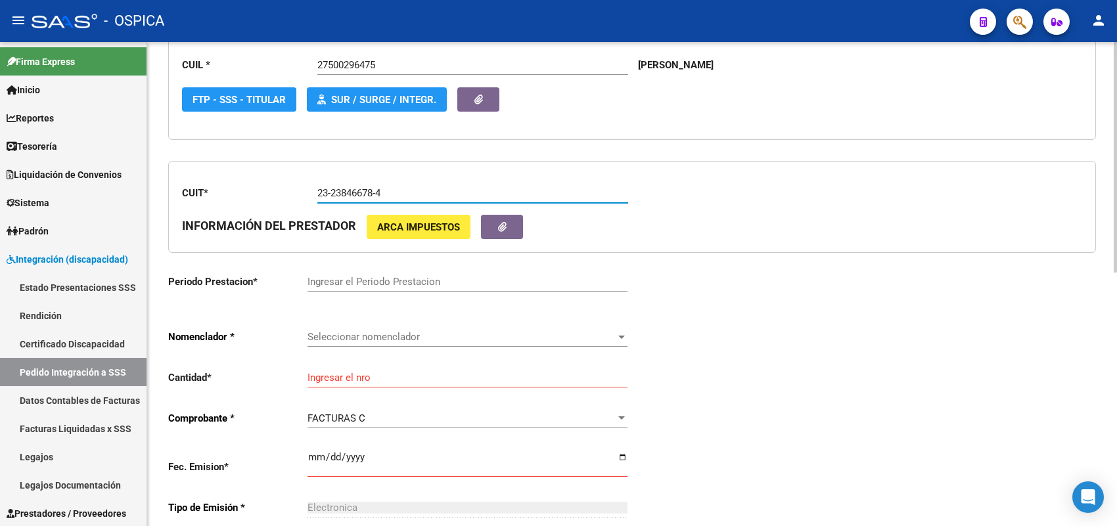
scroll to position [262, 0]
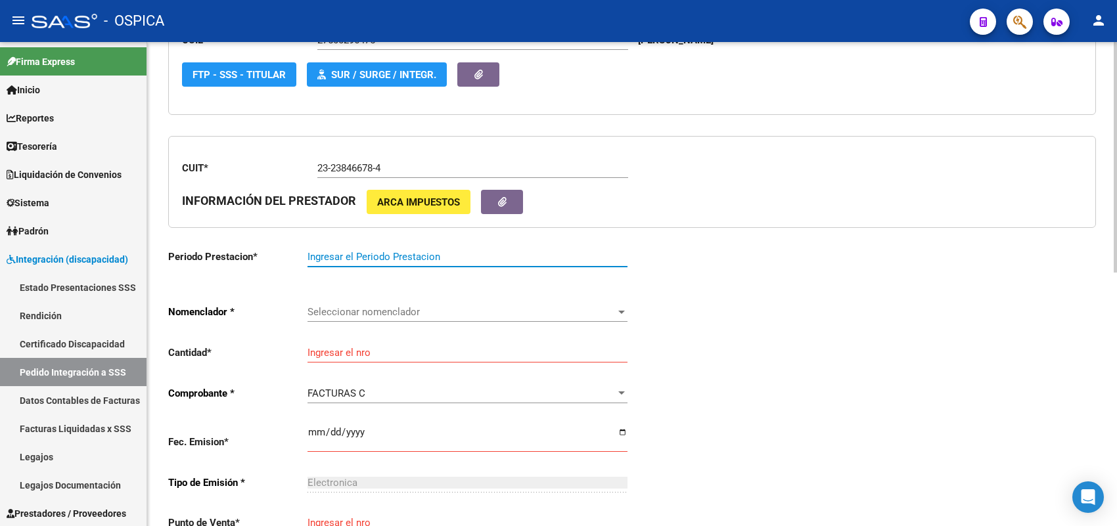
click at [355, 254] on input "Ingresar el Periodo Prestacion" at bounding box center [468, 257] width 320 height 12
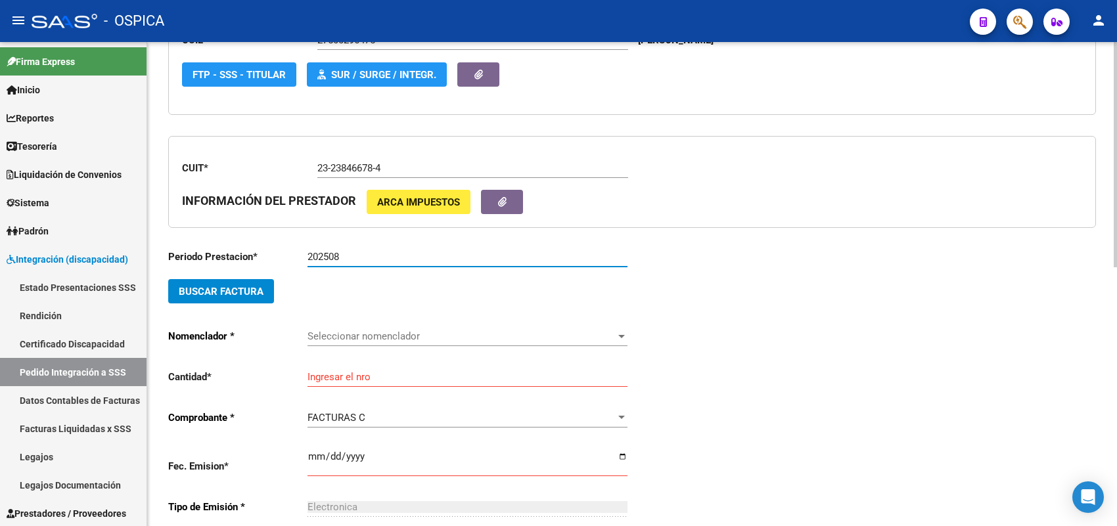
click at [264, 290] on button "Buscar Factura" at bounding box center [221, 291] width 106 height 24
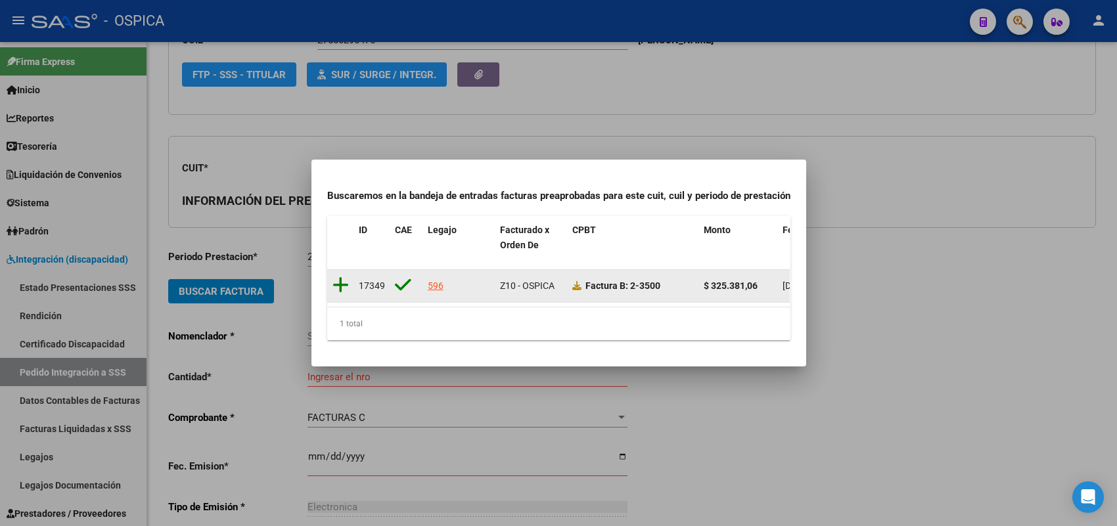
click at [336, 277] on icon at bounding box center [341, 285] width 16 height 18
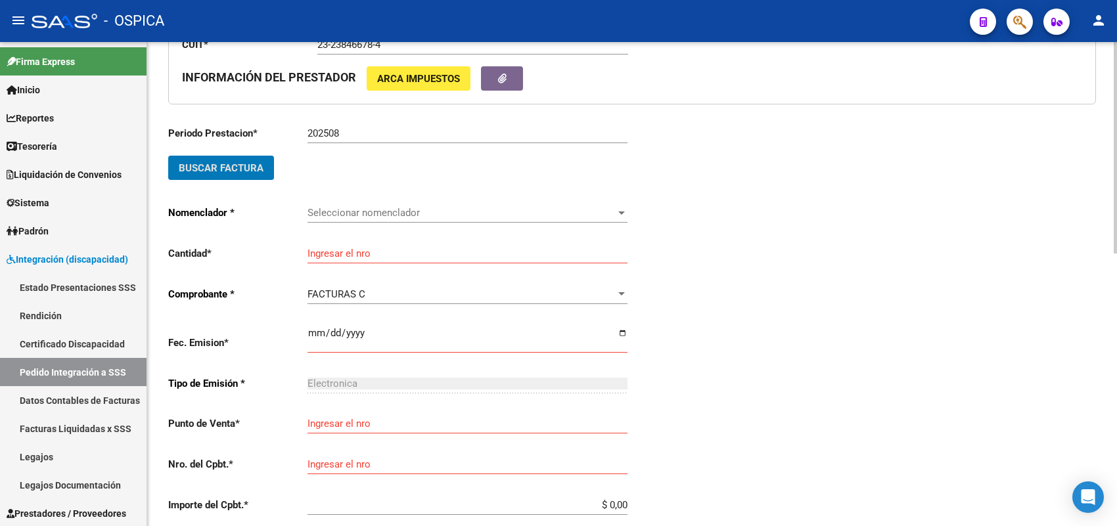
scroll to position [590, 0]
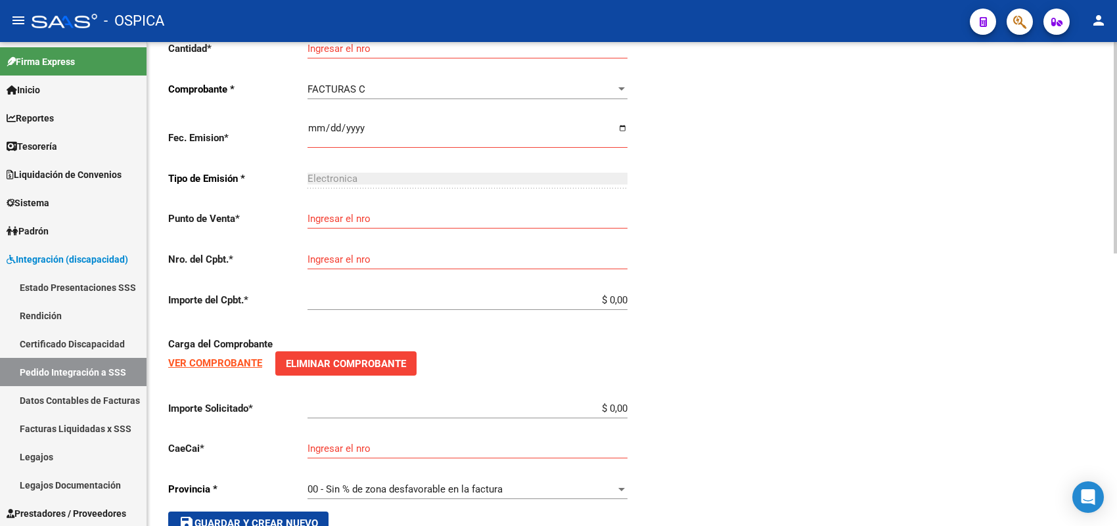
click at [252, 512] on button "save Guardar y Crear Nuevo" at bounding box center [248, 524] width 160 height 24
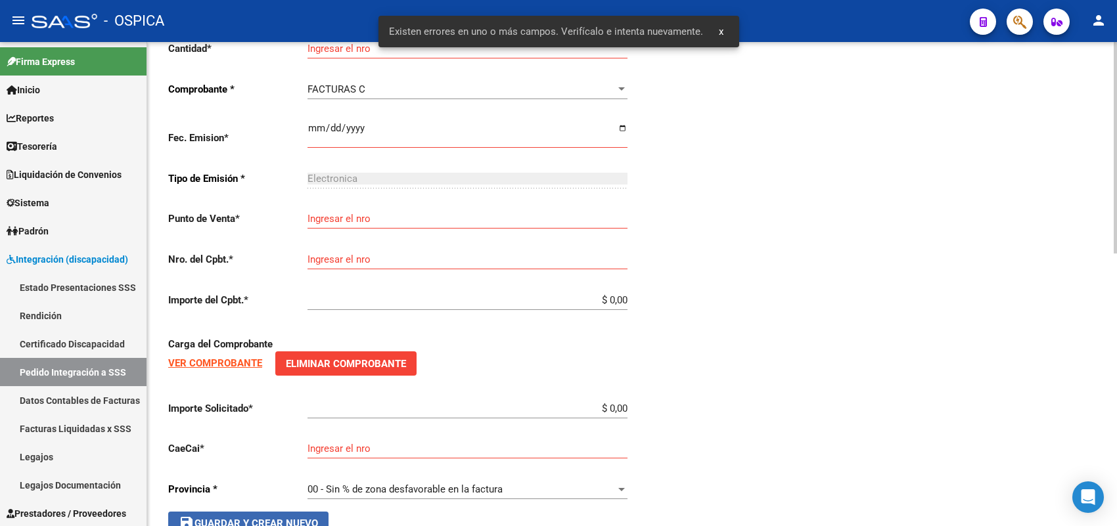
click at [252, 512] on button "save Guardar y Crear Nuevo" at bounding box center [248, 524] width 160 height 24
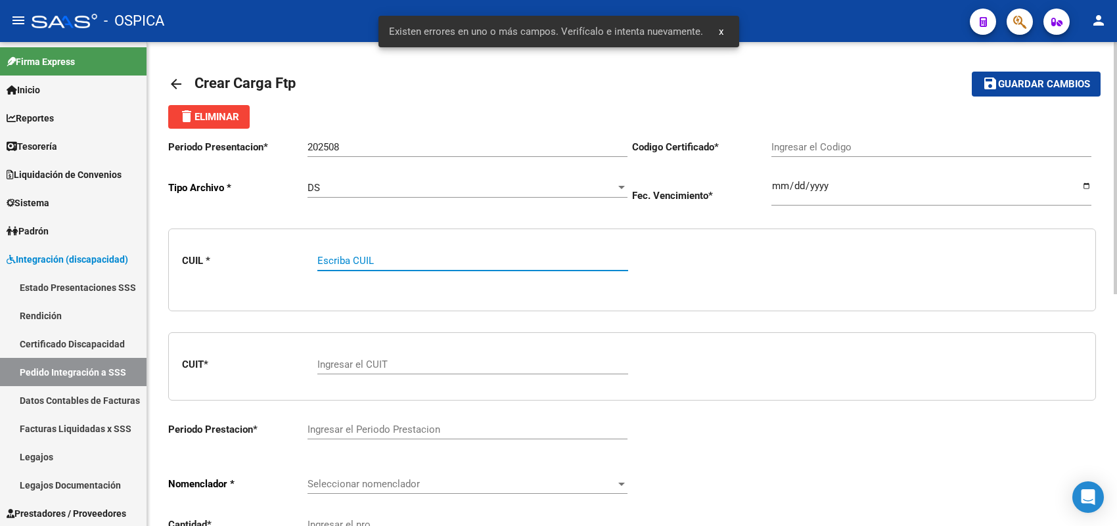
paste input "27500296475"
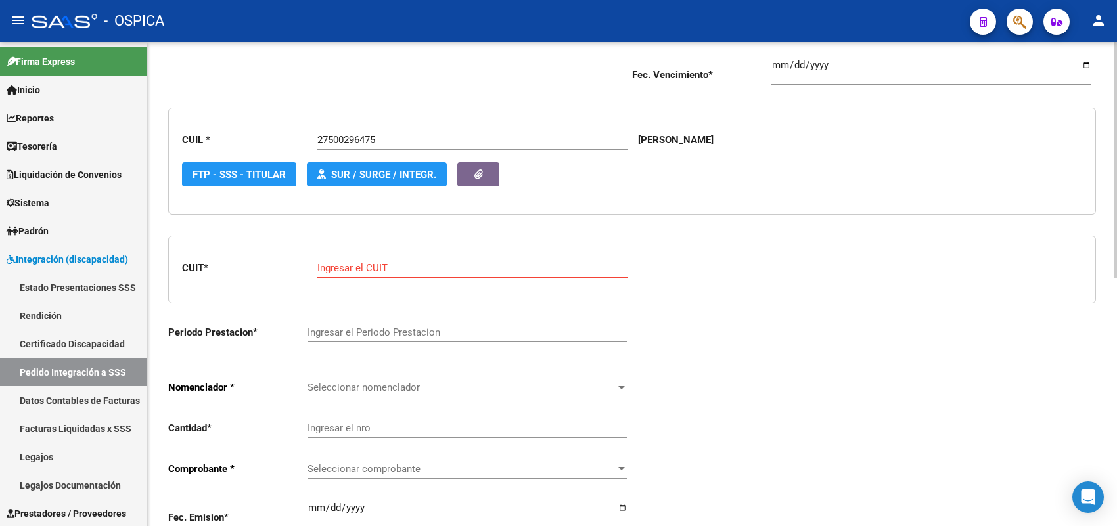
paste input "23-23846678-4"
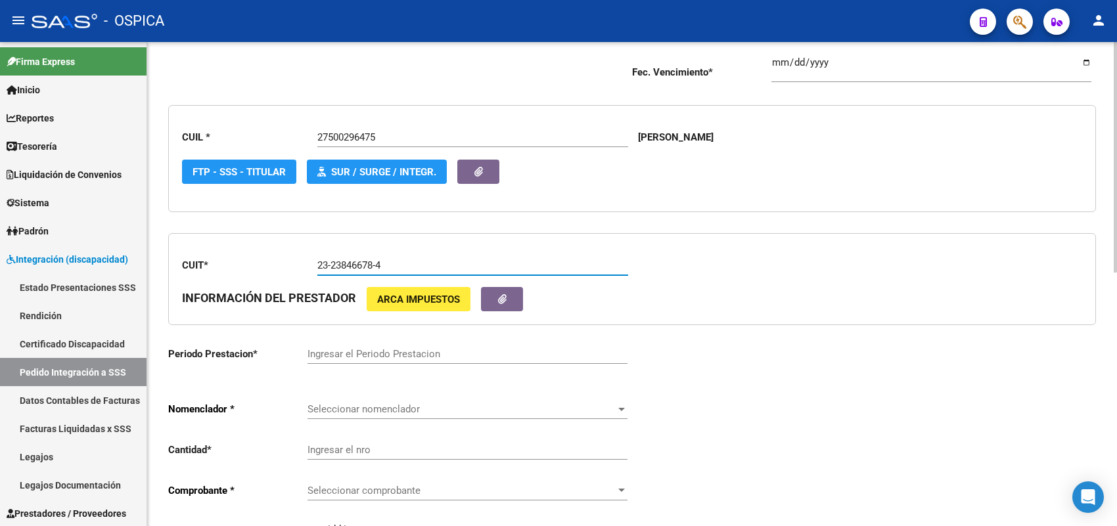
click at [361, 350] on input "Ingresar el Periodo Prestacion" at bounding box center [468, 354] width 320 height 12
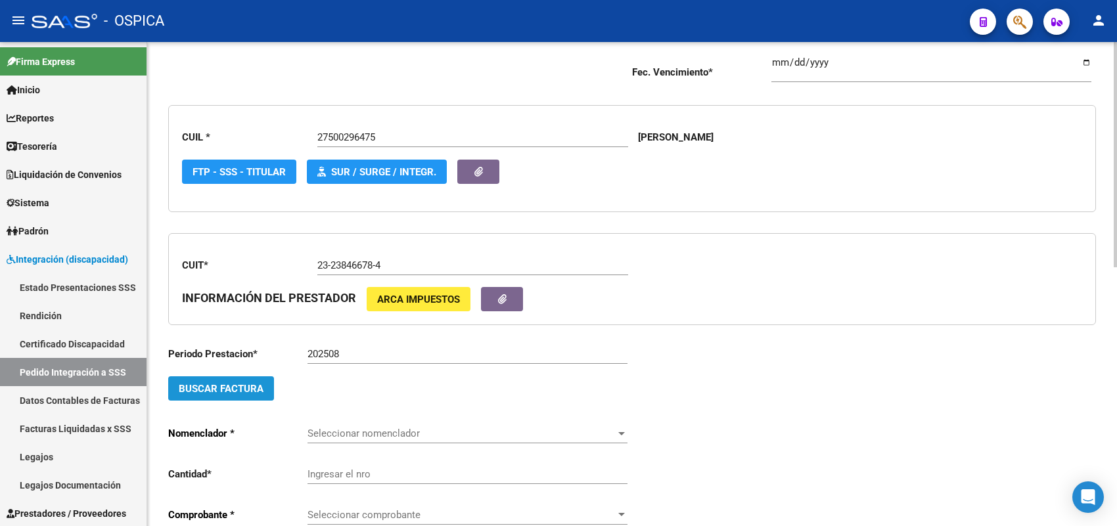
click at [258, 389] on span "Buscar Factura" at bounding box center [221, 389] width 85 height 12
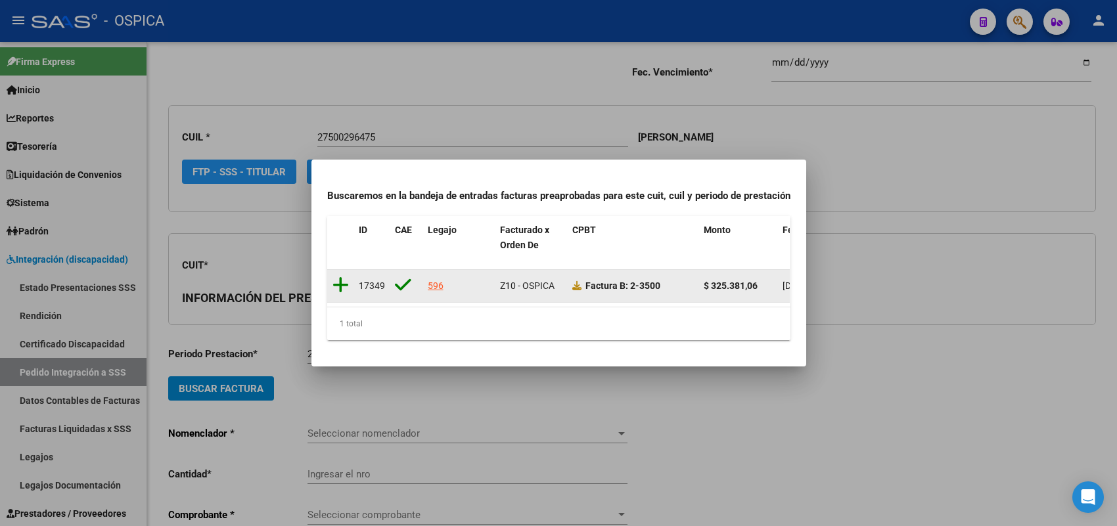
click at [344, 278] on icon at bounding box center [341, 285] width 16 height 18
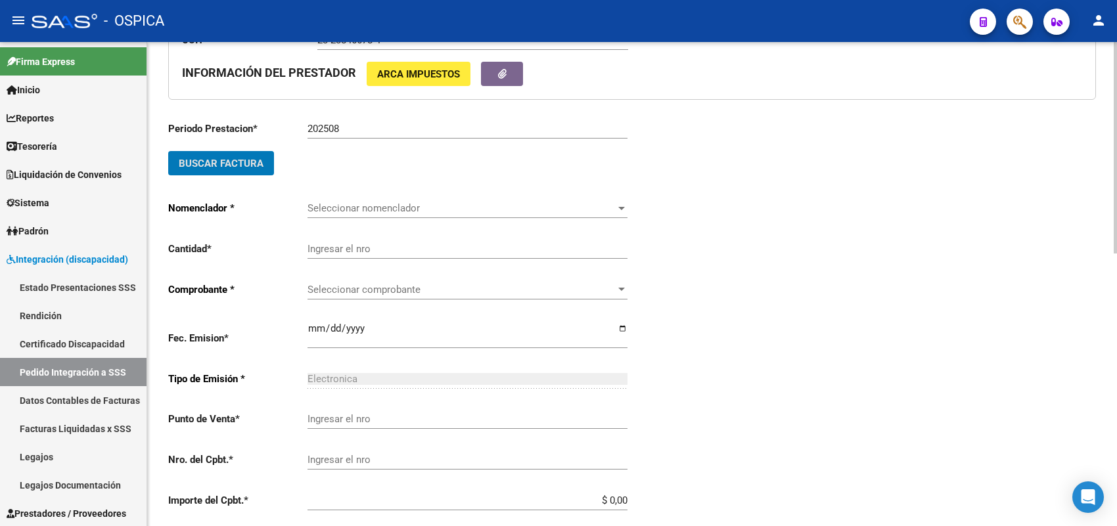
scroll to position [411, 0]
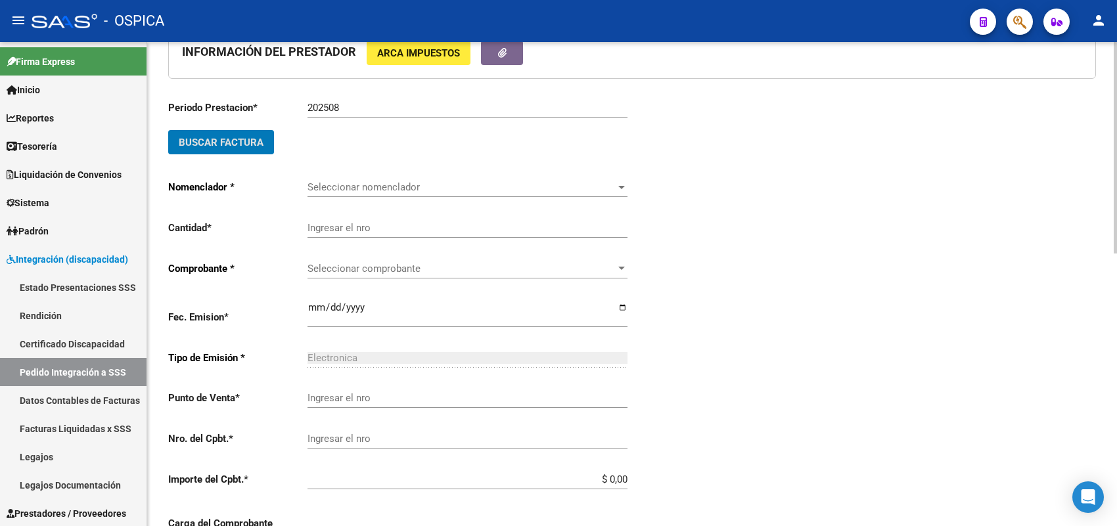
click at [357, 181] on span "Seleccionar nomenclador" at bounding box center [462, 187] width 308 height 12
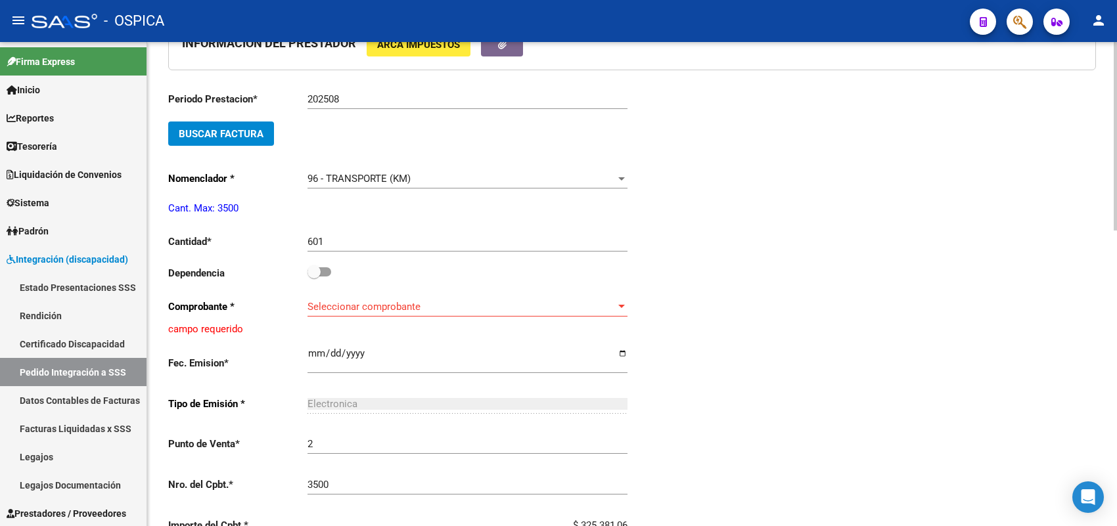
scroll to position [718, 0]
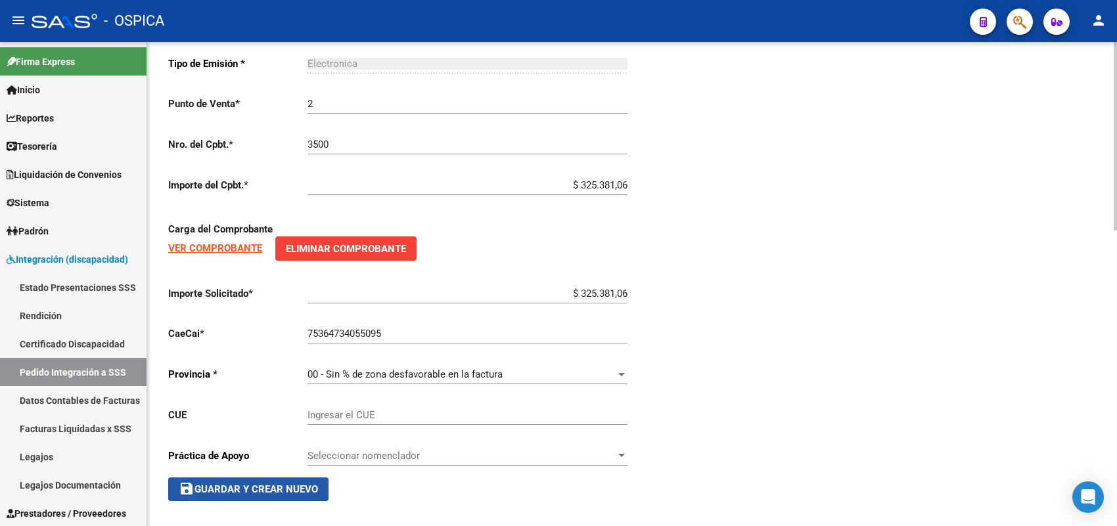
drag, startPoint x: 300, startPoint y: 487, endPoint x: 373, endPoint y: 412, distance: 104.6
click at [300, 484] on span "save Guardar y Crear Nuevo" at bounding box center [248, 490] width 139 height 12
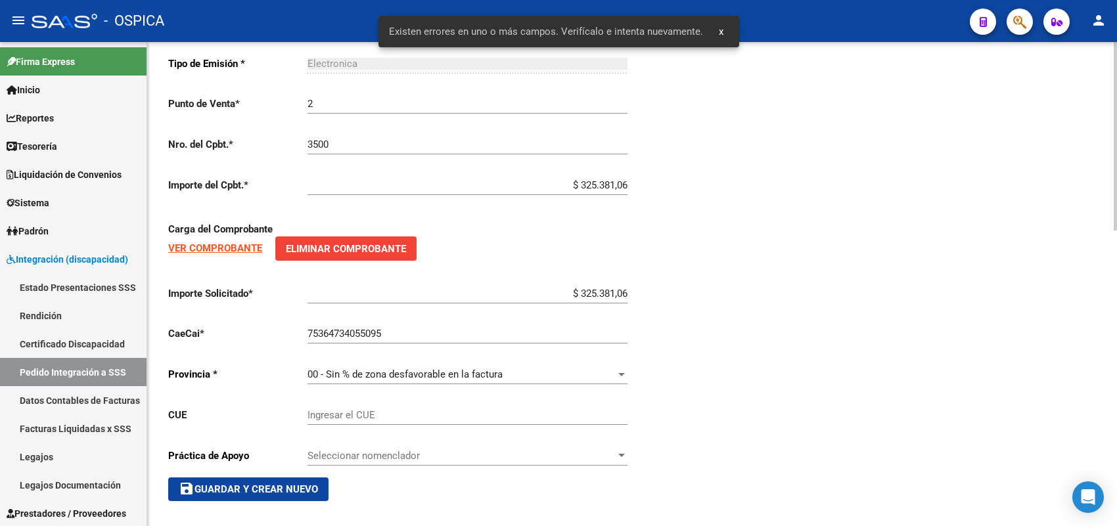
scroll to position [431, 0]
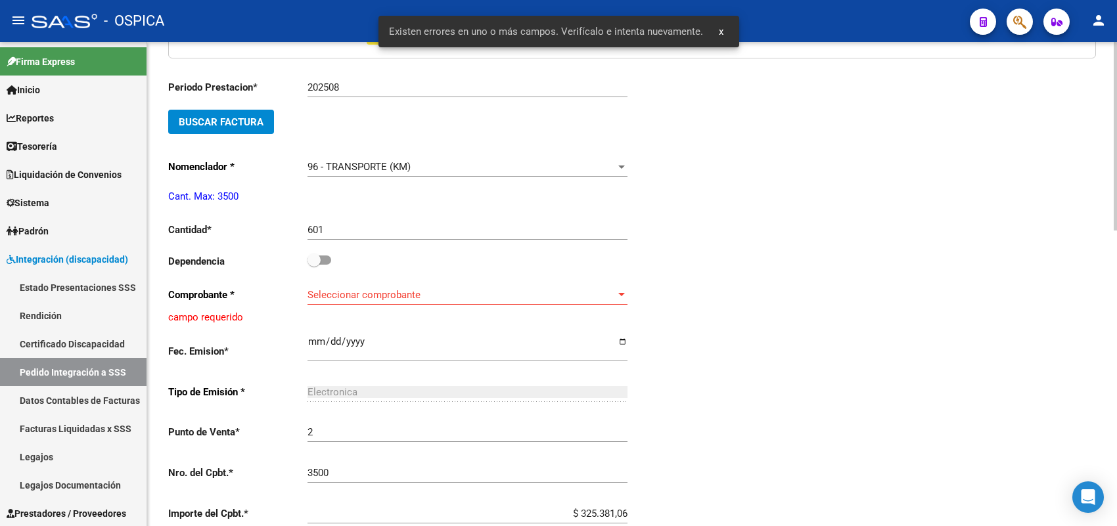
click at [346, 289] on span "Seleccionar comprobante" at bounding box center [462, 295] width 308 height 12
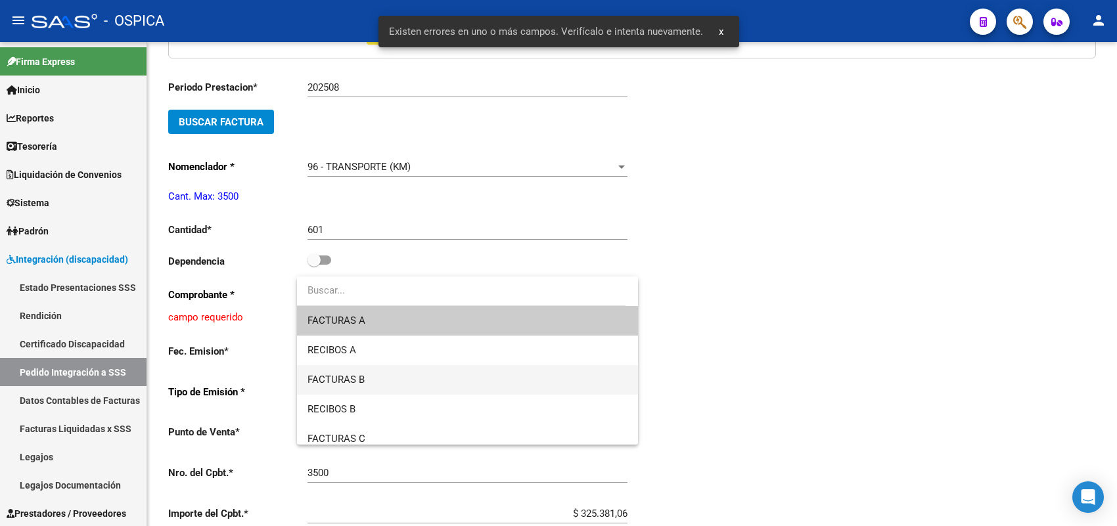
click at [373, 379] on span "FACTURAS B" at bounding box center [468, 380] width 320 height 30
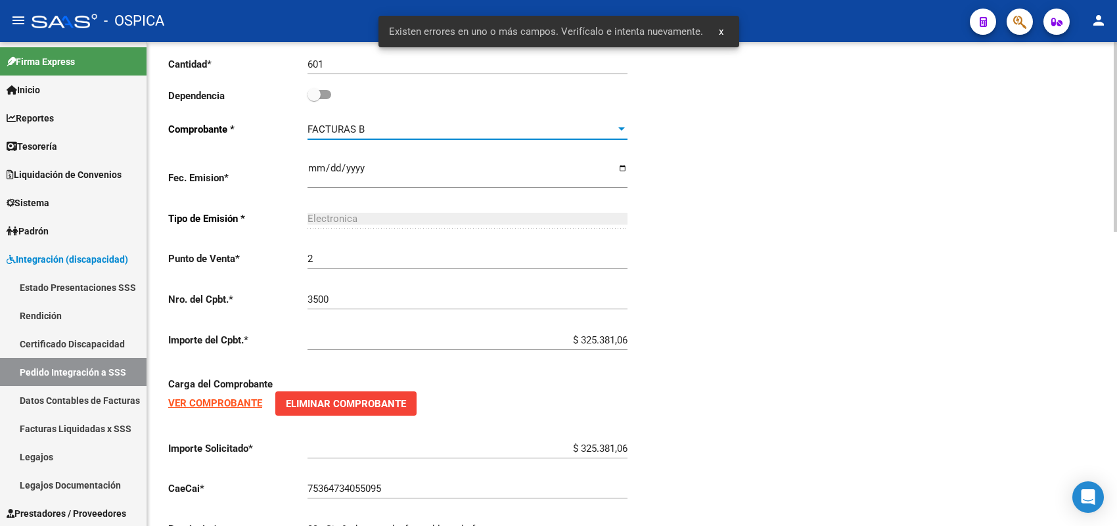
scroll to position [751, 0]
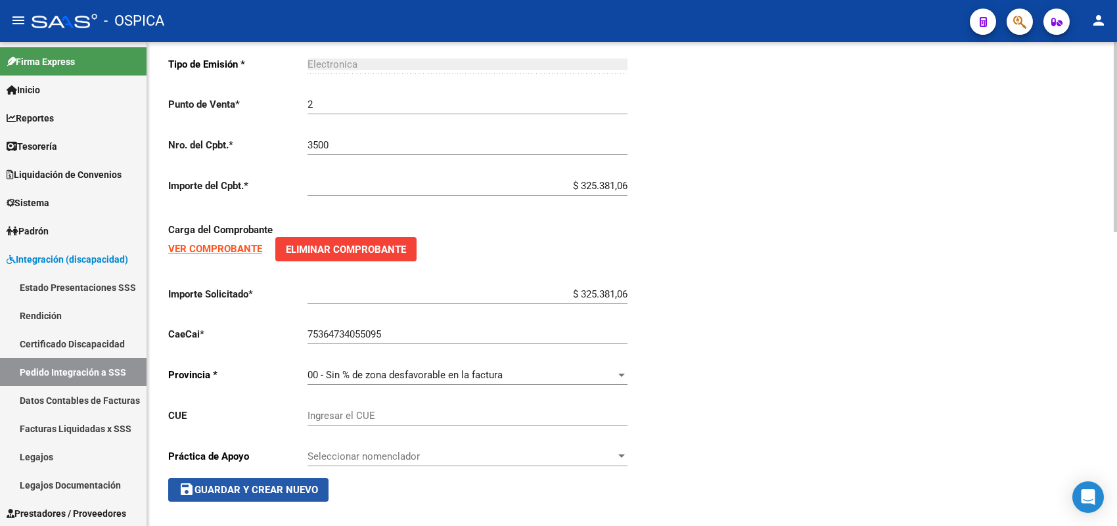
click at [297, 485] on span "save Guardar y Crear Nuevo" at bounding box center [248, 490] width 139 height 12
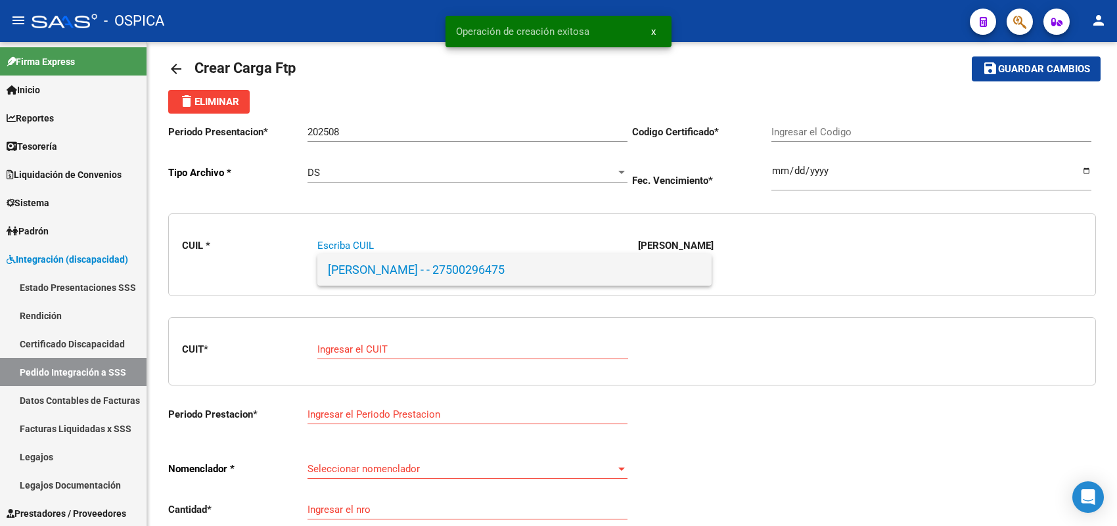
click at [377, 265] on span "[PERSON_NAME] - - 27500296475" at bounding box center [514, 270] width 373 height 32
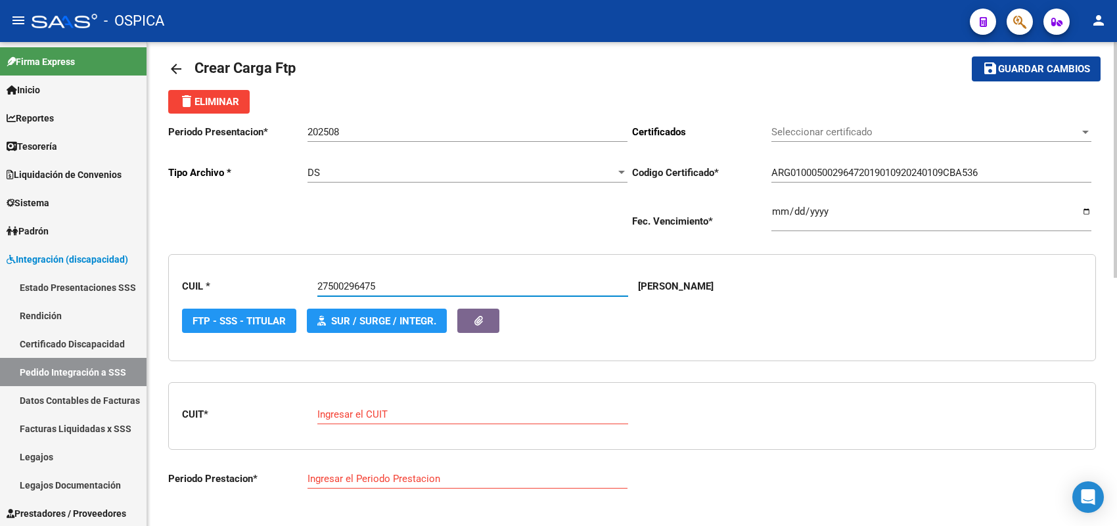
click at [391, 409] on input "Ingresar el CUIT" at bounding box center [472, 415] width 311 height 12
paste input "30-70859288-5"
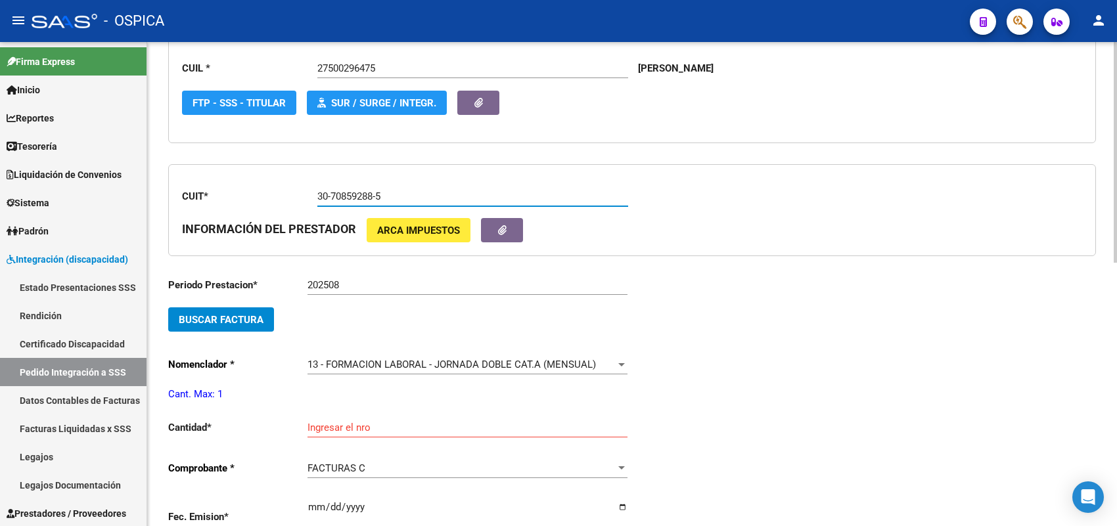
scroll to position [262, 0]
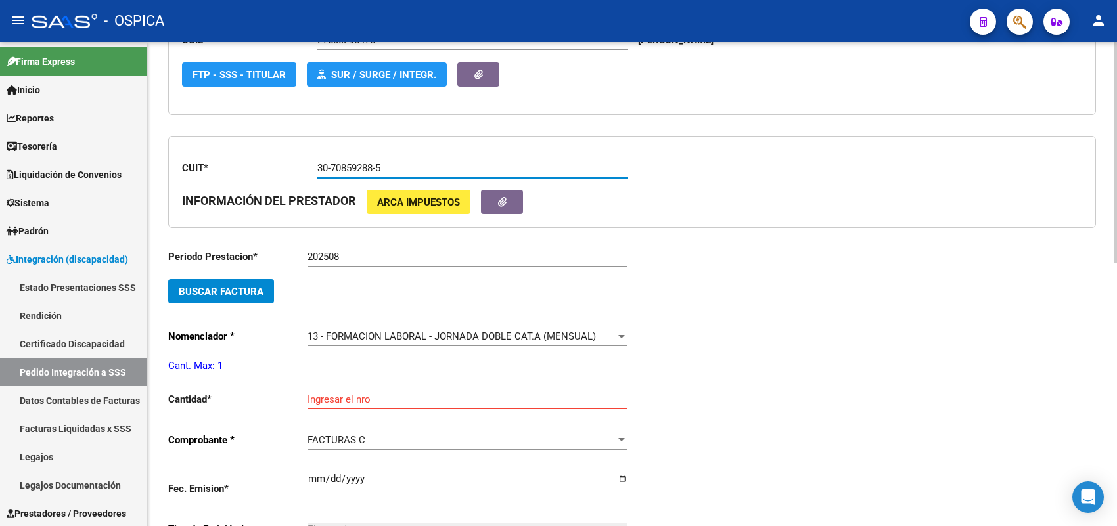
click at [256, 290] on span "Buscar Factura" at bounding box center [221, 292] width 85 height 12
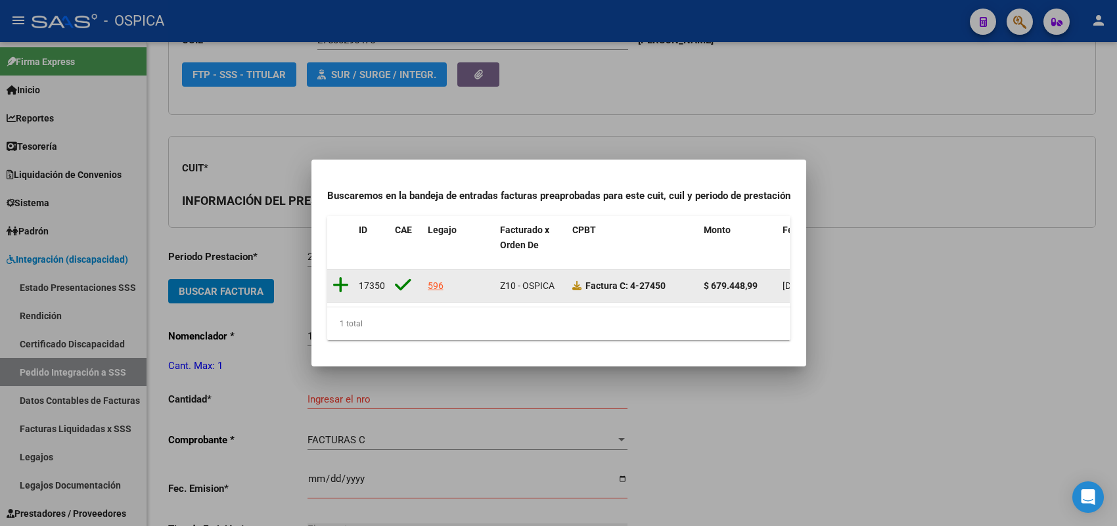
click at [342, 276] on icon at bounding box center [341, 285] width 16 height 18
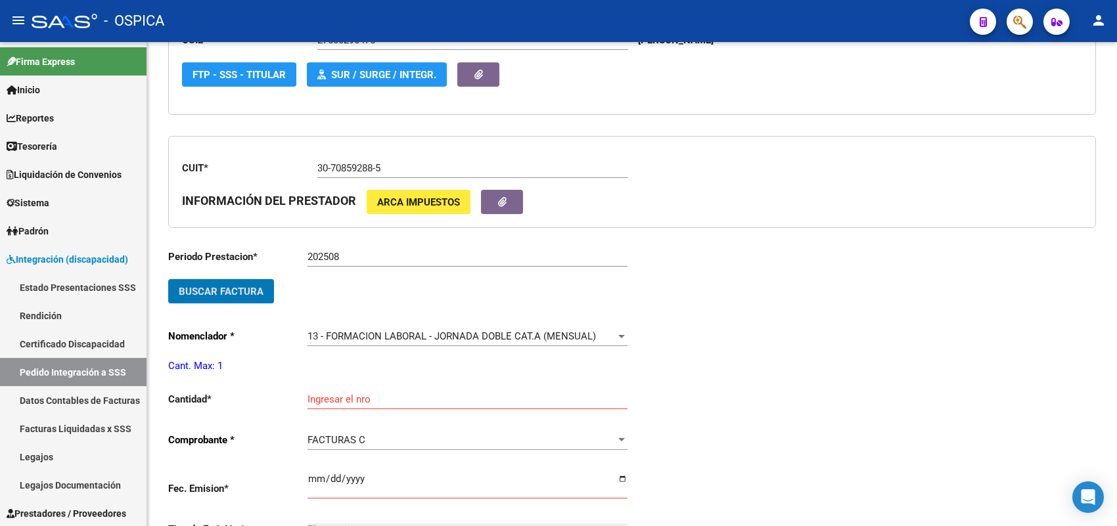
scroll to position [344, 0]
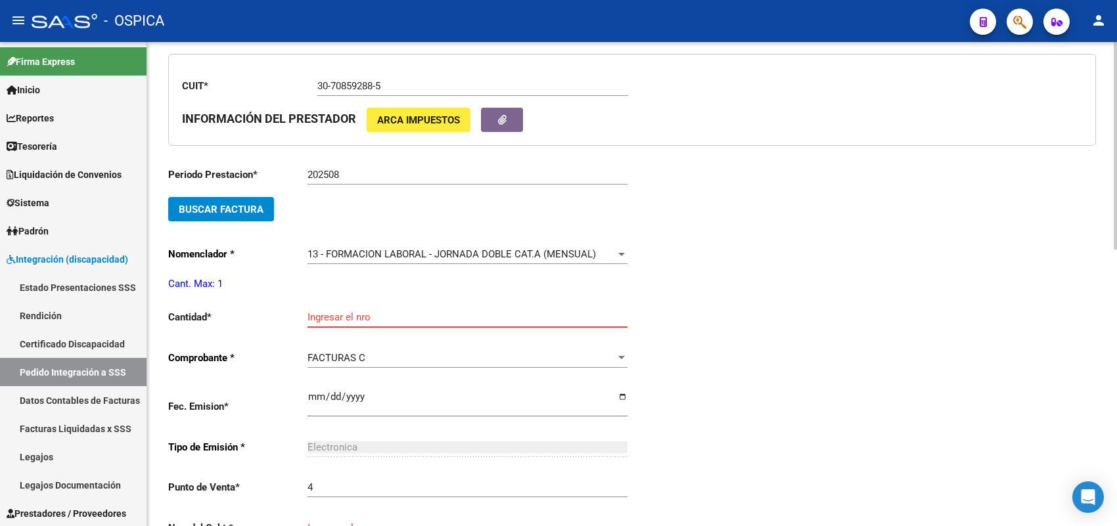
click at [339, 312] on input "Ingresar el nro" at bounding box center [468, 318] width 320 height 12
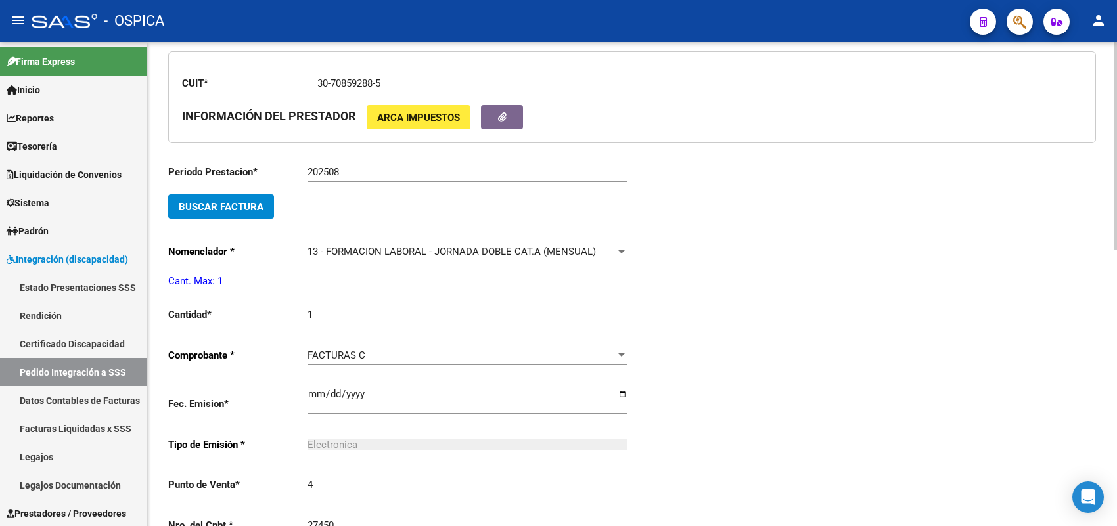
scroll to position [623, 0]
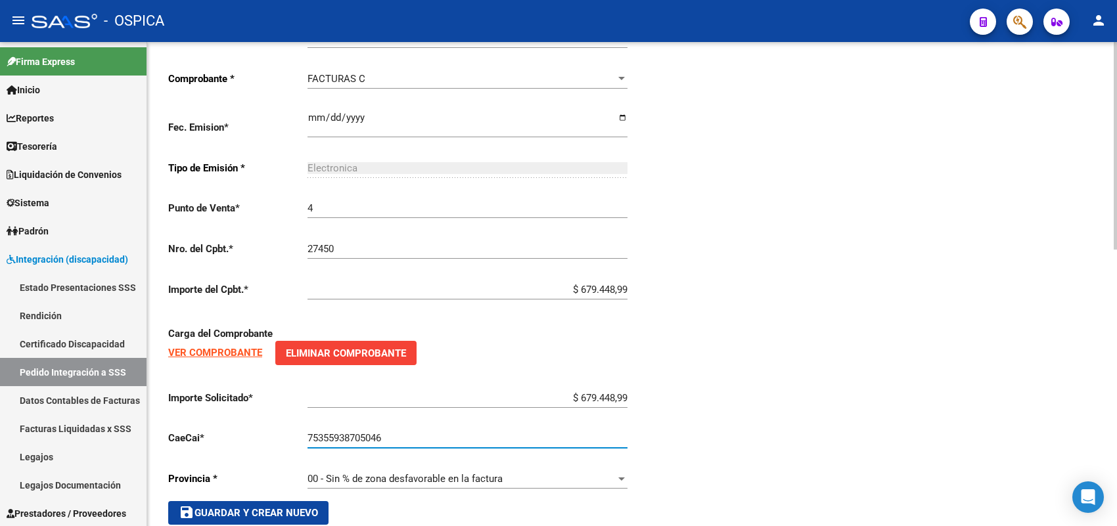
click at [291, 507] on span "save Guardar y Crear Nuevo" at bounding box center [248, 513] width 139 height 12
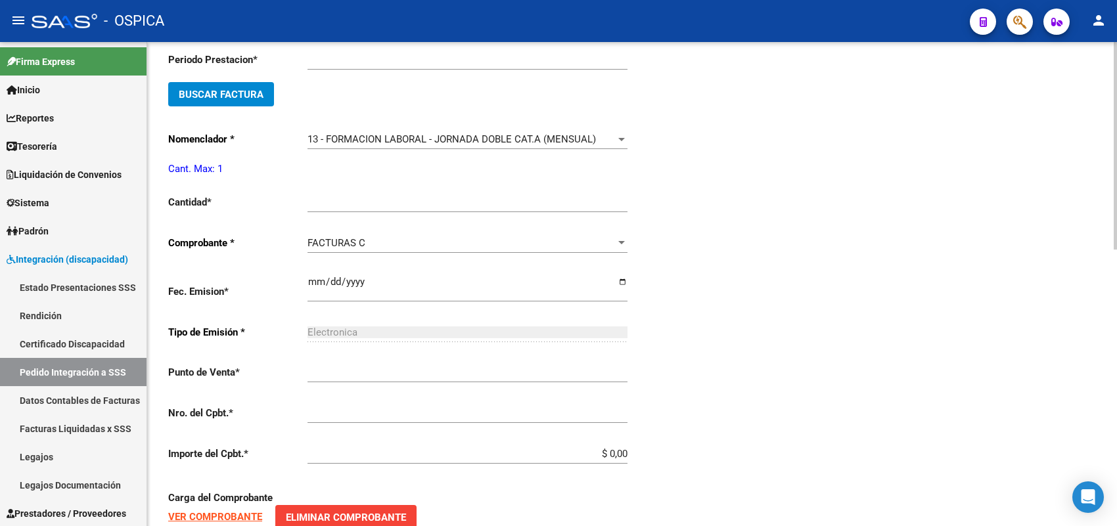
scroll to position [15, 0]
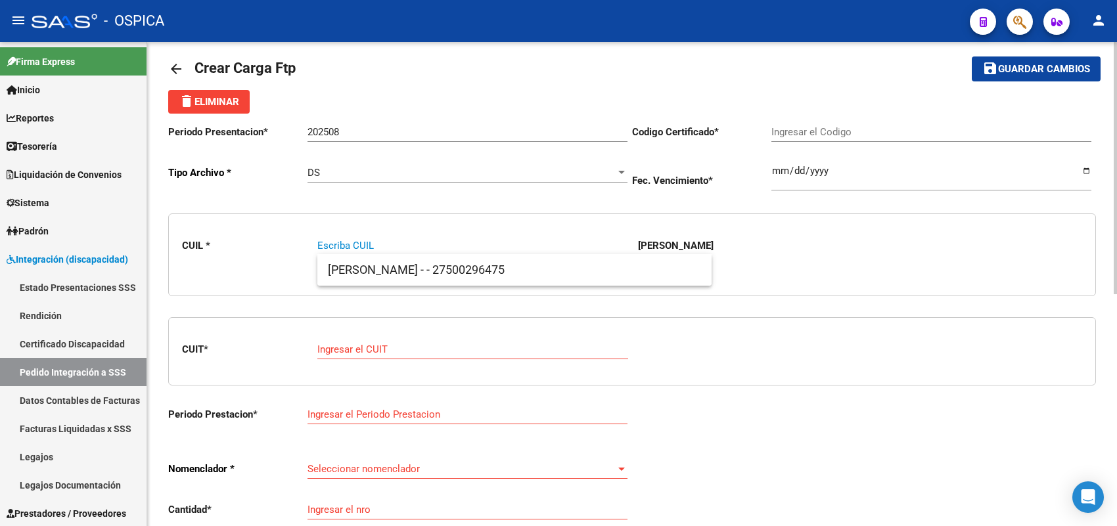
paste input "20583550934"
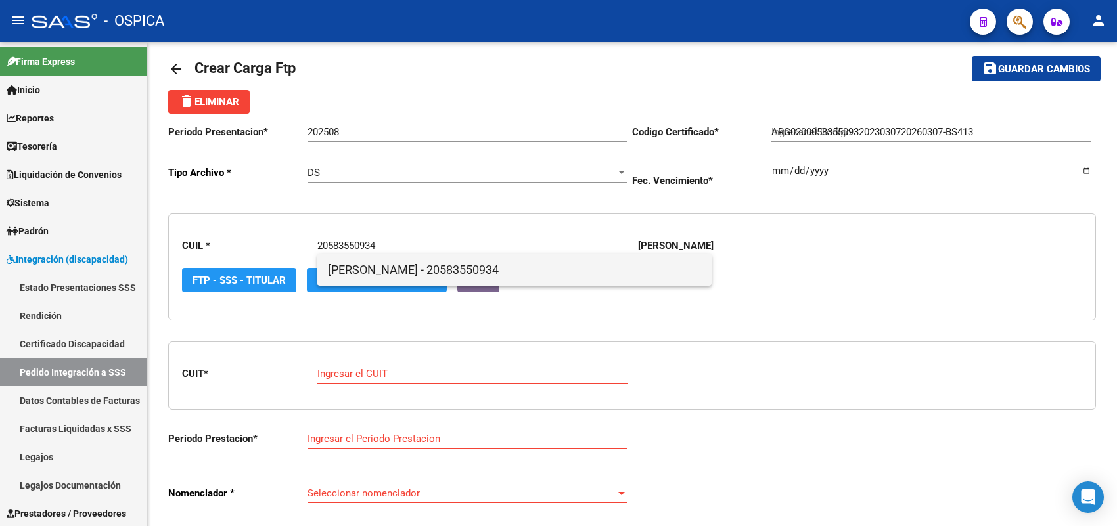
click at [342, 270] on span "[PERSON_NAME] - 20583550934" at bounding box center [514, 270] width 373 height 32
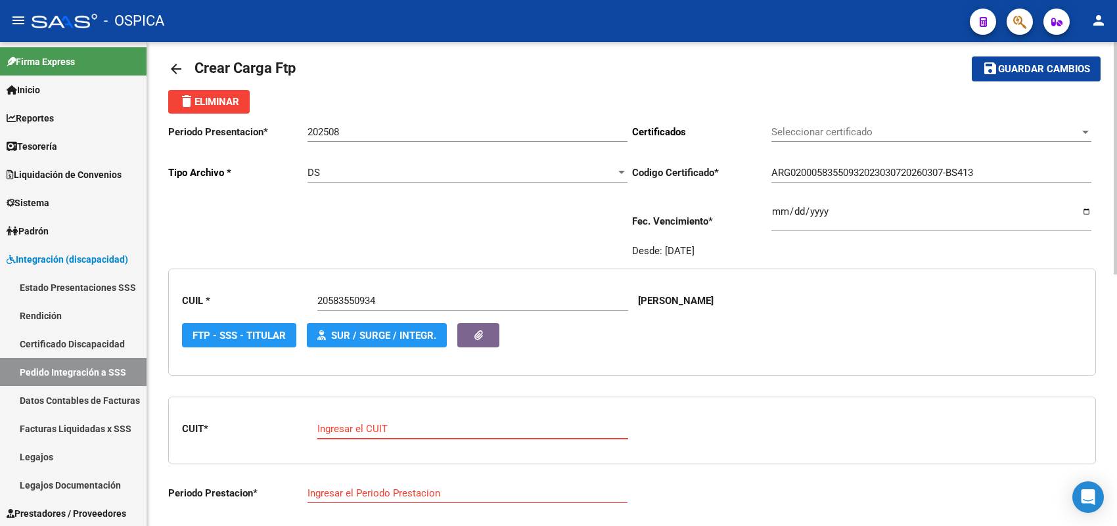
paste input "30-71623110-7"
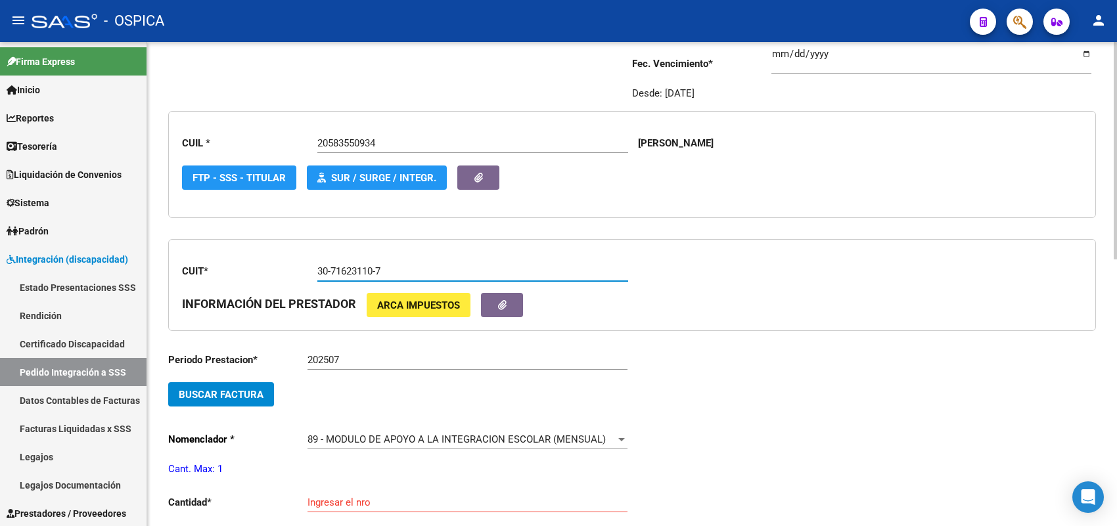
scroll to position [179, 0]
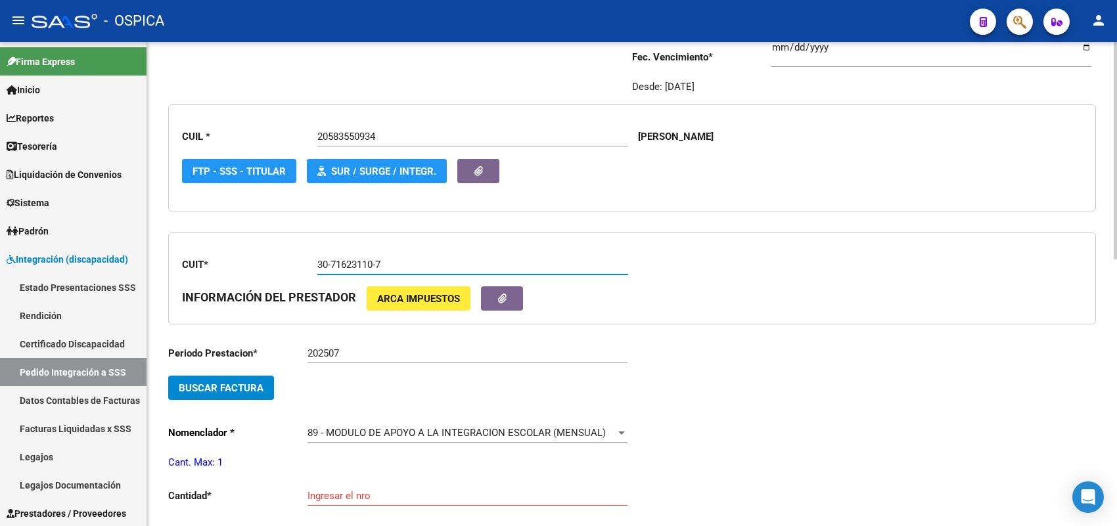
click at [230, 386] on span "Buscar Factura" at bounding box center [221, 388] width 85 height 12
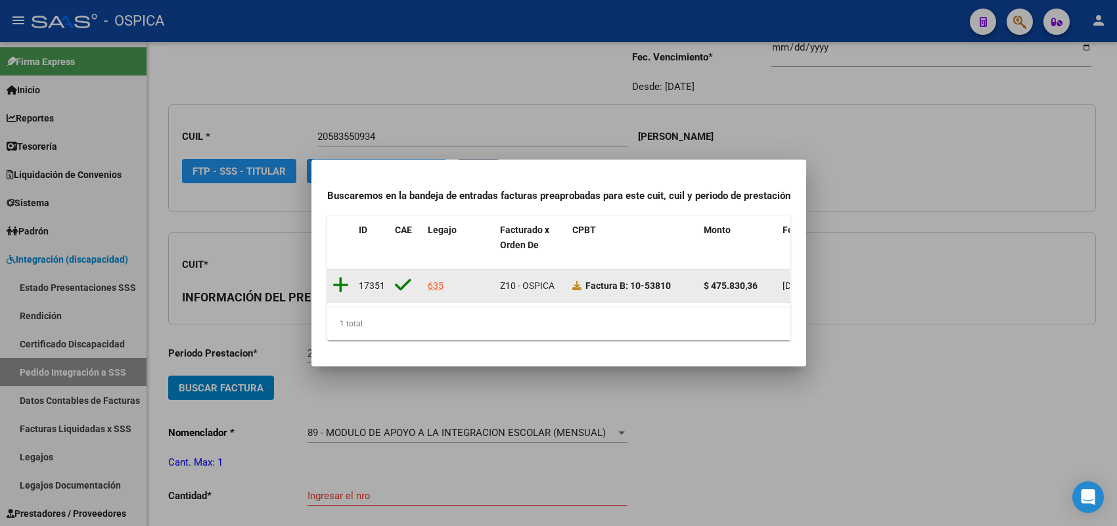
click at [336, 276] on icon at bounding box center [341, 285] width 16 height 18
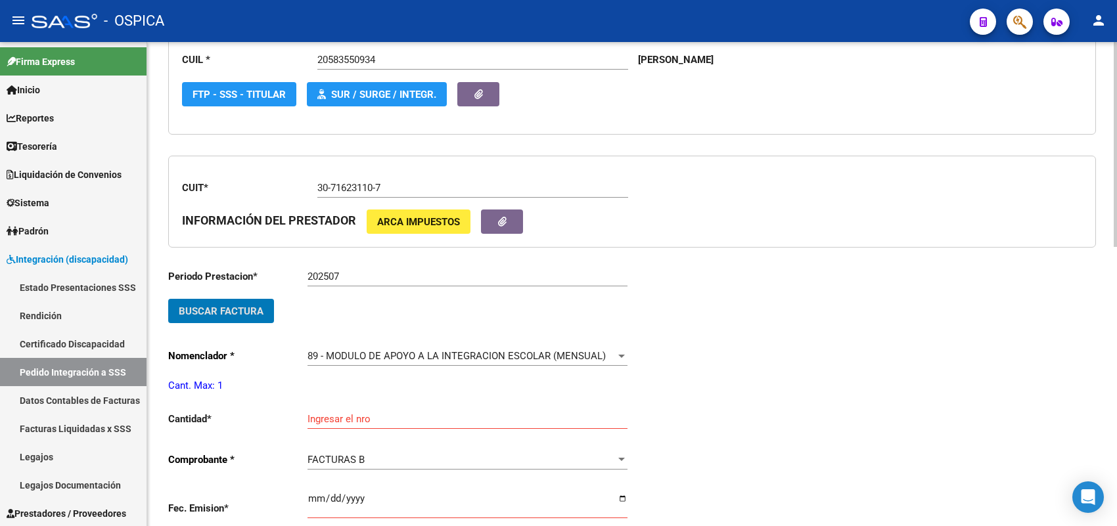
scroll to position [344, 0]
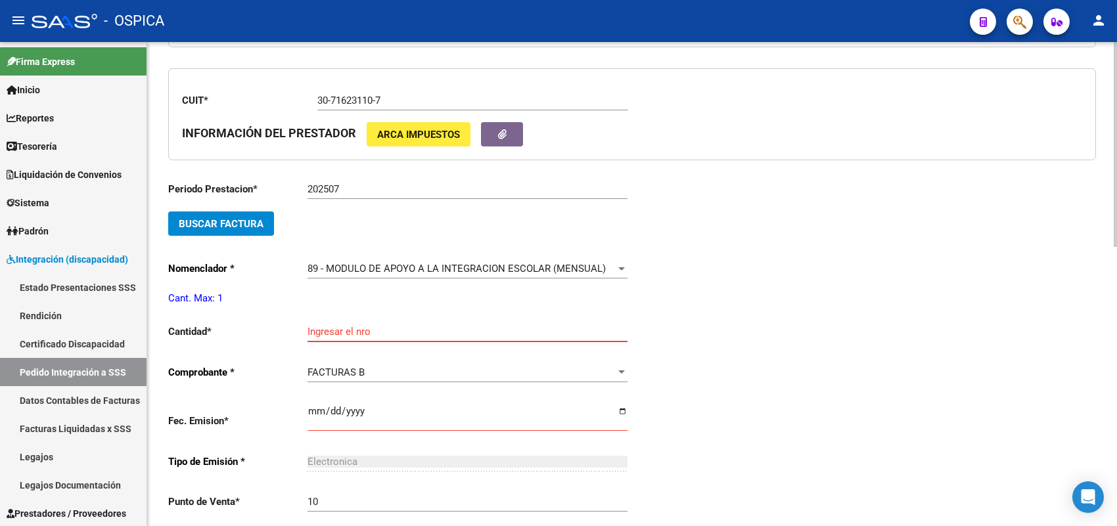
click at [326, 329] on input "Ingresar el nro" at bounding box center [468, 332] width 320 height 12
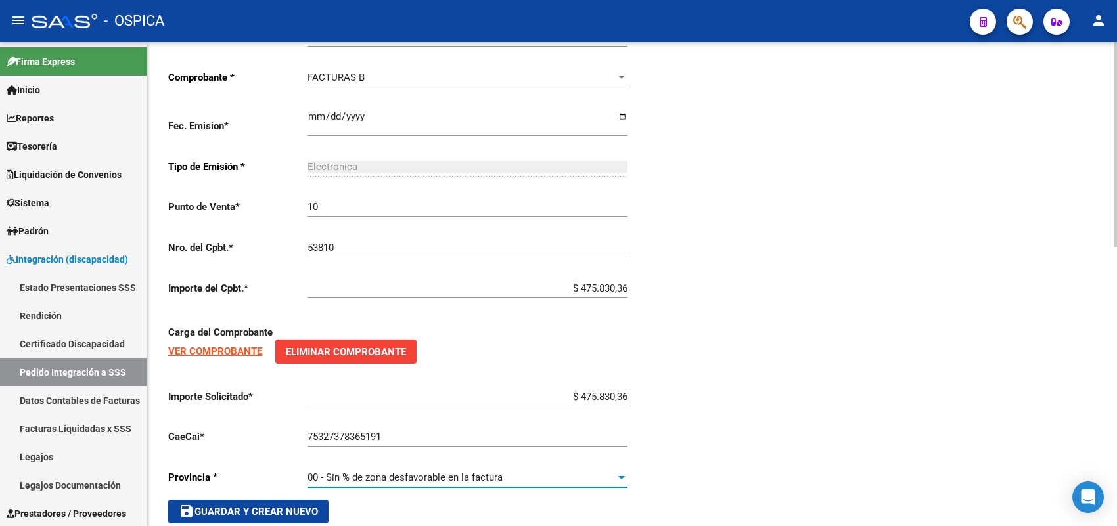
scroll to position [660, 0]
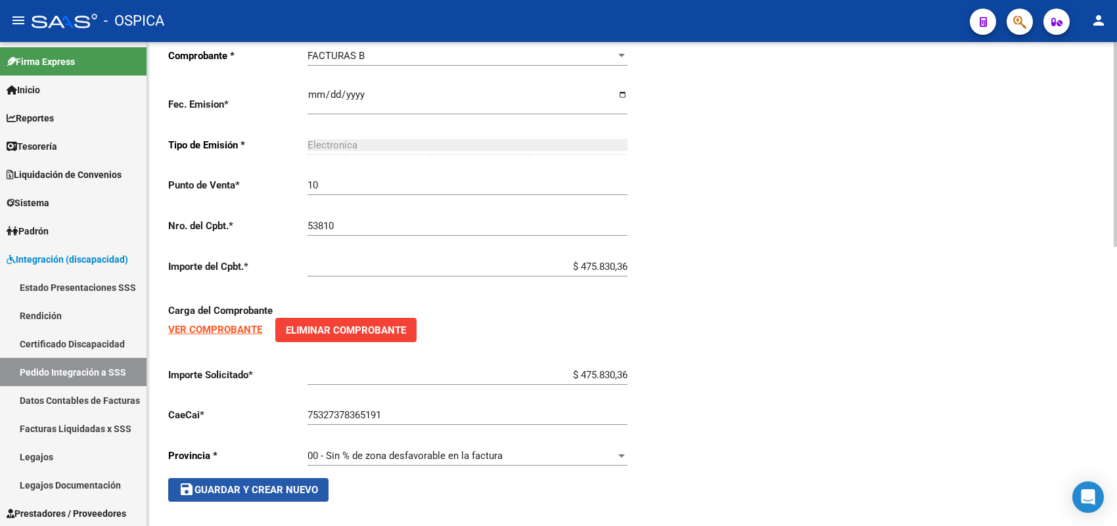
drag, startPoint x: 293, startPoint y: 482, endPoint x: 379, endPoint y: 404, distance: 115.9
click at [293, 484] on span "save Guardar y Crear Nuevo" at bounding box center [248, 490] width 139 height 12
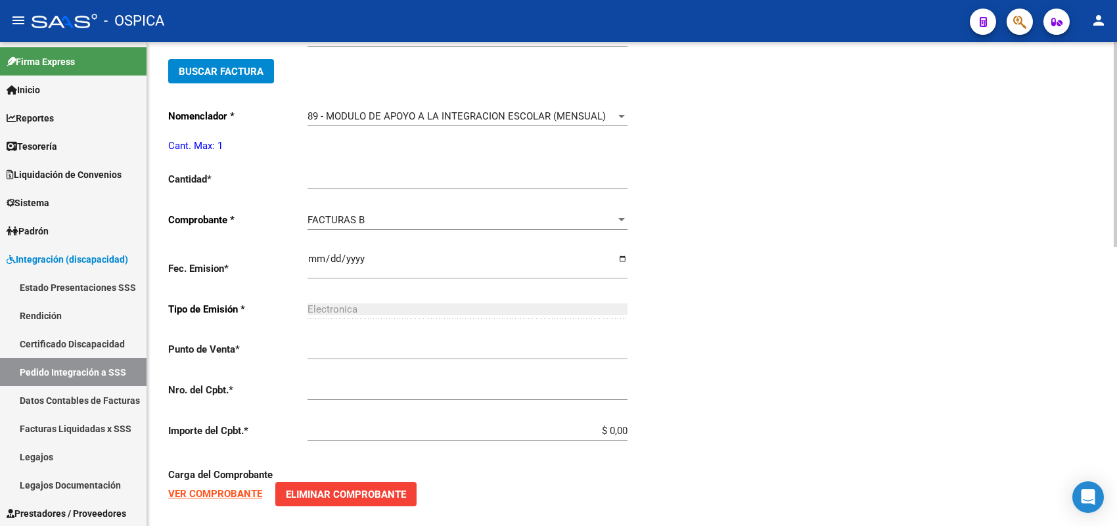
scroll to position [30, 0]
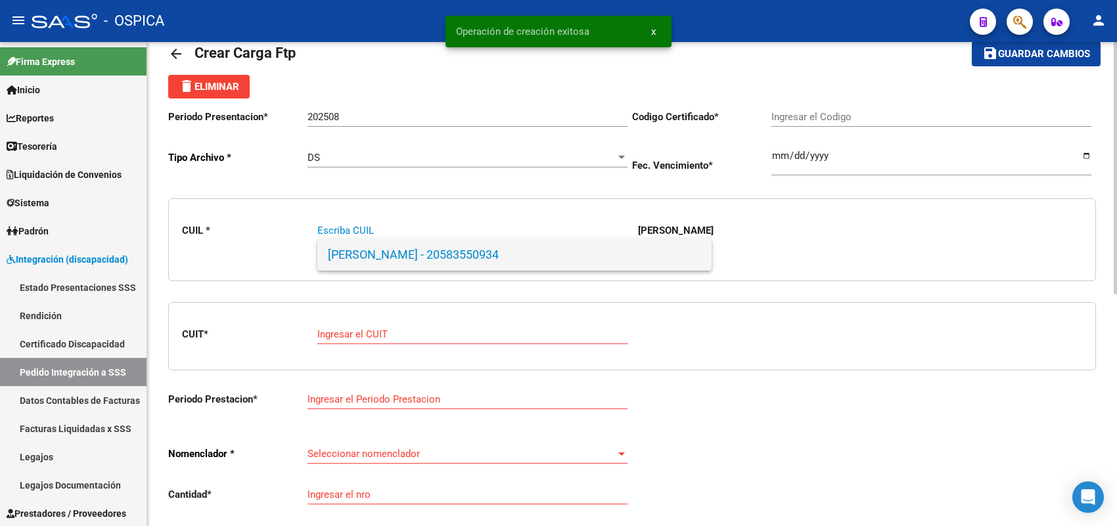
click at [388, 260] on span "[PERSON_NAME] - 20583550934" at bounding box center [514, 255] width 373 height 32
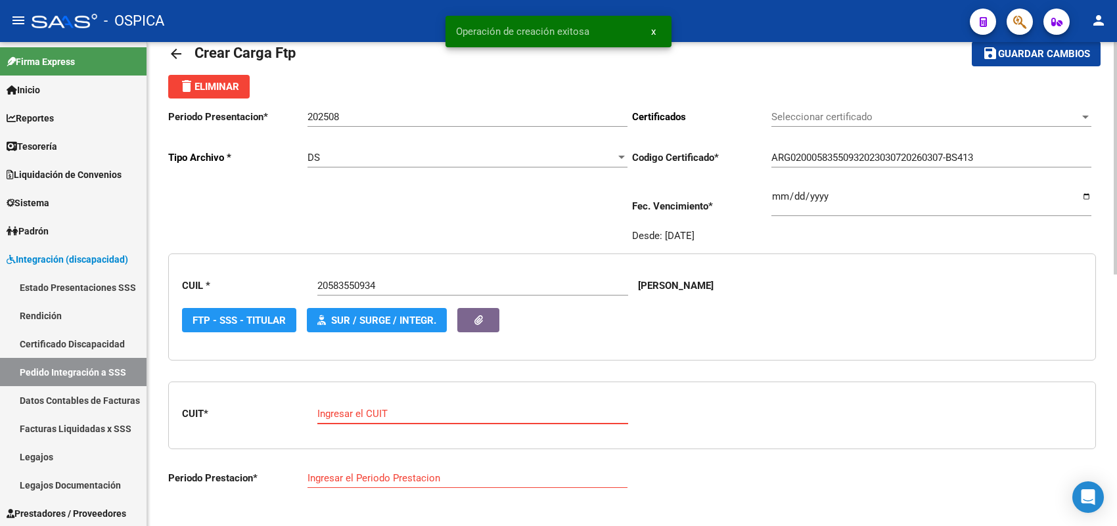
click at [372, 408] on input "Ingresar el CUIT" at bounding box center [472, 414] width 311 height 12
paste input "30-71623110-7"
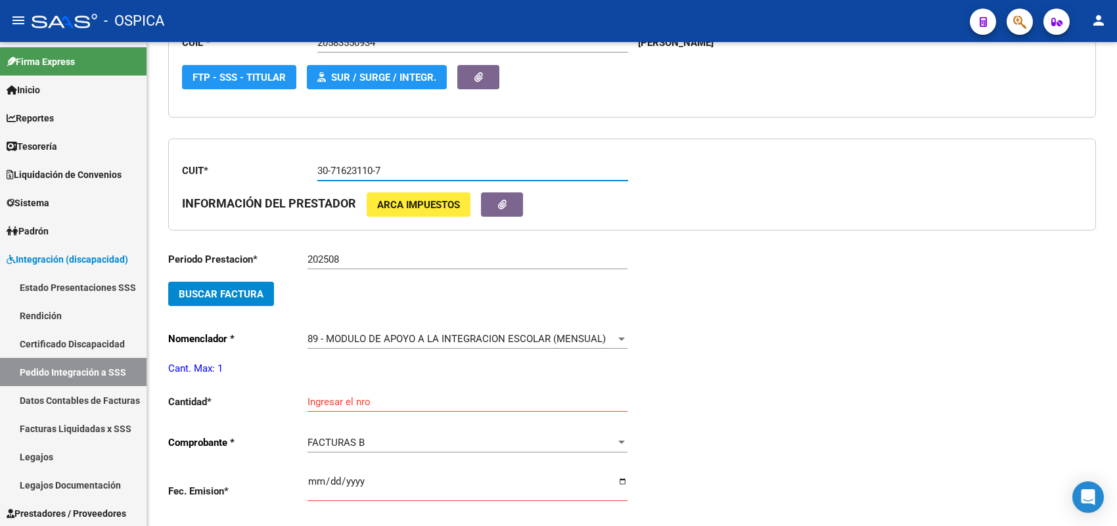
scroll to position [277, 0]
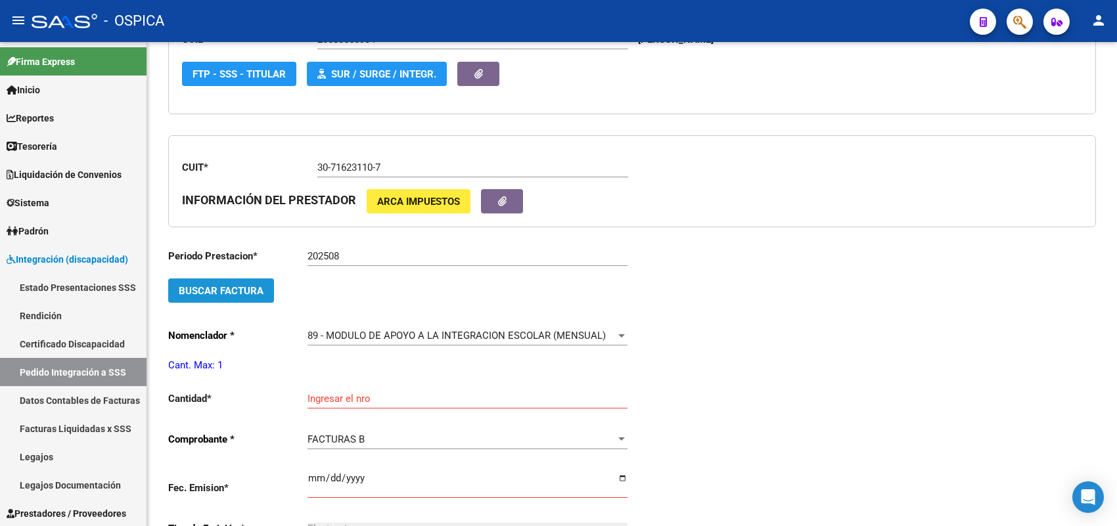
click at [253, 294] on button "Buscar Factura" at bounding box center [221, 291] width 106 height 24
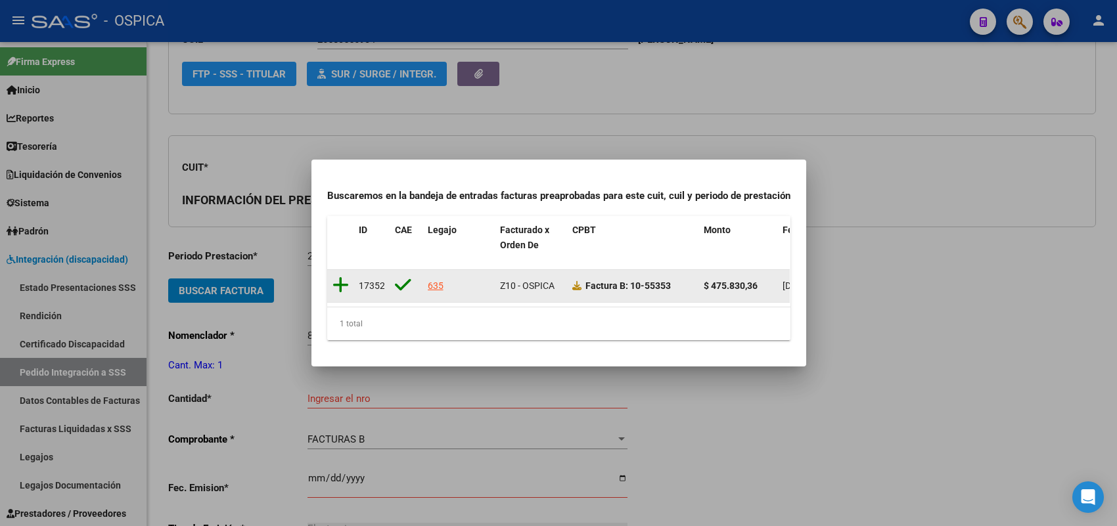
click at [338, 276] on icon at bounding box center [341, 285] width 16 height 18
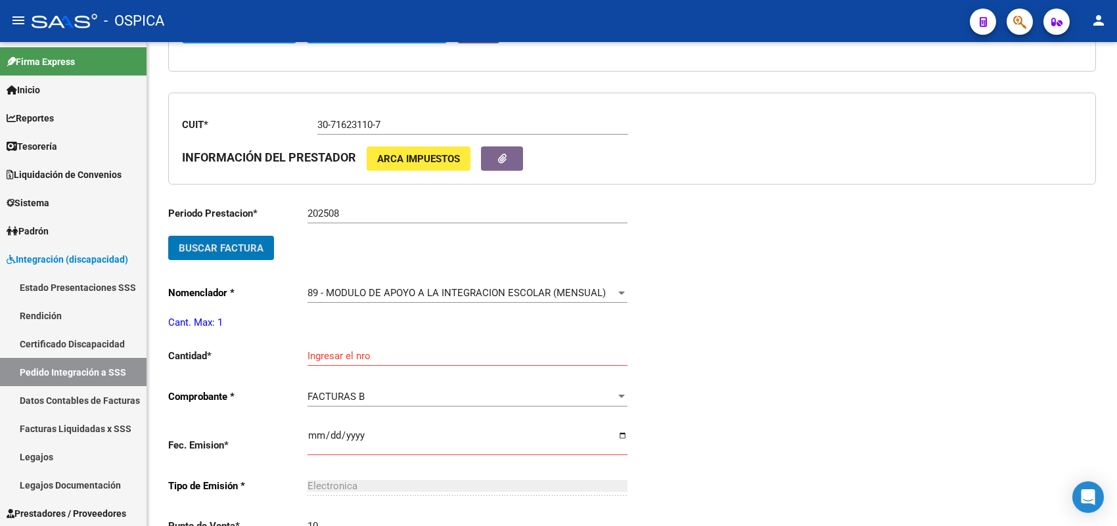
scroll to position [359, 0]
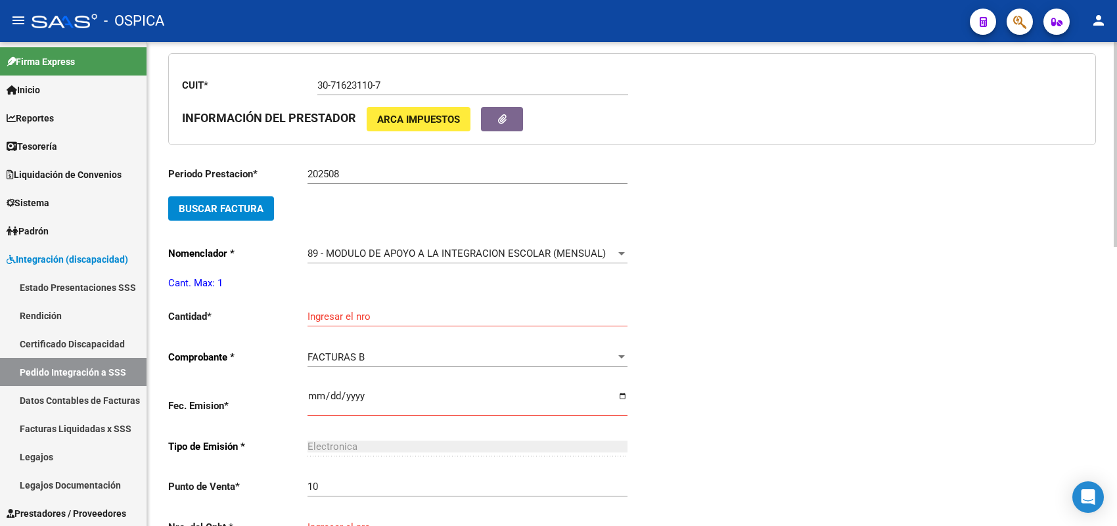
click at [331, 306] on div "Ingresar el nro" at bounding box center [468, 312] width 320 height 28
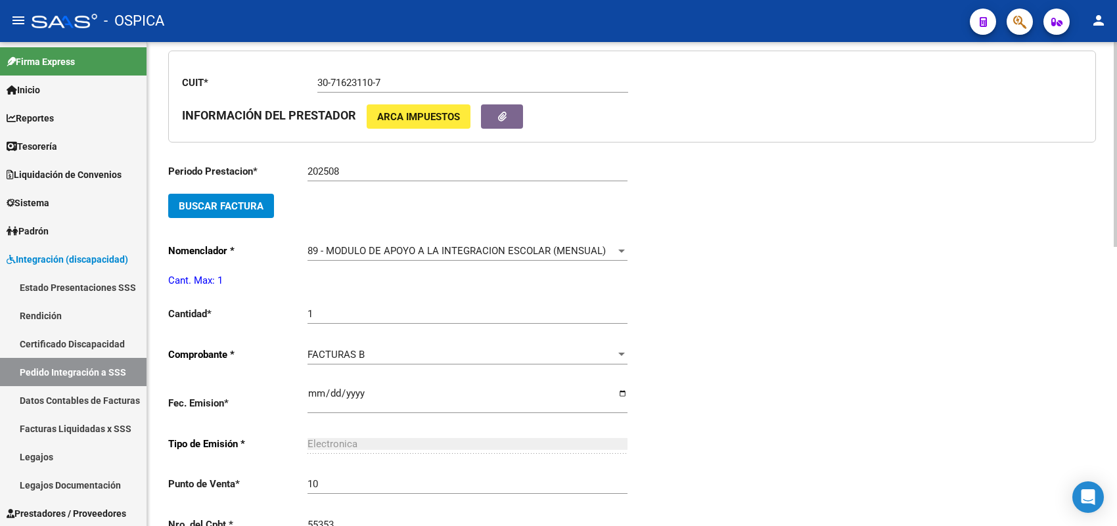
scroll to position [637, 0]
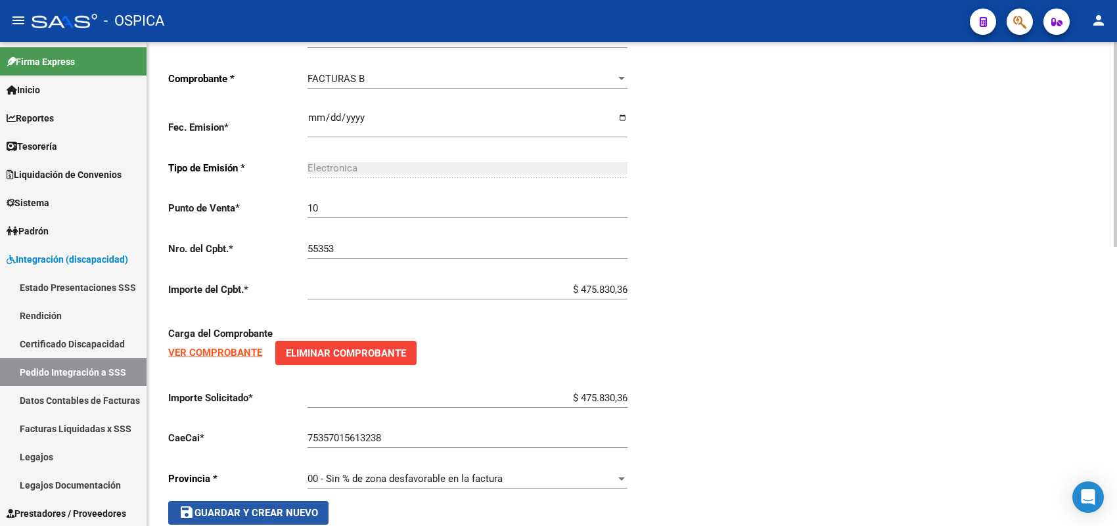
click at [280, 507] on span "save Guardar y Crear Nuevo" at bounding box center [248, 513] width 139 height 12
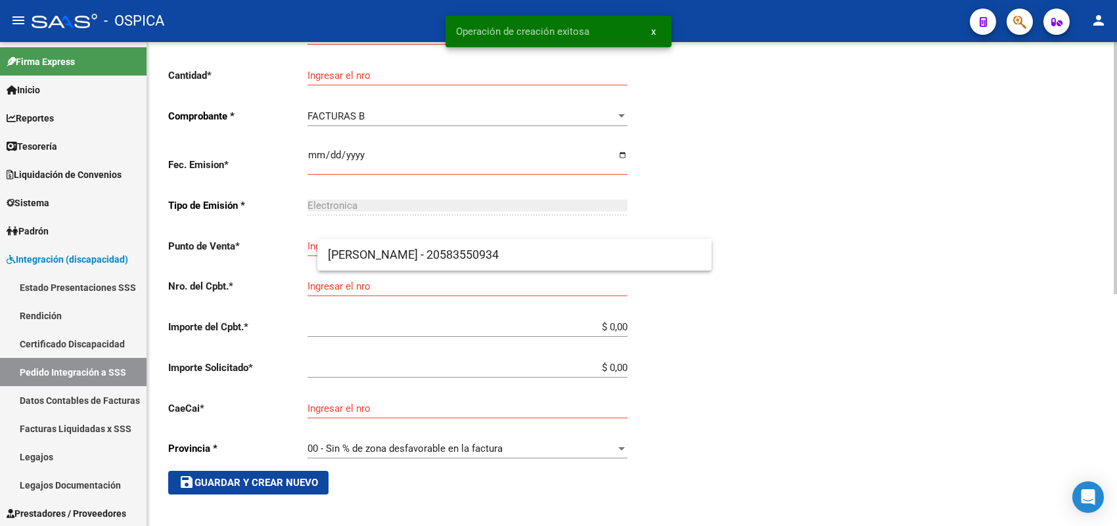
scroll to position [30, 0]
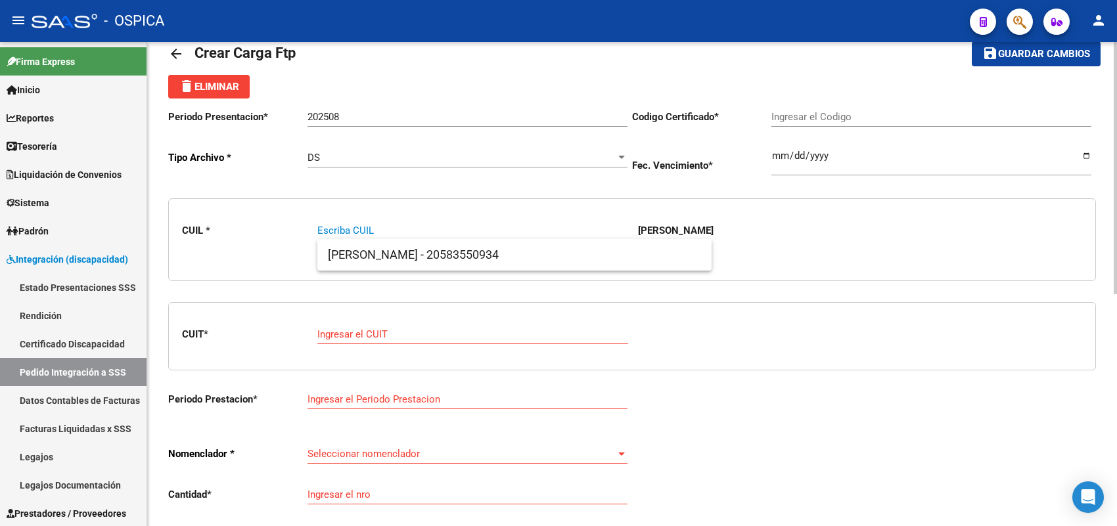
paste input "27530846542"
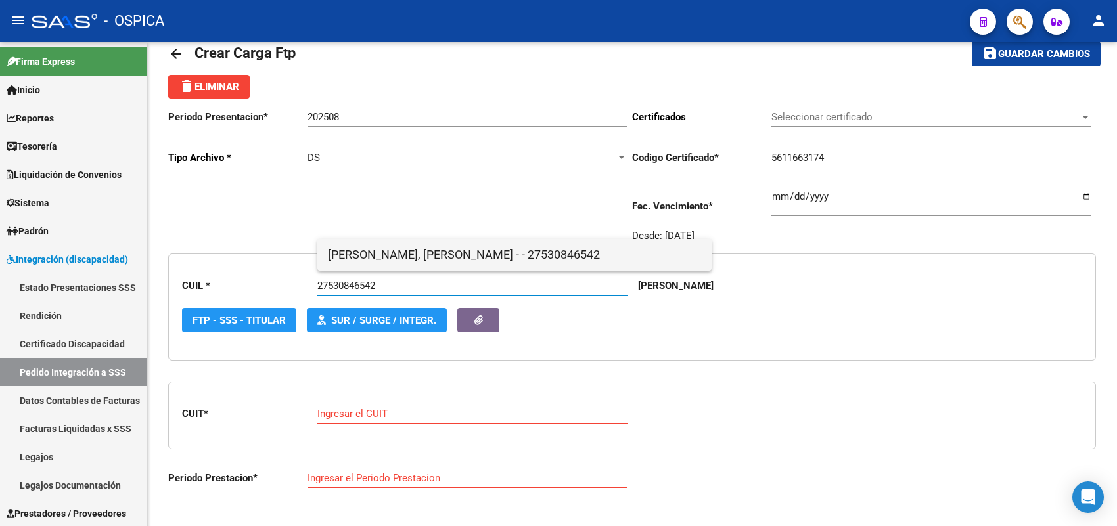
click at [362, 256] on span "[PERSON_NAME], [PERSON_NAME] - - 27530846542" at bounding box center [514, 255] width 373 height 32
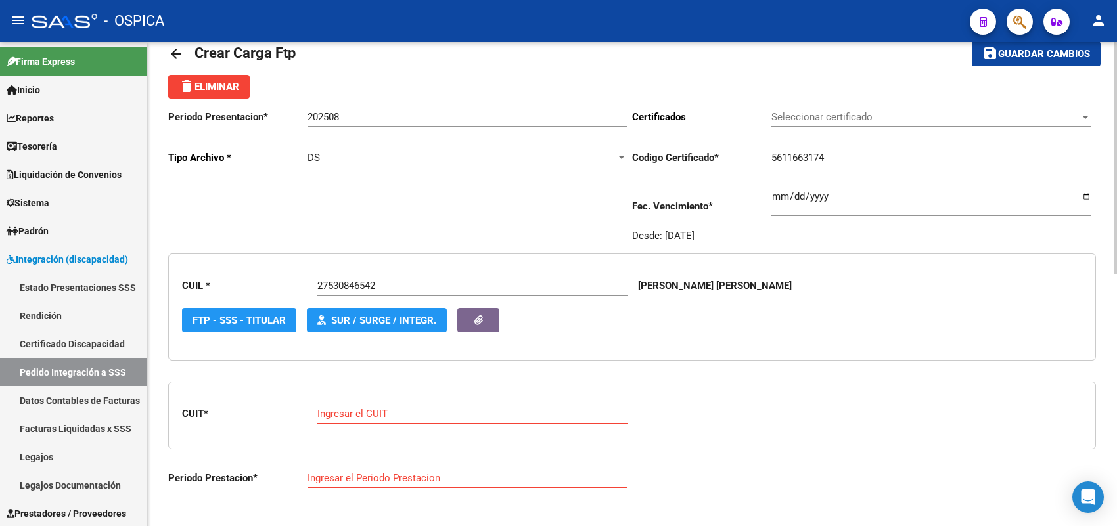
paste input "27-33534116-9"
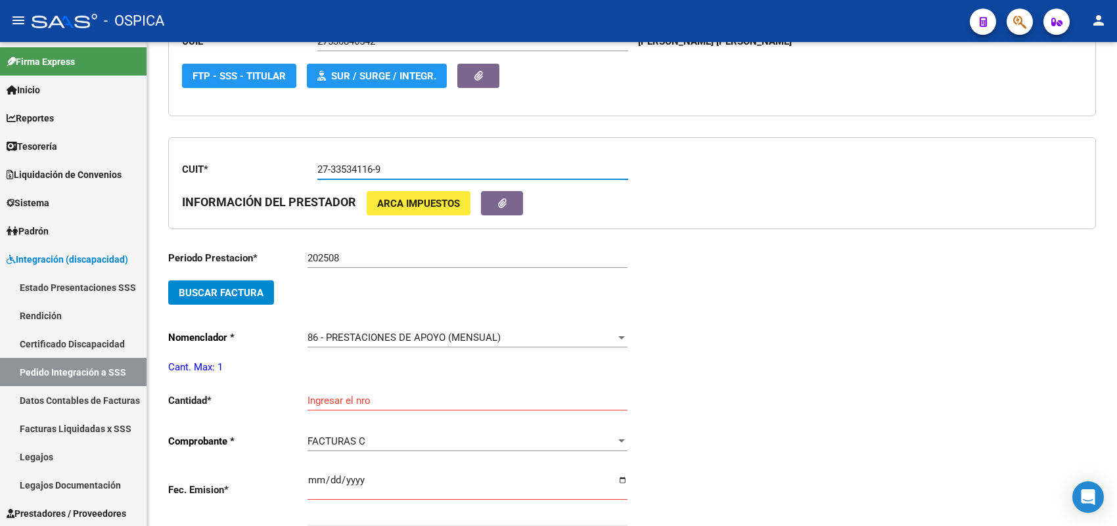
scroll to position [277, 0]
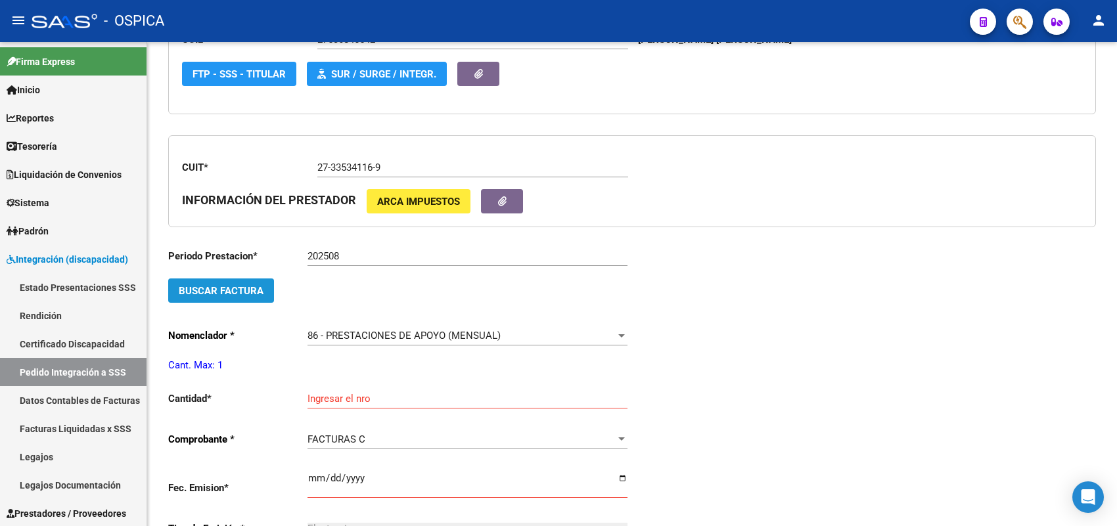
click at [262, 296] on button "Buscar Factura" at bounding box center [221, 291] width 106 height 24
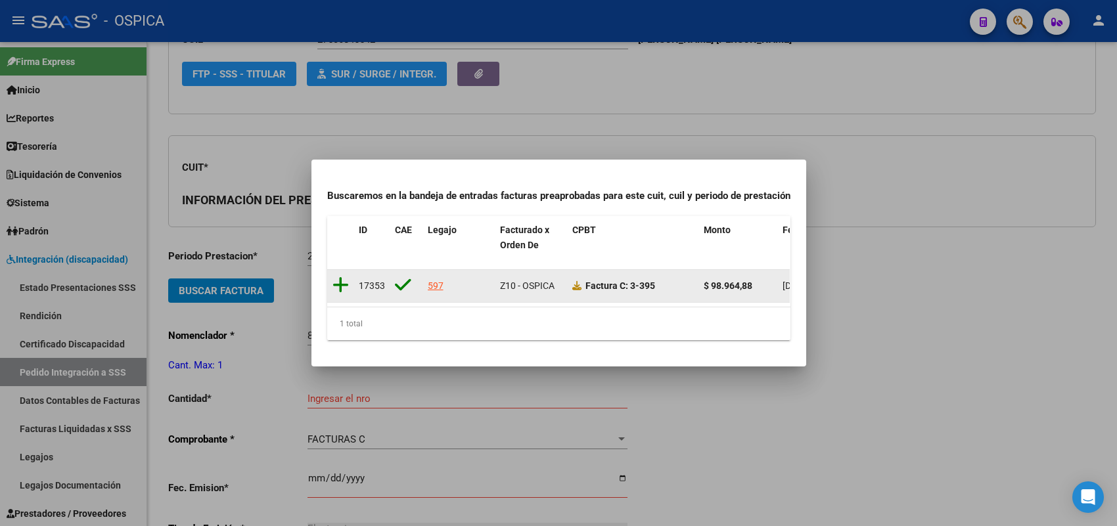
click at [336, 276] on icon at bounding box center [341, 285] width 16 height 18
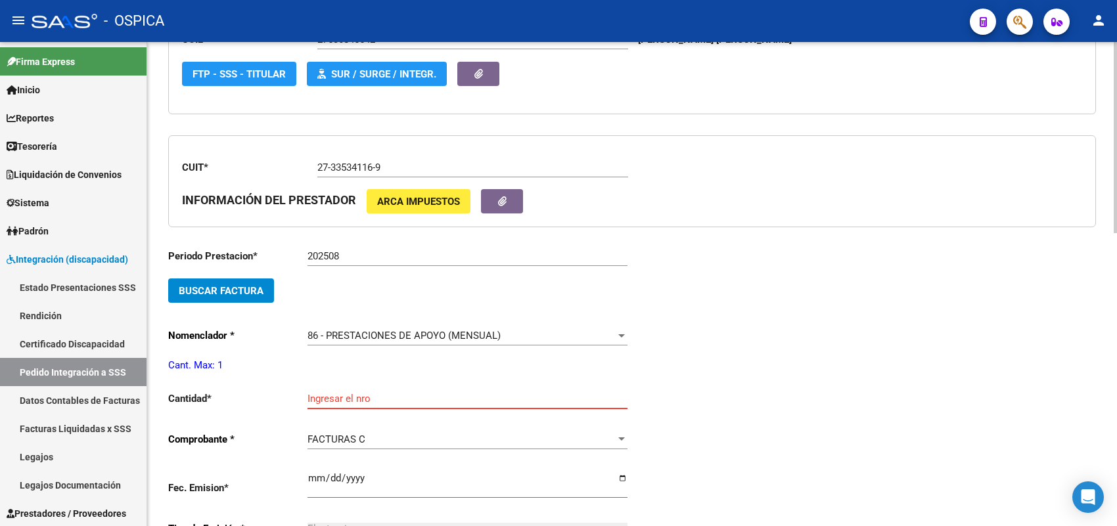
click at [342, 393] on input "Ingresar el nro" at bounding box center [468, 399] width 320 height 12
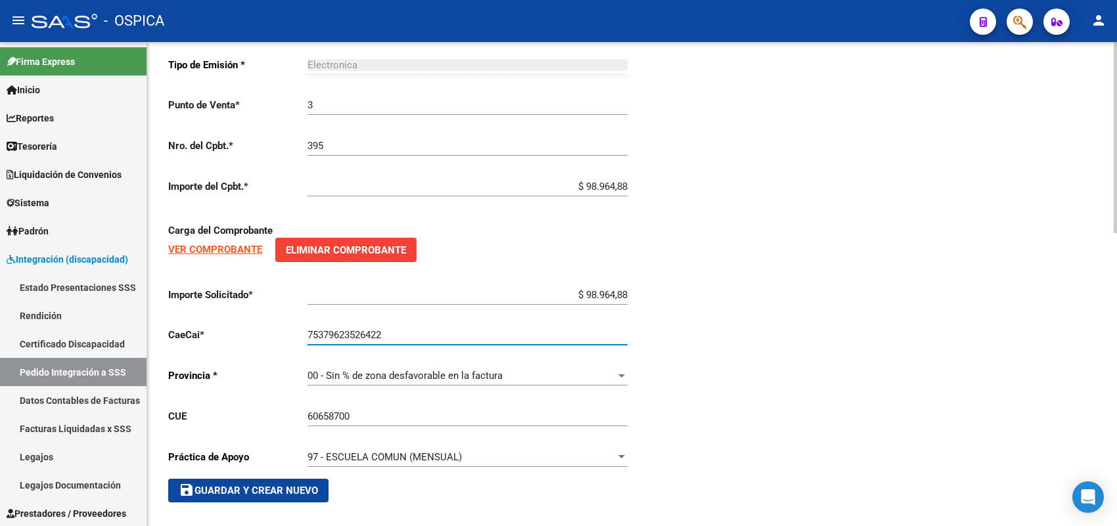
click at [283, 485] on span "save Guardar y Crear Nuevo" at bounding box center [248, 491] width 139 height 12
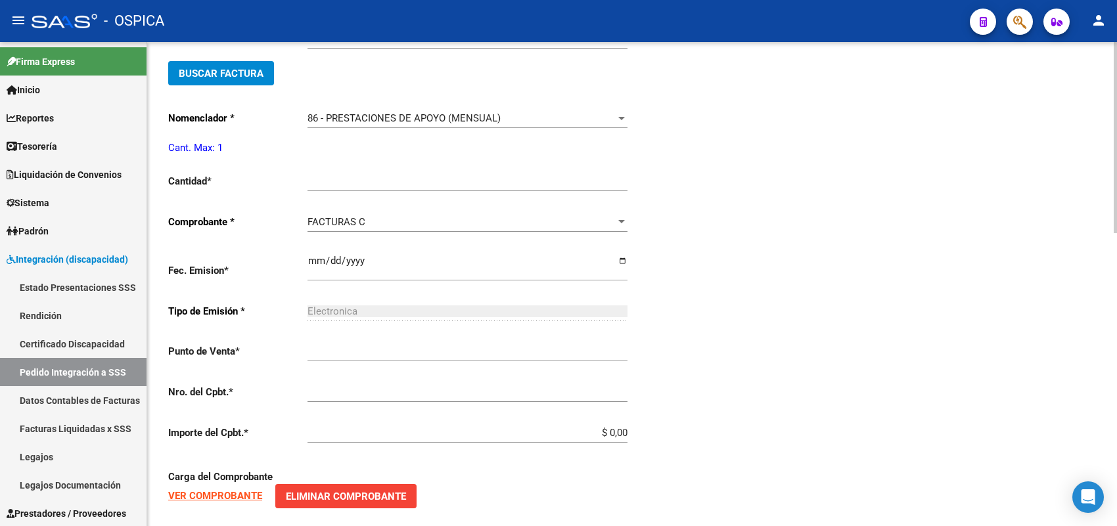
scroll to position [30, 0]
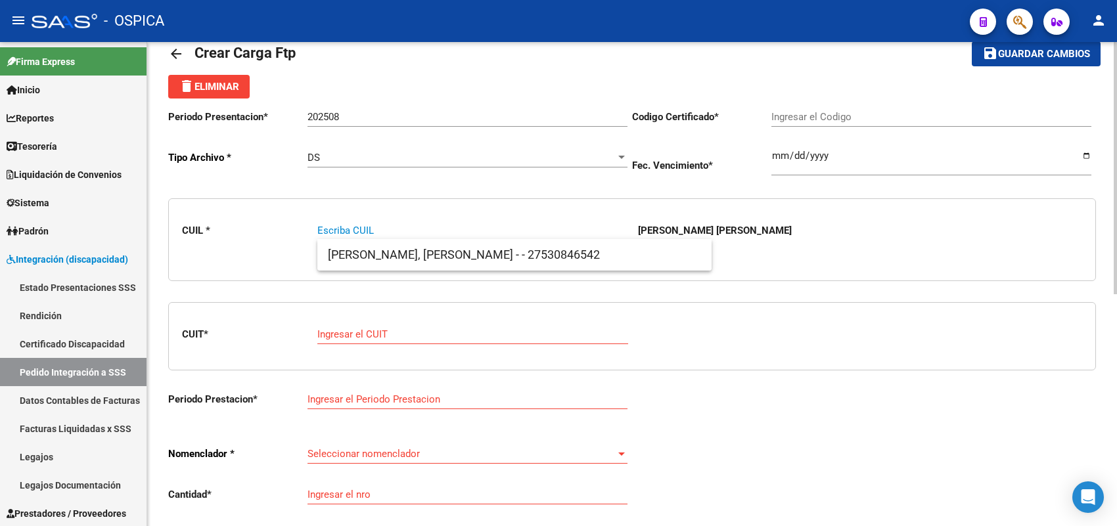
paste input "27535347447"
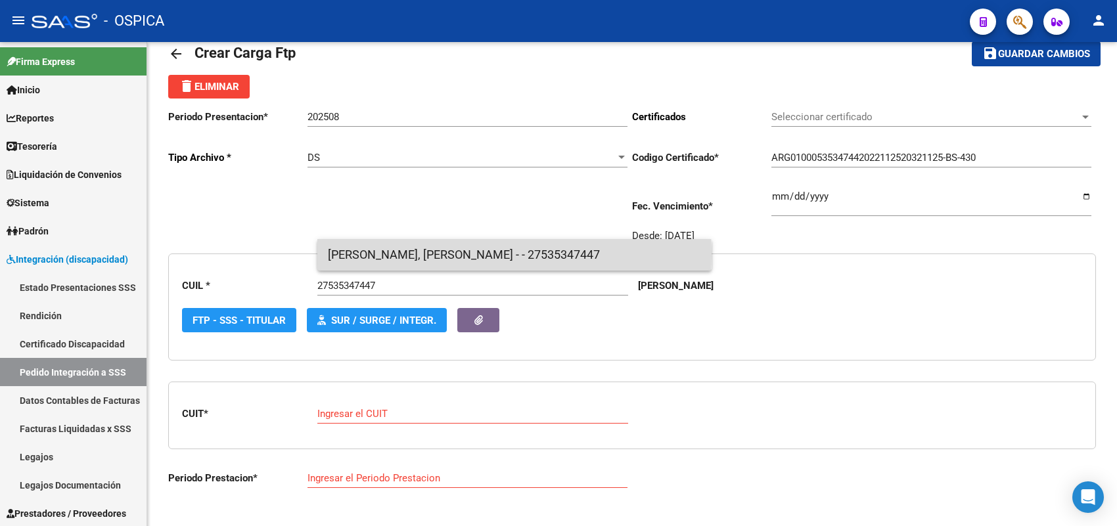
click at [373, 254] on span "[PERSON_NAME], [PERSON_NAME] - - 27535347447" at bounding box center [514, 255] width 373 height 32
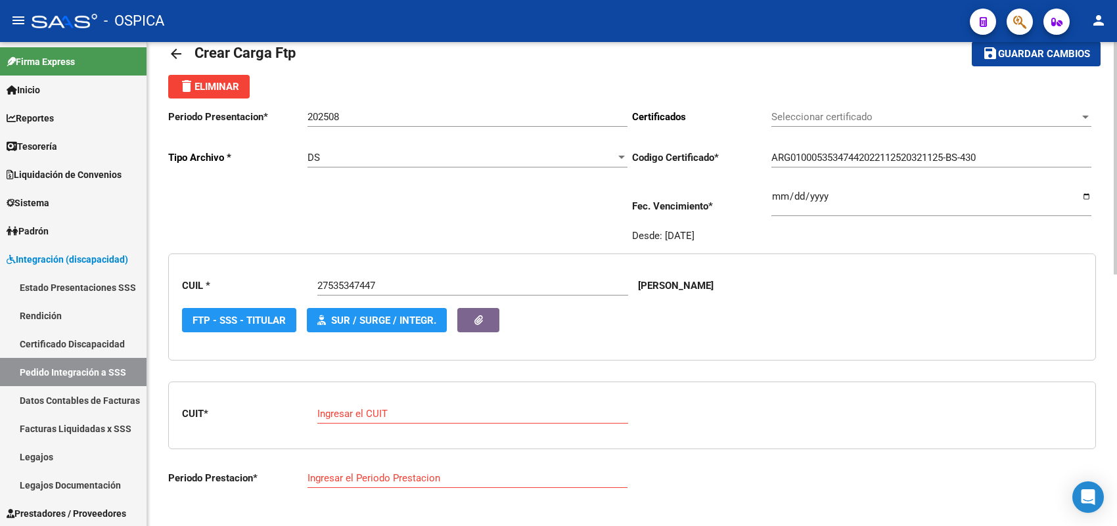
scroll to position [195, 0]
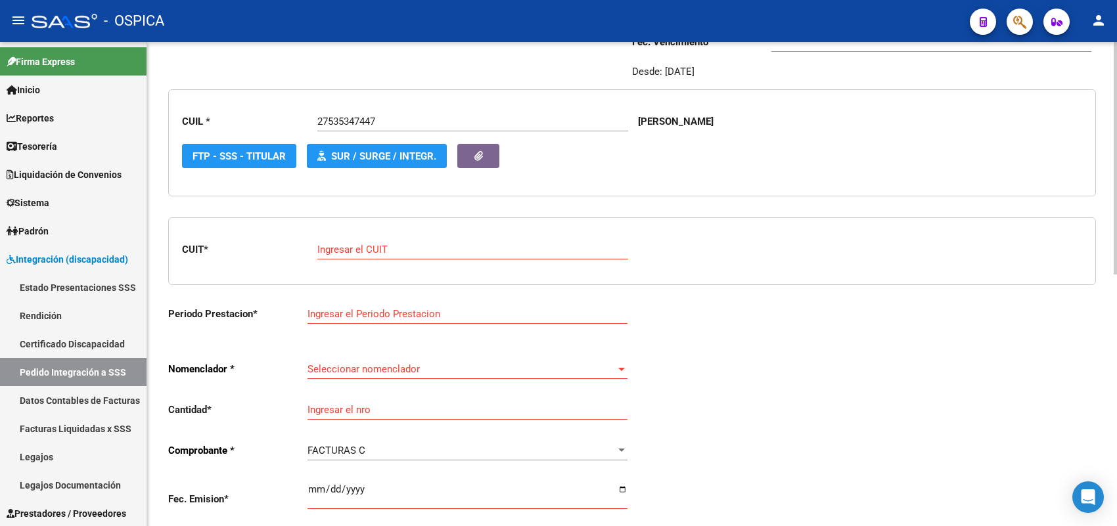
click at [346, 252] on input "Ingresar el CUIT" at bounding box center [472, 250] width 311 height 12
paste input "30-71085653-9"
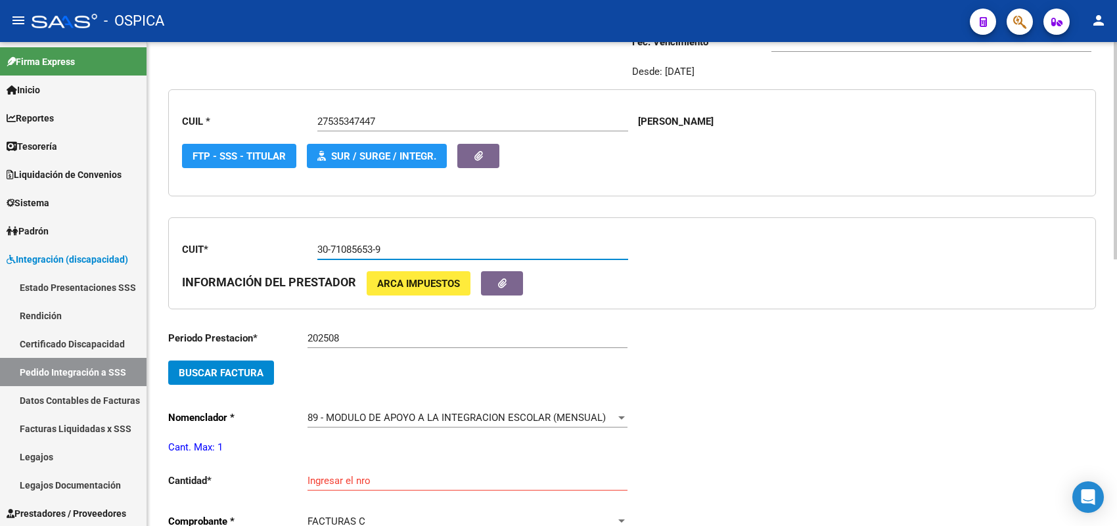
scroll to position [277, 0]
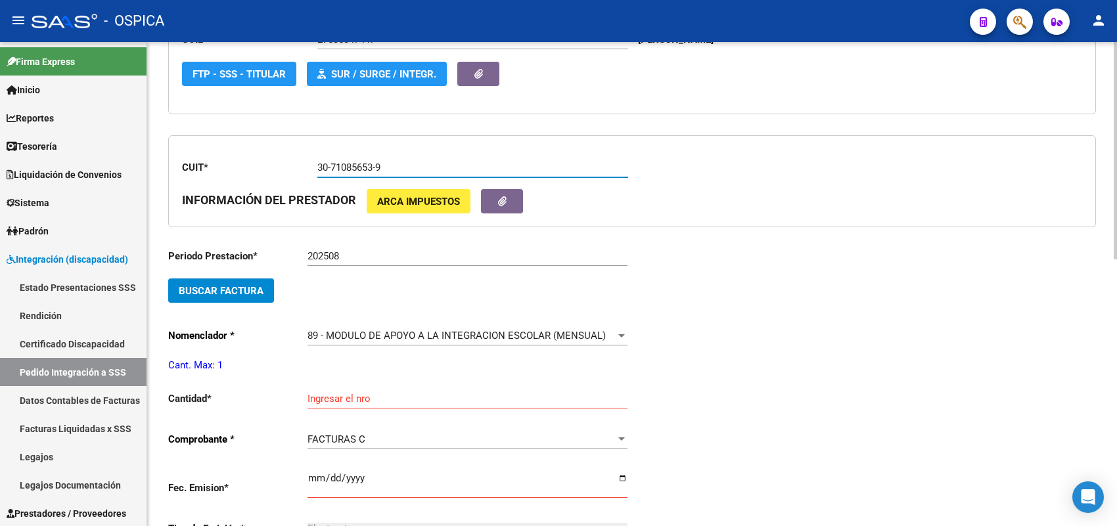
click at [254, 290] on span "Buscar Factura" at bounding box center [221, 291] width 85 height 12
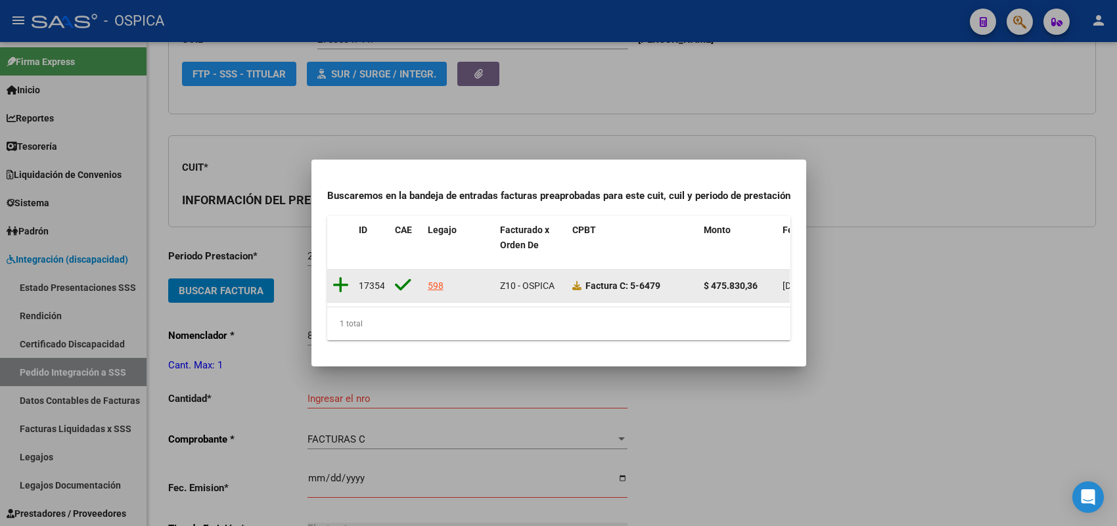
click at [340, 280] on icon at bounding box center [341, 285] width 16 height 18
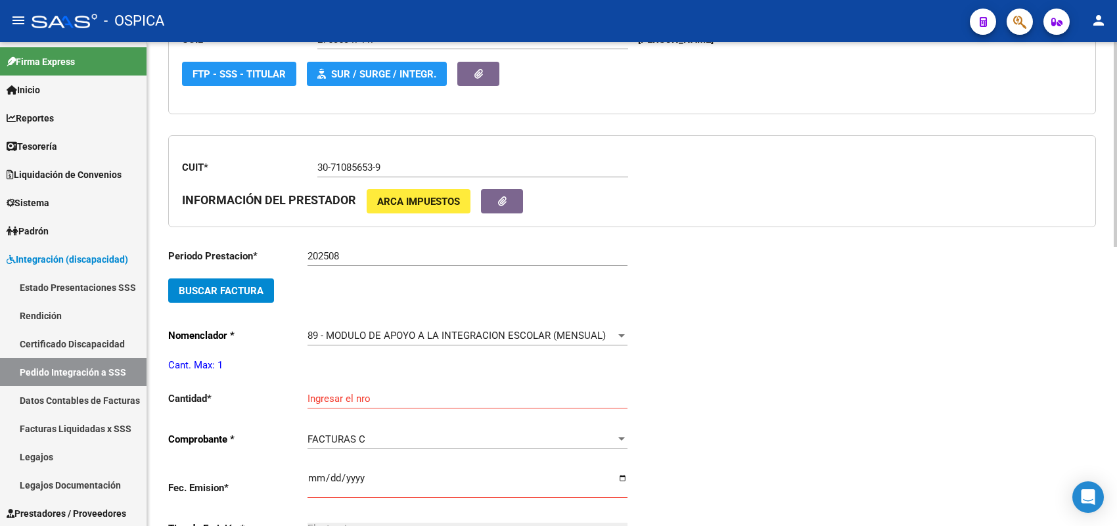
click at [319, 402] on div "Ingresar el nro" at bounding box center [468, 395] width 320 height 28
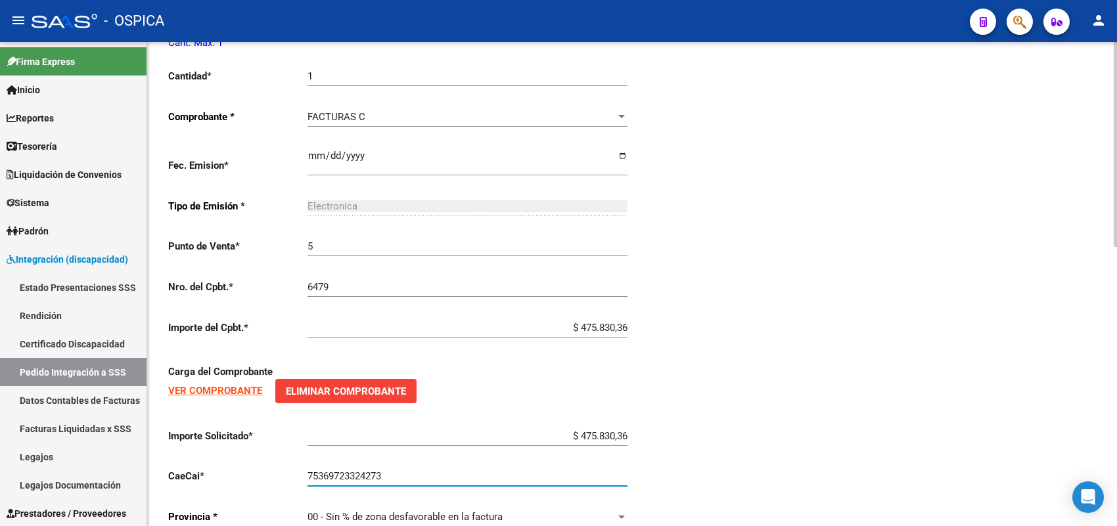
scroll to position [660, 0]
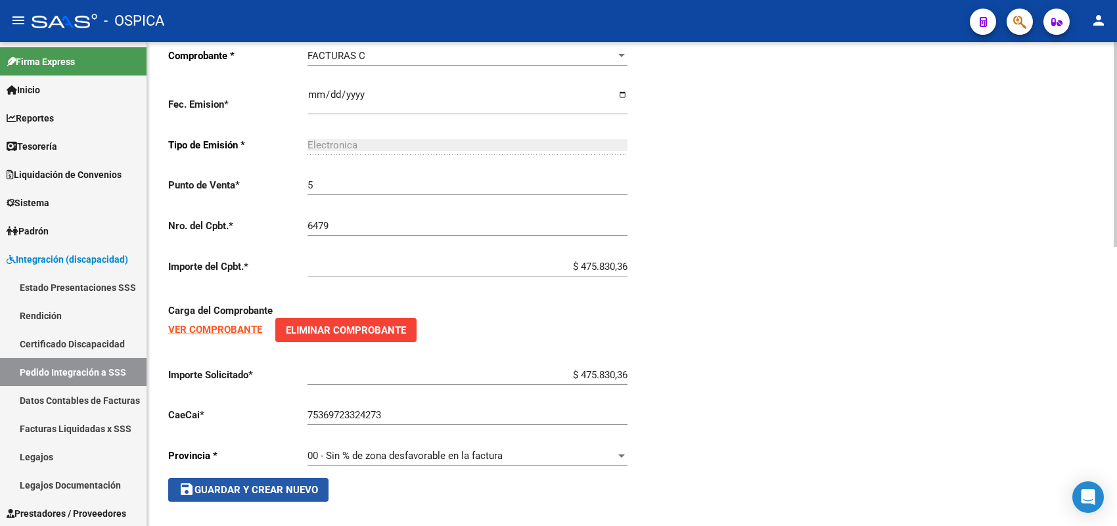
click at [285, 488] on span "save Guardar y Crear Nuevo" at bounding box center [248, 490] width 139 height 12
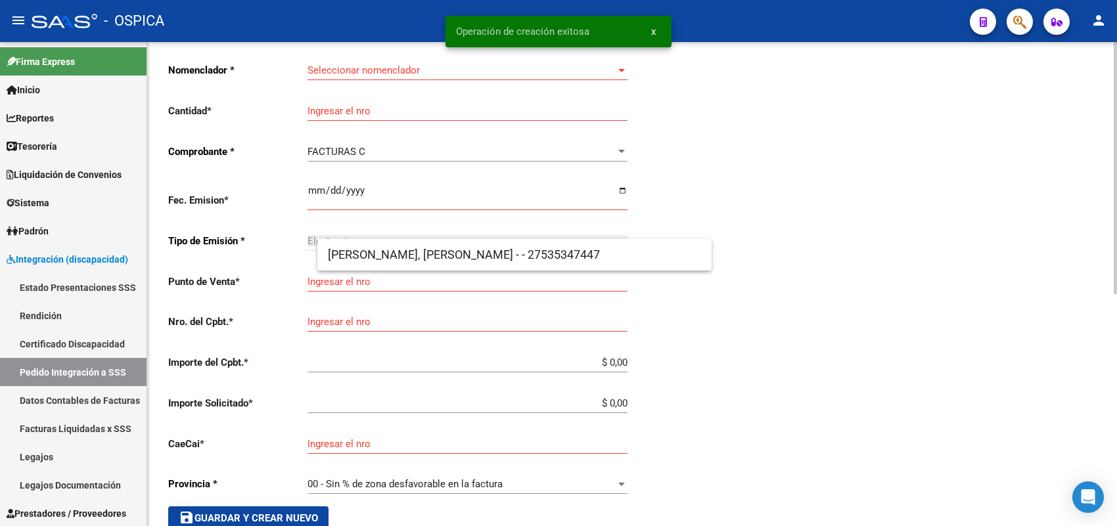
scroll to position [30, 0]
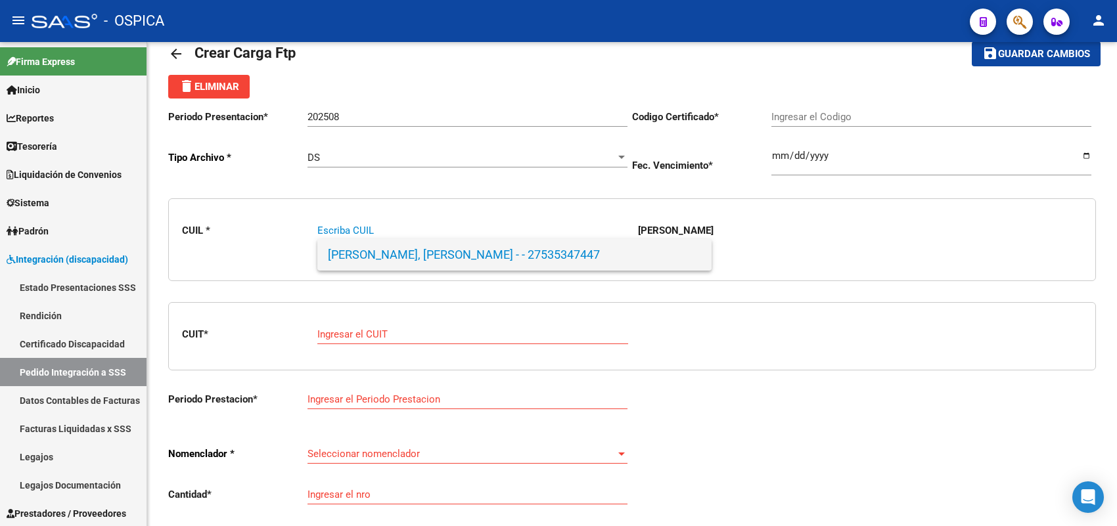
click at [400, 253] on span "[PERSON_NAME], [PERSON_NAME] - - 27535347447" at bounding box center [514, 255] width 373 height 32
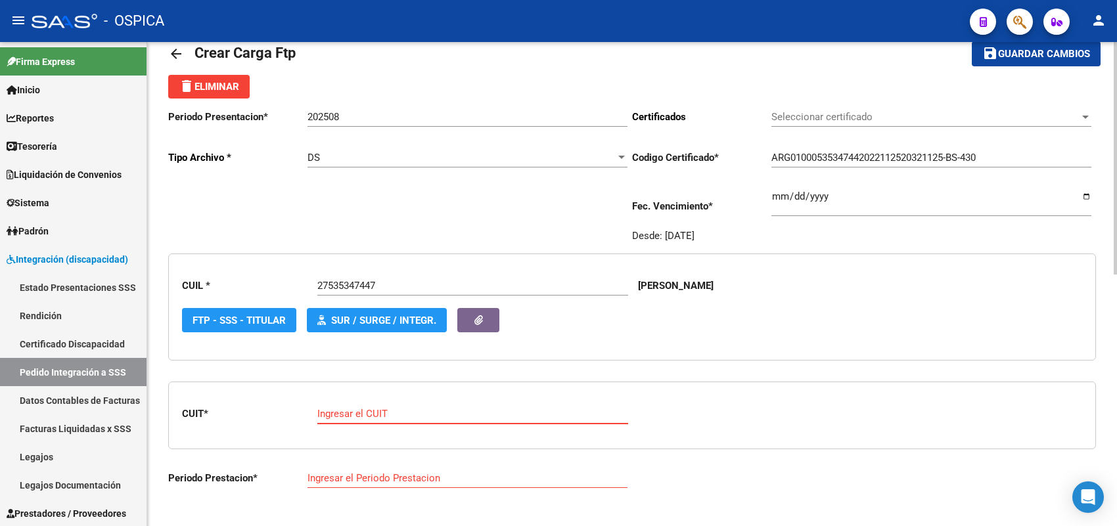
click at [398, 411] on input "Ingresar el CUIT" at bounding box center [472, 414] width 311 height 12
paste input "27-33534116-9"
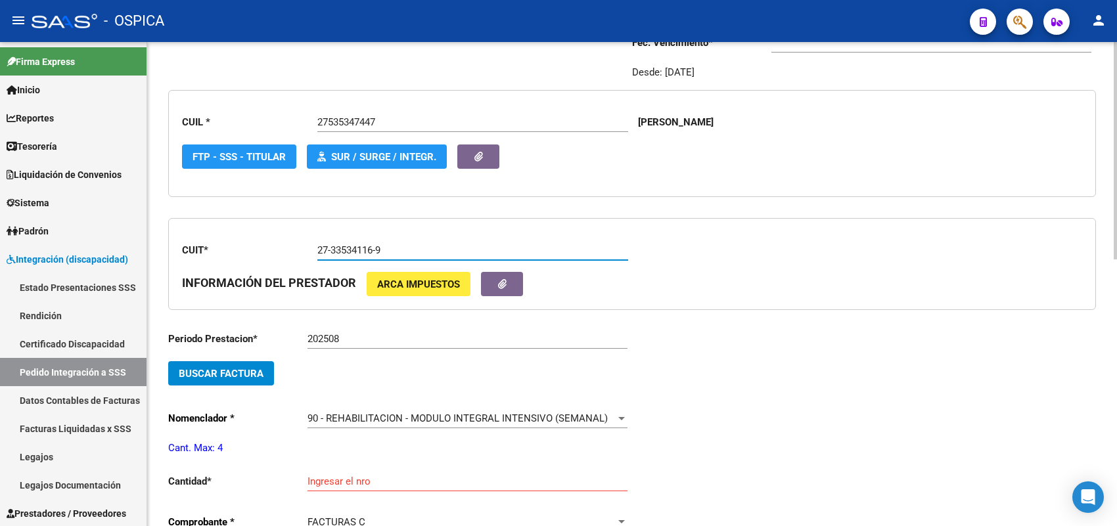
scroll to position [195, 0]
click at [264, 370] on button "Buscar Factura" at bounding box center [221, 373] width 106 height 24
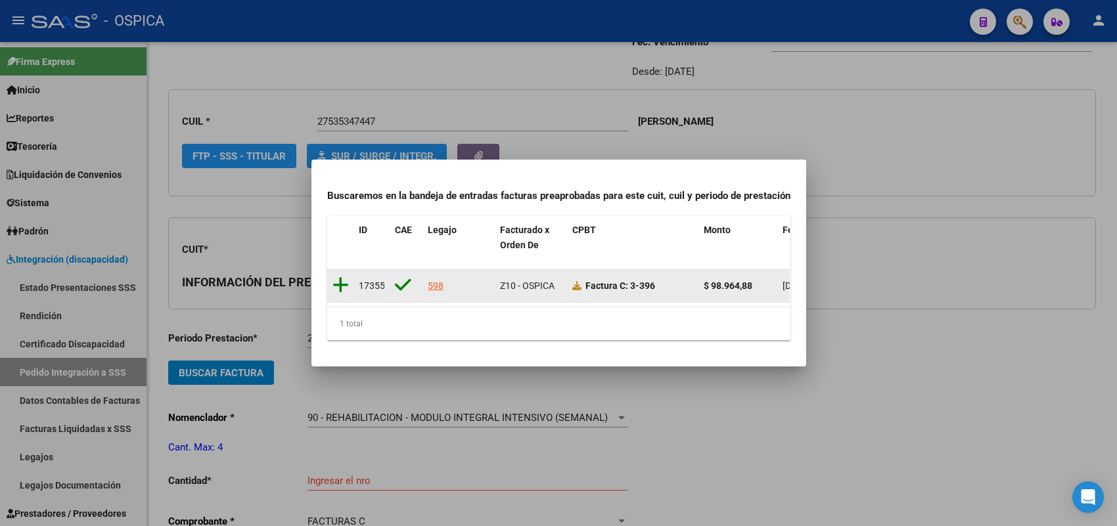
click at [339, 277] on icon at bounding box center [341, 285] width 16 height 18
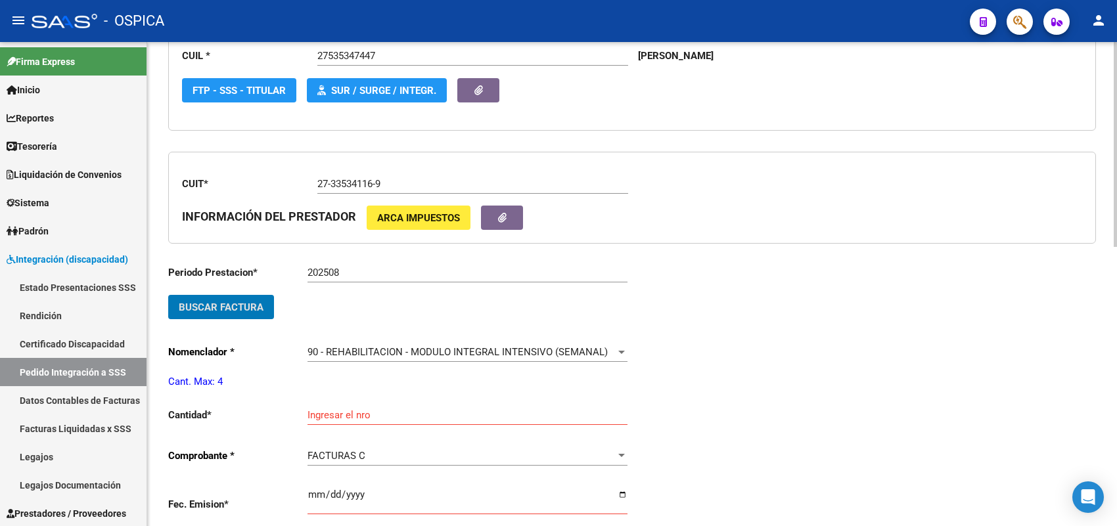
scroll to position [441, 0]
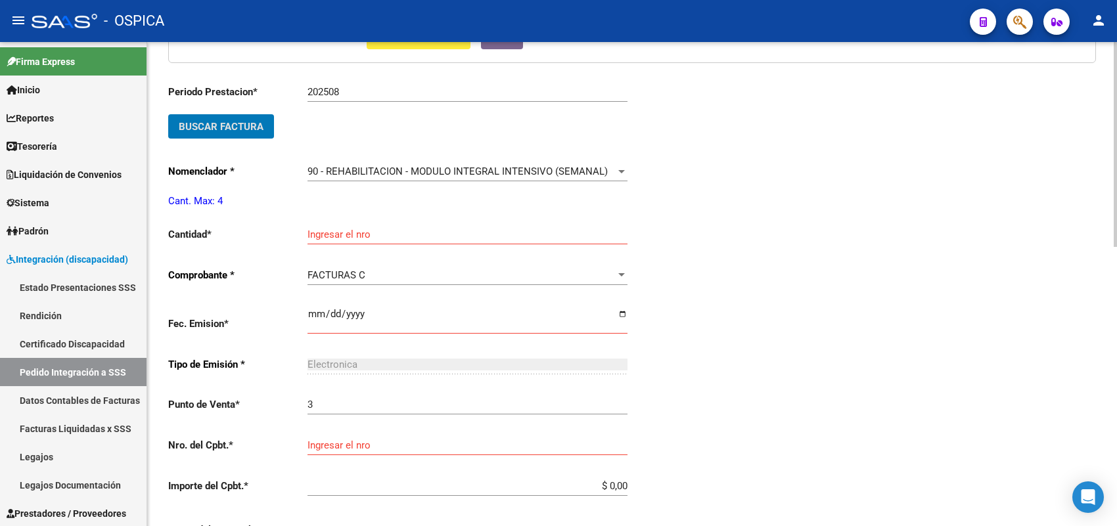
click at [343, 229] on input "Ingresar el nro" at bounding box center [468, 235] width 320 height 12
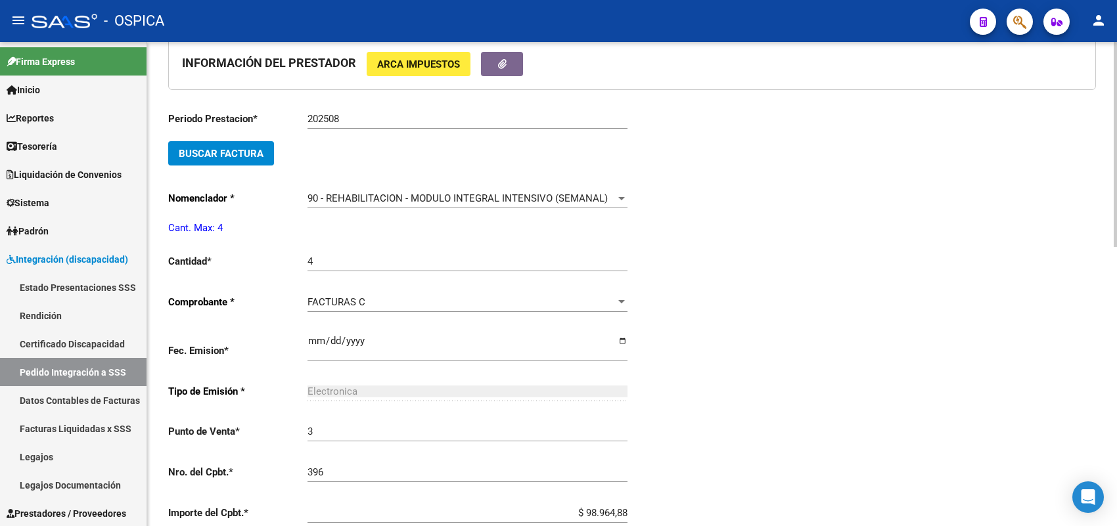
scroll to position [660, 0]
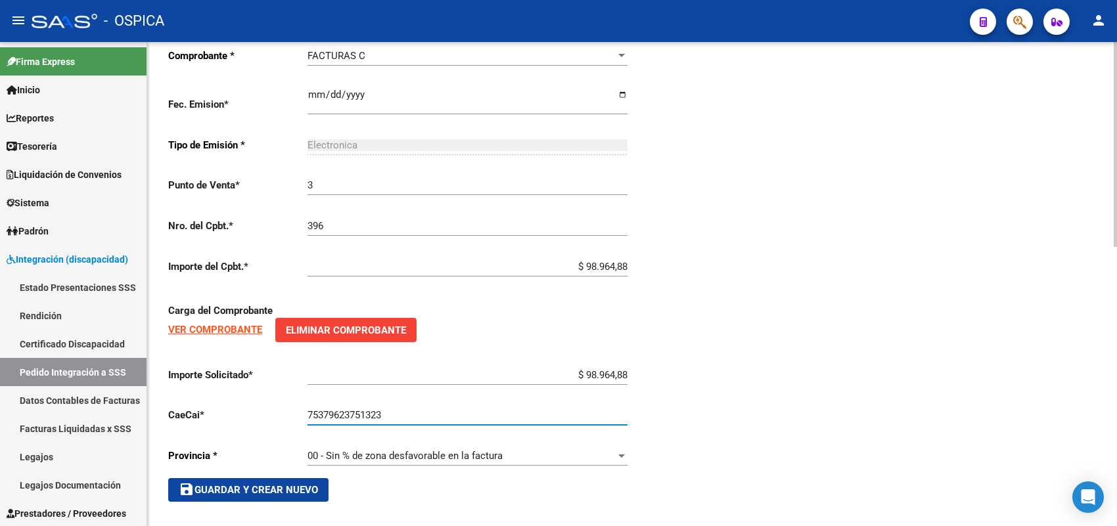
drag, startPoint x: 308, startPoint y: 480, endPoint x: 311, endPoint y: 464, distance: 16.1
click at [308, 484] on span "save Guardar y Crear Nuevo" at bounding box center [248, 490] width 139 height 12
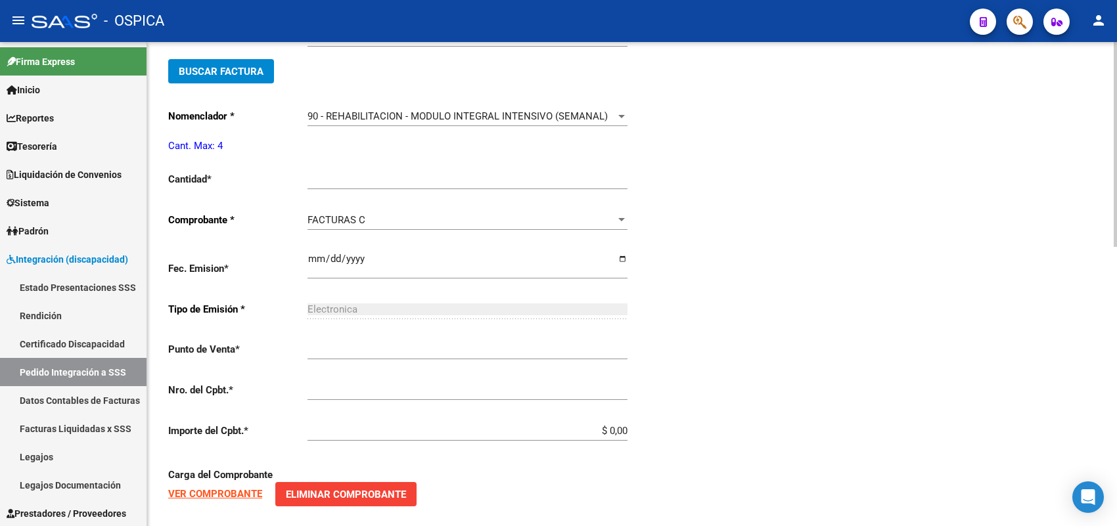
scroll to position [30, 0]
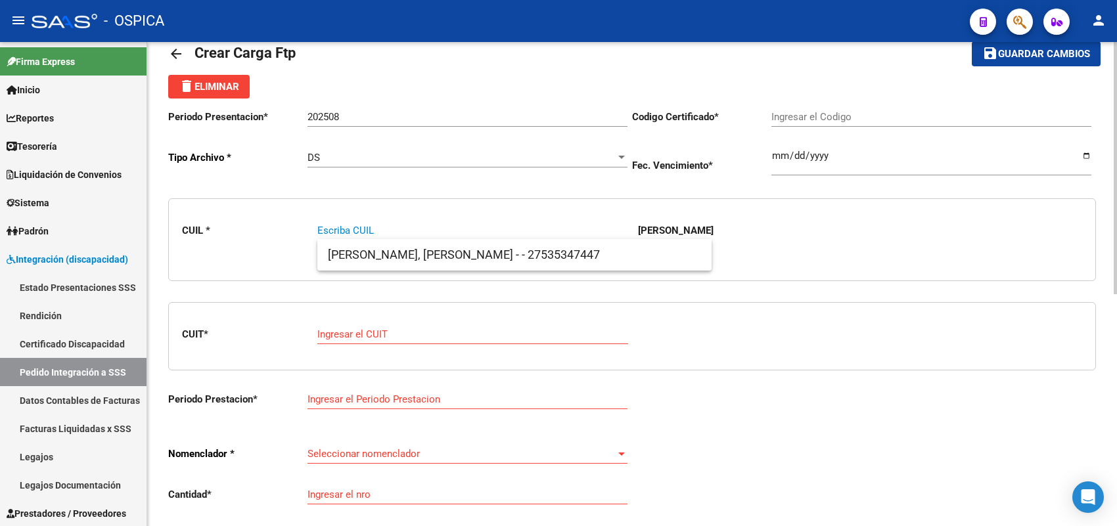
paste input "20551092527"
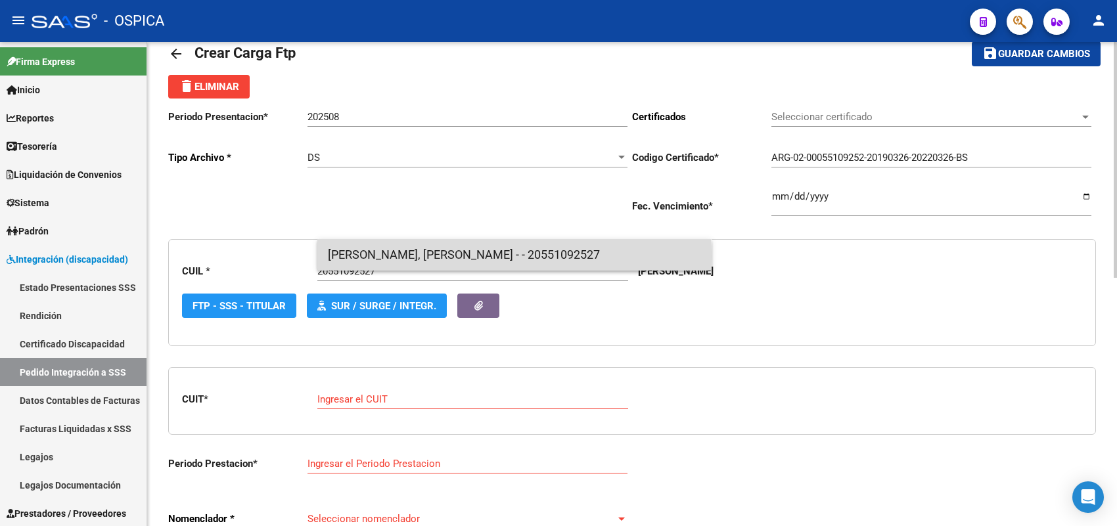
click at [365, 258] on span "[PERSON_NAME], [PERSON_NAME] - - 20551092527" at bounding box center [514, 255] width 373 height 32
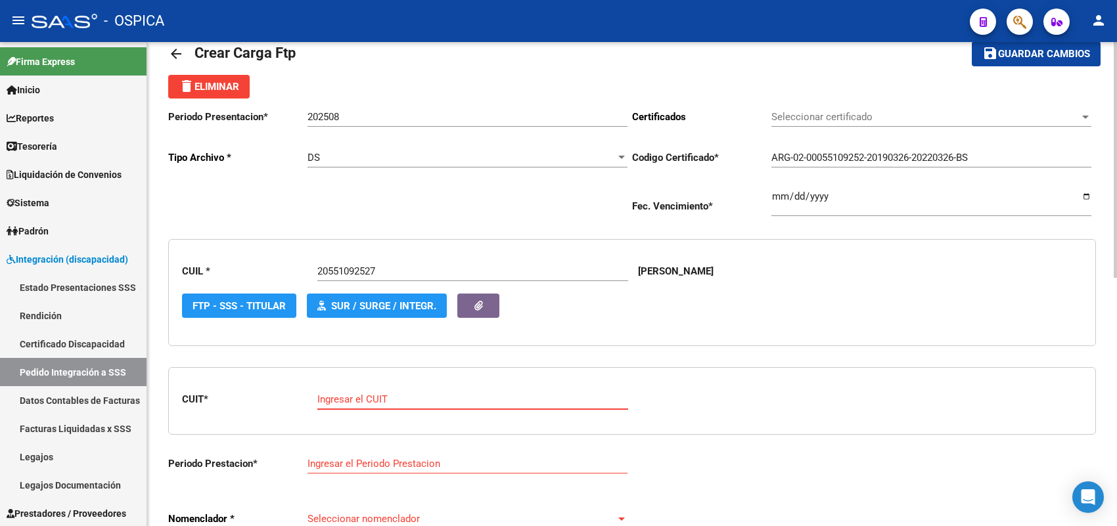
paste input "27-29800308-8"
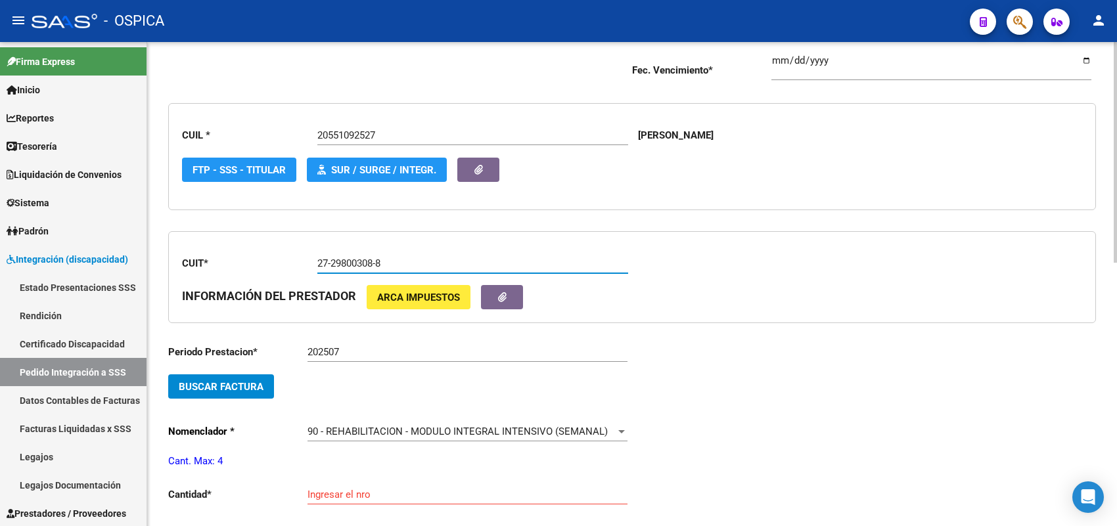
scroll to position [195, 0]
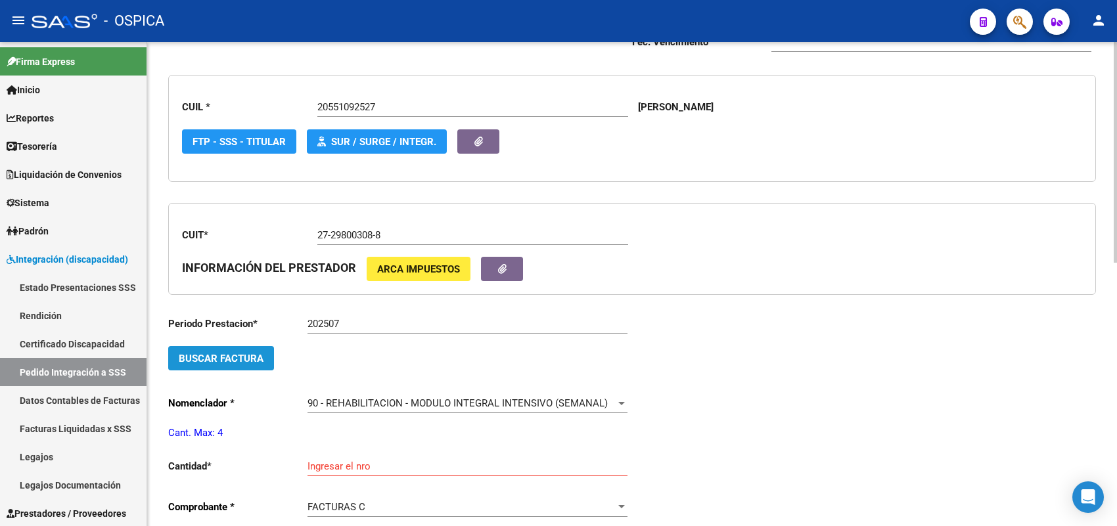
click at [250, 354] on span "Buscar Factura" at bounding box center [221, 359] width 85 height 12
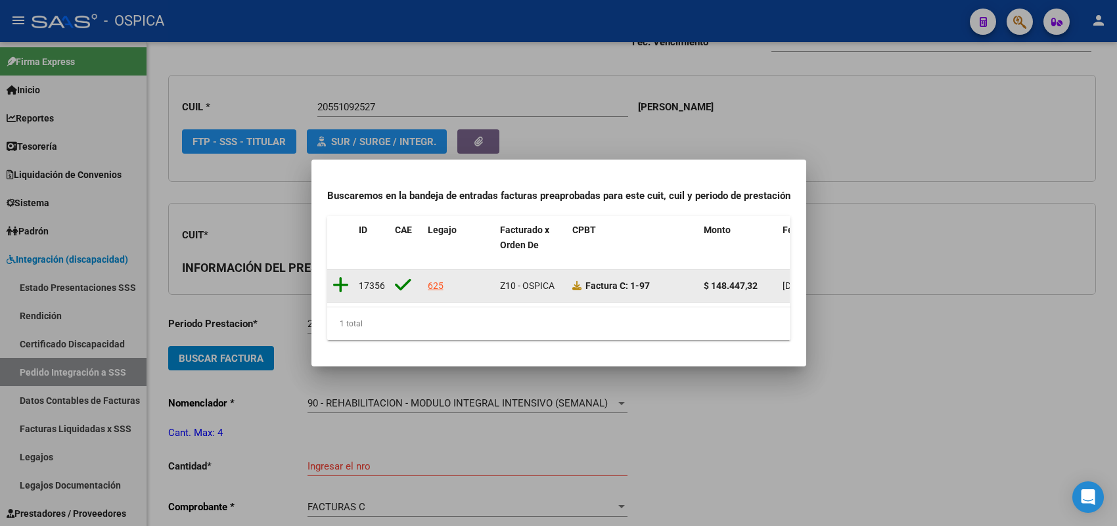
click at [338, 280] on icon at bounding box center [341, 285] width 16 height 18
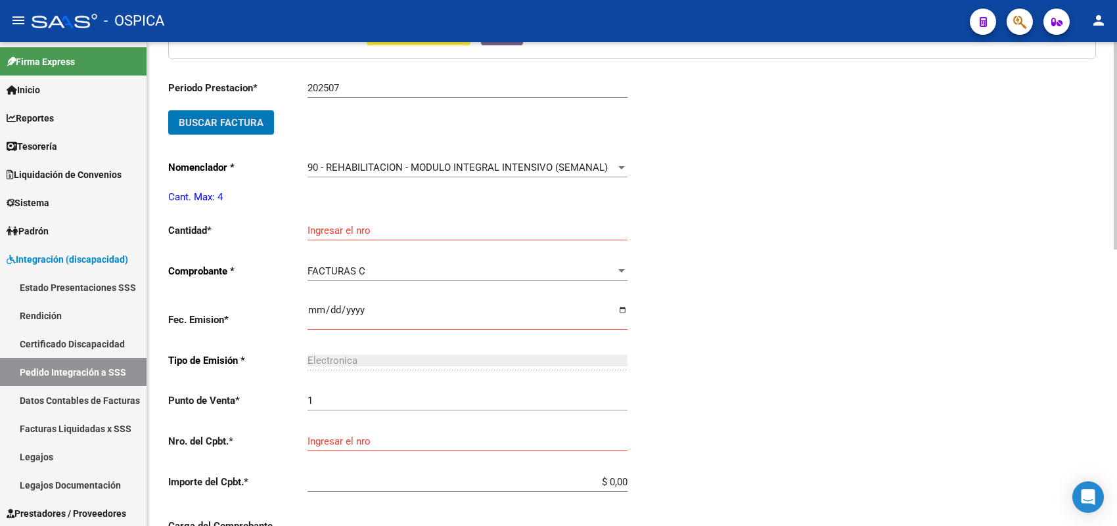
scroll to position [441, 0]
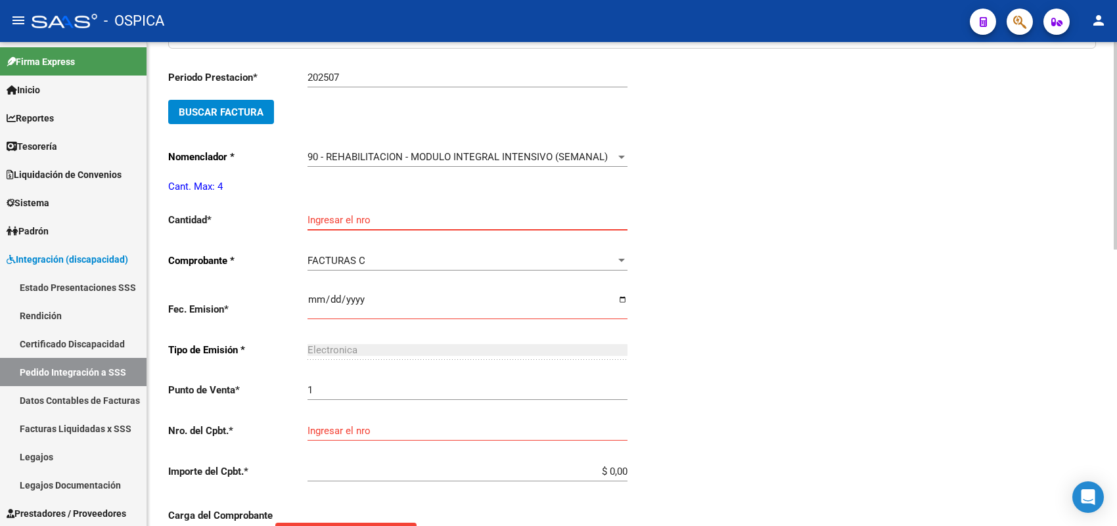
click at [329, 221] on input "Ingresar el nro" at bounding box center [468, 220] width 320 height 12
click at [330, 221] on input "Ingresar el nro" at bounding box center [468, 220] width 320 height 12
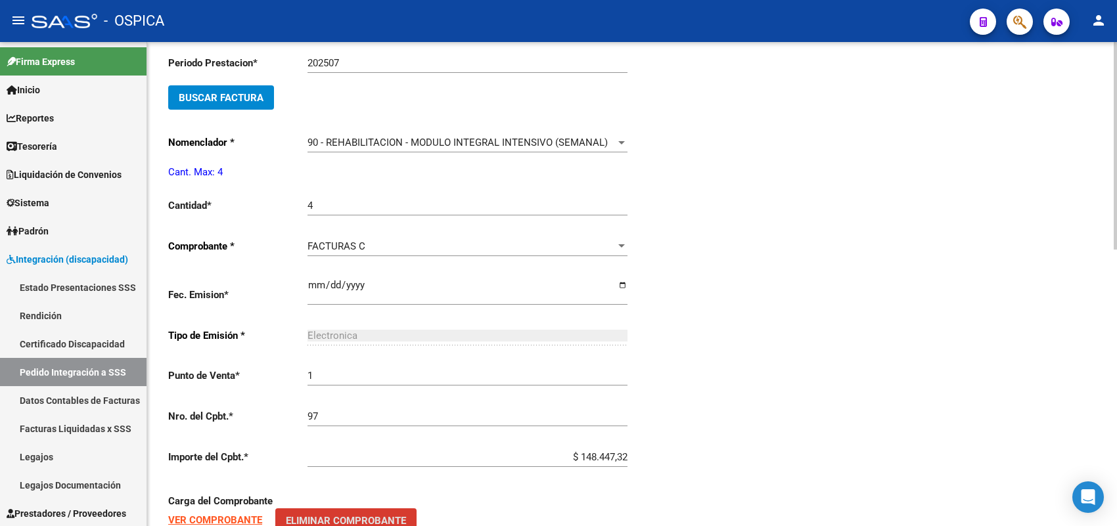
scroll to position [646, 0]
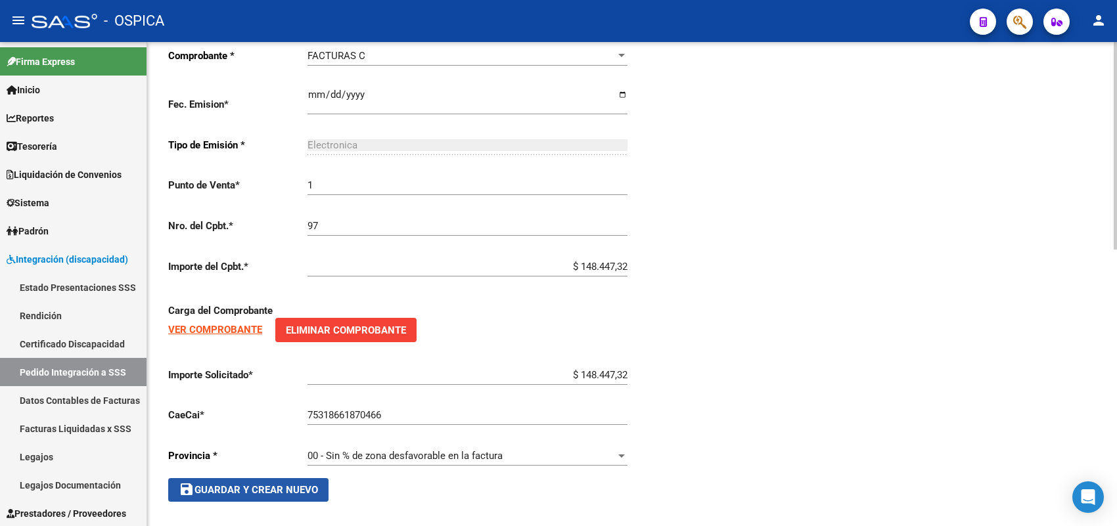
click at [279, 484] on span "save Guardar y Crear Nuevo" at bounding box center [248, 490] width 139 height 12
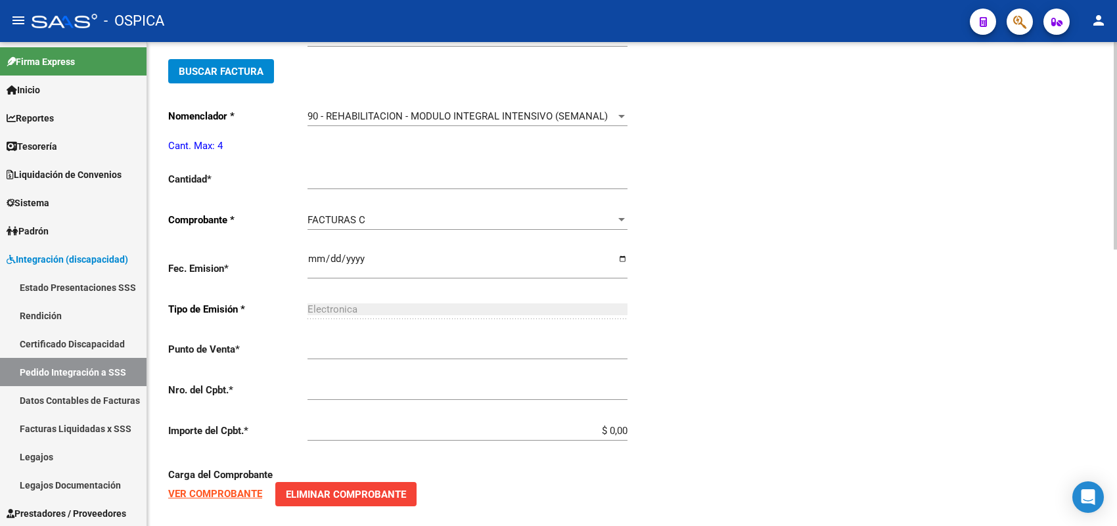
scroll to position [15, 0]
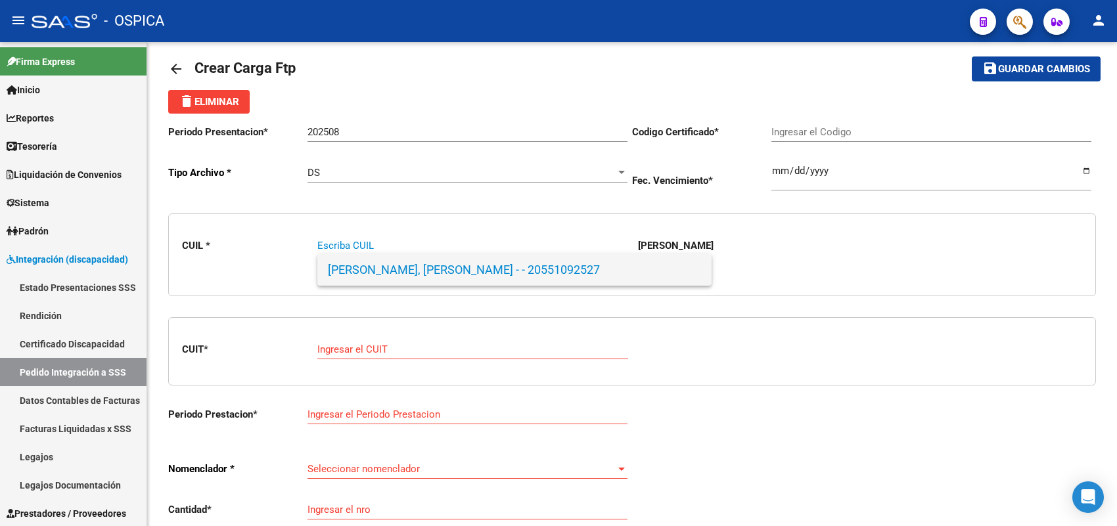
click at [396, 271] on span "[PERSON_NAME], [PERSON_NAME] - - 20551092527" at bounding box center [514, 270] width 373 height 32
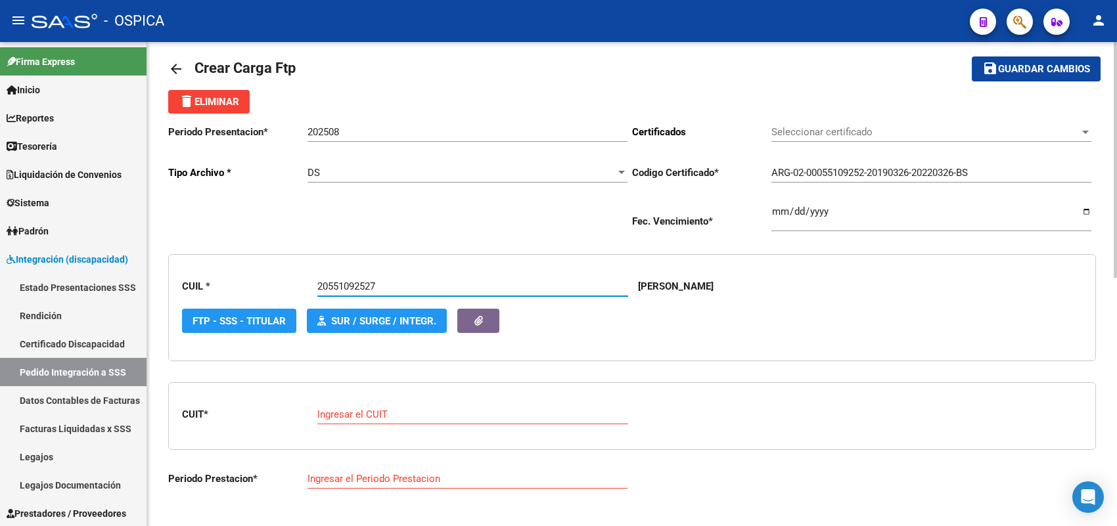
click at [346, 419] on div "Ingresar el CUIT" at bounding box center [472, 410] width 311 height 28
paste input "27-38684339-8"
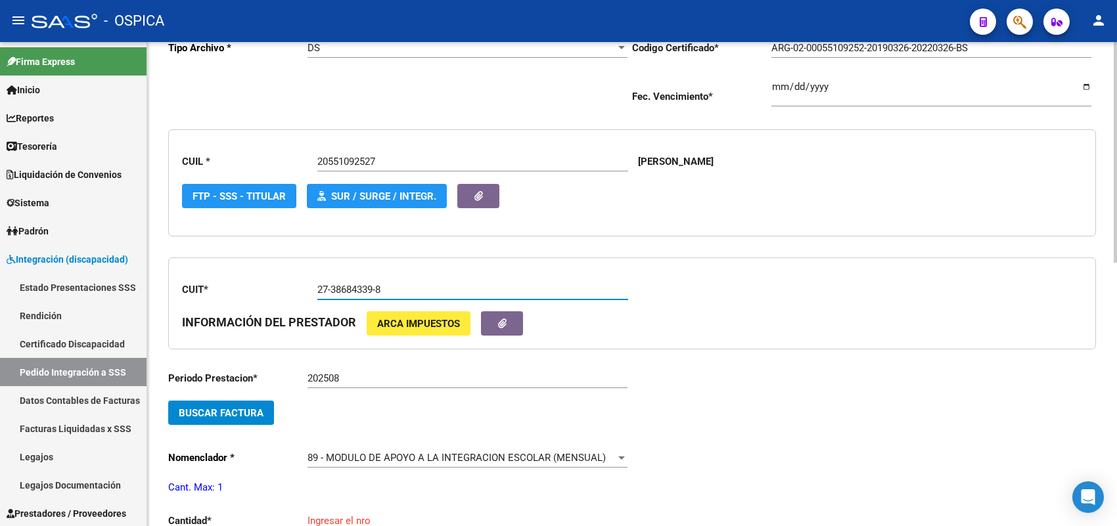
scroll to position [179, 0]
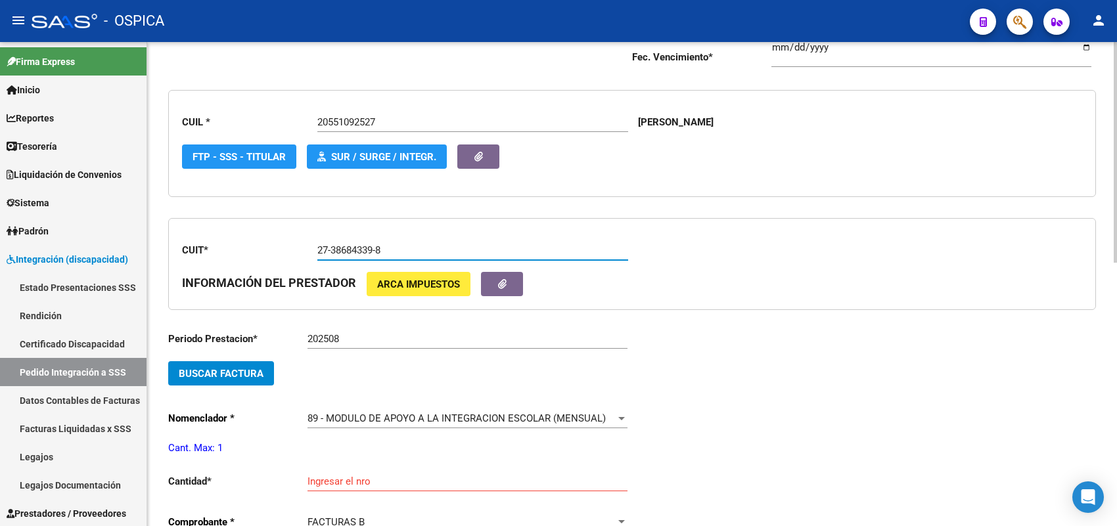
click at [254, 370] on span "Buscar Factura" at bounding box center [221, 374] width 85 height 12
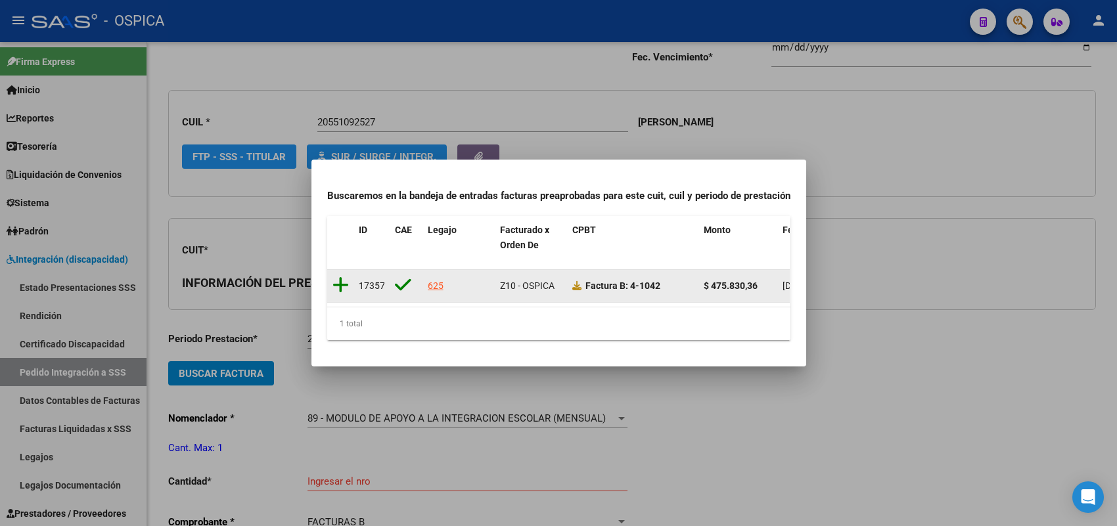
click at [340, 278] on icon at bounding box center [341, 285] width 16 height 18
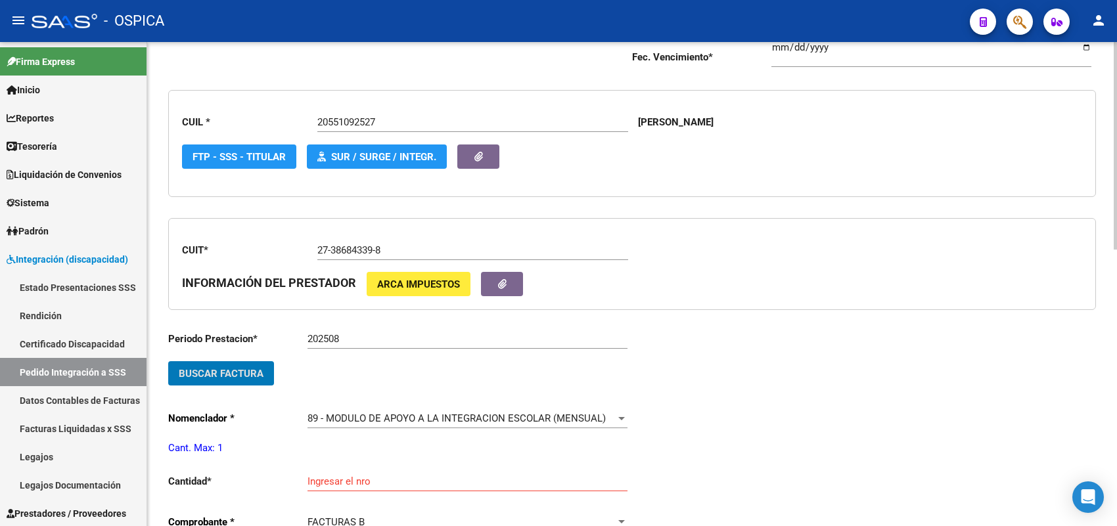
scroll to position [262, 0]
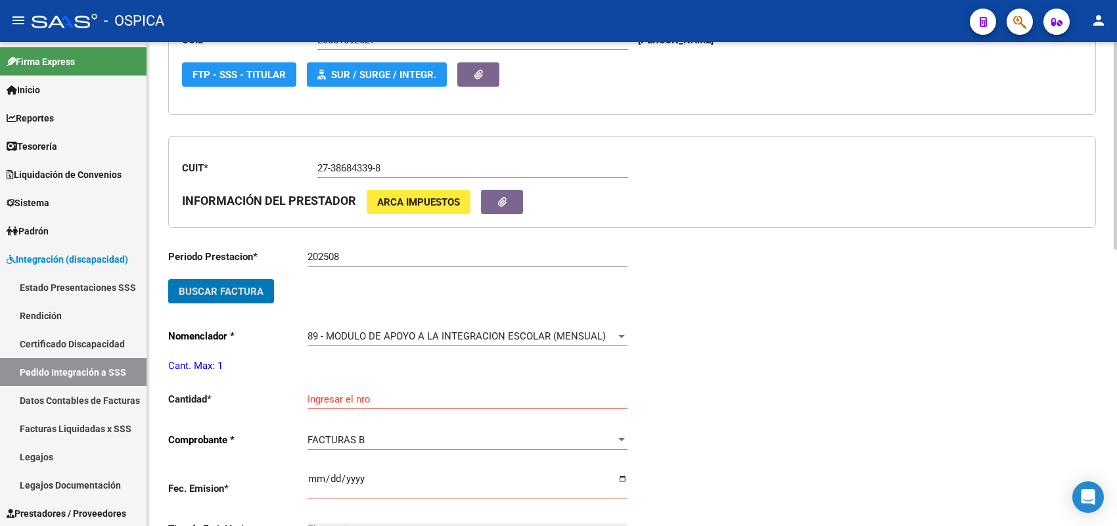
click at [345, 394] on input "Ingresar el nro" at bounding box center [468, 400] width 320 height 12
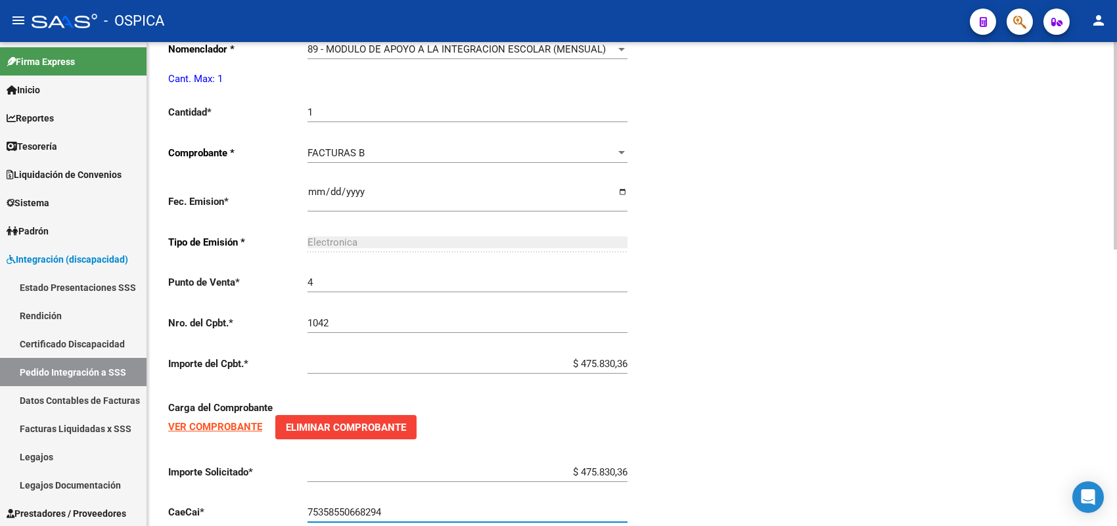
scroll to position [646, 0]
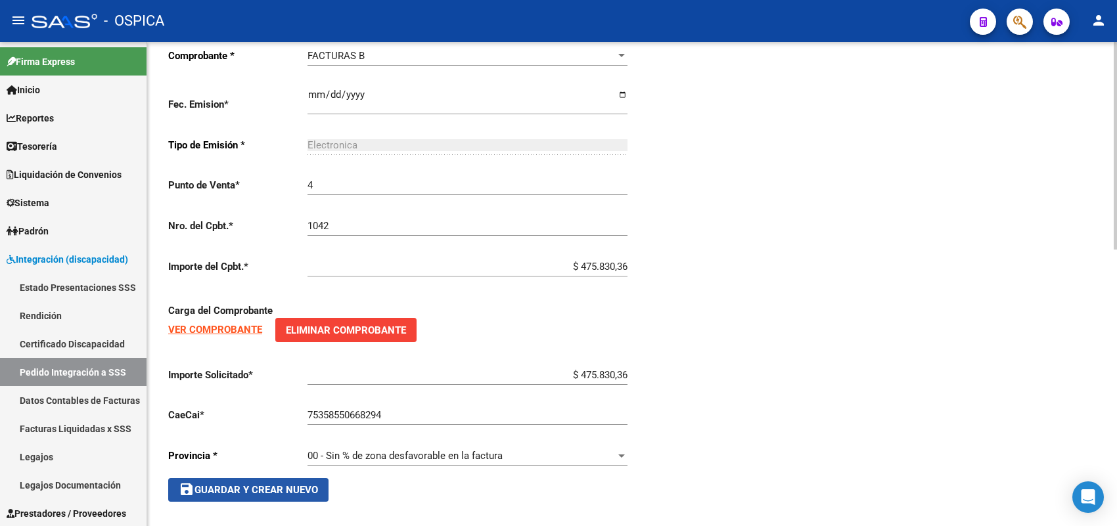
click at [303, 486] on span "save Guardar y Crear Nuevo" at bounding box center [248, 490] width 139 height 12
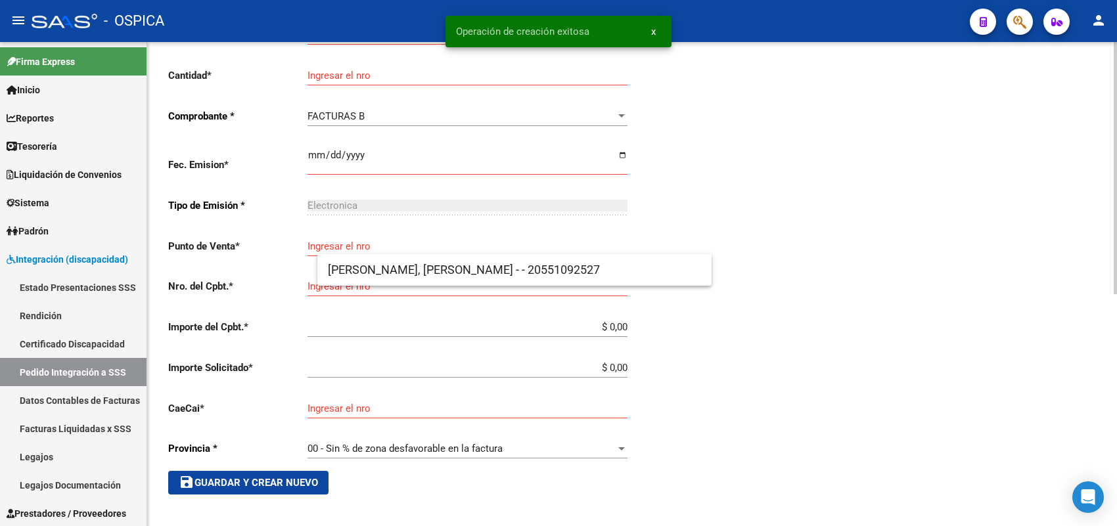
scroll to position [15, 0]
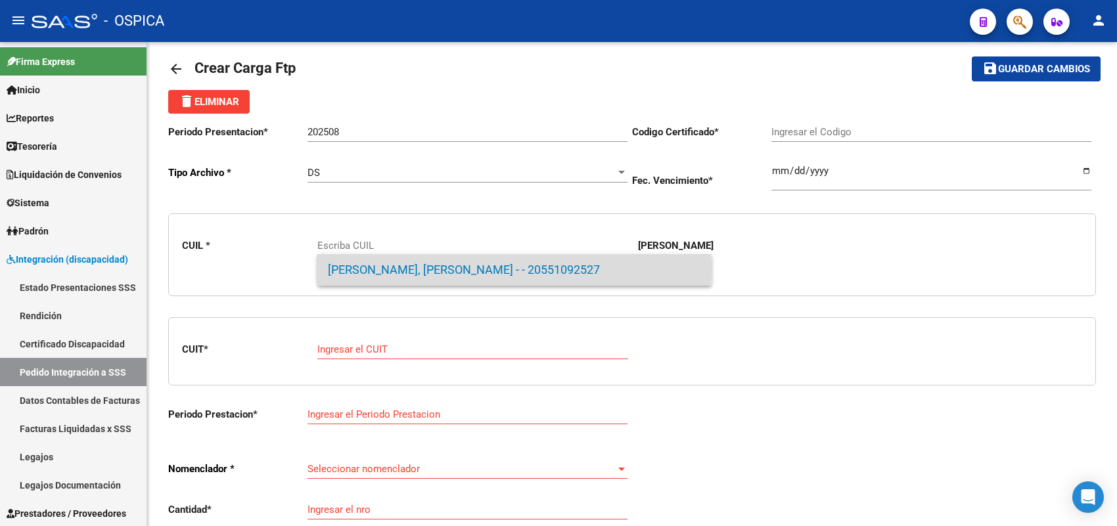
click at [380, 269] on span "[PERSON_NAME], [PERSON_NAME] - - 20551092527" at bounding box center [514, 270] width 373 height 32
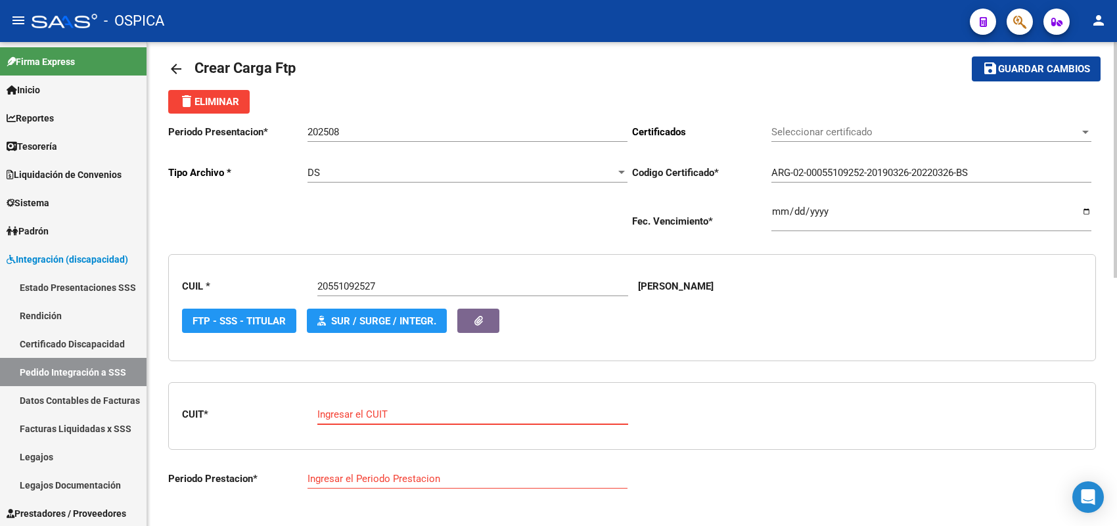
click at [373, 409] on input "Ingresar el CUIT" at bounding box center [472, 415] width 311 height 12
paste input "27-29800308-8"
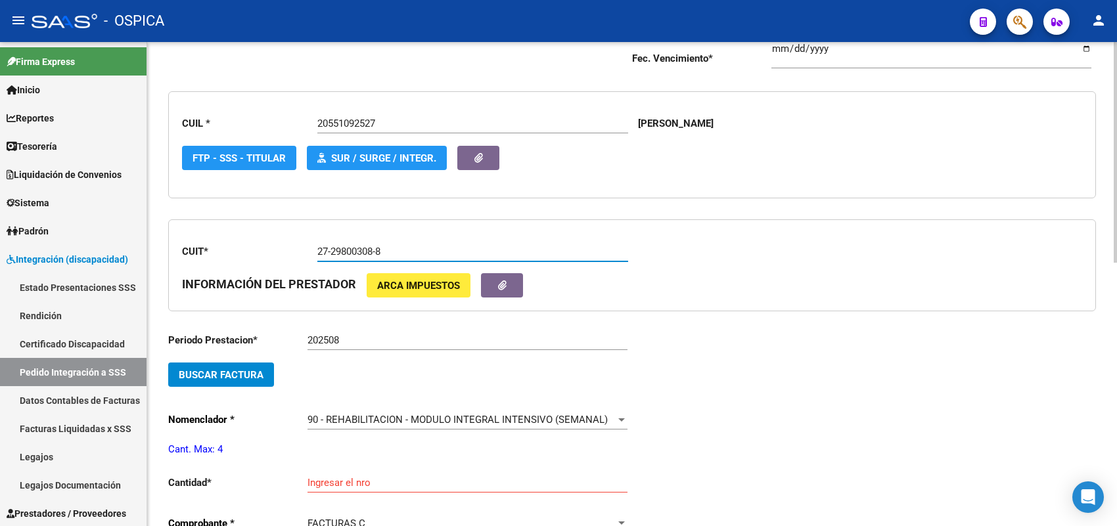
scroll to position [179, 0]
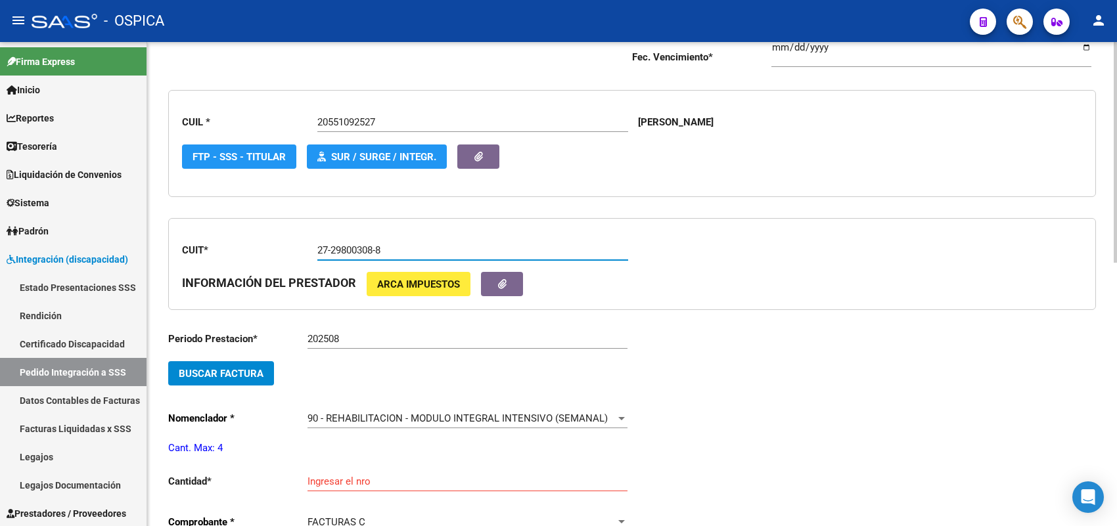
click at [260, 361] on button "Buscar Factura" at bounding box center [221, 373] width 106 height 24
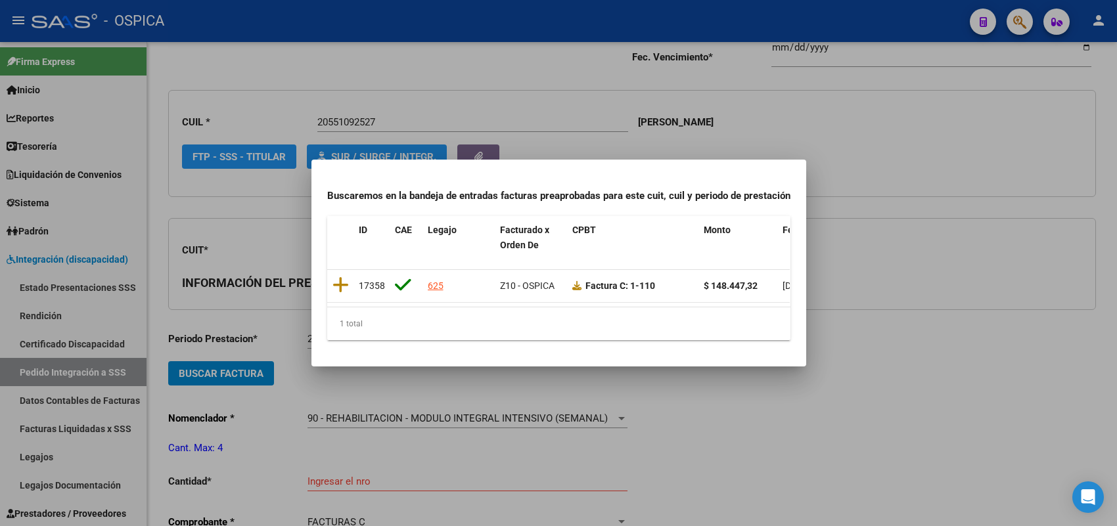
click at [263, 329] on div at bounding box center [558, 263] width 1117 height 526
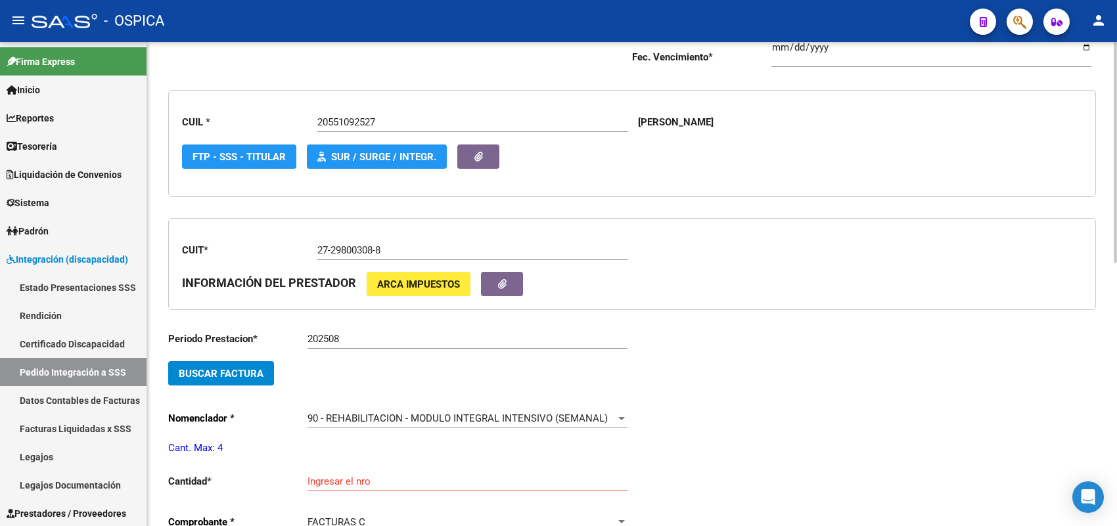
click at [260, 368] on span "Buscar Factura" at bounding box center [221, 374] width 85 height 12
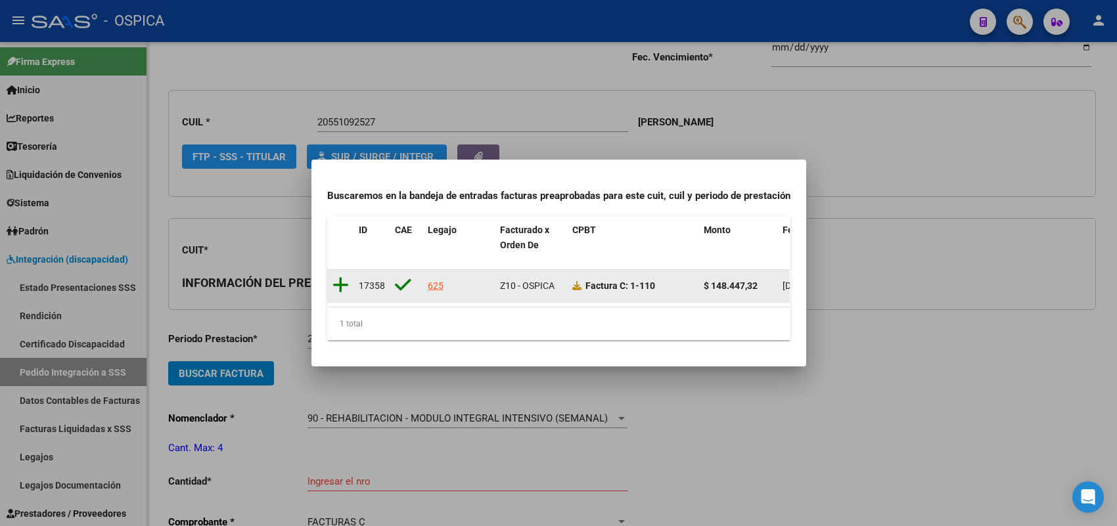
click at [342, 276] on icon at bounding box center [341, 285] width 16 height 18
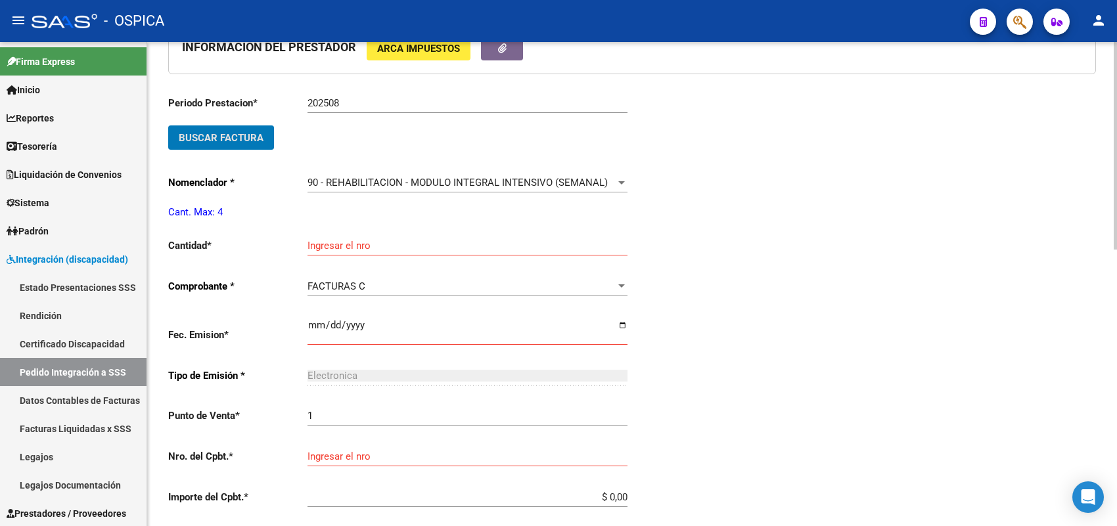
scroll to position [426, 0]
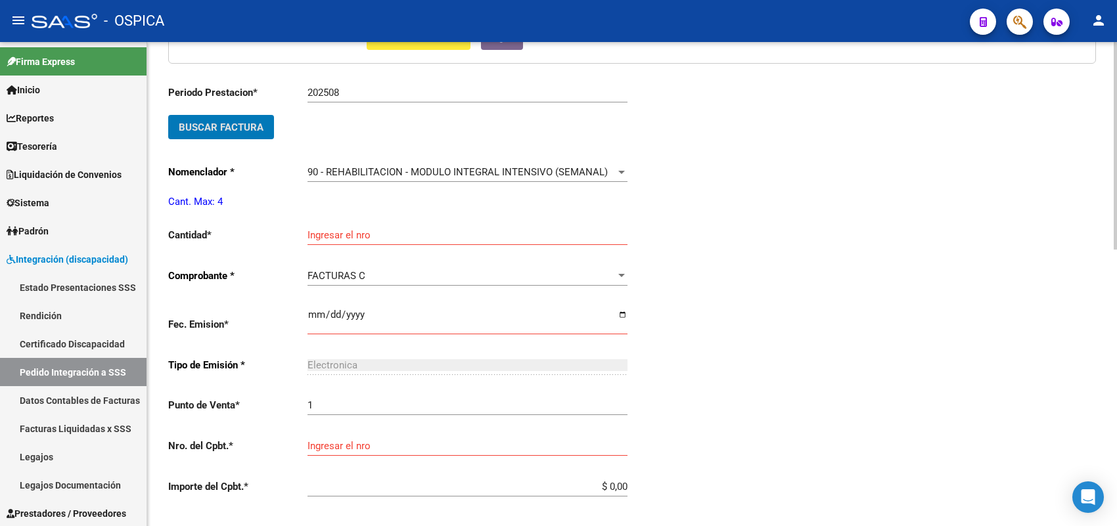
click at [347, 235] on input "Ingresar el nro" at bounding box center [468, 235] width 320 height 12
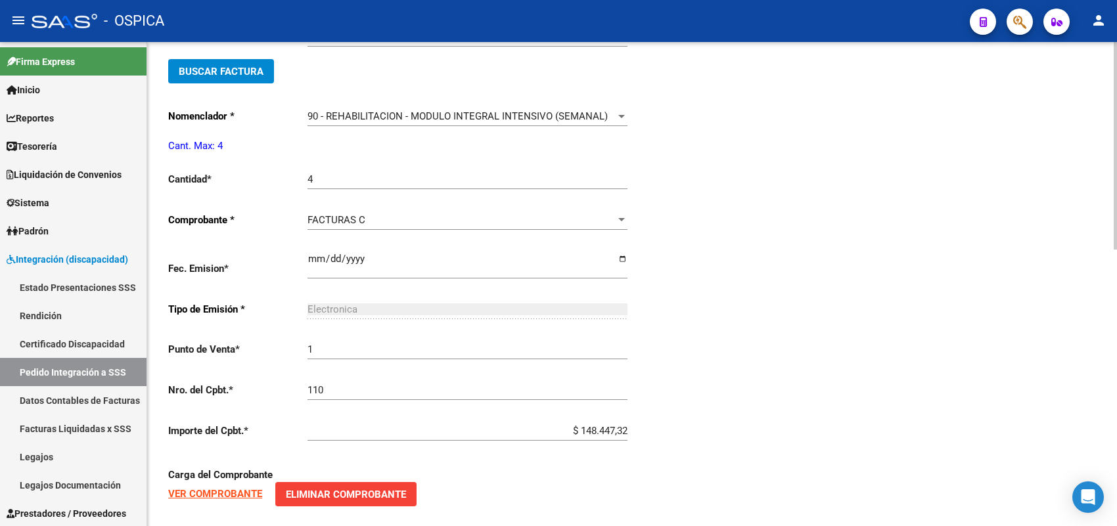
scroll to position [646, 0]
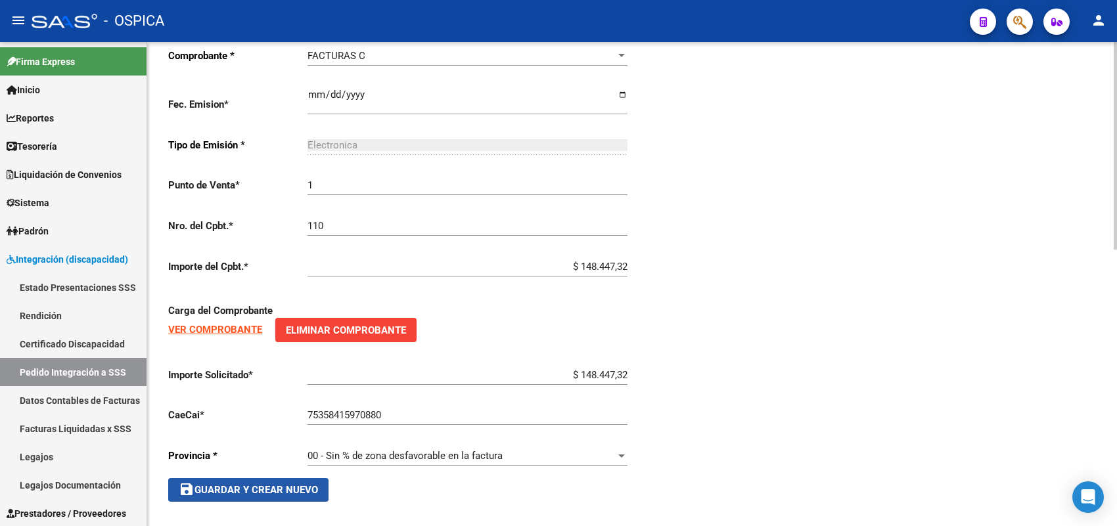
click at [323, 484] on button "save Guardar y Crear Nuevo" at bounding box center [248, 490] width 160 height 24
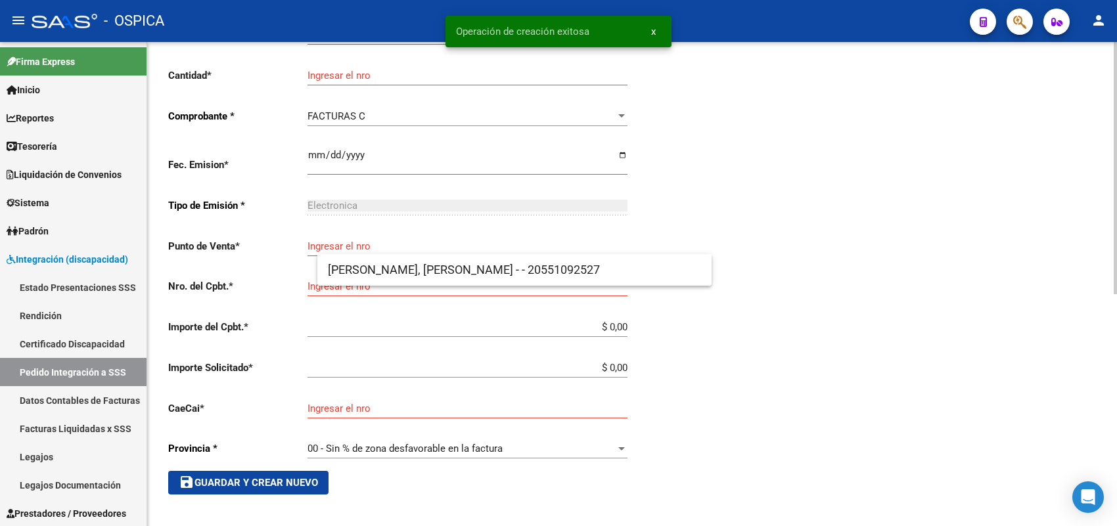
scroll to position [15, 0]
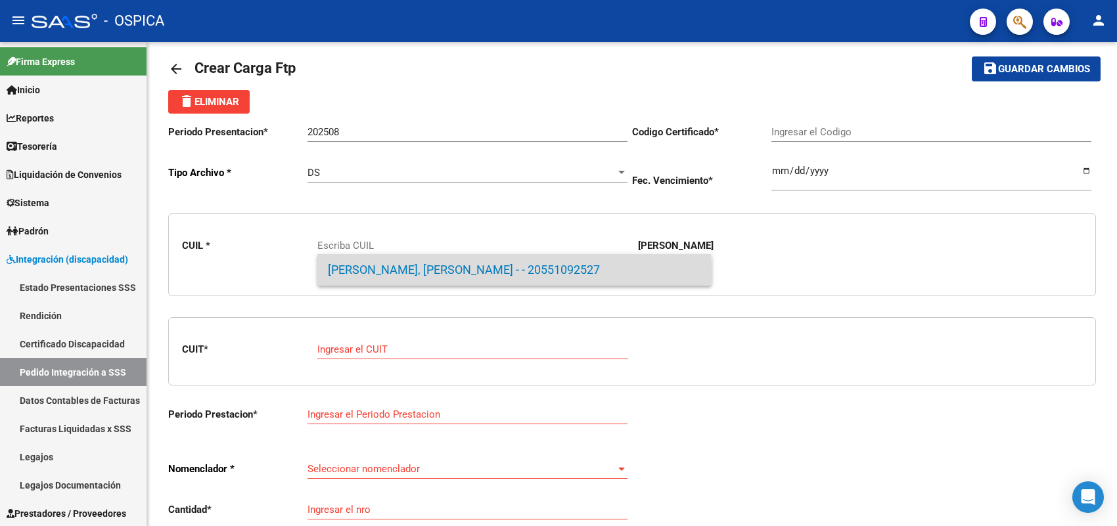
click at [340, 273] on span "[PERSON_NAME], [PERSON_NAME] - - 20551092527" at bounding box center [514, 270] width 373 height 32
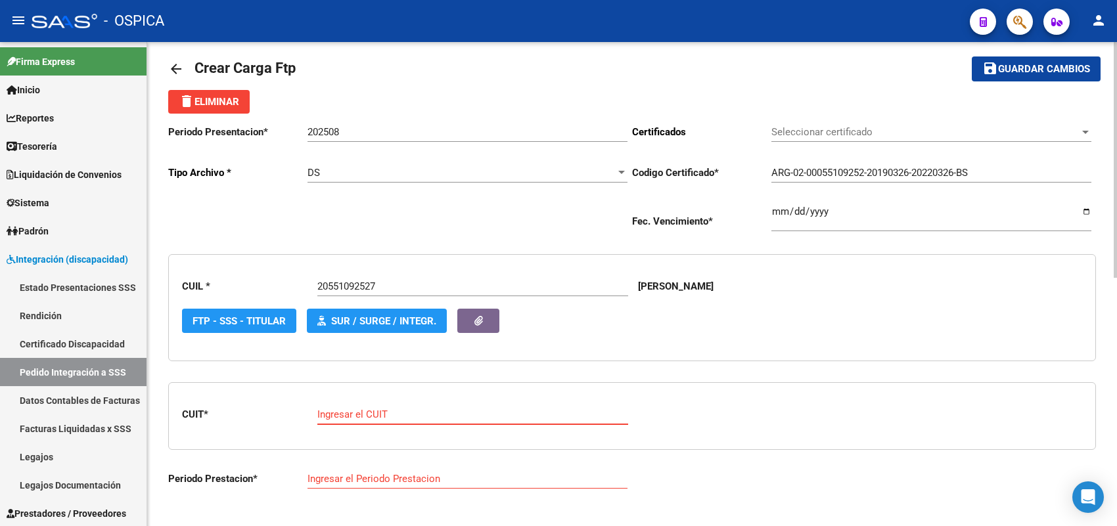
click at [353, 411] on input "Ingresar el CUIT" at bounding box center [472, 415] width 311 height 12
paste input "27-38278297-1"
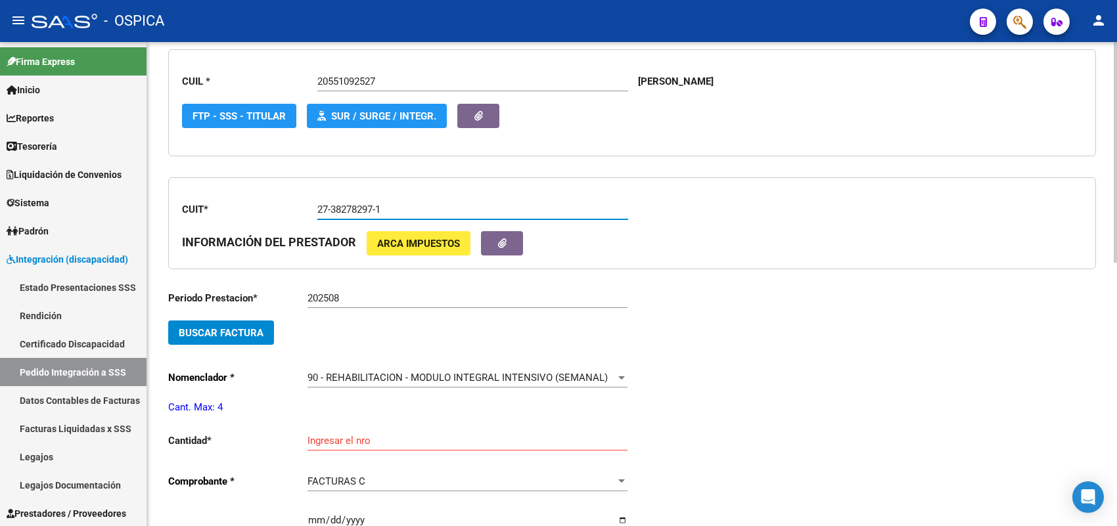
scroll to position [262, 0]
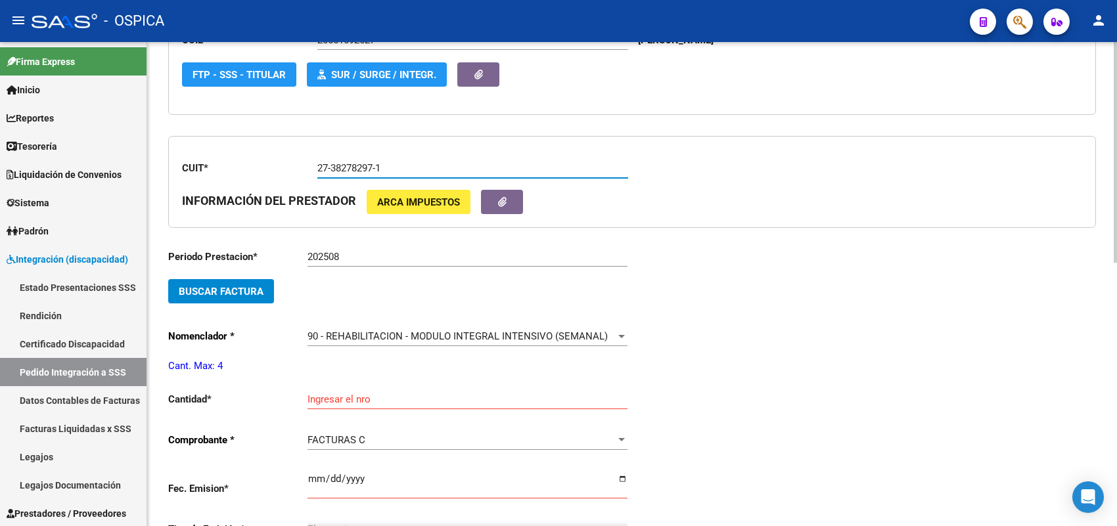
click at [250, 296] on button "Buscar Factura" at bounding box center [221, 291] width 106 height 24
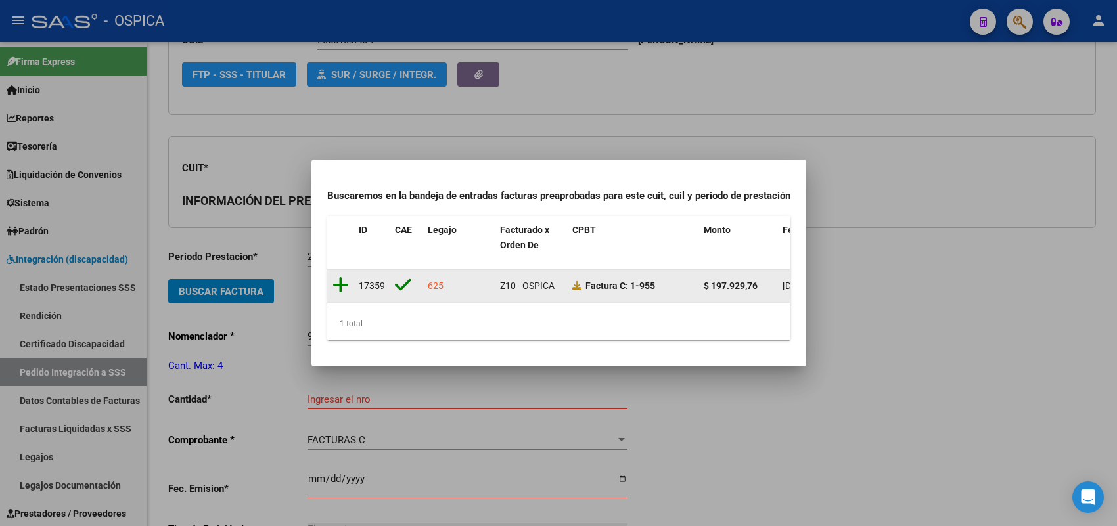
click at [340, 278] on icon at bounding box center [341, 285] width 16 height 18
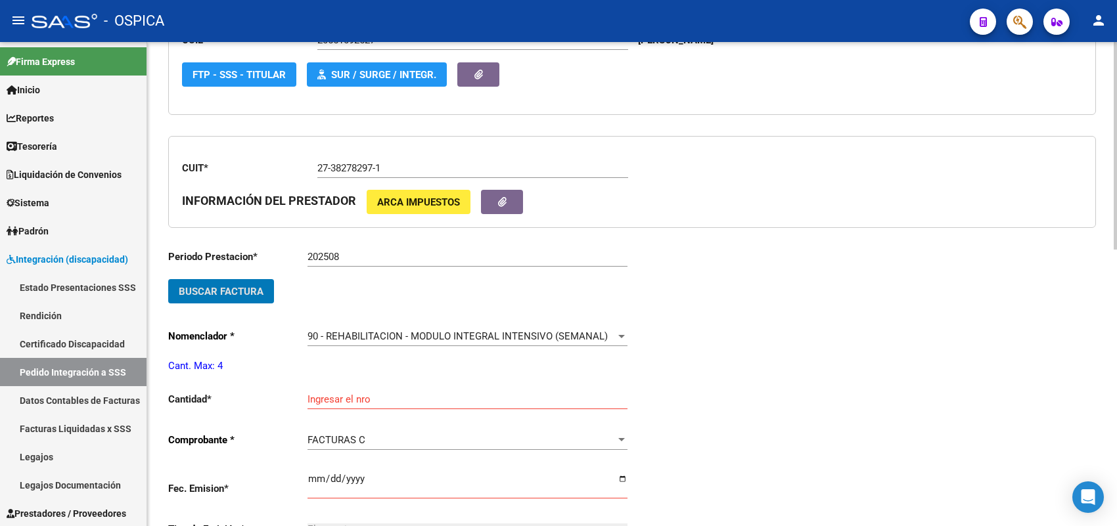
click at [335, 388] on div "Ingresar el nro" at bounding box center [468, 395] width 320 height 28
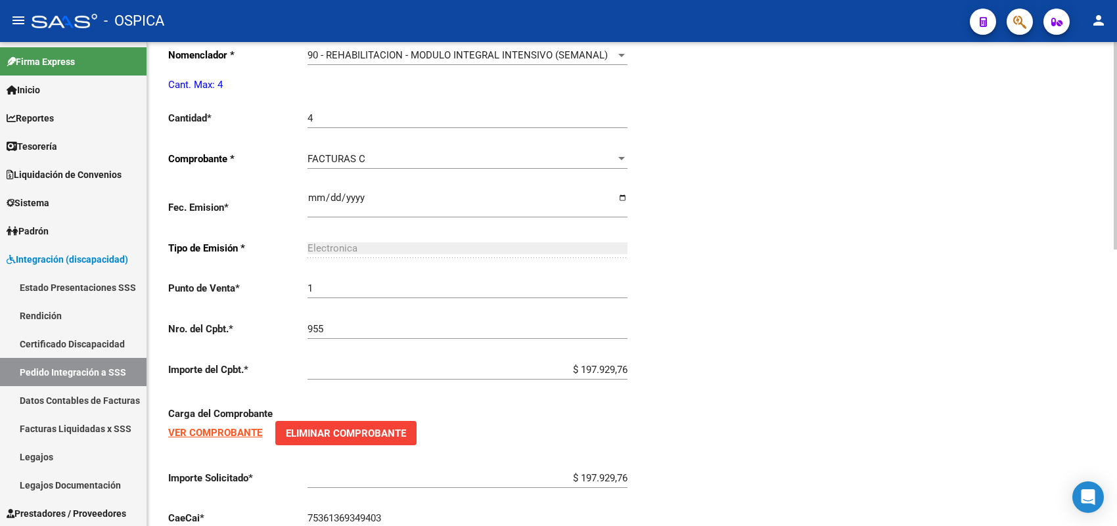
scroll to position [646, 0]
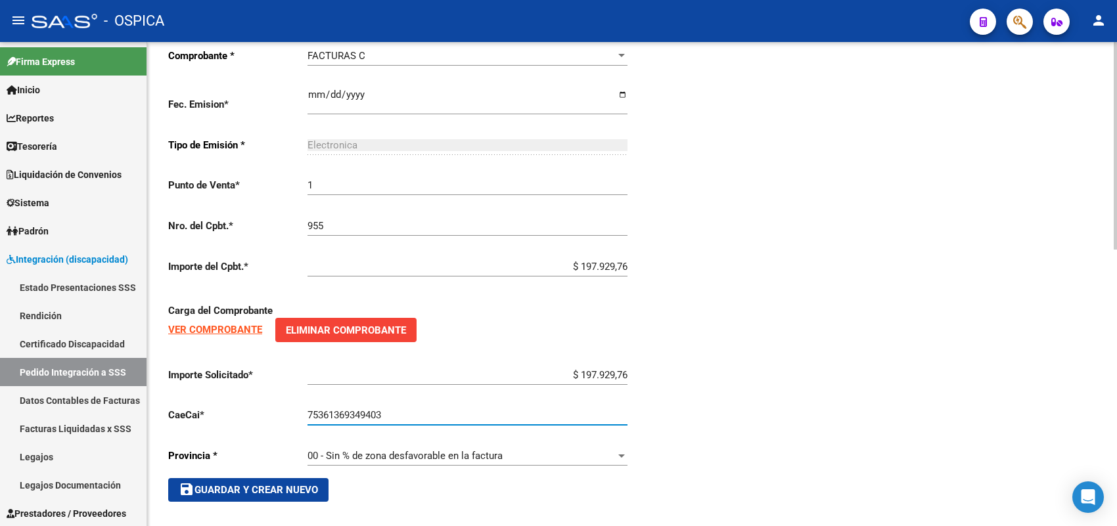
click at [298, 490] on button "save Guardar y Crear Nuevo" at bounding box center [248, 490] width 160 height 24
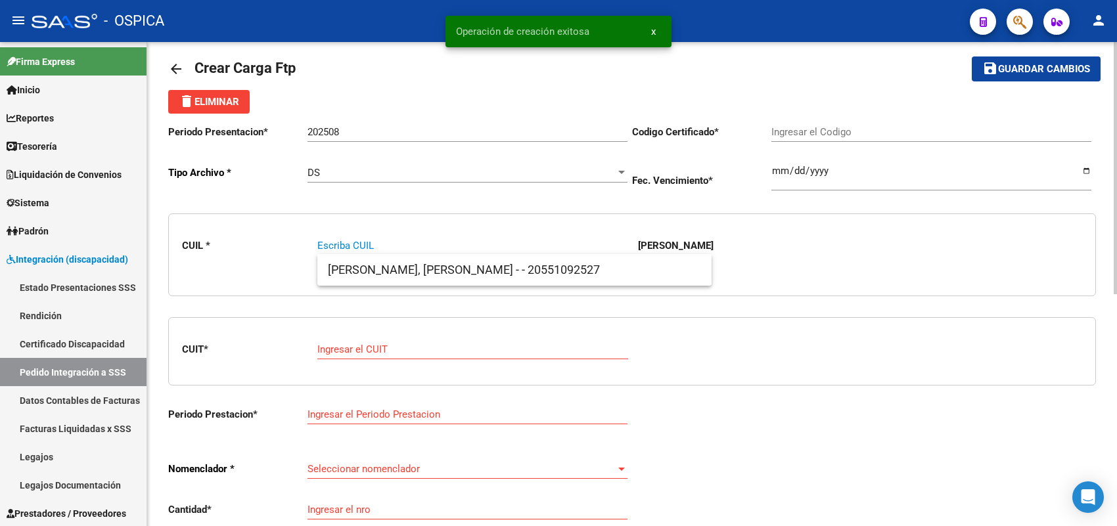
scroll to position [0, 0]
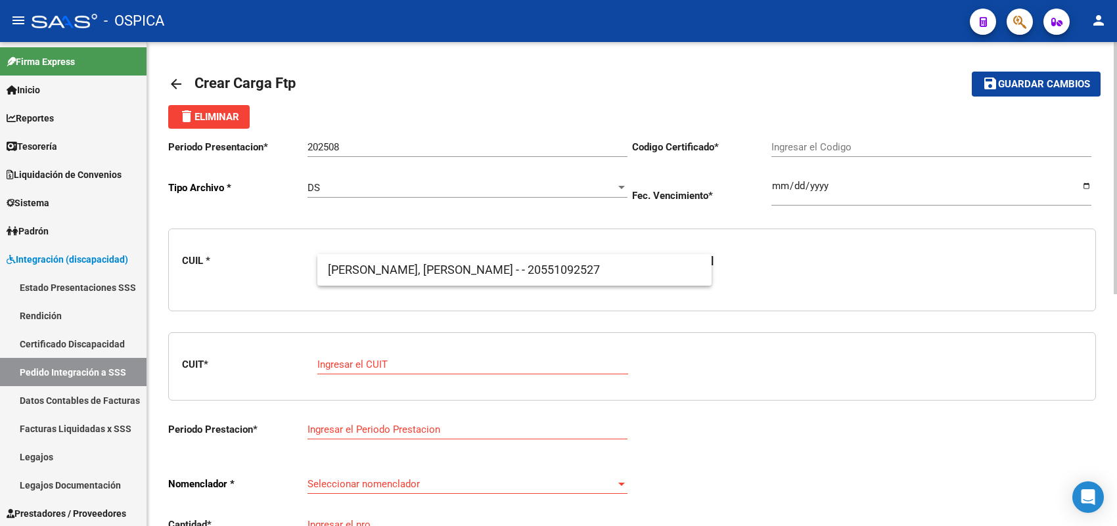
paste input "20571780594"
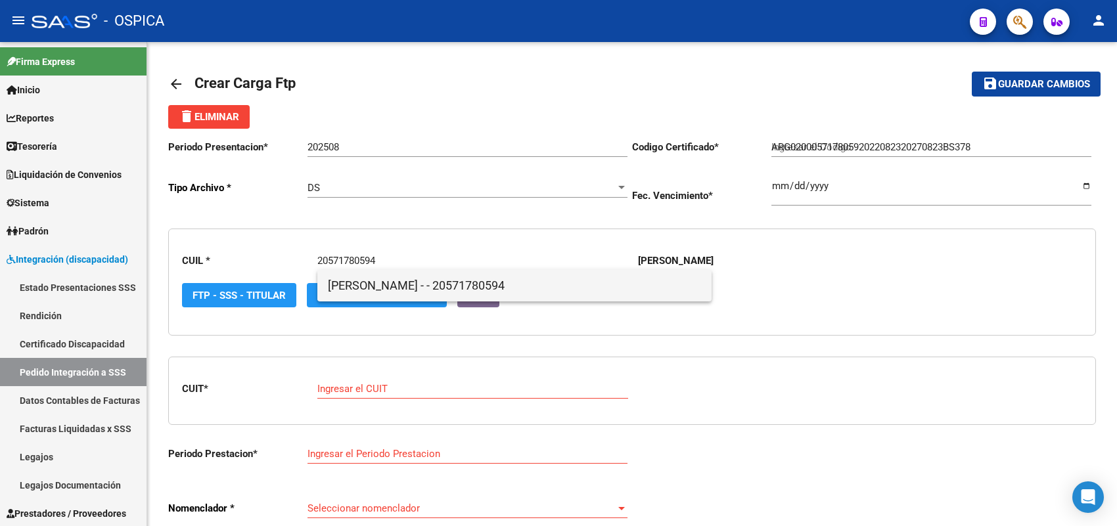
click at [358, 278] on span "[PERSON_NAME] - - 20571780594" at bounding box center [514, 286] width 373 height 32
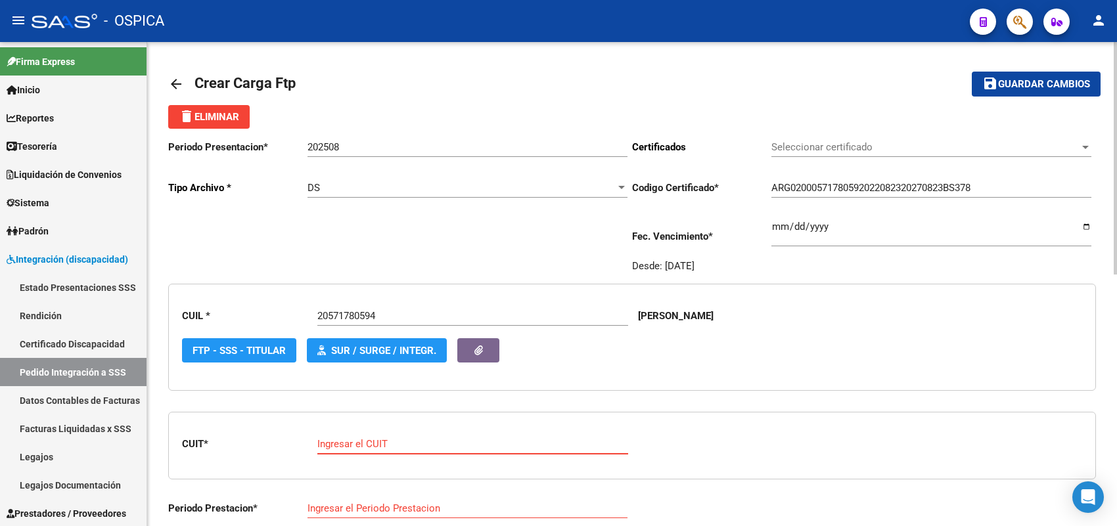
paste input "23-38584448-4"
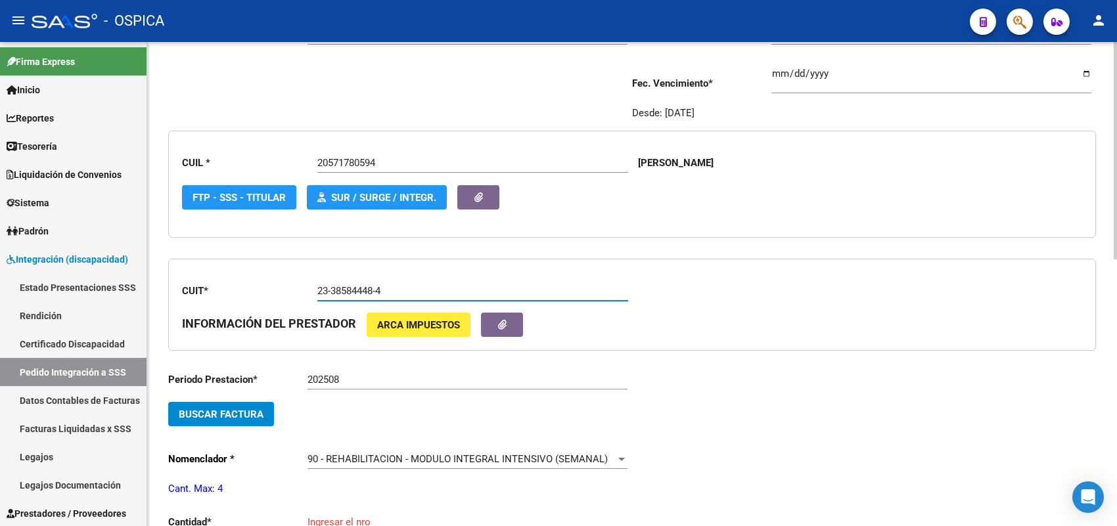
scroll to position [164, 0]
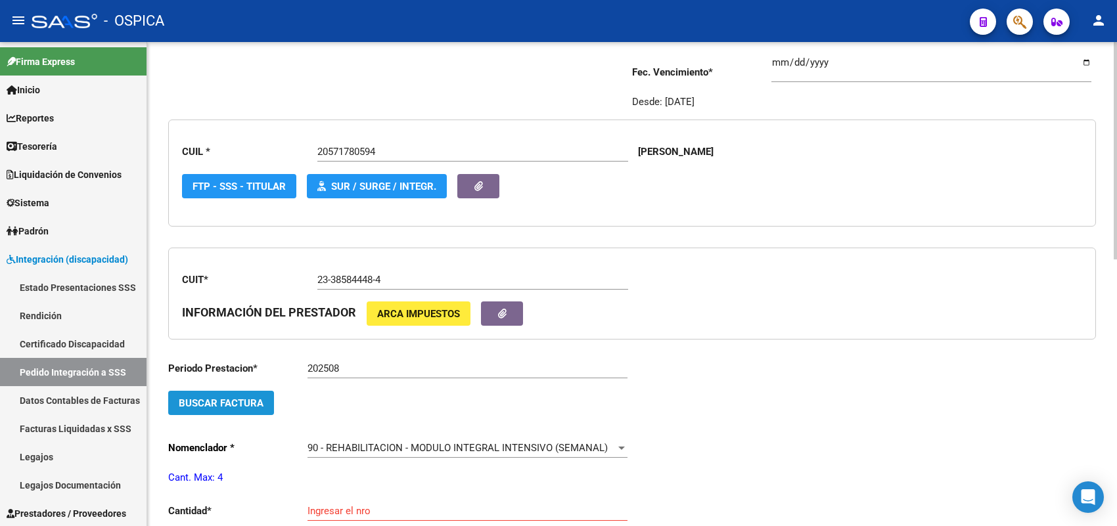
click at [258, 402] on span "Buscar Factura" at bounding box center [221, 404] width 85 height 12
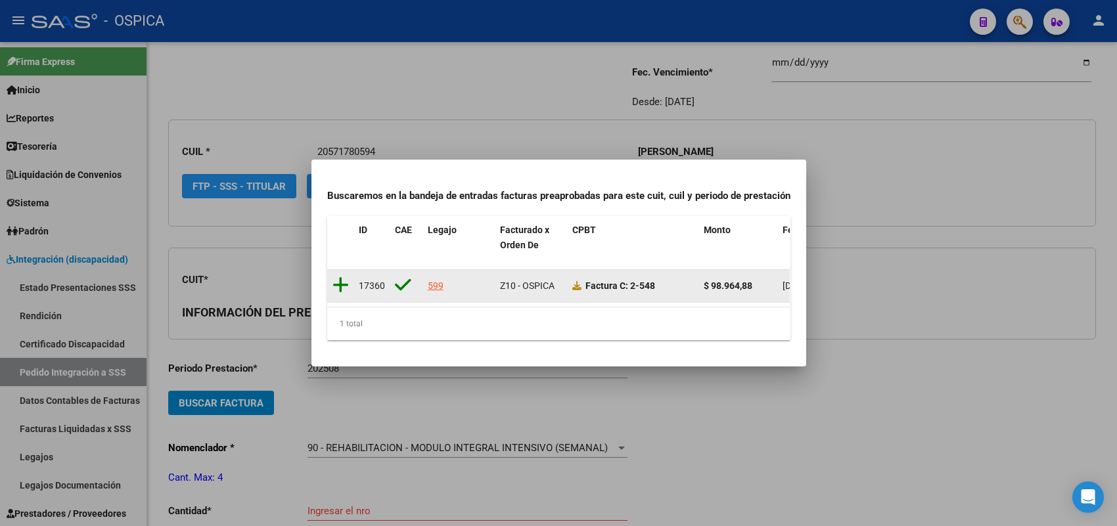
click at [344, 278] on icon at bounding box center [341, 285] width 16 height 18
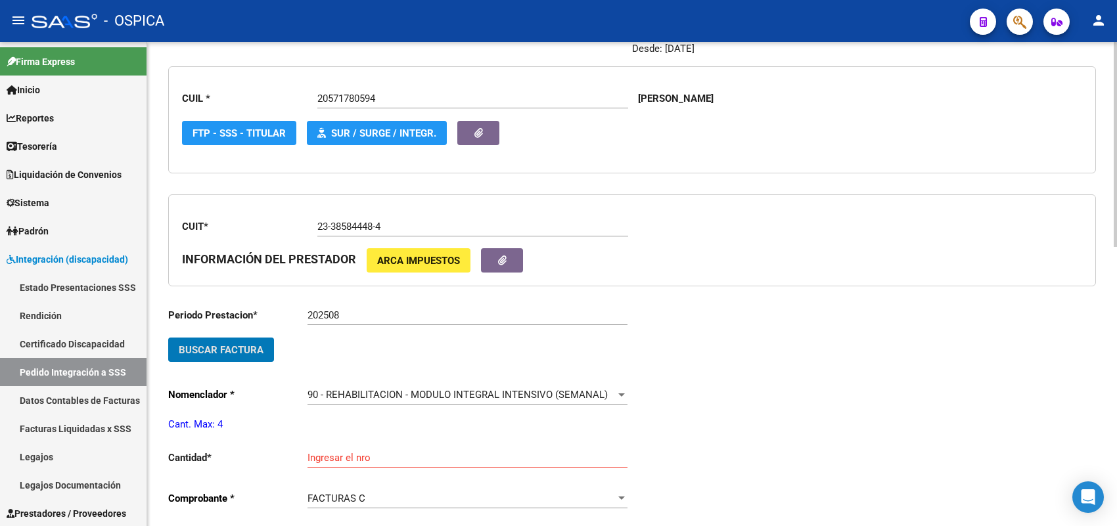
scroll to position [329, 0]
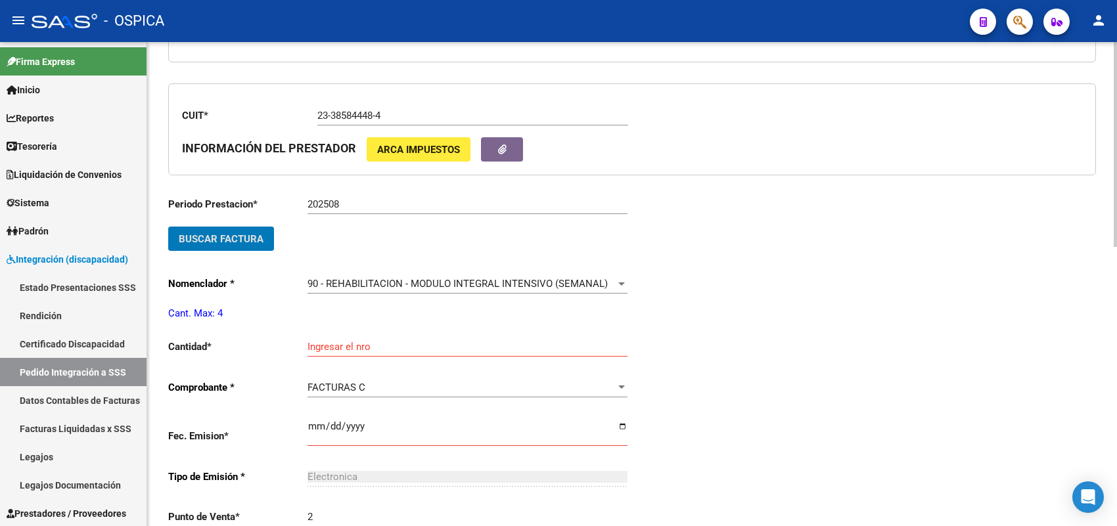
click at [345, 336] on div "Ingresar el nro" at bounding box center [468, 343] width 320 height 28
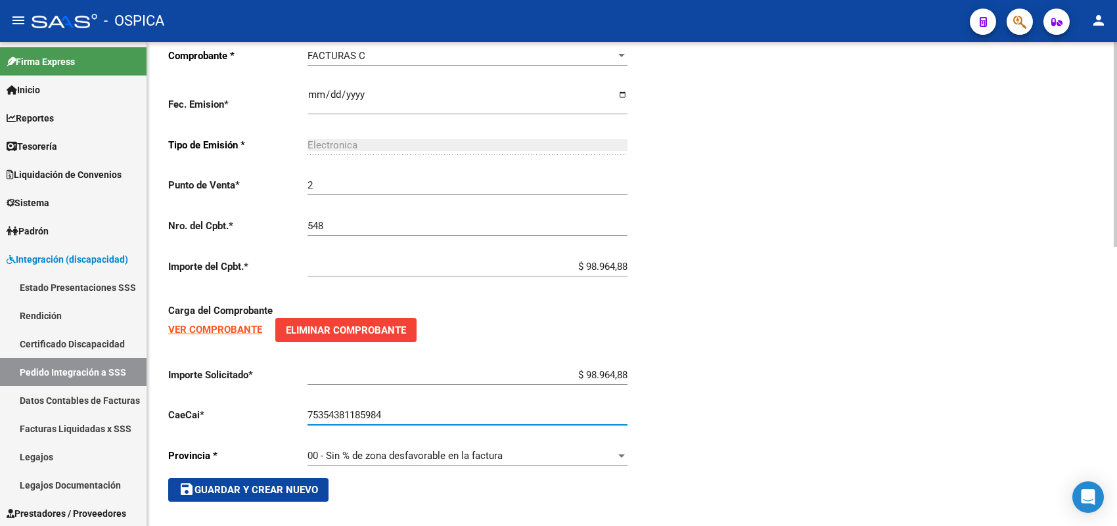
click at [298, 484] on span "save Guardar y Crear Nuevo" at bounding box center [248, 490] width 139 height 12
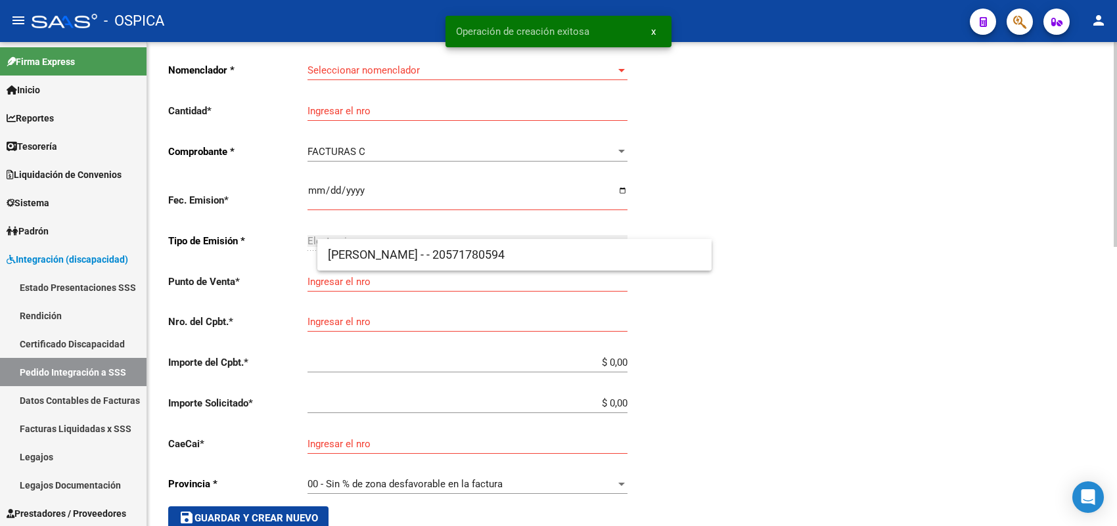
scroll to position [30, 0]
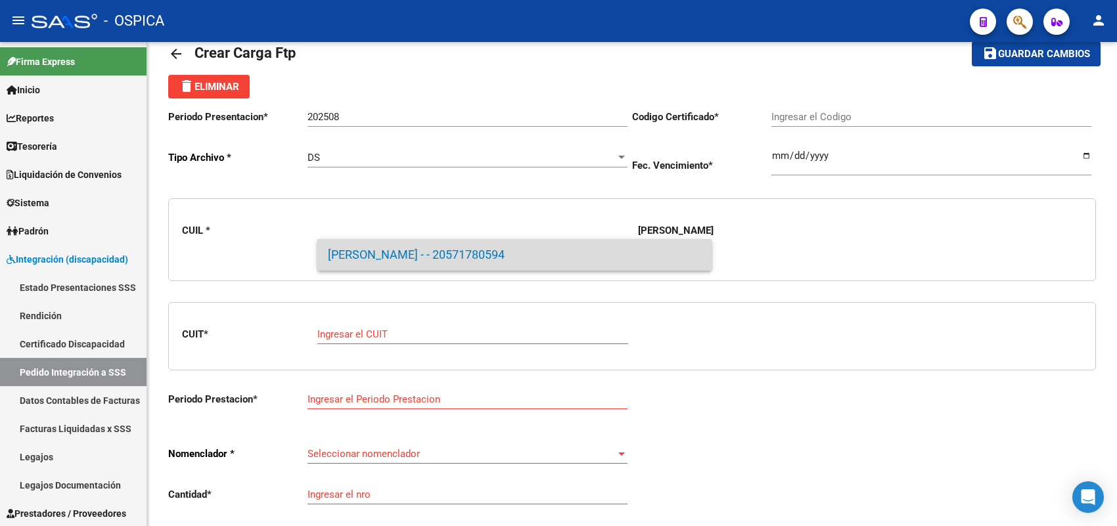
click at [377, 261] on span "[PERSON_NAME] - - 20571780594" at bounding box center [514, 255] width 373 height 32
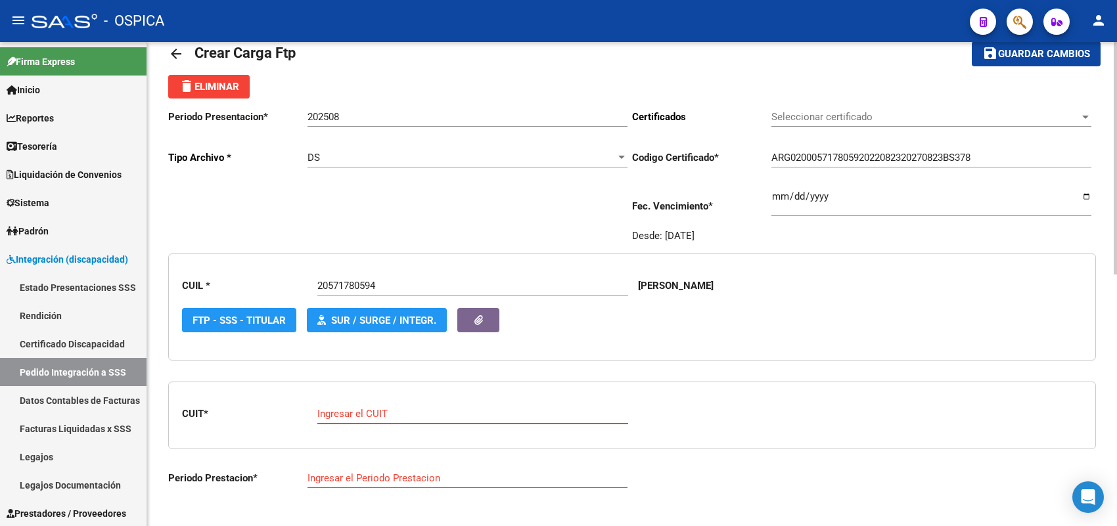
click at [355, 411] on input "Ingresar el CUIT" at bounding box center [472, 414] width 311 height 12
paste input "23-39147287-4"
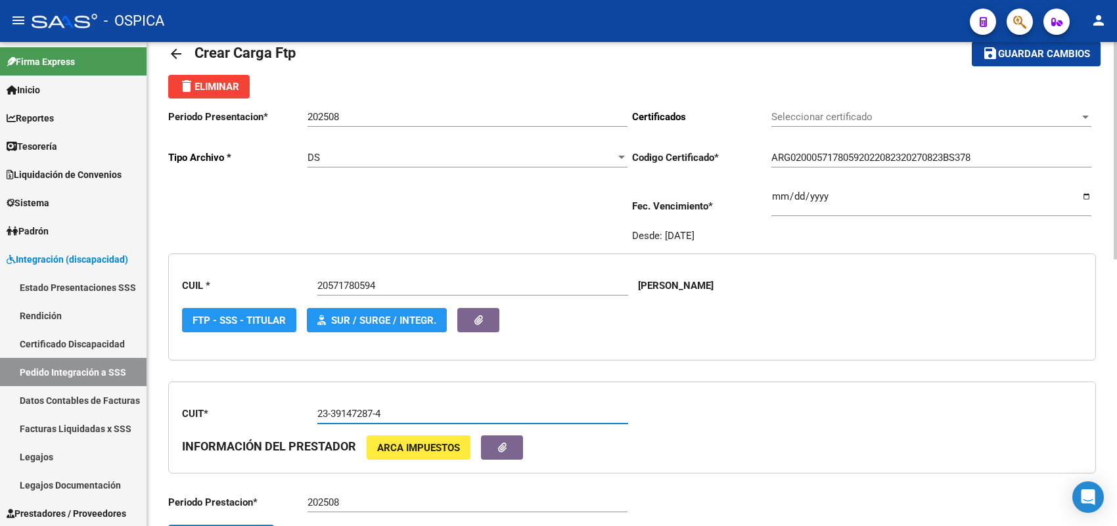
scroll to position [112, 0]
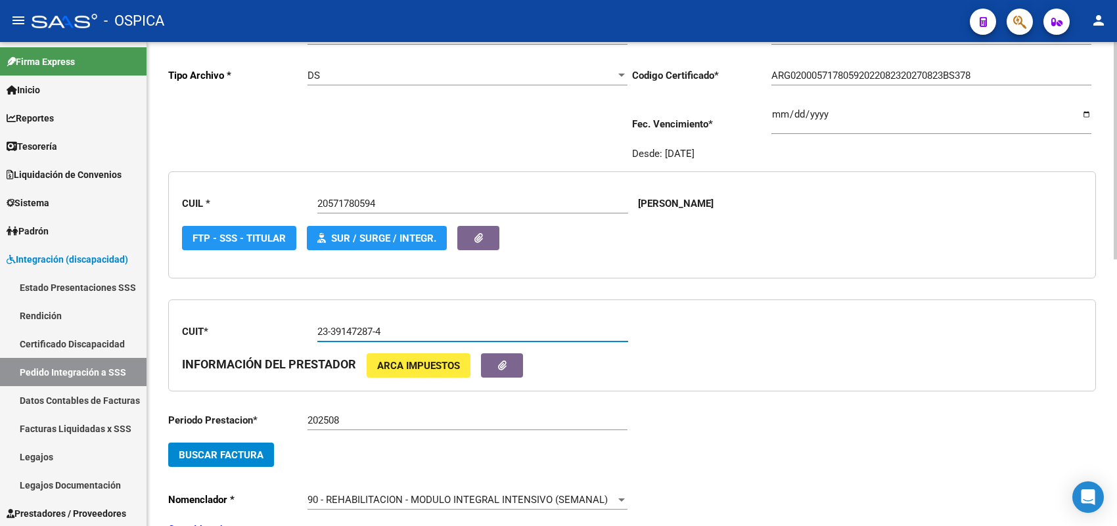
click at [264, 455] on button "Buscar Factura" at bounding box center [221, 455] width 106 height 24
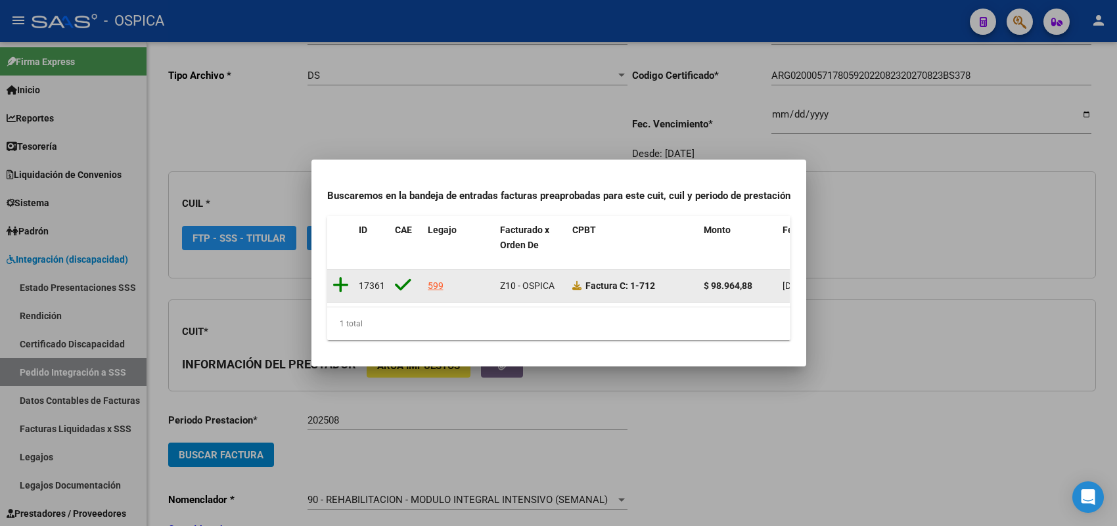
click at [336, 279] on icon at bounding box center [341, 285] width 16 height 18
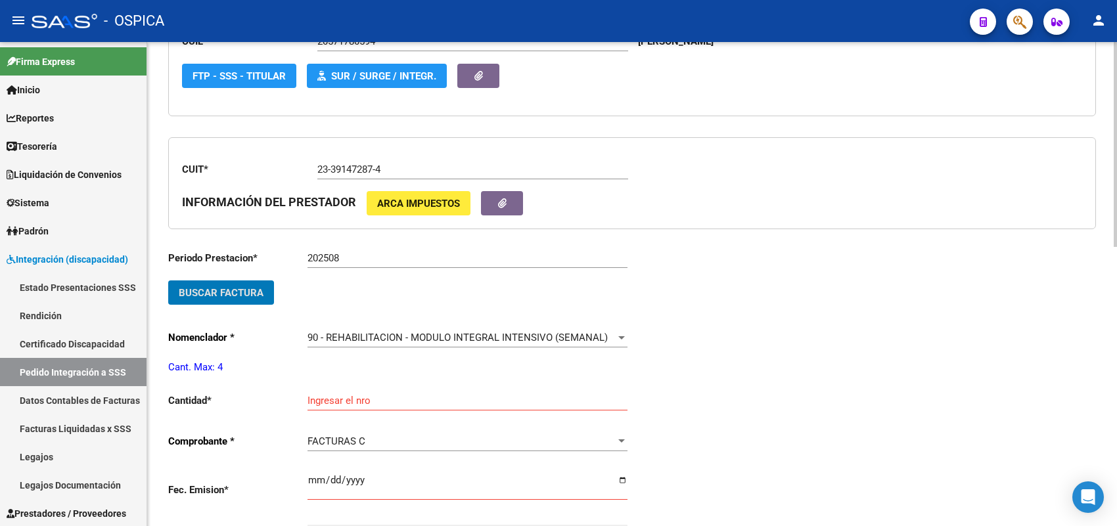
scroll to position [277, 0]
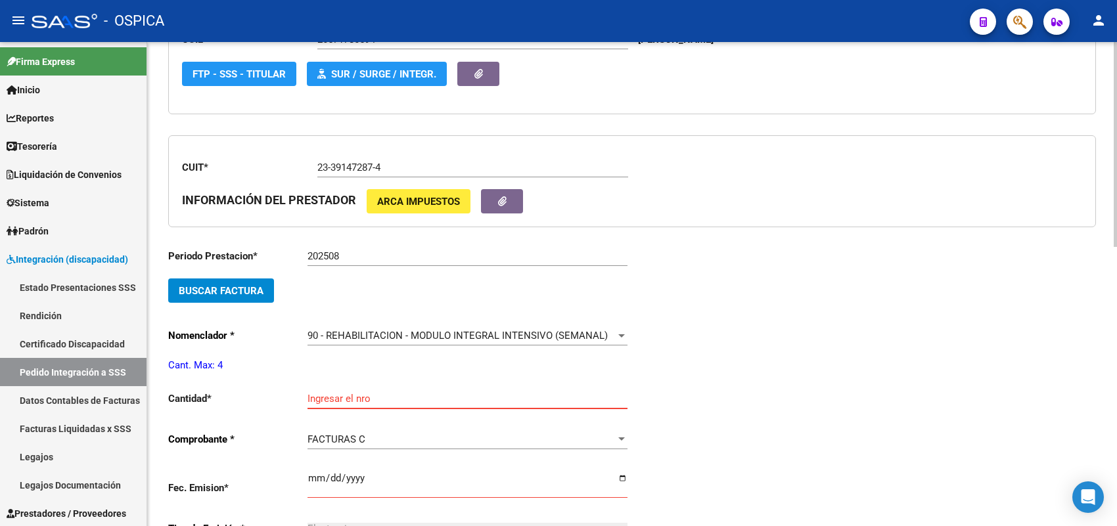
drag, startPoint x: 333, startPoint y: 396, endPoint x: 333, endPoint y: 388, distance: 7.9
click at [333, 393] on input "Ingresar el nro" at bounding box center [468, 399] width 320 height 12
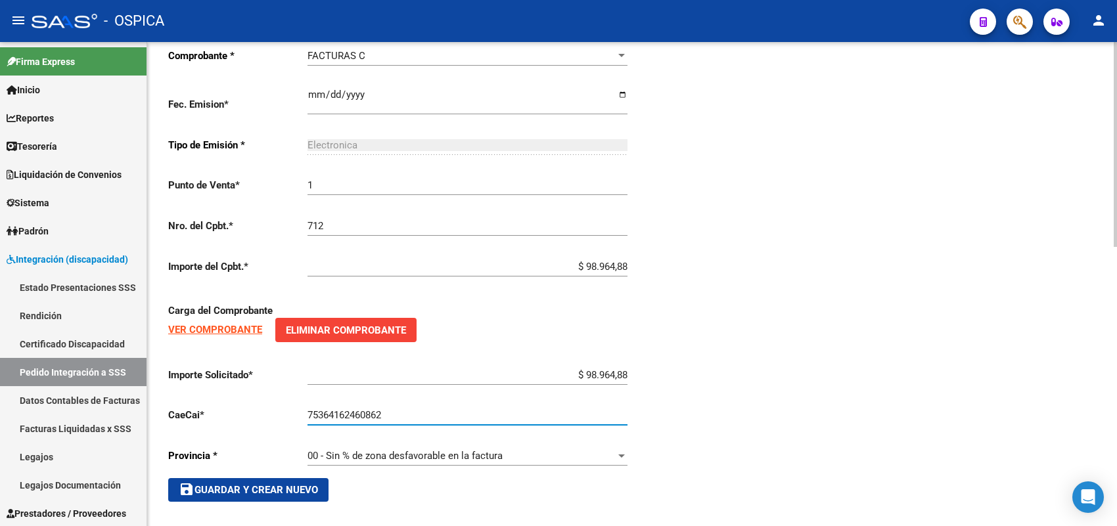
click at [293, 484] on span "save Guardar y Crear Nuevo" at bounding box center [248, 490] width 139 height 12
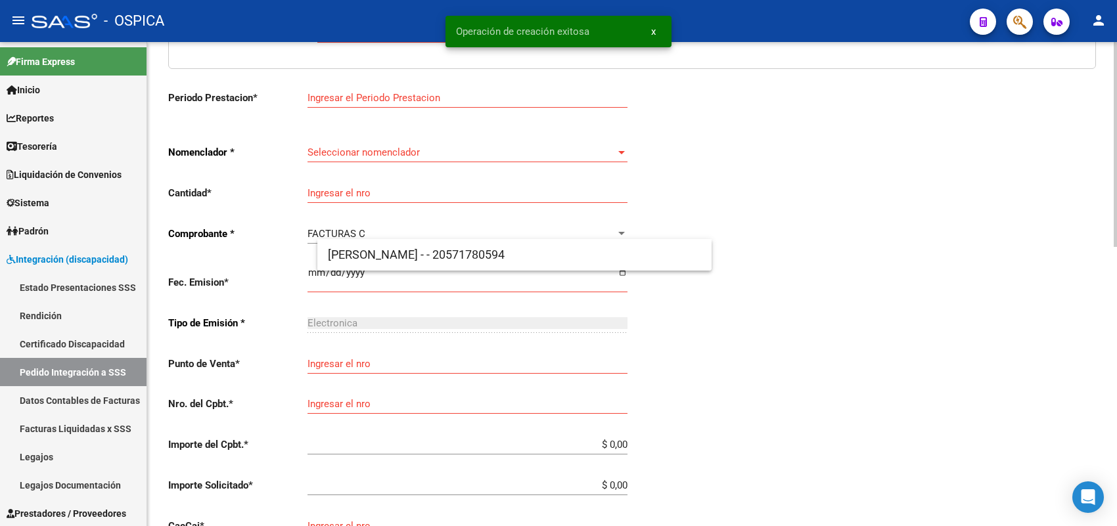
scroll to position [30, 0]
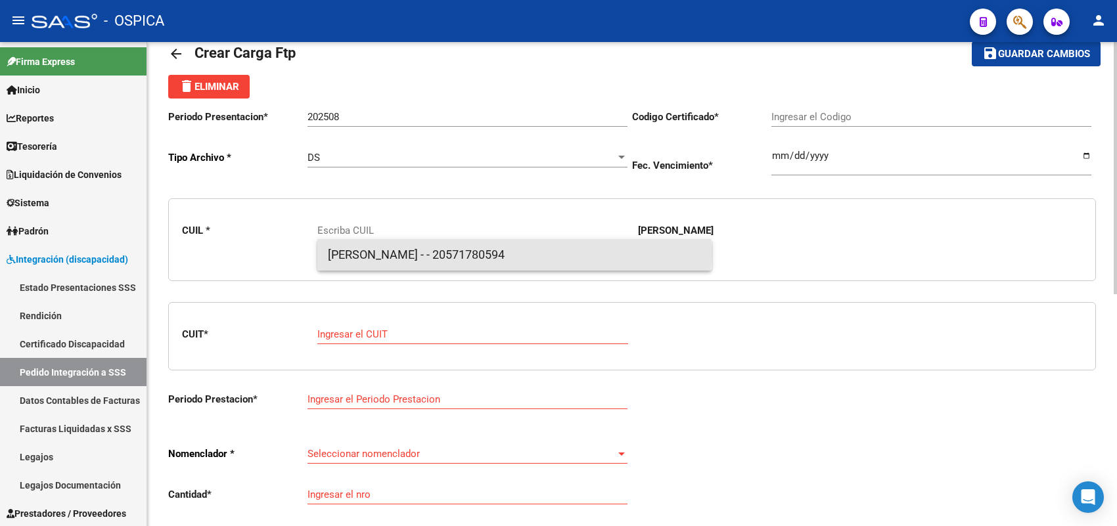
drag, startPoint x: 375, startPoint y: 253, endPoint x: 376, endPoint y: 300, distance: 47.3
click at [375, 255] on span "[PERSON_NAME] - - 20571780594" at bounding box center [514, 255] width 373 height 32
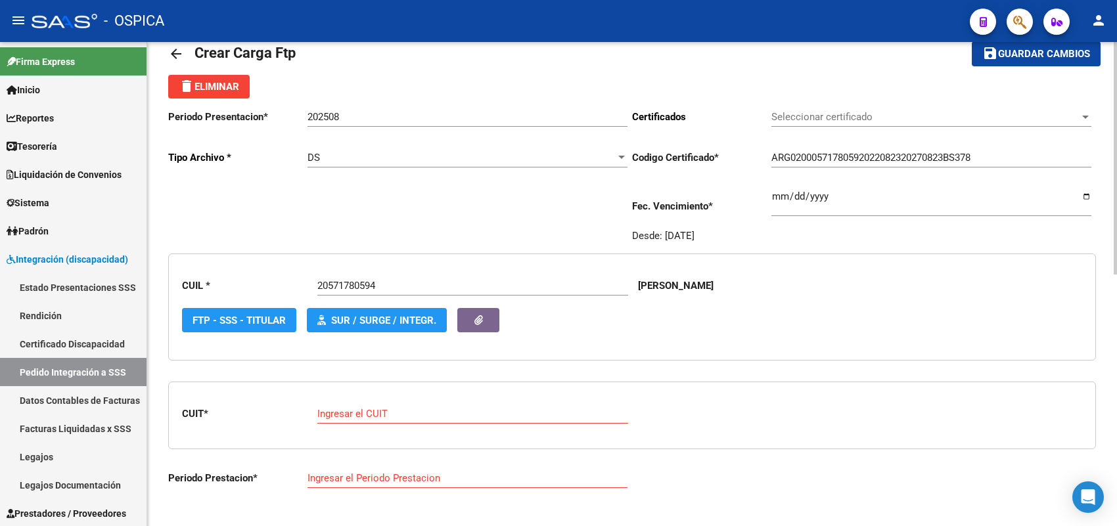
click at [385, 402] on div "Ingresar el CUIT" at bounding box center [472, 410] width 311 height 28
paste input "27-38369920-2"
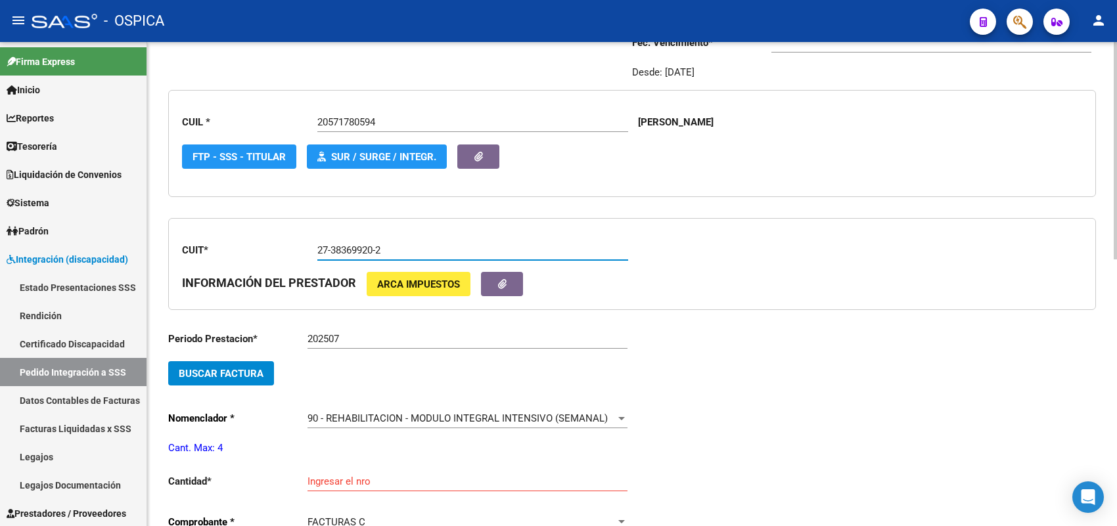
scroll to position [195, 0]
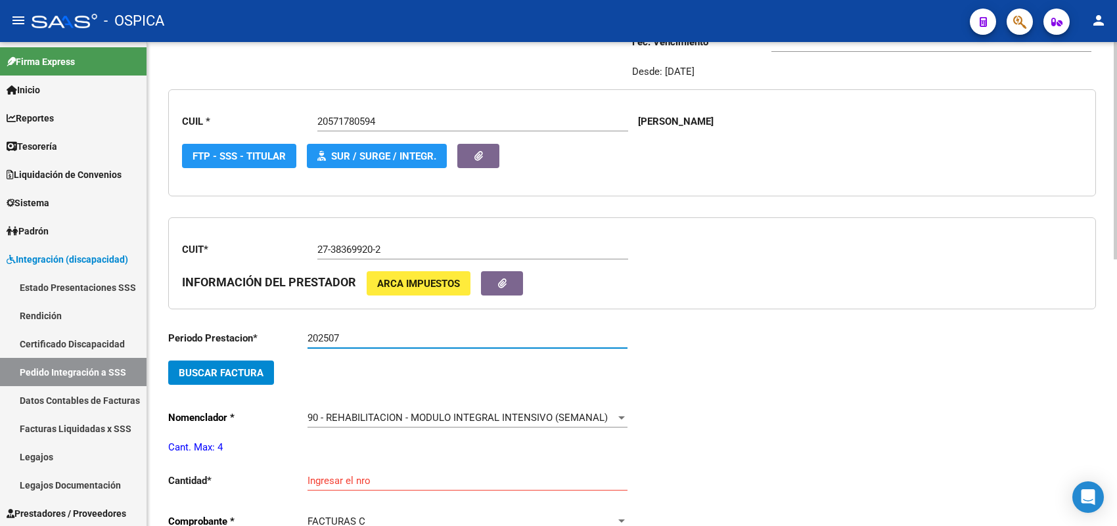
click at [358, 333] on input "202507" at bounding box center [468, 339] width 320 height 12
click at [246, 363] on button "Buscar Factura" at bounding box center [221, 373] width 106 height 24
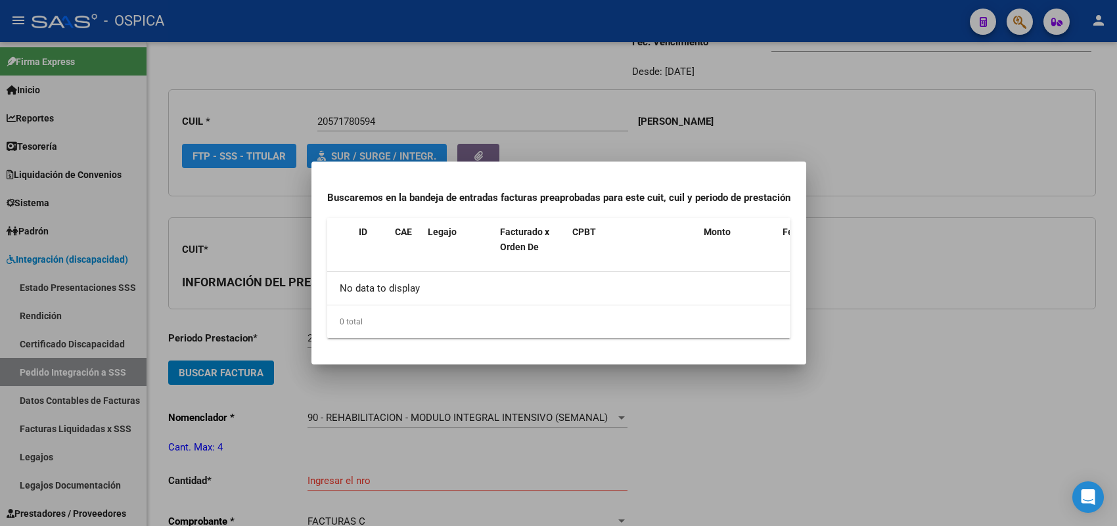
click at [614, 375] on div at bounding box center [558, 263] width 1117 height 526
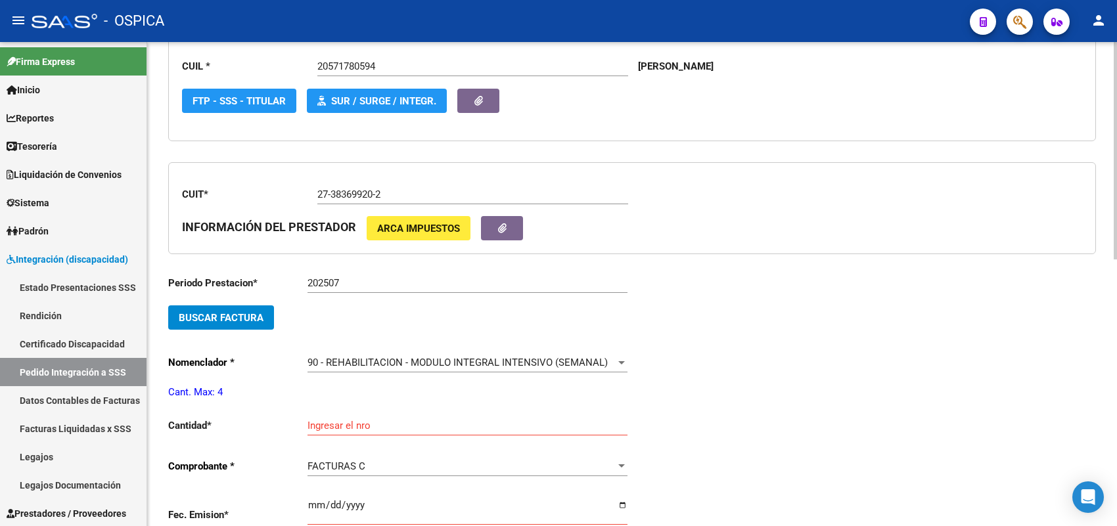
scroll to position [277, 0]
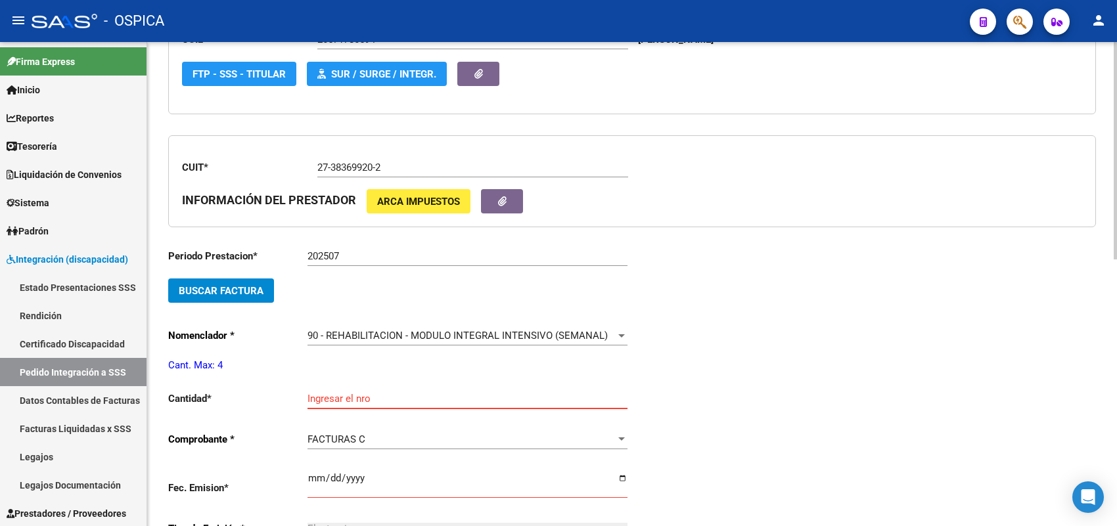
click at [367, 393] on input "Ingresar el nro" at bounding box center [468, 399] width 320 height 12
click at [372, 250] on input "202507" at bounding box center [468, 256] width 320 height 12
click at [264, 291] on button "Buscar Factura" at bounding box center [221, 291] width 106 height 24
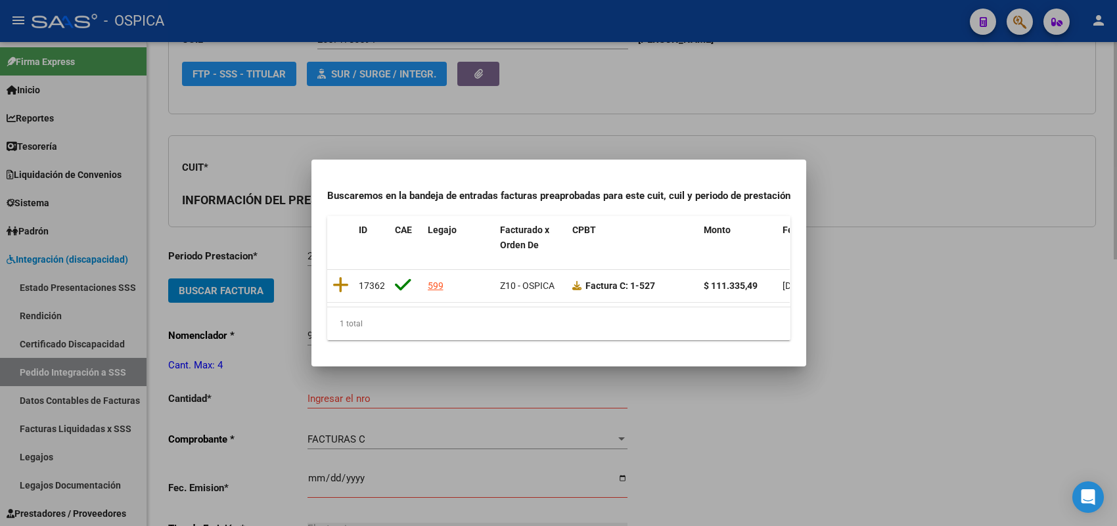
drag, startPoint x: 343, startPoint y: 279, endPoint x: 343, endPoint y: 294, distance: 15.1
click at [342, 279] on icon at bounding box center [341, 285] width 16 height 18
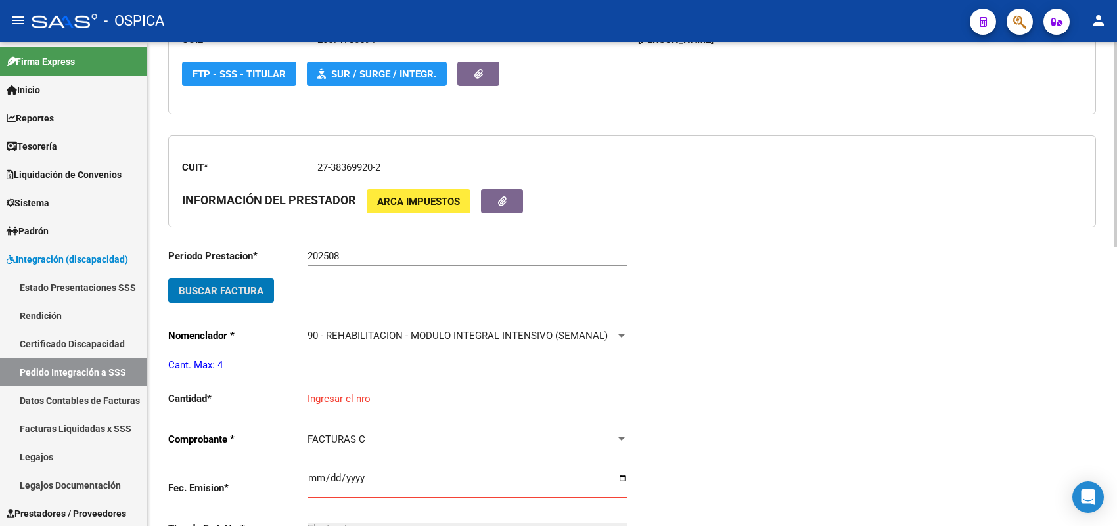
click at [350, 393] on input "Ingresar el nro" at bounding box center [468, 399] width 320 height 12
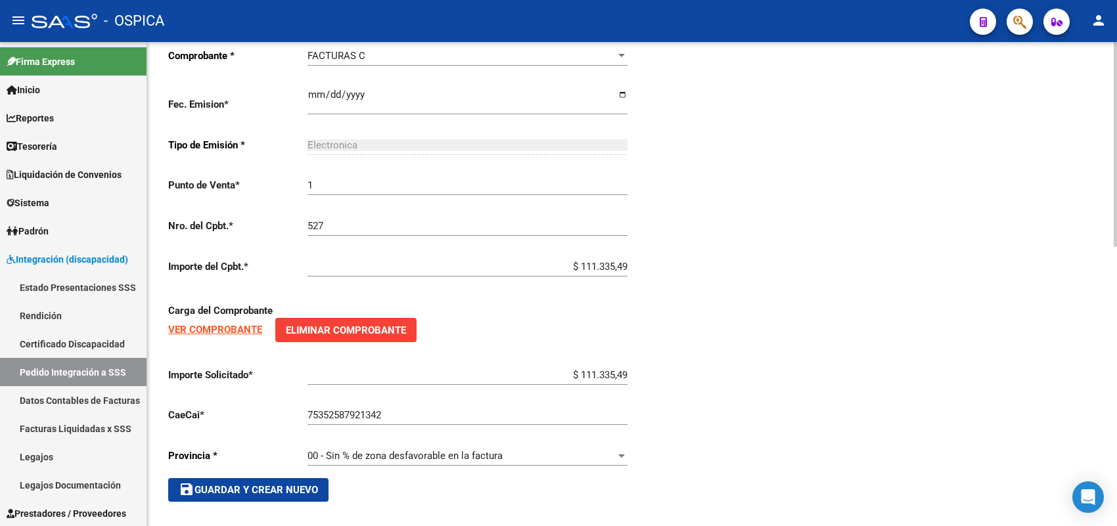
click at [306, 484] on span "save Guardar y Crear Nuevo" at bounding box center [248, 490] width 139 height 12
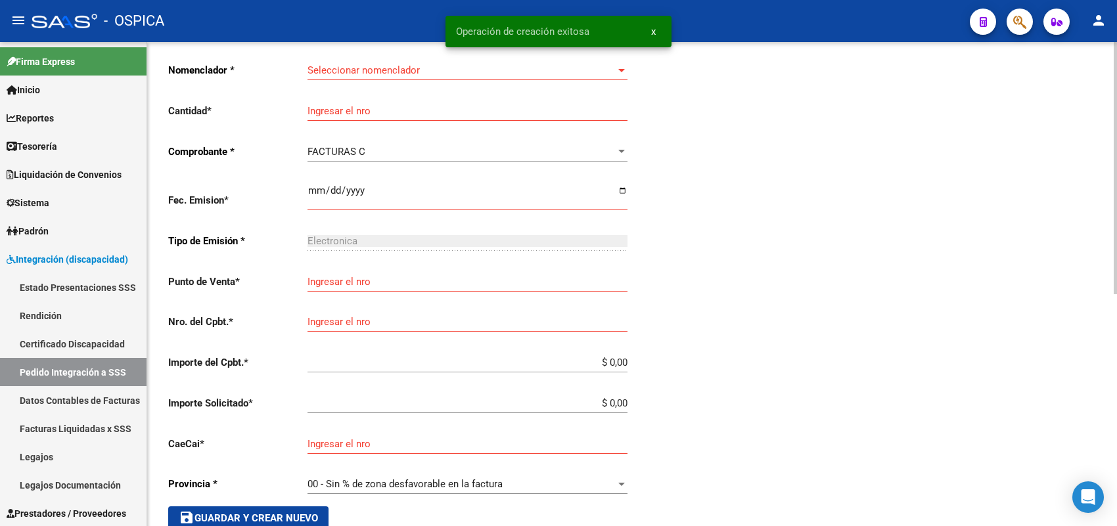
scroll to position [30, 0]
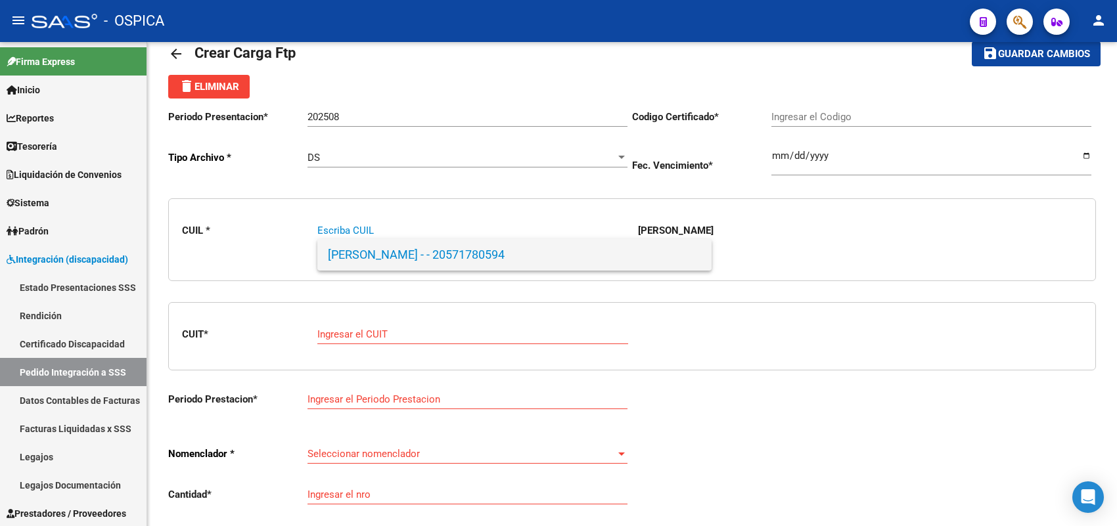
paste input "27561070887"
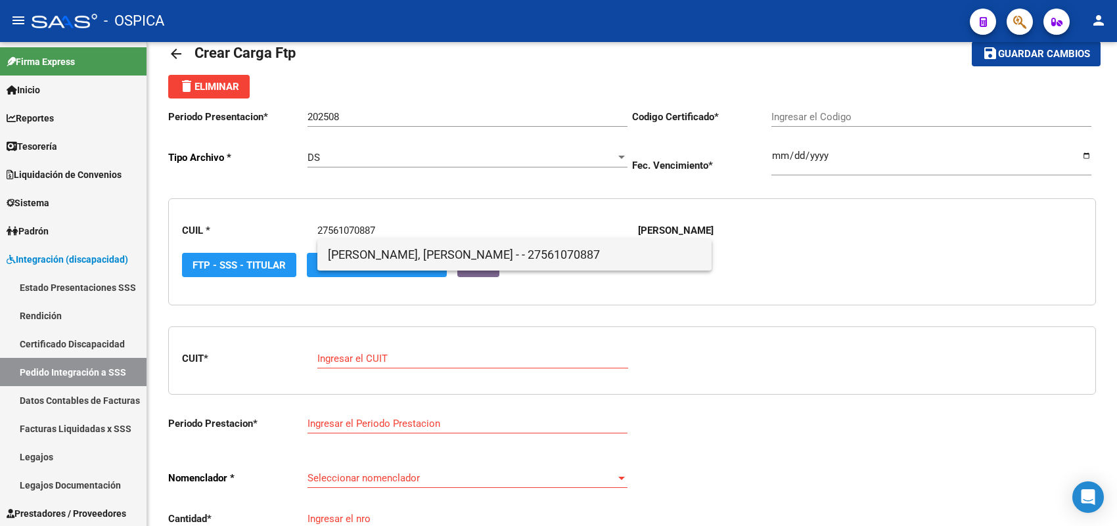
click at [334, 260] on span "[PERSON_NAME], [PERSON_NAME] - - 27561070887" at bounding box center [514, 255] width 373 height 32
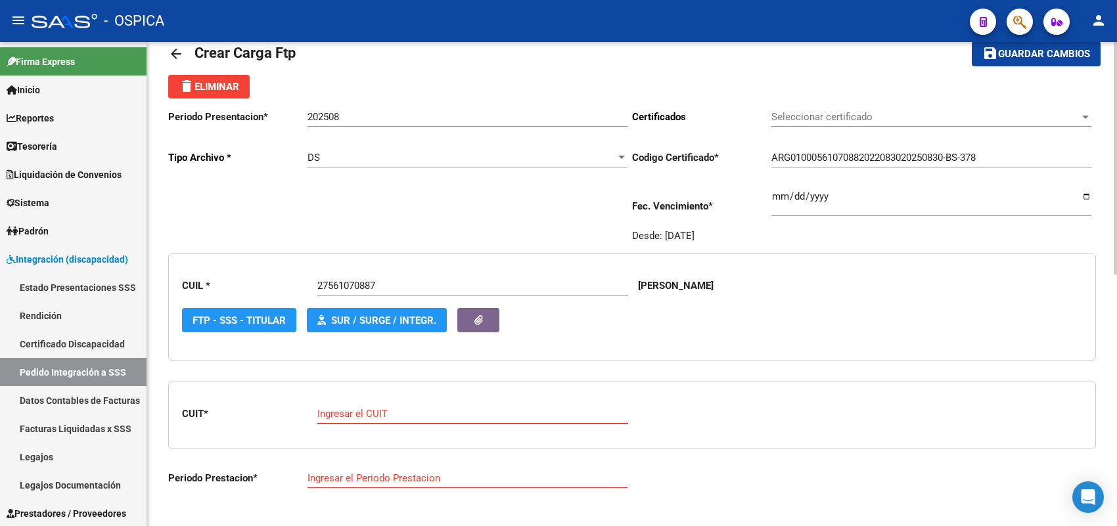
paste input "23-38584448-4"
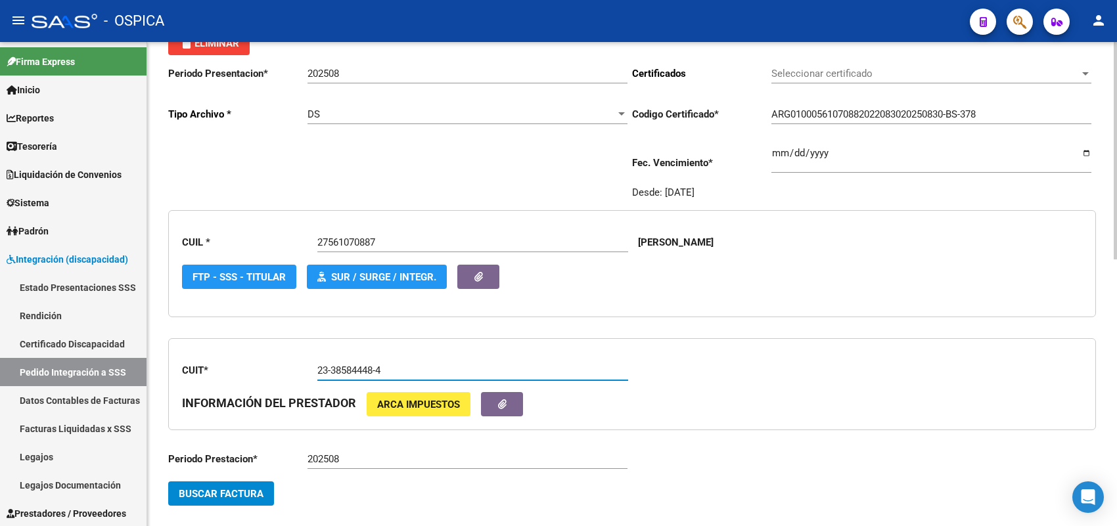
scroll to position [112, 0]
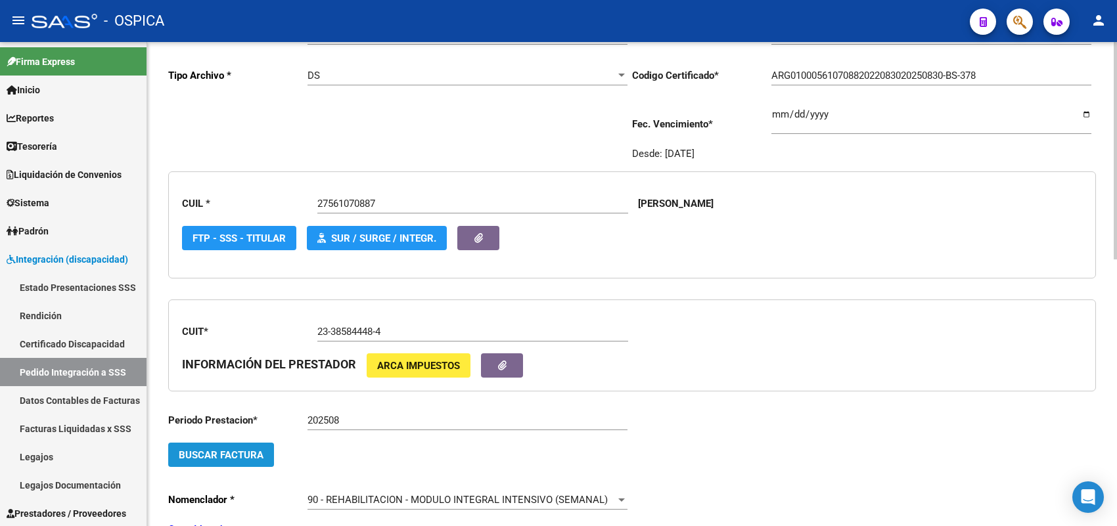
click at [254, 450] on span "Buscar Factura" at bounding box center [221, 456] width 85 height 12
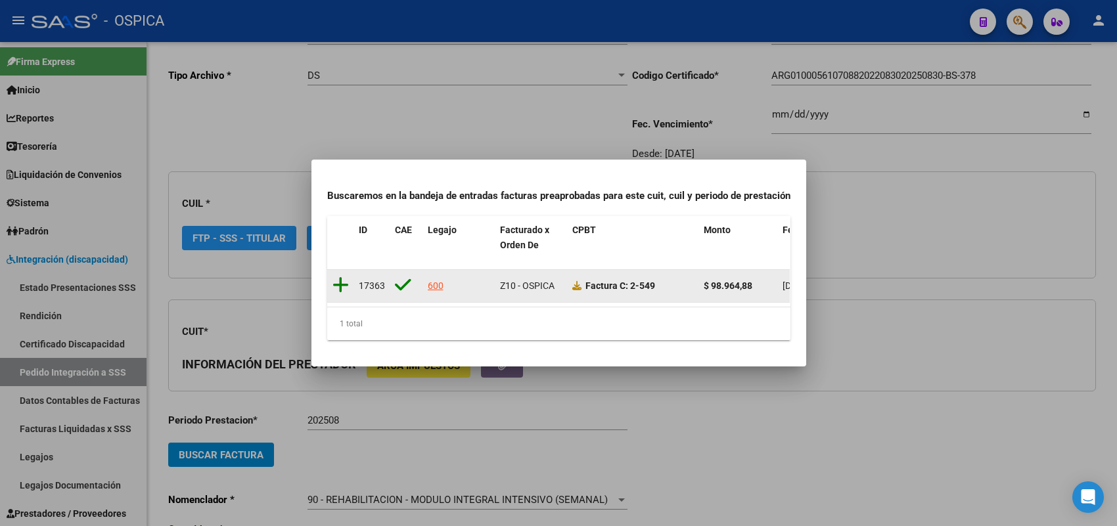
click at [339, 278] on icon at bounding box center [341, 285] width 16 height 18
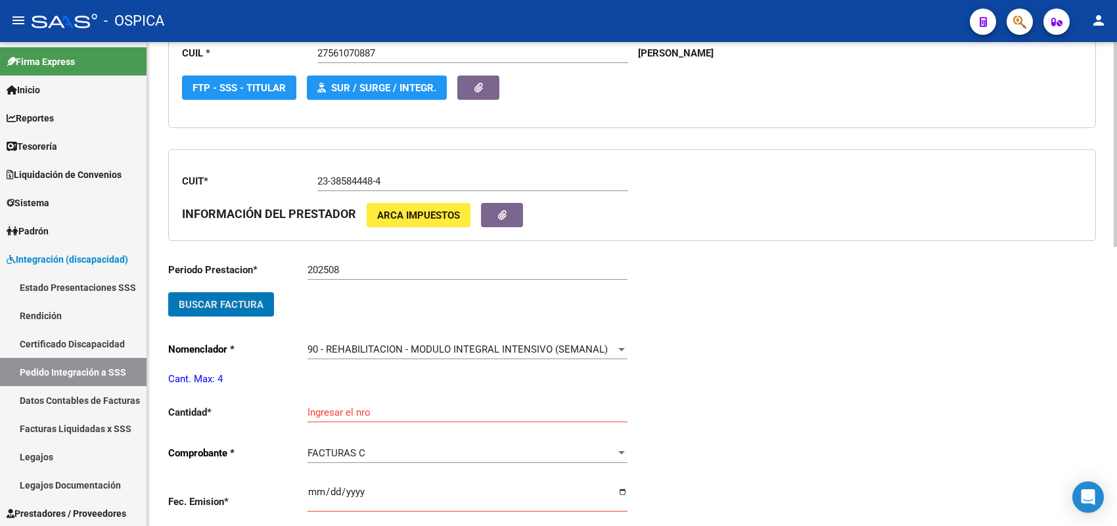
scroll to position [277, 0]
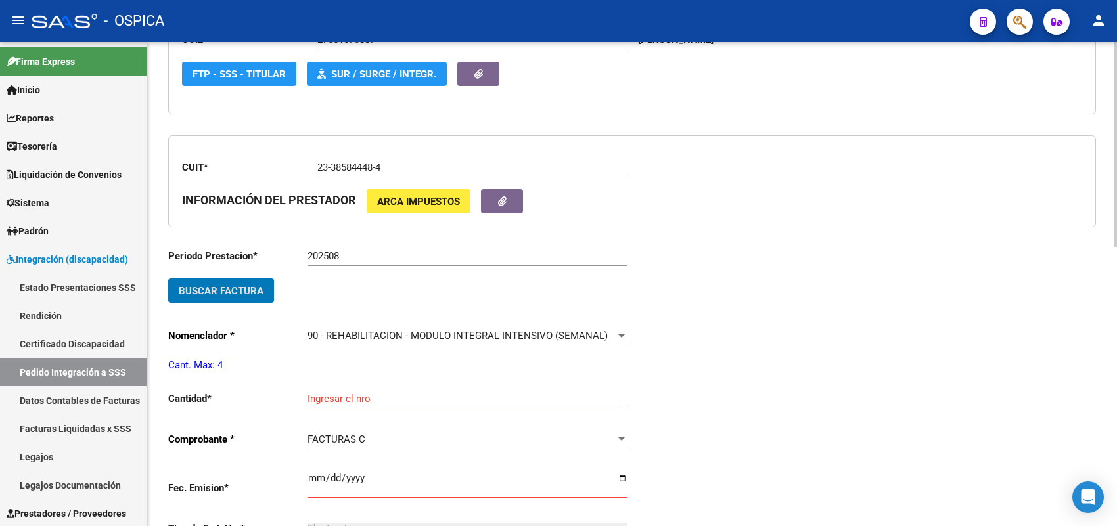
click at [352, 393] on input "Ingresar el nro" at bounding box center [468, 399] width 320 height 12
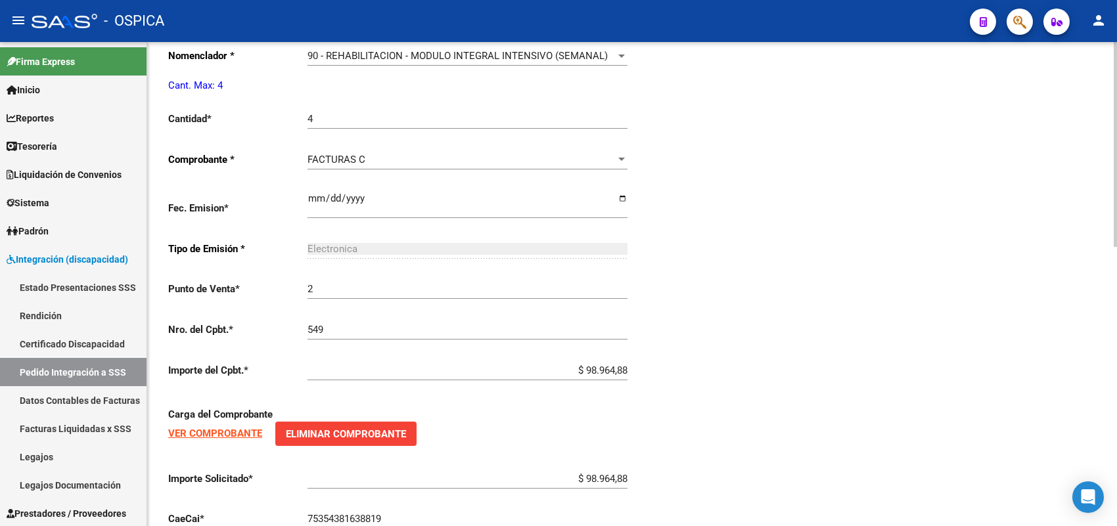
scroll to position [660, 0]
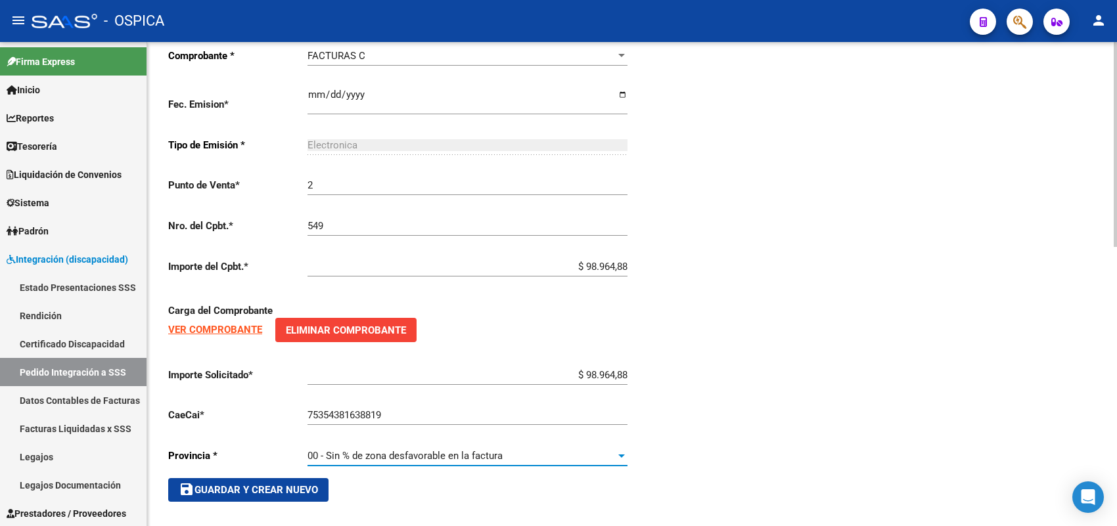
click at [290, 487] on span "save Guardar y Crear Nuevo" at bounding box center [248, 490] width 139 height 12
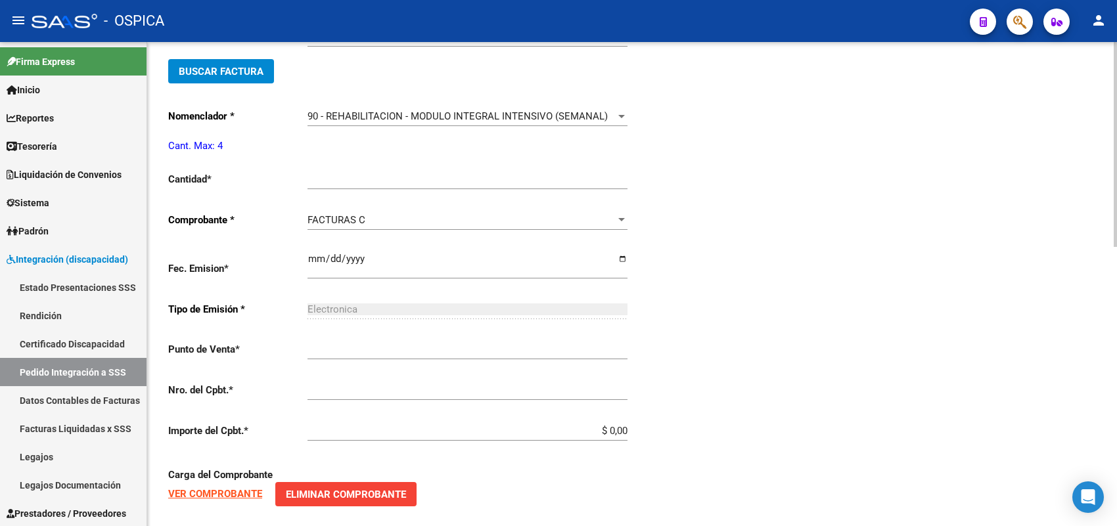
scroll to position [30, 0]
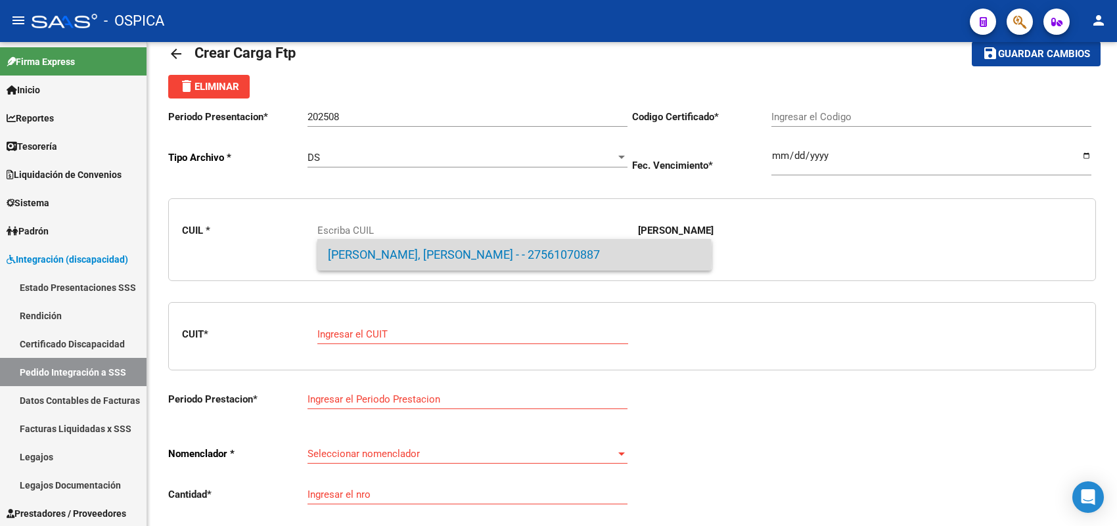
click at [357, 256] on span "[PERSON_NAME], [PERSON_NAME] - - 27561070887" at bounding box center [514, 255] width 373 height 32
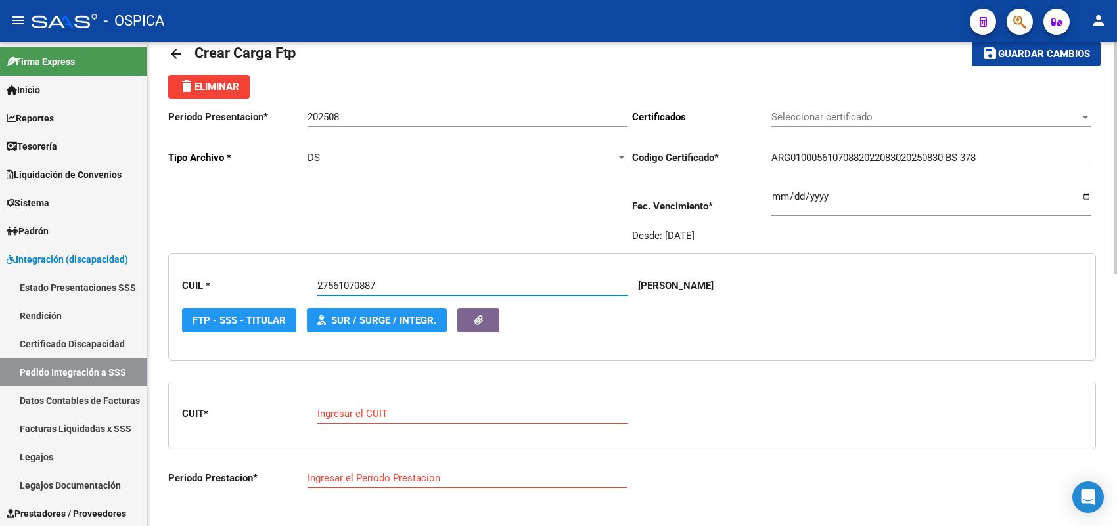
click at [371, 411] on input "Ingresar el CUIT" at bounding box center [472, 414] width 311 height 12
paste input "23-39147287-4"
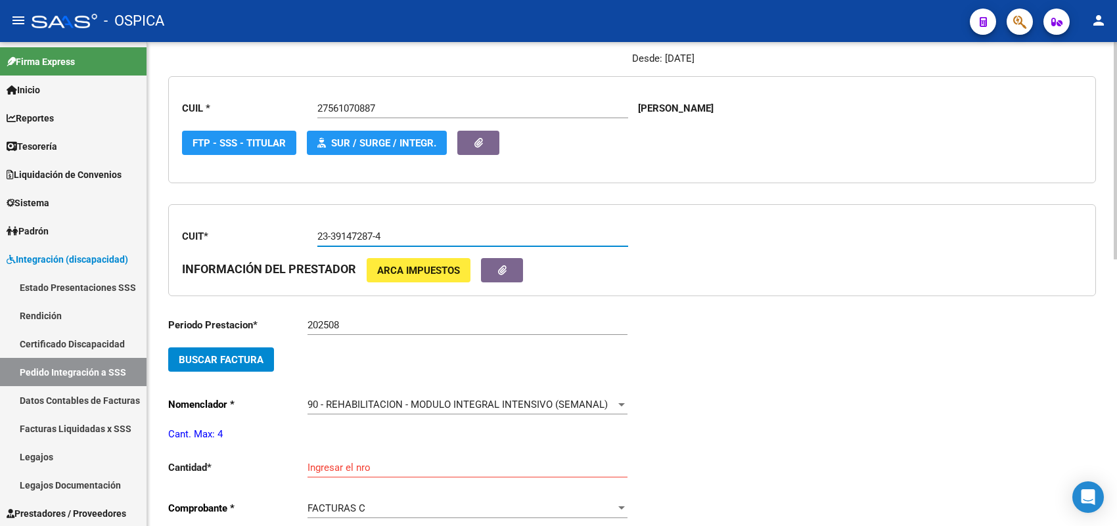
scroll to position [277, 0]
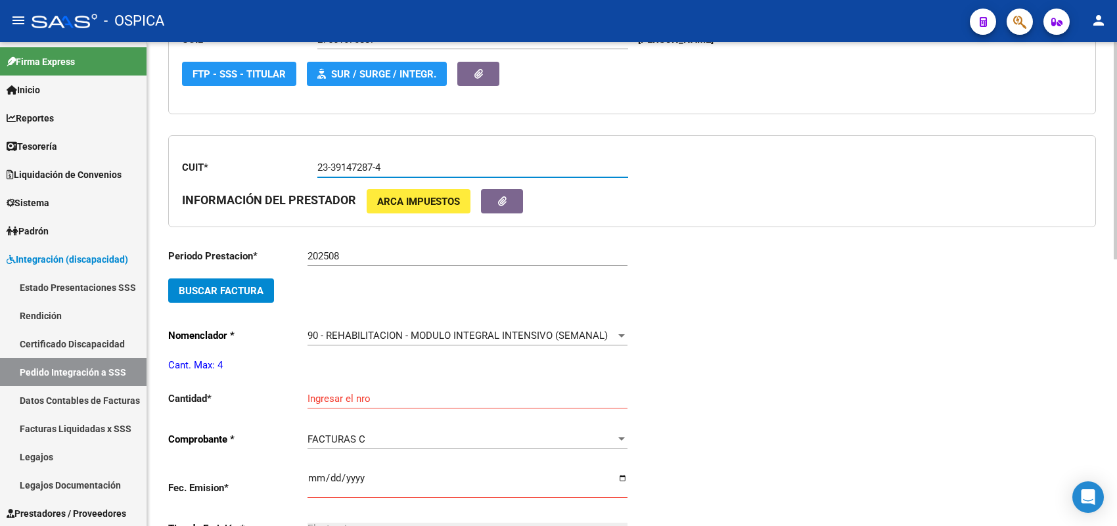
click at [264, 289] on button "Buscar Factura" at bounding box center [221, 291] width 106 height 24
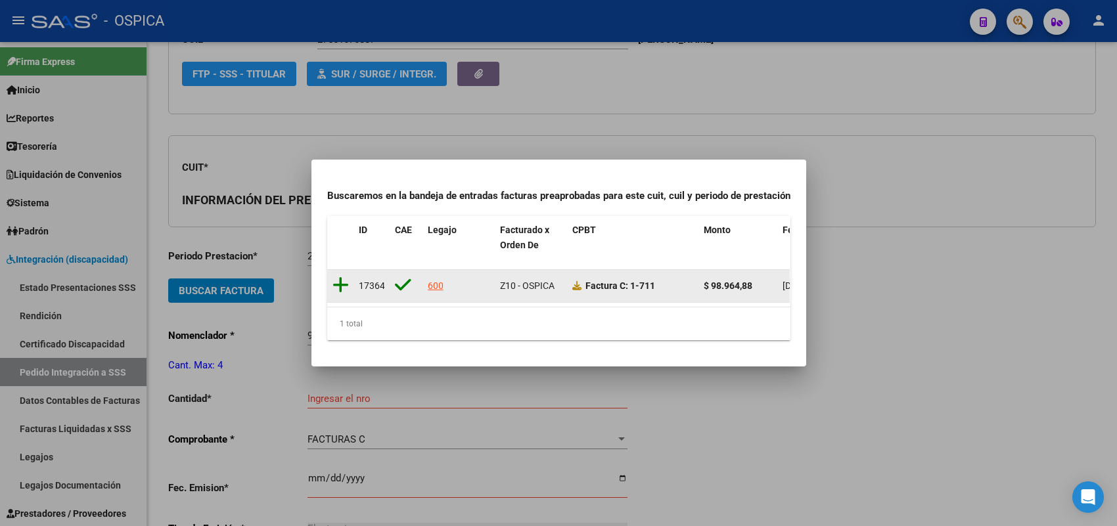
click at [338, 276] on icon at bounding box center [341, 285] width 16 height 18
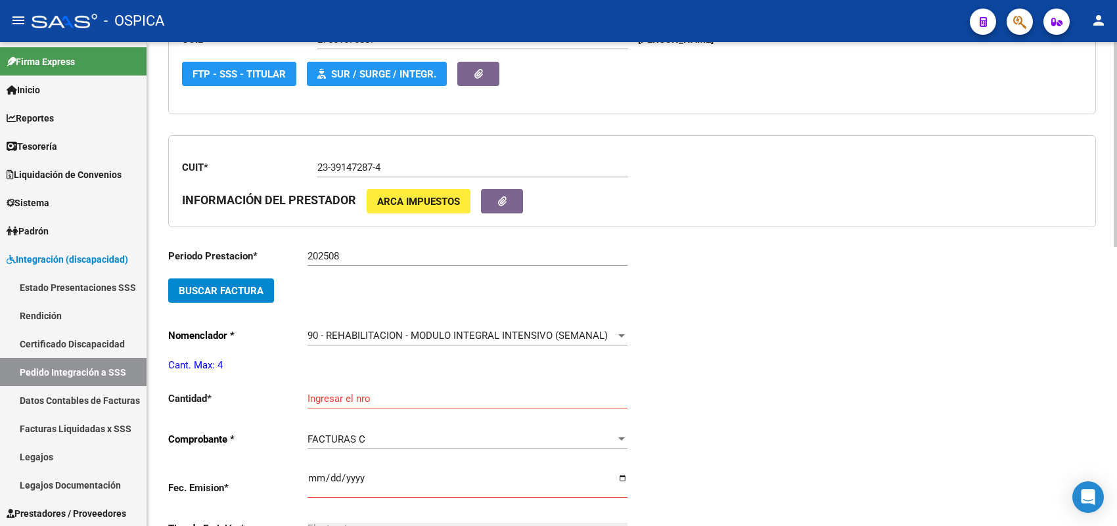
click at [333, 388] on div "Ingresar el nro" at bounding box center [468, 395] width 320 height 28
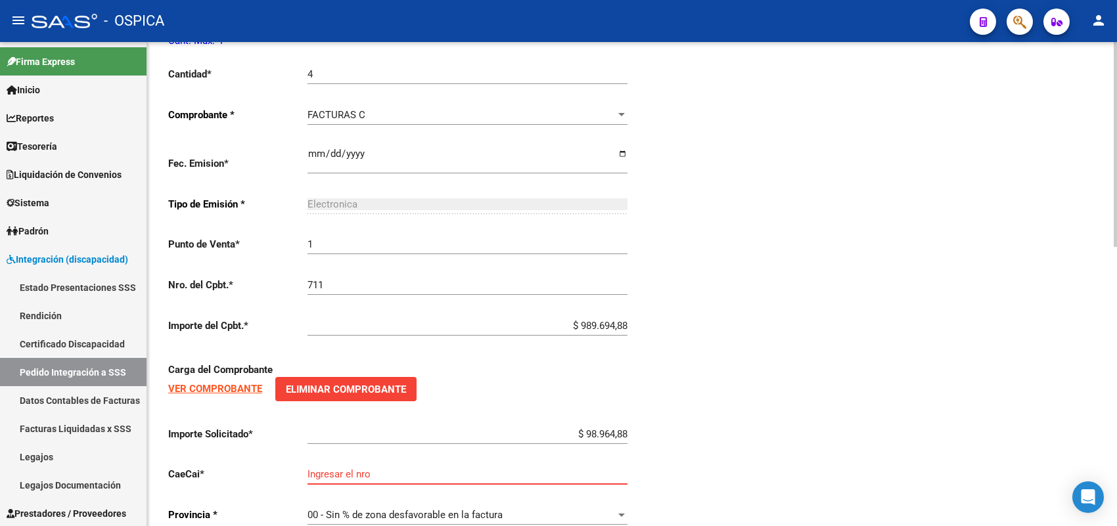
scroll to position [639, 0]
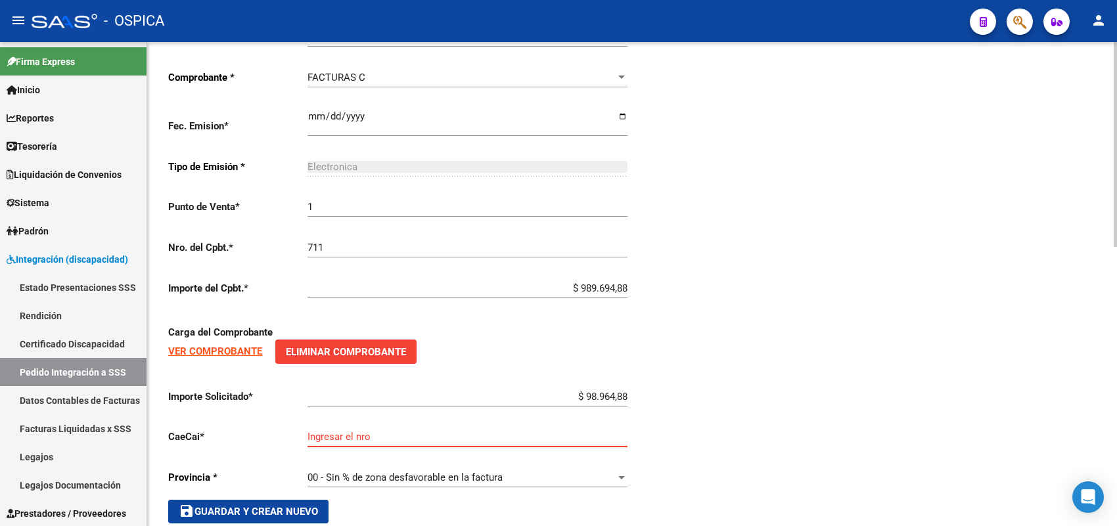
click at [610, 283] on input "$ 989.694,88" at bounding box center [468, 289] width 320 height 12
click at [553, 431] on input "Ingresar el nro" at bounding box center [468, 437] width 320 height 12
click at [382, 431] on input "7536416223457" at bounding box center [468, 437] width 320 height 12
click at [278, 506] on span "save Guardar y Crear Nuevo" at bounding box center [248, 512] width 139 height 12
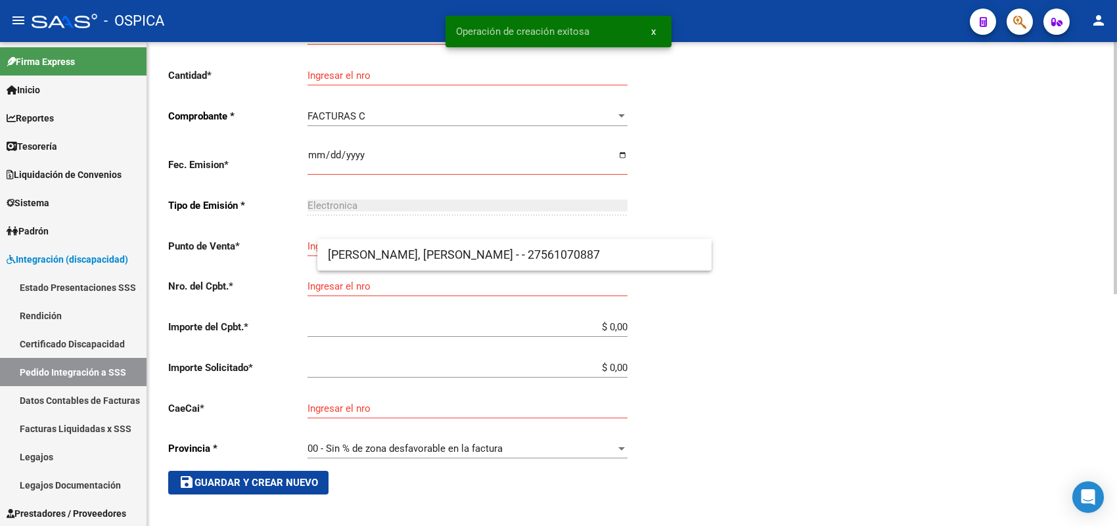
scroll to position [30, 0]
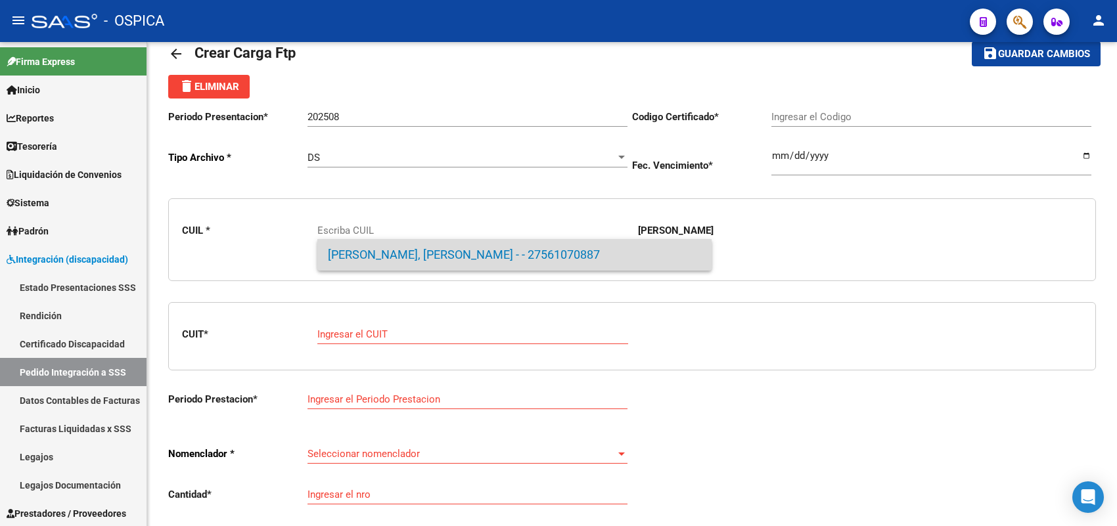
click at [363, 250] on span "[PERSON_NAME], [PERSON_NAME] - - 27561070887" at bounding box center [514, 255] width 373 height 32
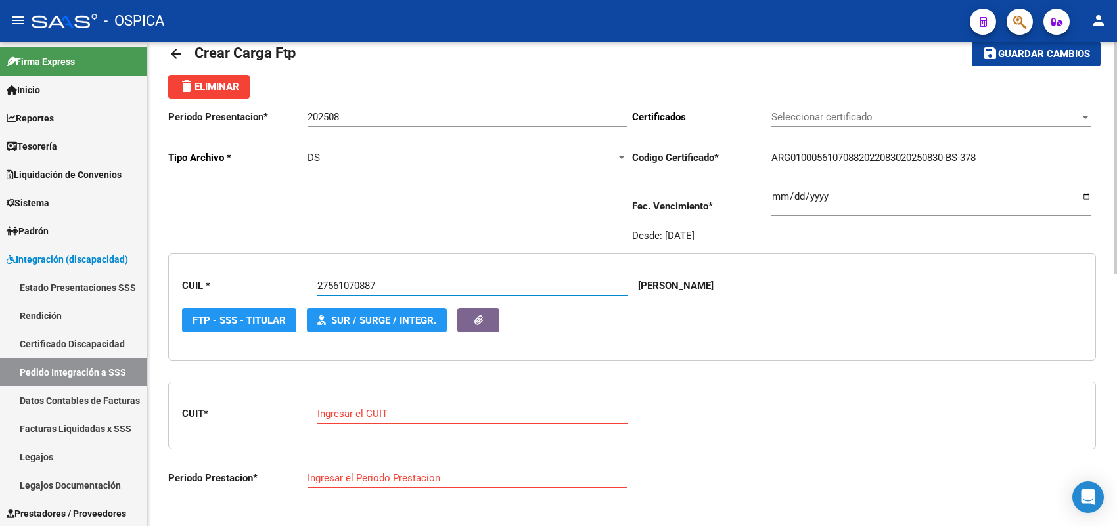
click at [354, 408] on input "Ingresar el CUIT" at bounding box center [472, 414] width 311 height 12
paste input "24-36310958-2"
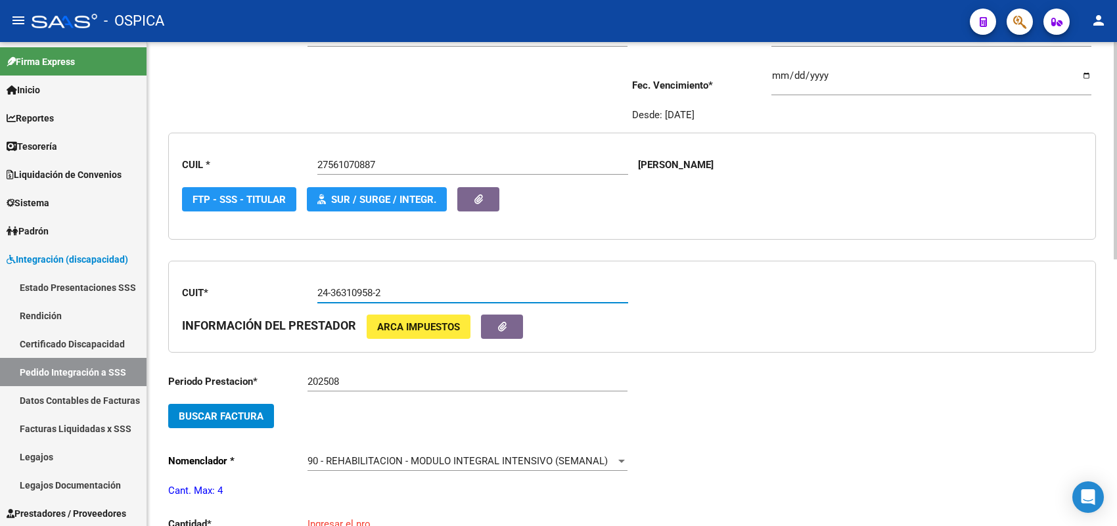
scroll to position [195, 0]
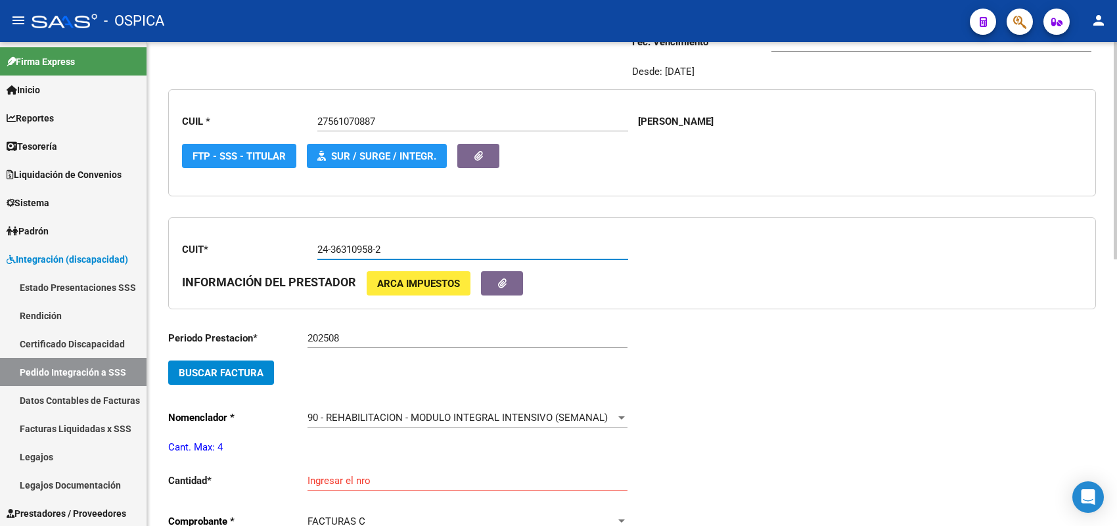
click at [241, 373] on span "Buscar Factura" at bounding box center [221, 373] width 85 height 12
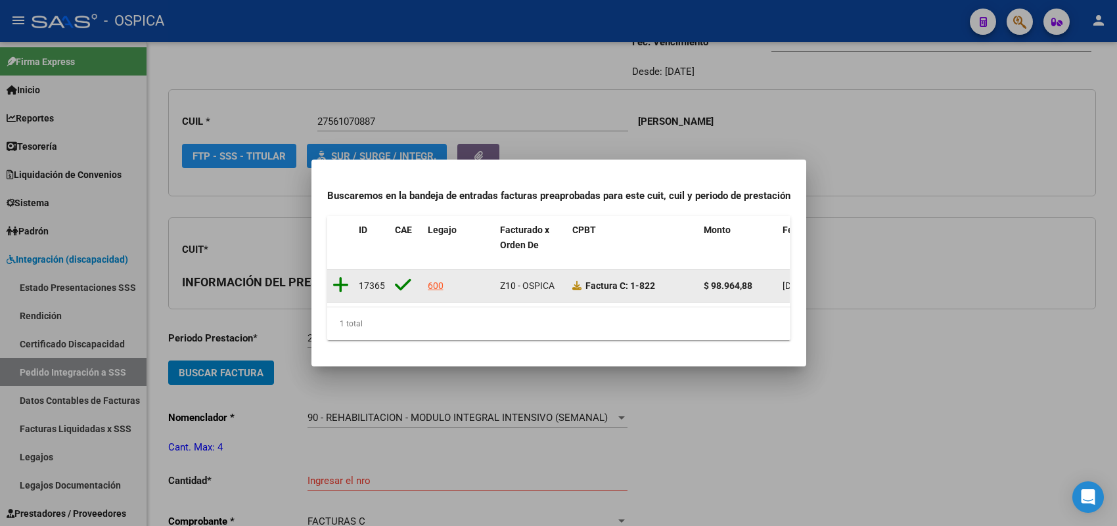
click at [338, 277] on icon at bounding box center [341, 285] width 16 height 18
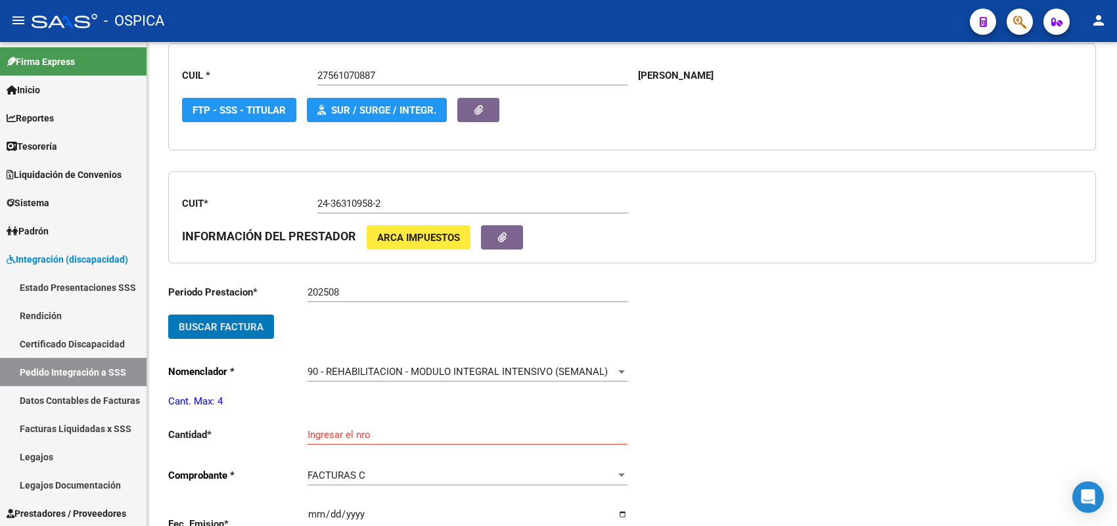
scroll to position [277, 0]
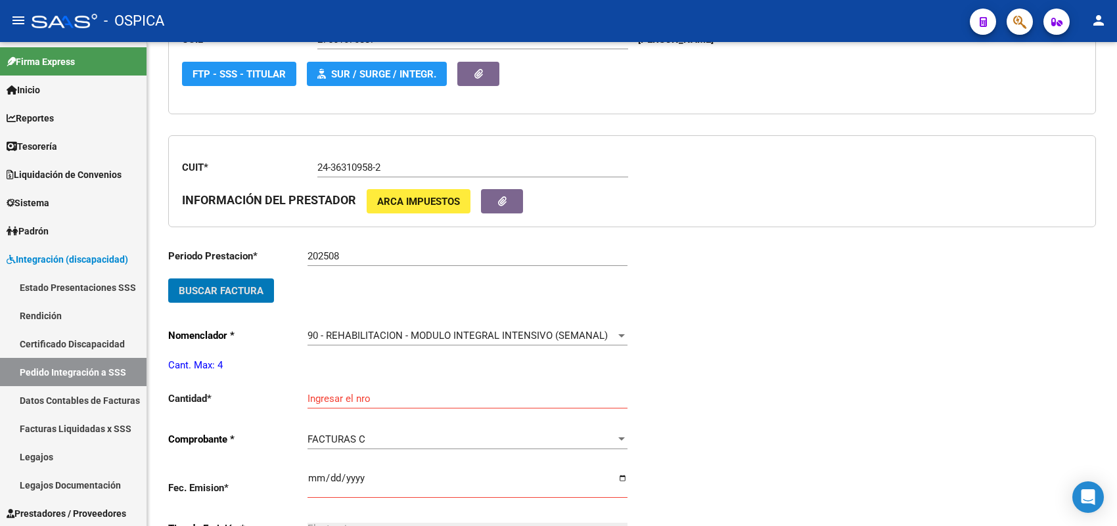
click at [352, 396] on input "Ingresar el nro" at bounding box center [468, 399] width 320 height 12
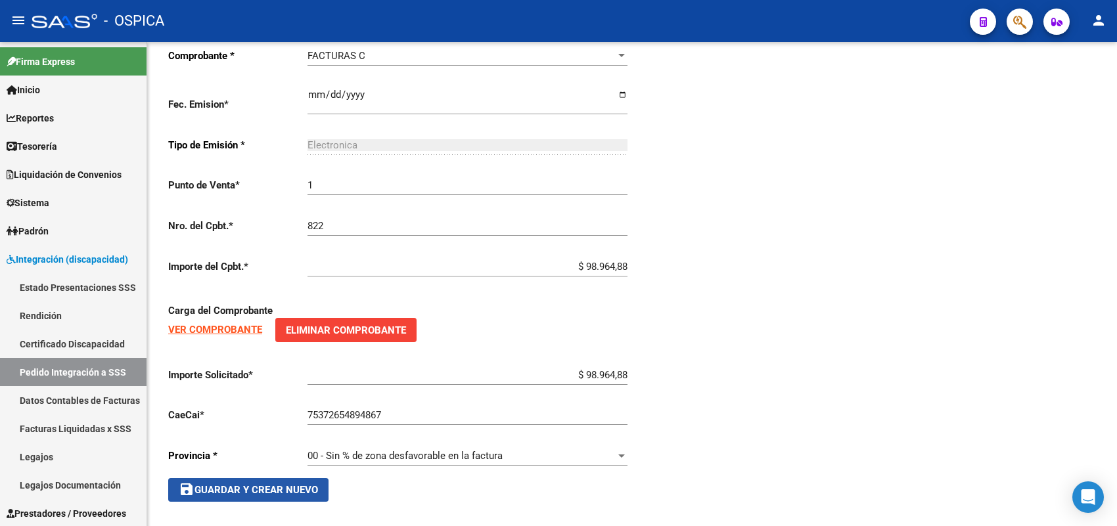
click at [294, 485] on span "save Guardar y Crear Nuevo" at bounding box center [248, 490] width 139 height 12
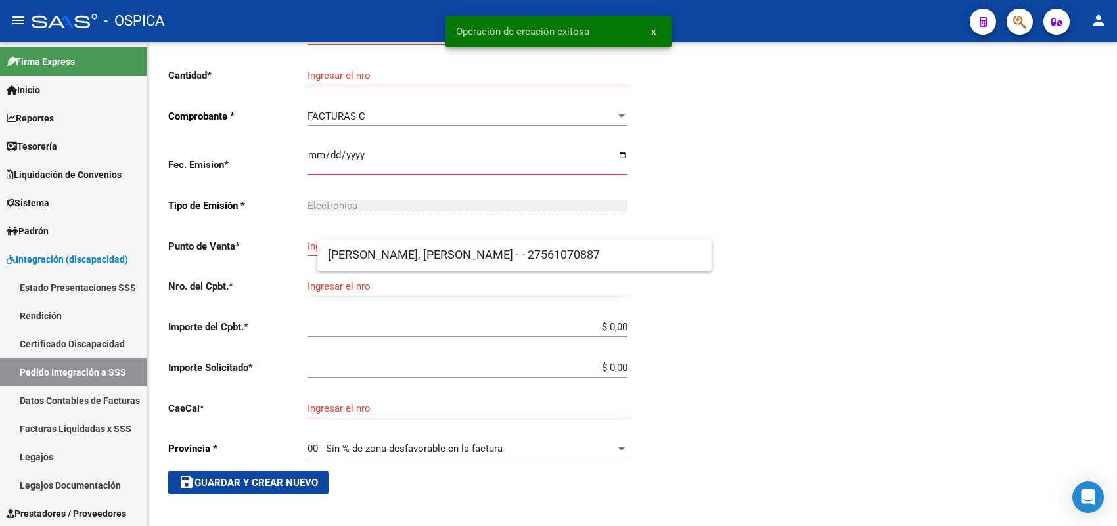
scroll to position [30, 0]
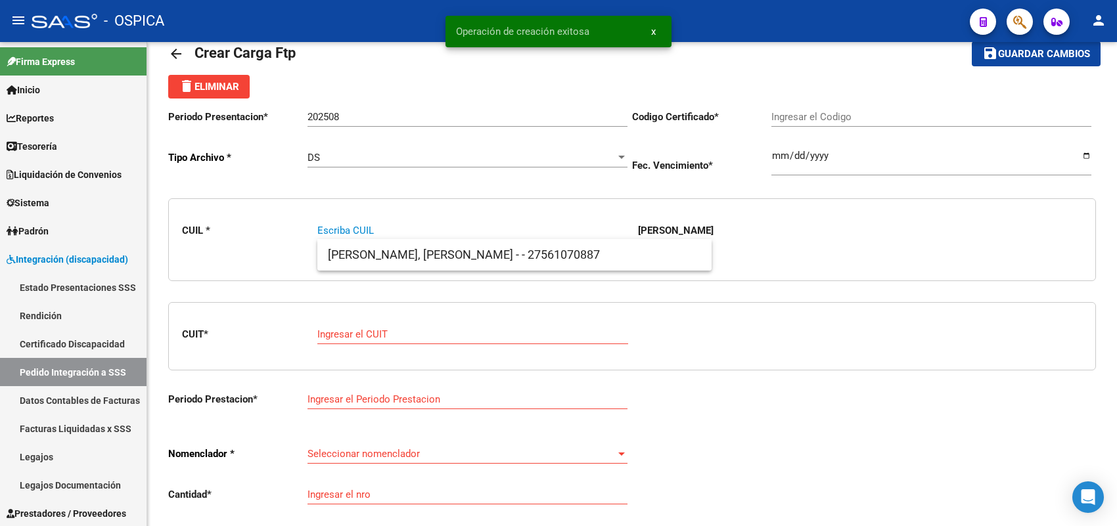
paste input "20586267079"
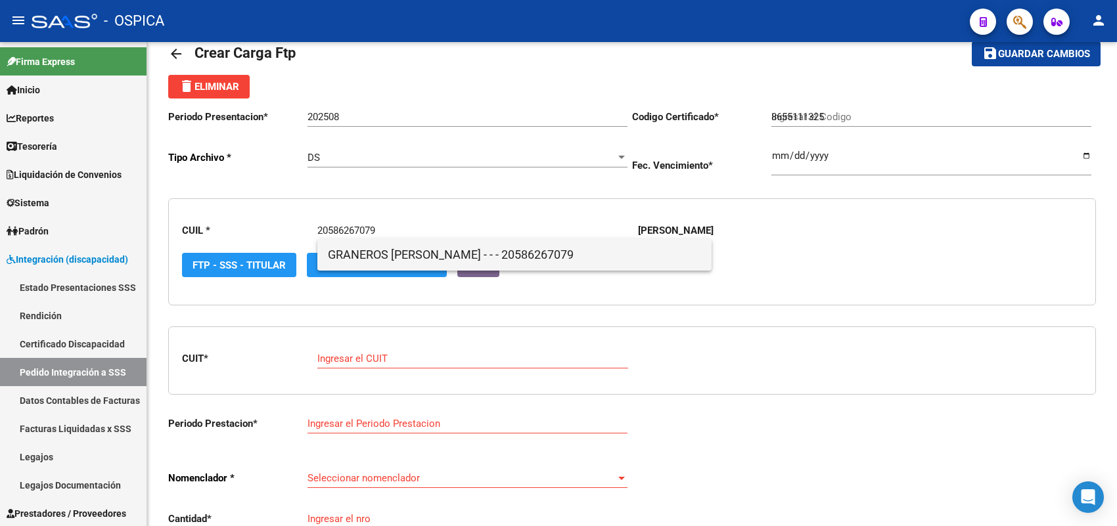
click at [375, 254] on span "GRANEROS [PERSON_NAME] - - - 20586267079" at bounding box center [514, 255] width 373 height 32
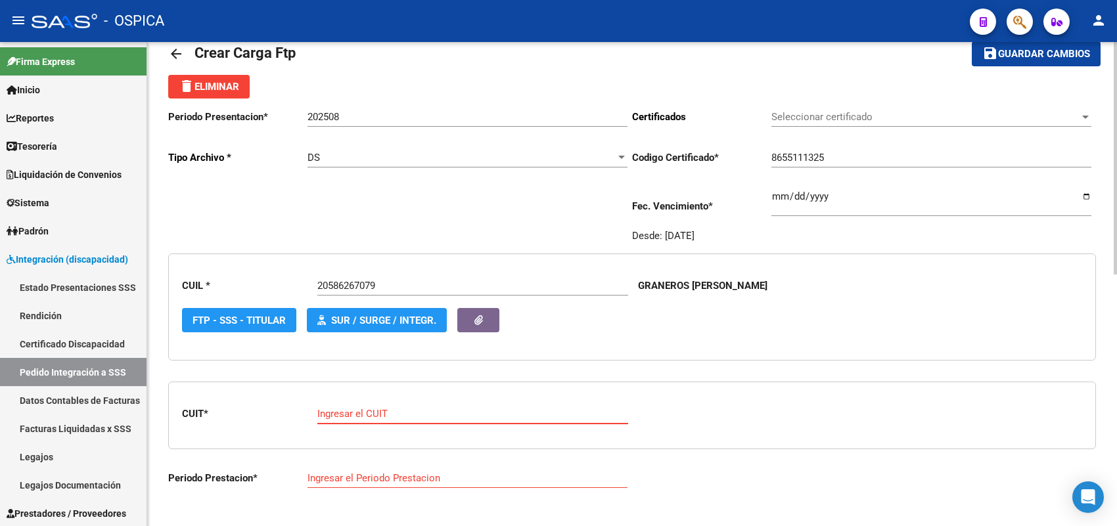
paste input "30-71746859-3"
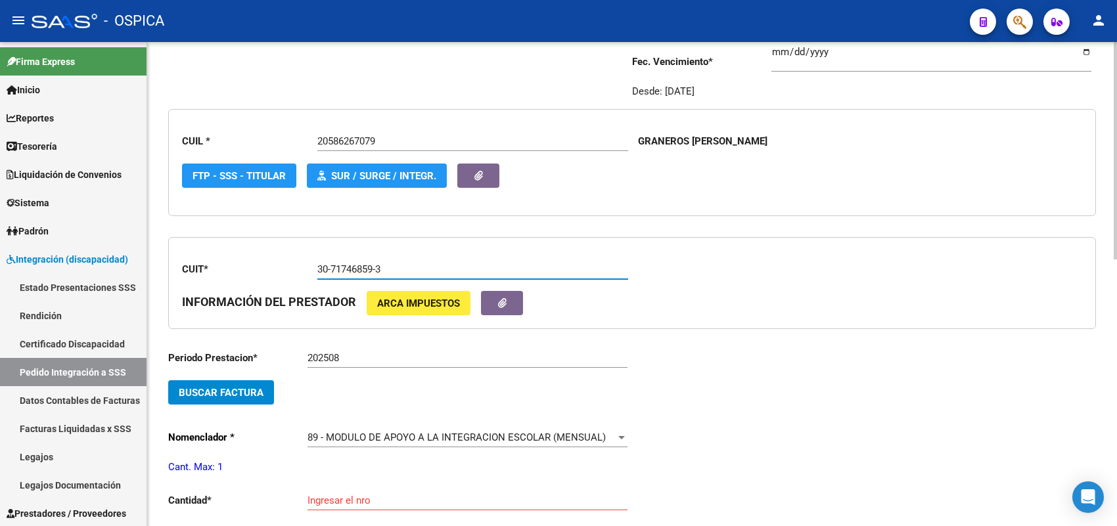
scroll to position [195, 0]
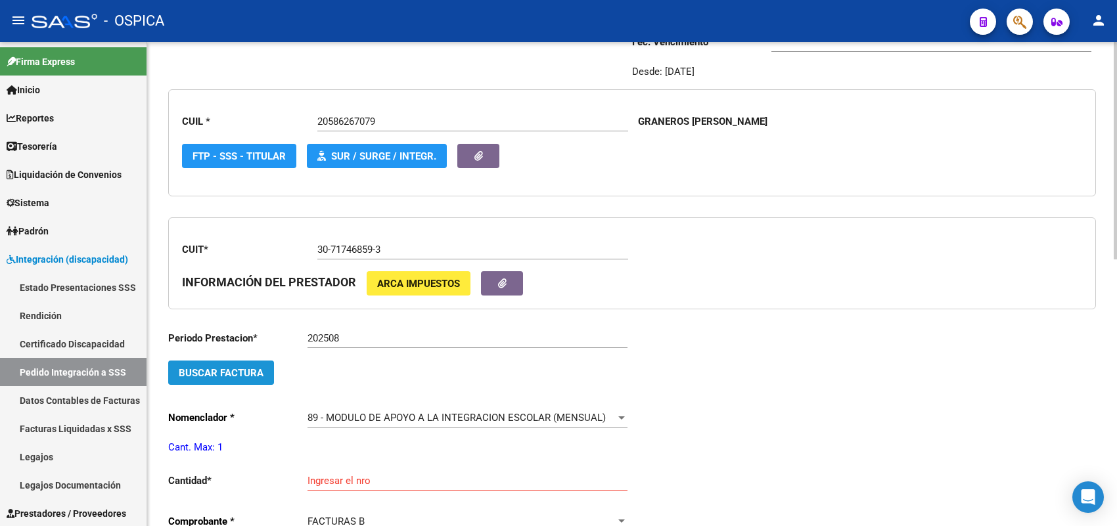
click at [238, 373] on span "Buscar Factura" at bounding box center [221, 373] width 85 height 12
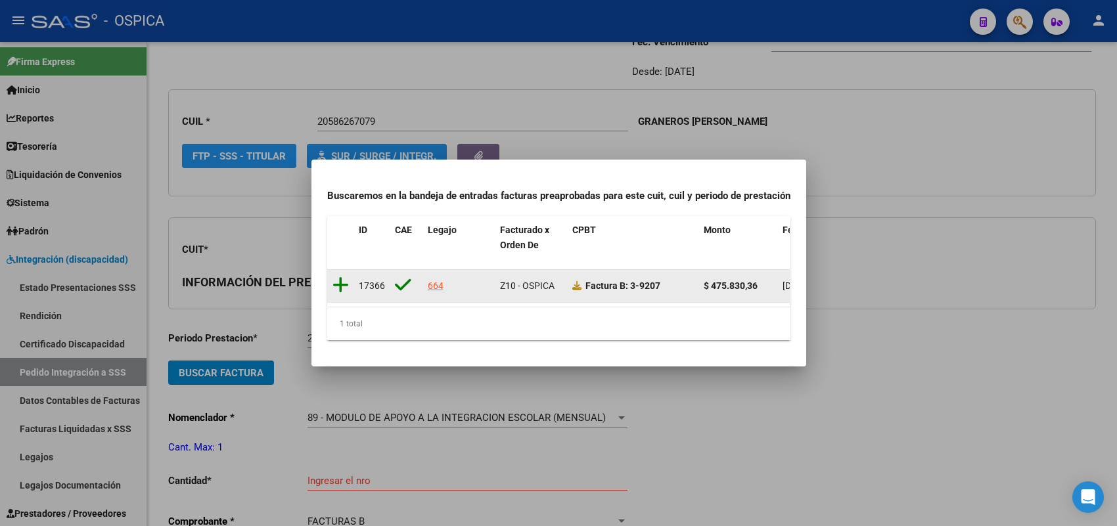
click at [340, 284] on icon at bounding box center [341, 285] width 16 height 18
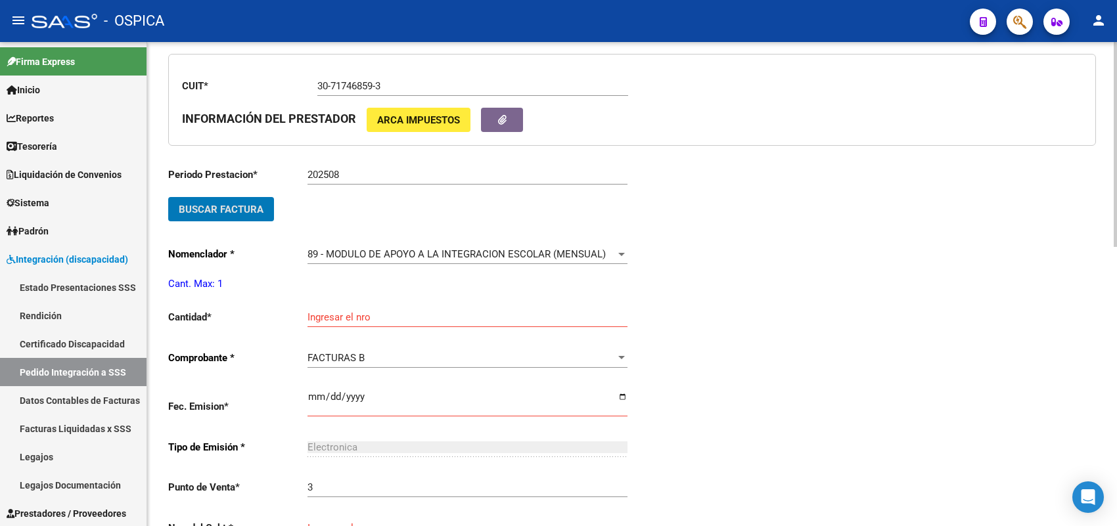
scroll to position [359, 0]
click at [335, 316] on input "Ingresar el nro" at bounding box center [468, 317] width 320 height 12
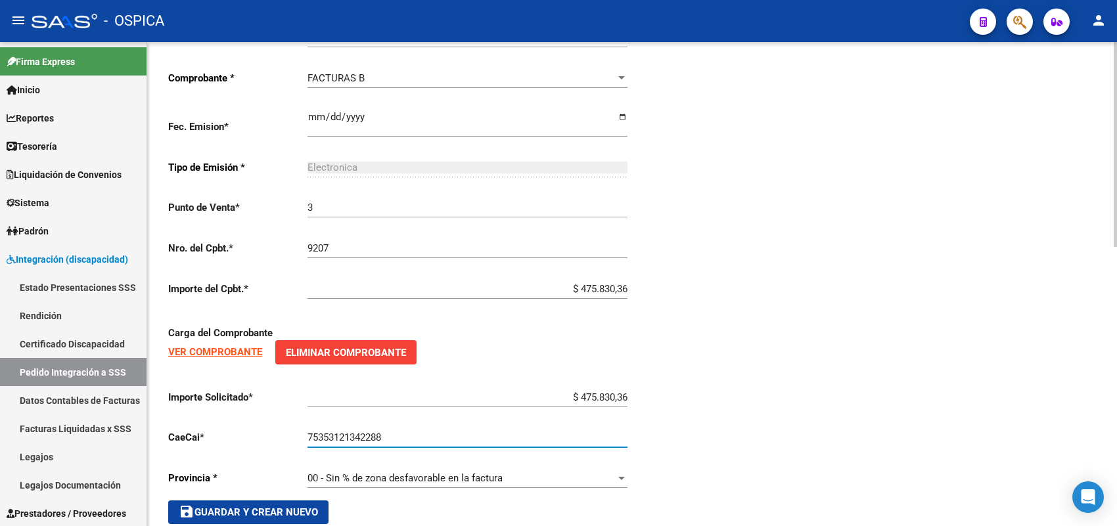
scroll to position [660, 0]
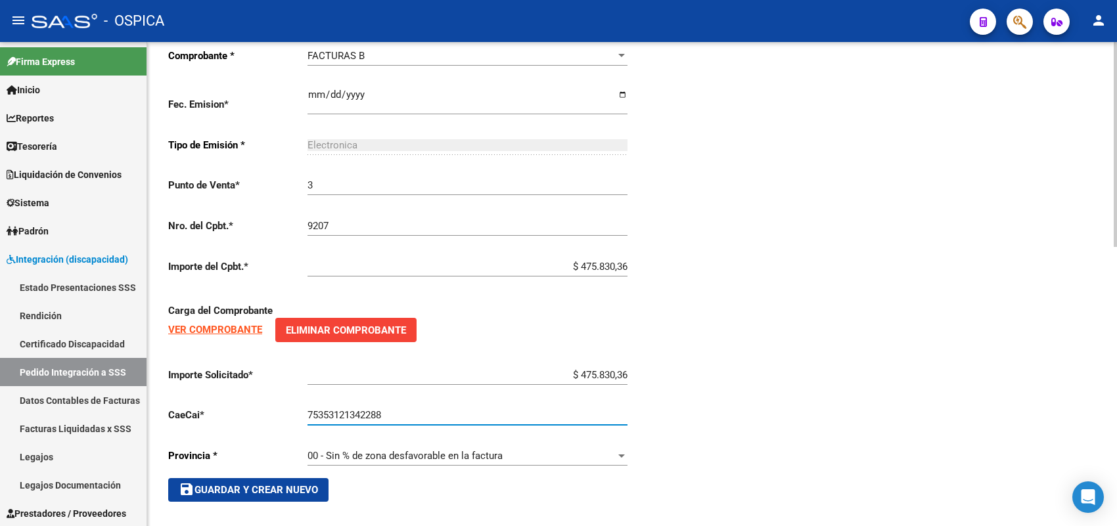
click at [268, 488] on span "save Guardar y Crear Nuevo" at bounding box center [248, 490] width 139 height 12
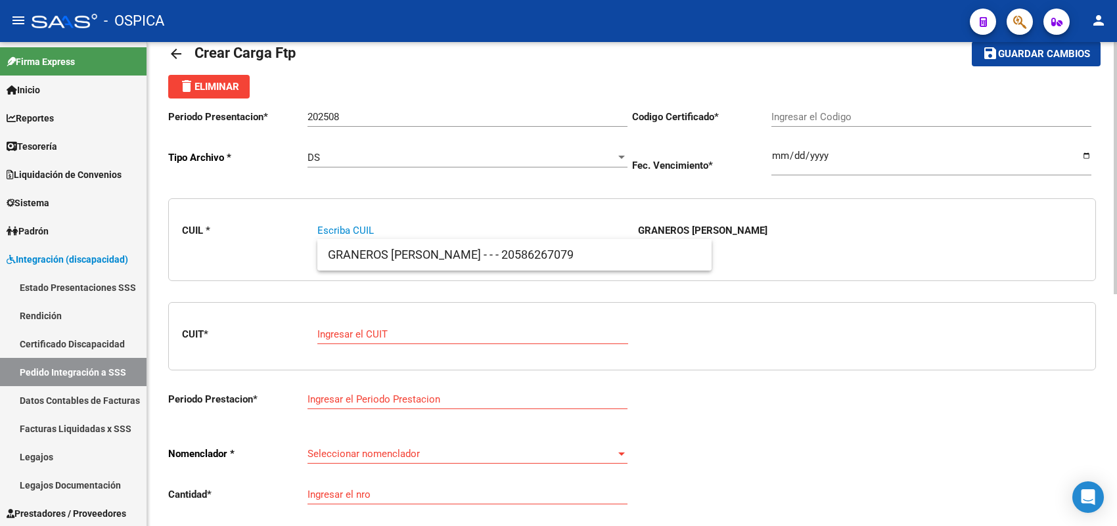
paste input "20573936699"
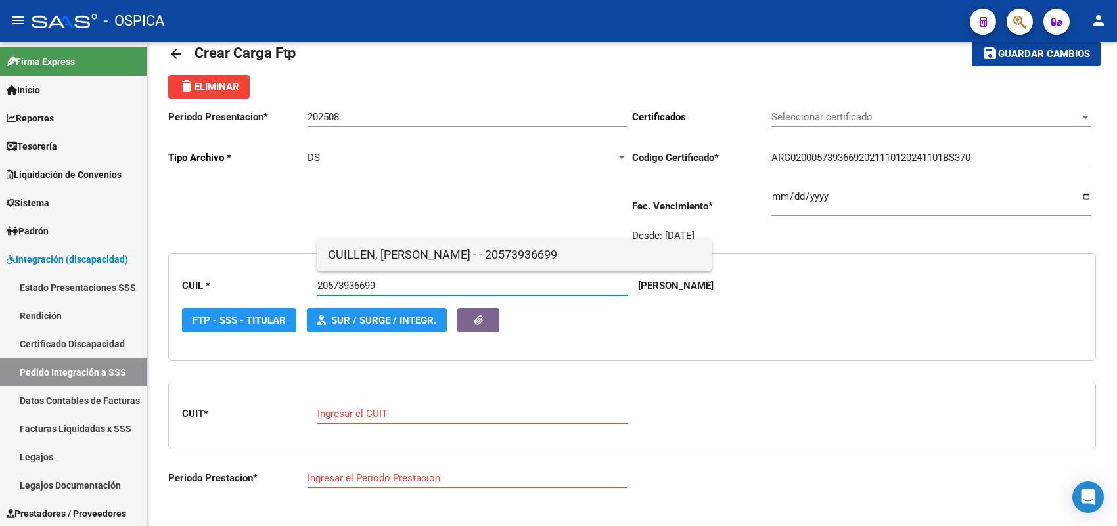
click at [426, 255] on span "GUILLEN, [PERSON_NAME] - - 20573936699" at bounding box center [514, 255] width 373 height 32
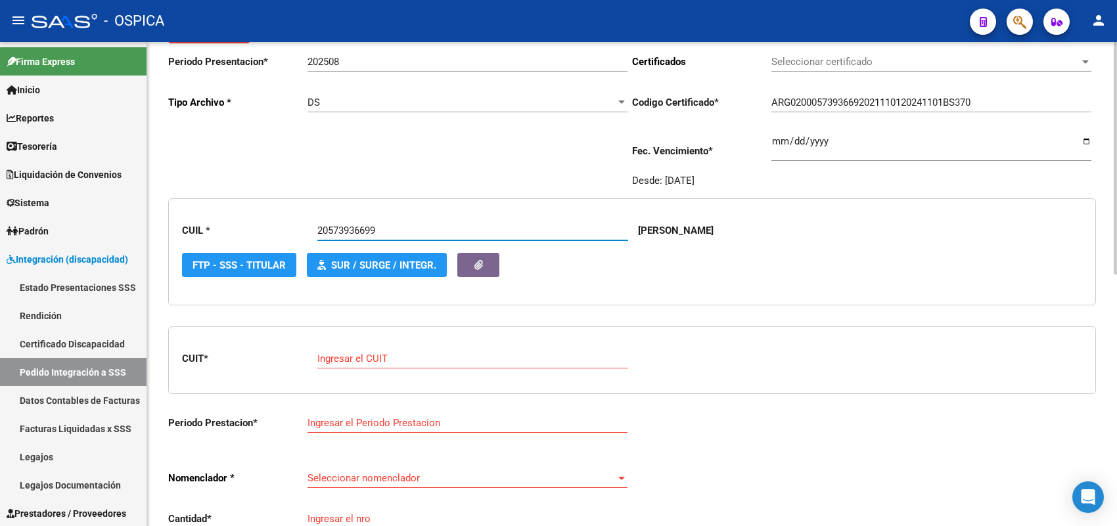
scroll to position [195, 0]
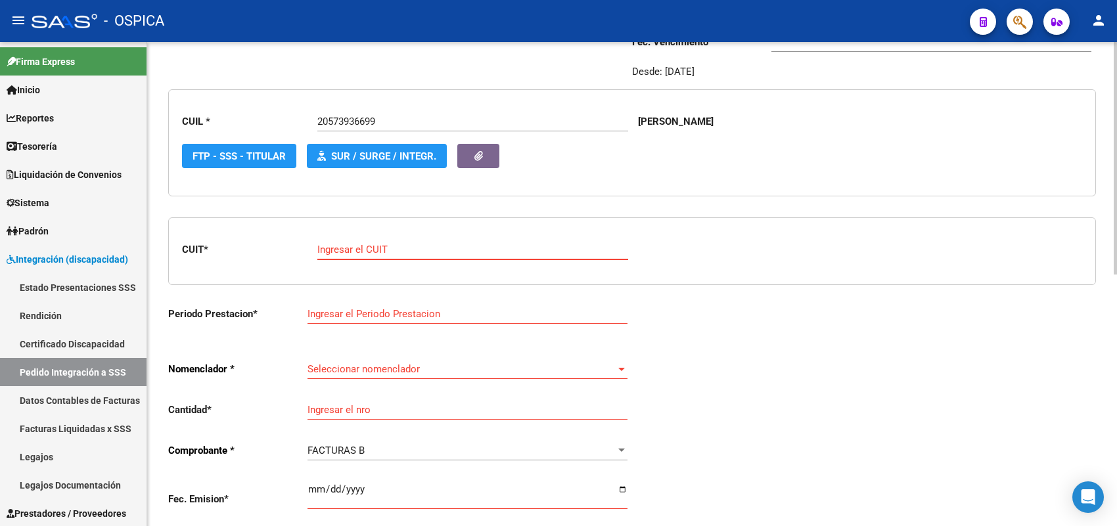
click at [398, 252] on input "Ingresar el CUIT" at bounding box center [472, 250] width 311 height 12
paste input "27-30333865-4"
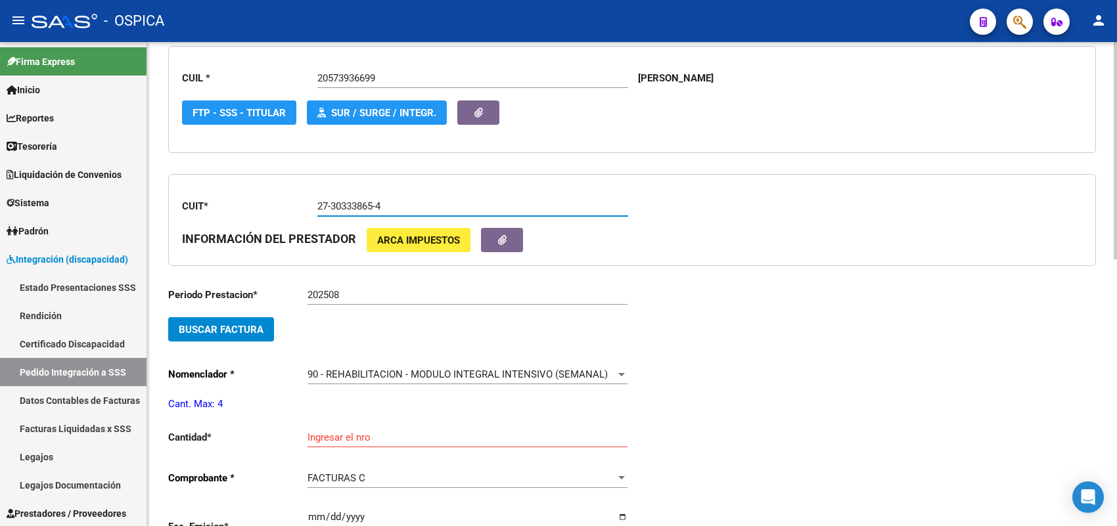
scroll to position [277, 0]
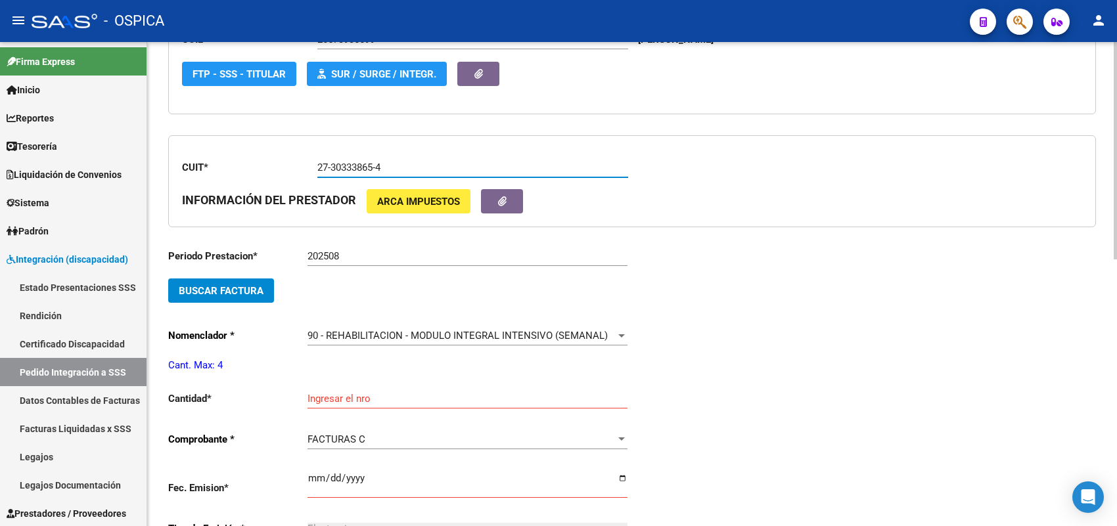
click at [264, 287] on button "Buscar Factura" at bounding box center [221, 291] width 106 height 24
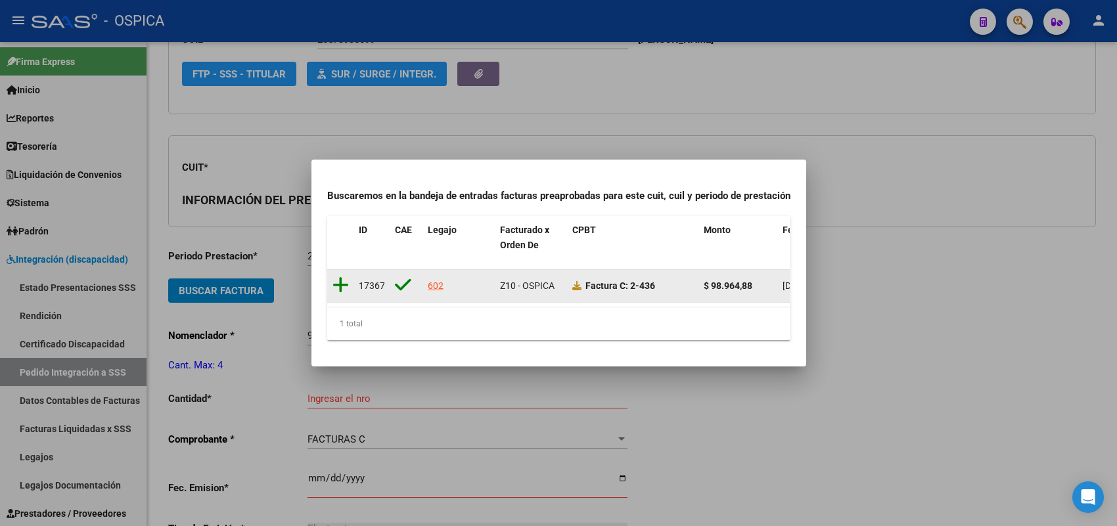
click at [342, 278] on icon at bounding box center [341, 285] width 16 height 18
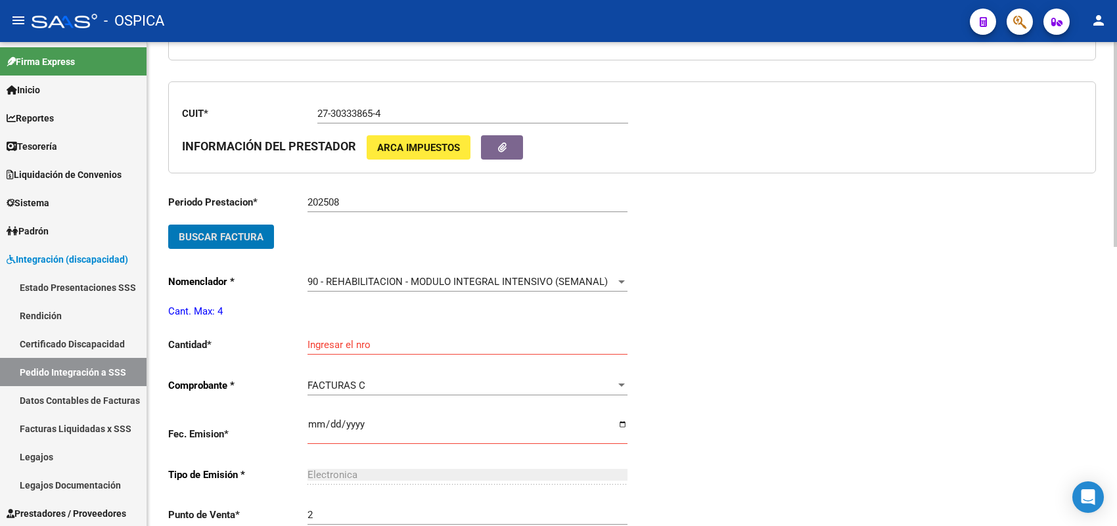
scroll to position [359, 0]
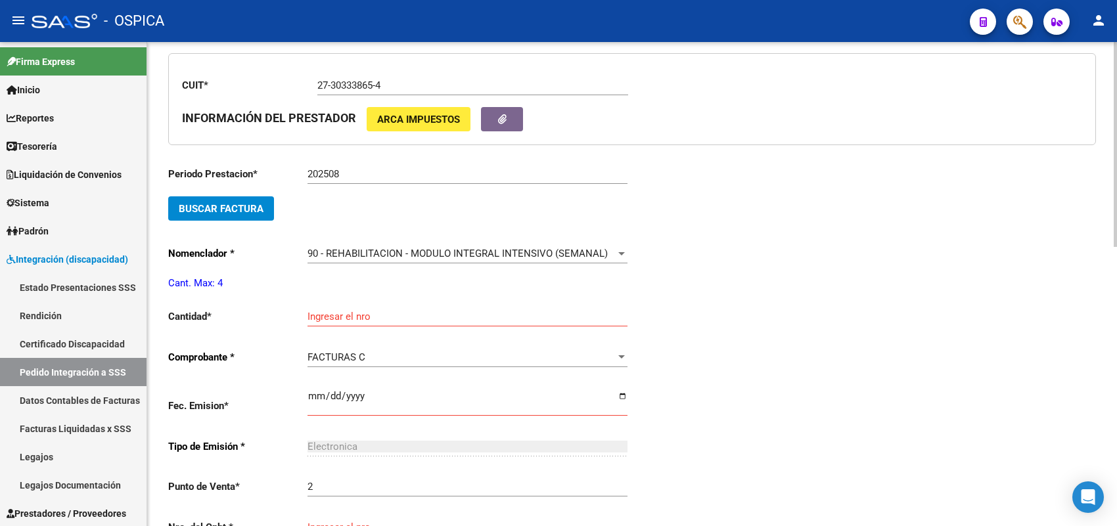
click at [340, 302] on div "Ingresar el nro" at bounding box center [468, 312] width 320 height 28
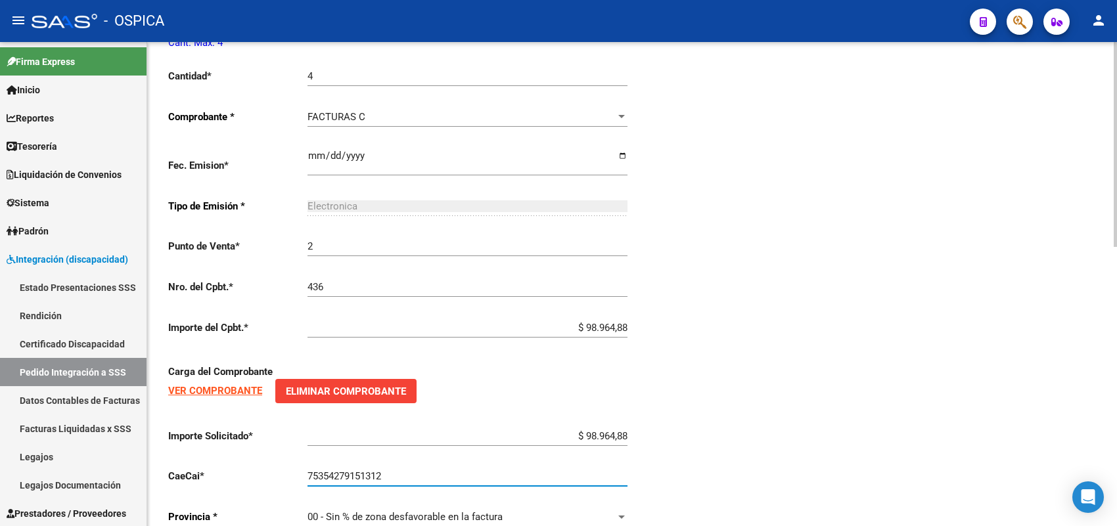
scroll to position [637, 0]
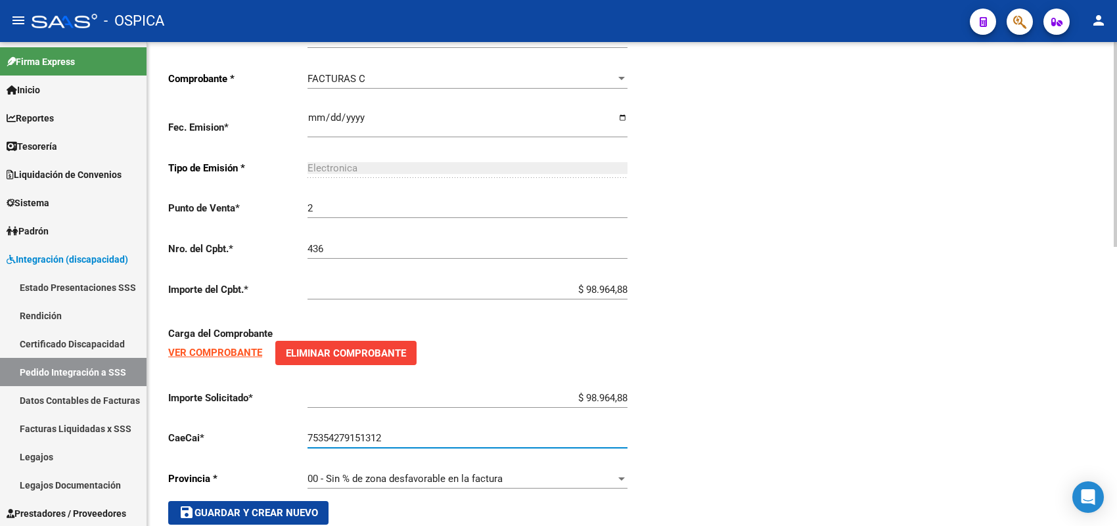
click at [277, 507] on span "save Guardar y Crear Nuevo" at bounding box center [248, 513] width 139 height 12
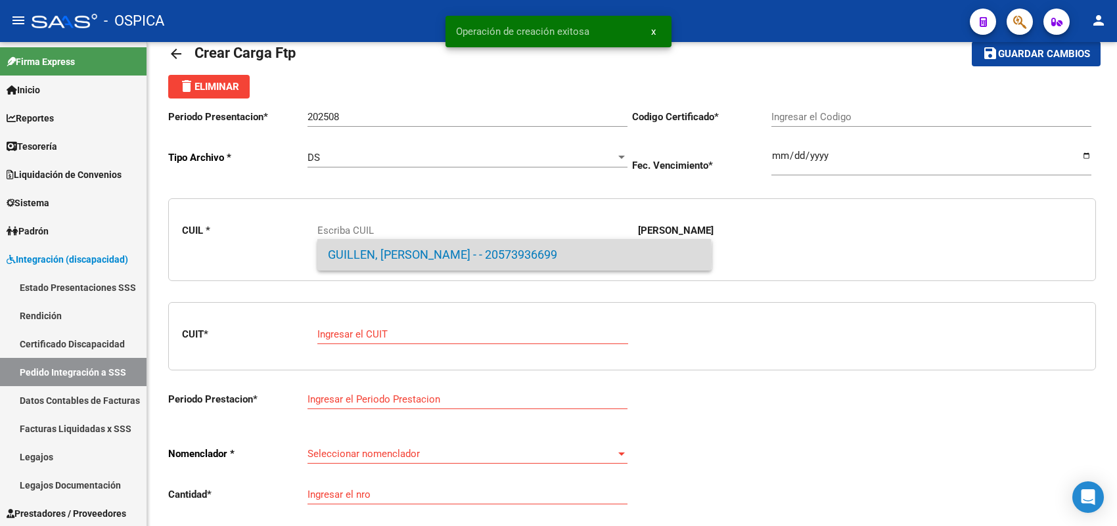
click at [360, 258] on span "GUILLEN, [PERSON_NAME] - - 20573936699" at bounding box center [514, 255] width 373 height 32
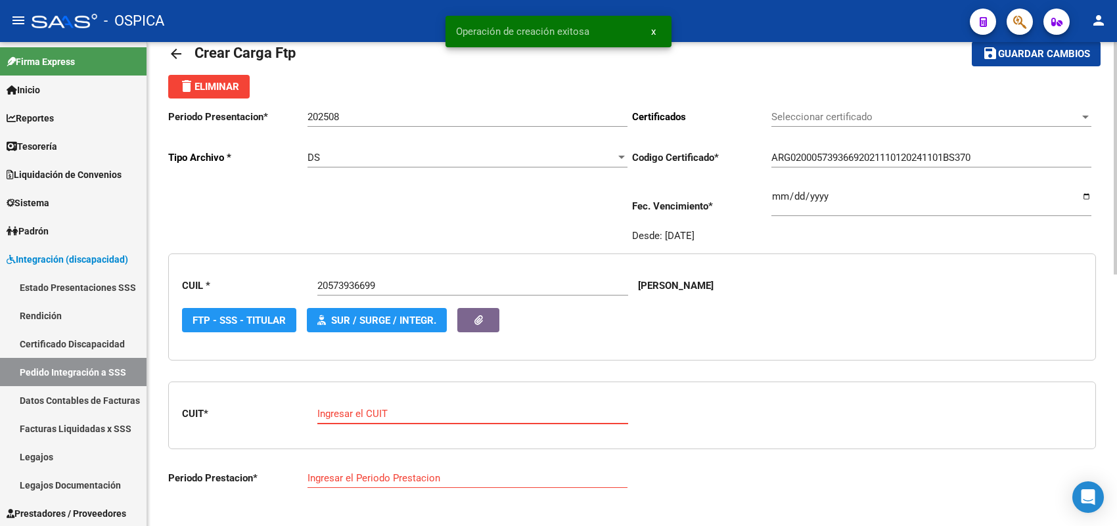
click at [370, 408] on input "Ingresar el CUIT" at bounding box center [472, 414] width 311 height 12
paste input "27-28003610-8"
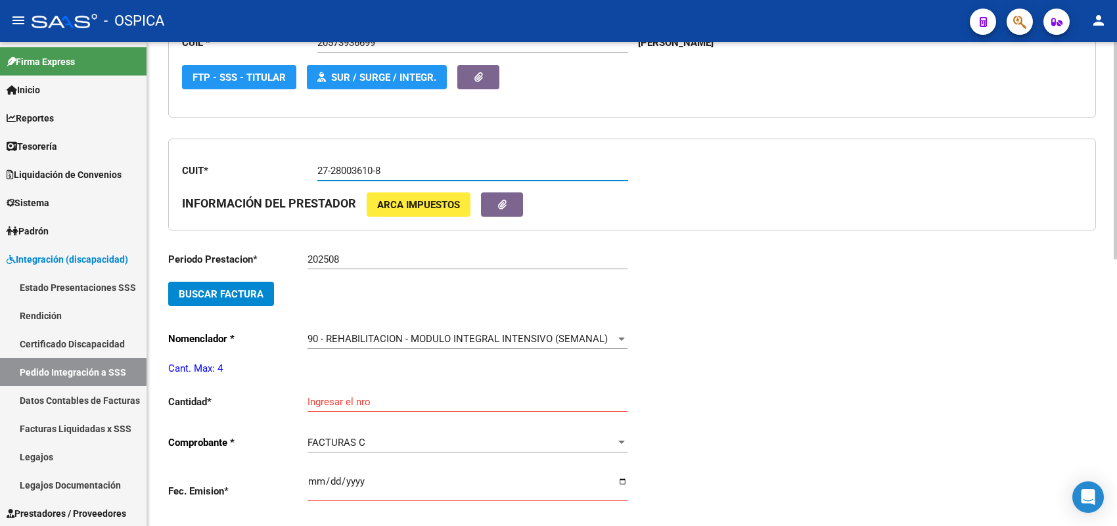
scroll to position [277, 0]
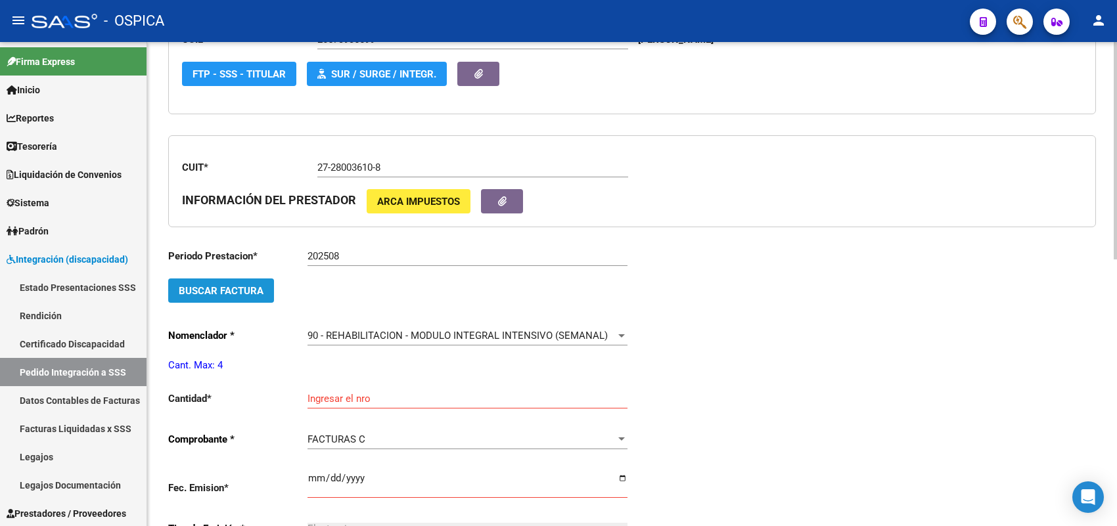
click at [268, 286] on button "Buscar Factura" at bounding box center [221, 291] width 106 height 24
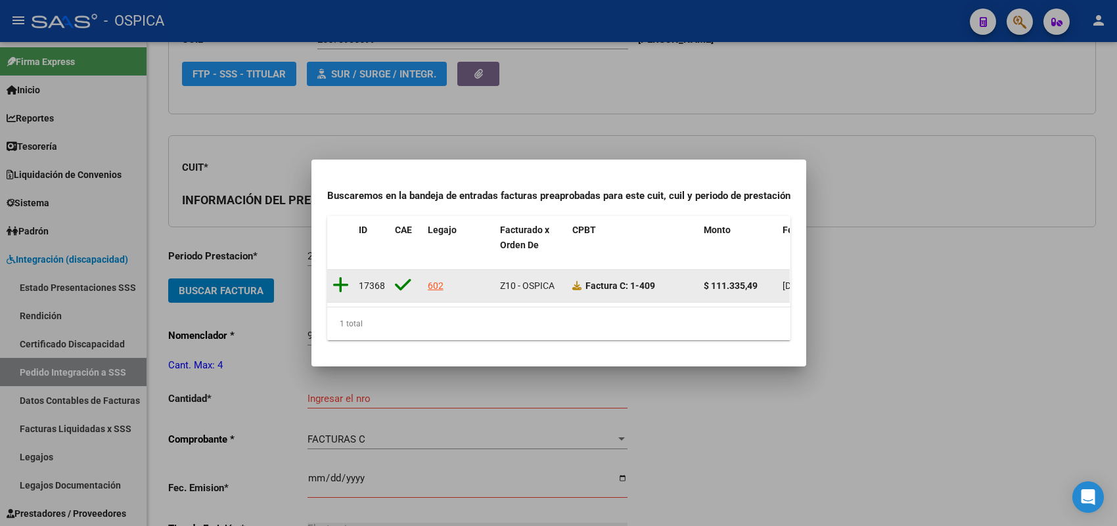
click at [344, 279] on icon at bounding box center [341, 285] width 16 height 18
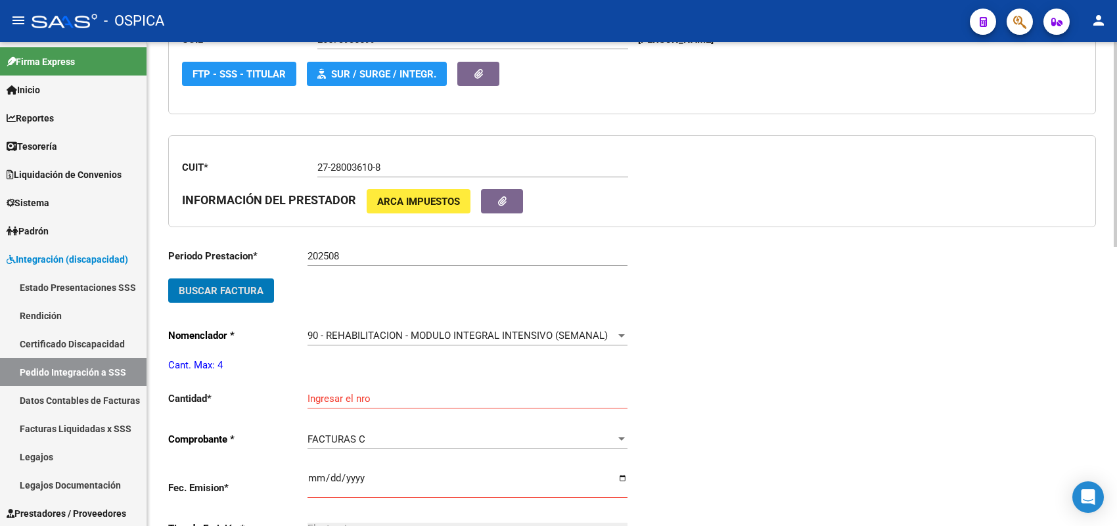
click at [332, 388] on div "Ingresar el nro" at bounding box center [468, 395] width 320 height 28
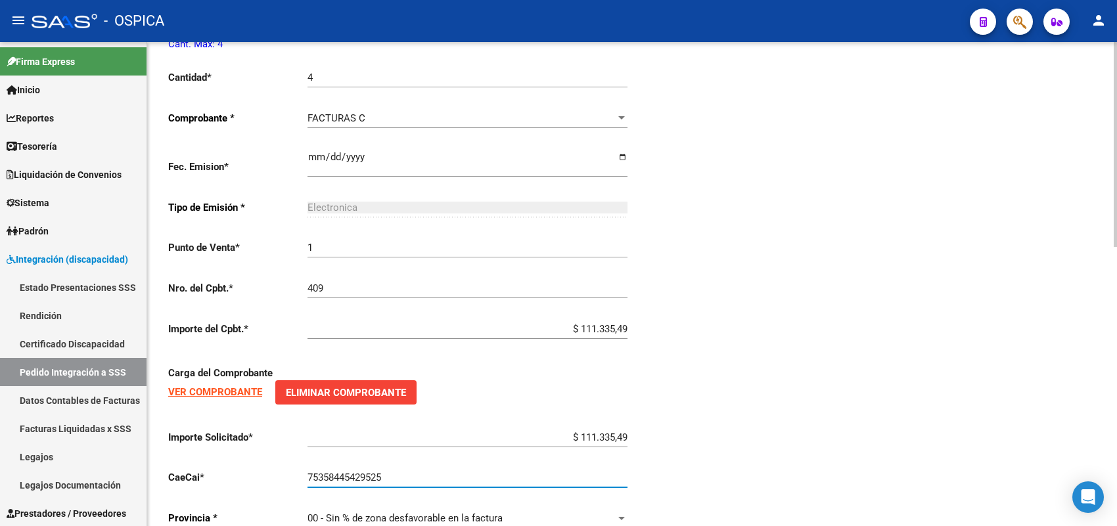
scroll to position [660, 0]
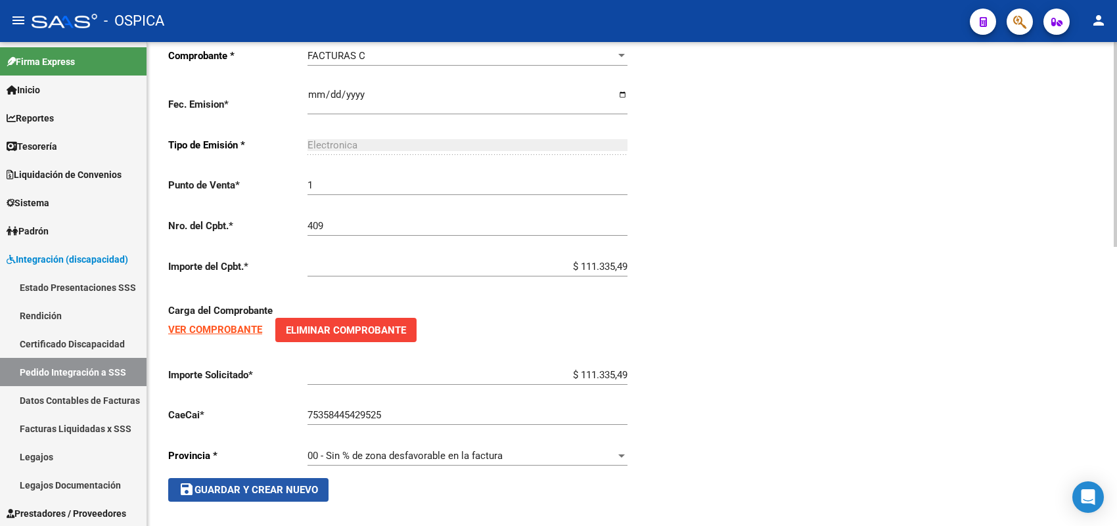
click at [264, 478] on button "save Guardar y Crear Nuevo" at bounding box center [248, 490] width 160 height 24
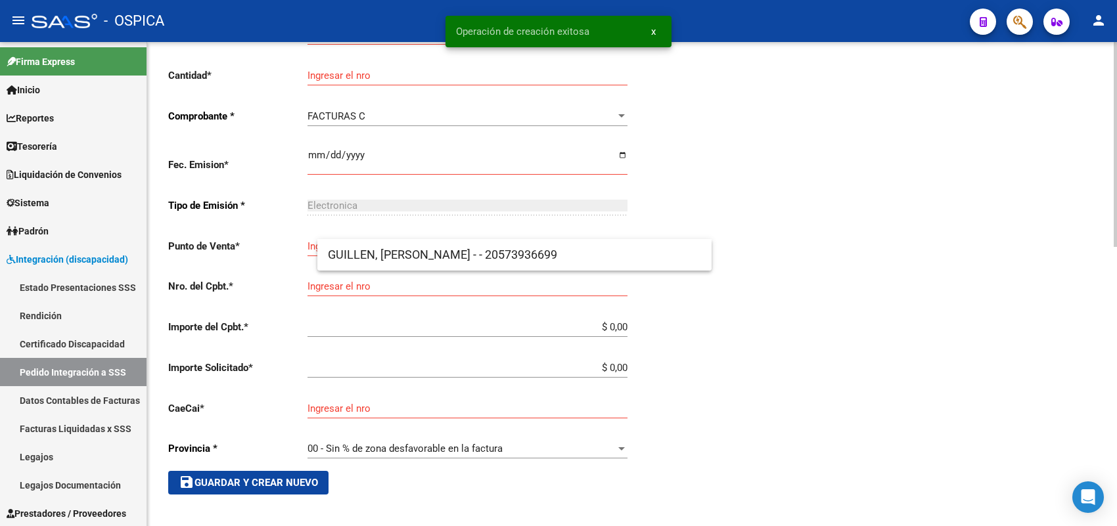
scroll to position [30, 0]
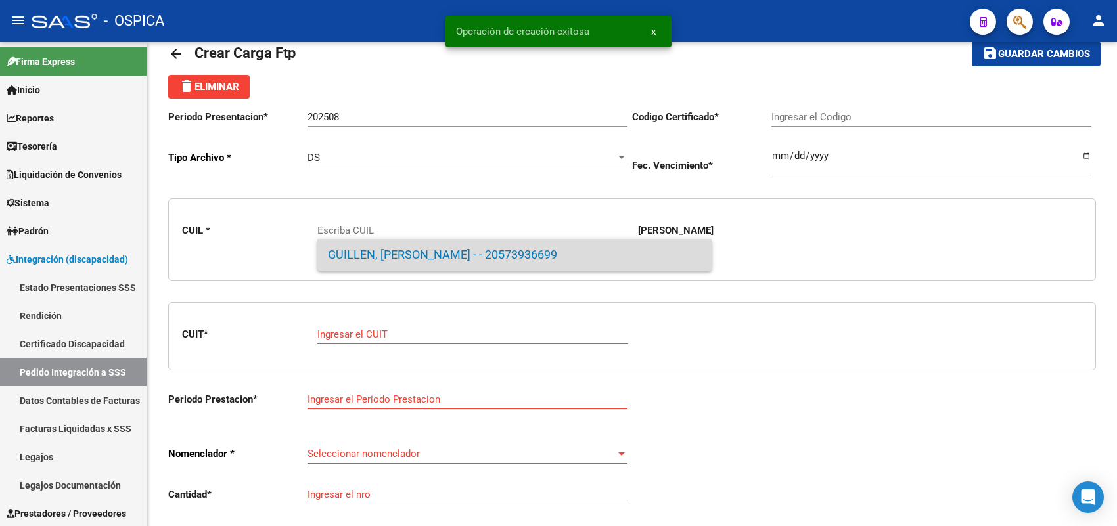
click at [365, 246] on span "GUILLEN, [PERSON_NAME] - - 20573936699" at bounding box center [514, 255] width 373 height 32
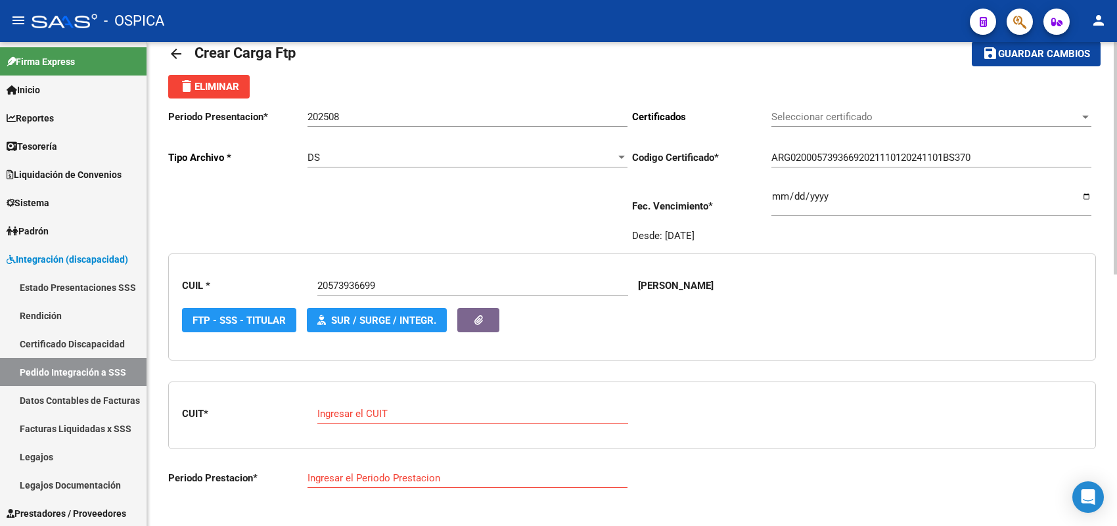
click at [363, 402] on div "Ingresar el CUIT" at bounding box center [472, 410] width 311 height 28
paste input "27-23771026-1"
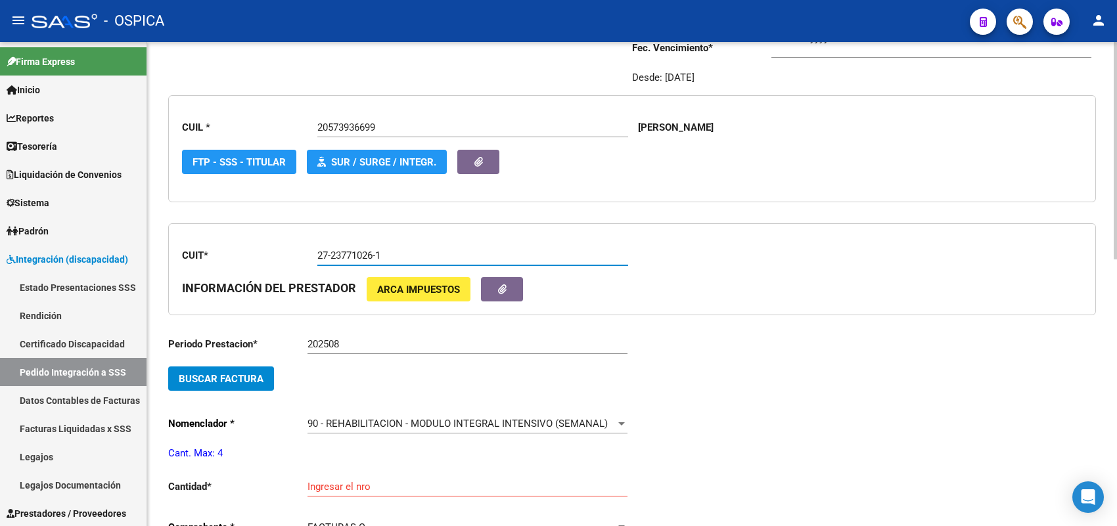
scroll to position [195, 0]
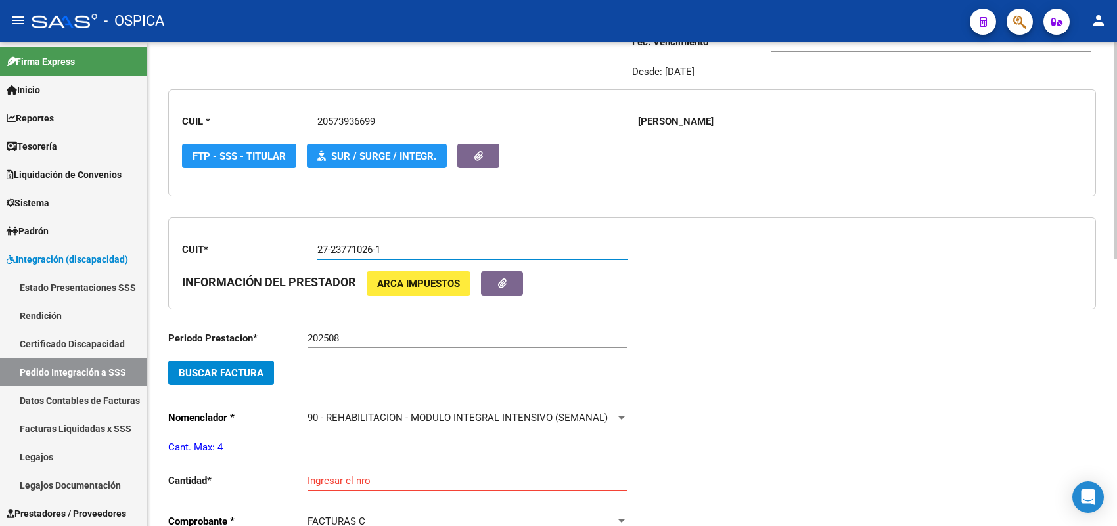
click at [234, 376] on button "Buscar Factura" at bounding box center [221, 373] width 106 height 24
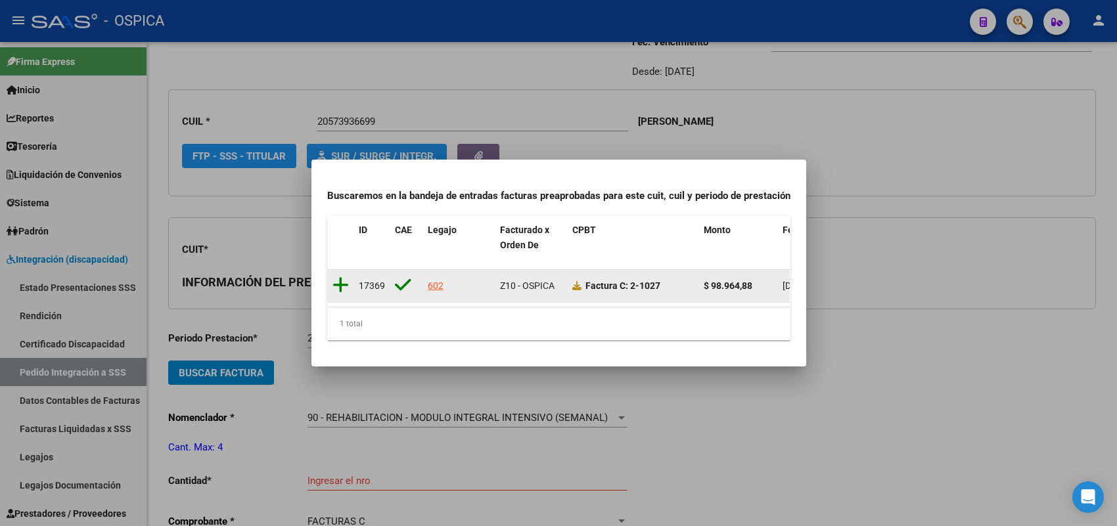
click at [336, 276] on icon at bounding box center [341, 285] width 16 height 18
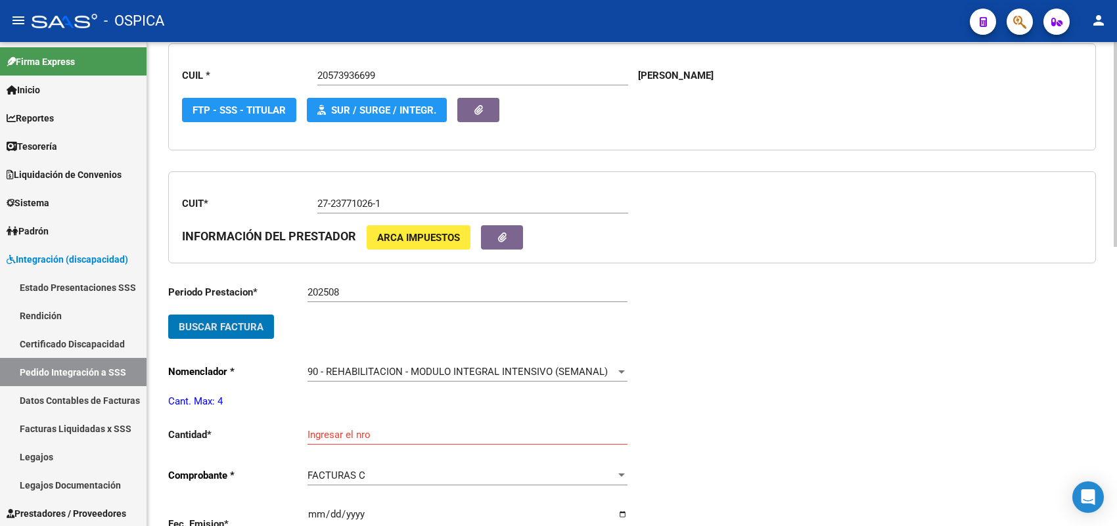
scroll to position [277, 0]
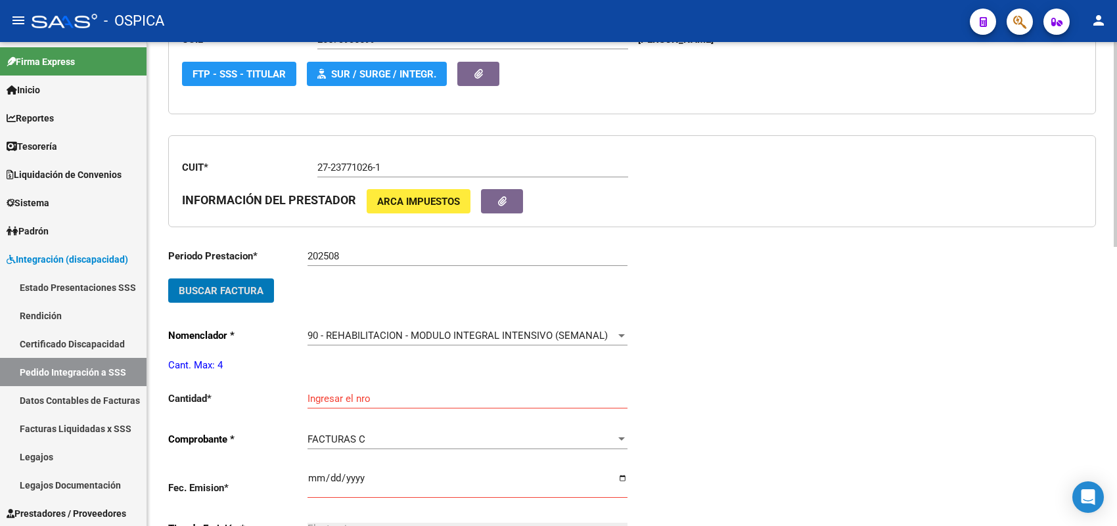
click at [363, 386] on div "Ingresar el nro" at bounding box center [468, 395] width 320 height 28
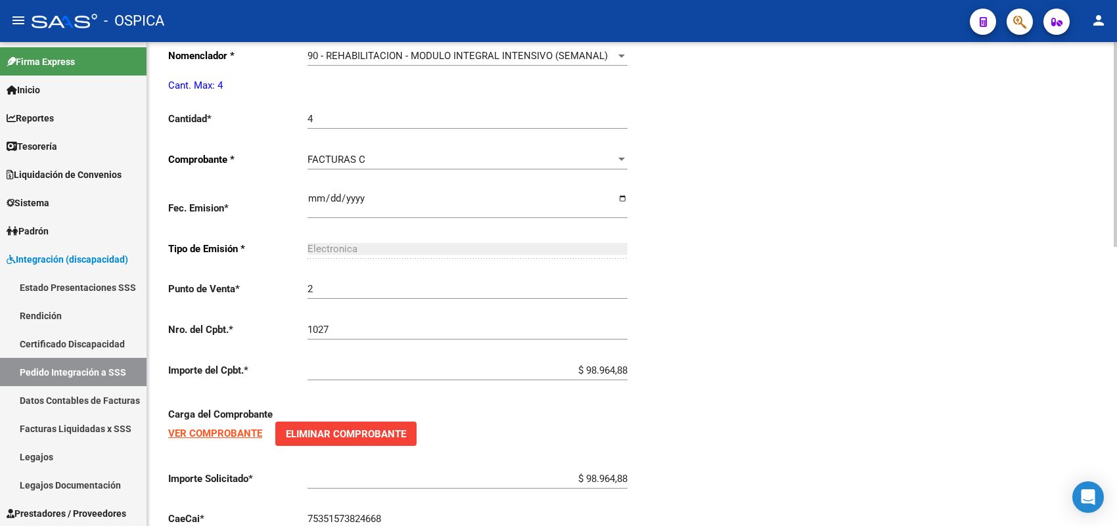
scroll to position [660, 0]
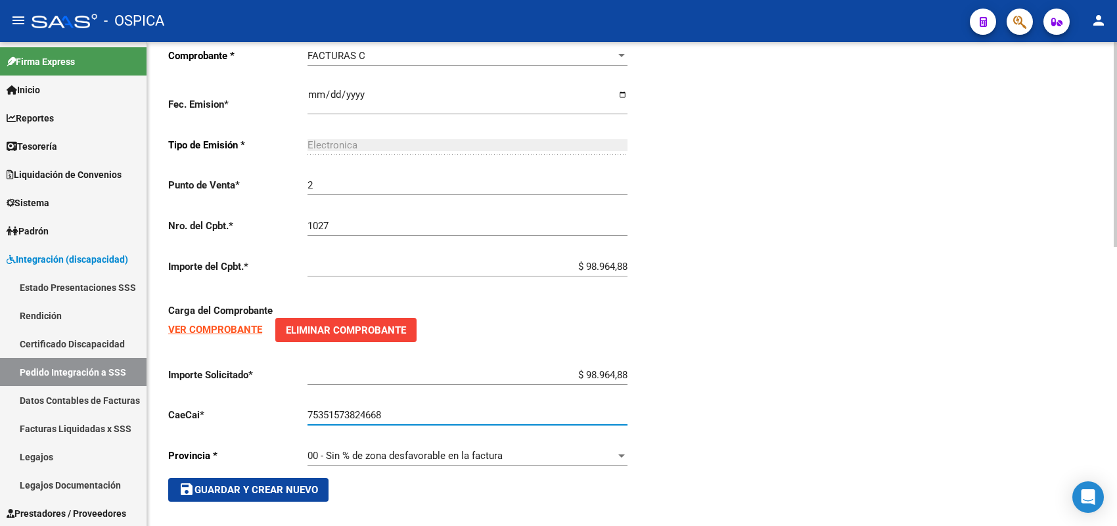
click at [274, 484] on span "save Guardar y Crear Nuevo" at bounding box center [248, 490] width 139 height 12
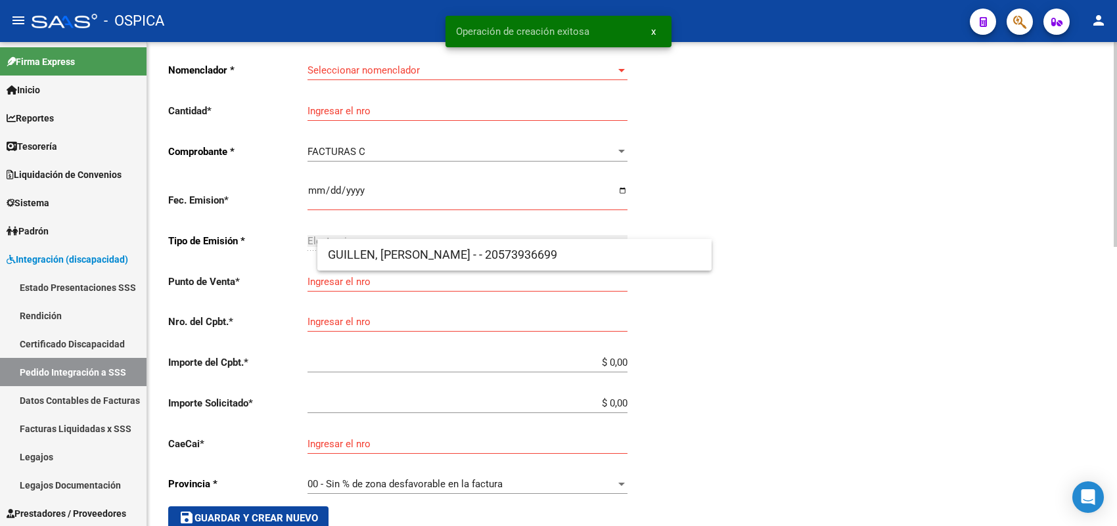
scroll to position [30, 0]
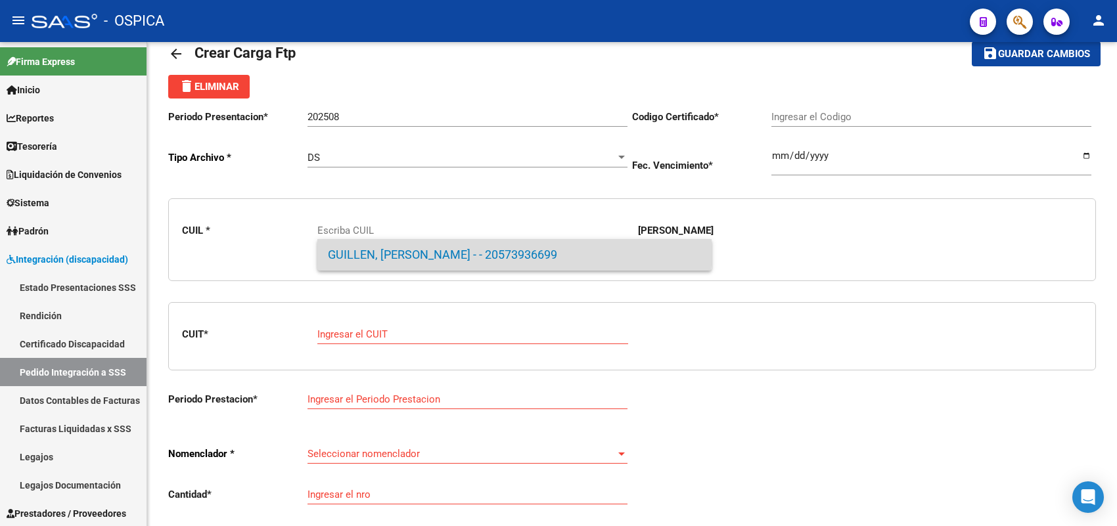
click at [382, 245] on span "GUILLEN, [PERSON_NAME] - - 20573936699" at bounding box center [514, 255] width 373 height 32
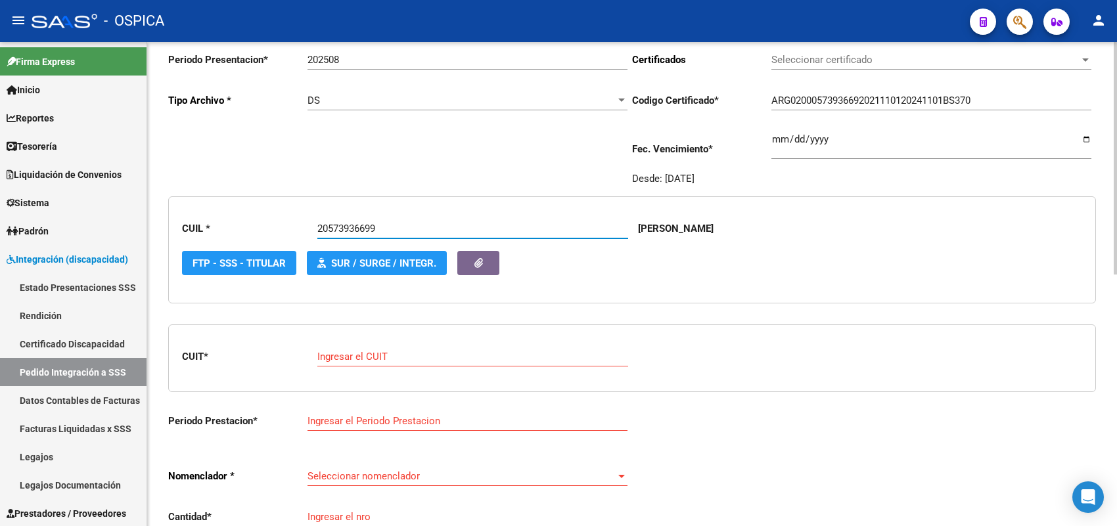
scroll to position [112, 0]
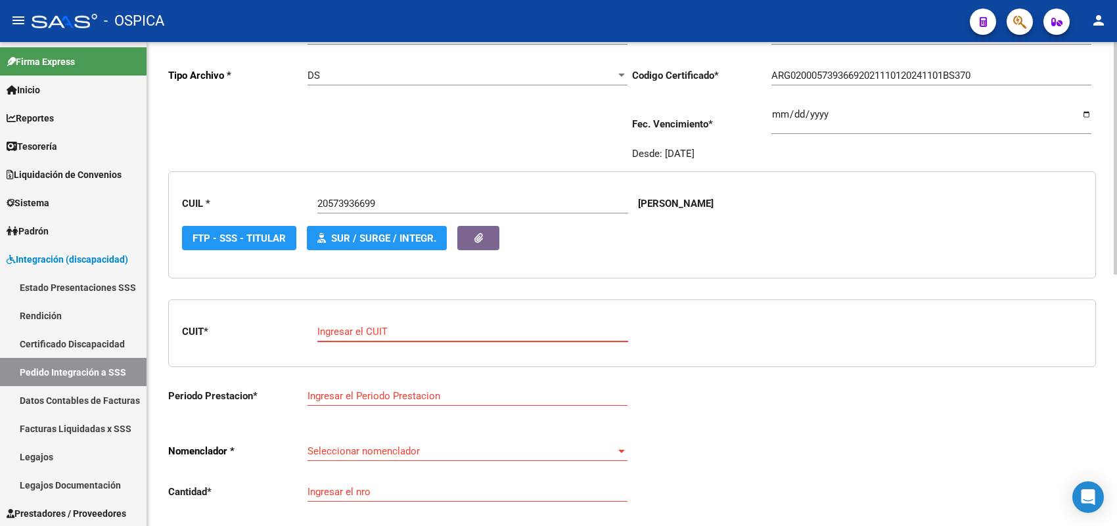
click at [358, 327] on input "Ingresar el CUIT" at bounding box center [472, 332] width 311 height 12
paste input "27-42113078-2"
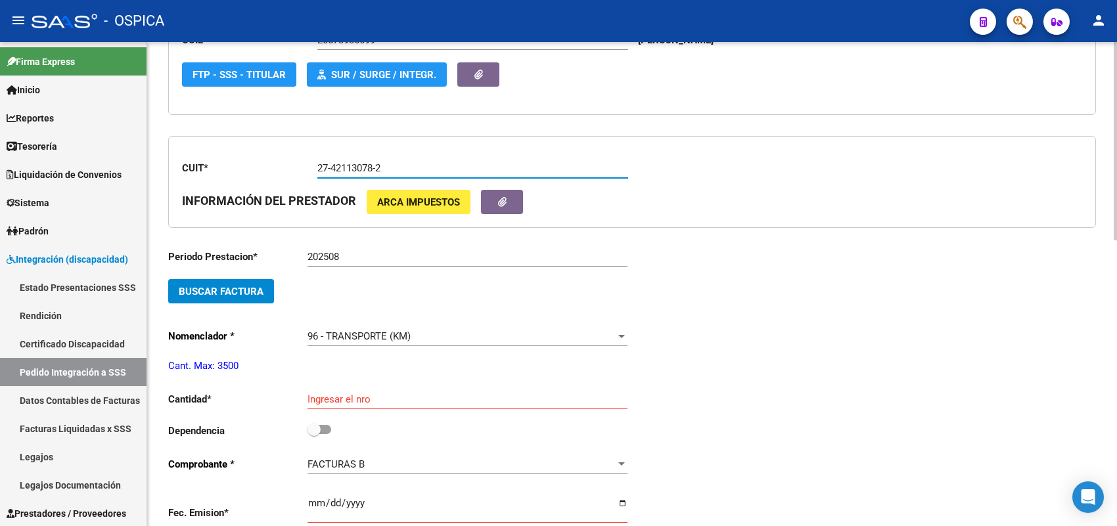
scroll to position [277, 0]
click at [245, 291] on span "Buscar Factura" at bounding box center [221, 291] width 85 height 12
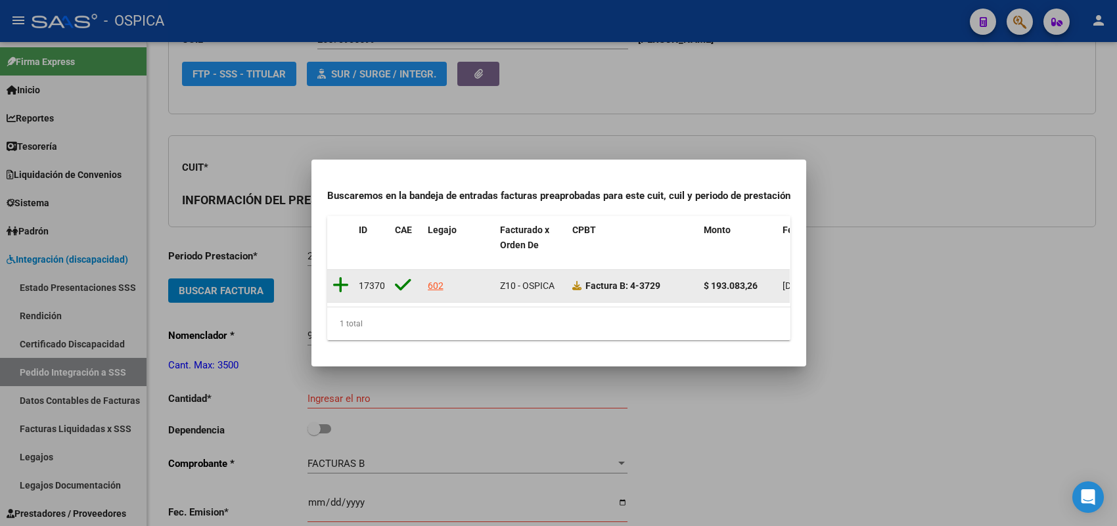
click at [343, 278] on icon at bounding box center [341, 285] width 16 height 18
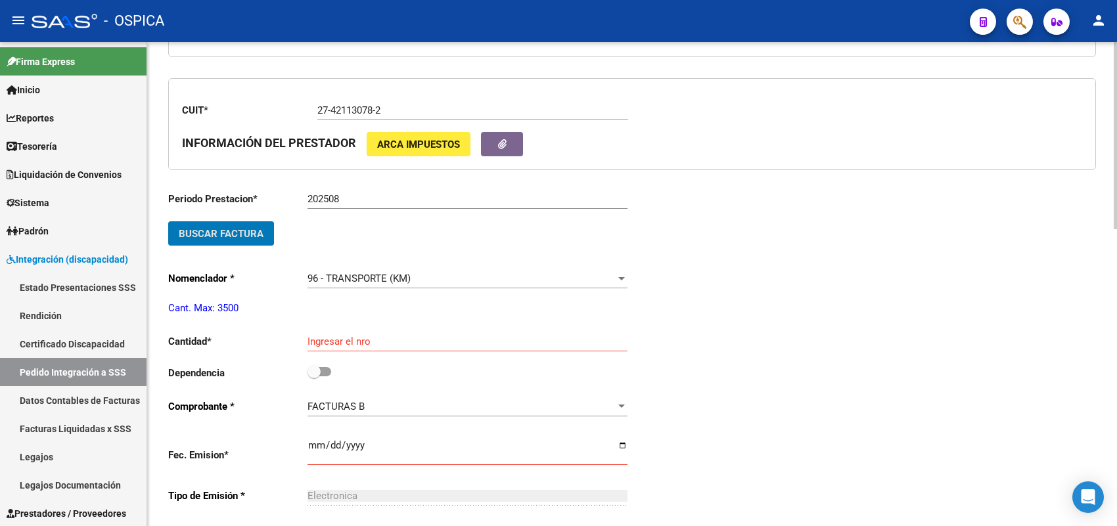
scroll to position [359, 0]
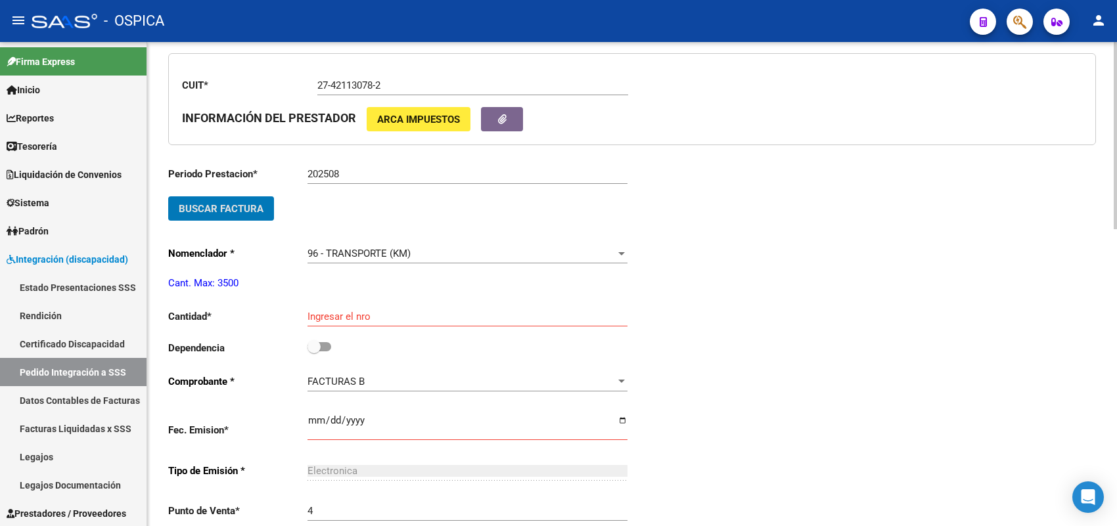
click at [349, 316] on input "Ingresar el nro" at bounding box center [468, 317] width 320 height 12
click at [313, 352] on input "checkbox" at bounding box center [313, 352] width 1 height 1
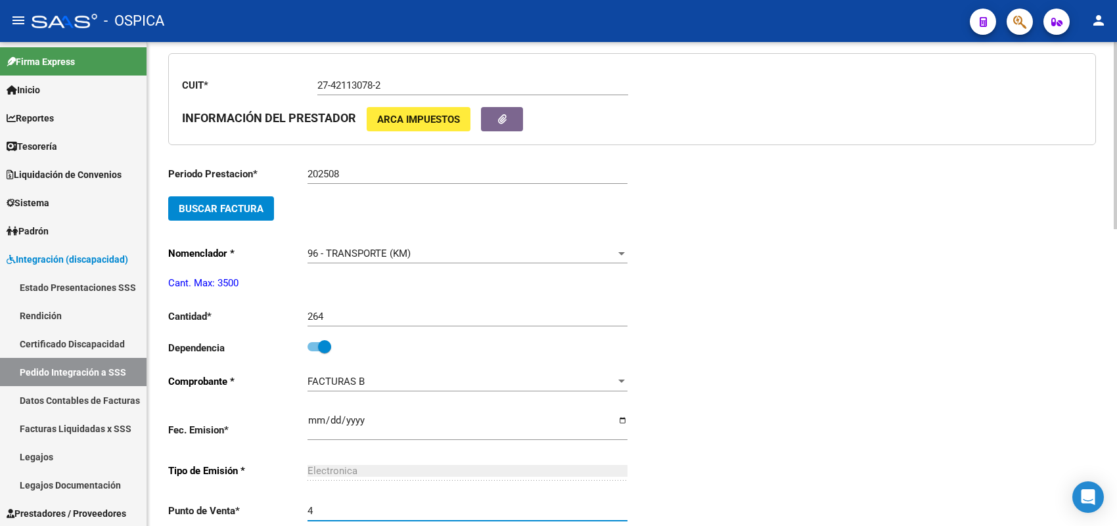
scroll to position [622, 0]
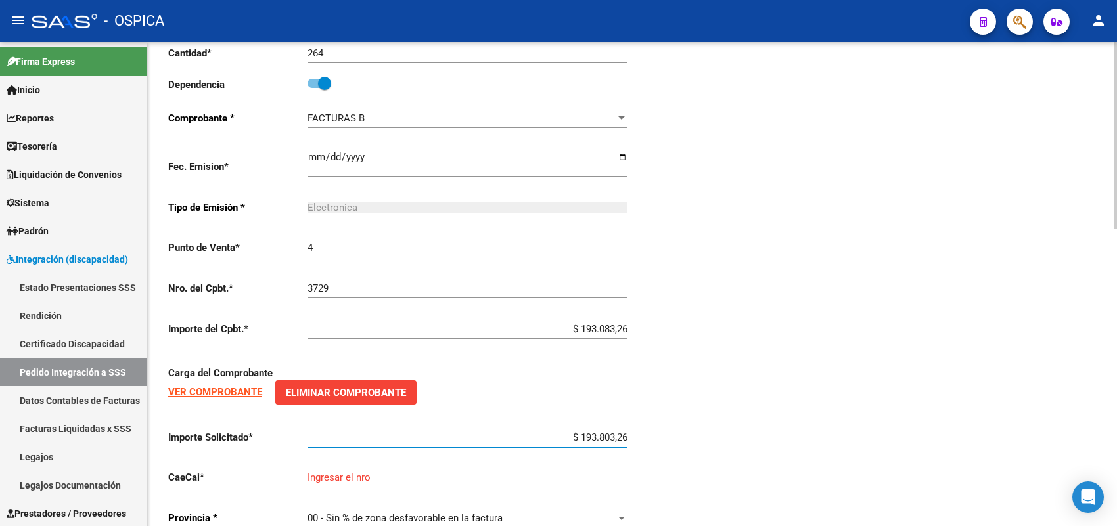
click at [602, 432] on input "$ 193.803,26" at bounding box center [468, 438] width 320 height 12
click at [607, 432] on input "$ 19.303,26" at bounding box center [468, 438] width 320 height 12
click at [409, 472] on input "Ingresar el nro" at bounding box center [468, 478] width 320 height 12
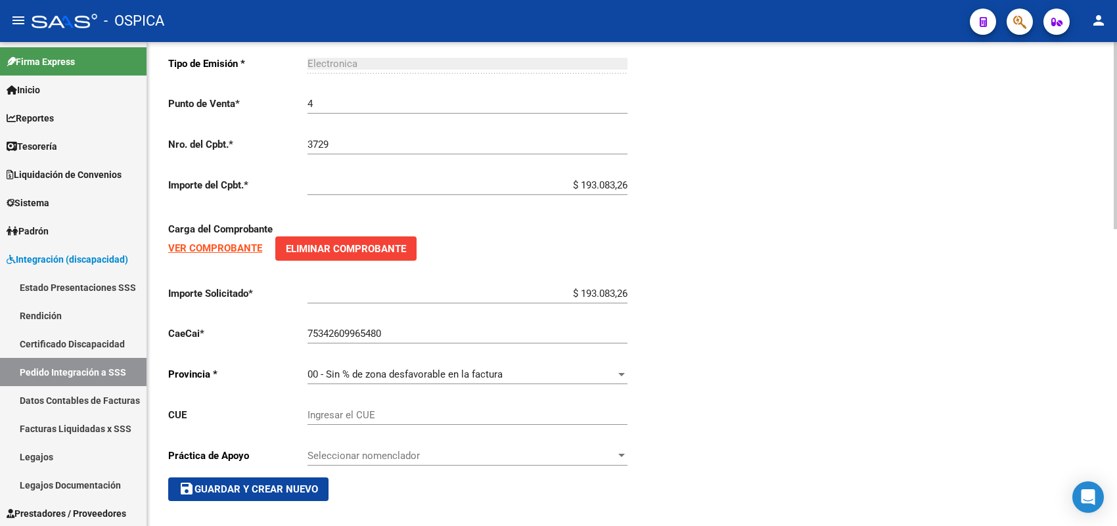
click at [307, 484] on span "save Guardar y Crear Nuevo" at bounding box center [248, 490] width 139 height 12
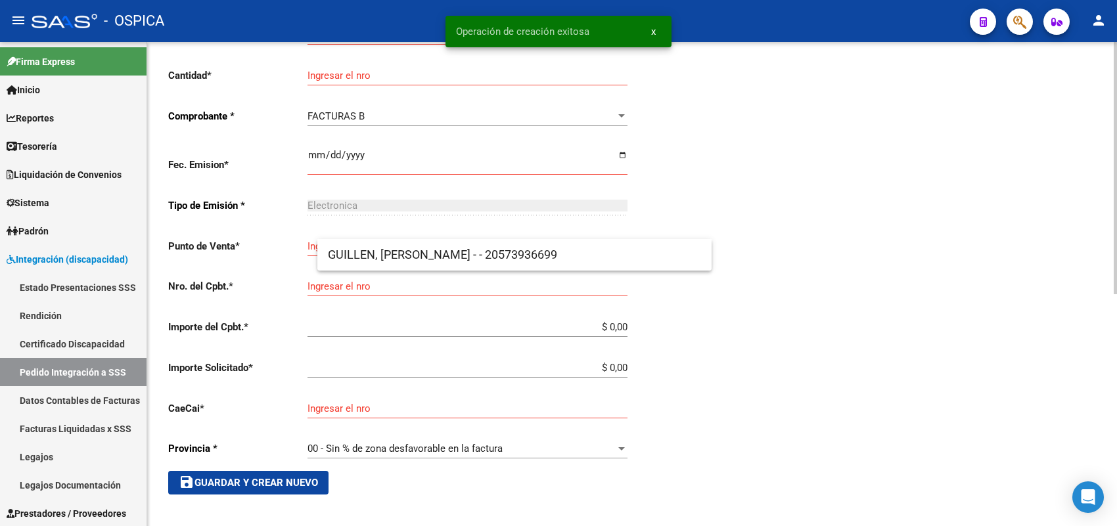
scroll to position [30, 0]
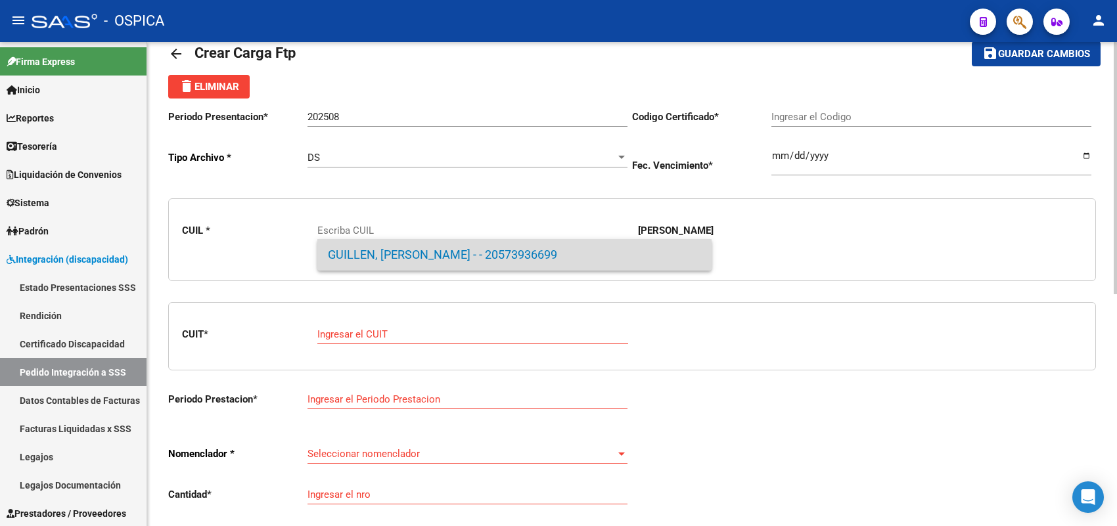
click at [396, 260] on span "GUILLEN, [PERSON_NAME] - - 20573936699" at bounding box center [514, 255] width 373 height 32
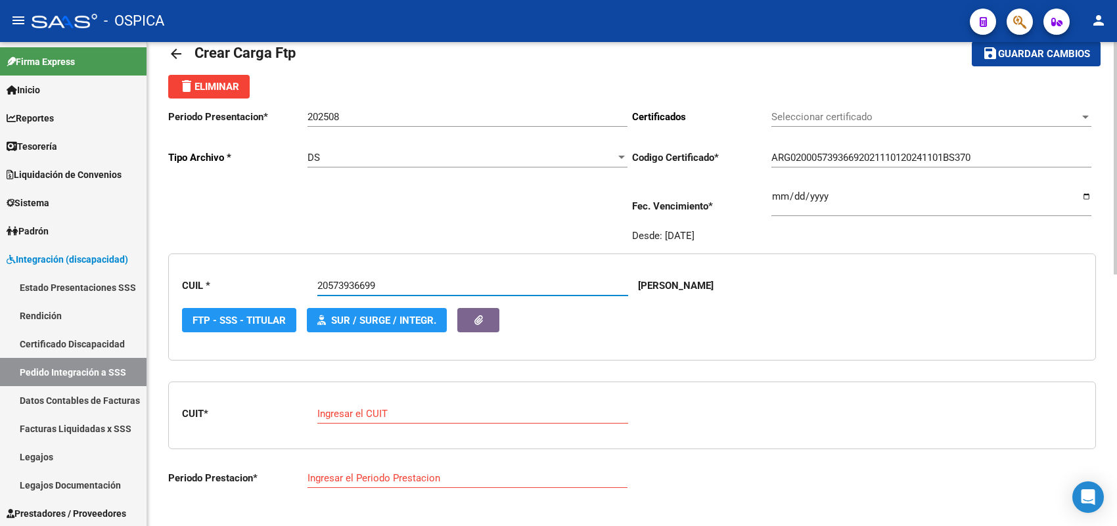
click at [382, 417] on input "Ingresar el CUIT" at bounding box center [472, 414] width 311 height 12
paste input "30-71746859-3"
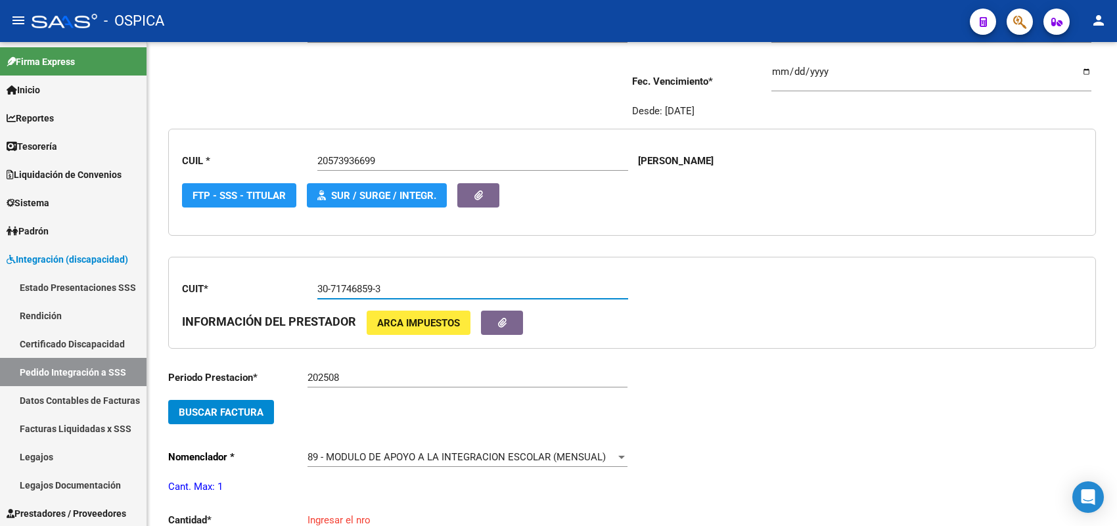
scroll to position [195, 0]
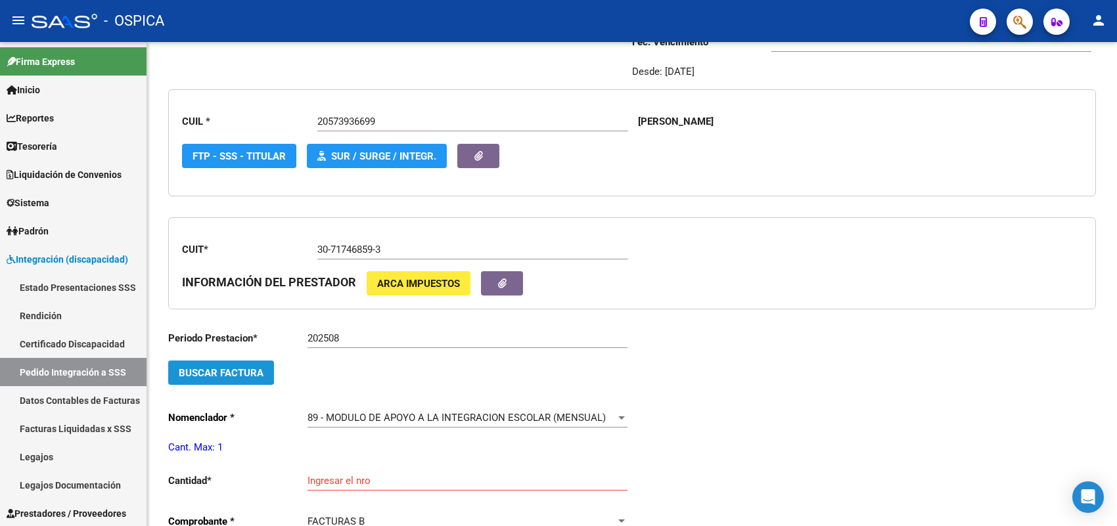
click at [257, 377] on button "Buscar Factura" at bounding box center [221, 373] width 106 height 24
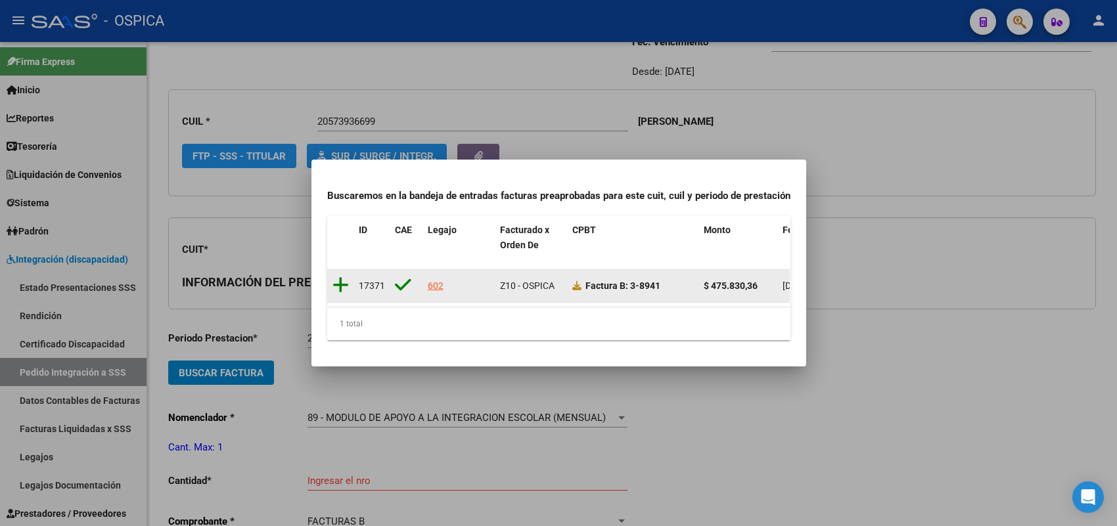
click at [340, 278] on icon at bounding box center [341, 285] width 16 height 18
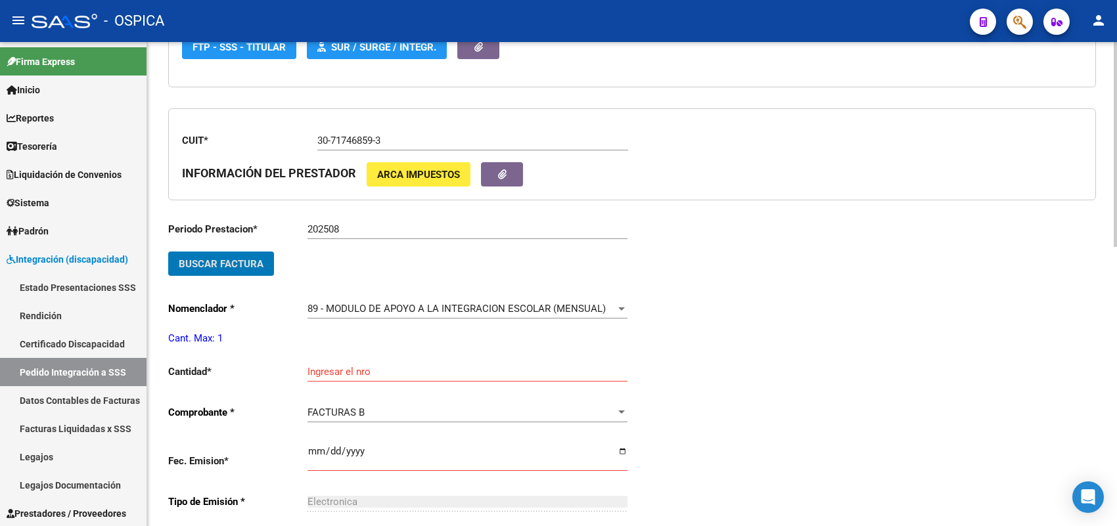
scroll to position [359, 0]
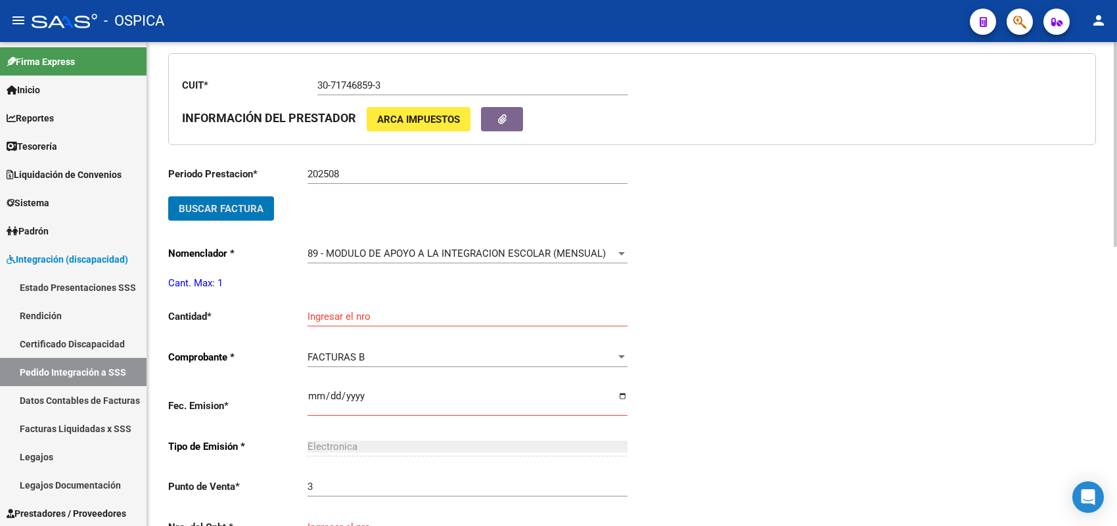
click at [343, 315] on input "Ingresar el nro" at bounding box center [468, 317] width 320 height 12
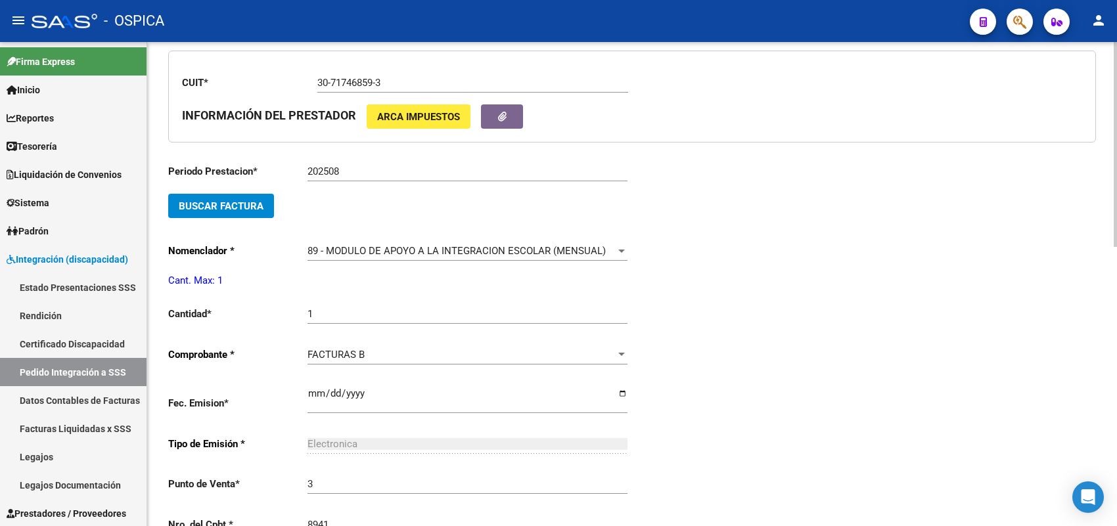
scroll to position [637, 0]
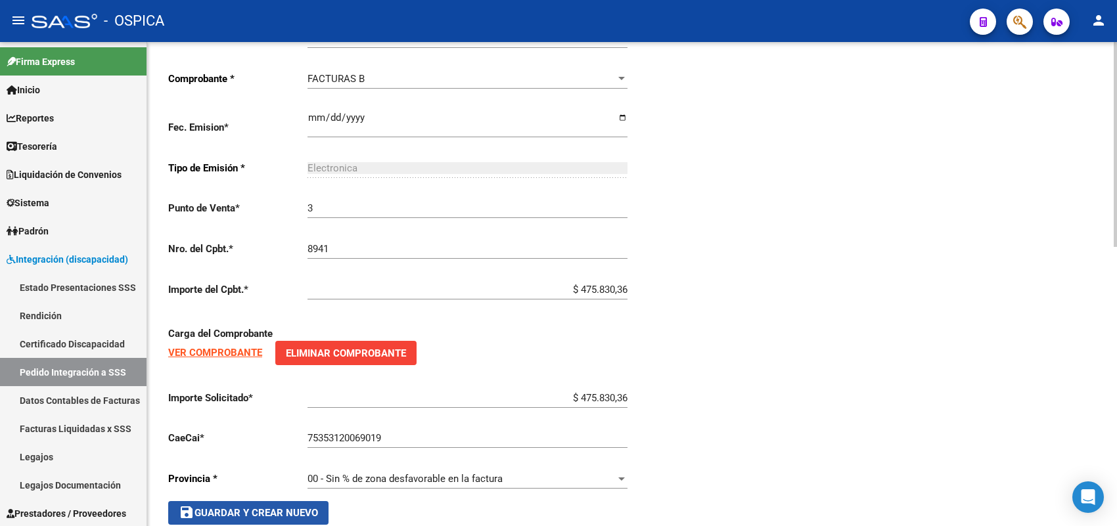
click at [264, 508] on span "save Guardar y Crear Nuevo" at bounding box center [248, 513] width 139 height 12
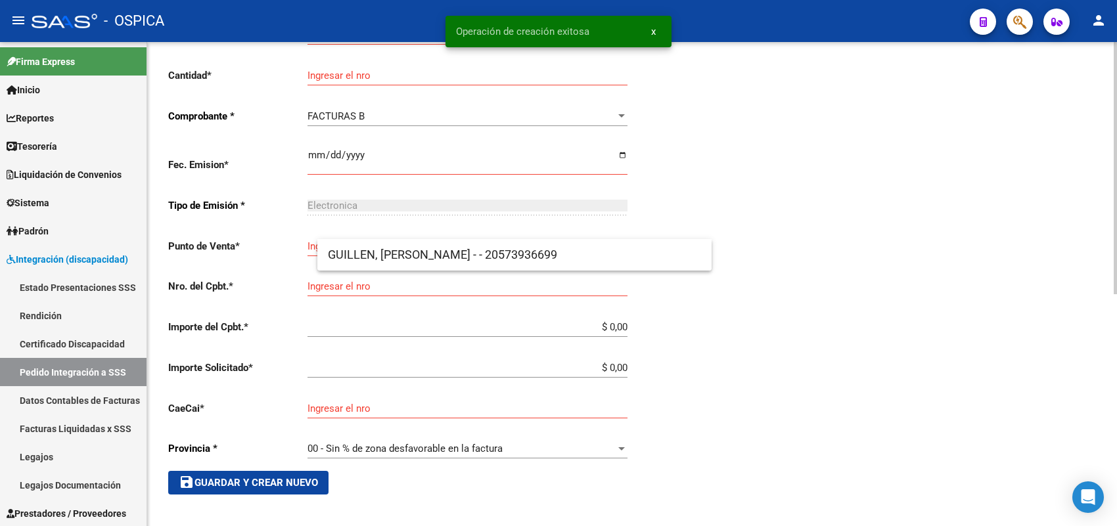
scroll to position [30, 0]
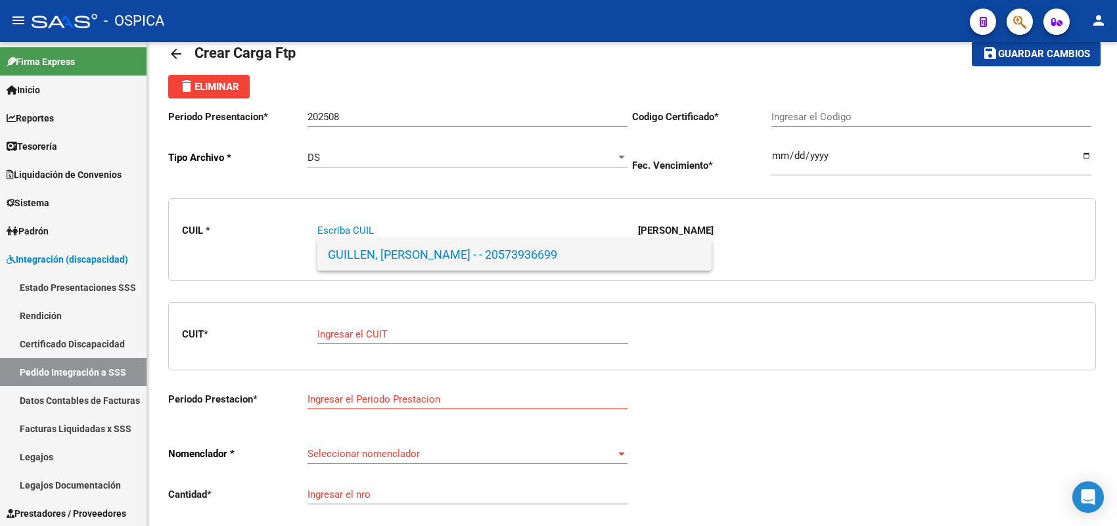
click at [388, 247] on span "GUILLEN, [PERSON_NAME] - - 20573936699" at bounding box center [514, 255] width 373 height 32
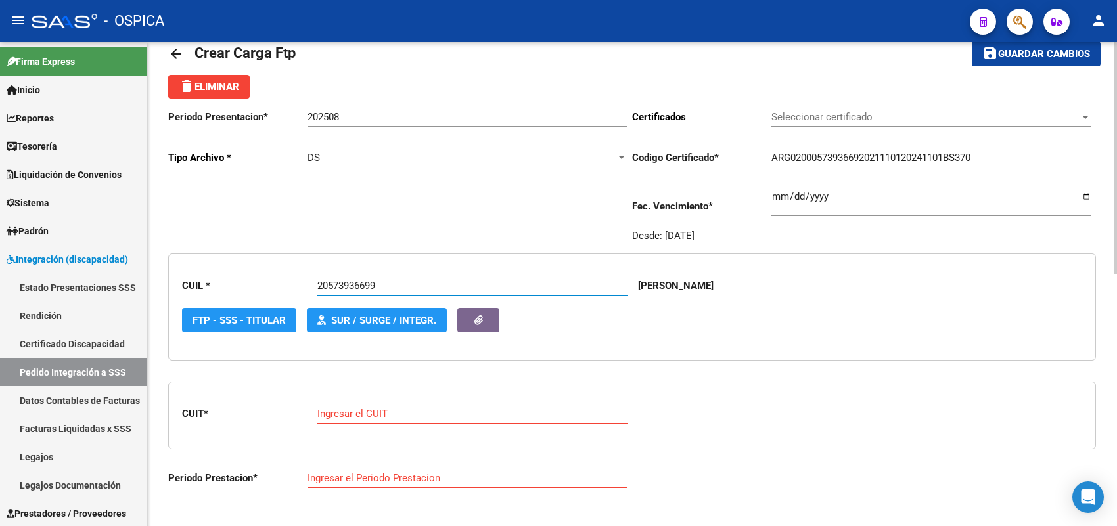
click at [363, 415] on input "Ingresar el CUIT" at bounding box center [472, 414] width 311 height 12
paste input "27-41141225-9"
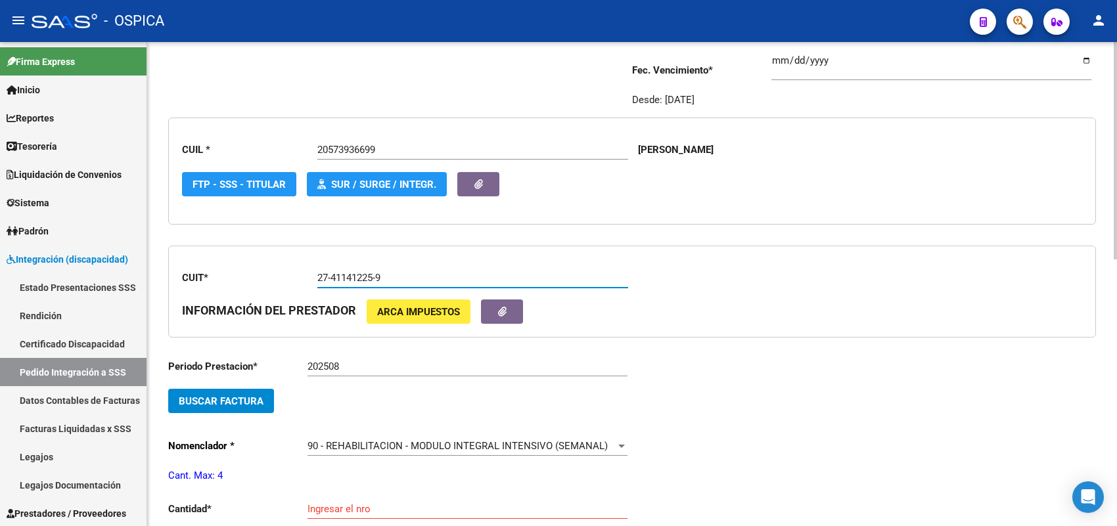
scroll to position [195, 0]
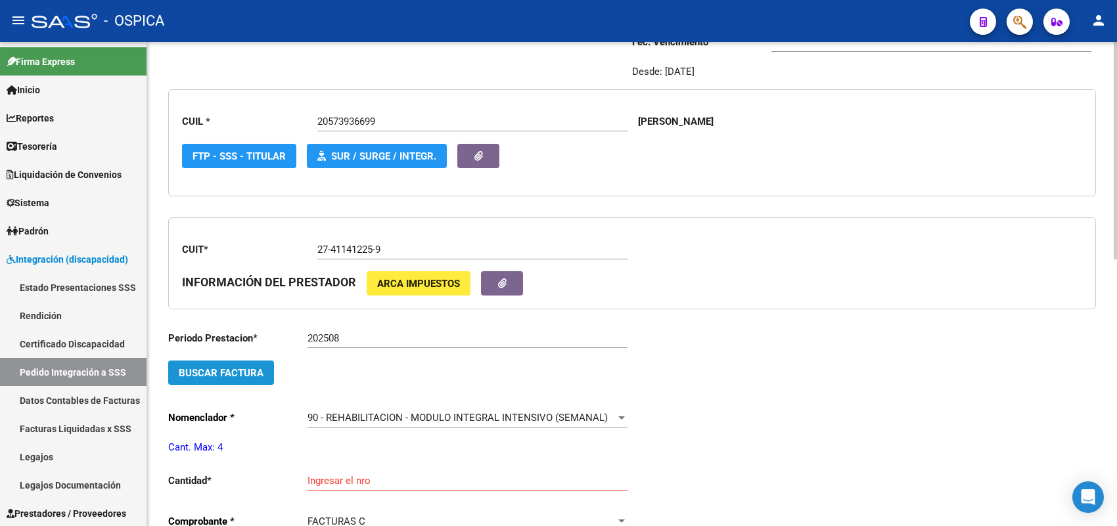
click at [242, 372] on span "Buscar Factura" at bounding box center [221, 373] width 85 height 12
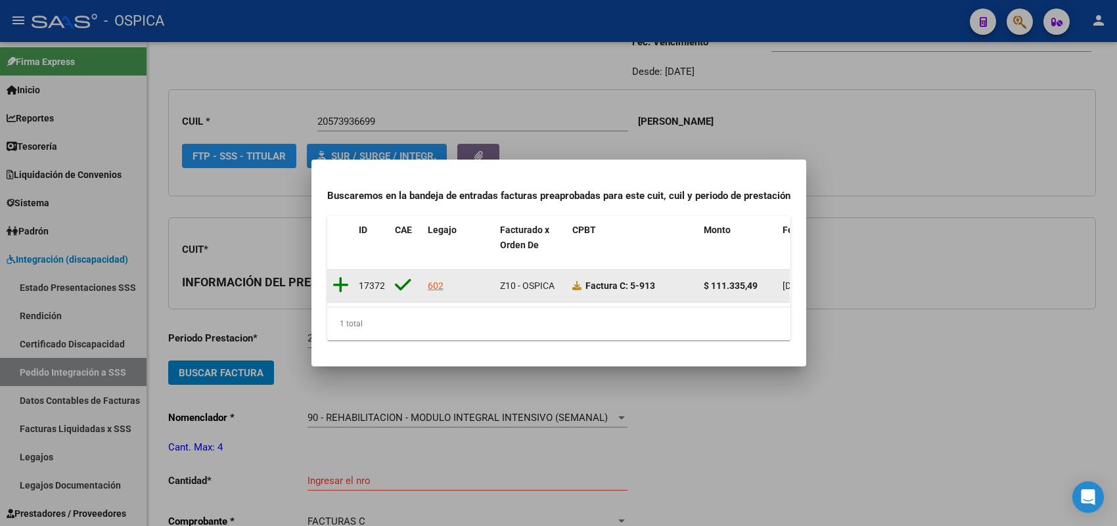
click at [340, 276] on icon at bounding box center [341, 285] width 16 height 18
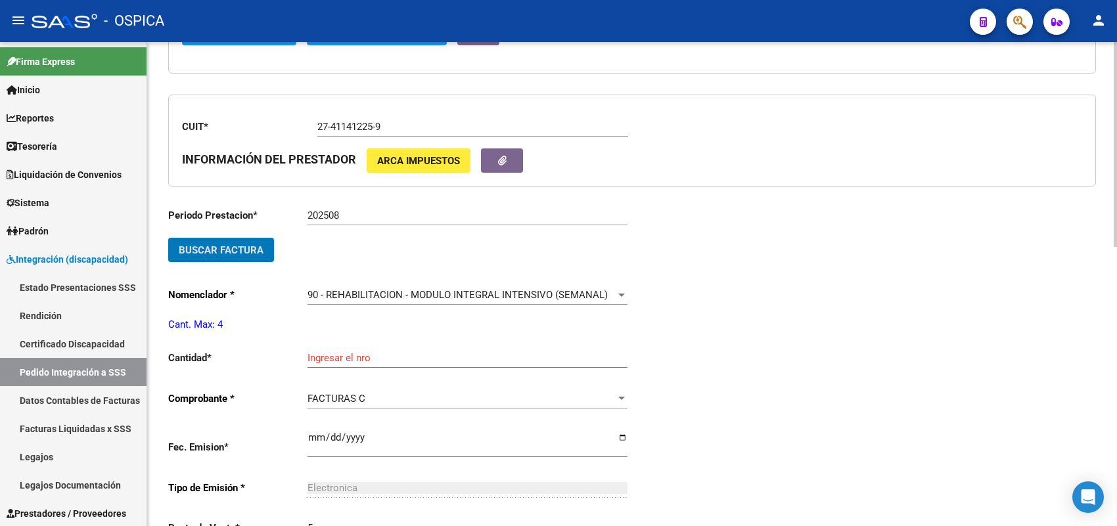
scroll to position [359, 0]
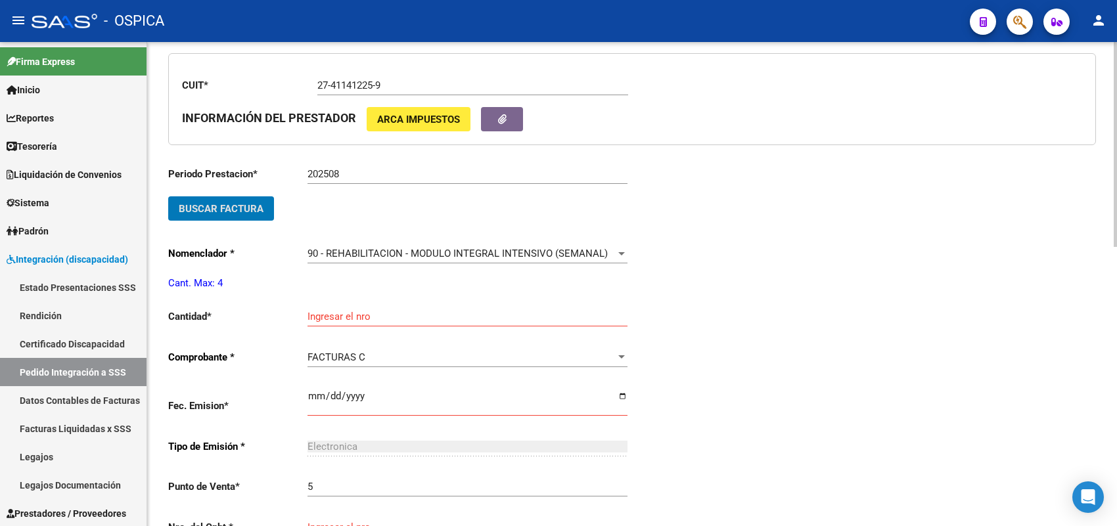
click at [363, 314] on input "Ingresar el nro" at bounding box center [468, 317] width 320 height 12
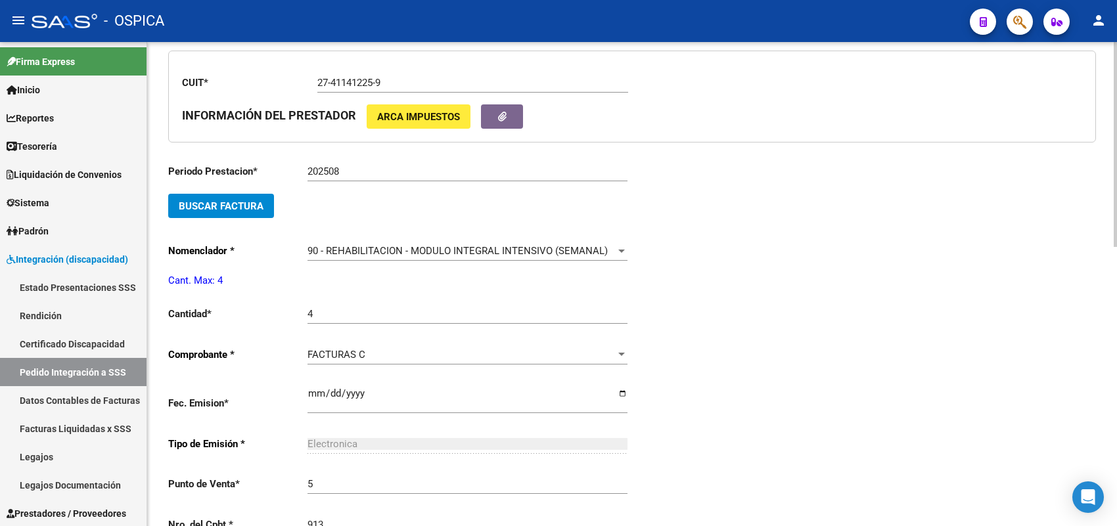
scroll to position [637, 0]
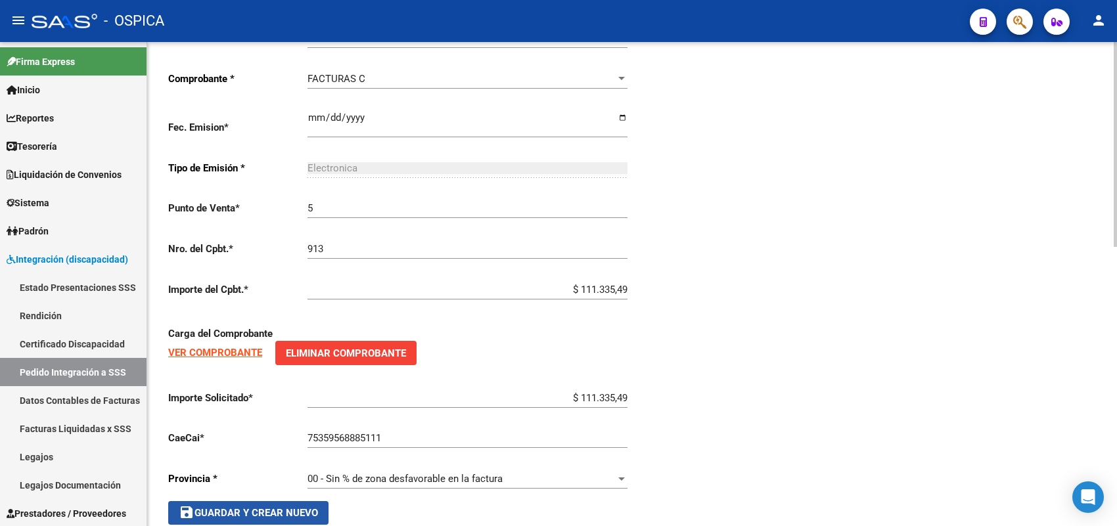
drag, startPoint x: 316, startPoint y: 500, endPoint x: 310, endPoint y: 490, distance: 11.5
click at [313, 507] on span "save Guardar y Crear Nuevo" at bounding box center [248, 513] width 139 height 12
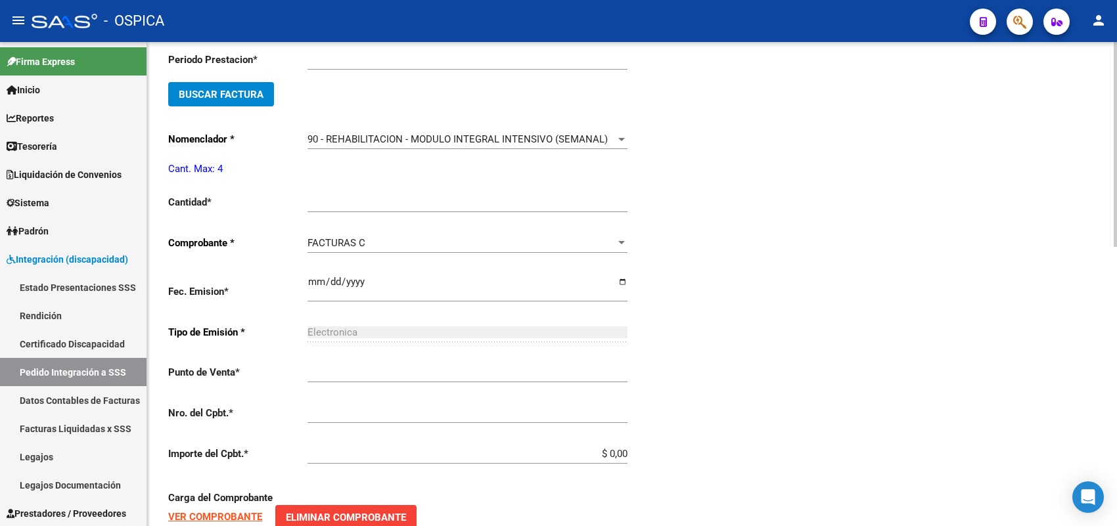
scroll to position [30, 0]
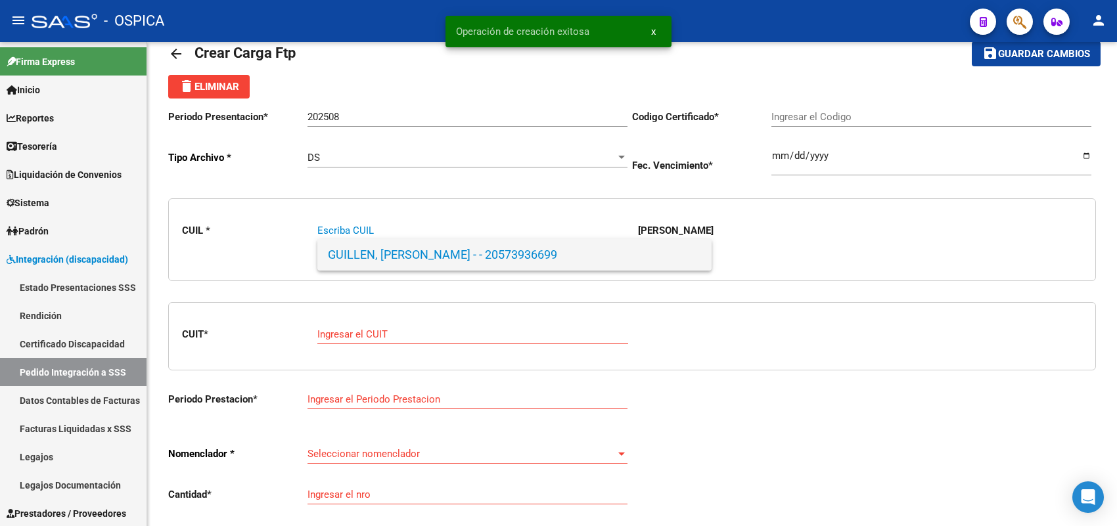
paste input "20547943512"
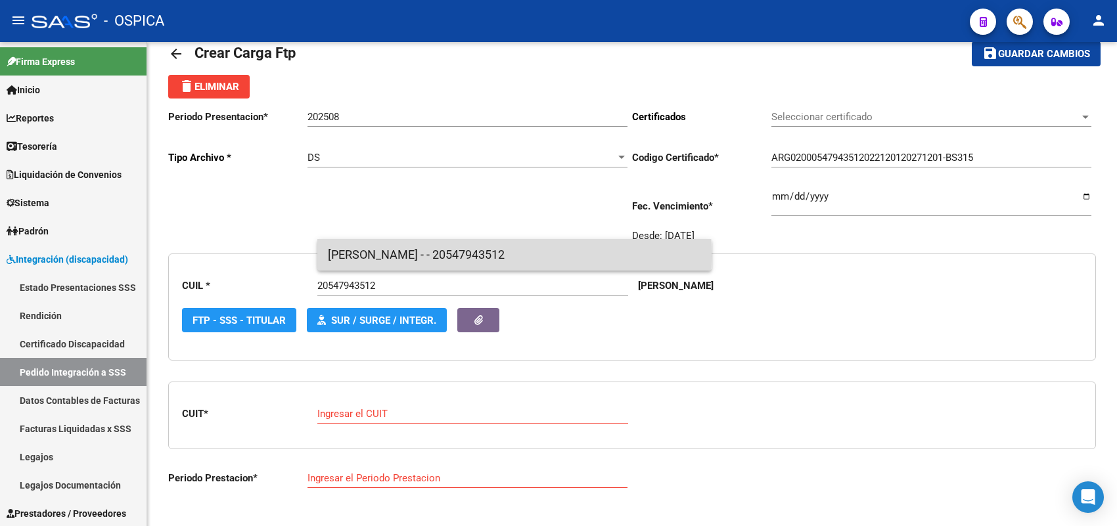
click at [347, 256] on span "[PERSON_NAME] - - 20547943512" at bounding box center [514, 255] width 373 height 32
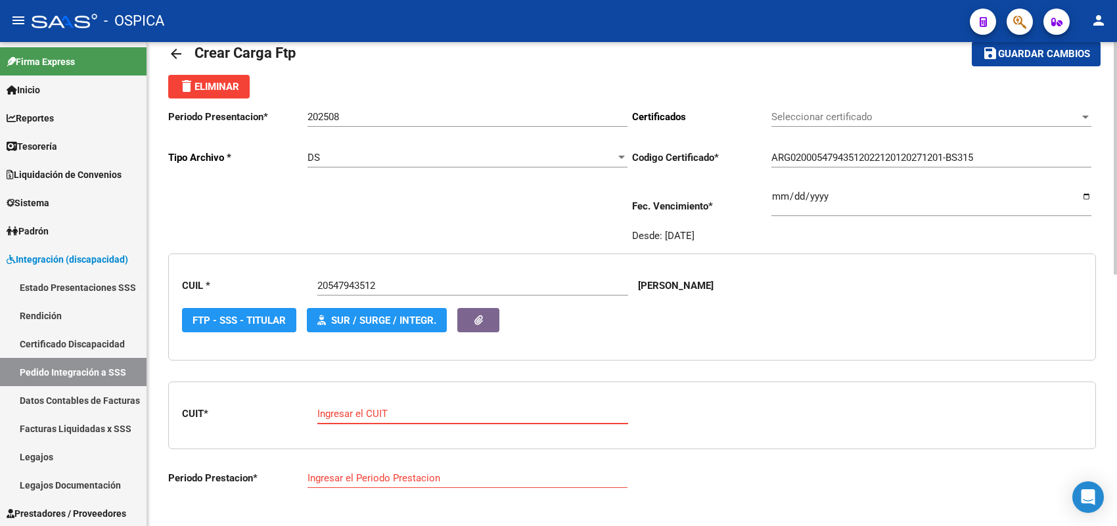
paste input "30-71623110-7"
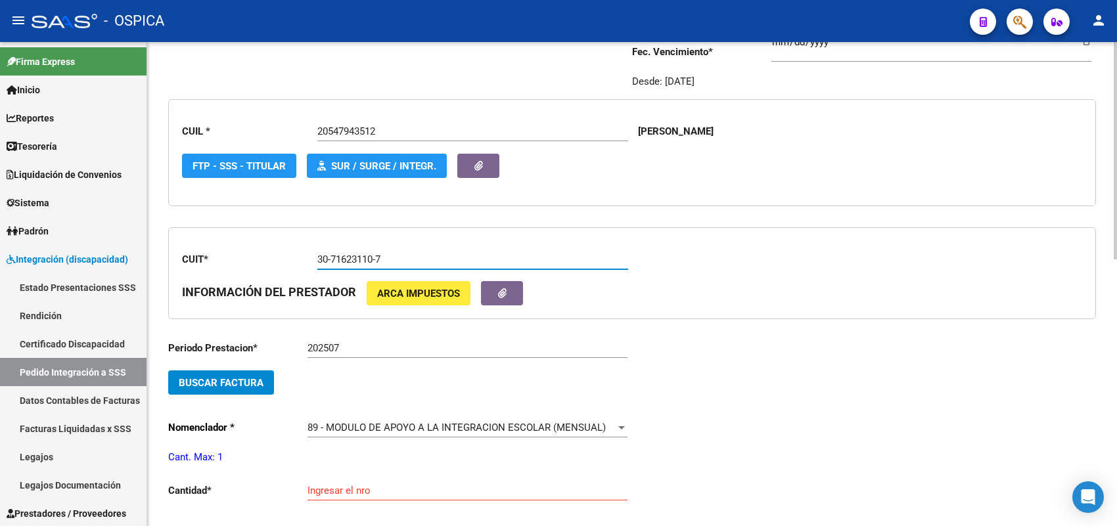
scroll to position [195, 0]
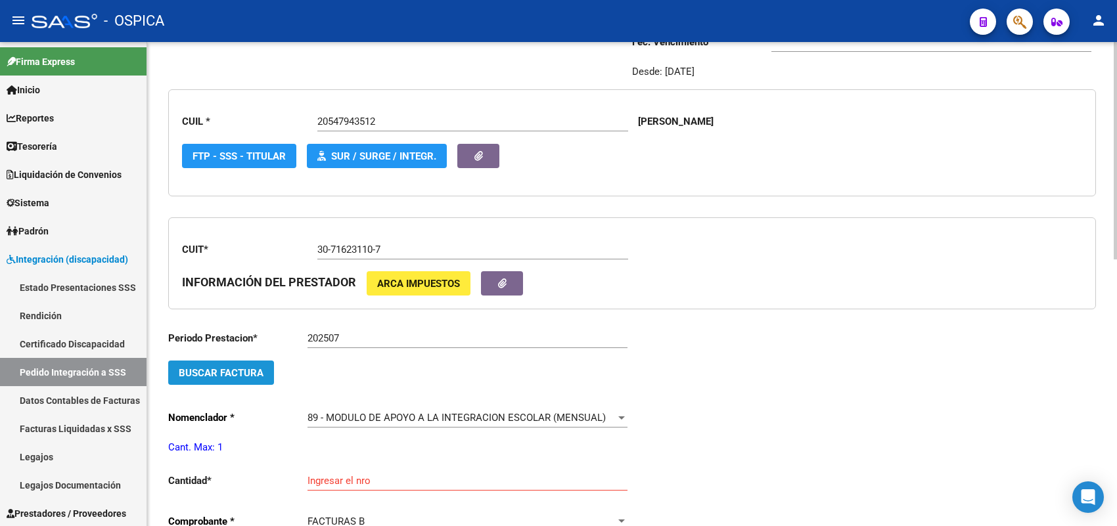
click at [265, 373] on button "Buscar Factura" at bounding box center [221, 373] width 106 height 24
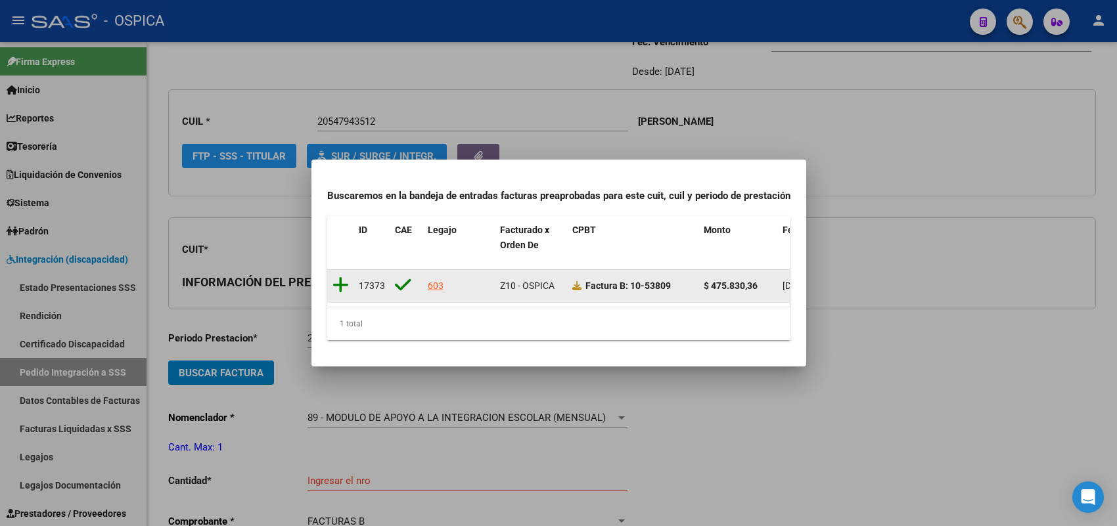
click at [334, 278] on icon at bounding box center [341, 285] width 16 height 18
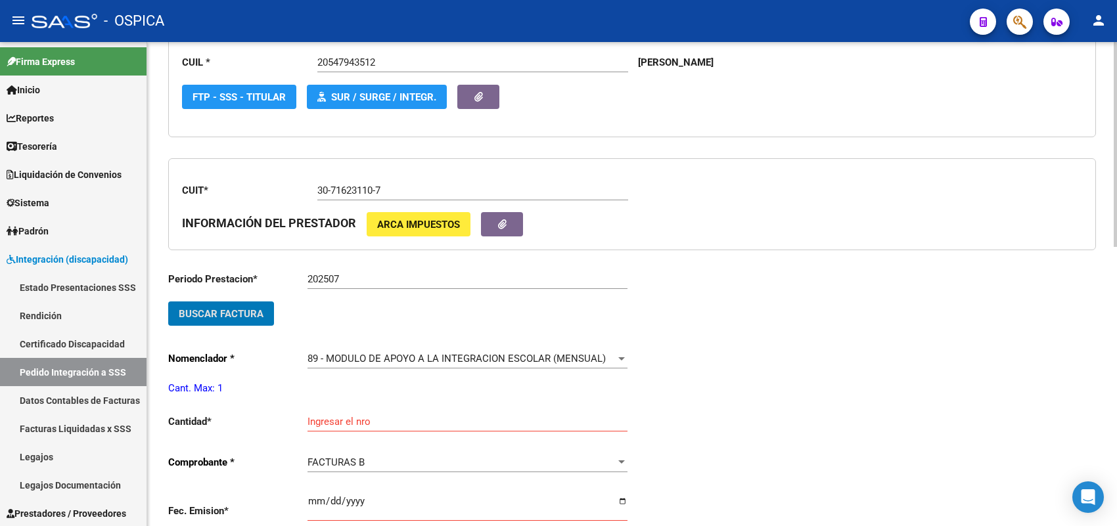
scroll to position [277, 0]
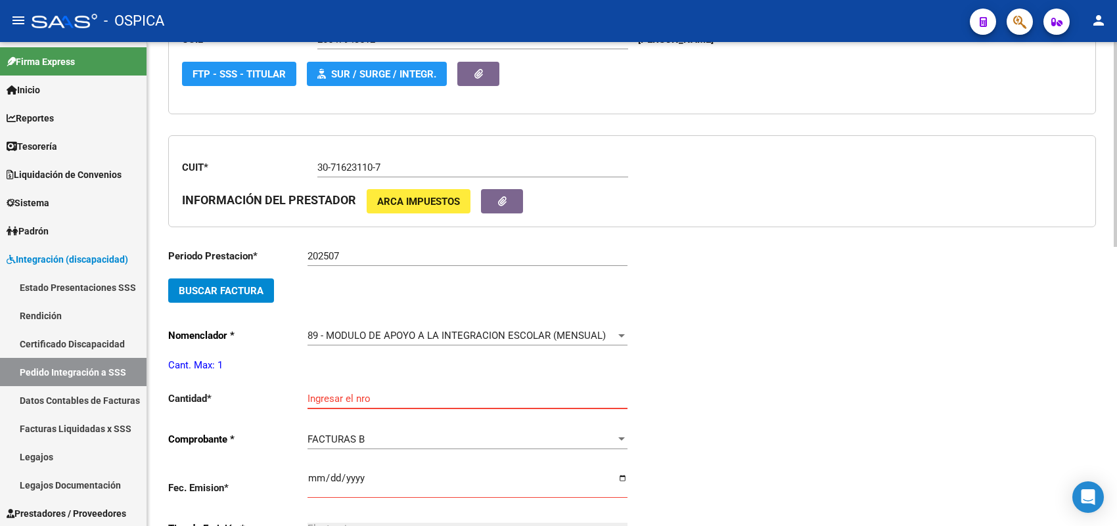
click at [345, 393] on input "Ingresar el nro" at bounding box center [468, 399] width 320 height 12
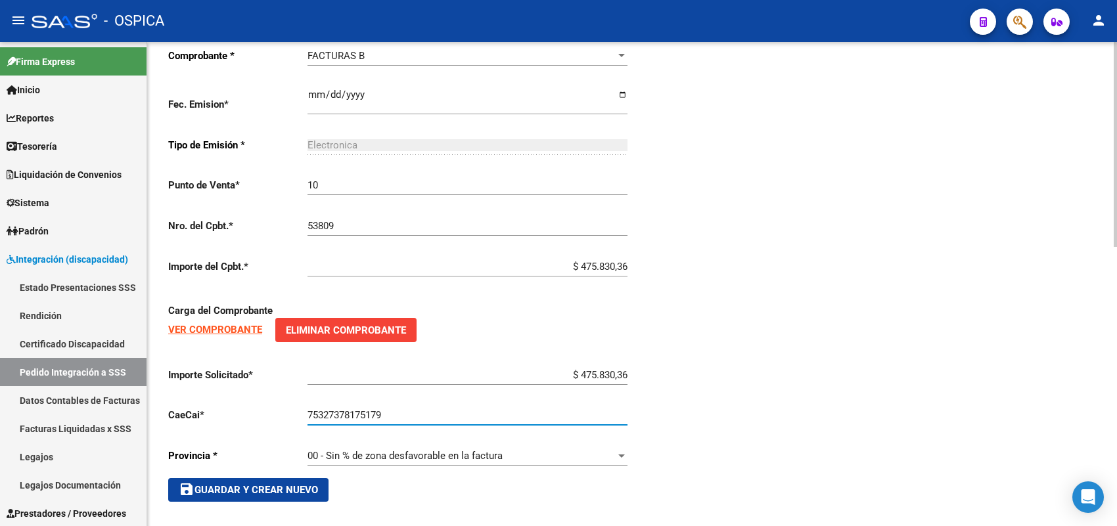
click at [299, 486] on span "save Guardar y Crear Nuevo" at bounding box center [248, 490] width 139 height 12
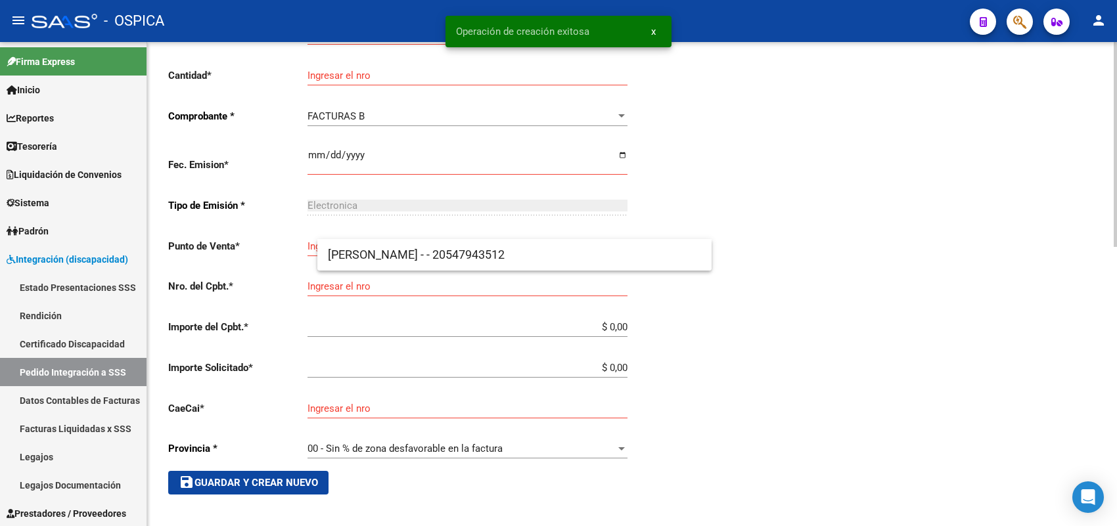
scroll to position [30, 0]
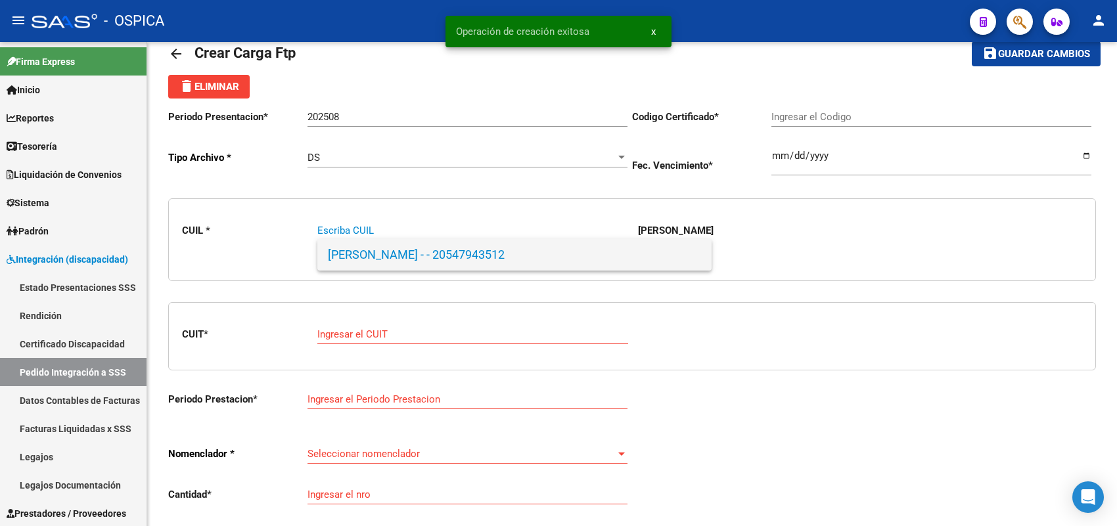
click at [427, 262] on span "[PERSON_NAME] - - 20547943512" at bounding box center [514, 255] width 373 height 32
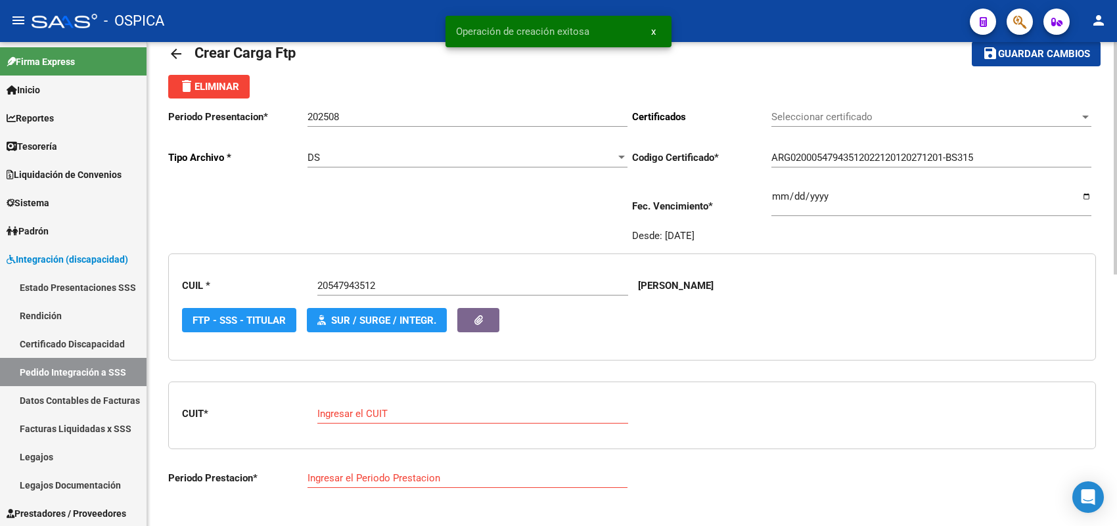
click at [389, 405] on div "Ingresar el CUIT" at bounding box center [472, 410] width 311 height 28
paste input "30-71623110-7"
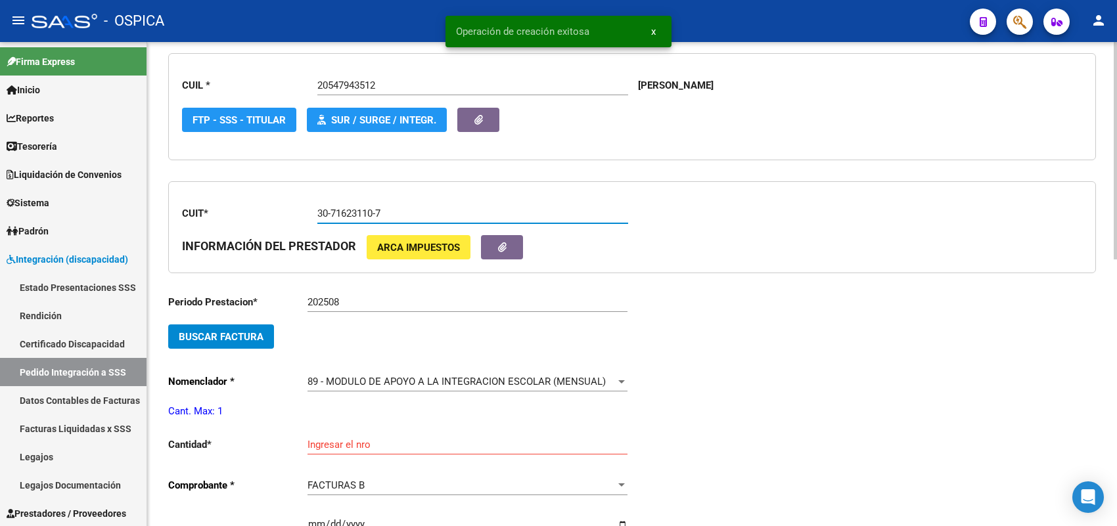
scroll to position [277, 0]
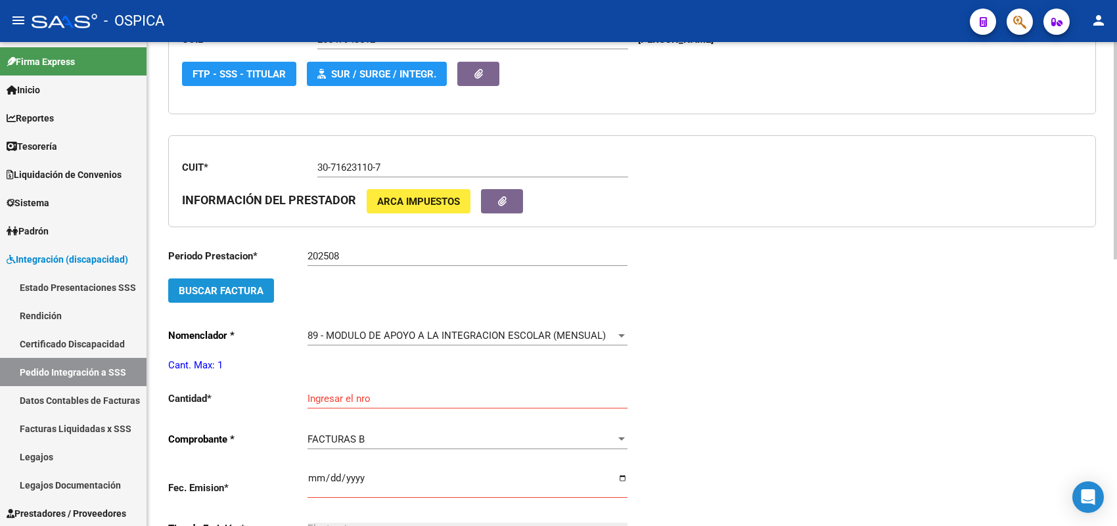
click at [245, 298] on button "Buscar Factura" at bounding box center [221, 291] width 106 height 24
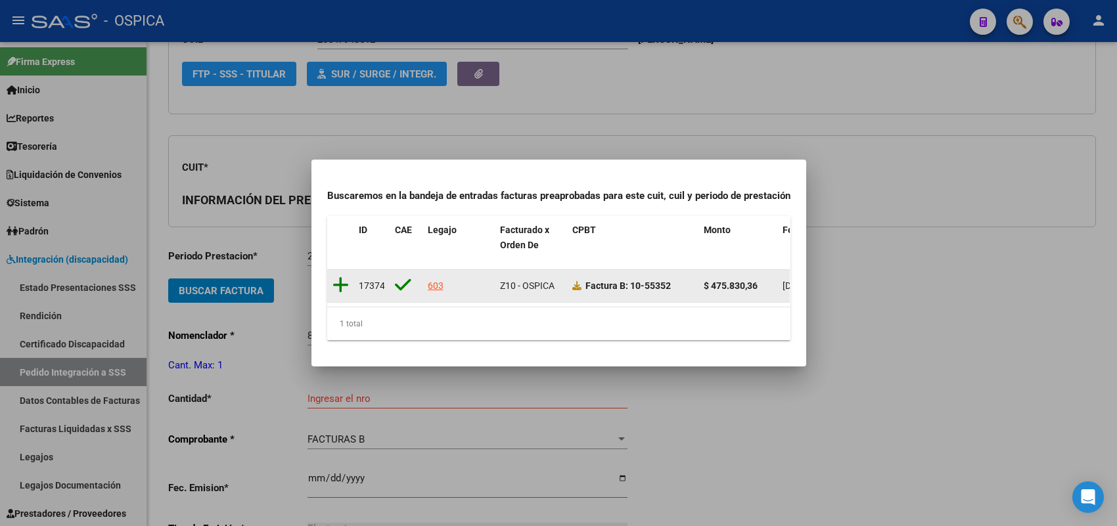
click at [344, 277] on icon at bounding box center [341, 285] width 16 height 18
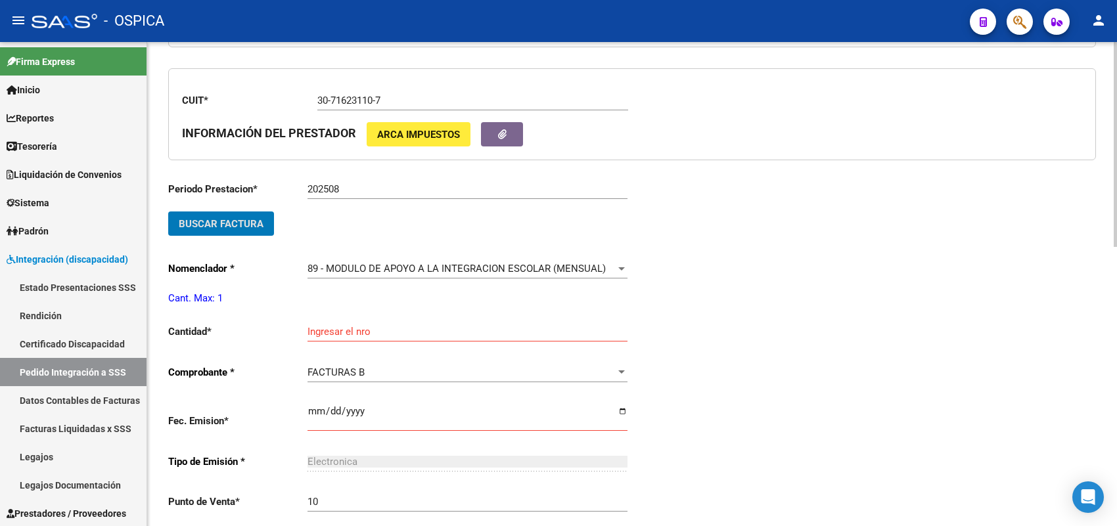
scroll to position [441, 0]
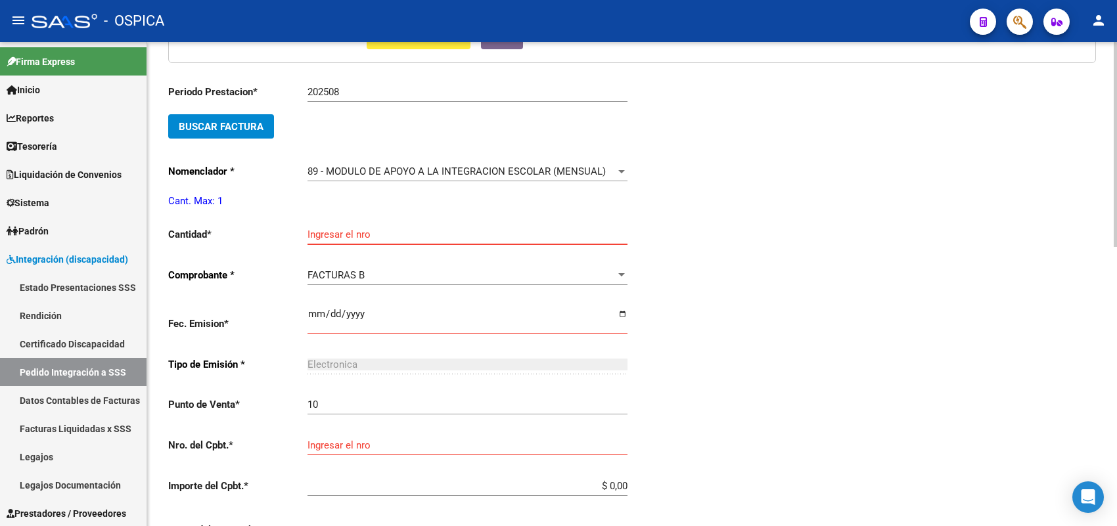
click at [338, 232] on input "Ingresar el nro" at bounding box center [468, 235] width 320 height 12
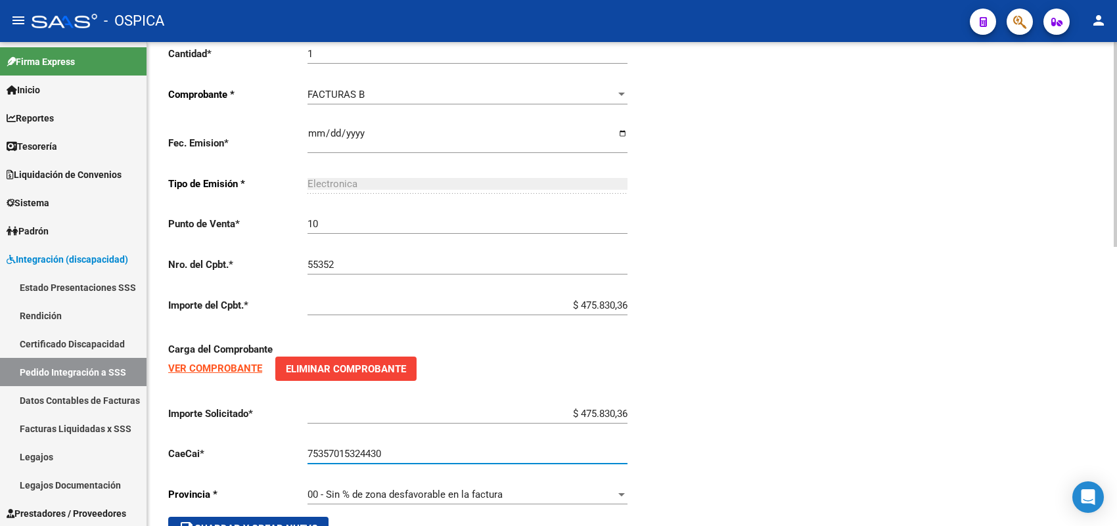
scroll to position [660, 0]
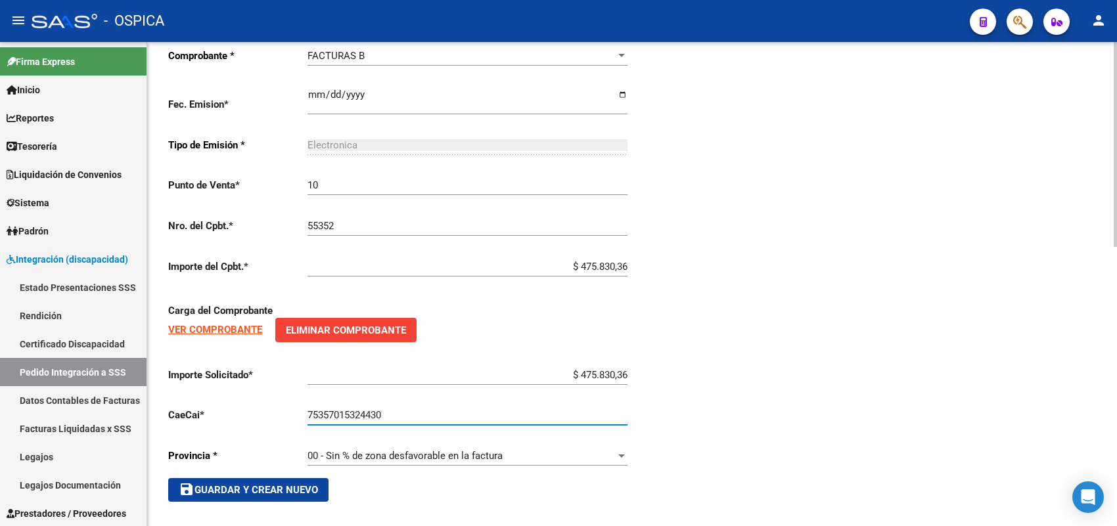
click at [285, 484] on span "save Guardar y Crear Nuevo" at bounding box center [248, 490] width 139 height 12
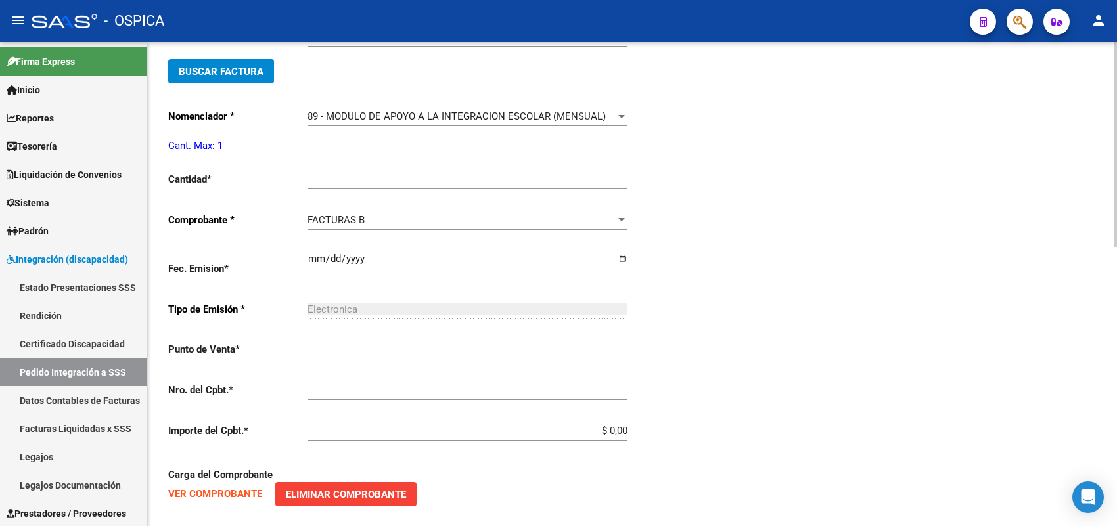
scroll to position [30, 0]
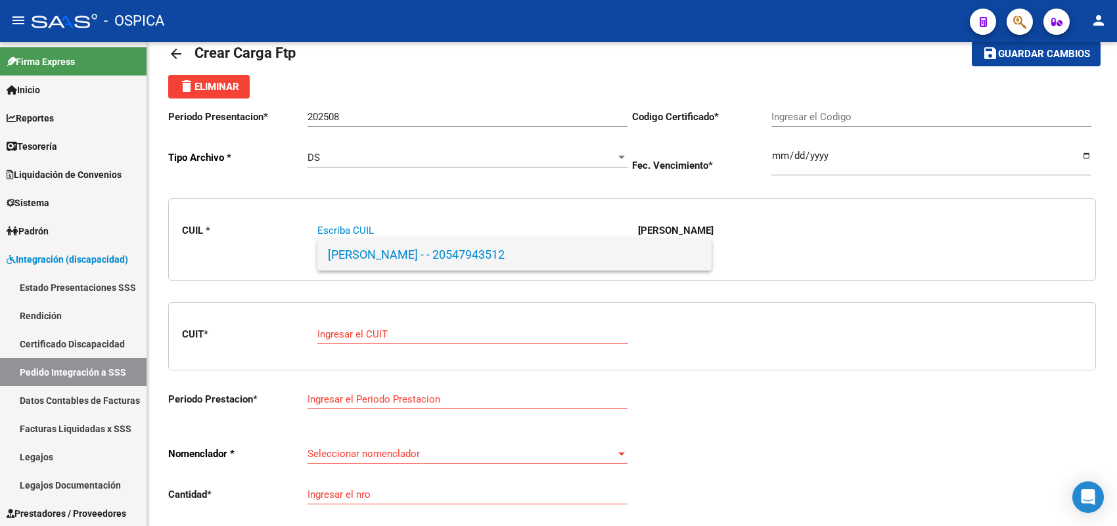
click at [382, 253] on span "[PERSON_NAME] - - 20547943512" at bounding box center [514, 255] width 373 height 32
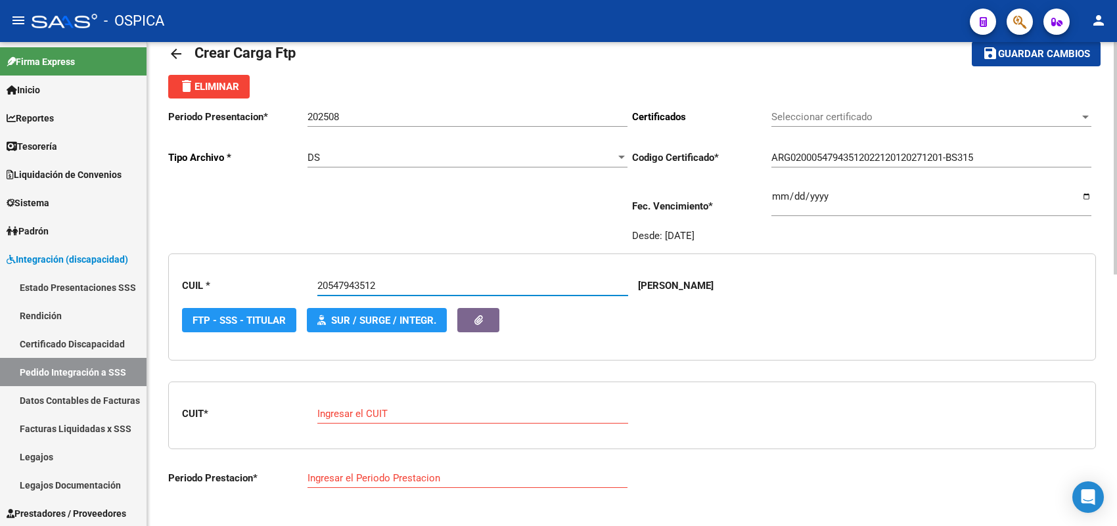
click at [380, 416] on input "Ingresar el CUIT" at bounding box center [472, 414] width 311 height 12
paste input "27-47236696-9"
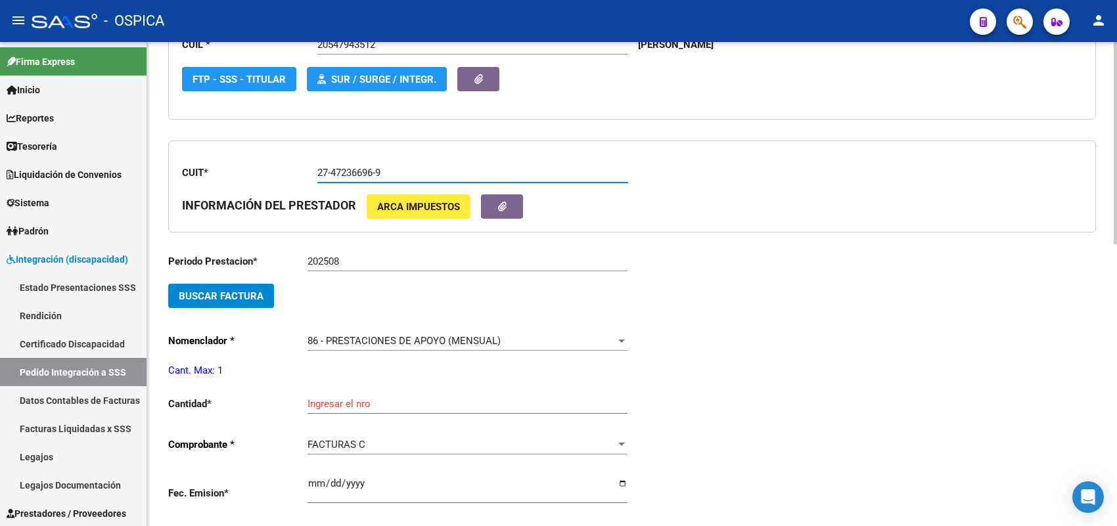
scroll to position [277, 0]
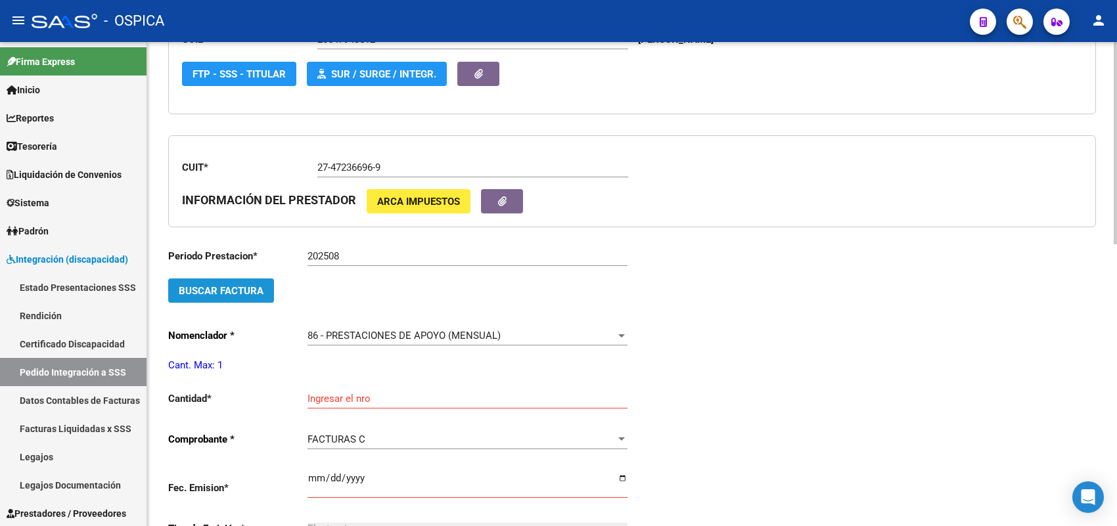
click at [248, 289] on span "Buscar Factura" at bounding box center [221, 291] width 85 height 12
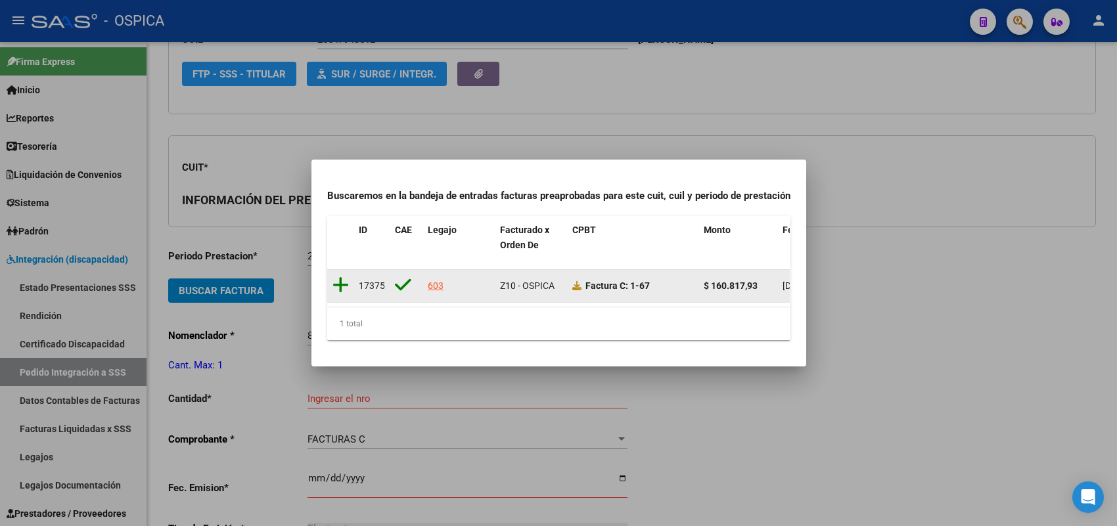
click at [339, 277] on icon at bounding box center [341, 285] width 16 height 18
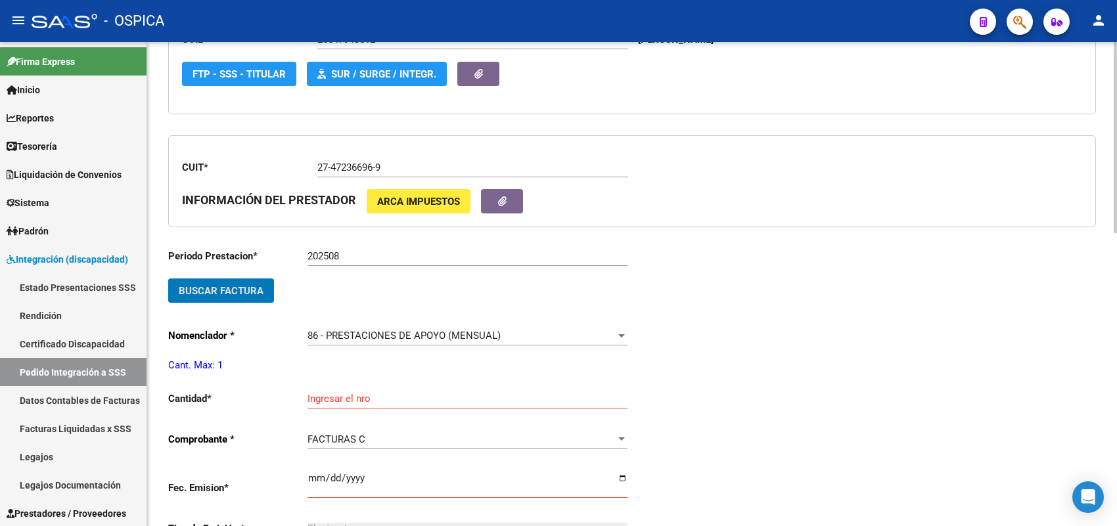
click at [344, 398] on input "Ingresar el nro" at bounding box center [468, 399] width 320 height 12
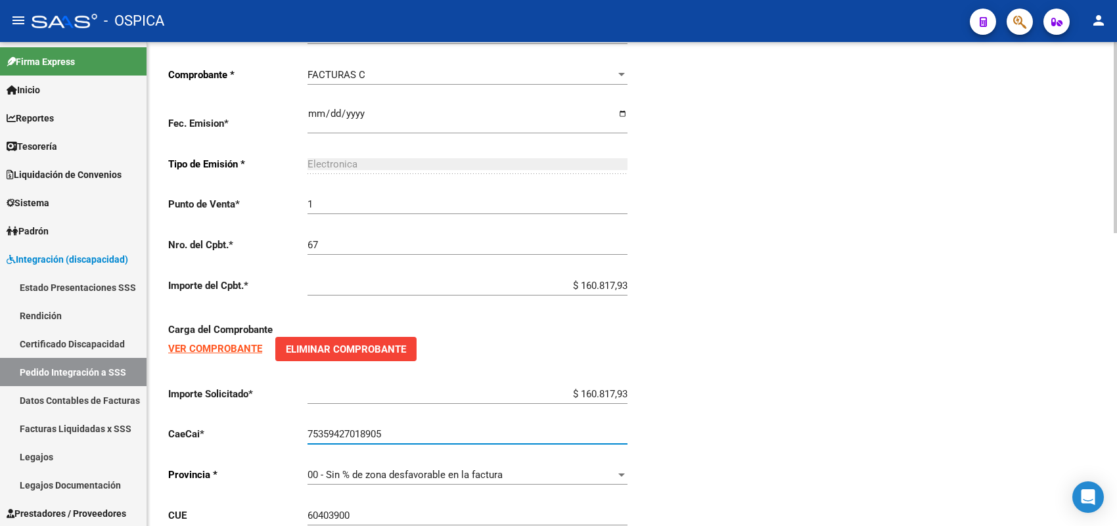
scroll to position [741, 0]
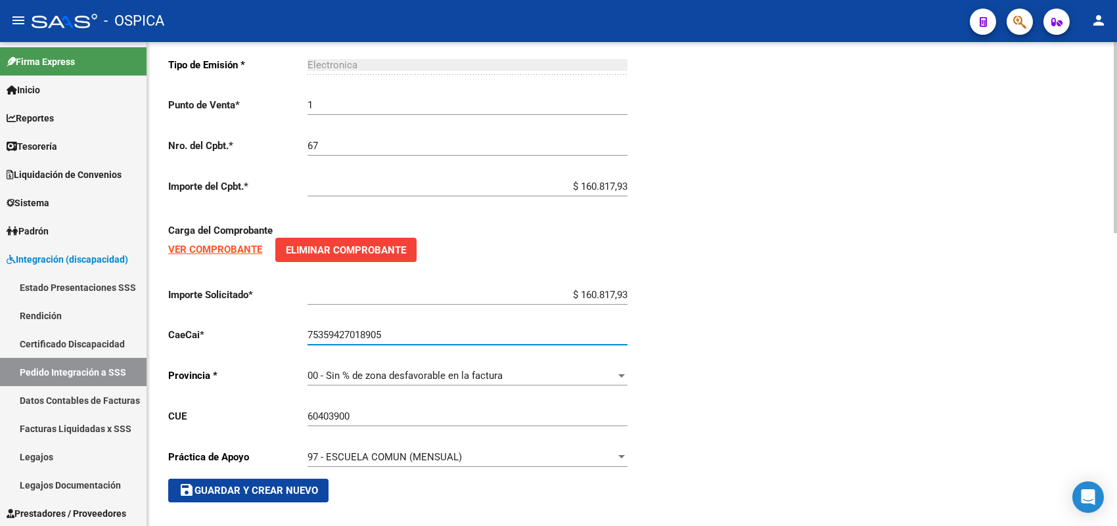
click at [298, 486] on span "save Guardar y Crear Nuevo" at bounding box center [248, 491] width 139 height 12
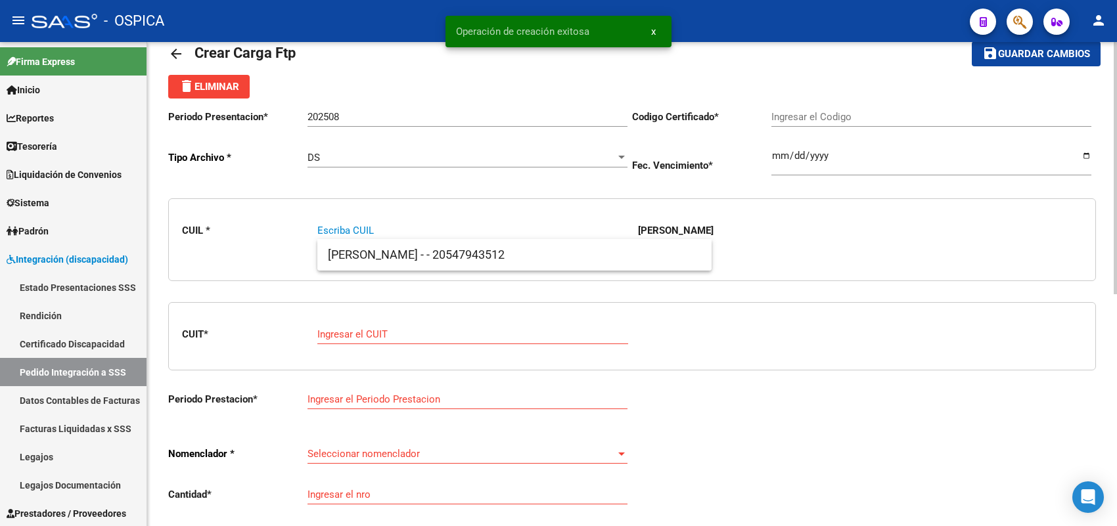
scroll to position [0, 0]
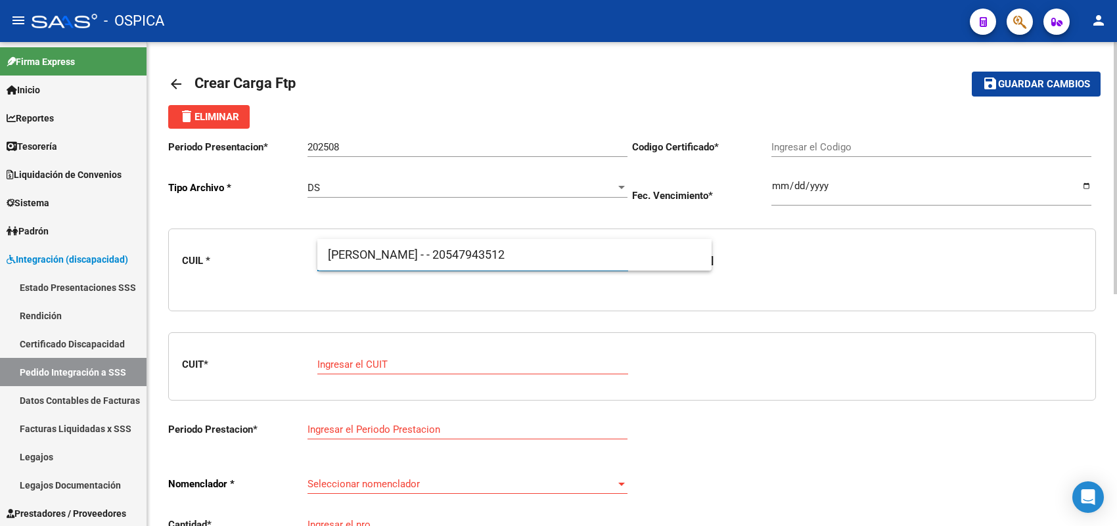
paste input "27508775607"
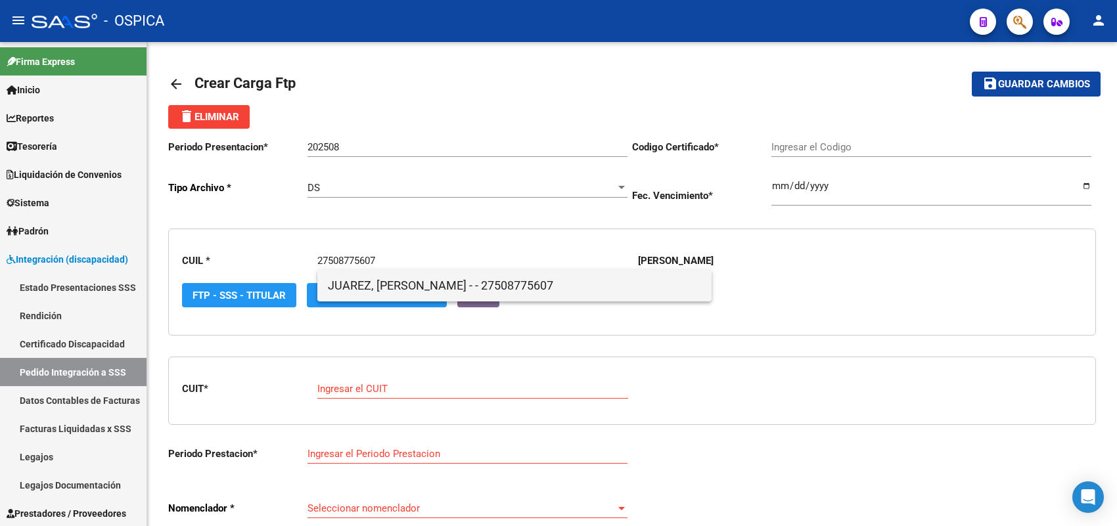
click at [363, 283] on span "JUAREZ, [PERSON_NAME] - - 27508775607" at bounding box center [514, 286] width 373 height 32
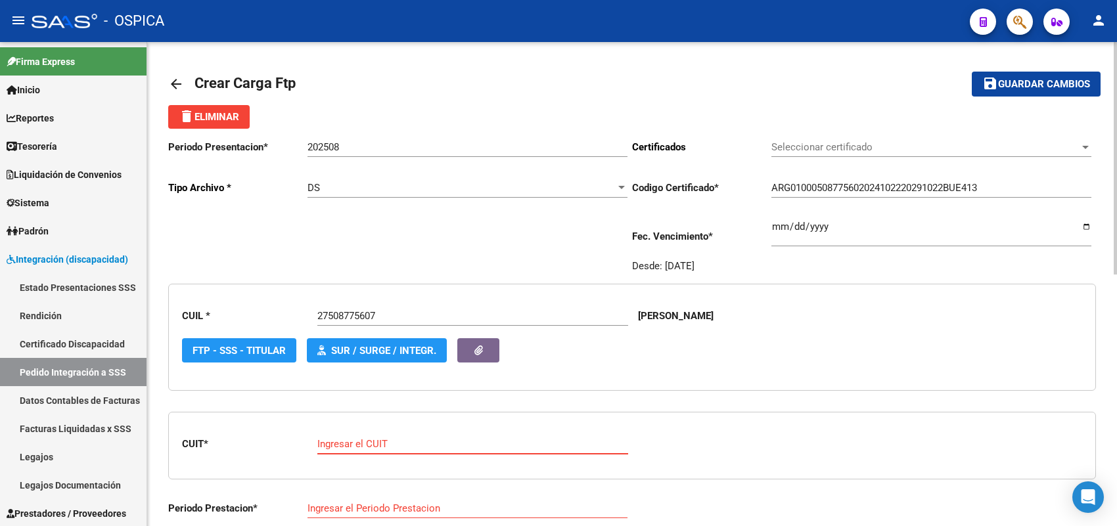
paste input "27-20586219-1"
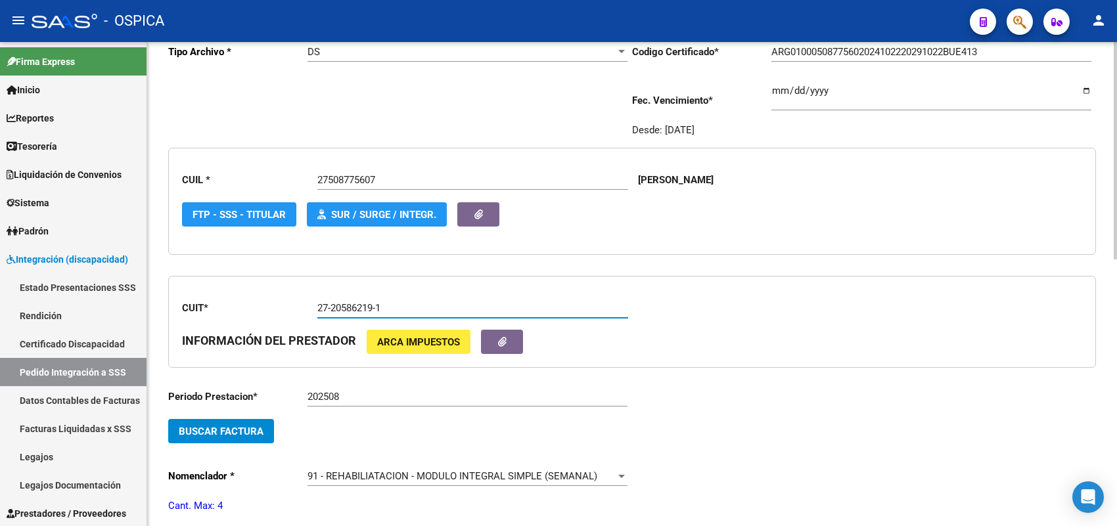
scroll to position [164, 0]
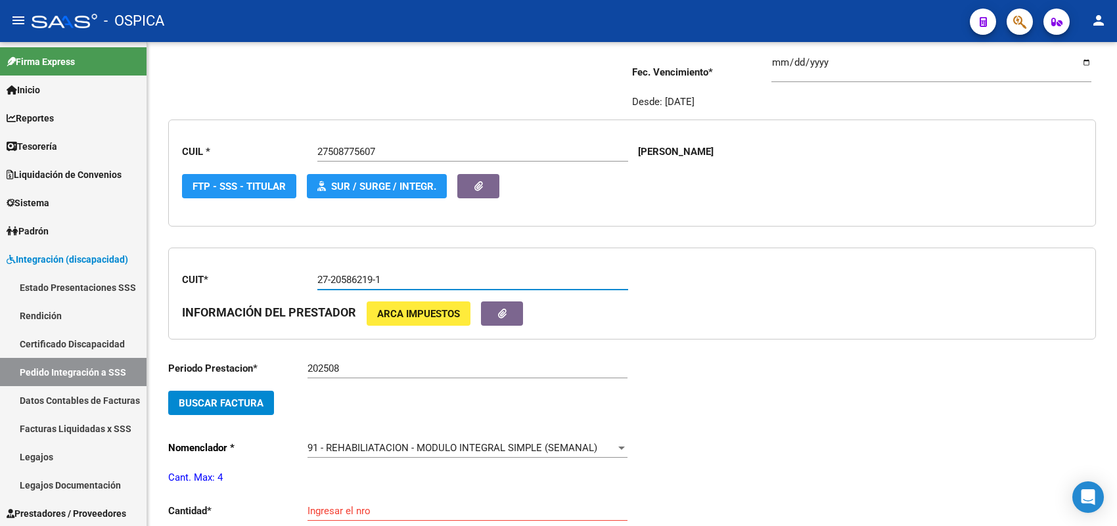
click at [231, 401] on span "Buscar Factura" at bounding box center [221, 404] width 85 height 12
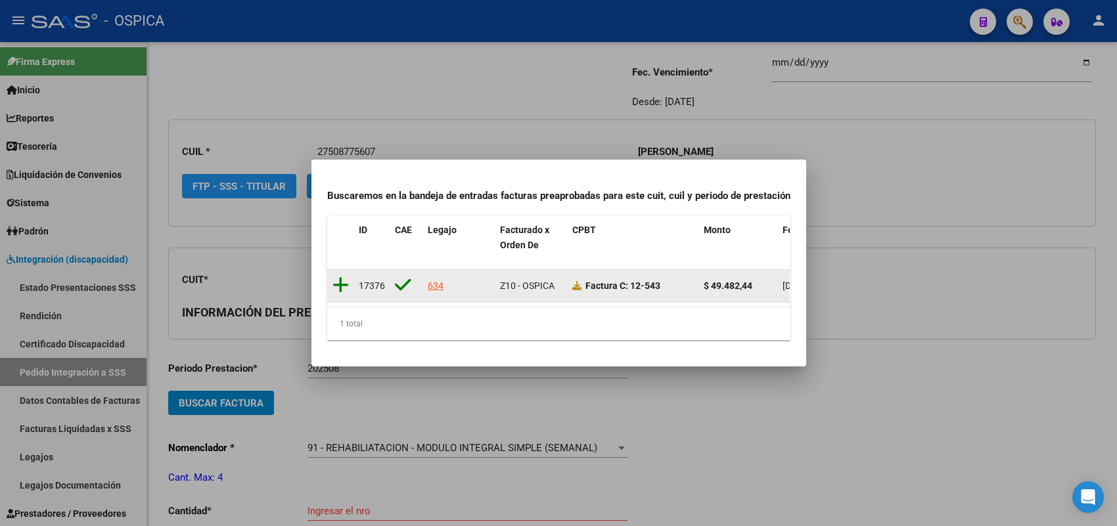
click at [340, 276] on icon at bounding box center [341, 285] width 16 height 18
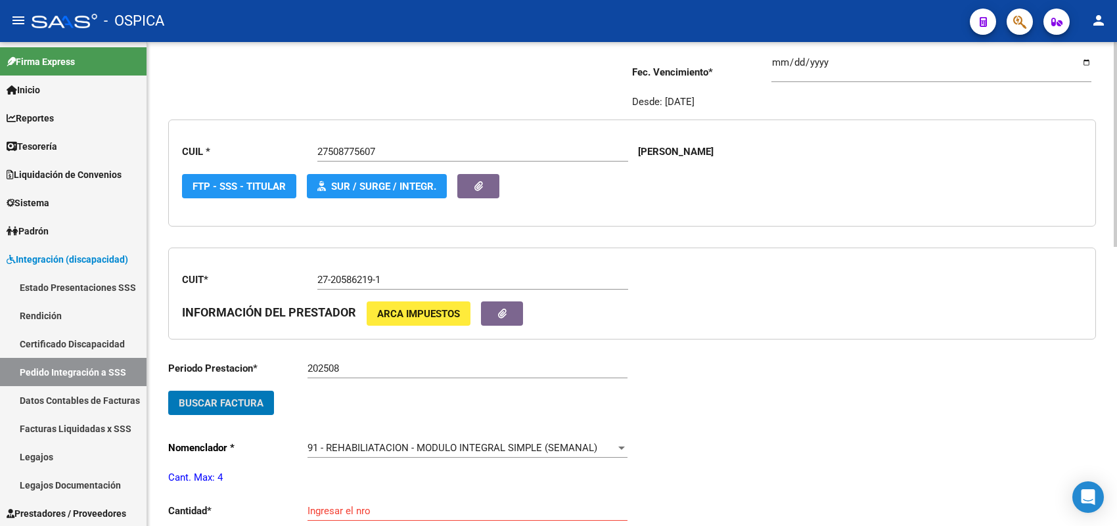
scroll to position [246, 0]
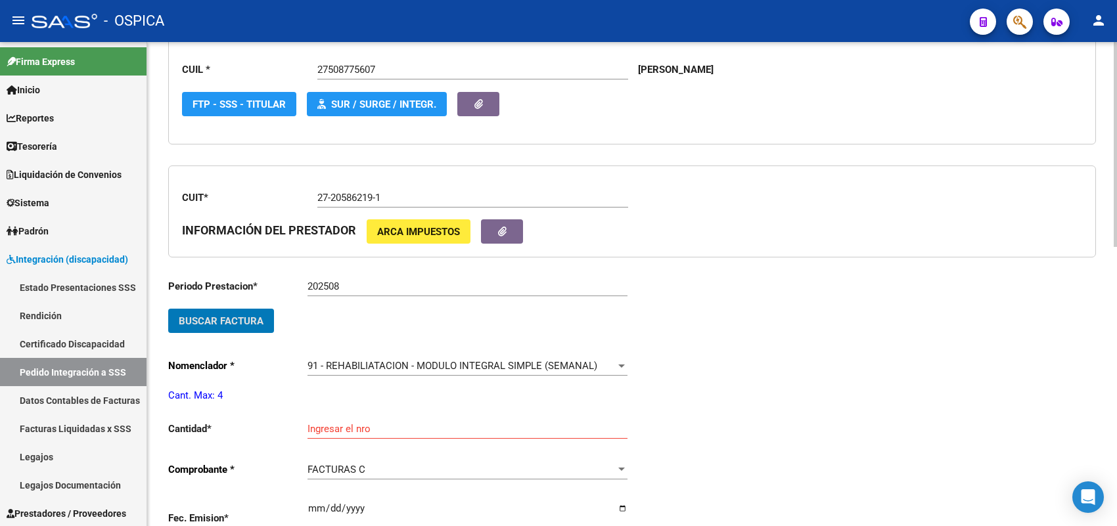
click at [254, 316] on span "Buscar Factura" at bounding box center [221, 321] width 85 height 12
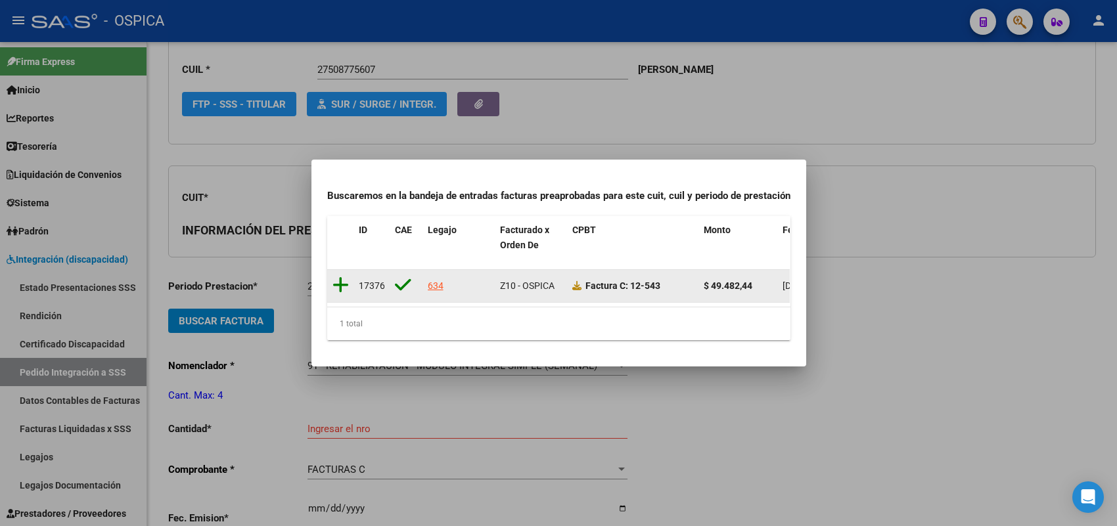
click at [340, 276] on icon at bounding box center [341, 285] width 16 height 18
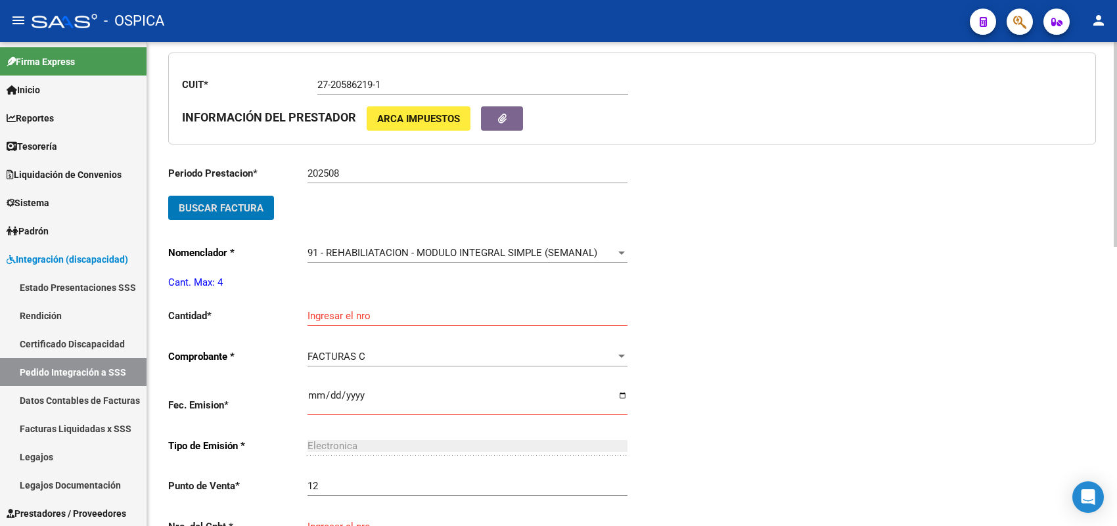
scroll to position [411, 0]
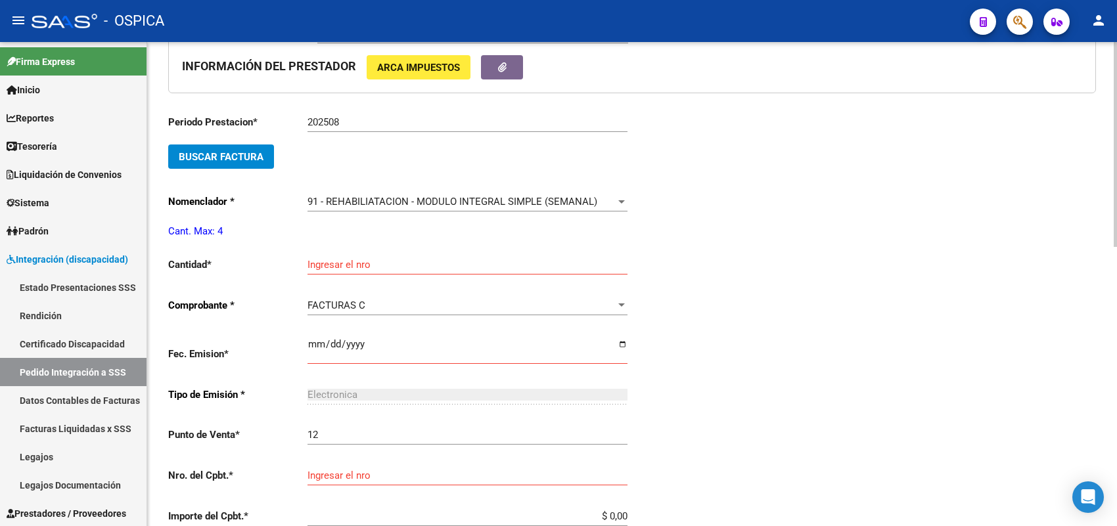
click at [378, 250] on div "Ingresar el nro" at bounding box center [468, 260] width 320 height 28
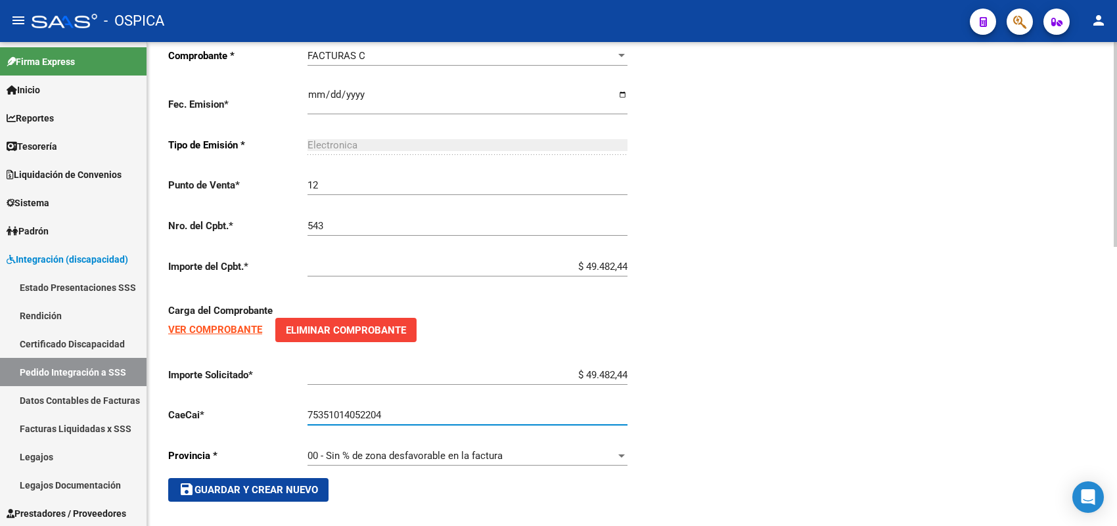
click at [269, 484] on span "save Guardar y Crear Nuevo" at bounding box center [248, 490] width 139 height 12
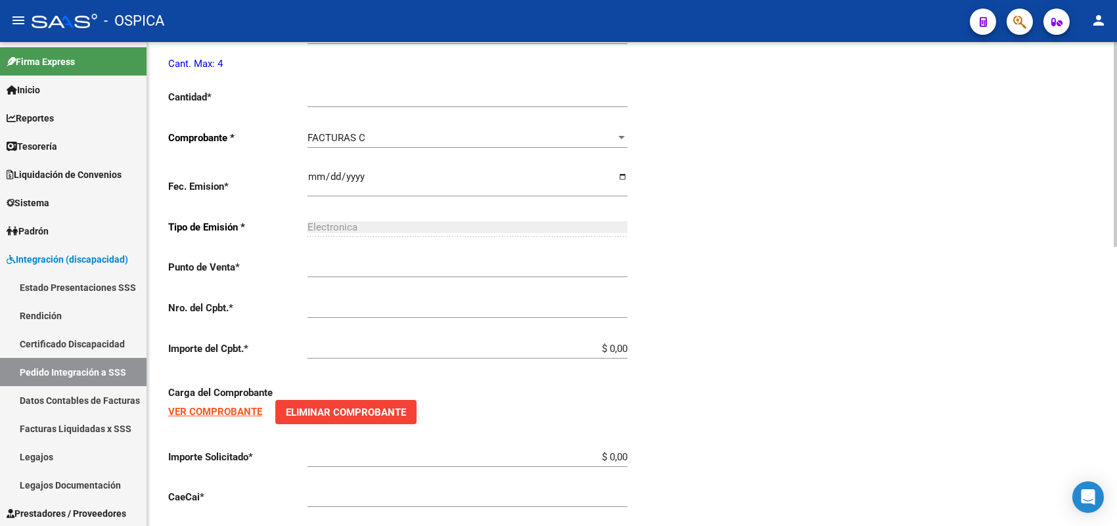
scroll to position [30, 0]
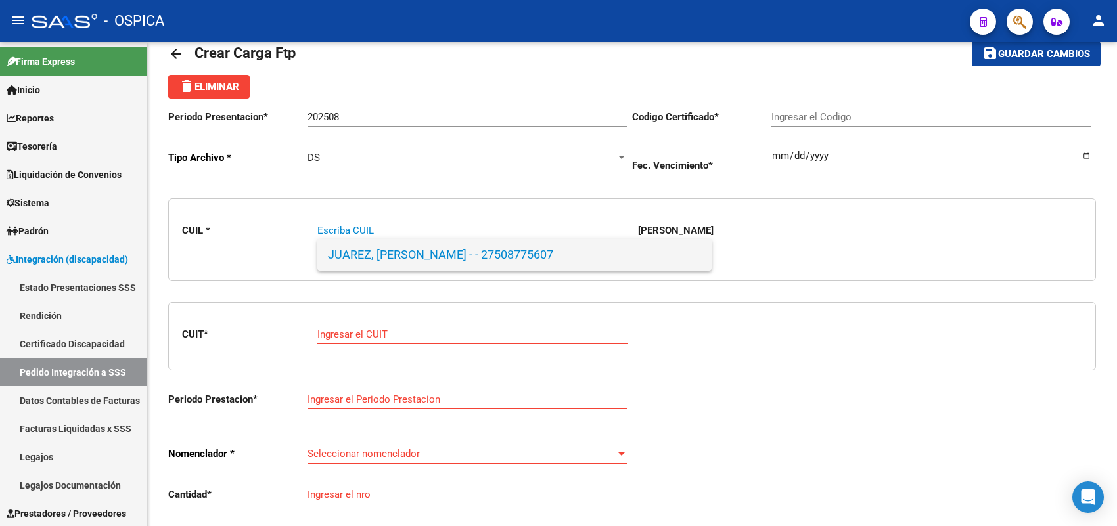
click at [460, 263] on span "JUAREZ, [PERSON_NAME] - - 27508775607" at bounding box center [514, 255] width 373 height 32
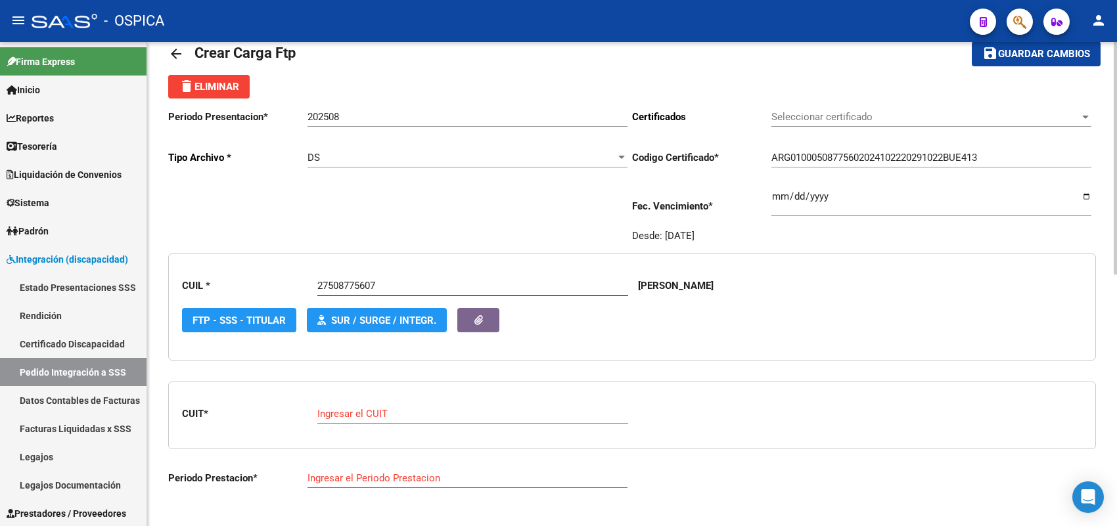
click at [370, 408] on input "Ingresar el CUIT" at bounding box center [472, 414] width 311 height 12
paste input "23-24106806-4"
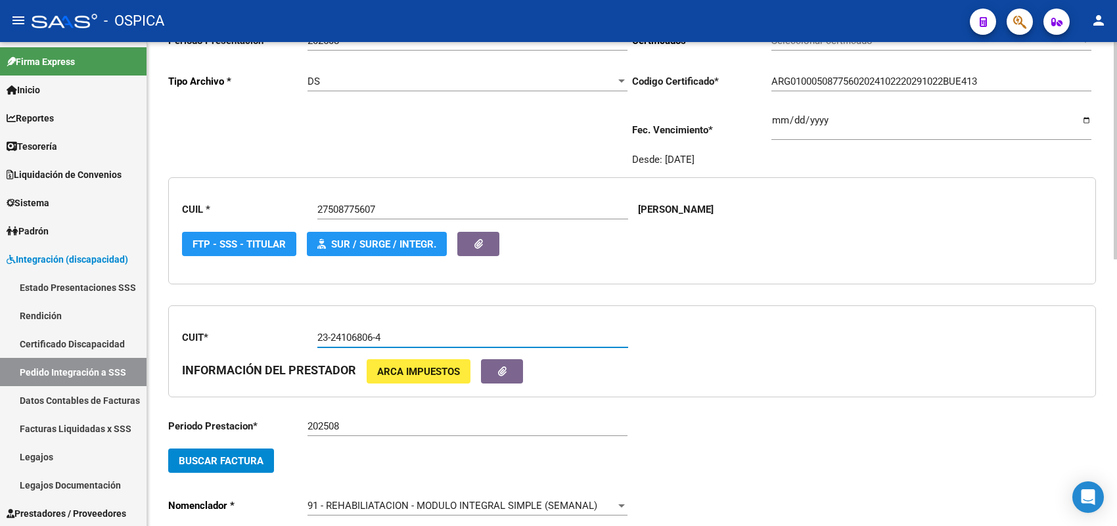
scroll to position [277, 0]
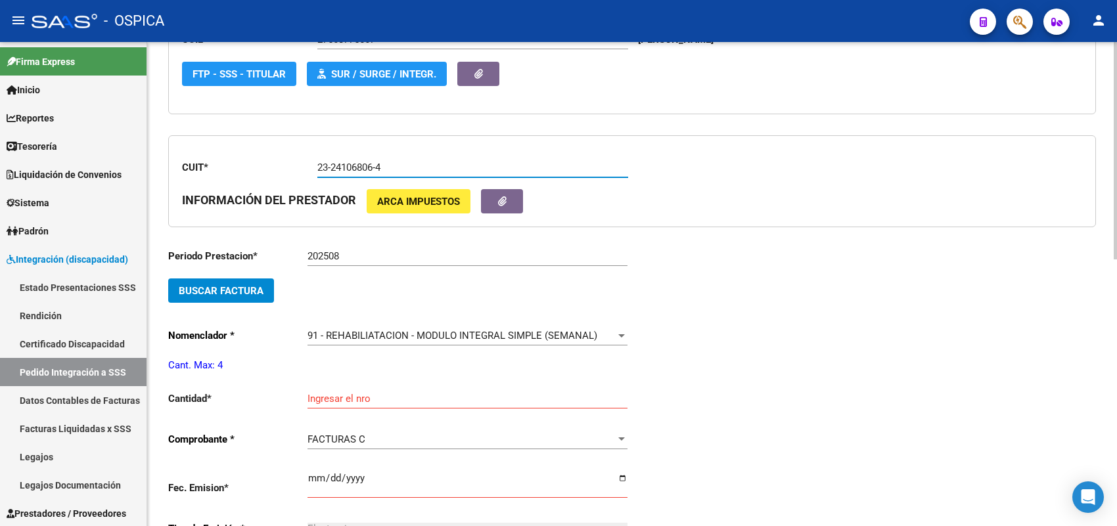
click at [260, 291] on span "Buscar Factura" at bounding box center [221, 291] width 85 height 12
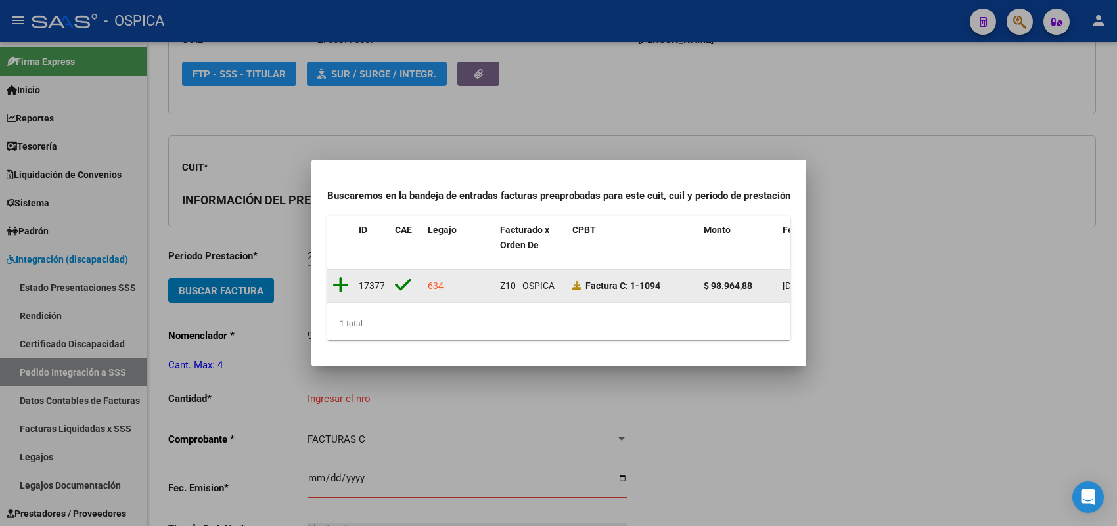
click at [336, 277] on icon at bounding box center [341, 285] width 16 height 18
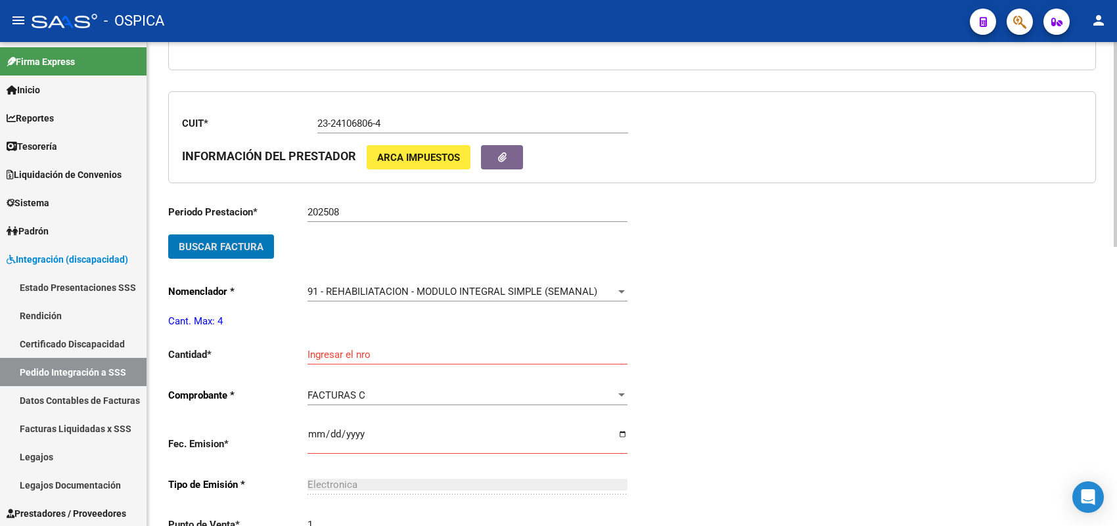
scroll to position [359, 0]
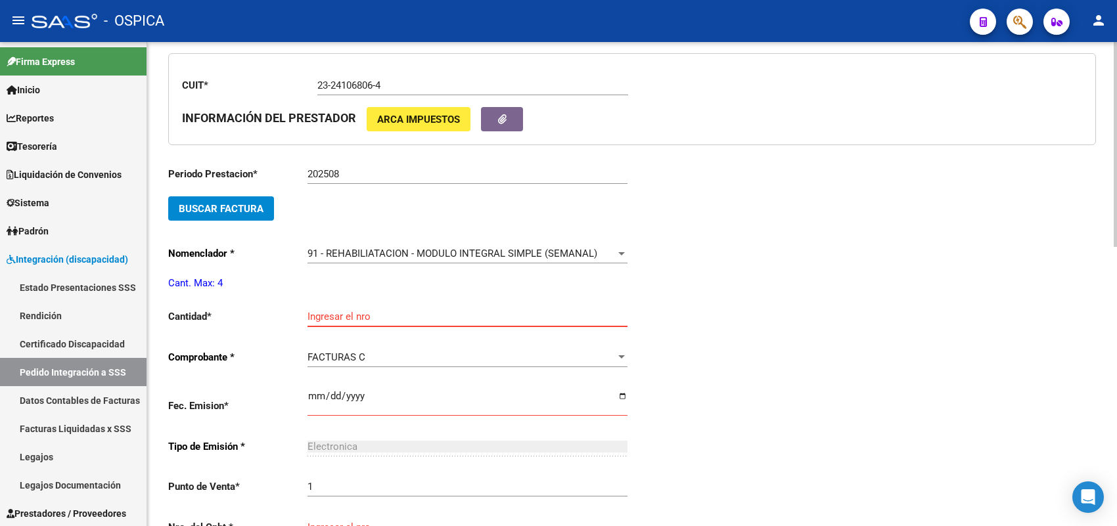
click at [338, 311] on input "Ingresar el nro" at bounding box center [468, 317] width 320 height 12
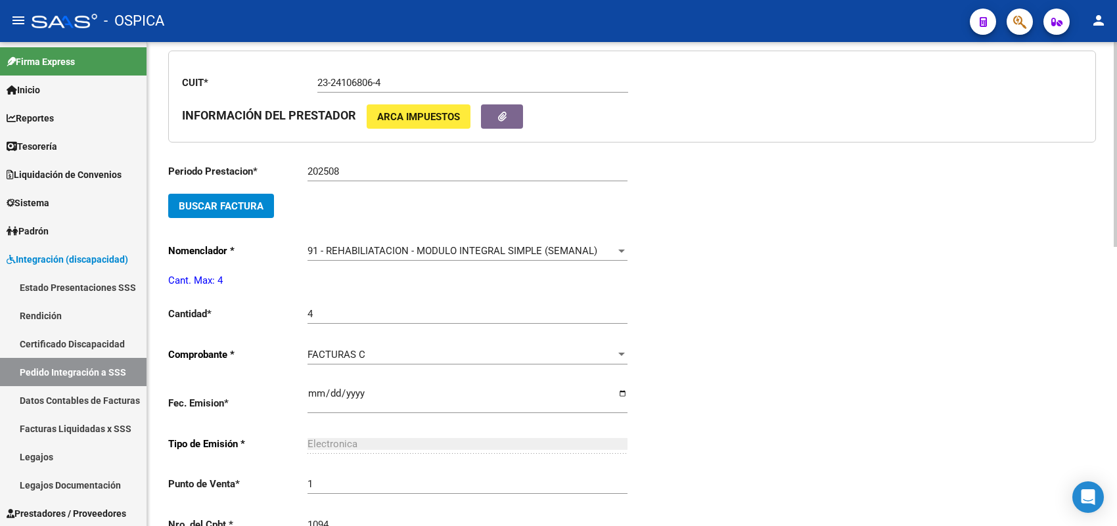
scroll to position [637, 0]
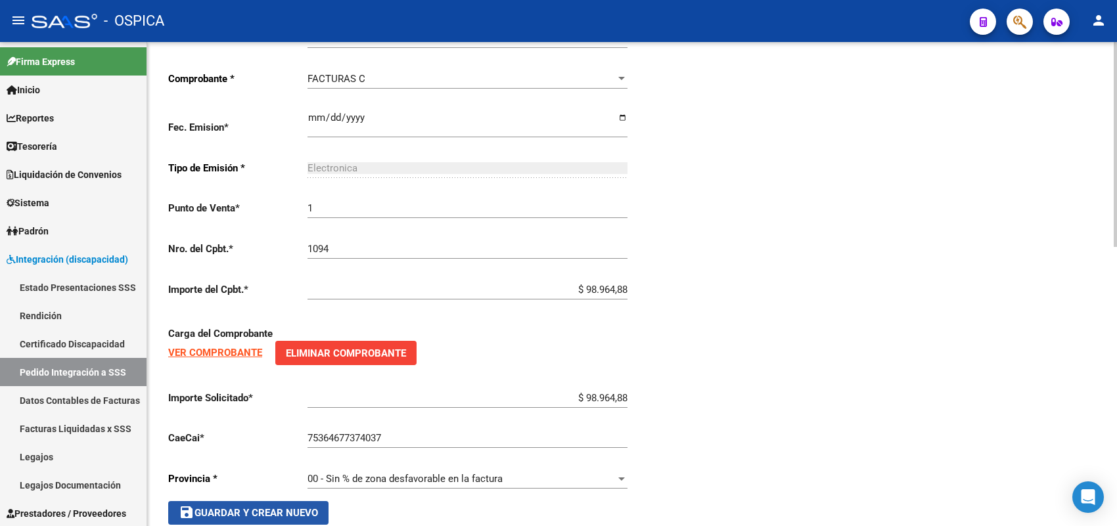
click at [316, 501] on button "save Guardar y Crear Nuevo" at bounding box center [248, 513] width 160 height 24
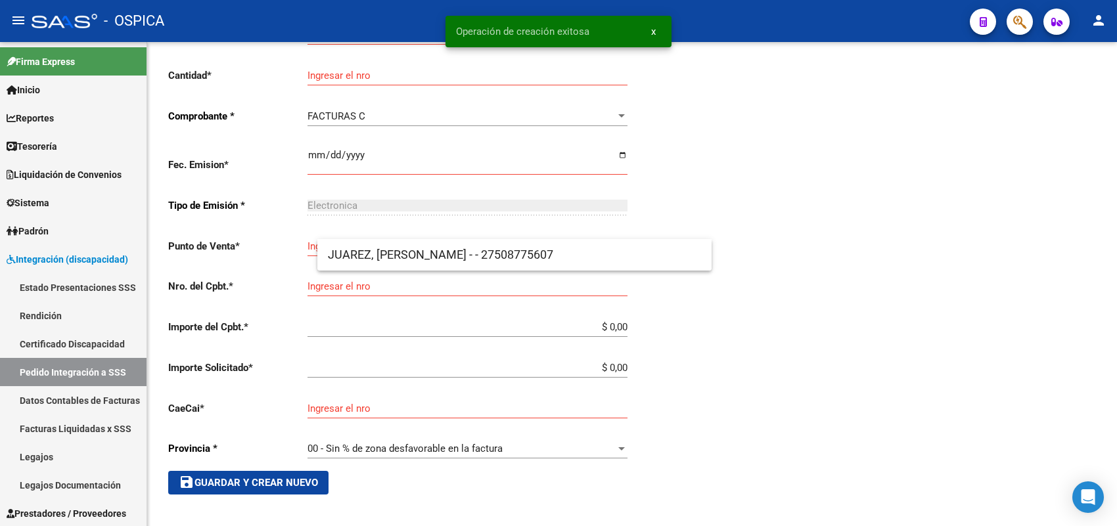
scroll to position [30, 0]
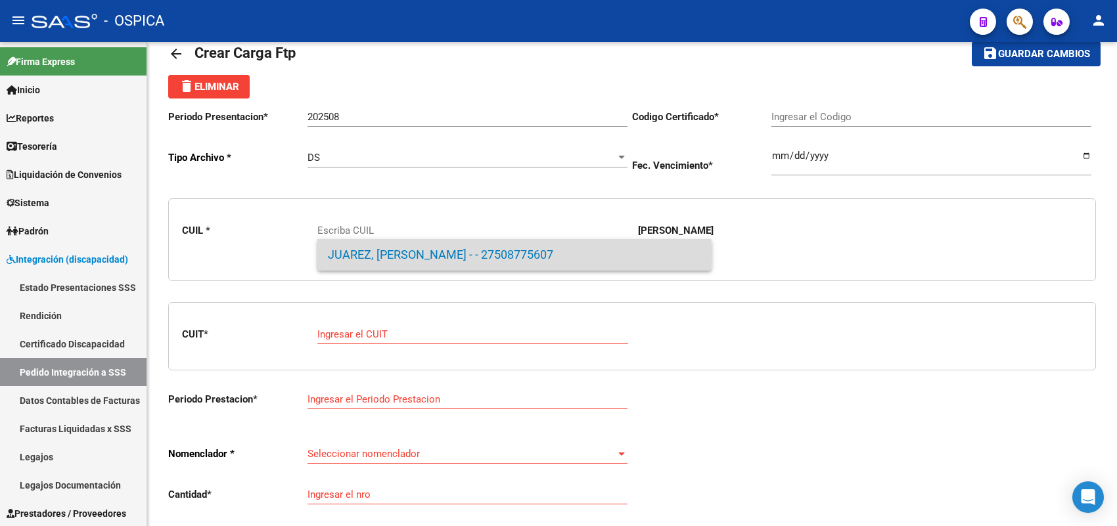
click at [350, 254] on span "JUAREZ, [PERSON_NAME] - - 27508775607" at bounding box center [514, 255] width 373 height 32
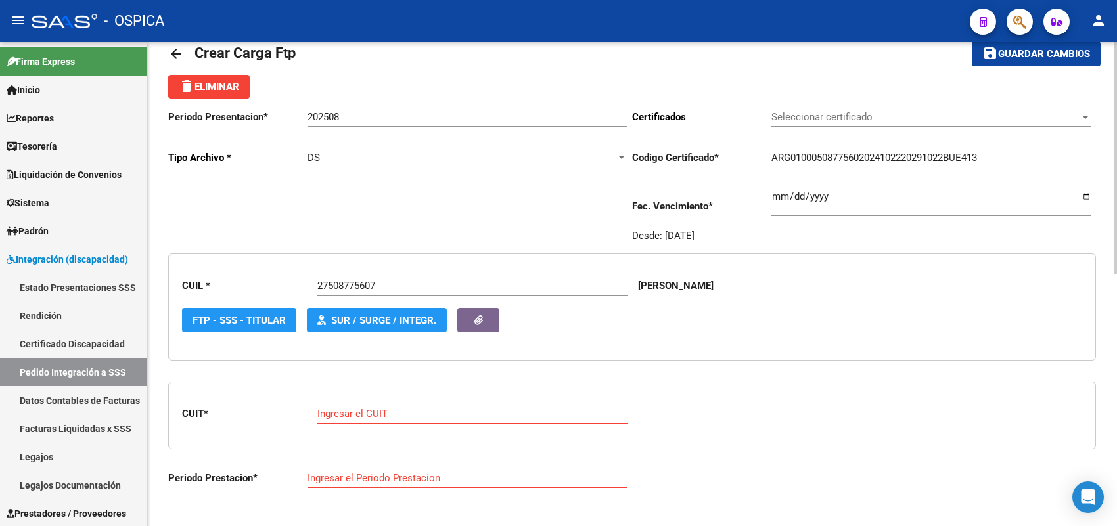
click at [357, 417] on input "Ingresar el CUIT" at bounding box center [472, 414] width 311 height 12
paste input "27-17391735-5"
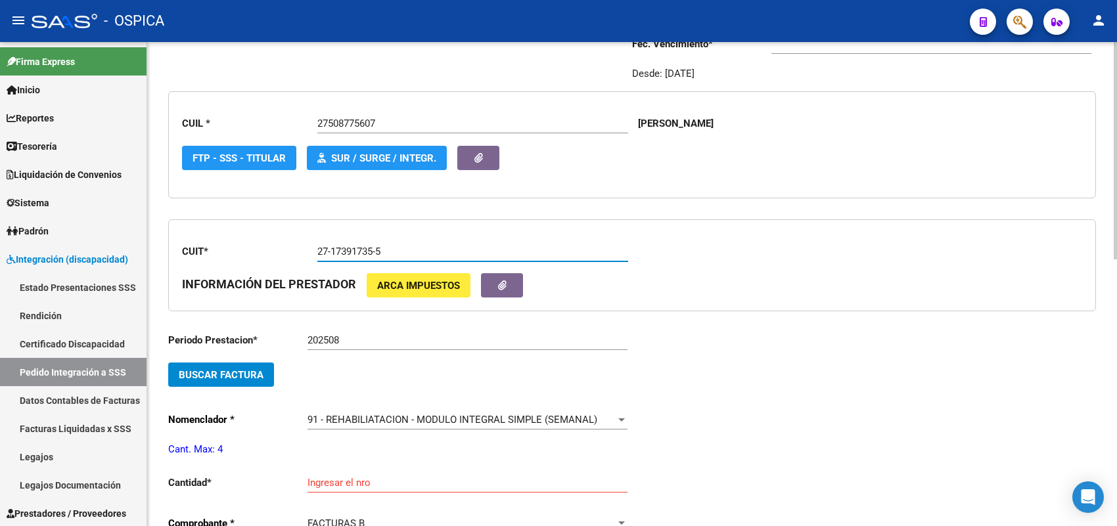
scroll to position [195, 0]
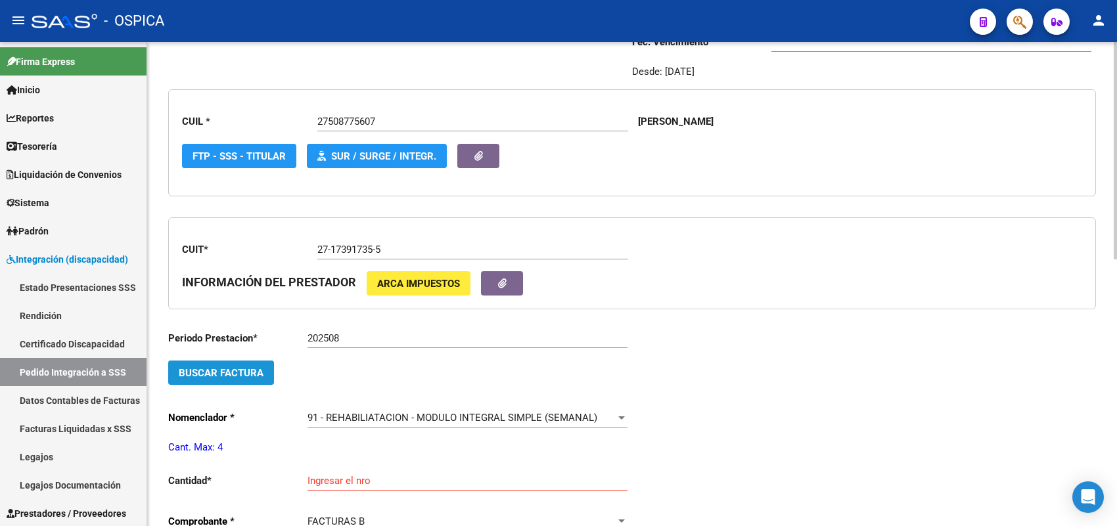
click at [260, 369] on span "Buscar Factura" at bounding box center [221, 373] width 85 height 12
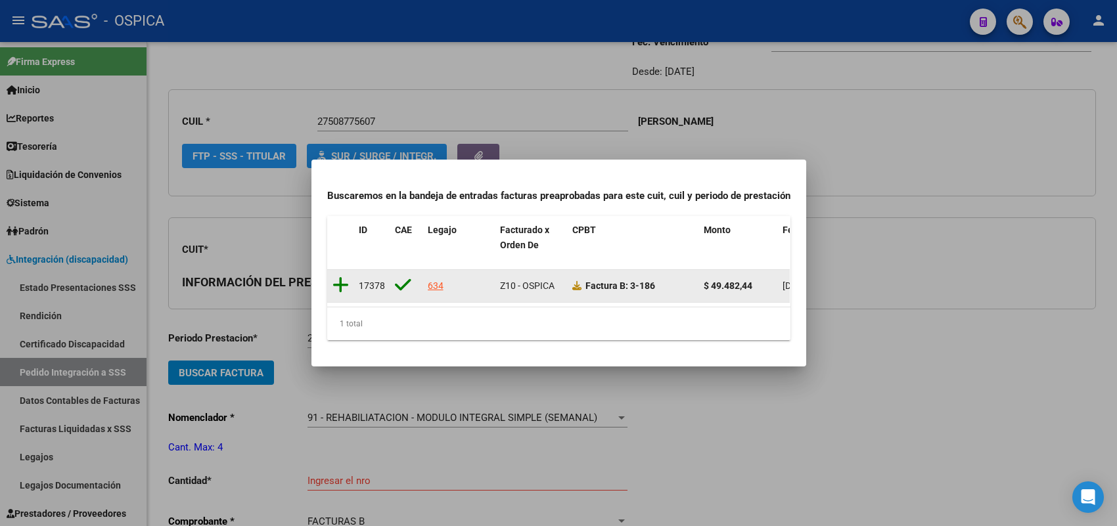
click at [336, 277] on icon at bounding box center [341, 285] width 16 height 18
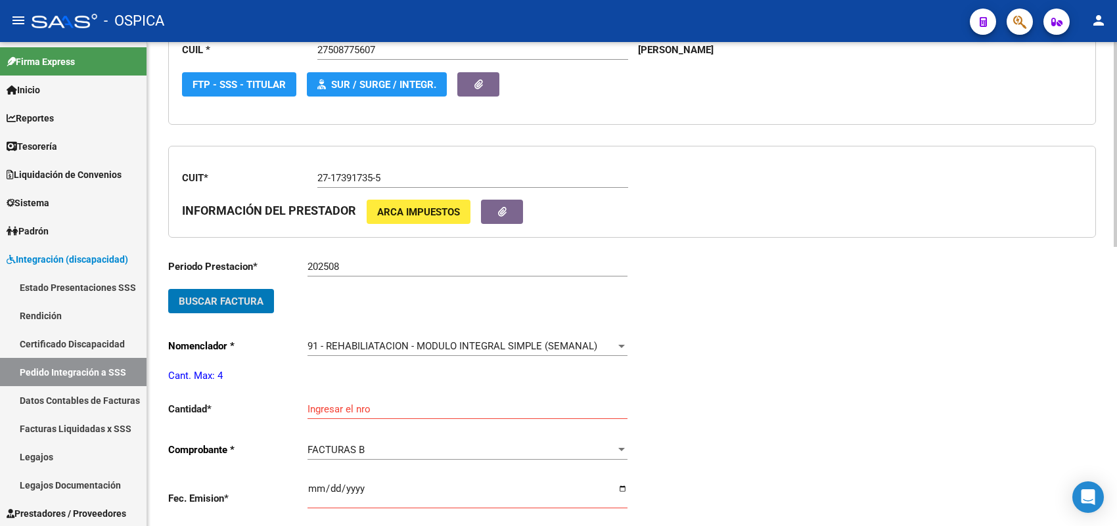
scroll to position [359, 0]
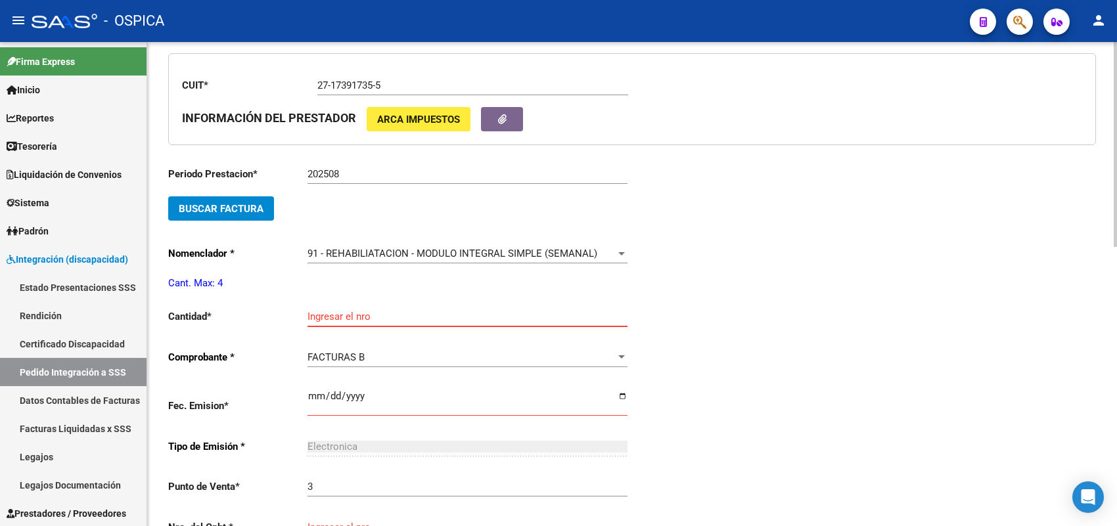
click at [329, 315] on input "Ingresar el nro" at bounding box center [468, 317] width 320 height 12
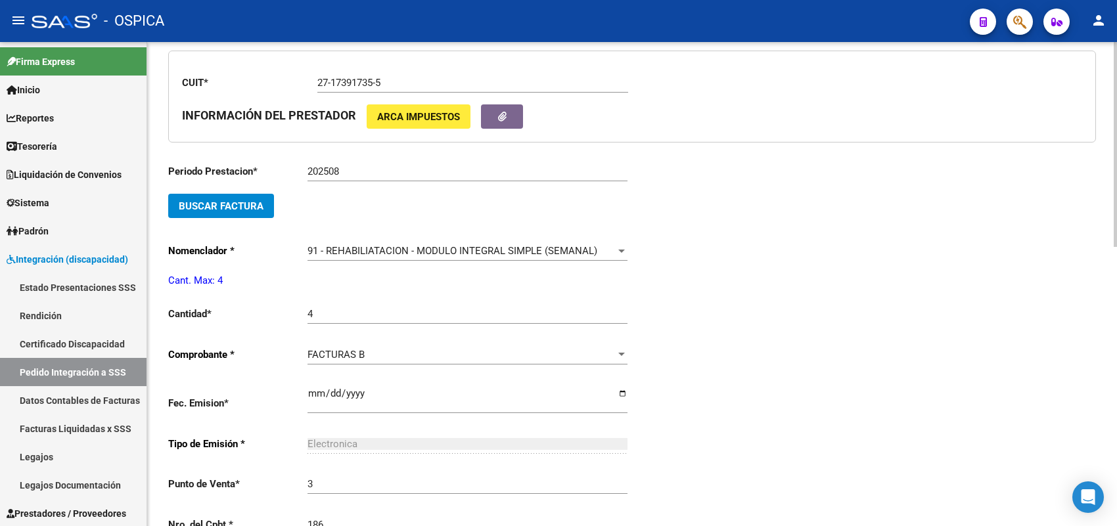
scroll to position [637, 0]
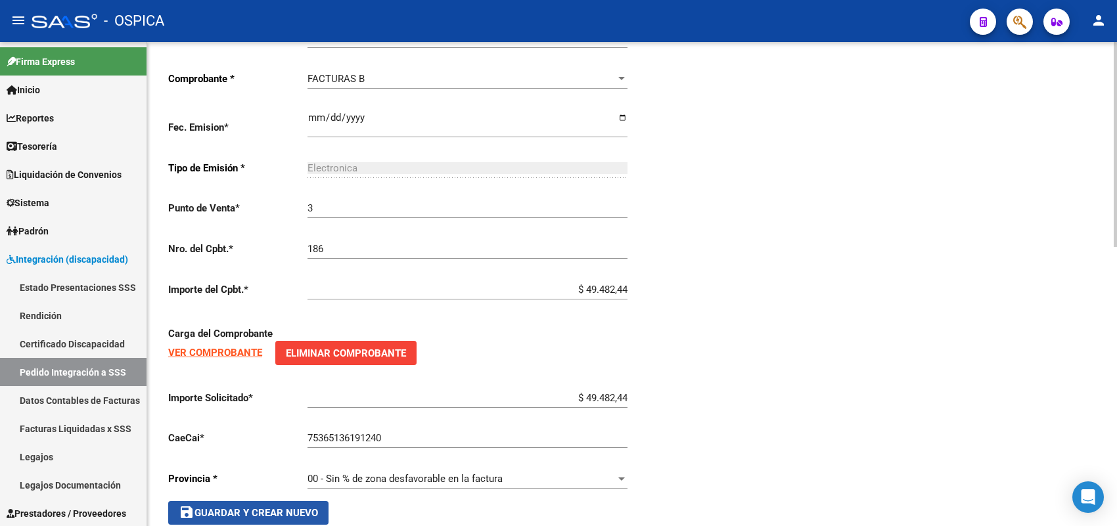
click at [306, 511] on span "save Guardar y Crear Nuevo" at bounding box center [248, 513] width 139 height 12
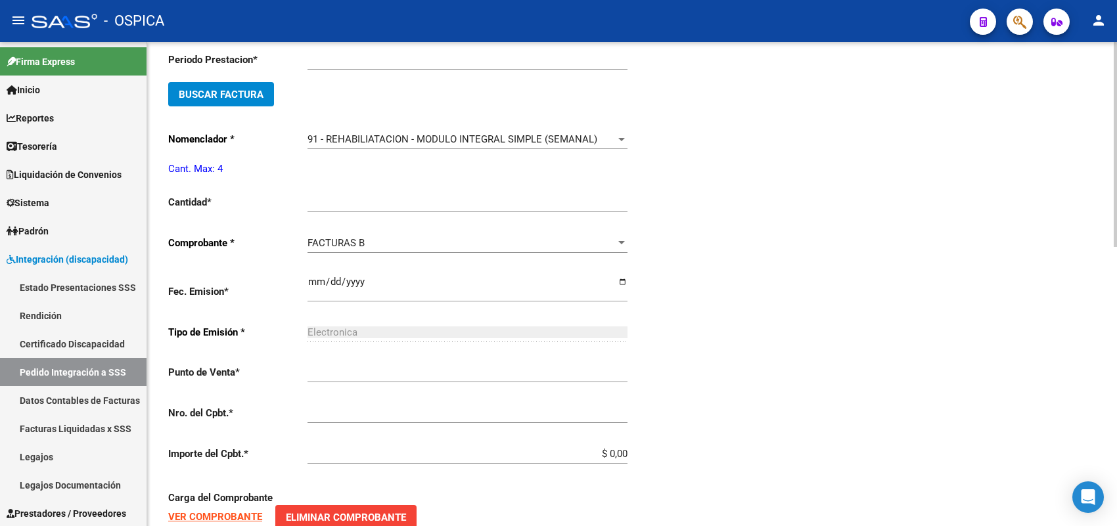
scroll to position [30, 0]
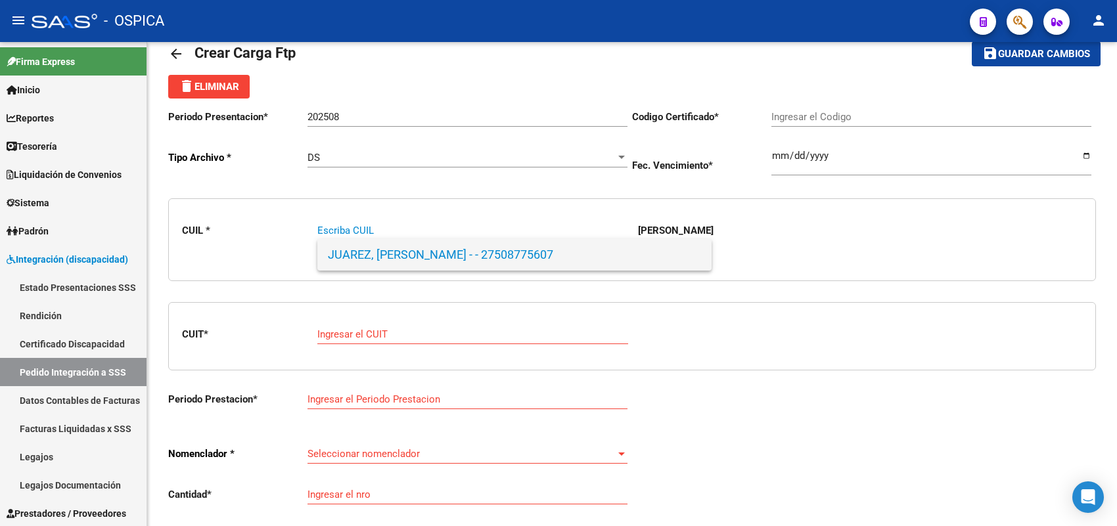
paste
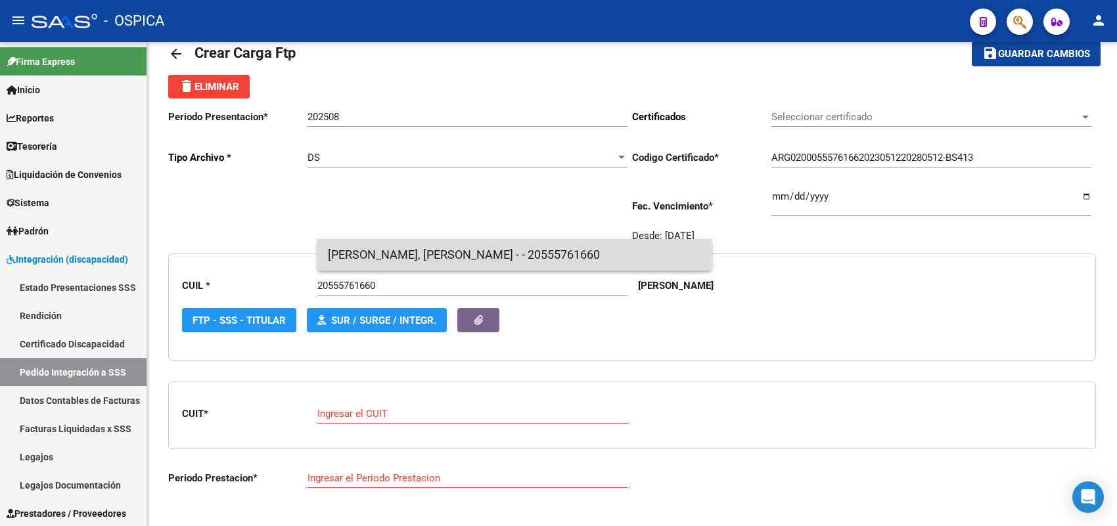
click at [359, 256] on span "[PERSON_NAME], [PERSON_NAME] - - 20555761660" at bounding box center [514, 255] width 373 height 32
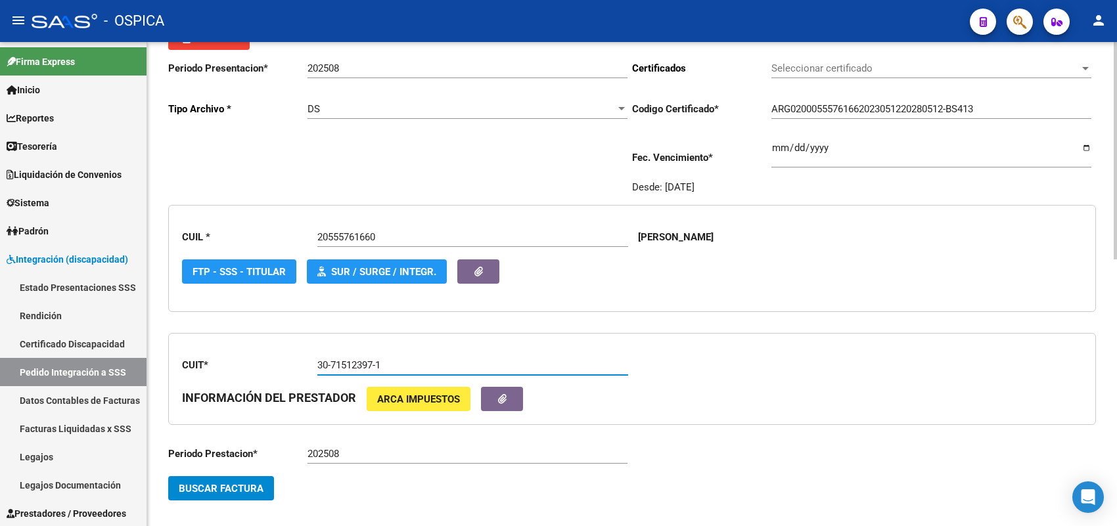
scroll to position [195, 0]
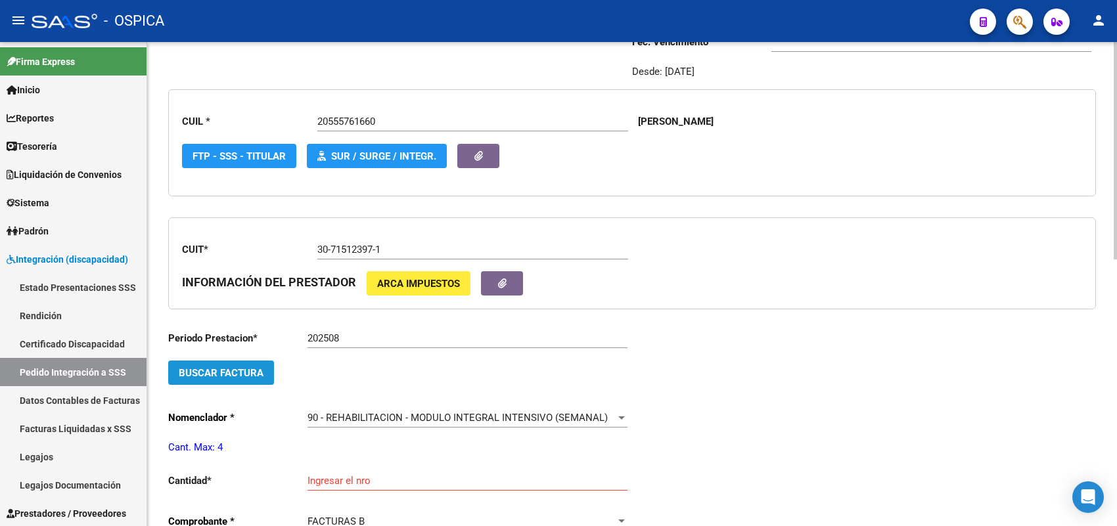
click at [243, 369] on span "Buscar Factura" at bounding box center [221, 373] width 85 height 12
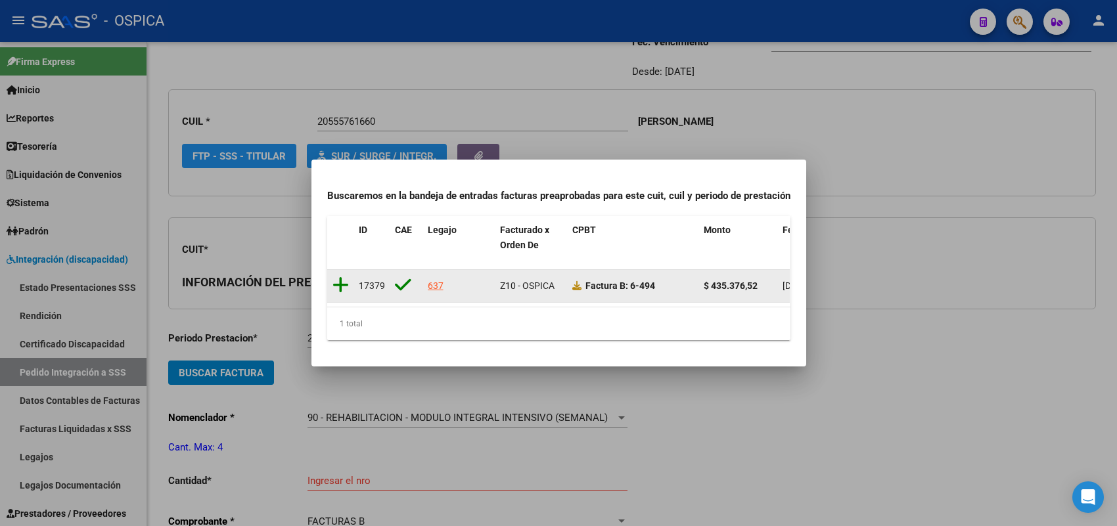
click at [340, 277] on icon at bounding box center [341, 285] width 16 height 18
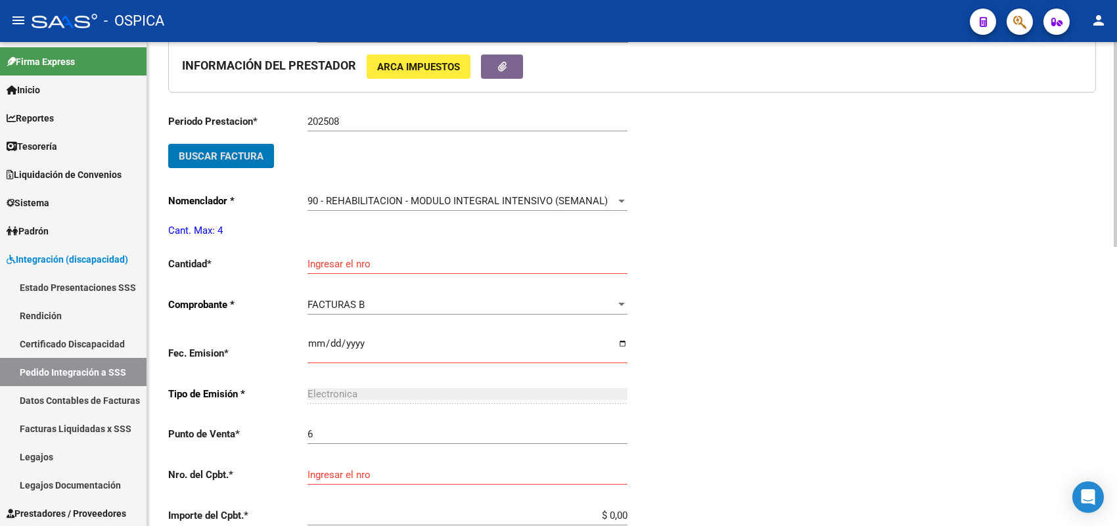
scroll to position [441, 0]
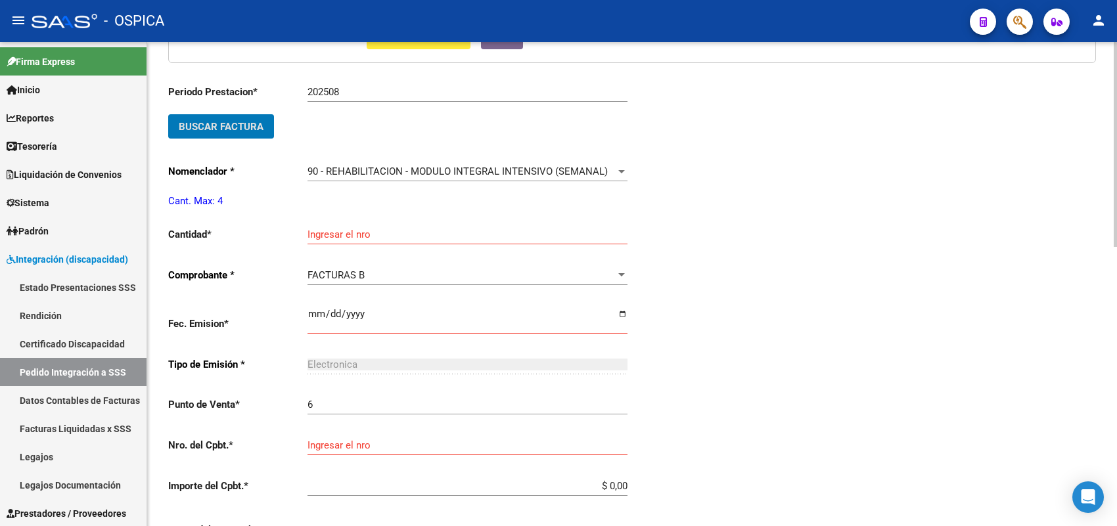
click at [357, 233] on input "Ingresar el nro" at bounding box center [468, 235] width 320 height 12
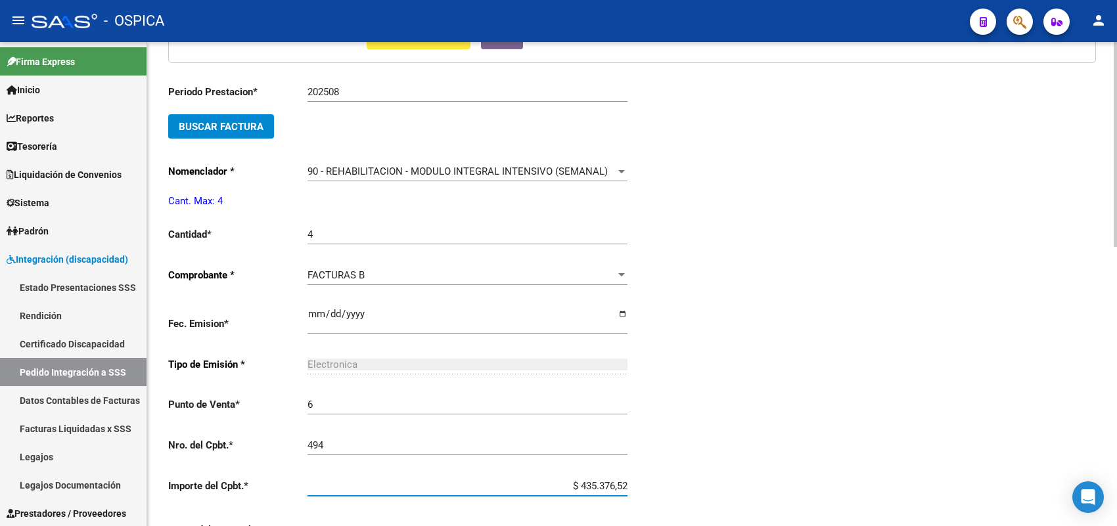
scroll to position [660, 0]
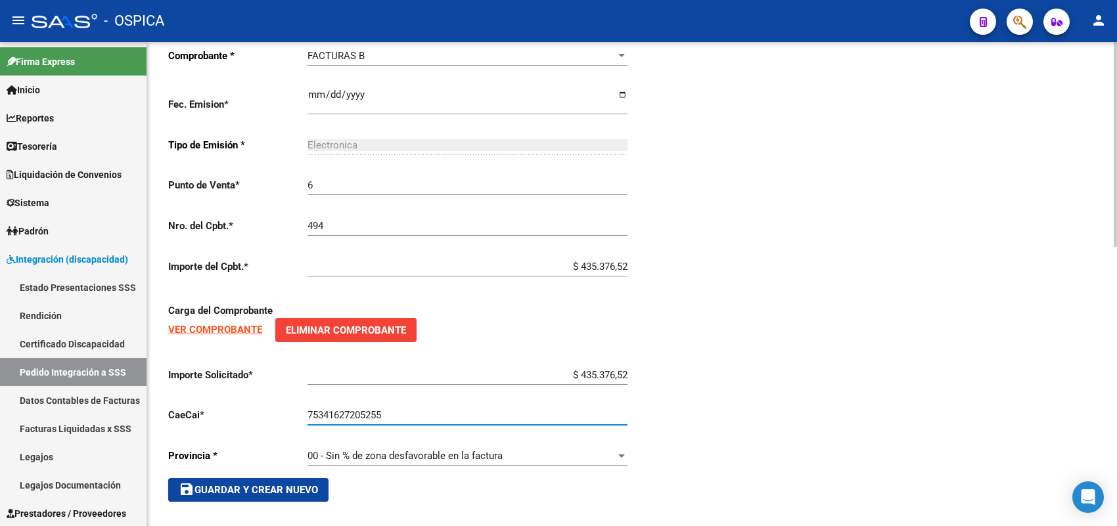
click at [284, 486] on span "save Guardar y Crear Nuevo" at bounding box center [248, 490] width 139 height 12
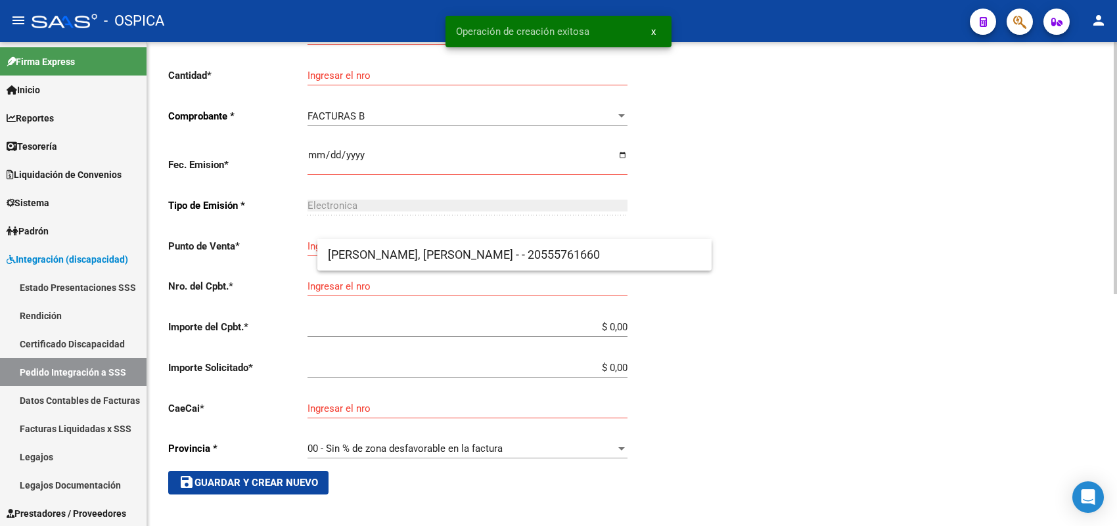
scroll to position [30, 0]
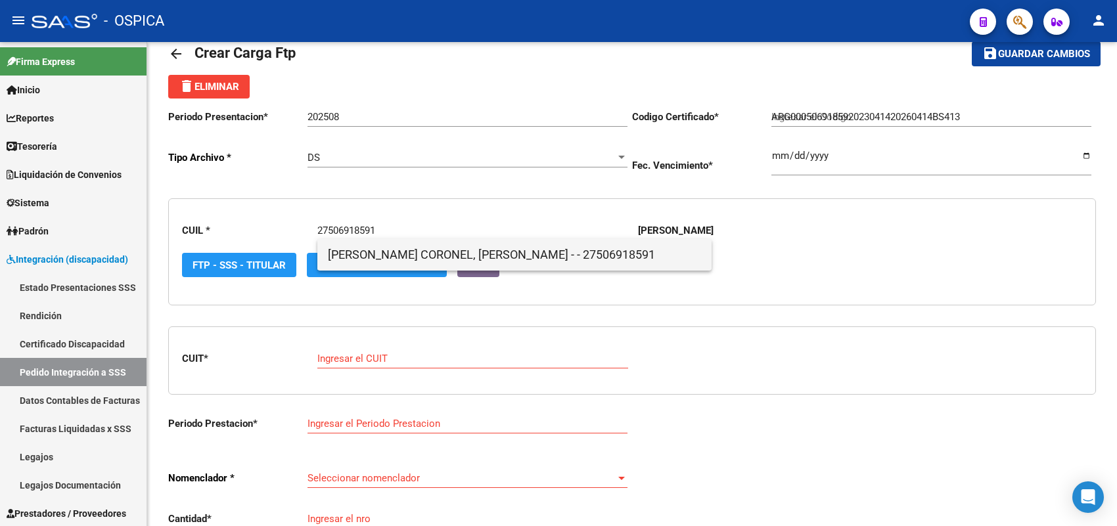
click at [359, 250] on span "[PERSON_NAME] CORONEL, [PERSON_NAME] - - 27506918591" at bounding box center [514, 255] width 373 height 32
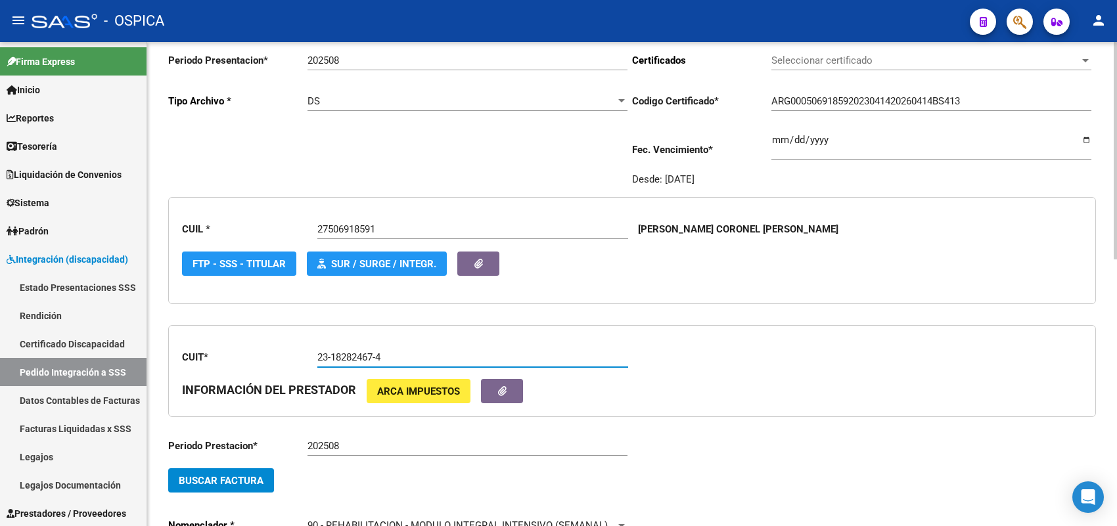
scroll to position [112, 0]
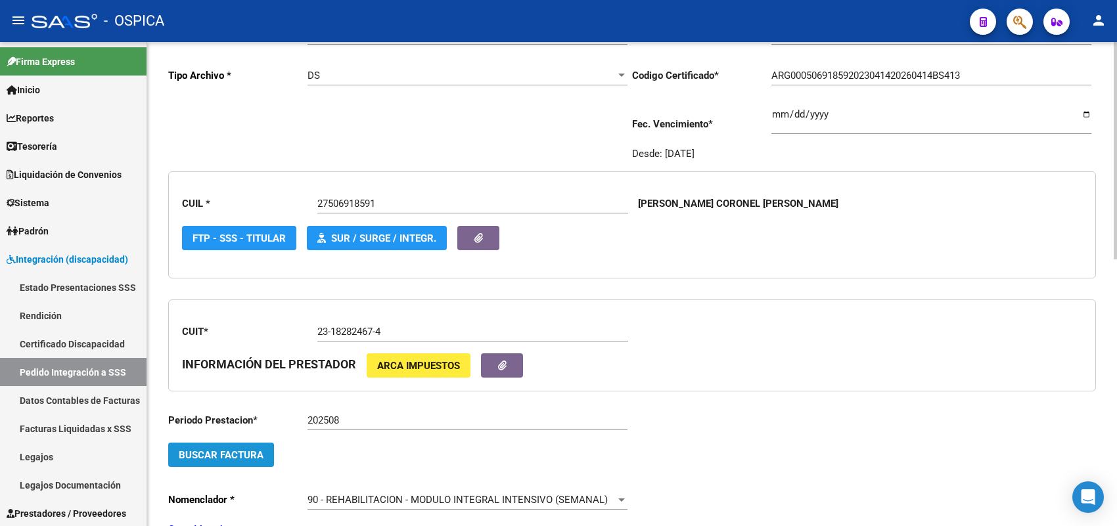
click at [228, 450] on span "Buscar Factura" at bounding box center [221, 456] width 85 height 12
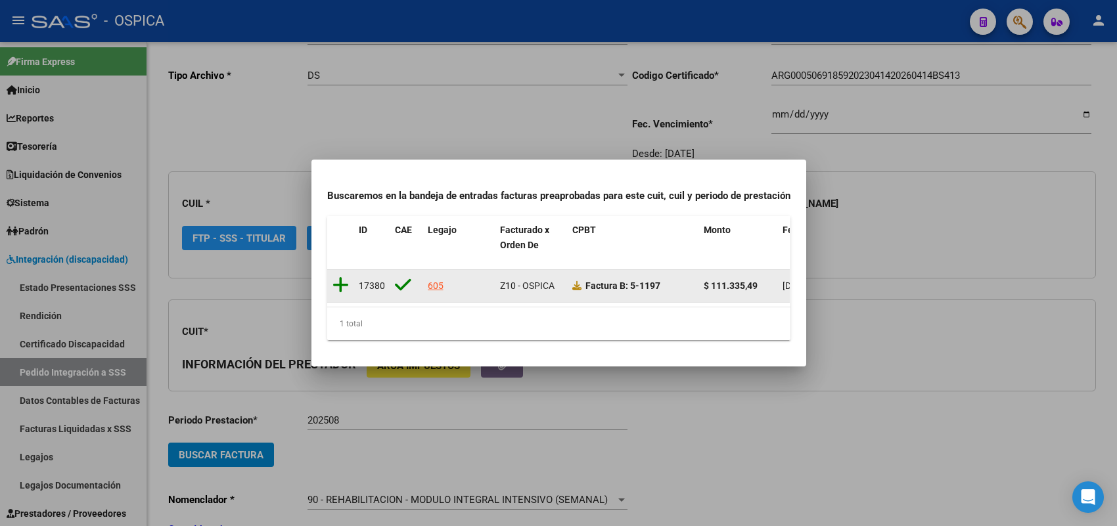
click at [335, 276] on icon at bounding box center [341, 285] width 16 height 18
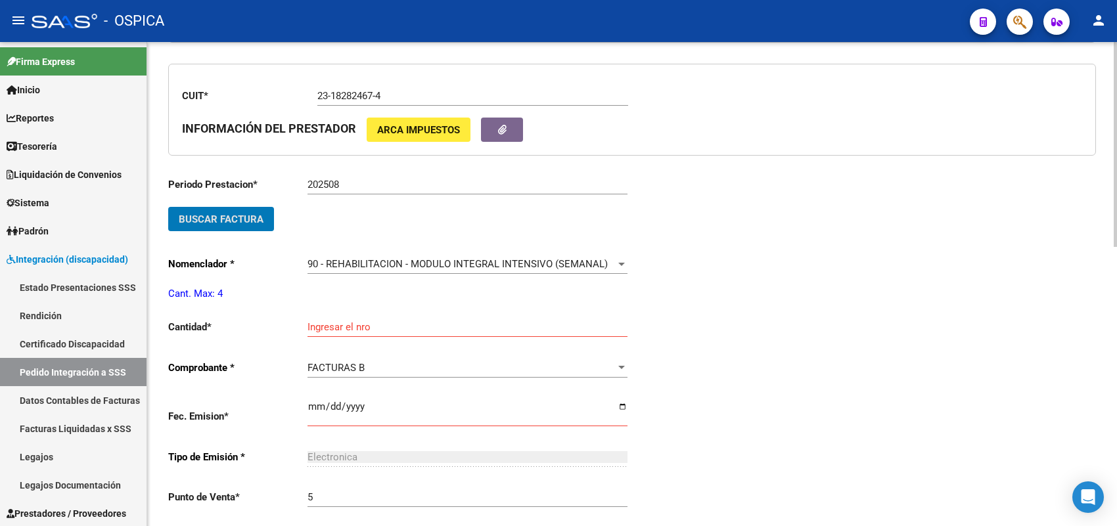
scroll to position [359, 0]
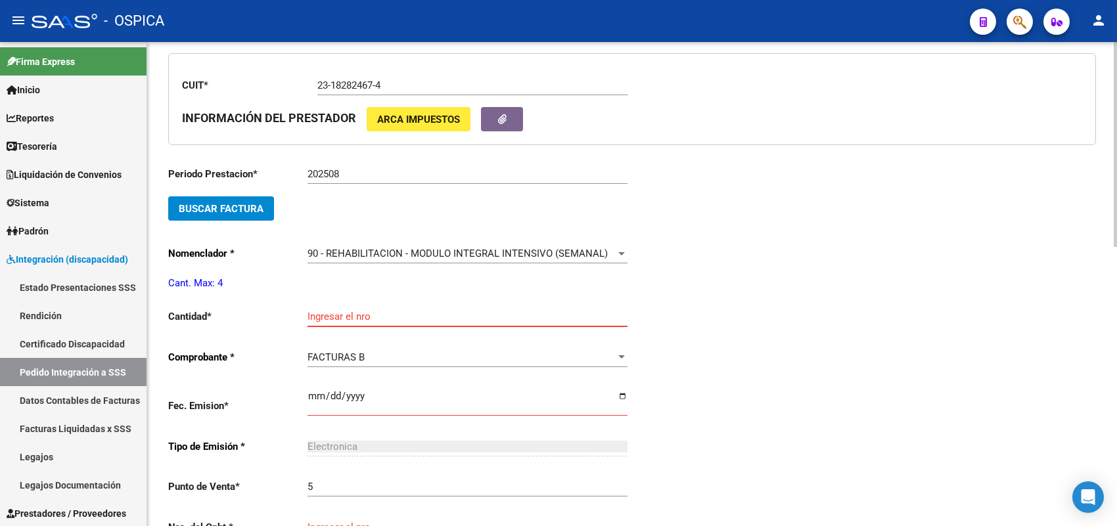
click at [334, 313] on input "Ingresar el nro" at bounding box center [468, 317] width 320 height 12
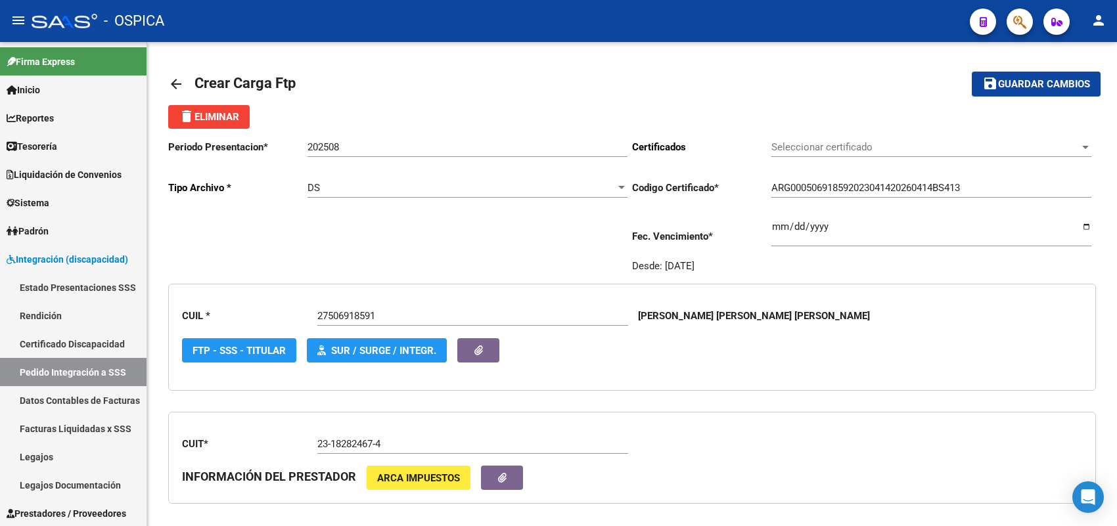
scroll to position [359, 0]
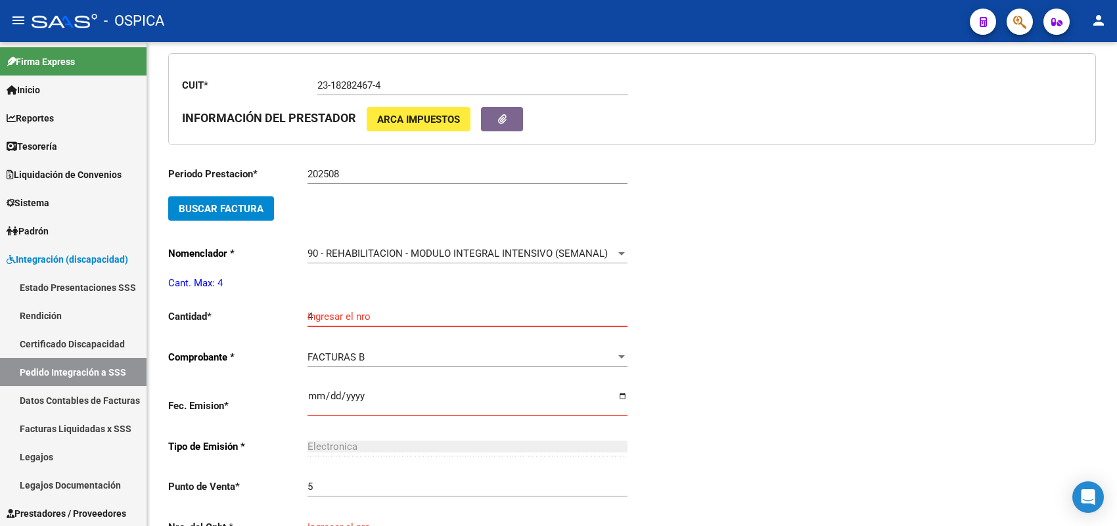
type input "4"
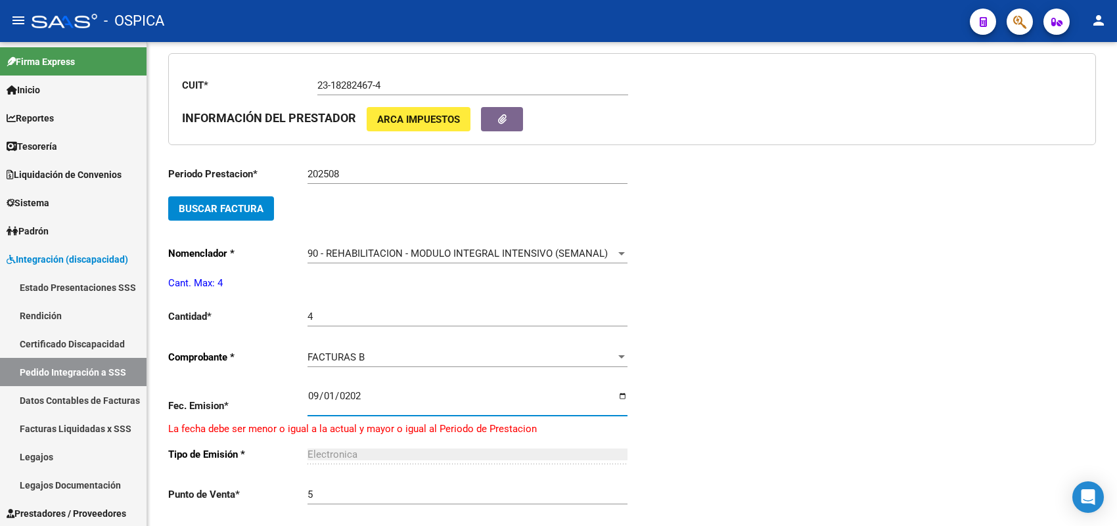
type input "[DATE]"
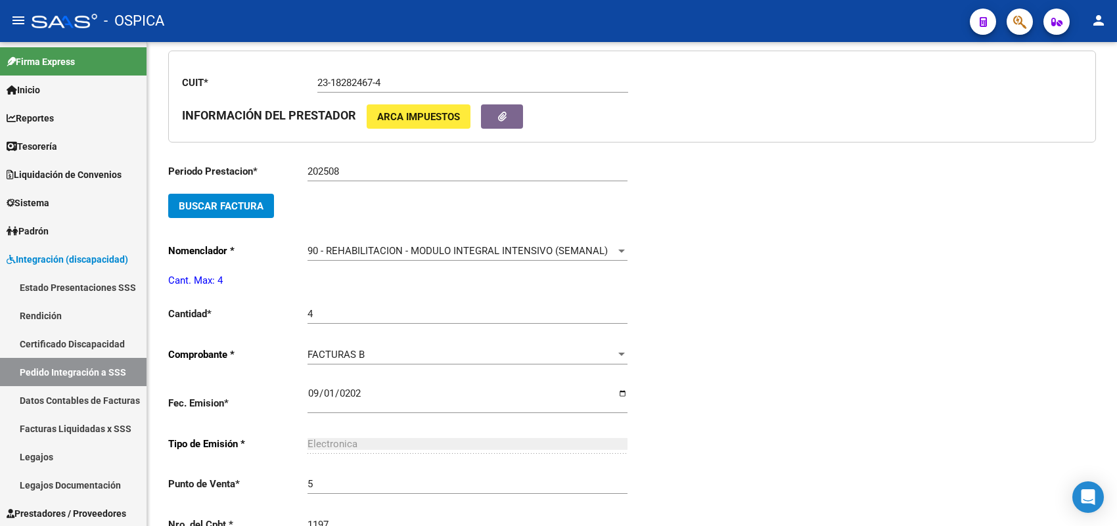
type input "1197"
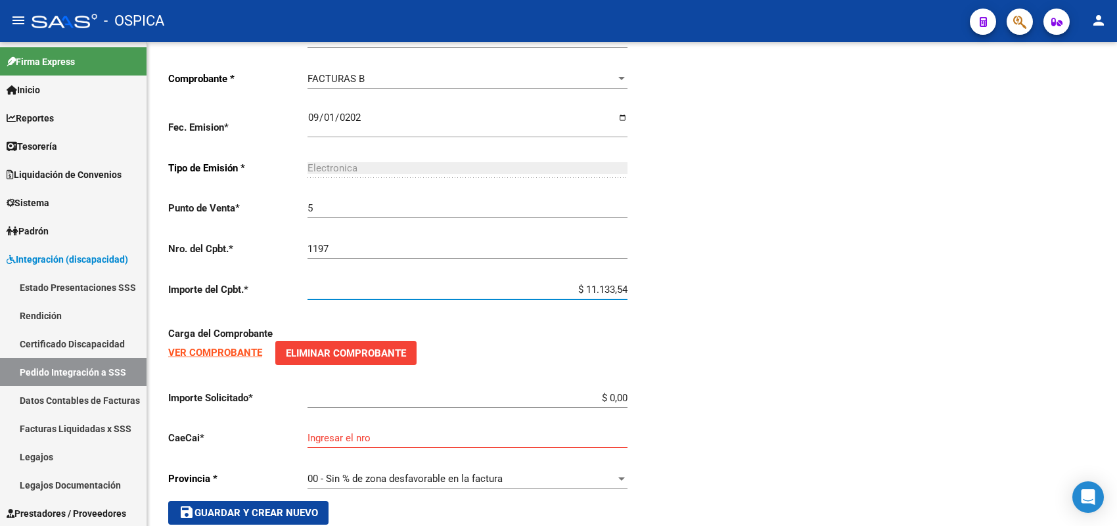
type input "$ 111.335,49"
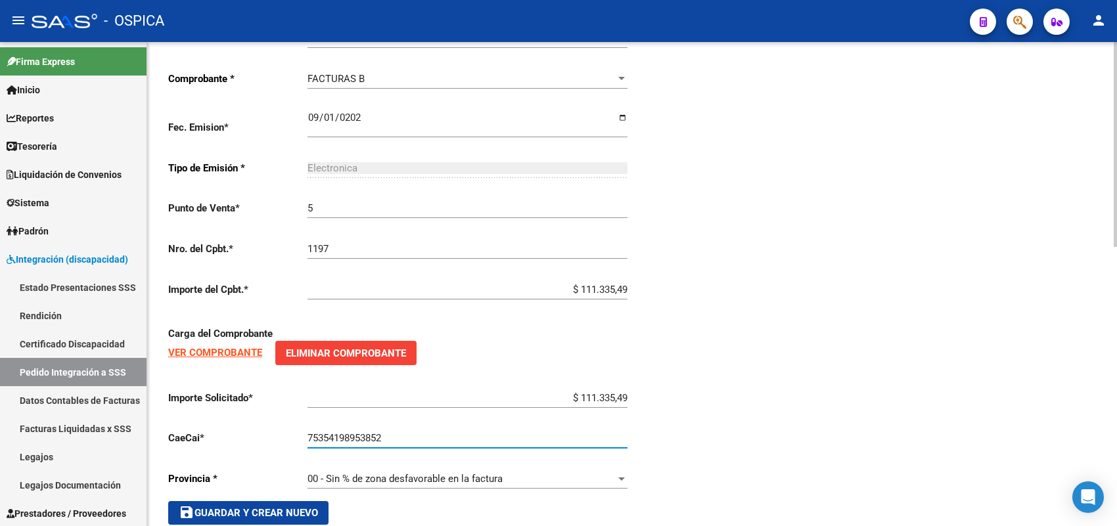
type input "75354198953852"
click at [293, 507] on span "save Guardar y Crear Nuevo" at bounding box center [248, 513] width 139 height 12
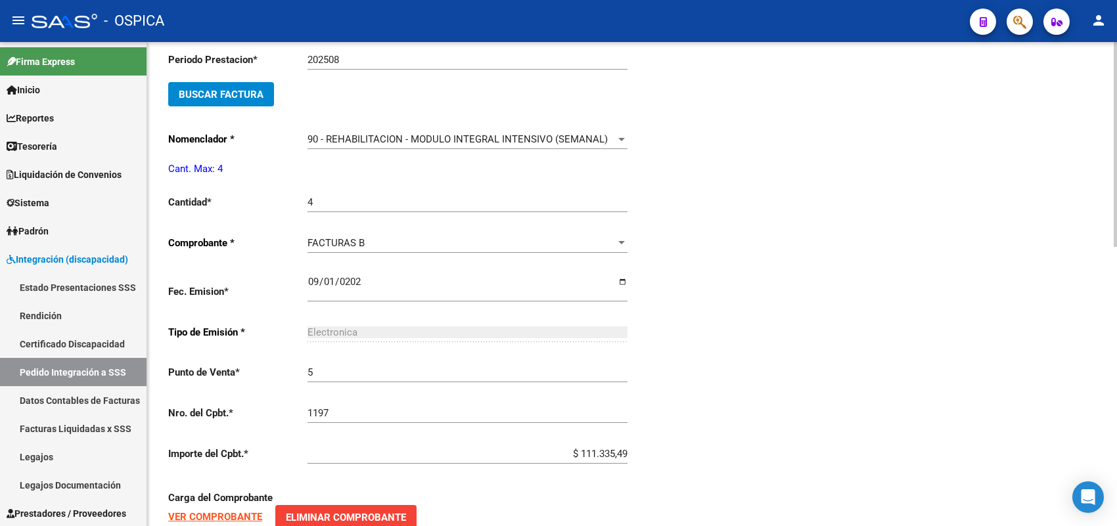
type input "$ 0,00"
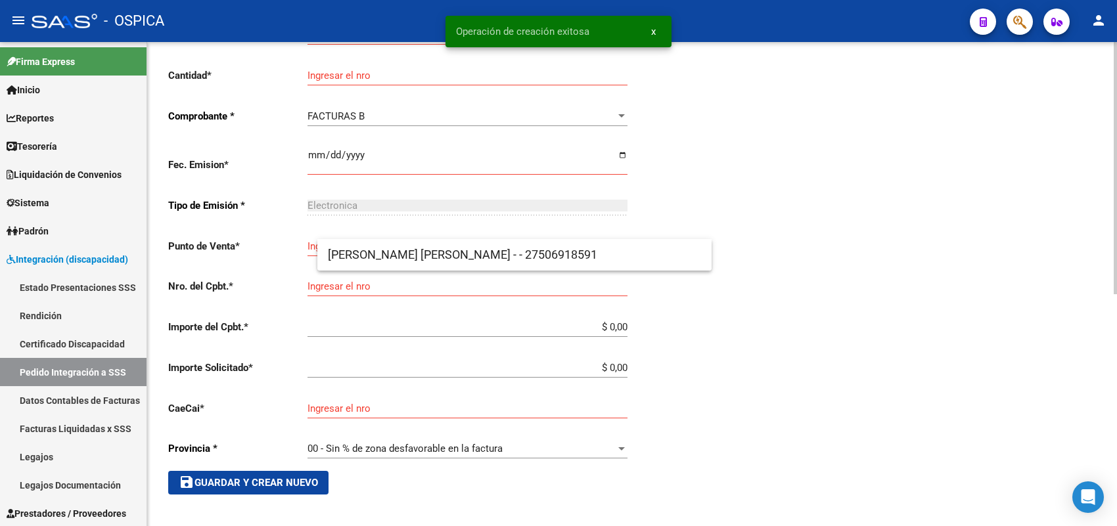
scroll to position [30, 0]
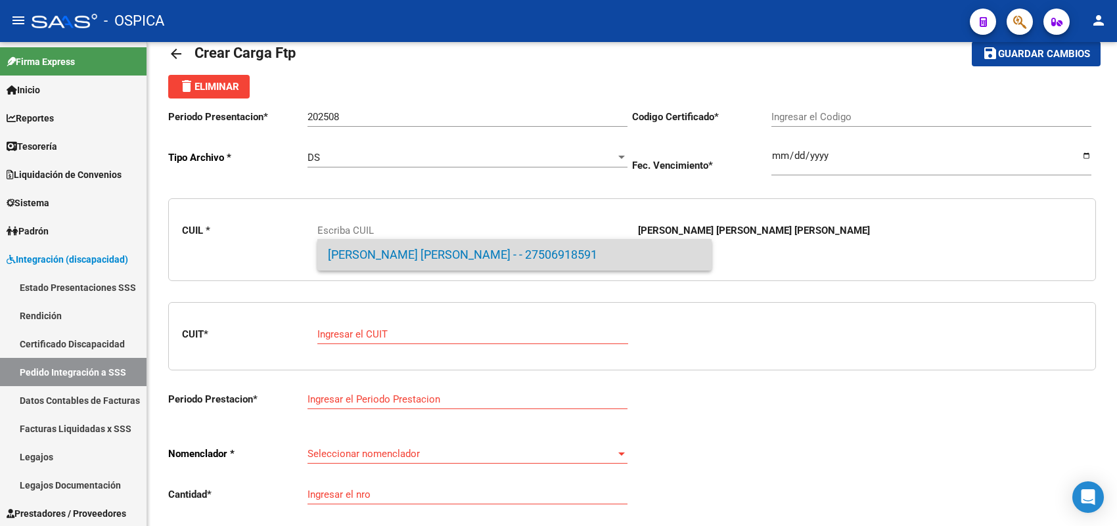
click at [368, 262] on span "[PERSON_NAME] CORONEL, [PERSON_NAME] - - 27506918591" at bounding box center [514, 255] width 373 height 32
type input "27506918591"
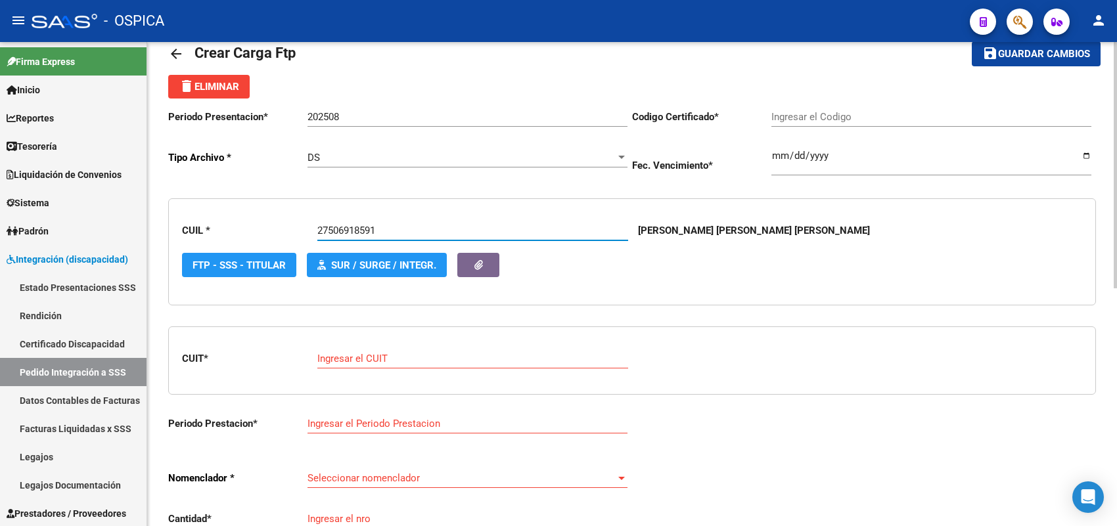
type input "ARG000506918592023041420260414BS413"
type input "[DATE]"
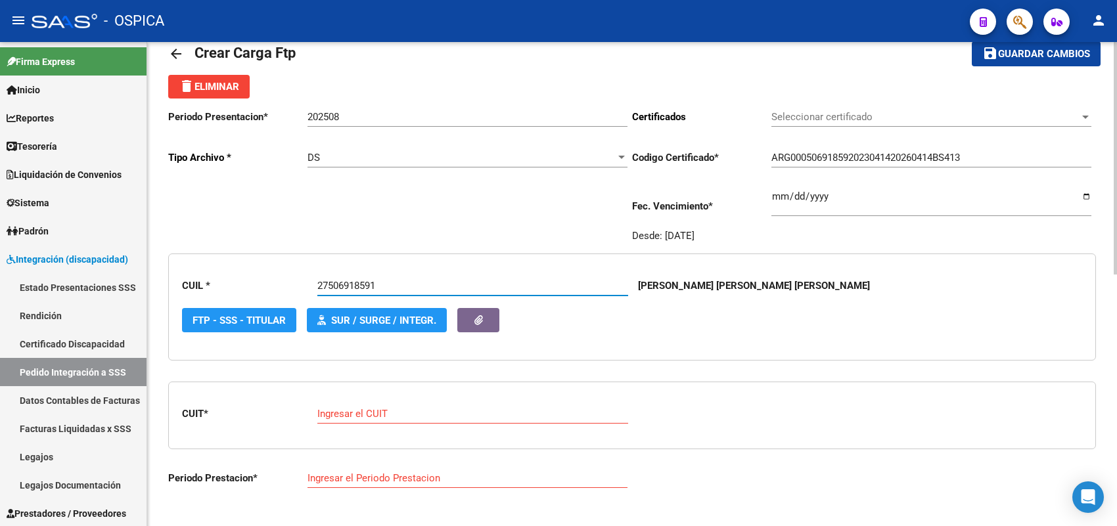
click at [369, 408] on input "Ingresar el CUIT" at bounding box center [472, 414] width 311 height 12
paste input "27-33534116-9"
type input "27-33534116-9"
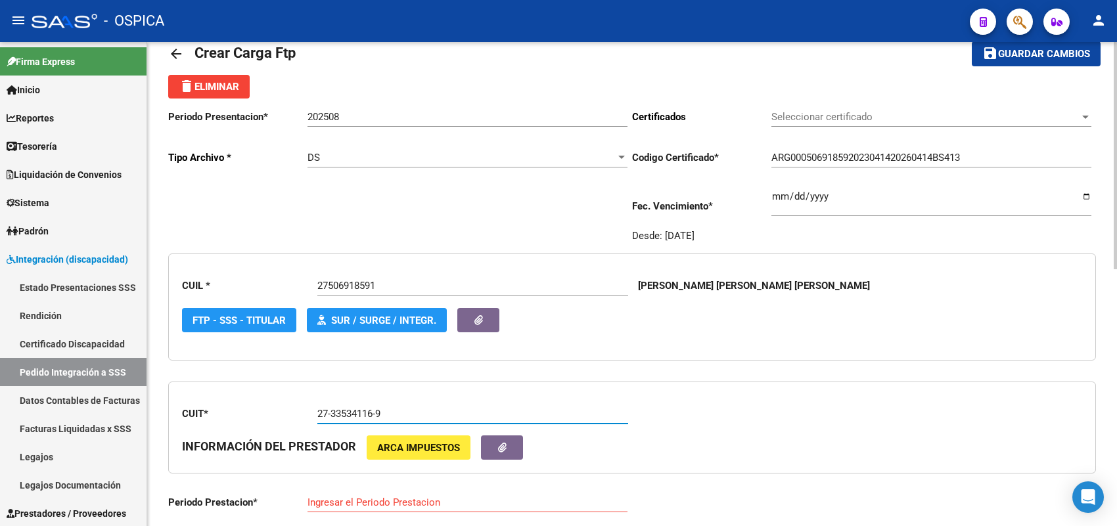
type input "202508"
type input "3"
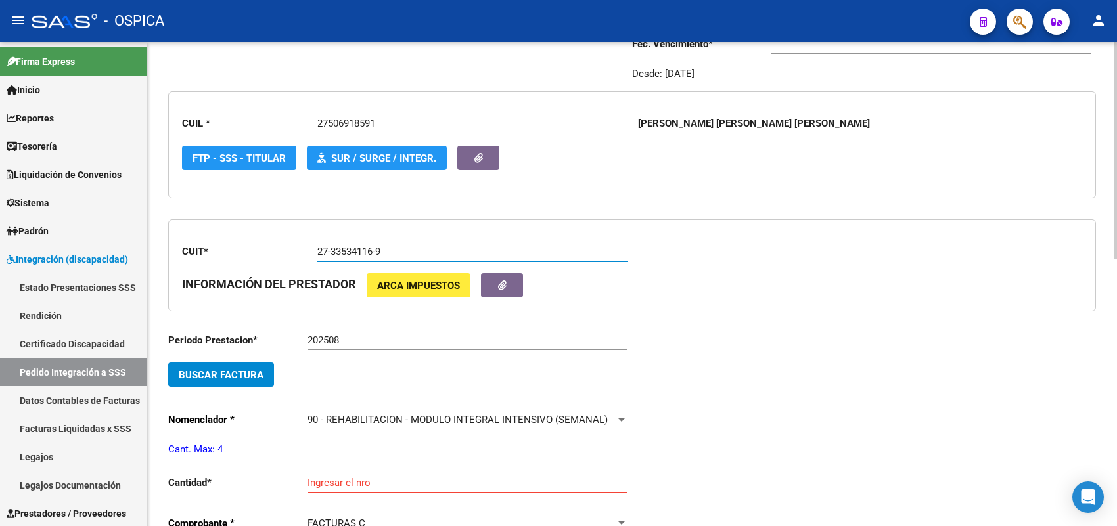
scroll to position [195, 0]
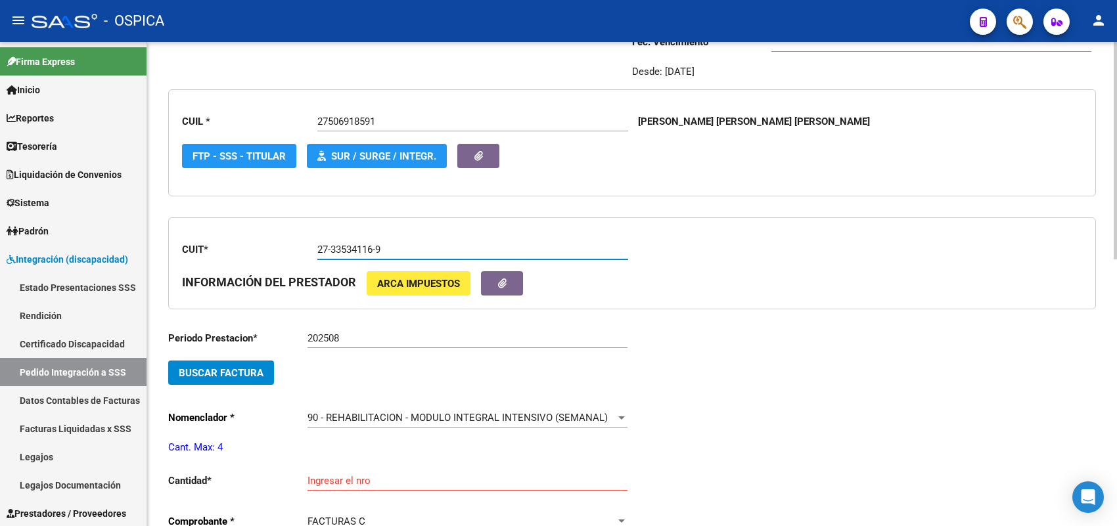
type input "27-33534116-9"
click at [265, 369] on button "Buscar Factura" at bounding box center [221, 373] width 106 height 24
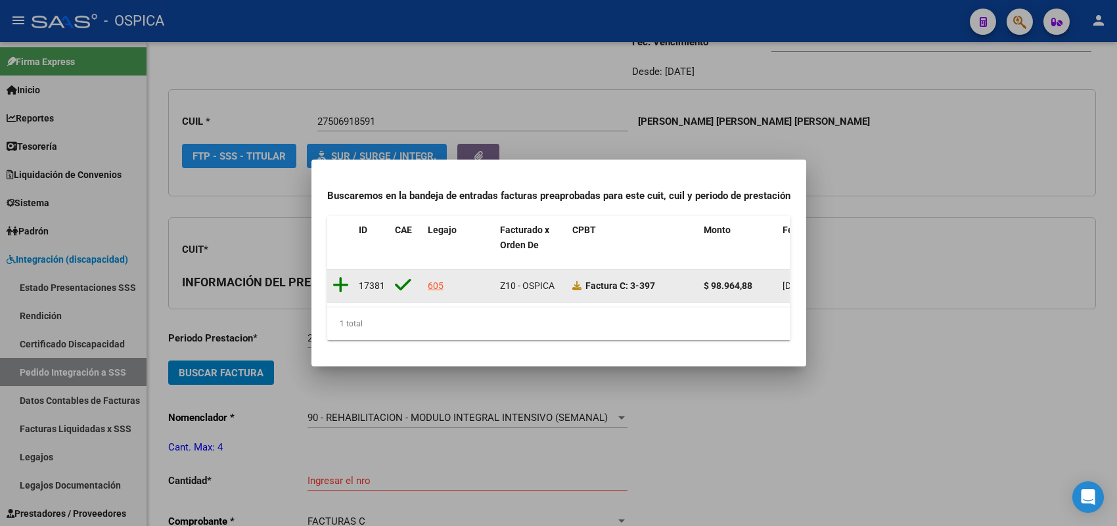
click at [345, 277] on icon at bounding box center [341, 285] width 16 height 18
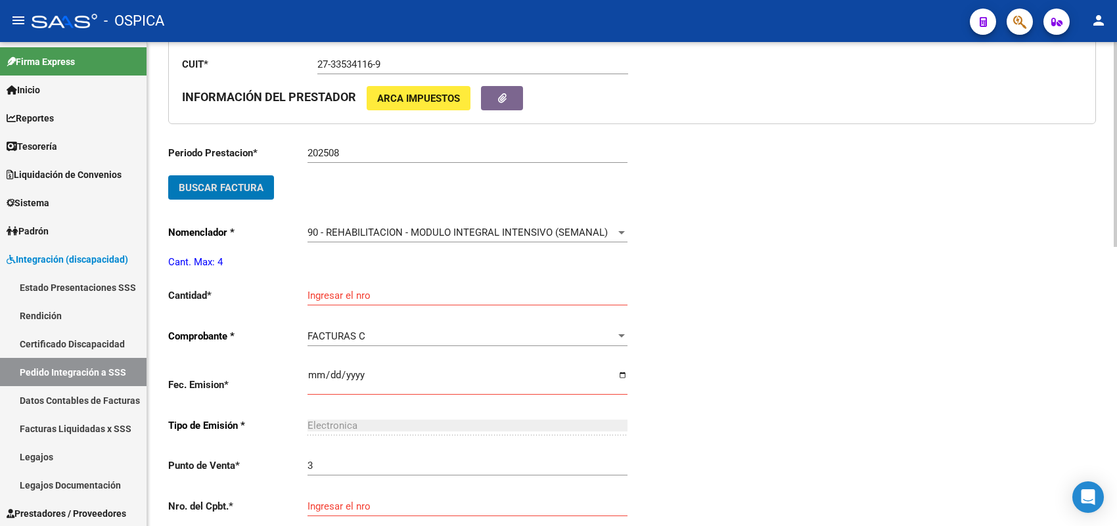
scroll to position [441, 0]
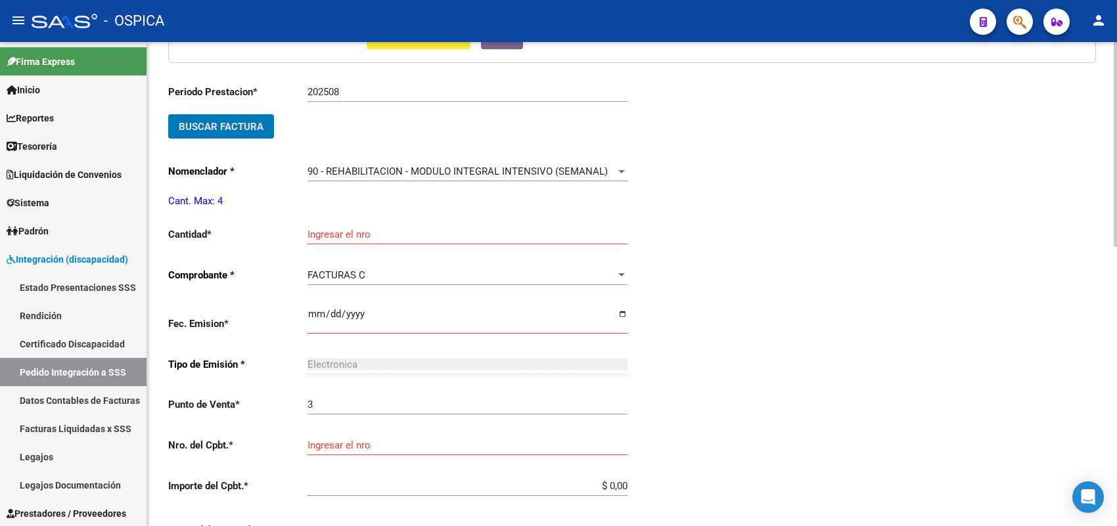
click at [361, 229] on input "Ingresar el nro" at bounding box center [468, 235] width 320 height 12
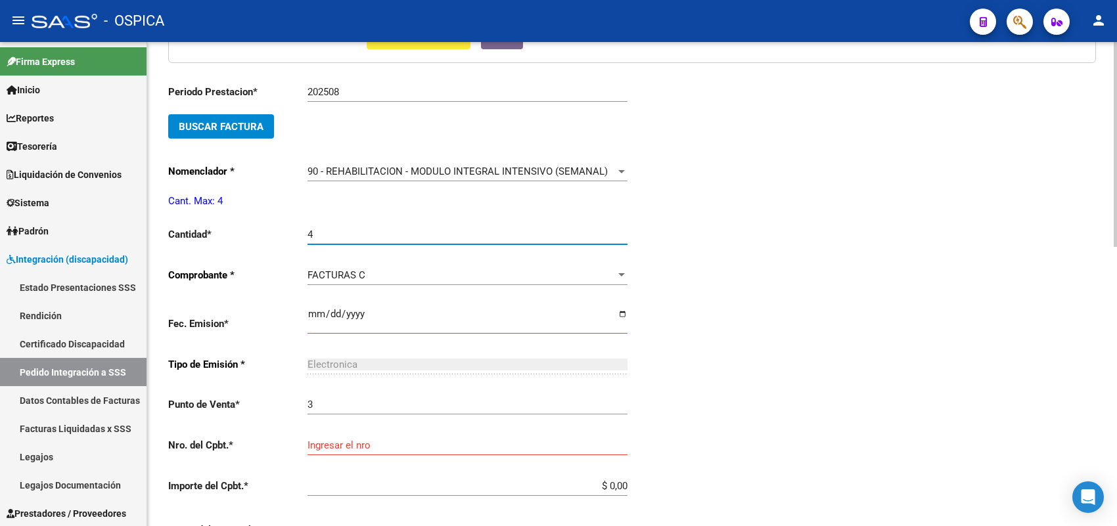
type input "4"
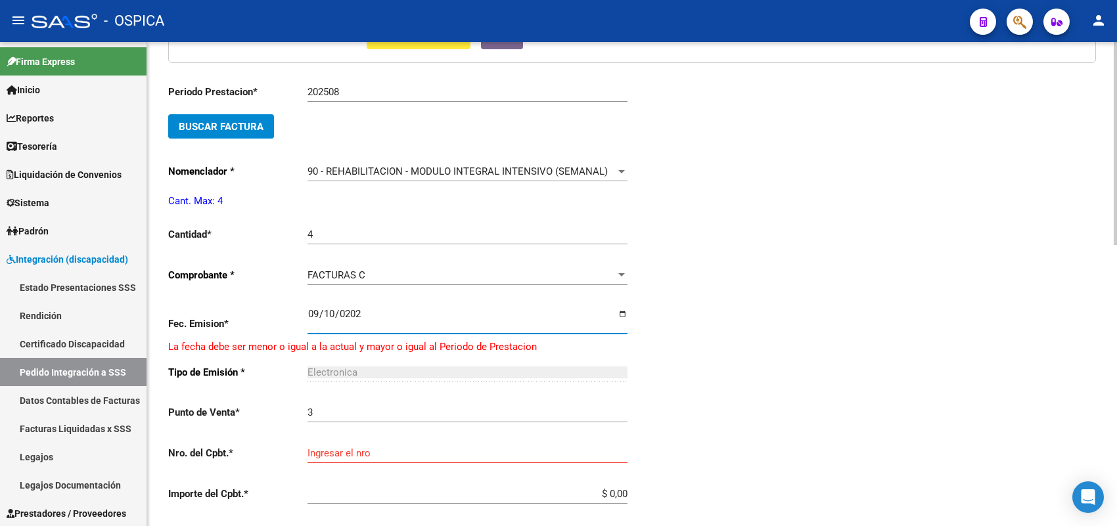
type input "[DATE]"
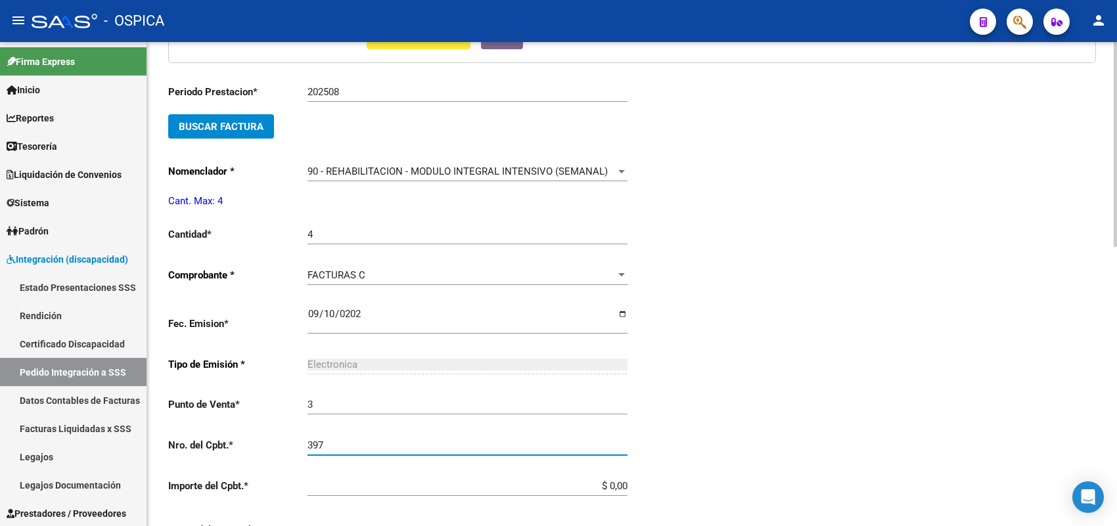
type input "397"
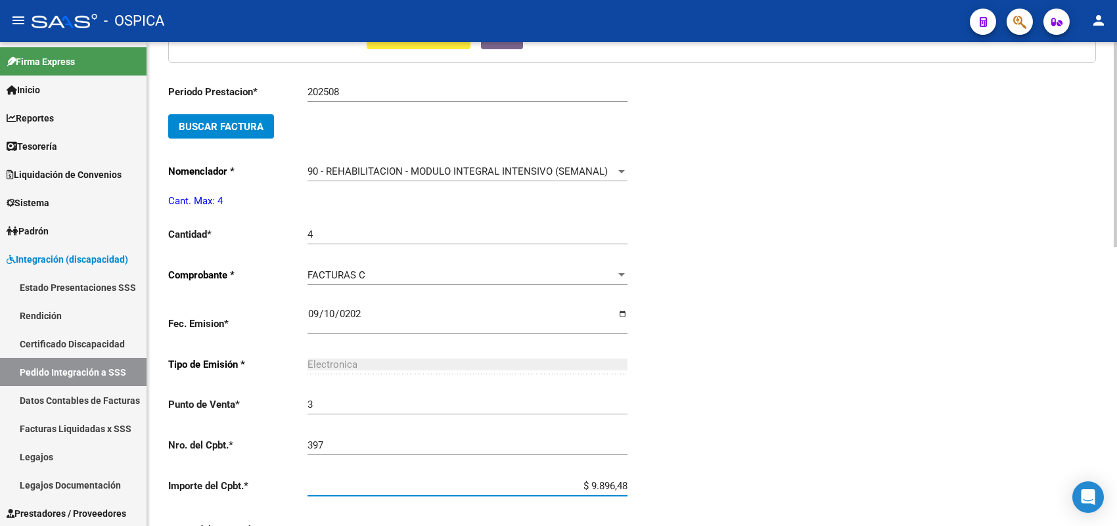
type input "$ 98.964,88"
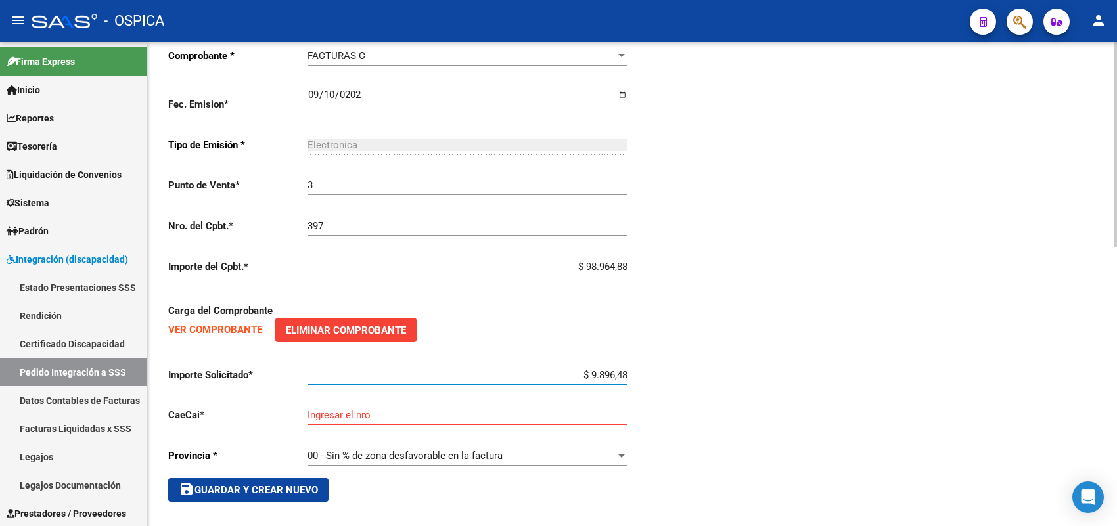
type input "$ 98.964,88"
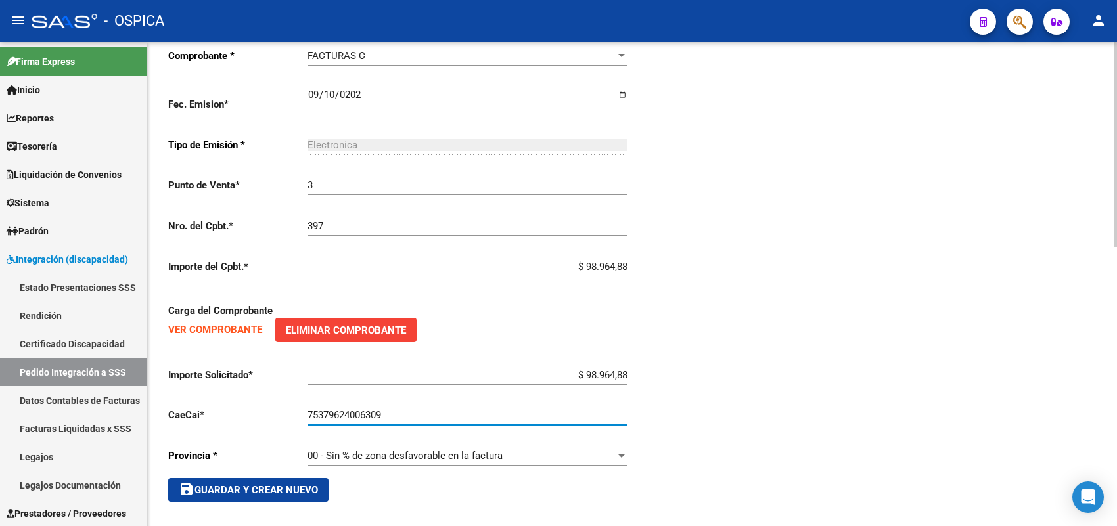
type input "75379624006309"
drag, startPoint x: 297, startPoint y: 494, endPoint x: 413, endPoint y: 441, distance: 127.3
click at [296, 494] on button "save Guardar y Crear Nuevo" at bounding box center [248, 490] width 160 height 24
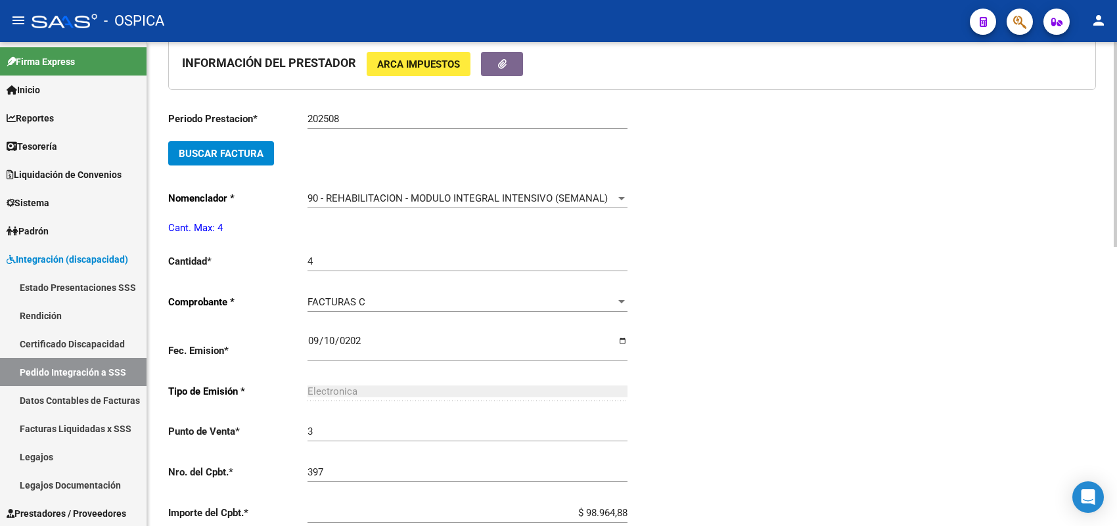
type input "$ 0,00"
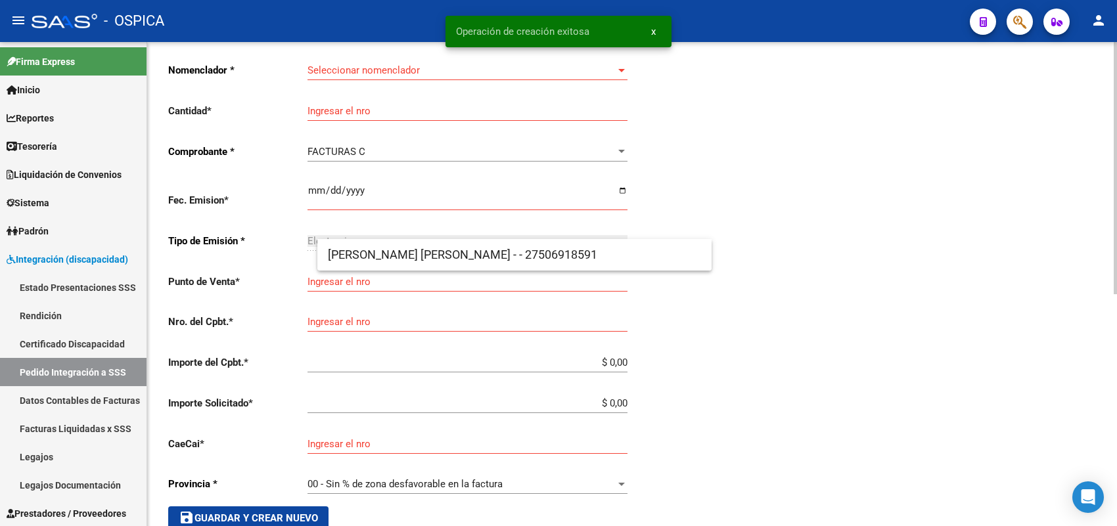
scroll to position [30, 0]
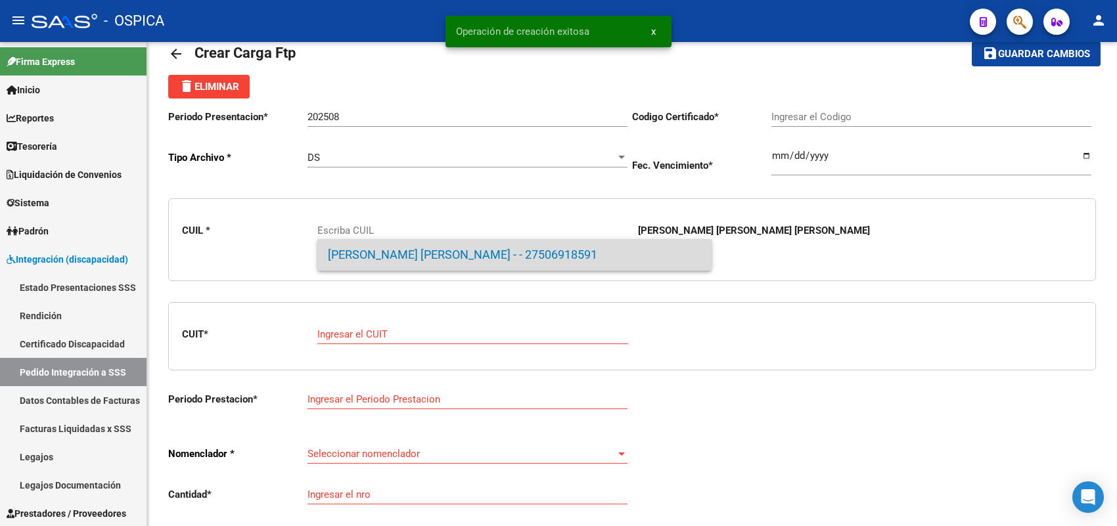
click at [382, 246] on span "[PERSON_NAME] CORONEL, [PERSON_NAME] - - 27506918591" at bounding box center [514, 255] width 373 height 32
type input "27506918591"
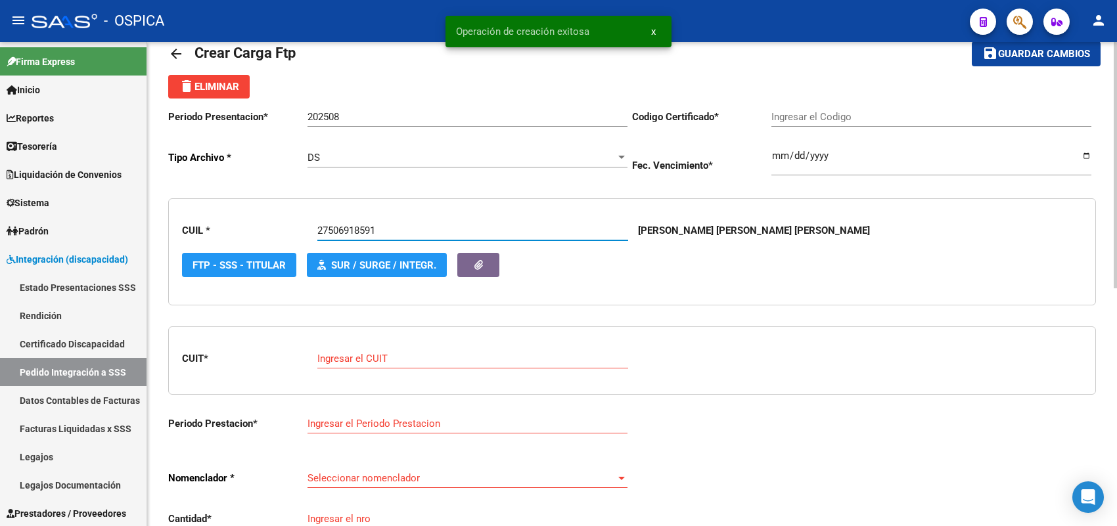
type input "ARG000506918592023041420260414BS413"
type input "[DATE]"
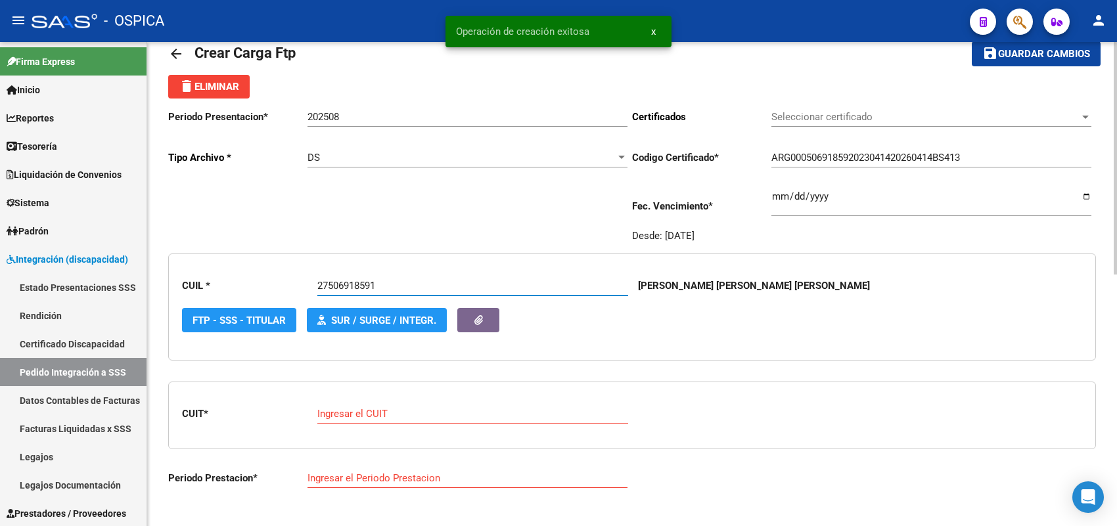
click at [365, 415] on input "Ingresar el CUIT" at bounding box center [472, 414] width 311 height 12
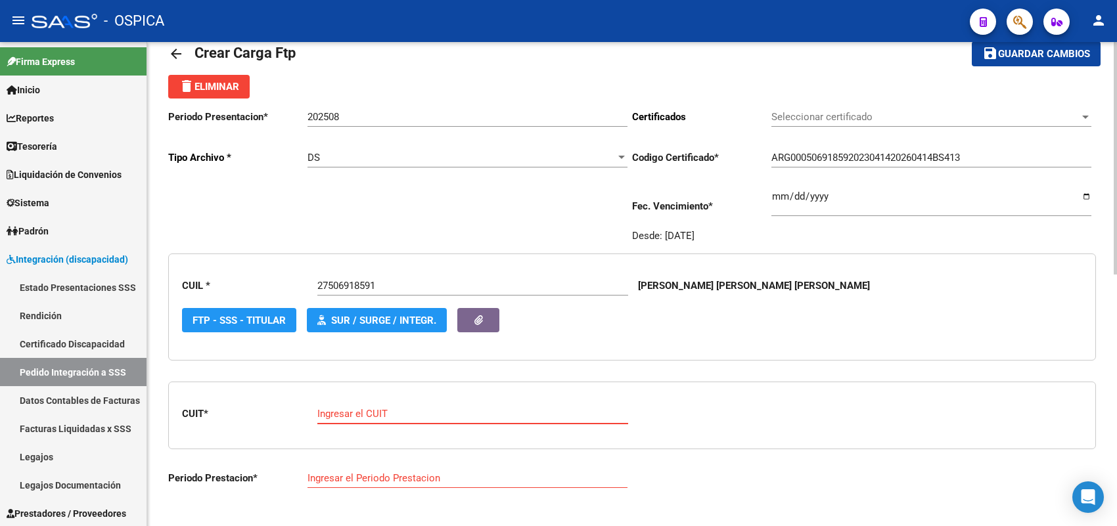
paste input "27-28057745-1"
type input "27-28057745-1"
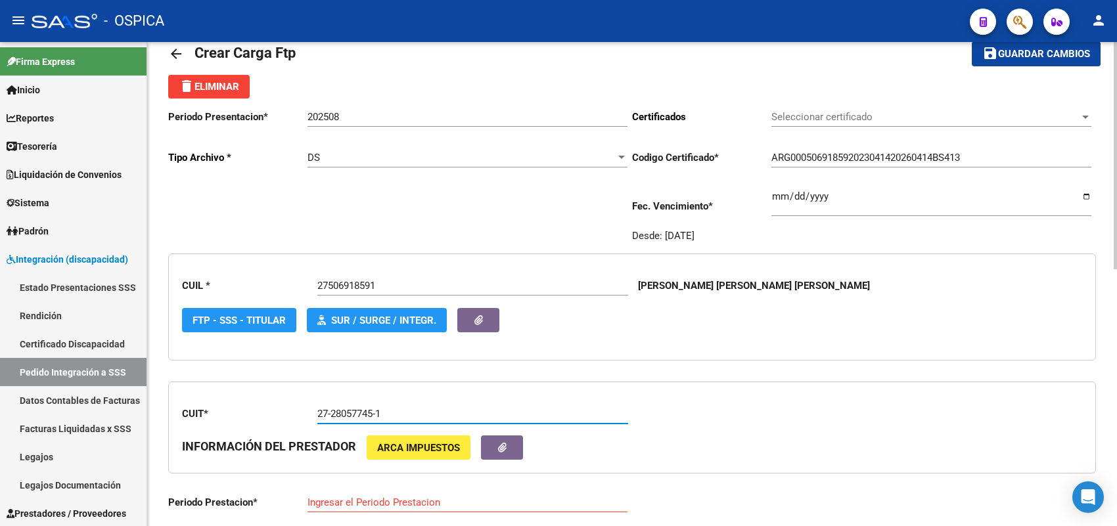
type input "202508"
type input "3"
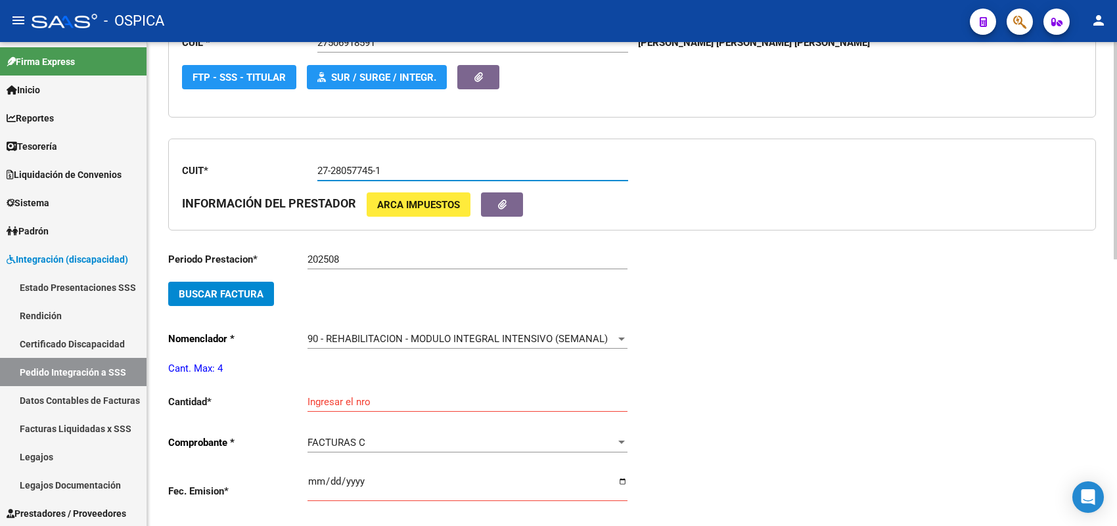
scroll to position [277, 0]
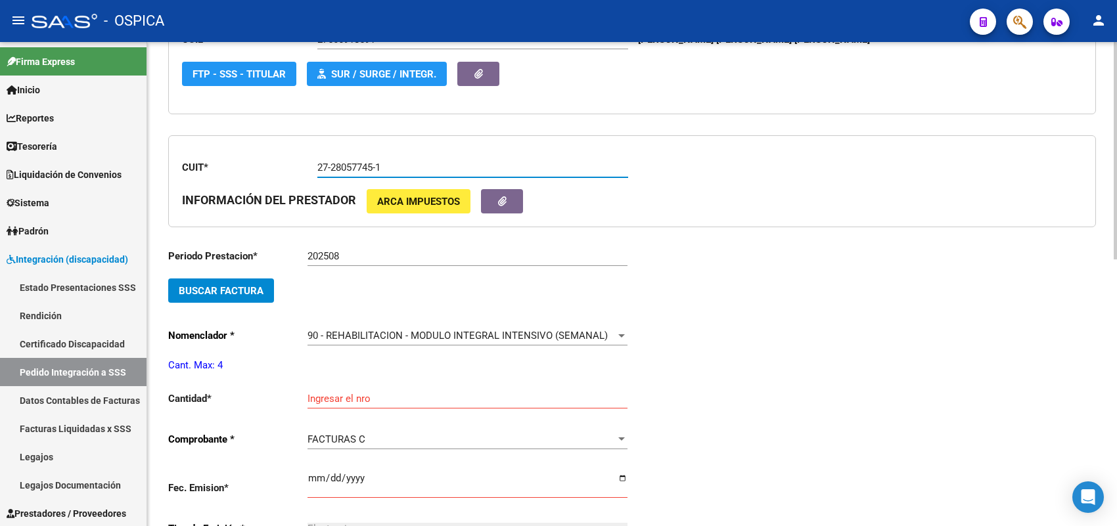
type input "27-28057745-1"
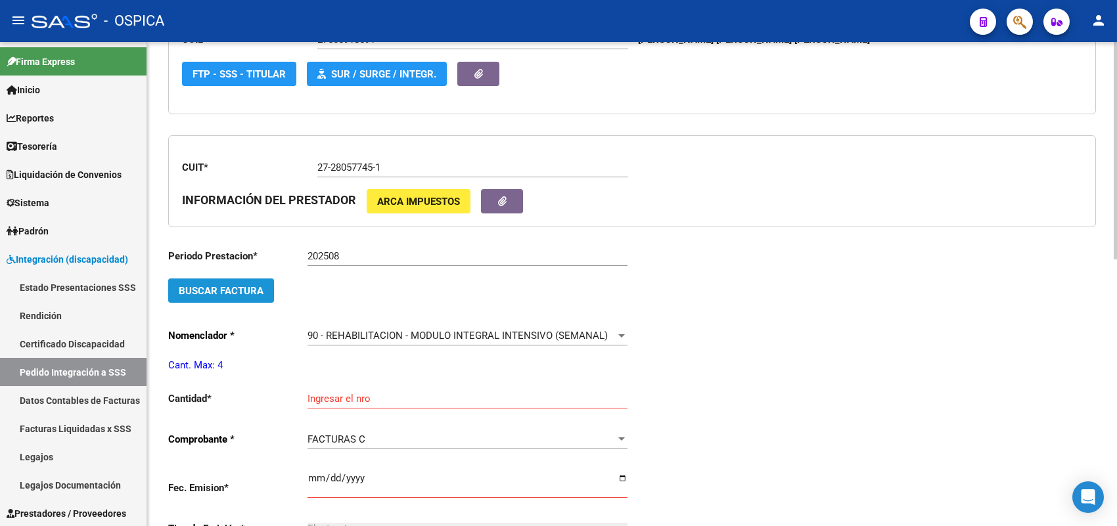
click at [260, 294] on button "Buscar Factura" at bounding box center [221, 291] width 106 height 24
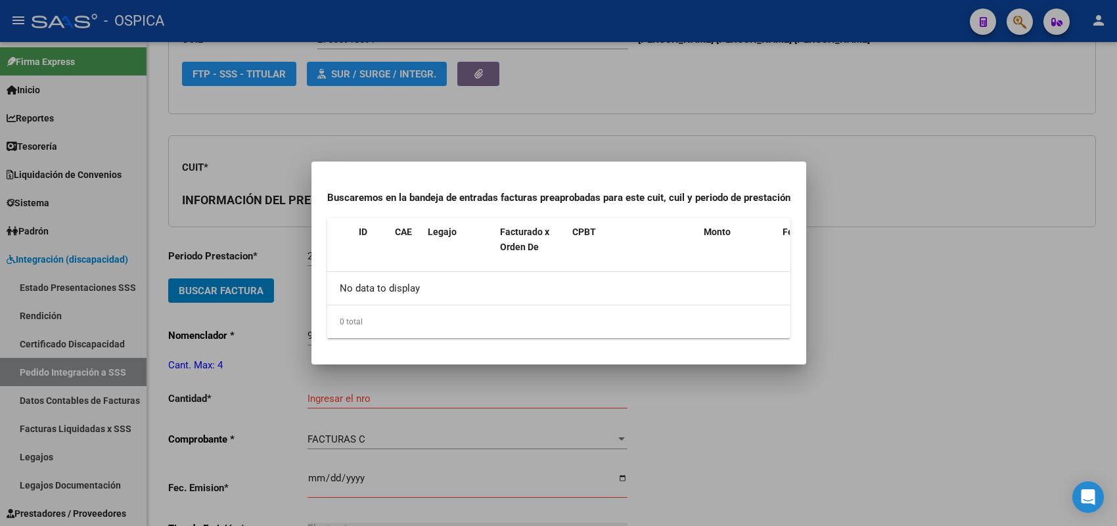
click at [290, 303] on div at bounding box center [558, 263] width 1117 height 526
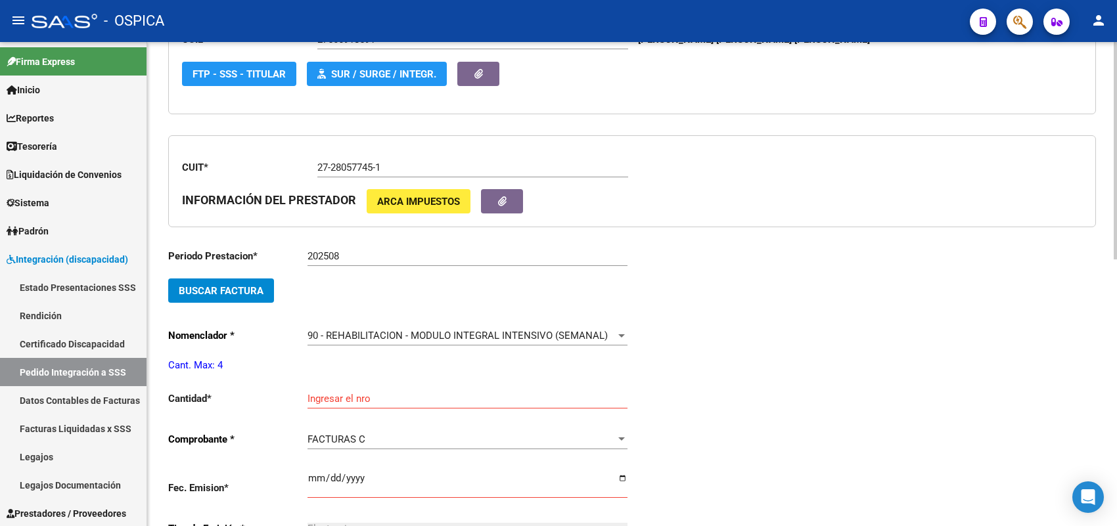
click at [357, 254] on input "202508" at bounding box center [468, 256] width 320 height 12
type input "202507"
click at [264, 288] on button "Buscar Factura" at bounding box center [221, 291] width 106 height 24
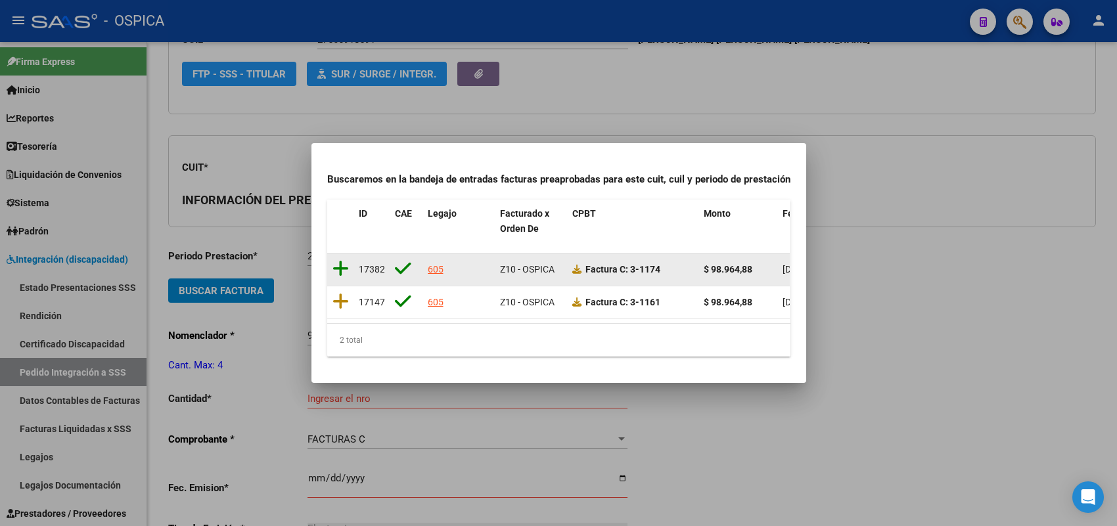
click at [342, 261] on icon at bounding box center [341, 269] width 16 height 18
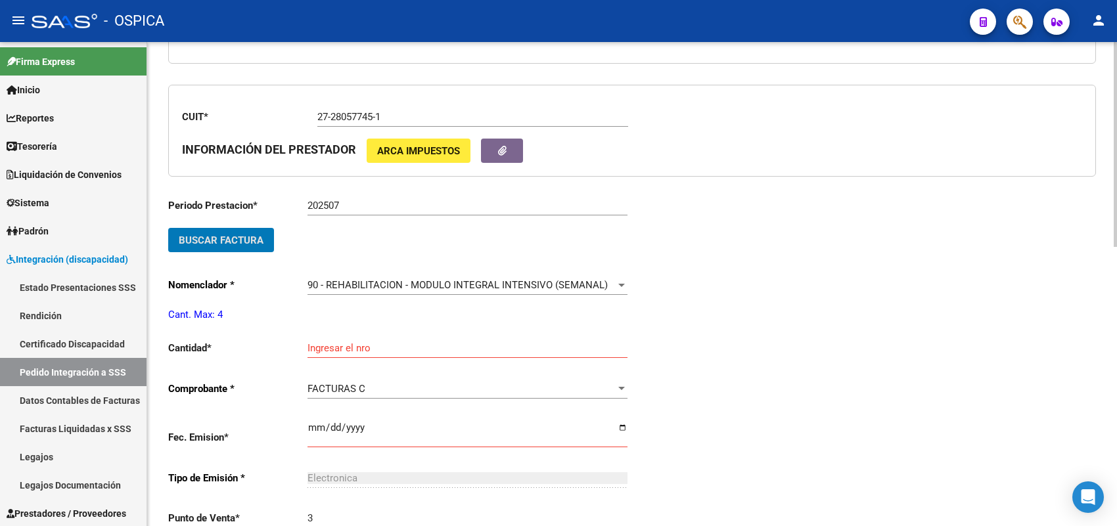
scroll to position [359, 0]
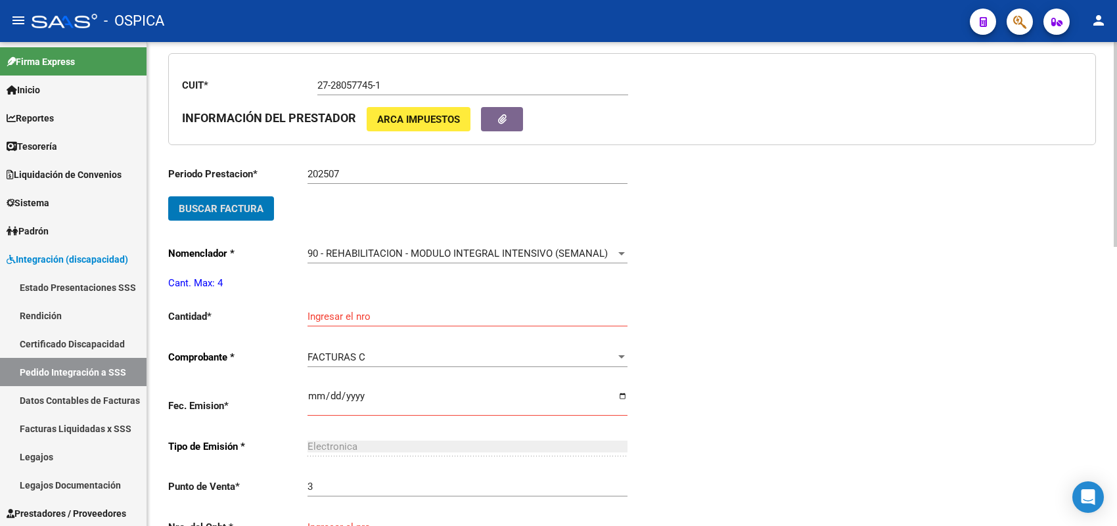
click at [353, 311] on input "Ingresar el nro" at bounding box center [468, 317] width 320 height 12
type input "4"
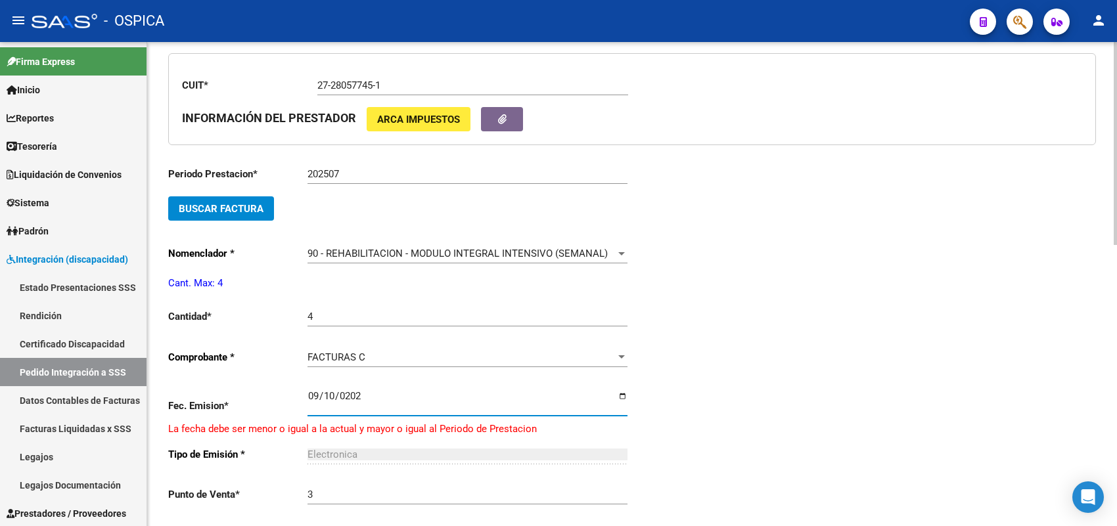
type input "[DATE]"
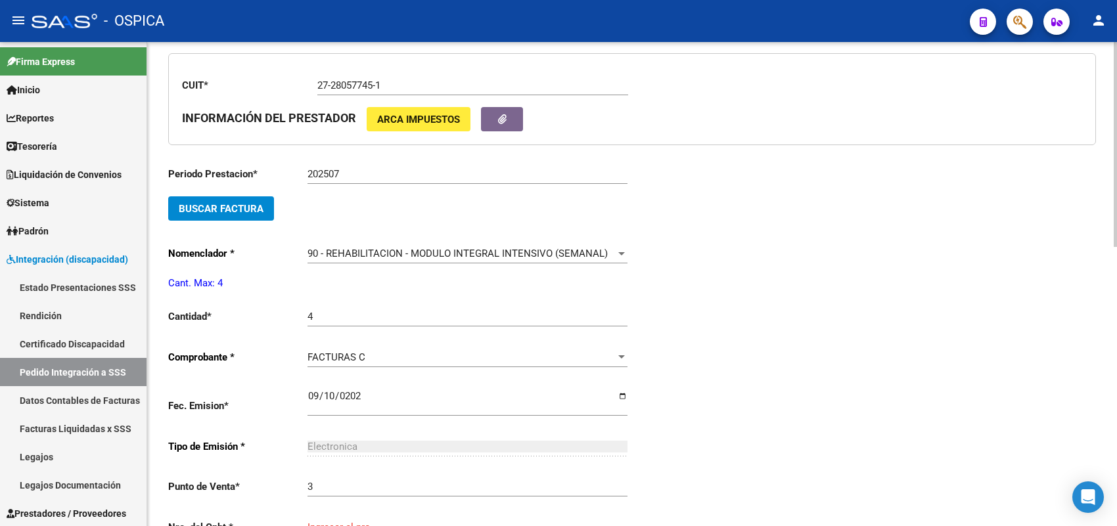
scroll to position [361, 0]
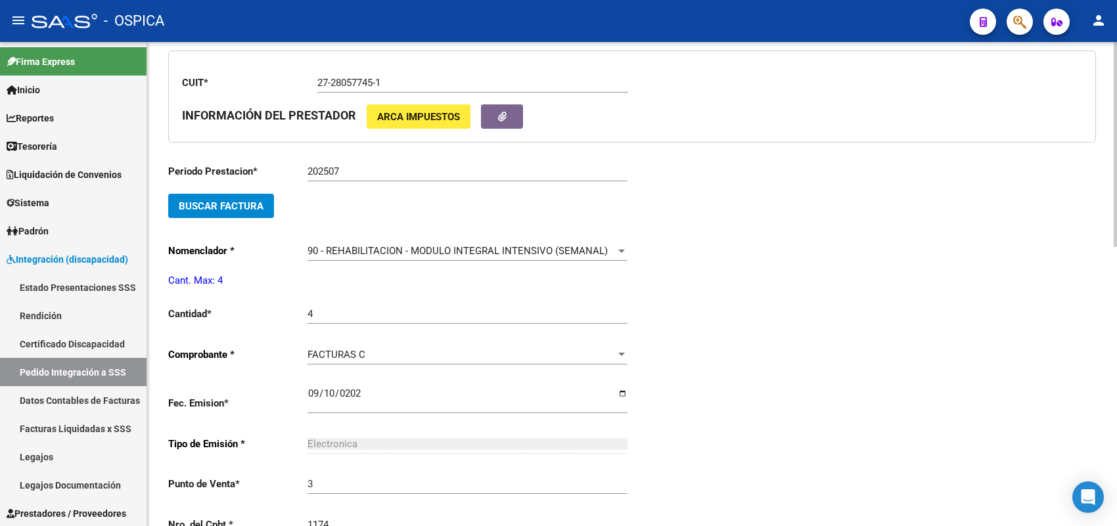
type input "1174"
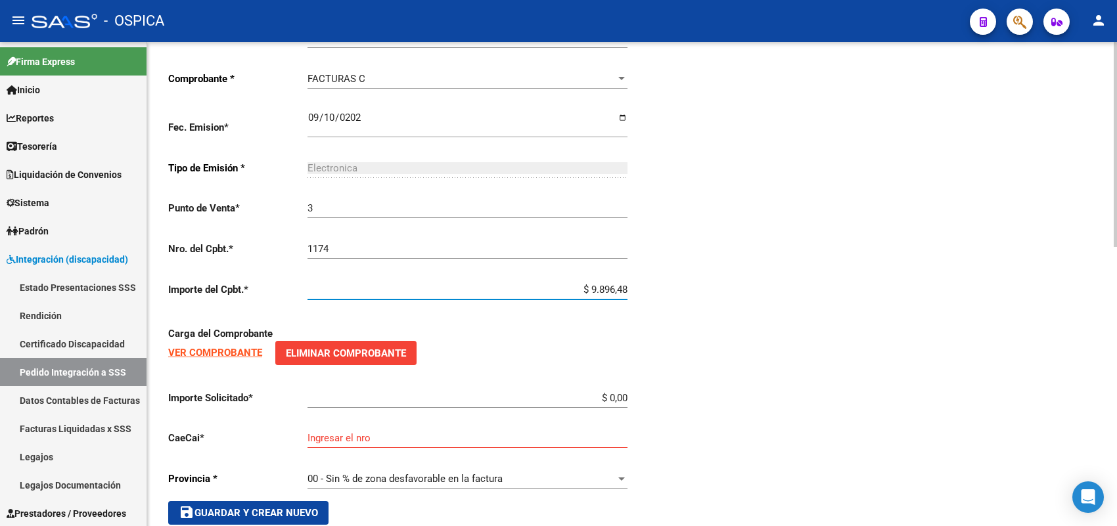
type input "$ 98.964,88"
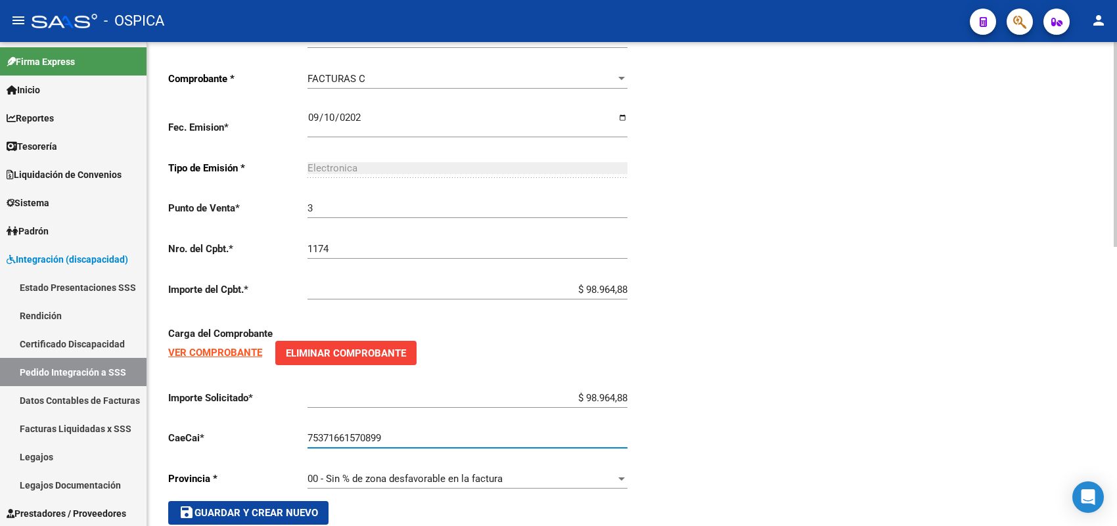
type input "75371661570899"
click at [319, 505] on button "save Guardar y Crear Nuevo" at bounding box center [248, 513] width 160 height 24
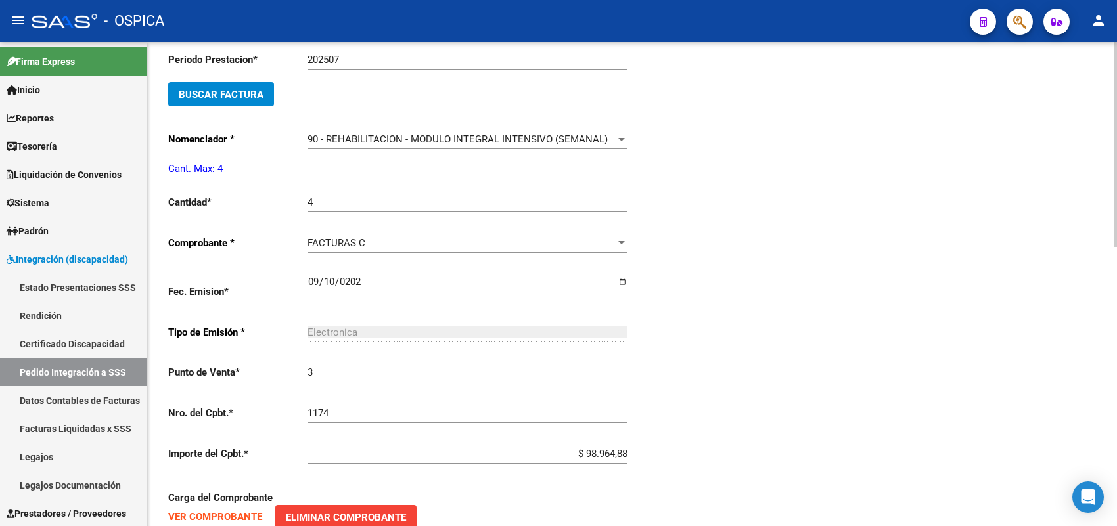
type input "$ 0,00"
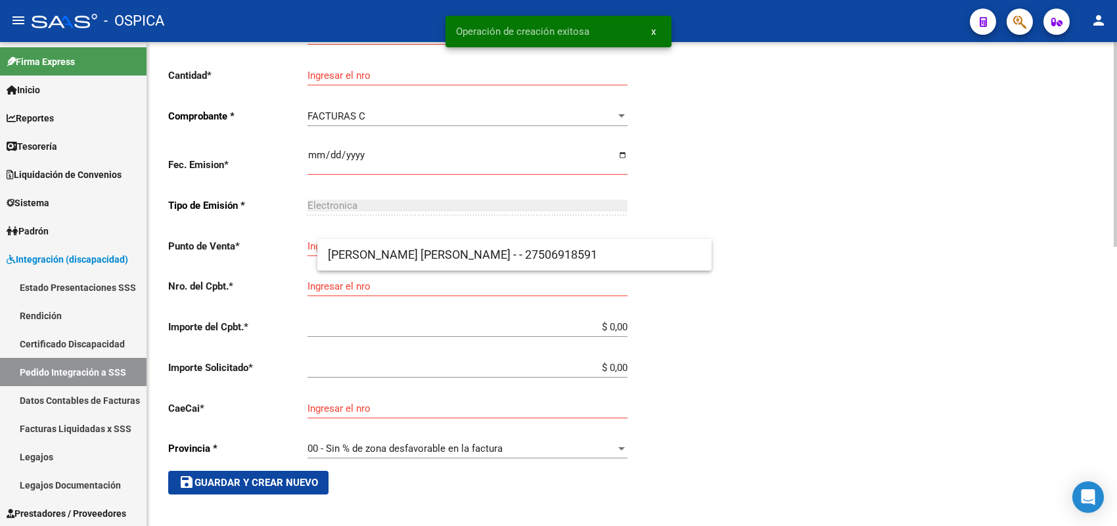
scroll to position [30, 0]
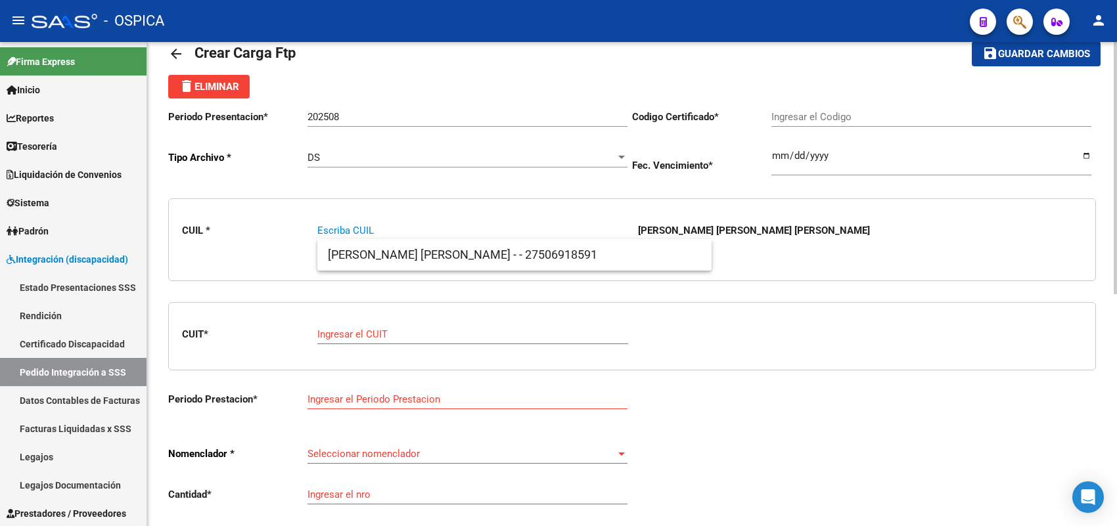
paste input "20527157065"
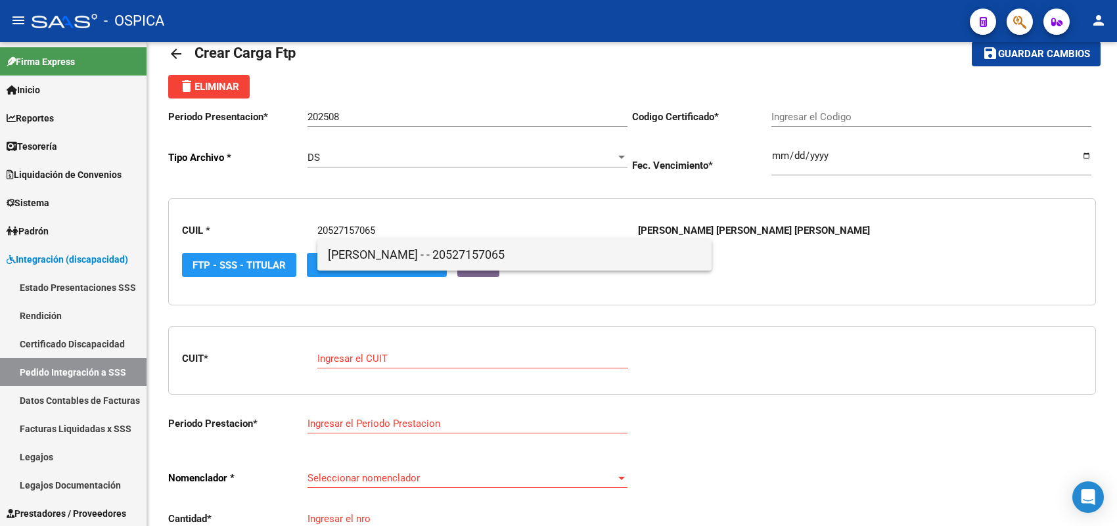
type input "20527157065"
click at [338, 250] on span "LEIVA, VALENTINO ARTIME - - 20527157065" at bounding box center [514, 255] width 373 height 32
type input "ARG02000527157062023110220281102BUE13007"
type input "2028-11-02"
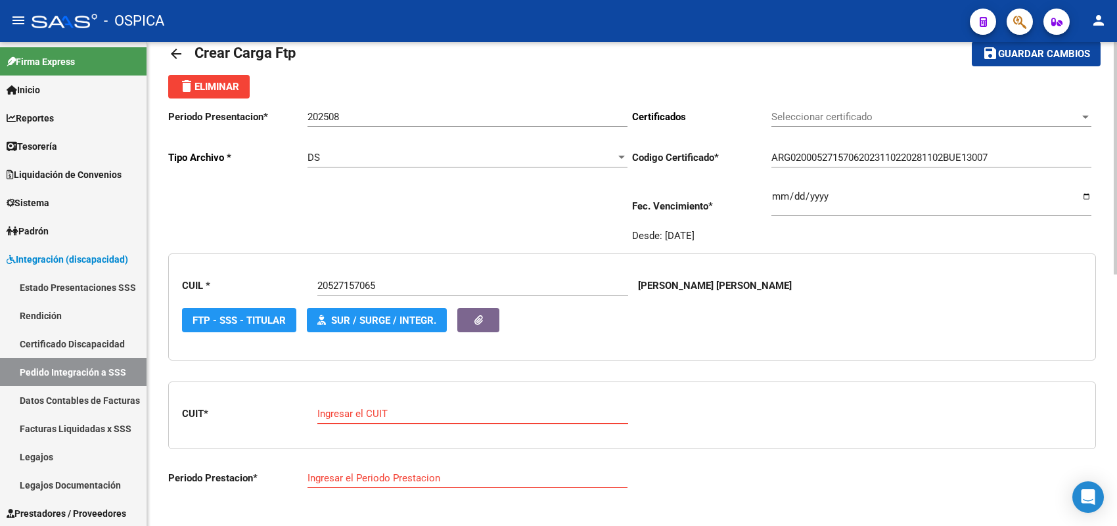
paste input "30-71623110-7"
type input "30-71623110-7"
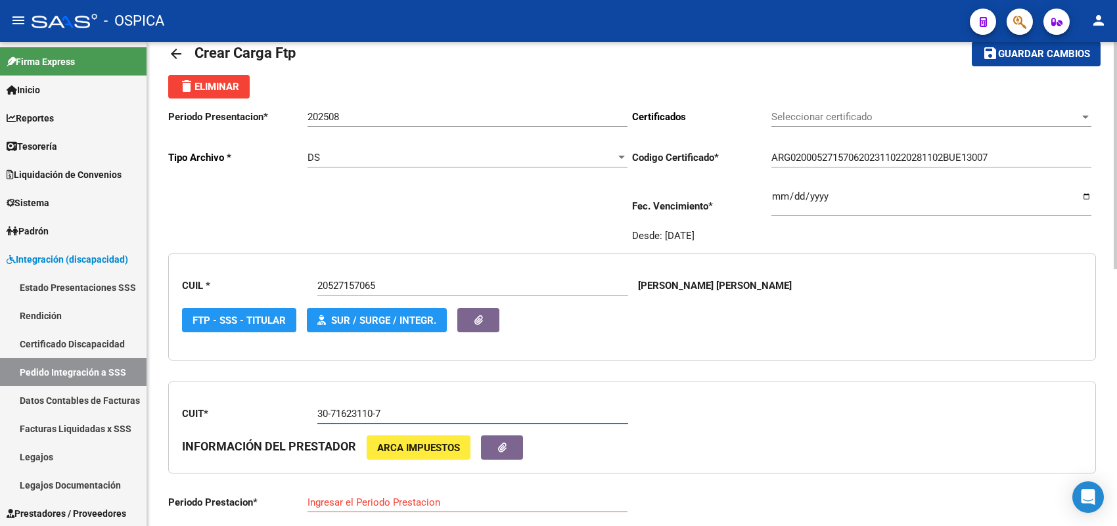
type input "202507"
type input "10"
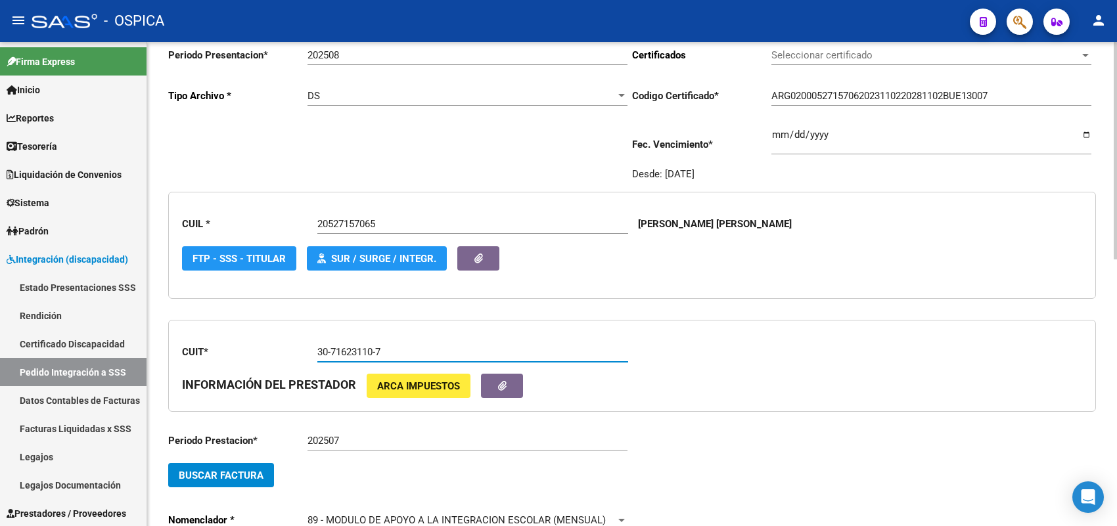
scroll to position [195, 0]
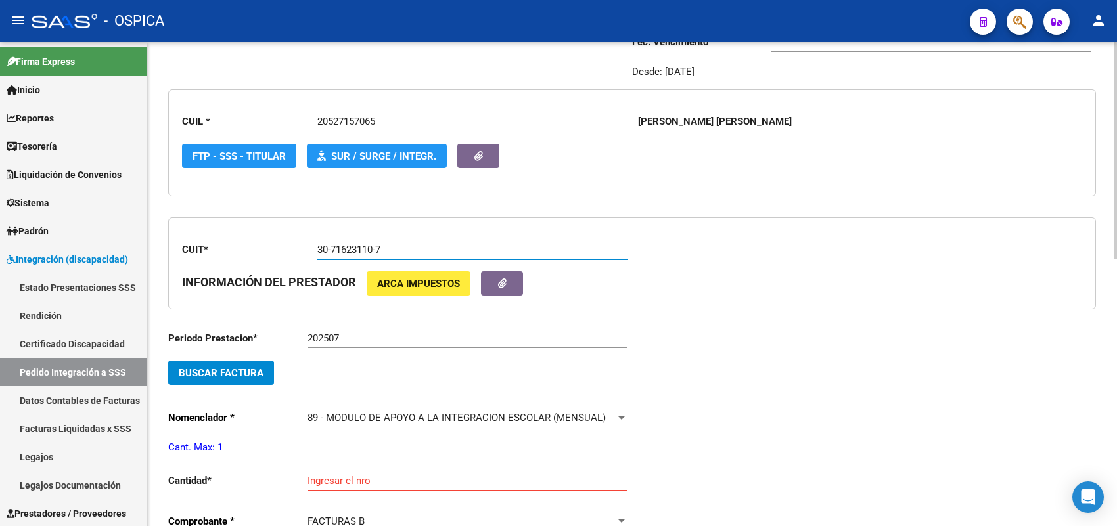
type input "30-71623110-7"
click at [248, 368] on span "Buscar Factura" at bounding box center [221, 373] width 85 height 12
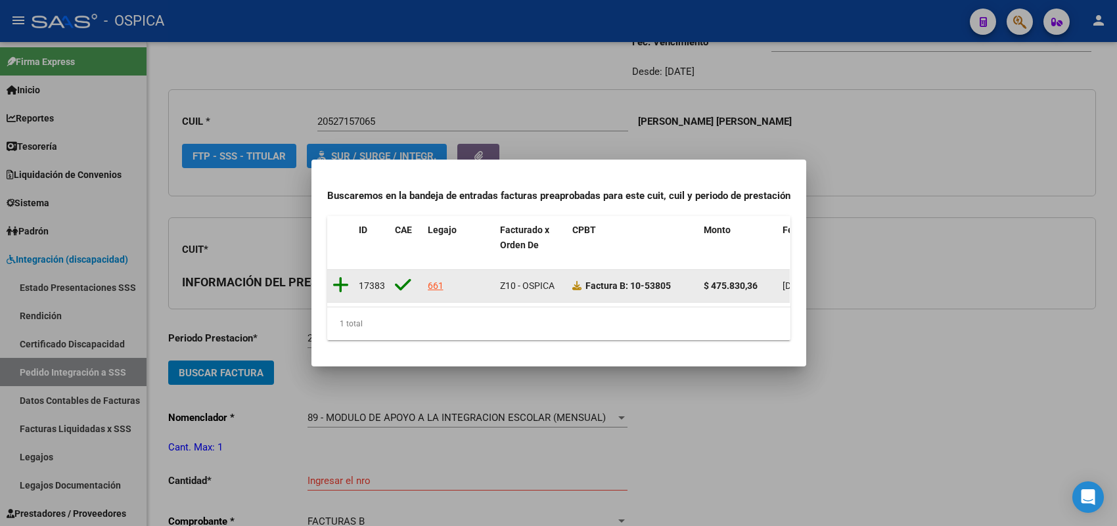
click at [340, 276] on icon at bounding box center [341, 285] width 16 height 18
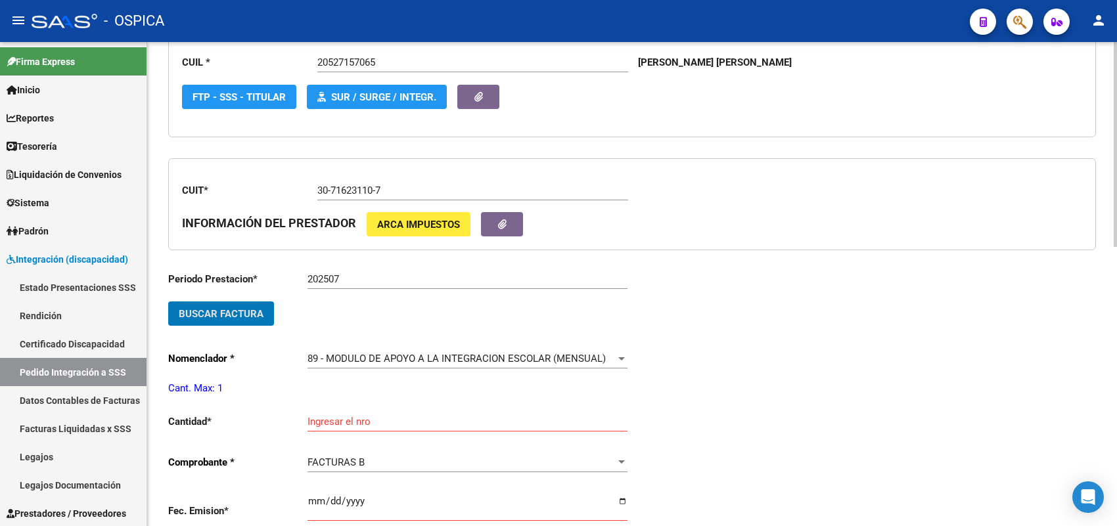
scroll to position [277, 0]
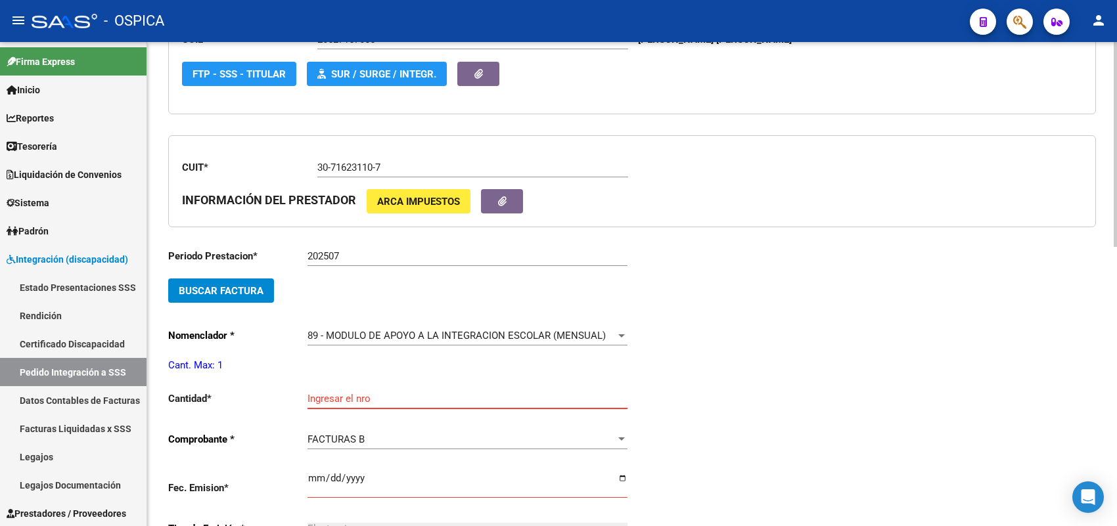
click at [353, 393] on input "Ingresar el nro" at bounding box center [468, 399] width 320 height 12
type input "1"
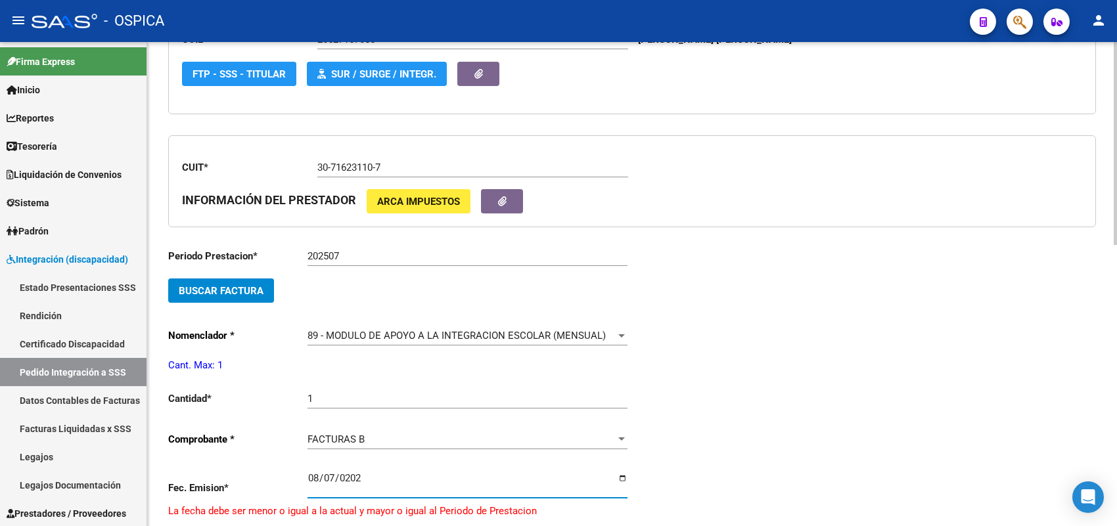
type input "[DATE]"
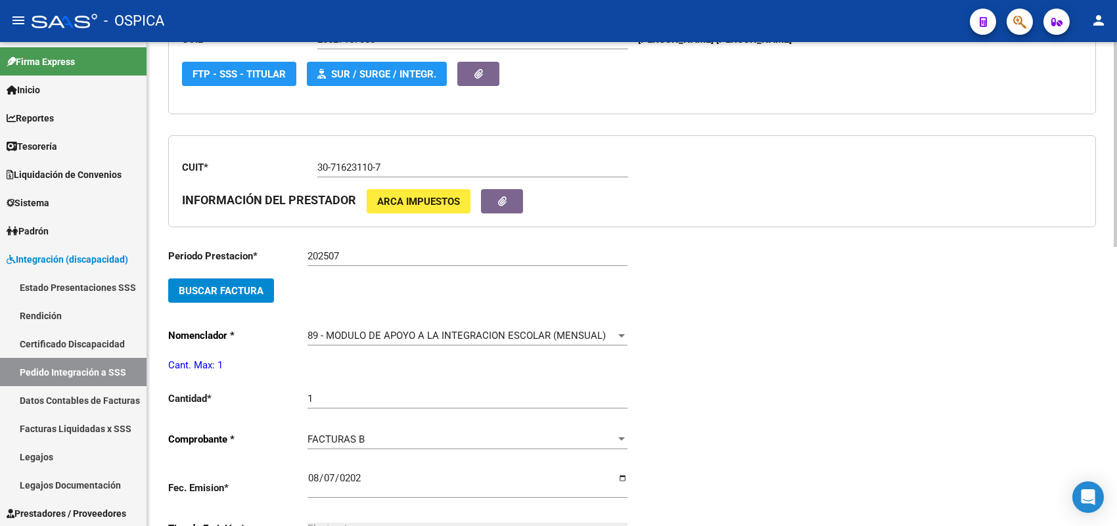
scroll to position [557, 0]
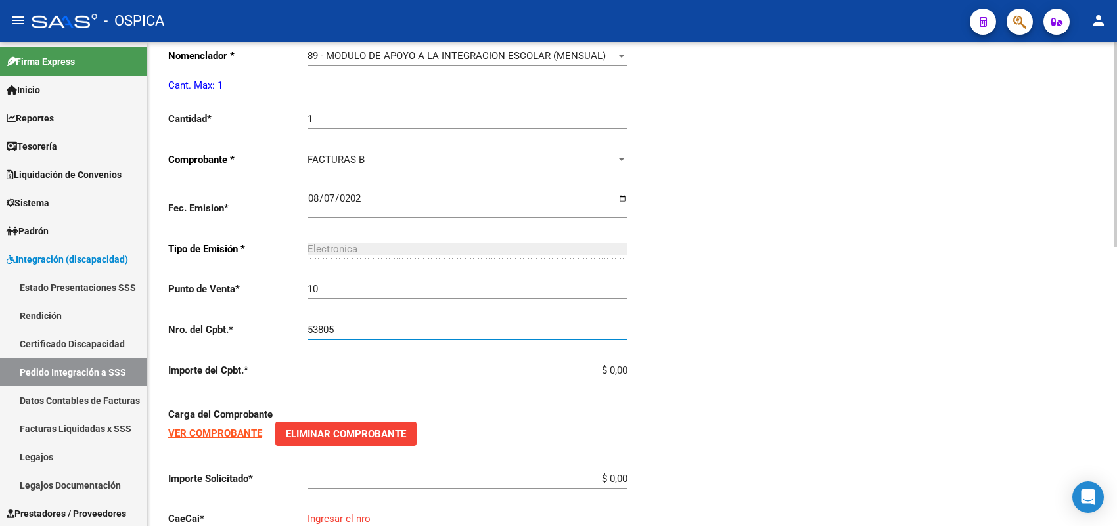
type input "53805"
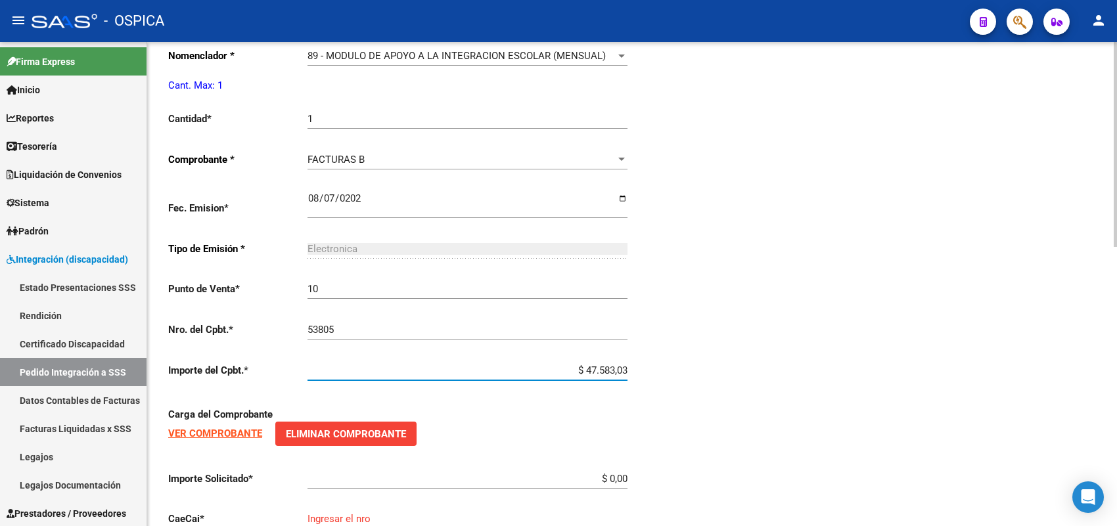
type input "$ 475.830,36"
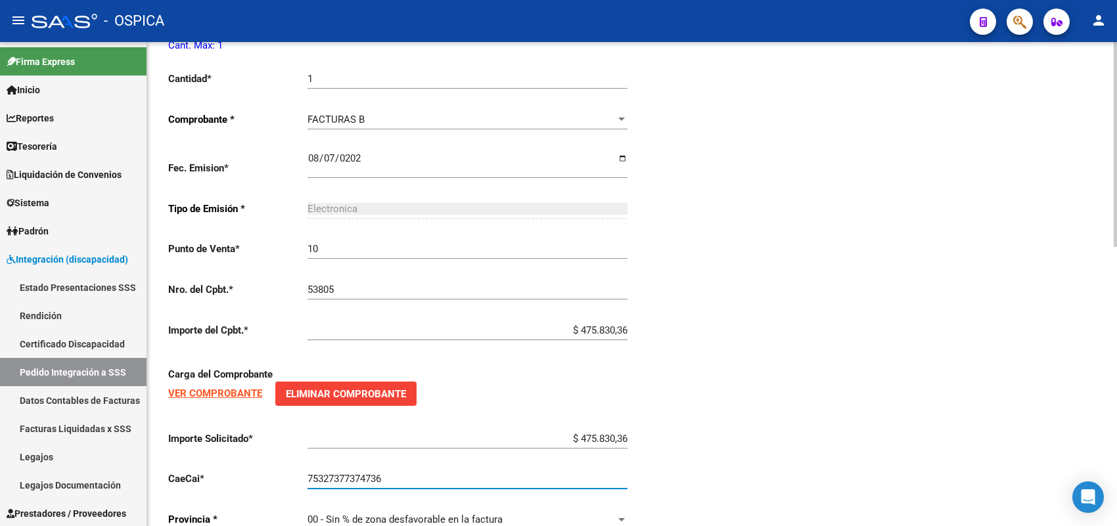
scroll to position [660, 0]
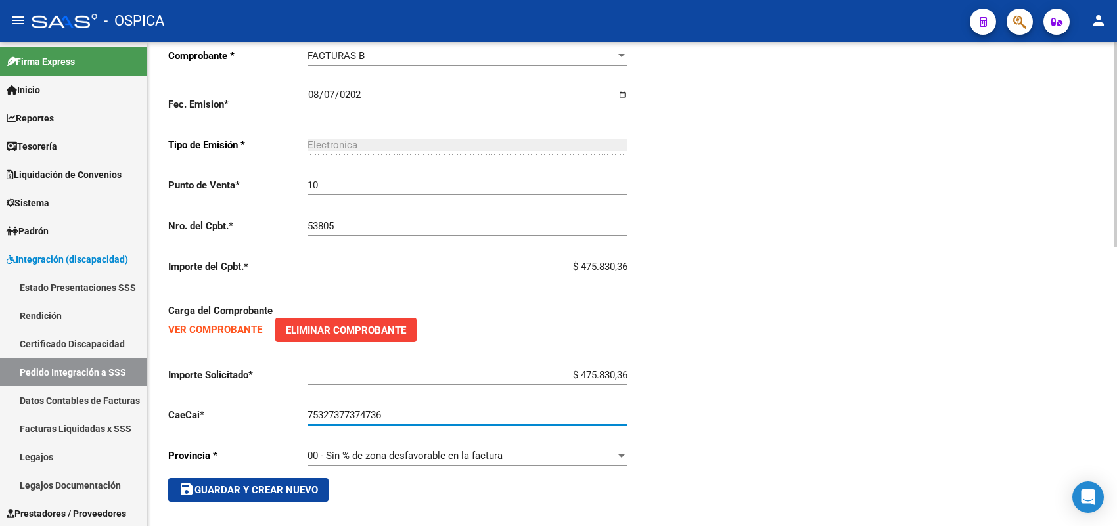
type input "75327377374736"
click at [299, 467] on div "Periodo Prestacion * 202507 Ingresar el Periodo Prestacion Buscar Factura Nomen…" at bounding box center [400, 178] width 464 height 648
click at [297, 478] on button "save Guardar y Crear Nuevo" at bounding box center [248, 490] width 160 height 24
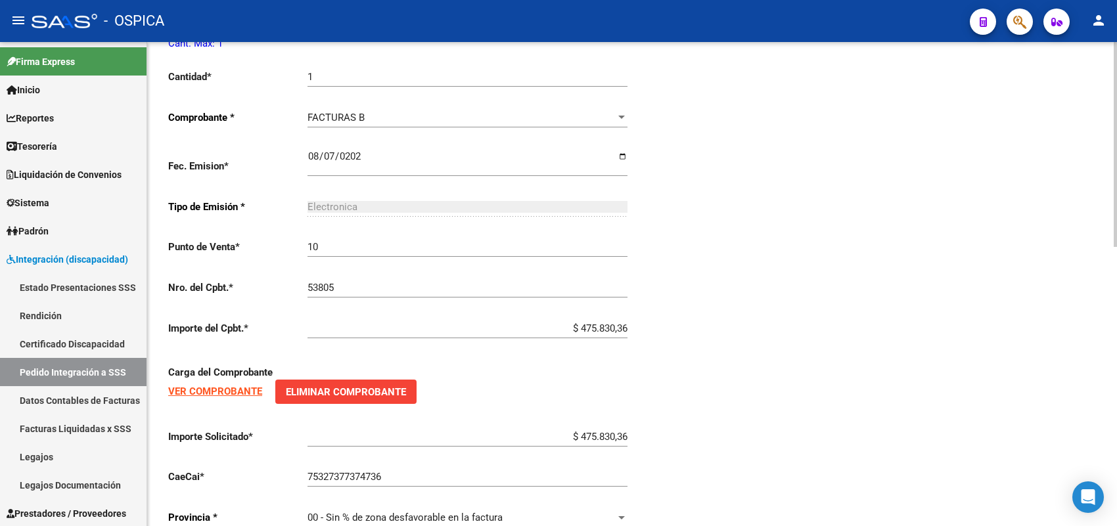
scroll to position [496, 0]
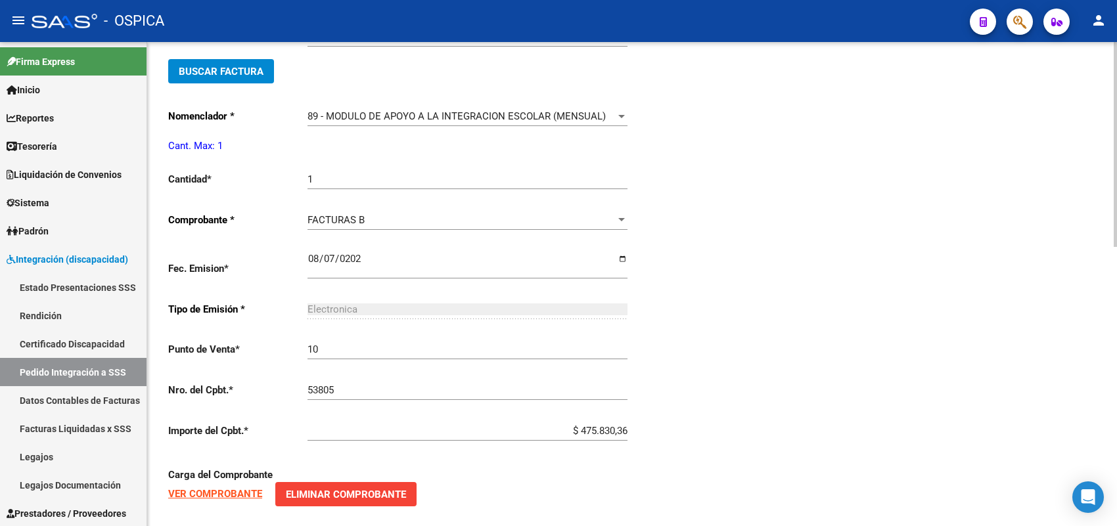
type input "$ 0,00"
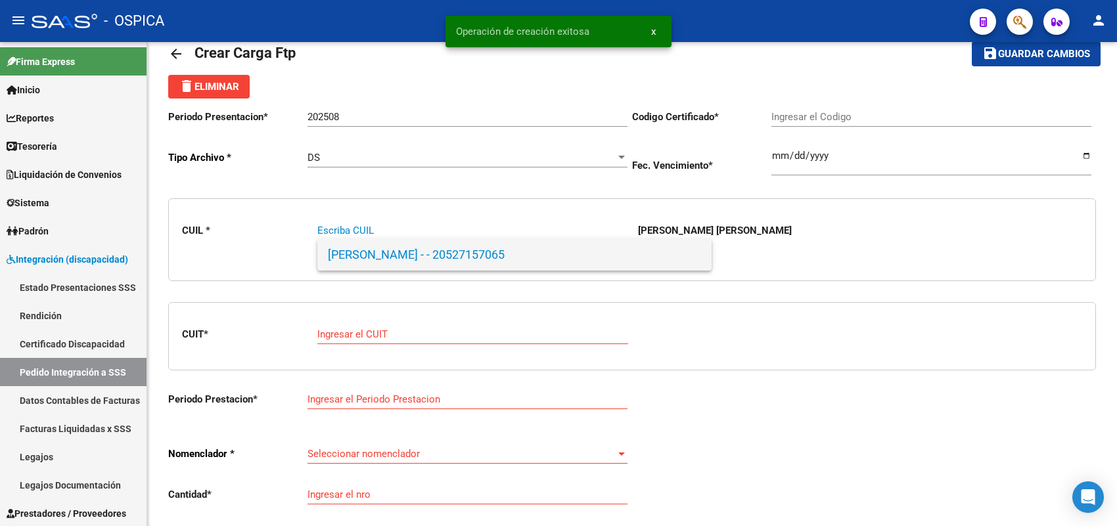
click at [436, 269] on span "LEIVA, VALENTINO ARTIME - - 20527157065" at bounding box center [514, 255] width 373 height 32
type input "20527157065"
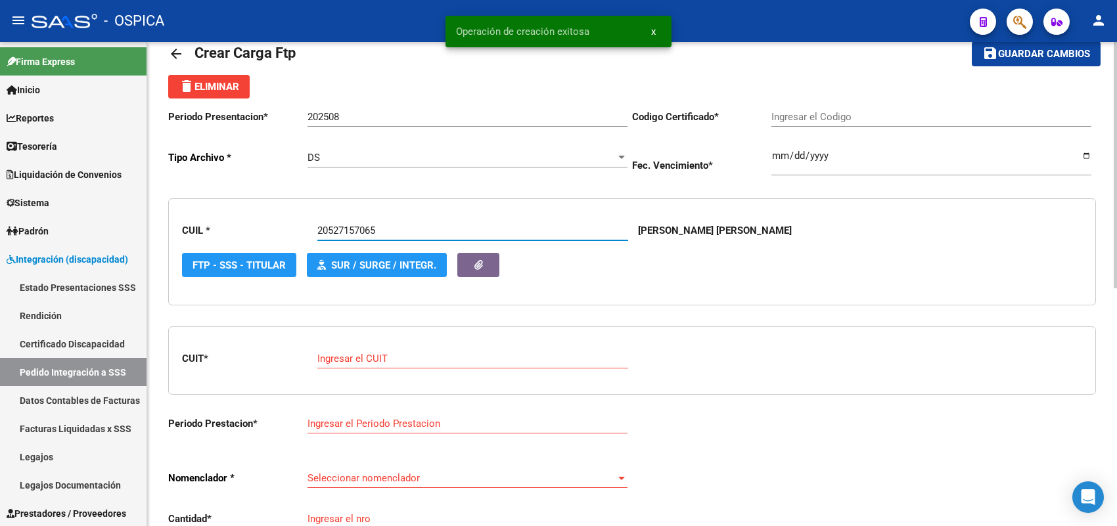
type input "ARG02000527157062023110220281102BUE13007"
type input "2028-11-02"
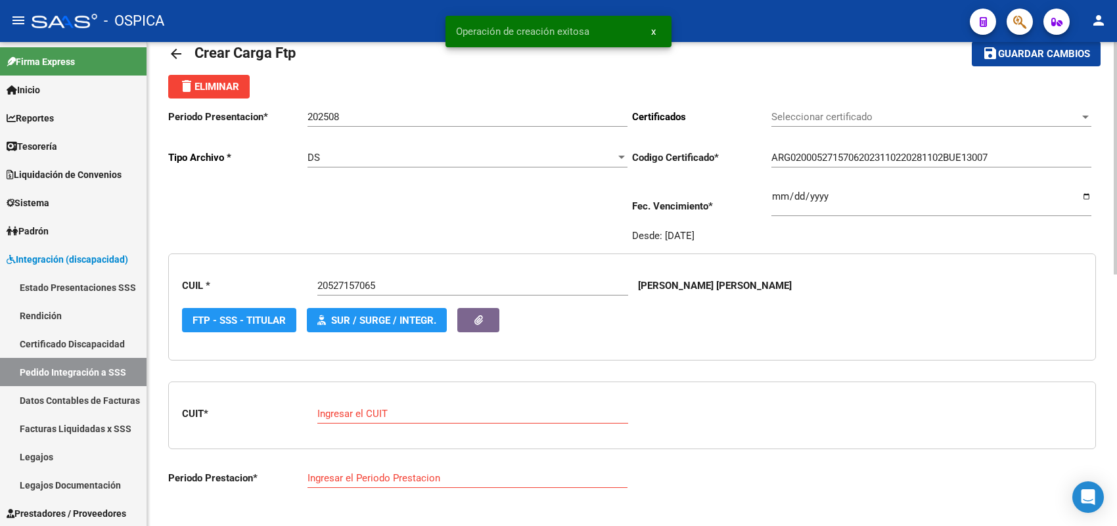
click at [388, 418] on div "Ingresar el CUIT" at bounding box center [472, 410] width 311 height 28
paste input "30-71623110-7"
type input "30-71623110-7"
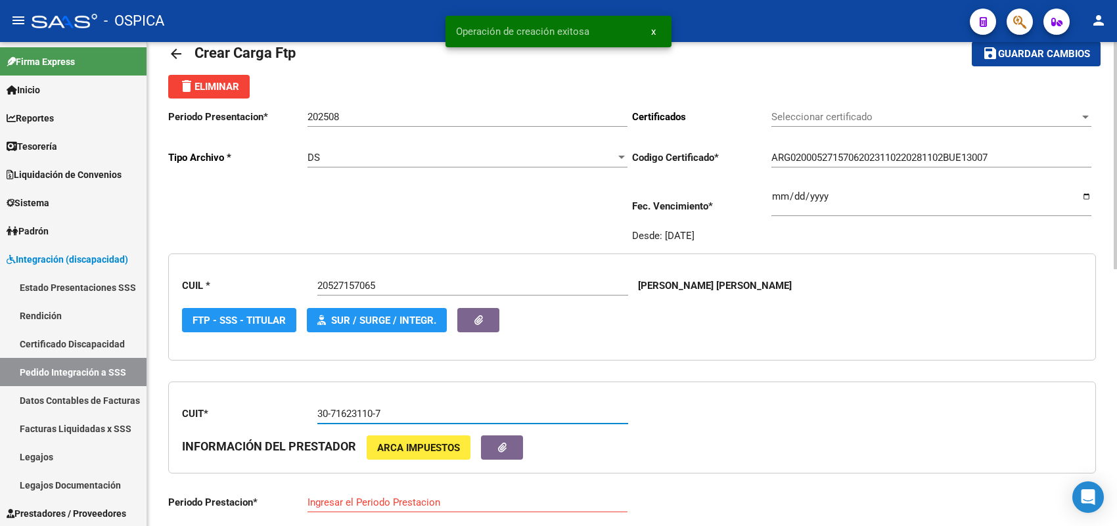
type input "202508"
type input "10"
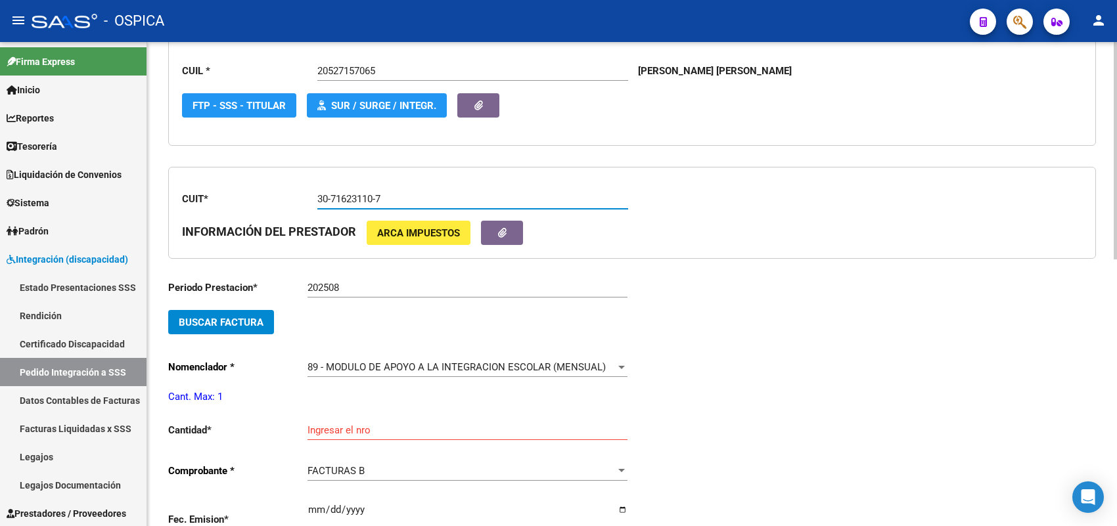
scroll to position [277, 0]
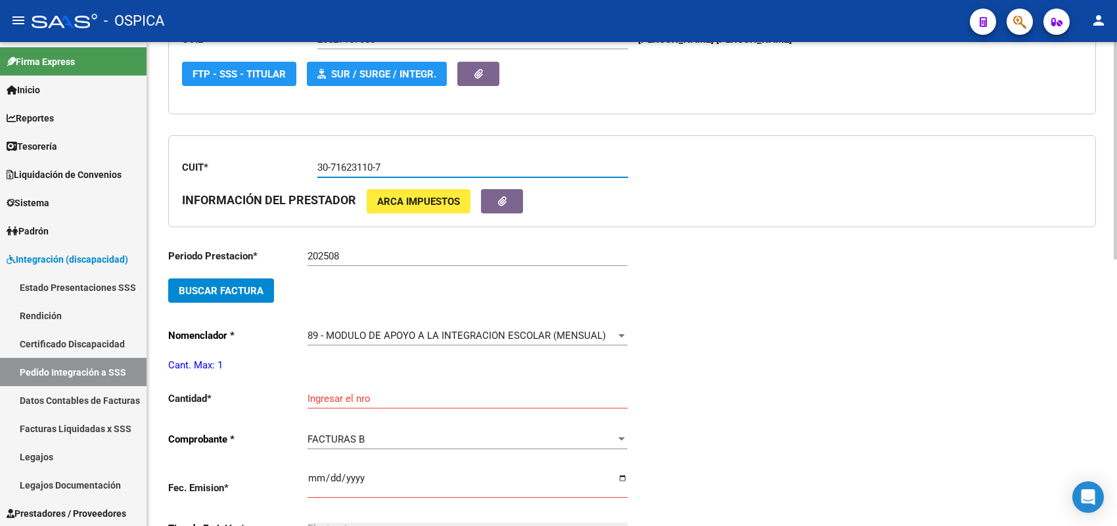
type input "30-71623110-7"
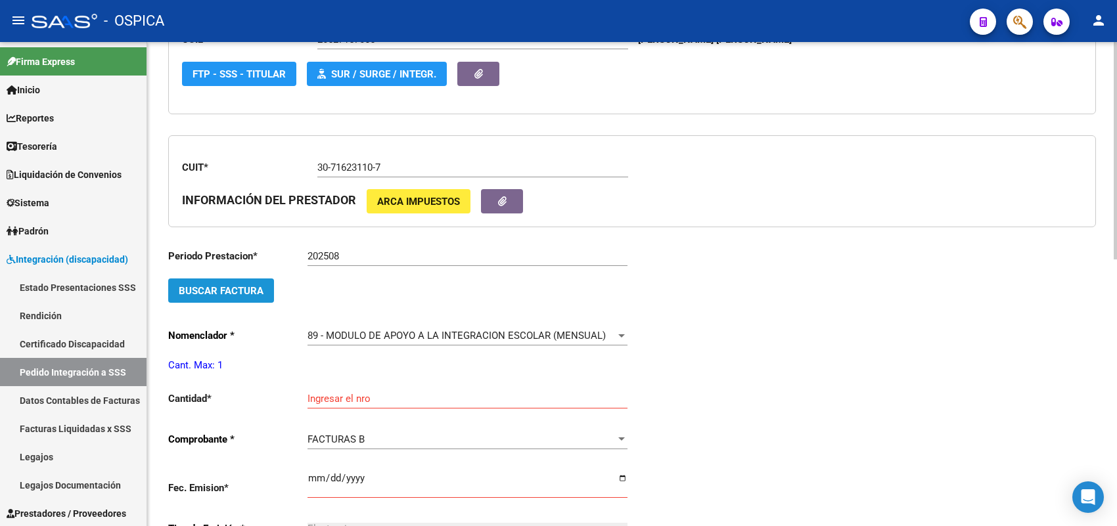
click at [256, 296] on button "Buscar Factura" at bounding box center [221, 291] width 106 height 24
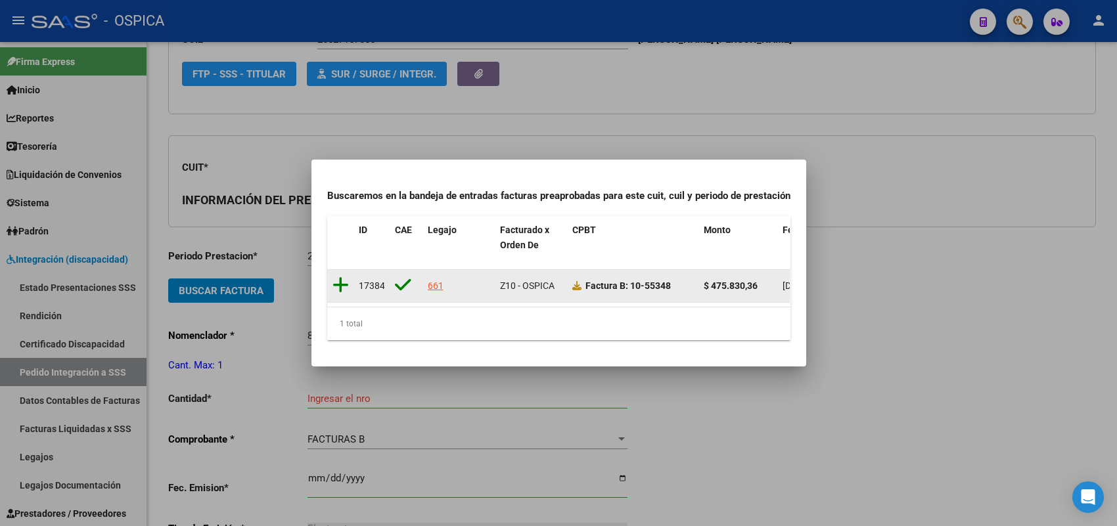
click at [342, 277] on icon at bounding box center [341, 285] width 16 height 18
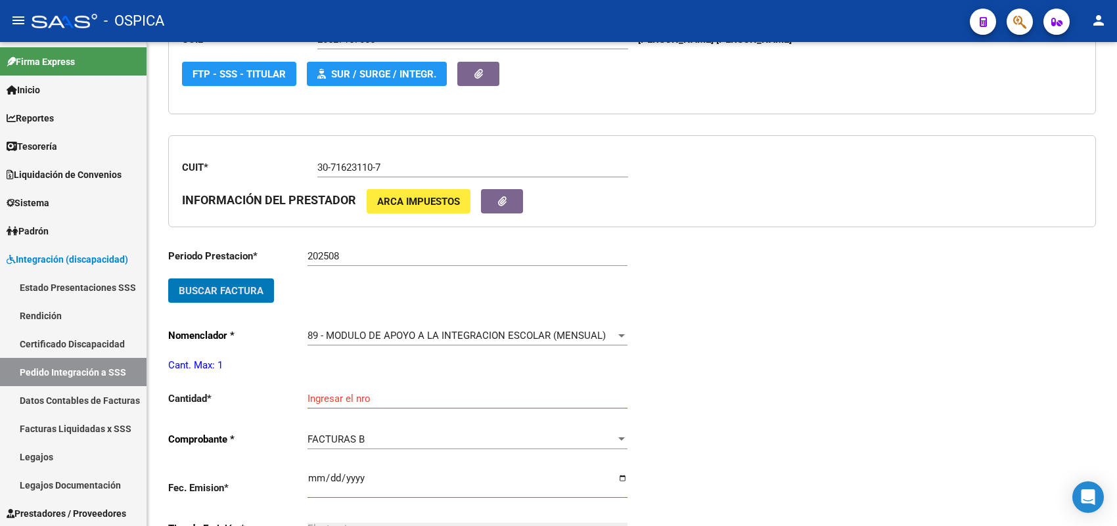
scroll to position [441, 0]
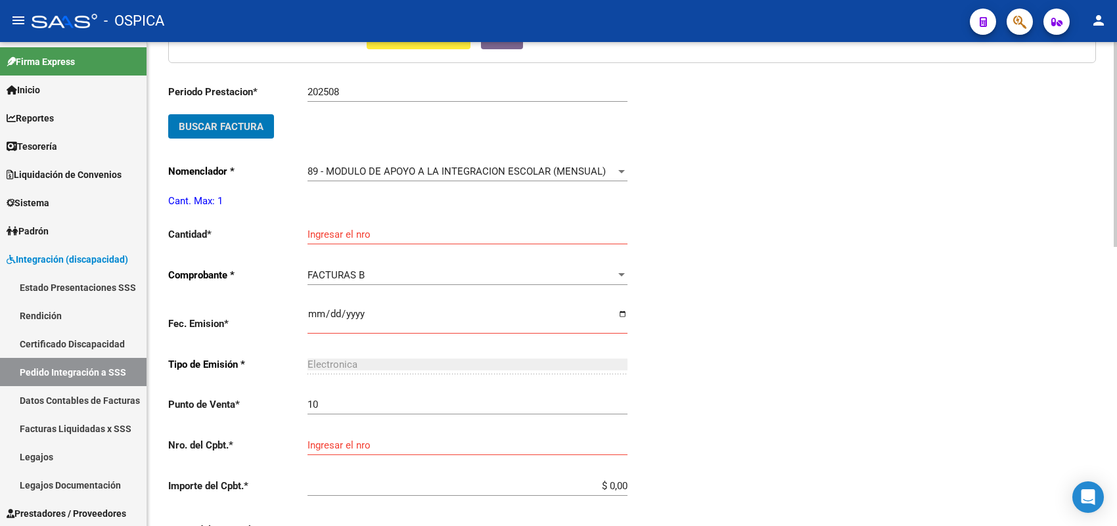
click at [339, 229] on input "Ingresar el nro" at bounding box center [468, 235] width 320 height 12
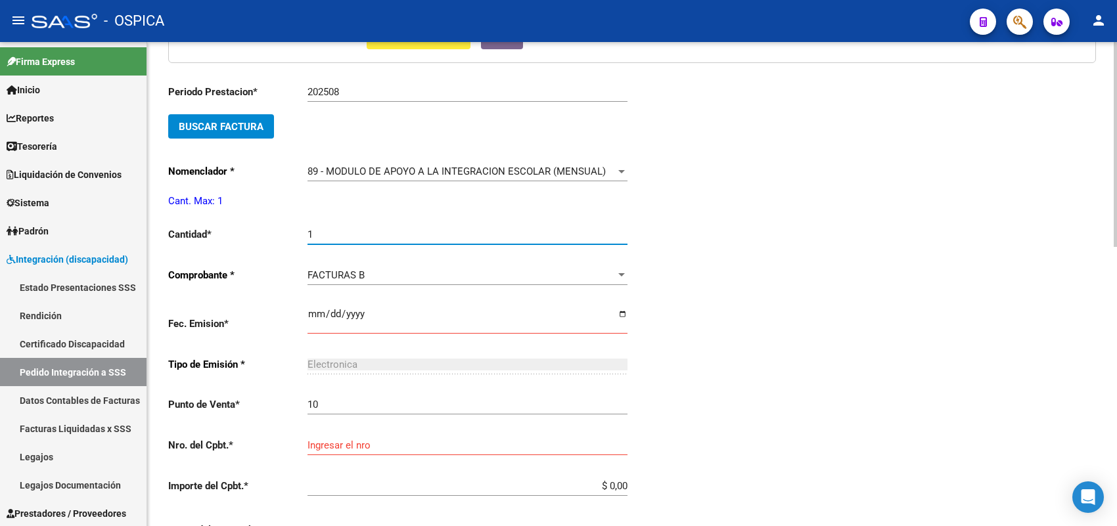
type input "1"
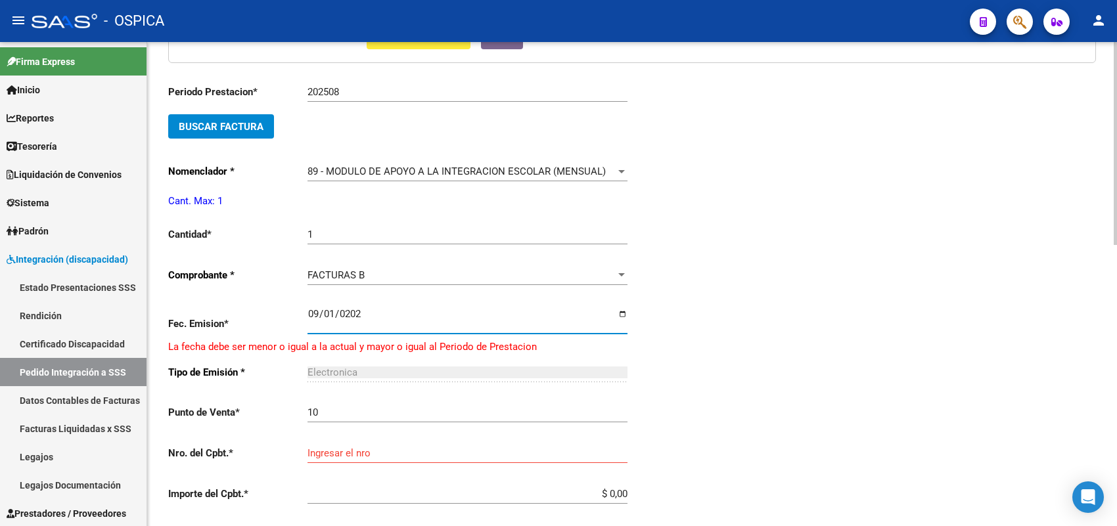
type input "[DATE]"
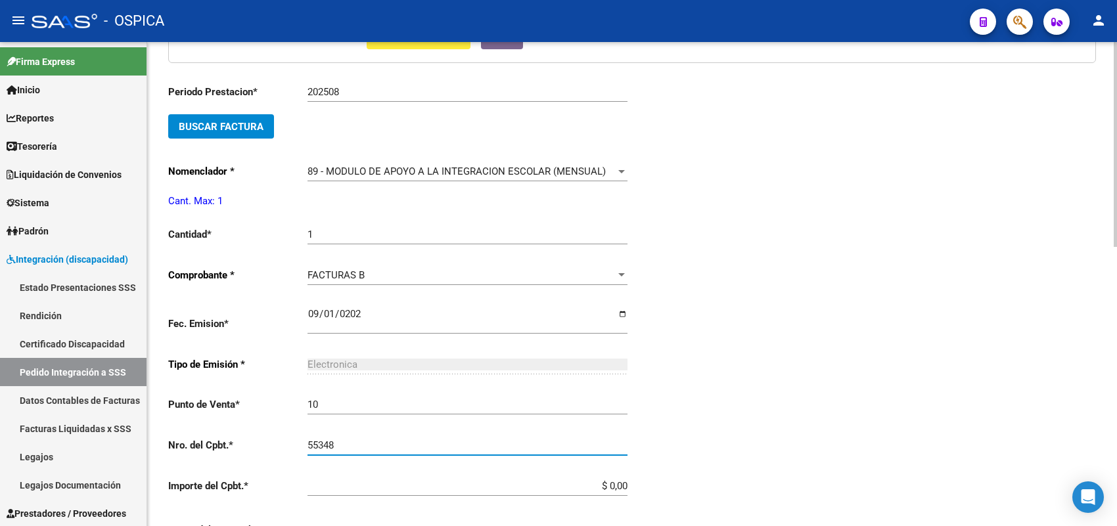
type input "55348"
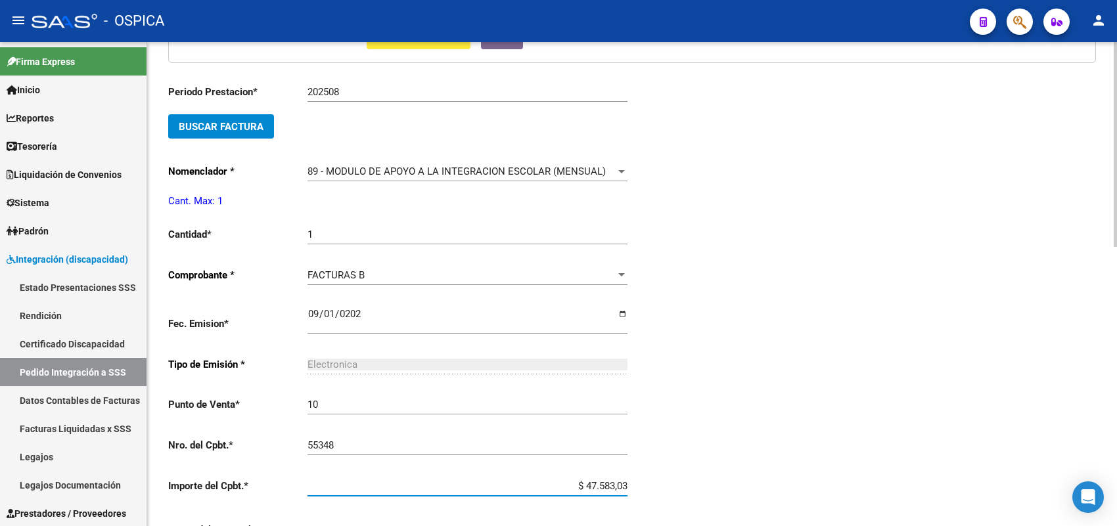
type input "$ 475.830,36"
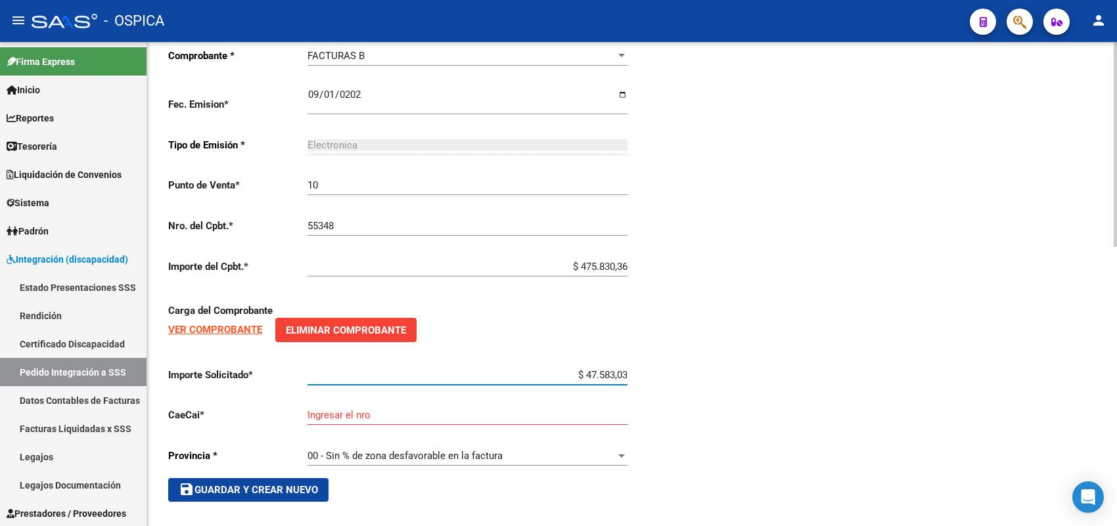
type input "$ 475.830,36"
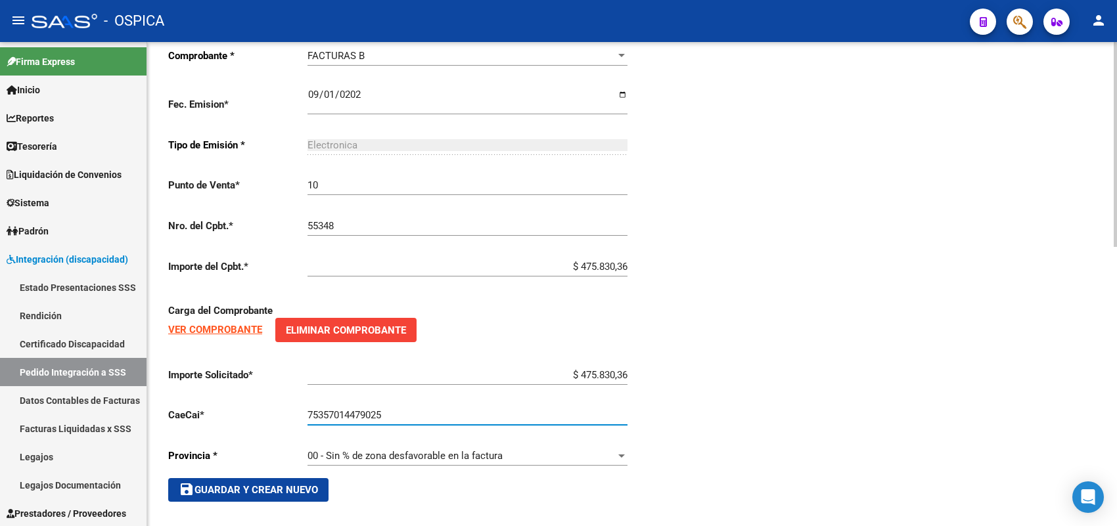
type input "75357014479025"
drag, startPoint x: 246, startPoint y: 478, endPoint x: 327, endPoint y: 448, distance: 86.3
click at [246, 484] on span "save Guardar y Crear Nuevo" at bounding box center [248, 490] width 139 height 12
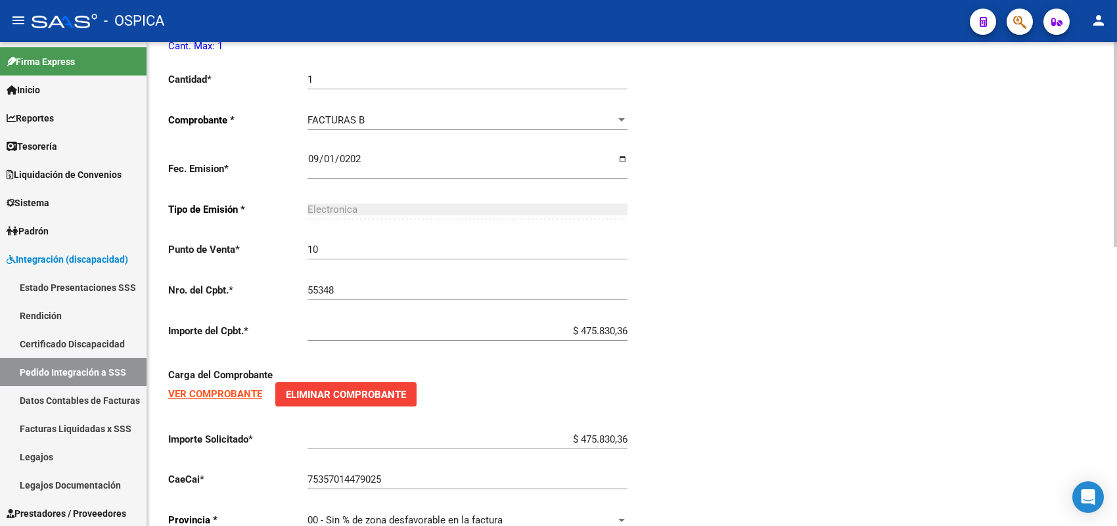
scroll to position [496, 0]
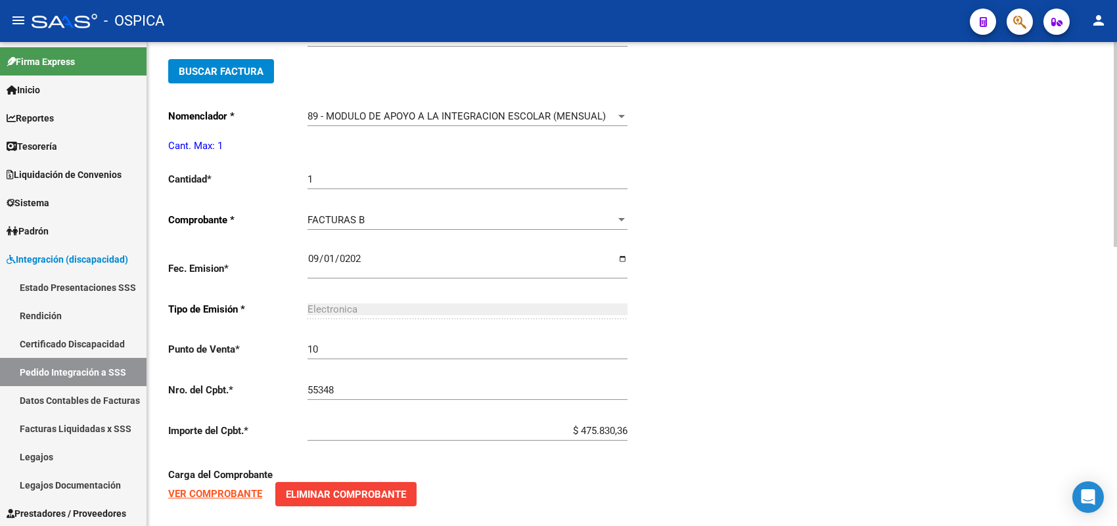
type input "$ 0,00"
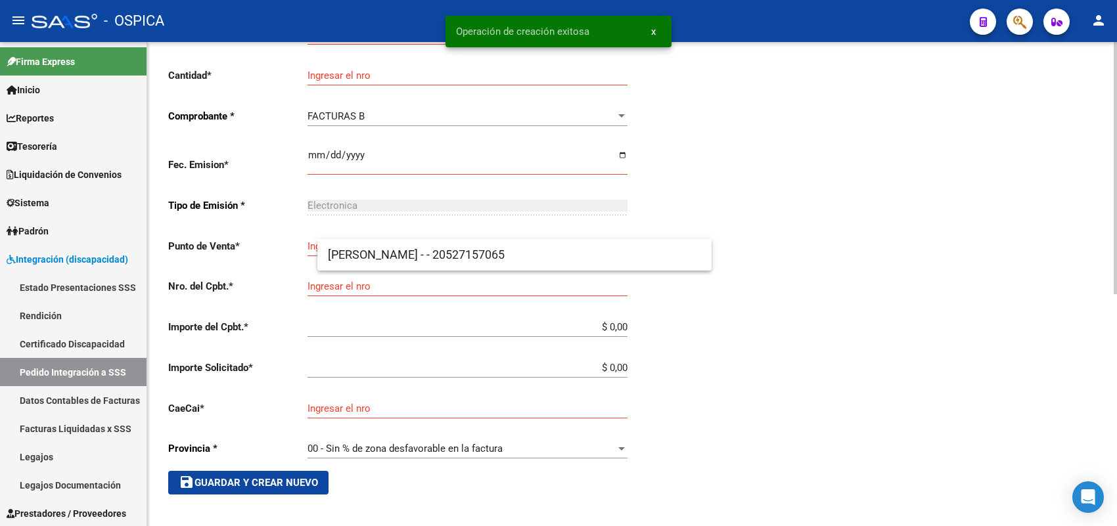
scroll to position [30, 0]
